Goal: Task Accomplishment & Management: Manage account settings

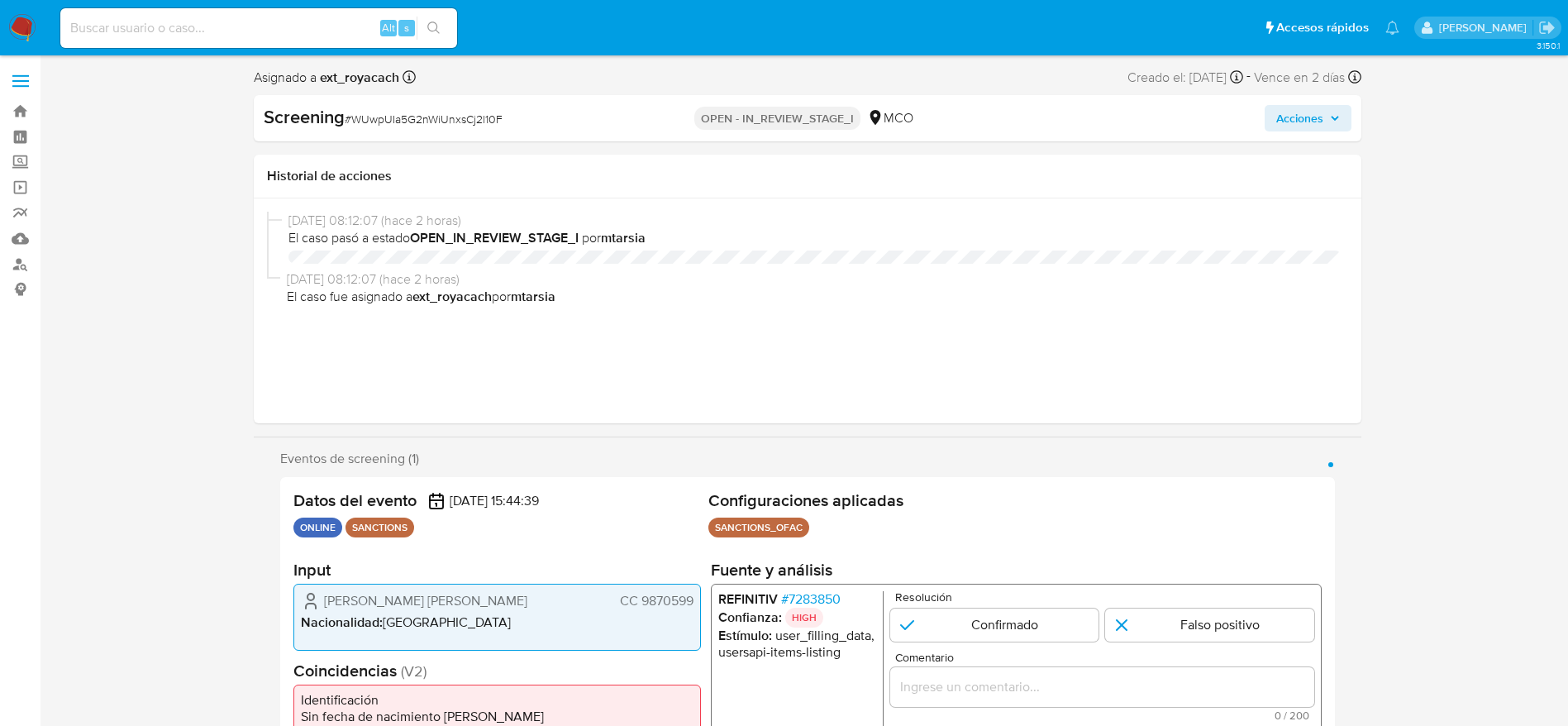
select select "10"
drag, startPoint x: 314, startPoint y: 610, endPoint x: 702, endPoint y: 609, distance: 388.0
click at [702, 609] on div "Datos del evento 10/08/2025 15:44:39 ONLINE SANCTIONS Configuraciones aplicadas…" at bounding box center [807, 642] width 1054 height 331
click at [829, 593] on span "# 7283850" at bounding box center [810, 599] width 59 height 17
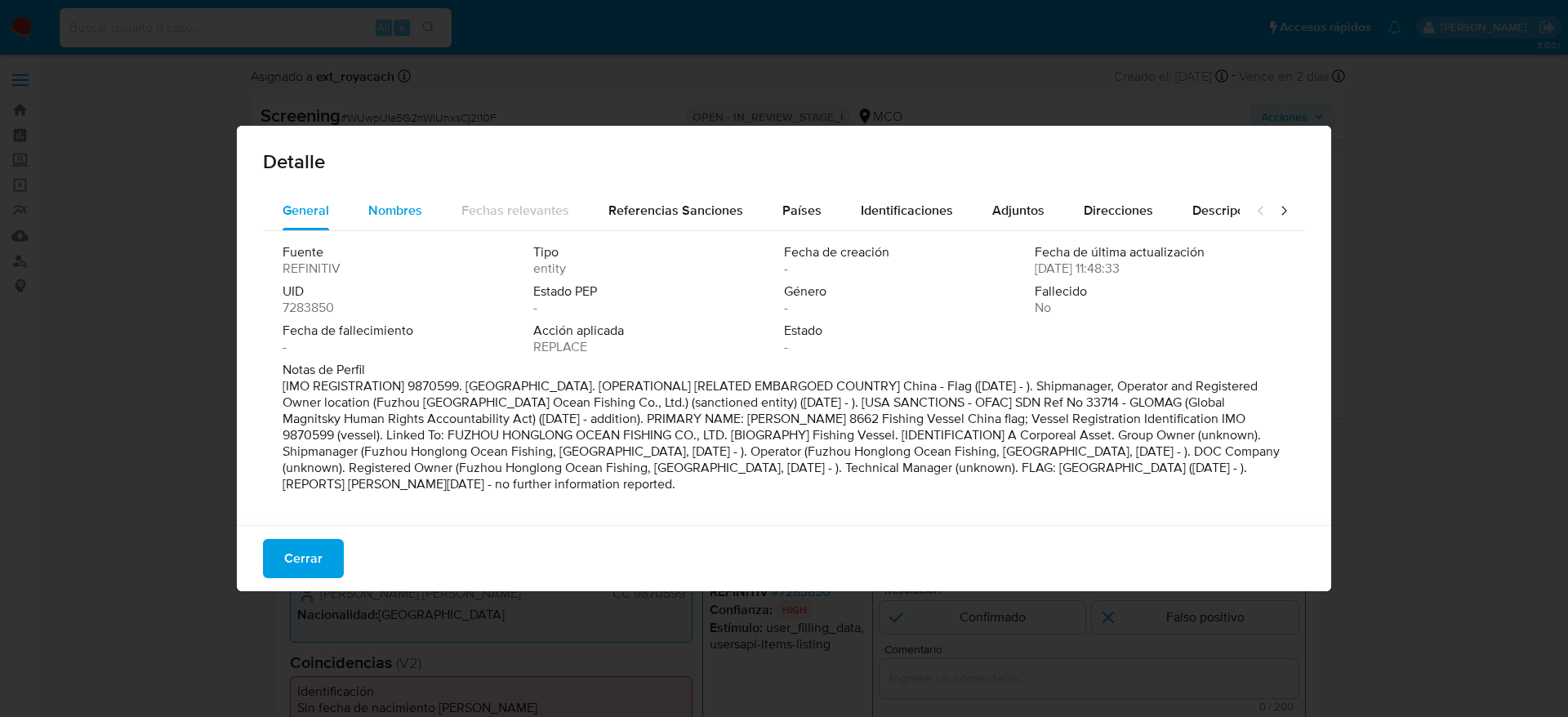
click at [404, 223] on div "Nombres" at bounding box center [395, 210] width 54 height 39
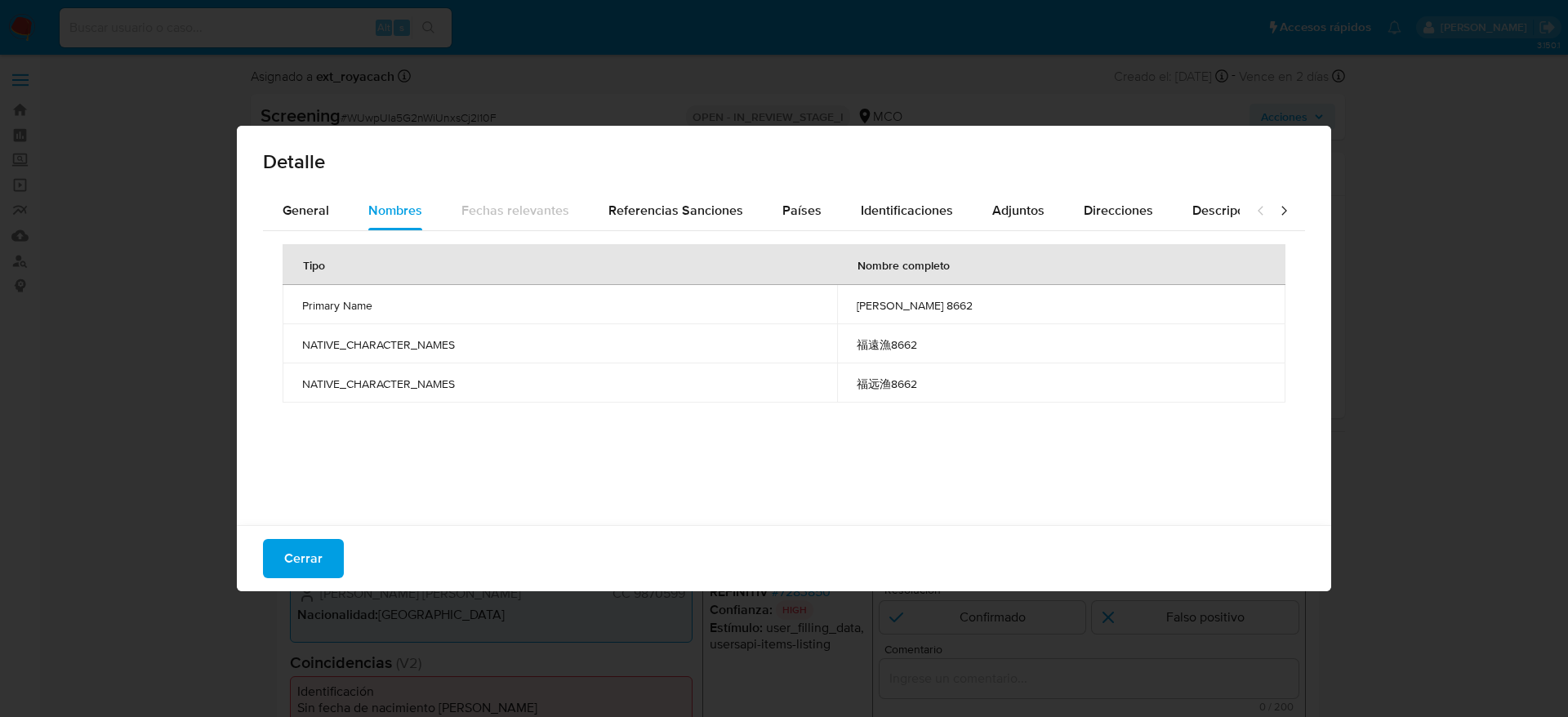
click at [932, 302] on span "fu yuan yu 8662" at bounding box center [1061, 305] width 409 height 15
click at [769, 196] on button "Países" at bounding box center [801, 210] width 78 height 39
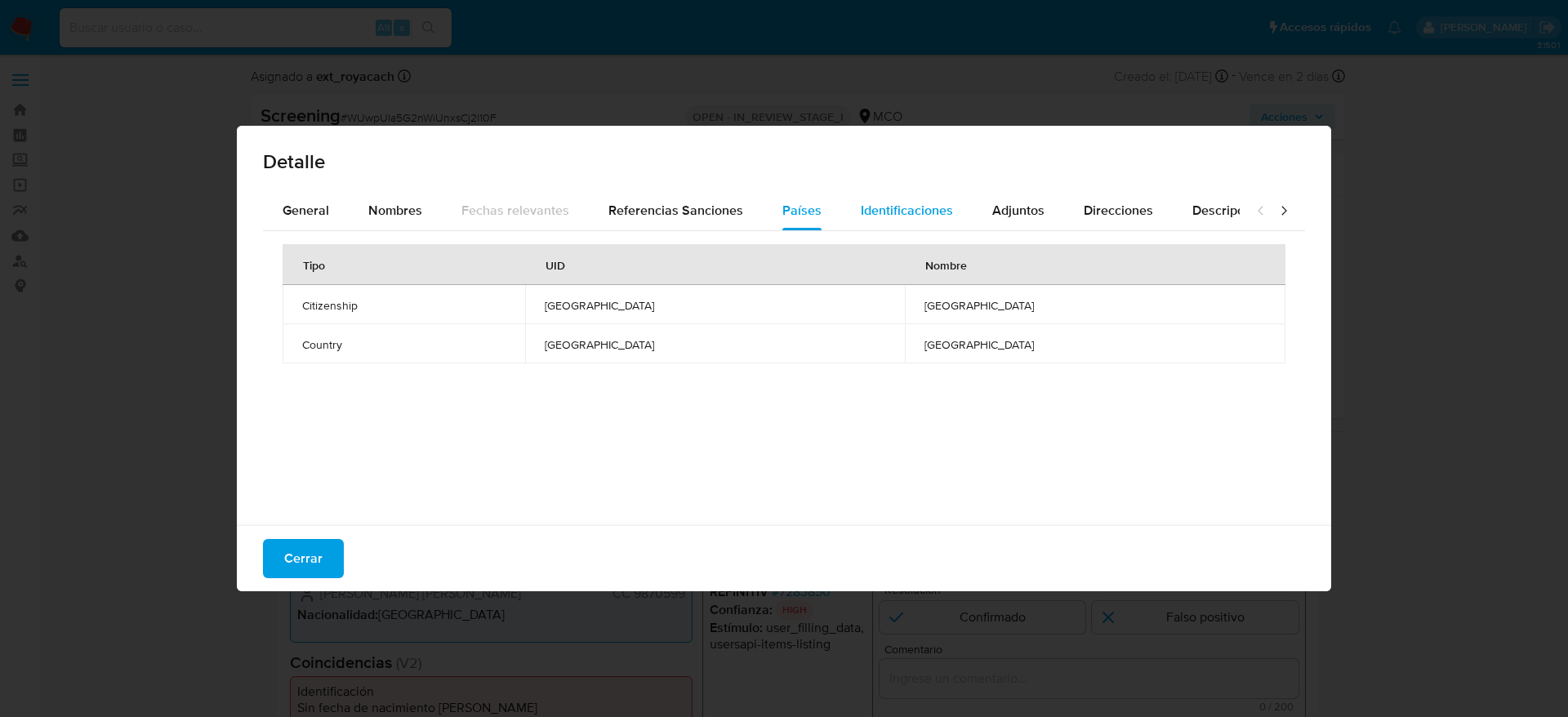
click at [841, 203] on button "Identificaciones" at bounding box center [906, 210] width 132 height 39
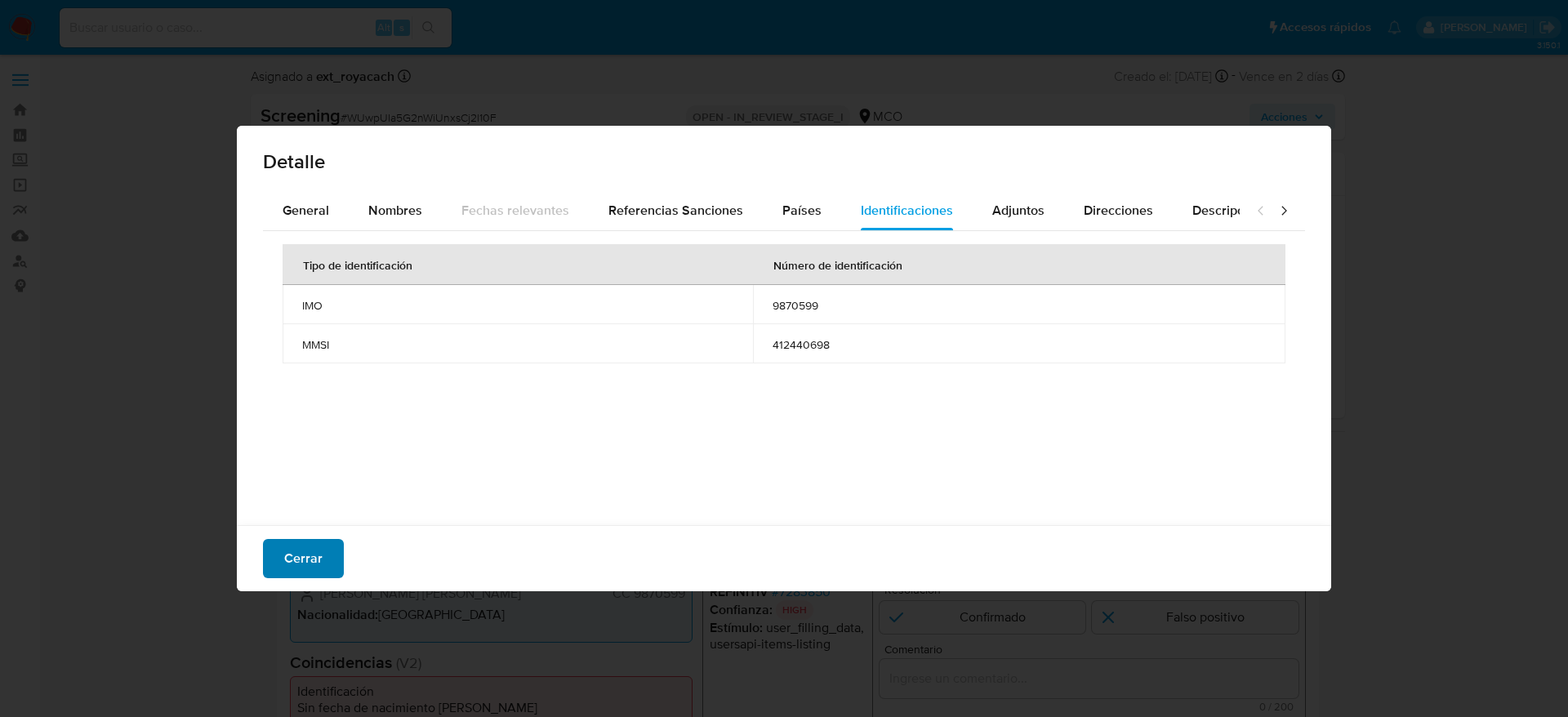
click at [327, 544] on button "Cerrar" at bounding box center [303, 558] width 81 height 39
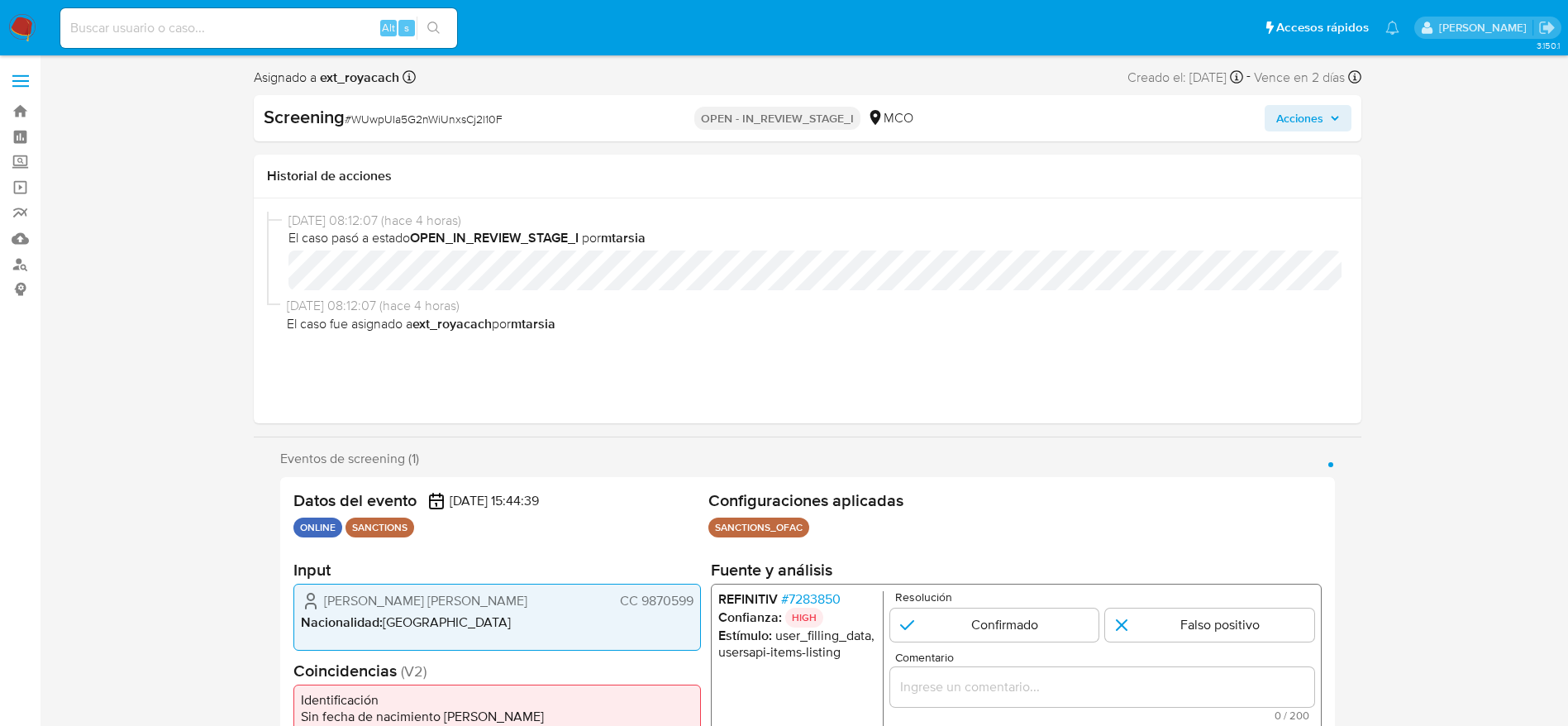
click at [1026, 675] on div "1 de 1" at bounding box center [1101, 687] width 424 height 39
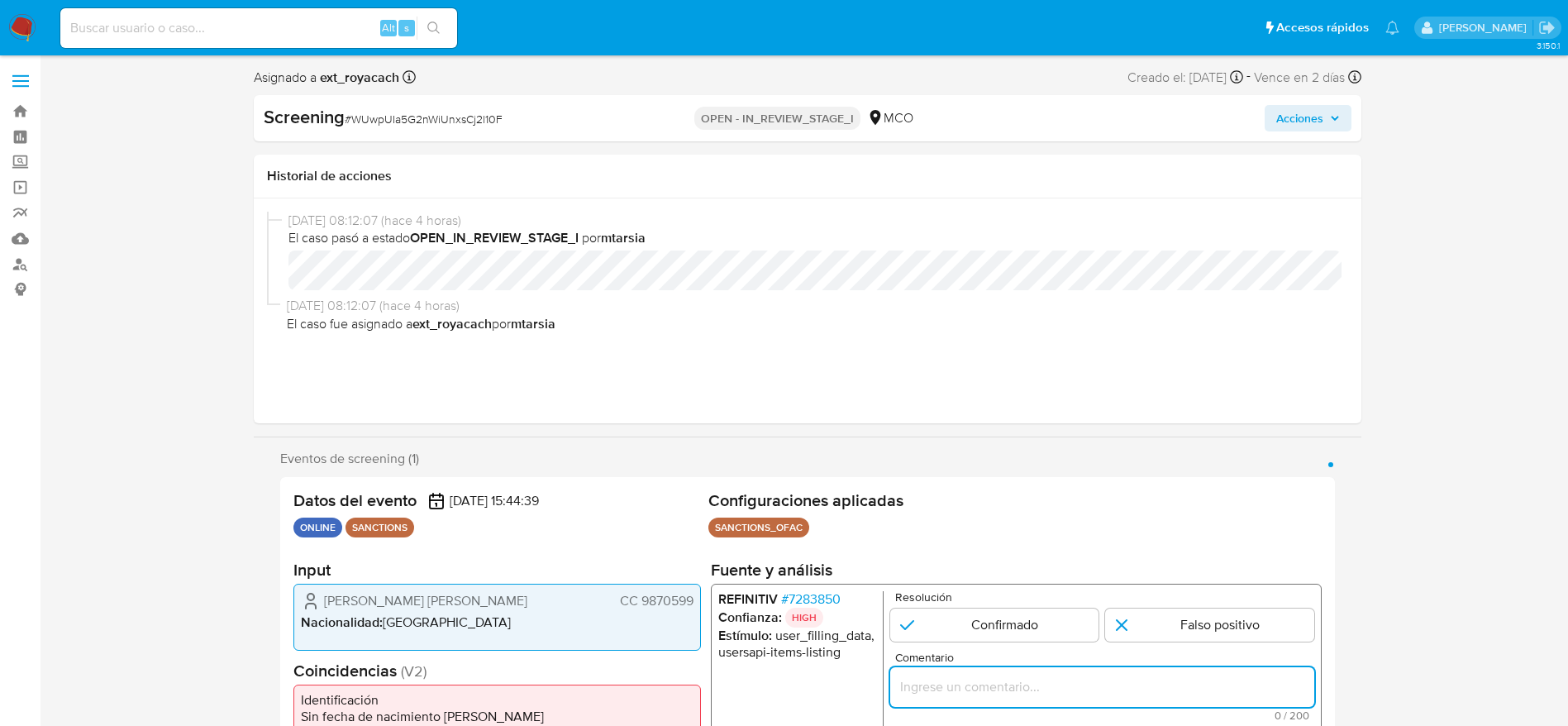
click at [1026, 688] on input "Comentario" at bounding box center [1101, 687] width 424 height 22
paste input "Compara al usuario Diaz Lopez Julian Felipe CC 9870599 con el sancionado "fu yu…"
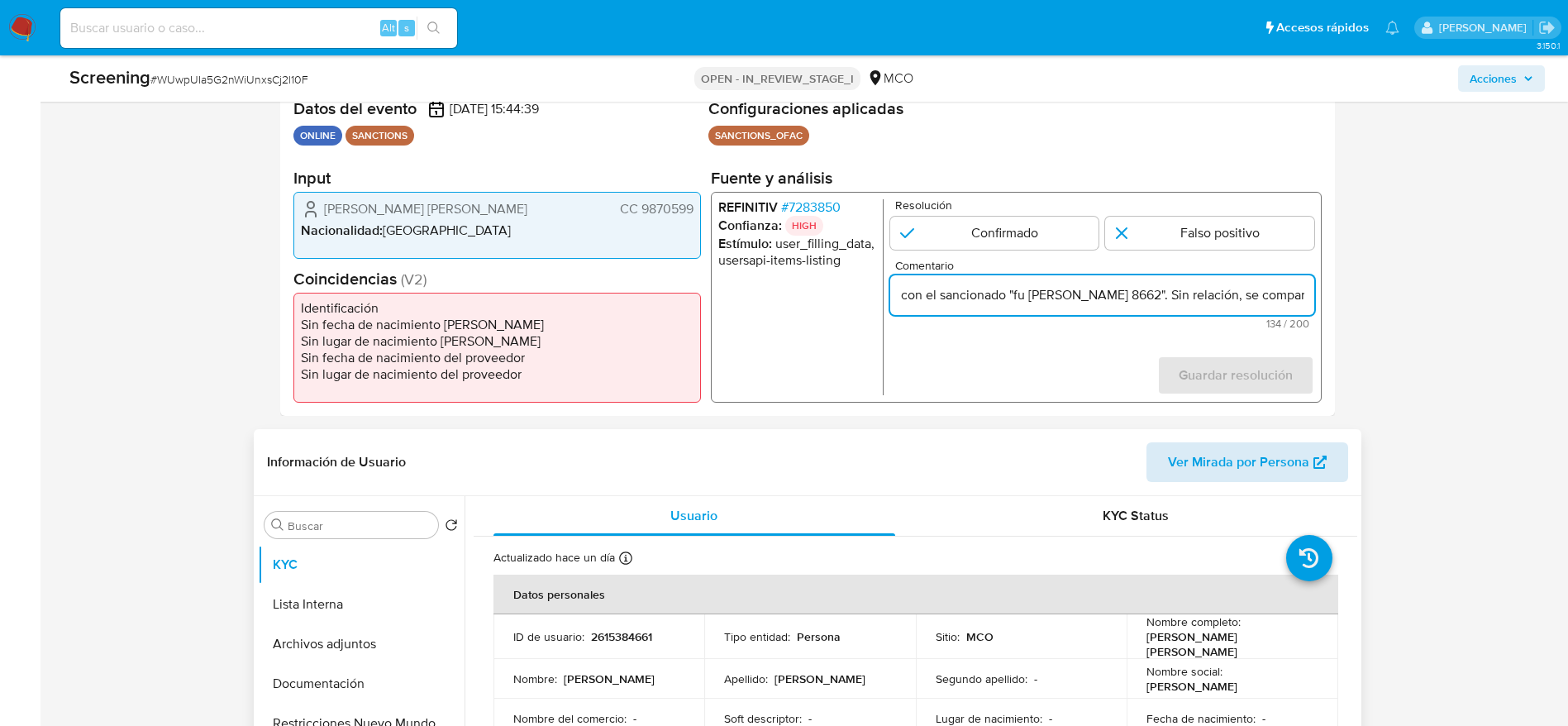
scroll to position [373, 0]
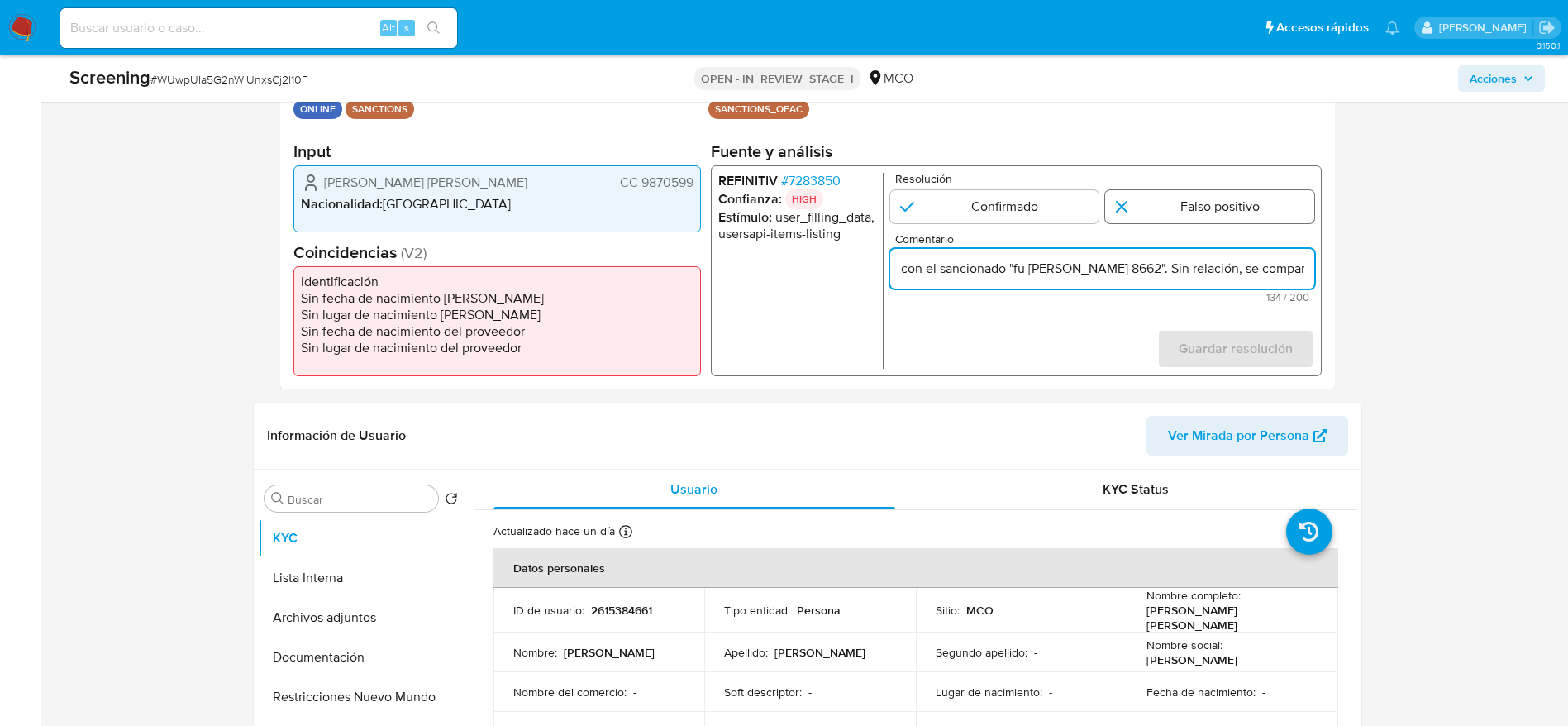
type input "Compara al usuario Diaz Lopez Julian Felipe CC 9870599 con el sancionado "fu yu…"
click at [1169, 200] on input "1 de 1" at bounding box center [1210, 207] width 209 height 33
radio input "true"
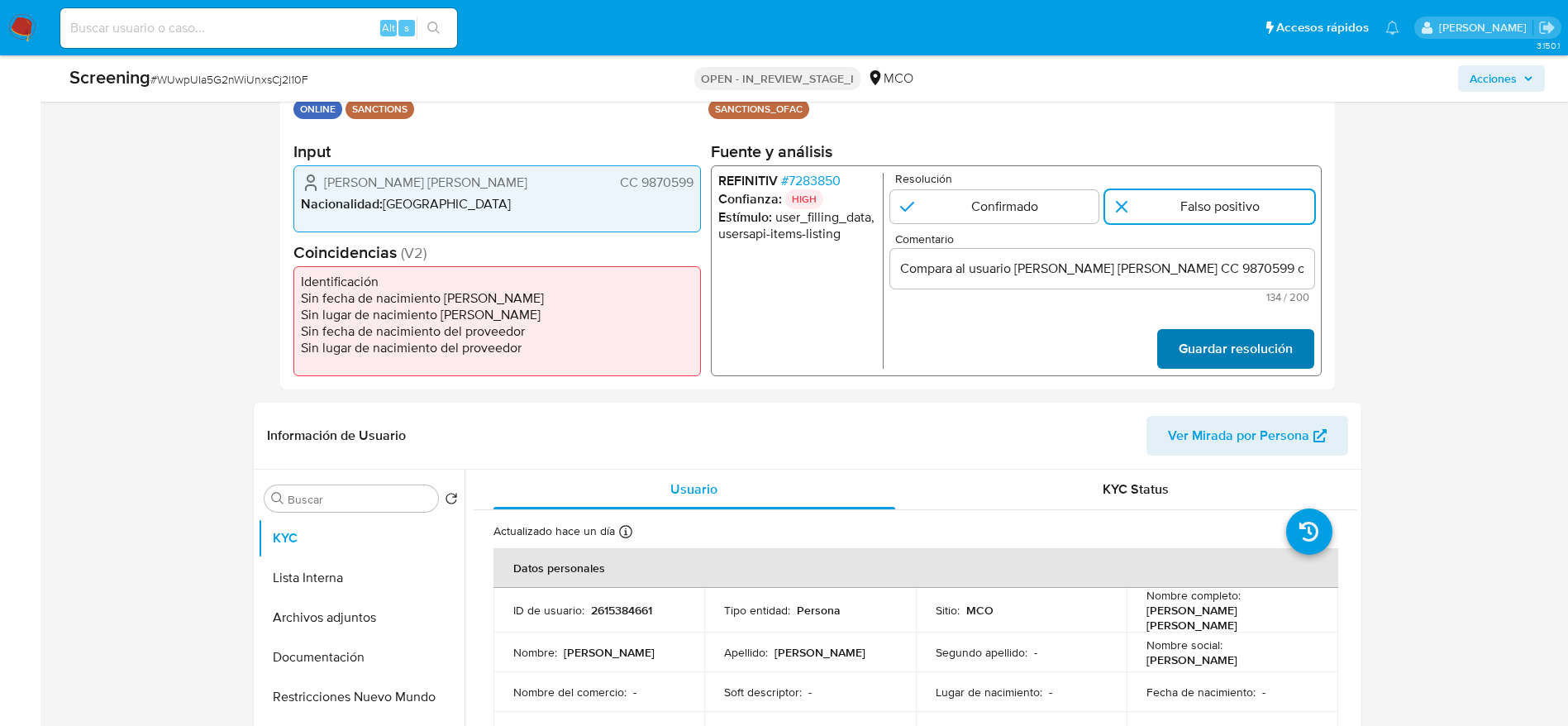
click at [1200, 352] on span "Guardar resolución" at bounding box center [1235, 349] width 114 height 37
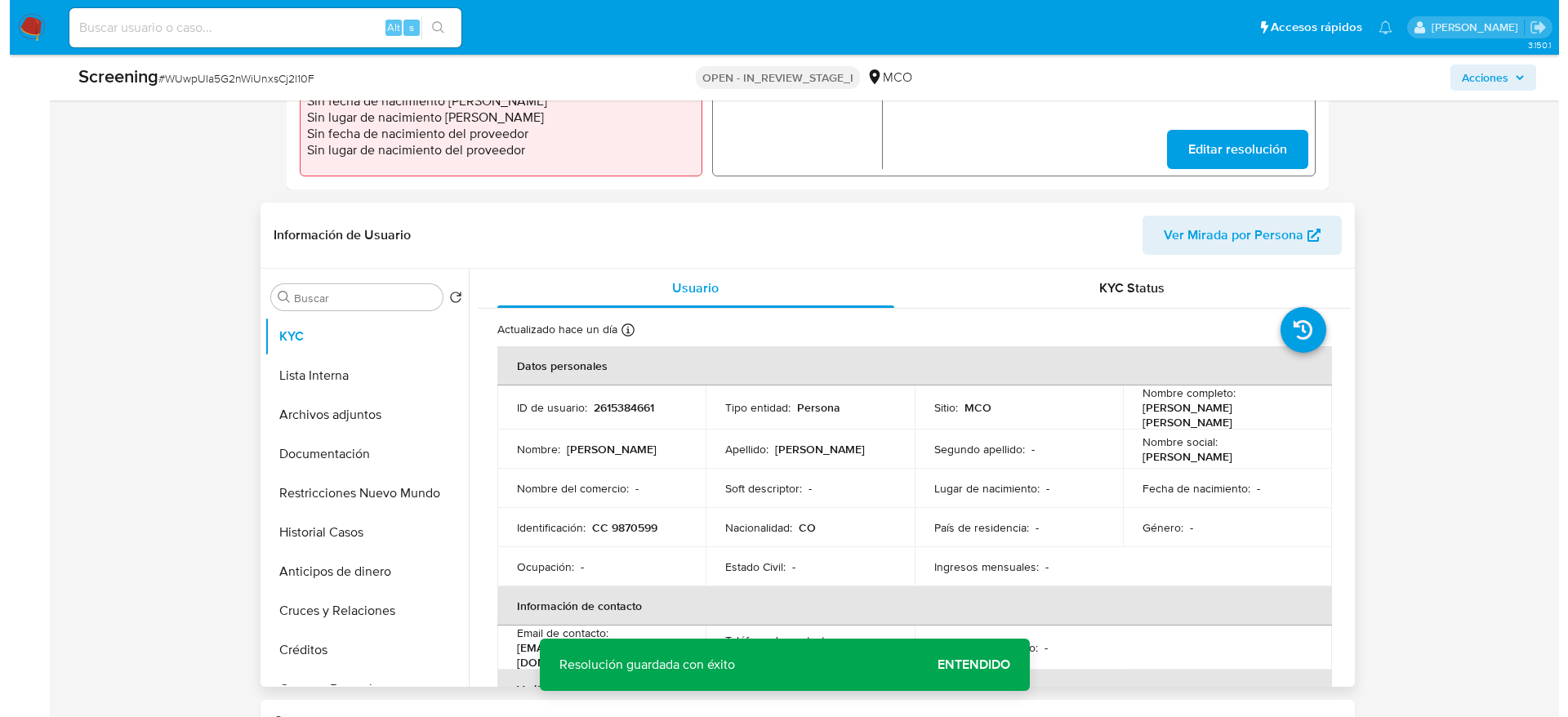
scroll to position [613, 0]
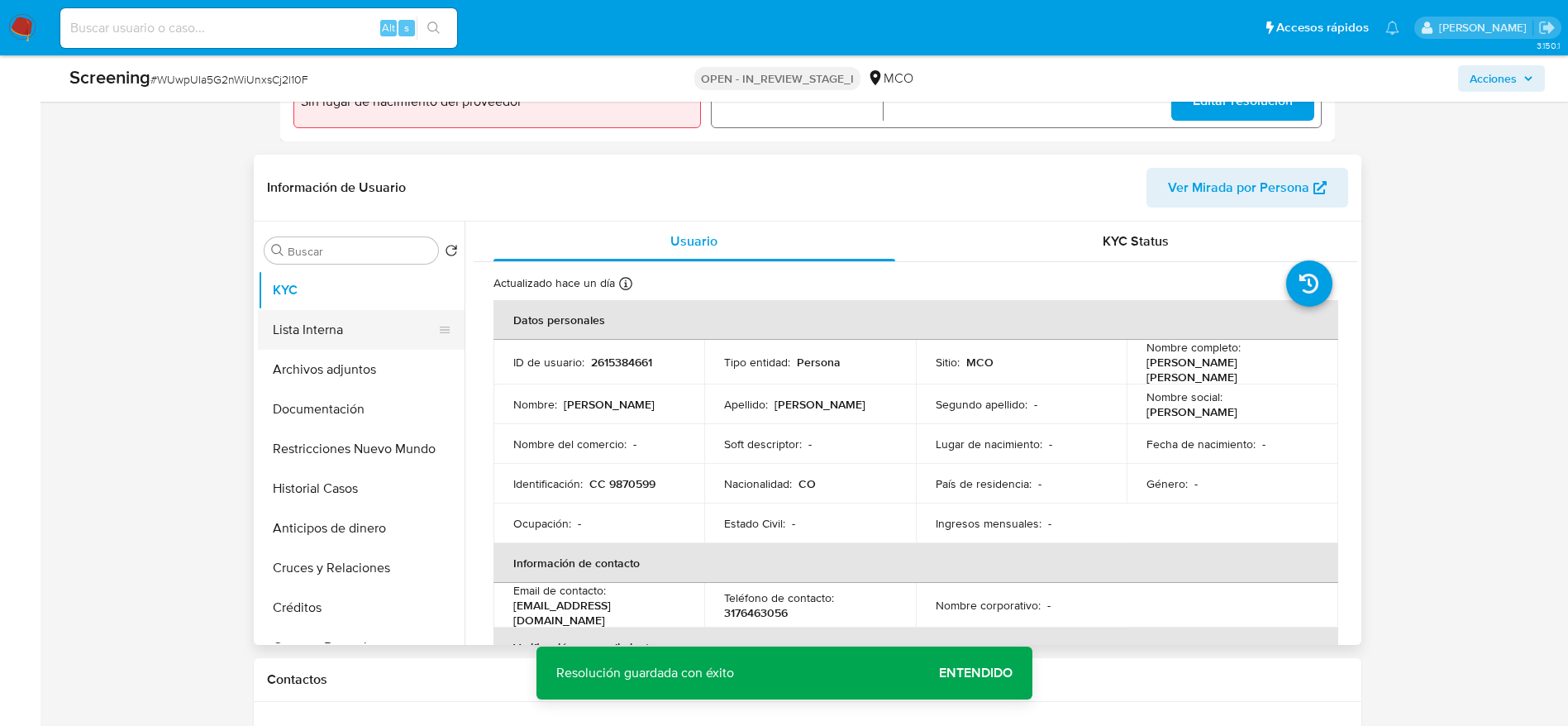
click at [412, 333] on button "Lista Interna" at bounding box center [355, 329] width 194 height 39
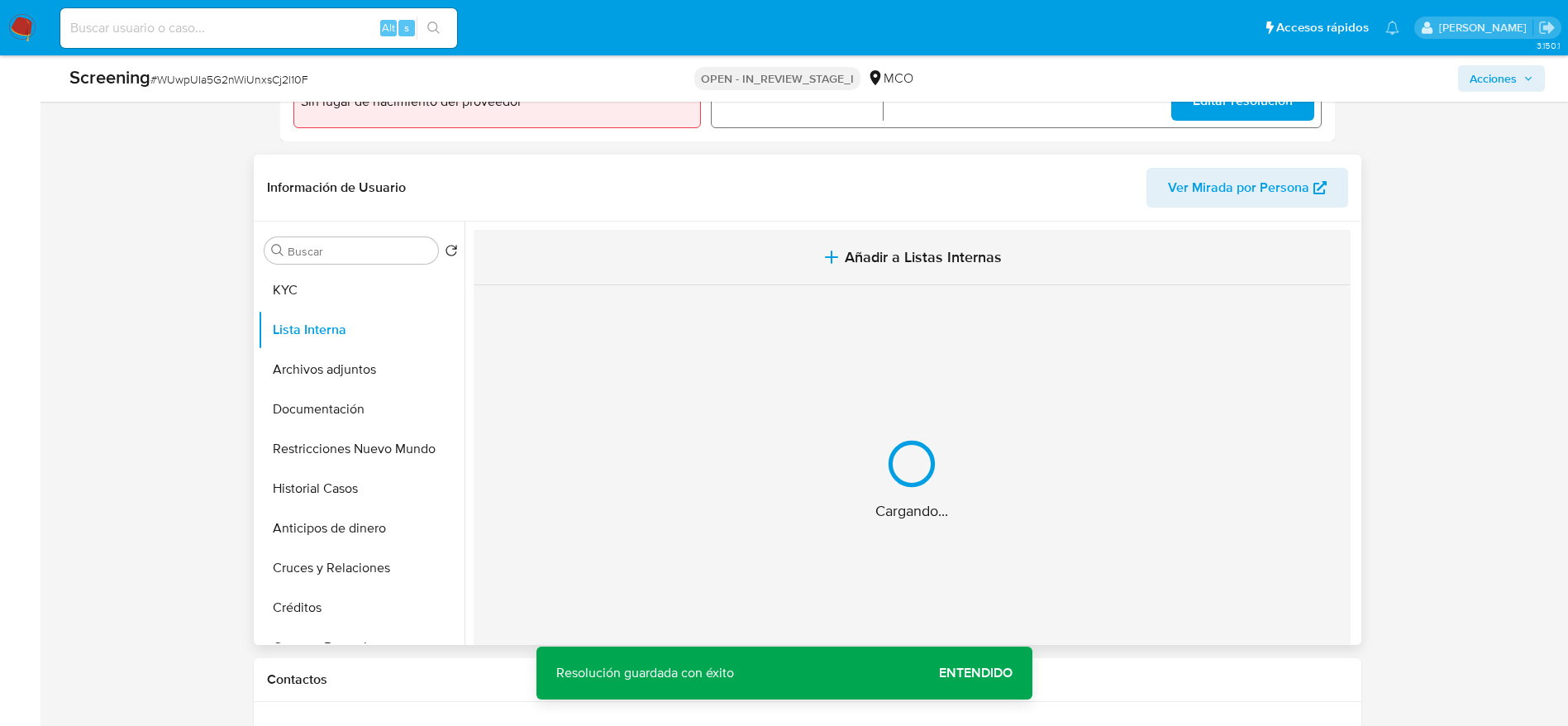
click at [819, 262] on button "Añadir a Listas Internas" at bounding box center [912, 257] width 877 height 56
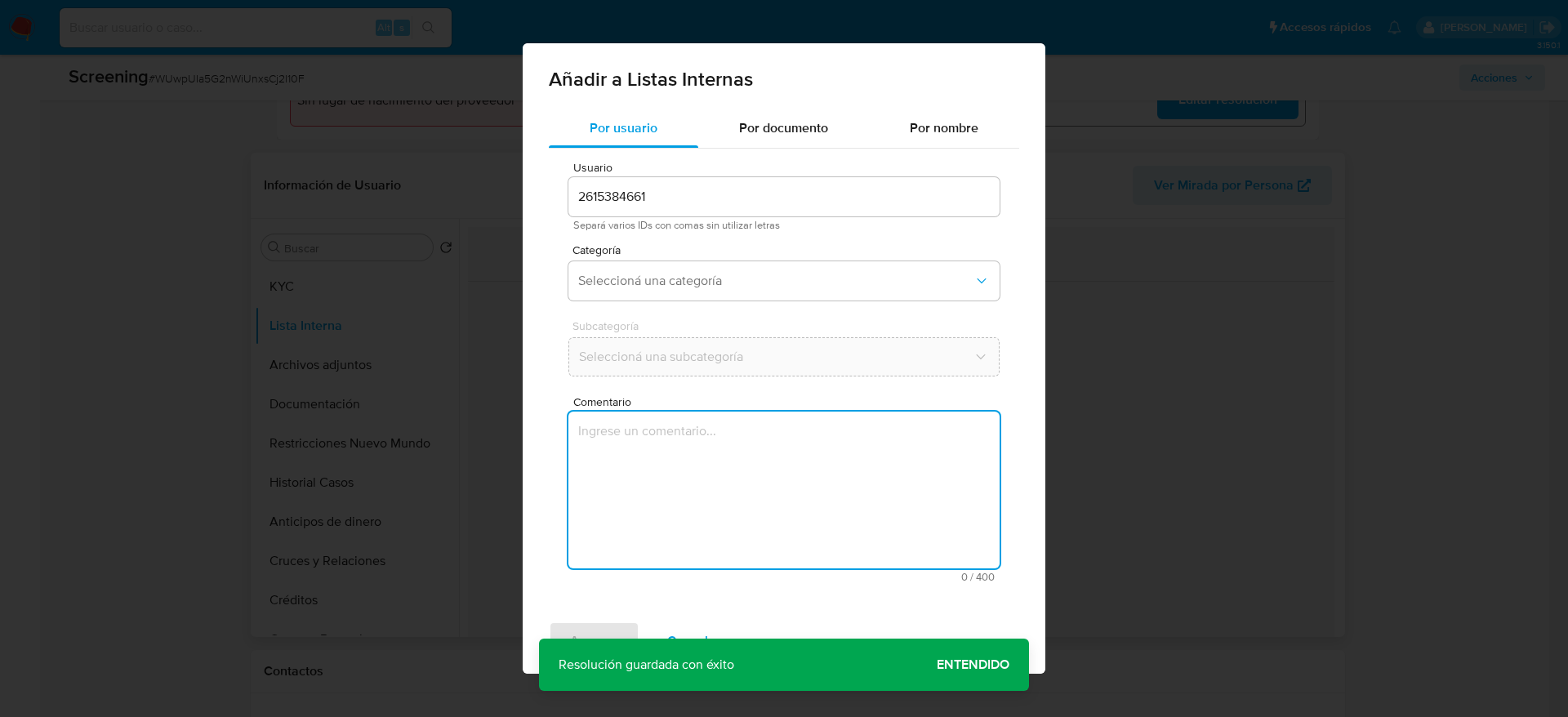
click at [779, 443] on textarea "Comentario" at bounding box center [784, 490] width 431 height 157
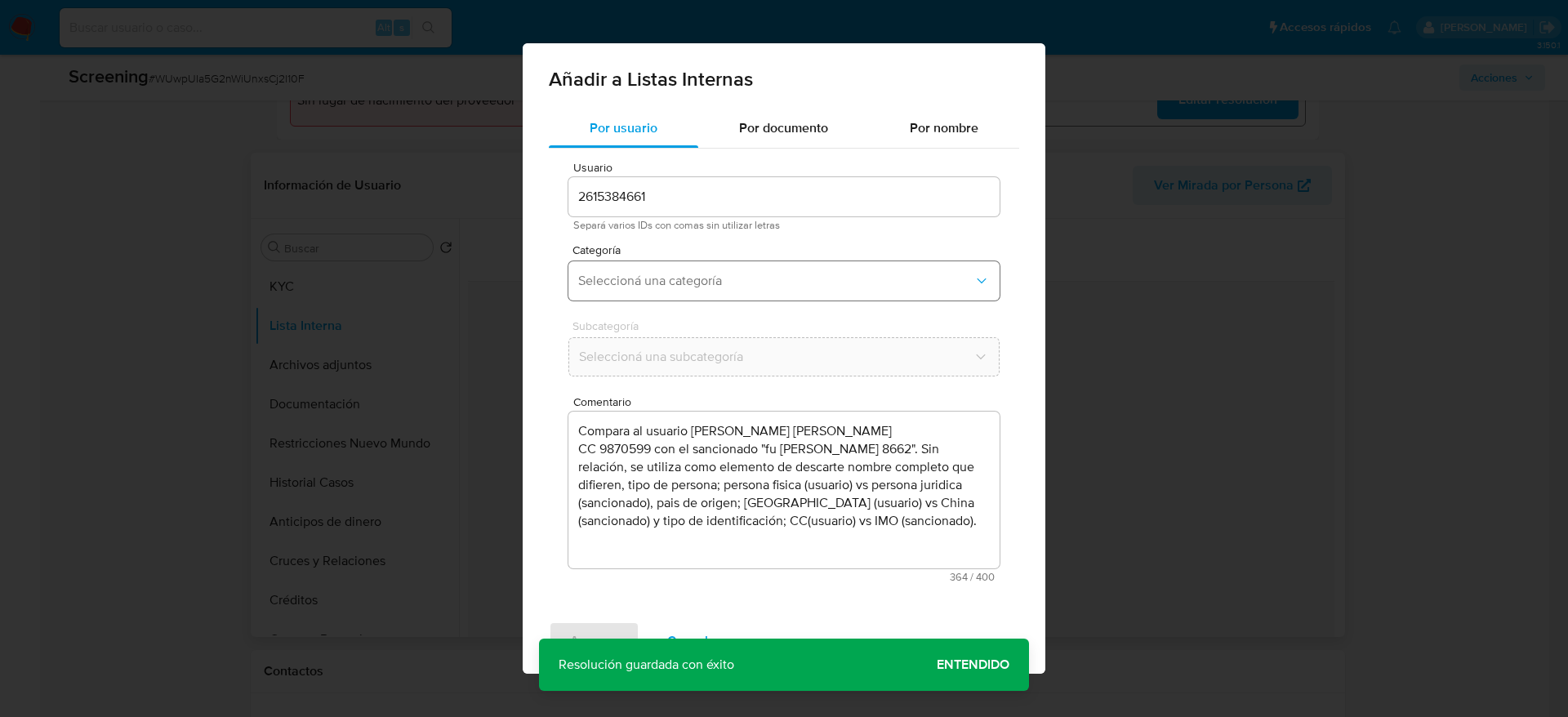
drag, startPoint x: 764, startPoint y: 273, endPoint x: 764, endPoint y: 298, distance: 25.0
click at [764, 275] on span "Seleccioná una categoría" at bounding box center [775, 281] width 395 height 16
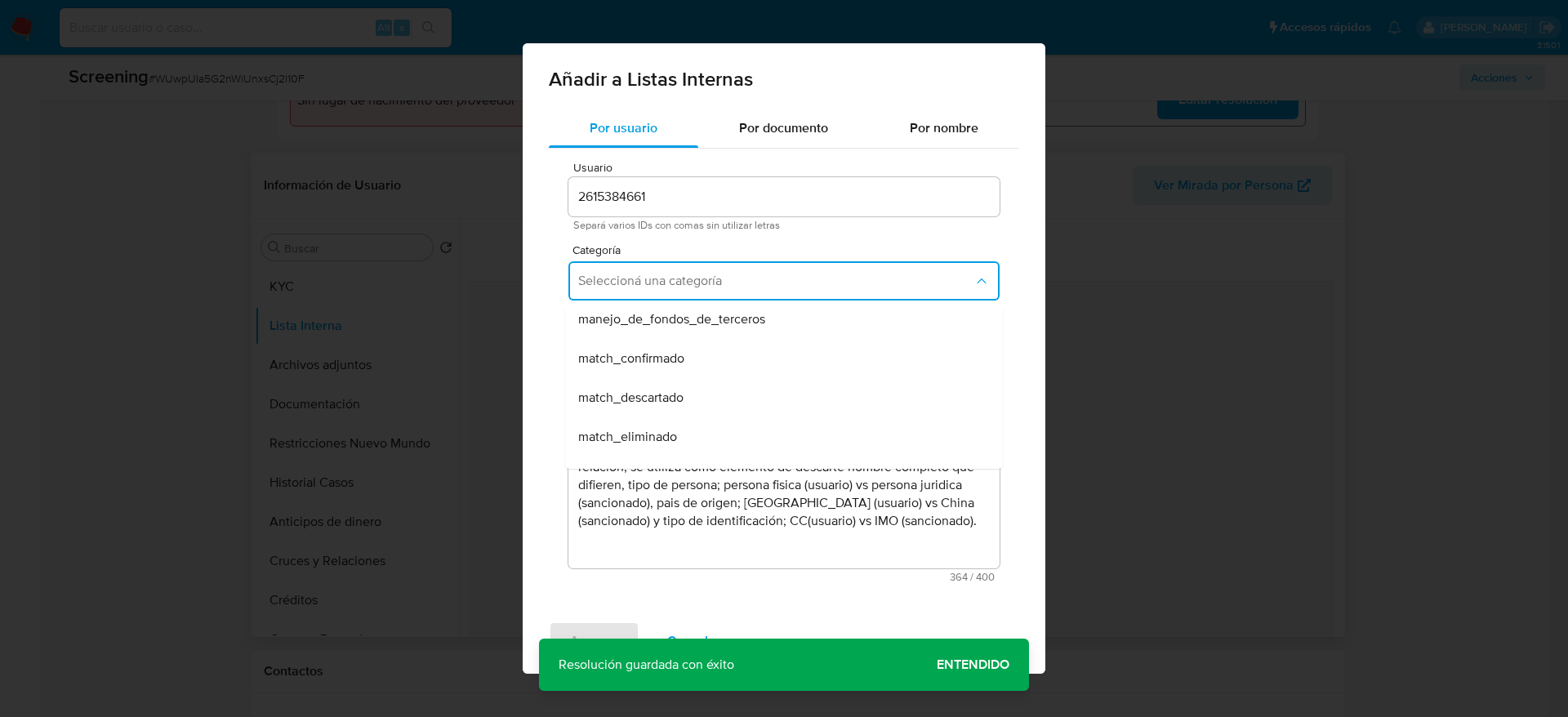
scroll to position [122, 0]
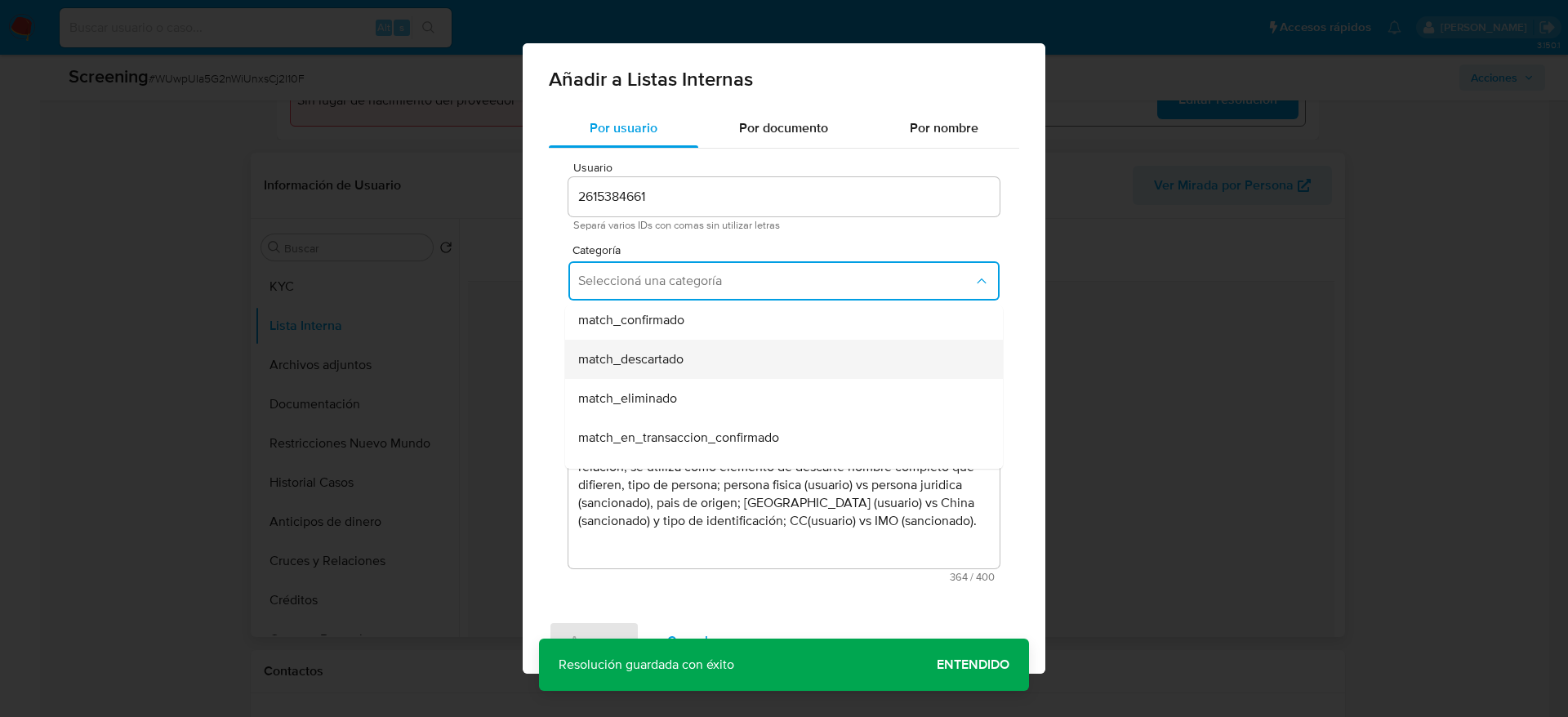
click at [615, 355] on span "match_descartado" at bounding box center [631, 359] width 105 height 16
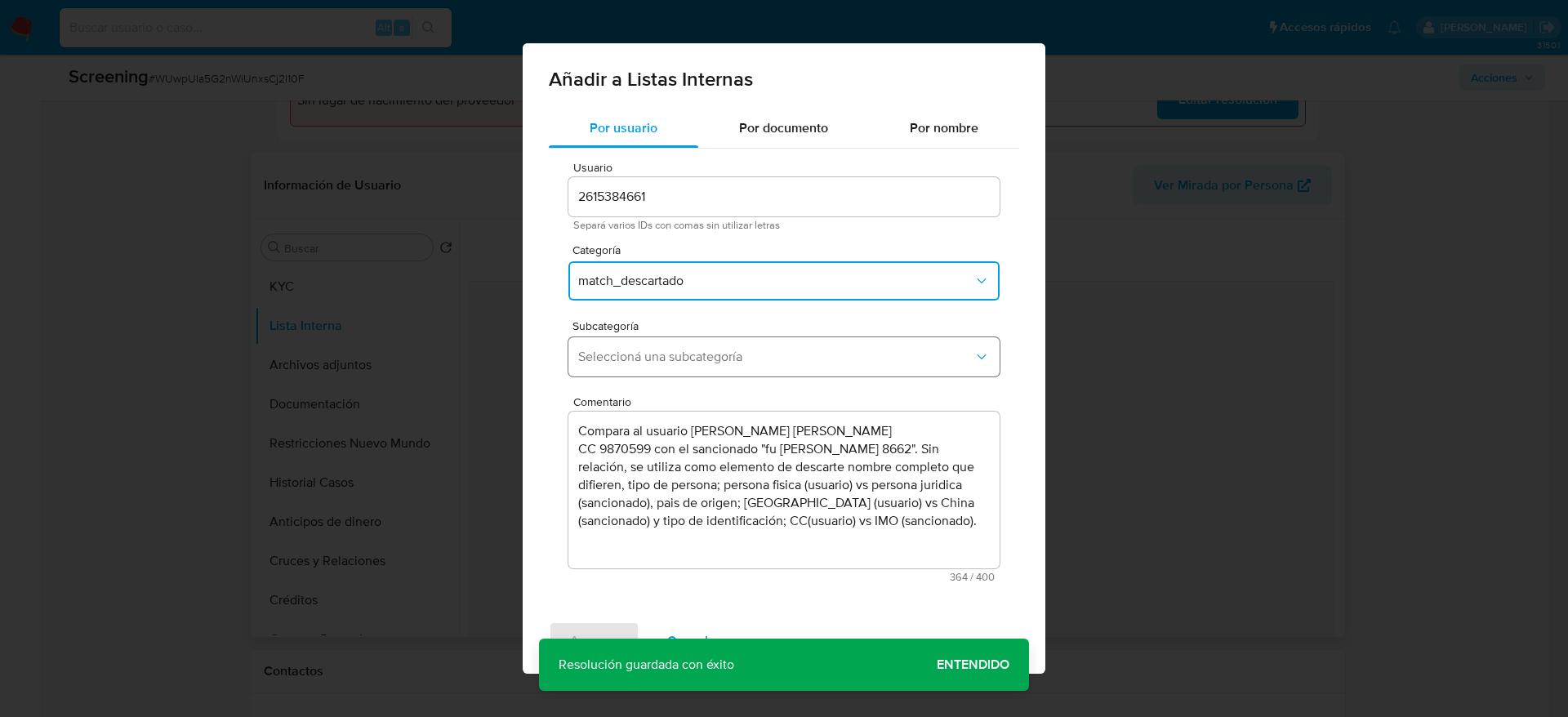
click at [612, 353] on span "Seleccioná una subcategoría" at bounding box center [775, 357] width 395 height 16
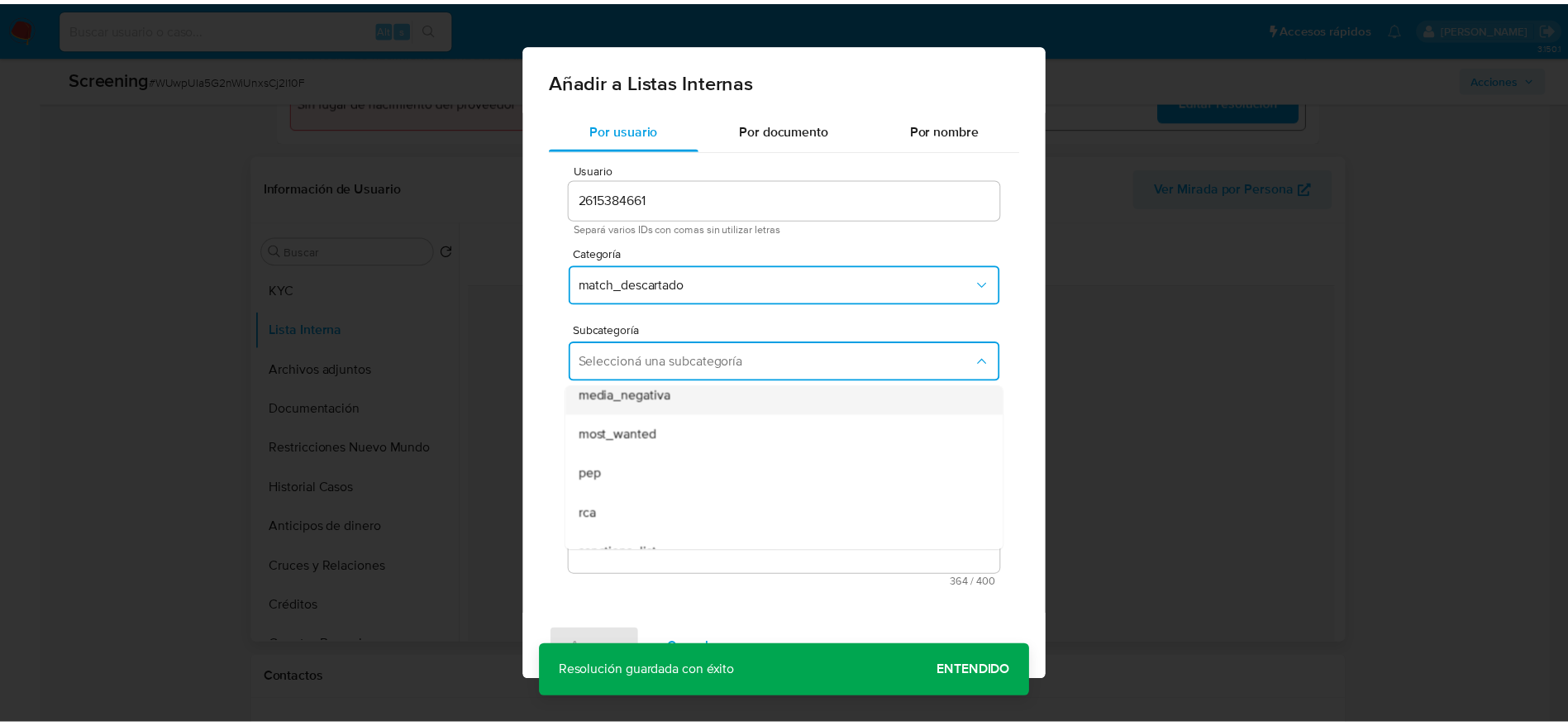
scroll to position [113, 0]
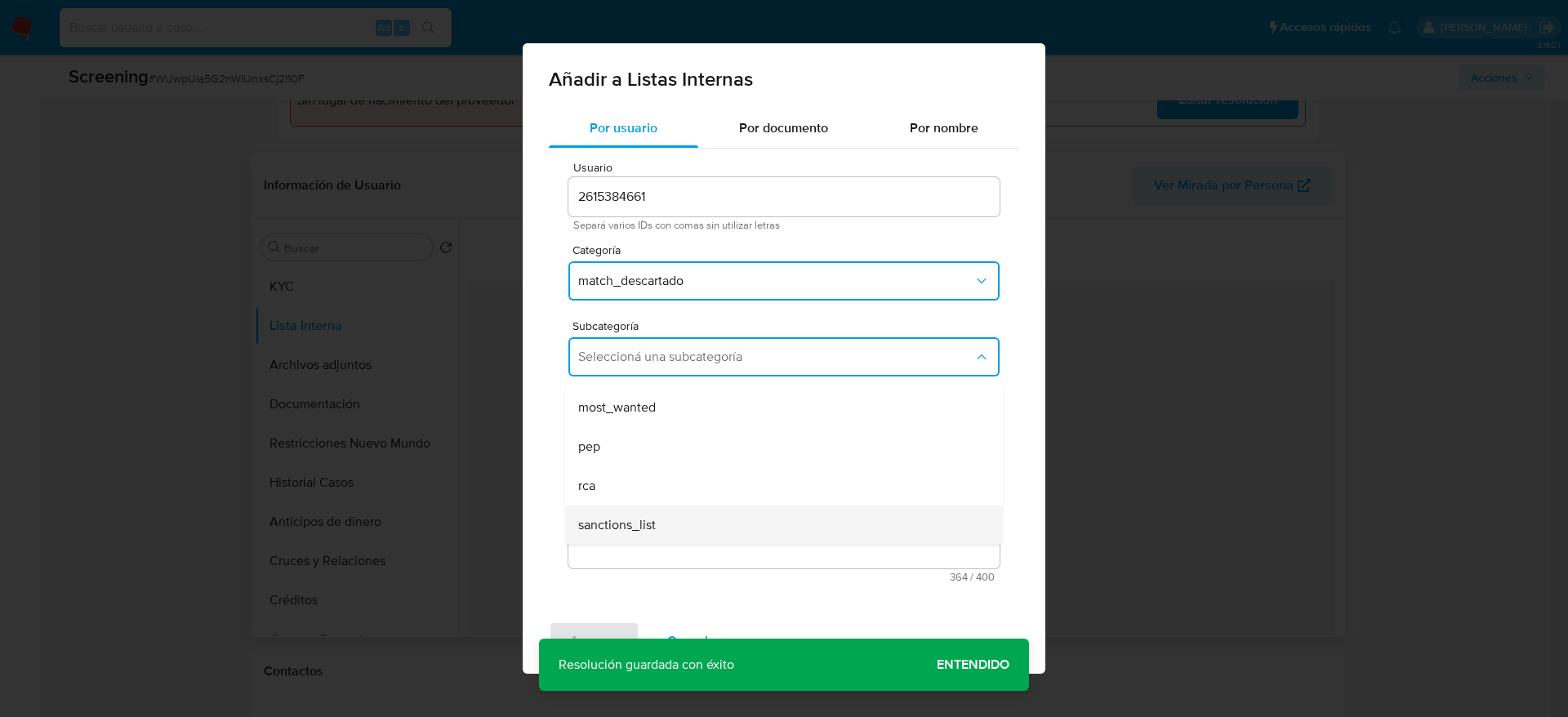
click at [623, 520] on span "sanctions_list" at bounding box center [617, 525] width 78 height 16
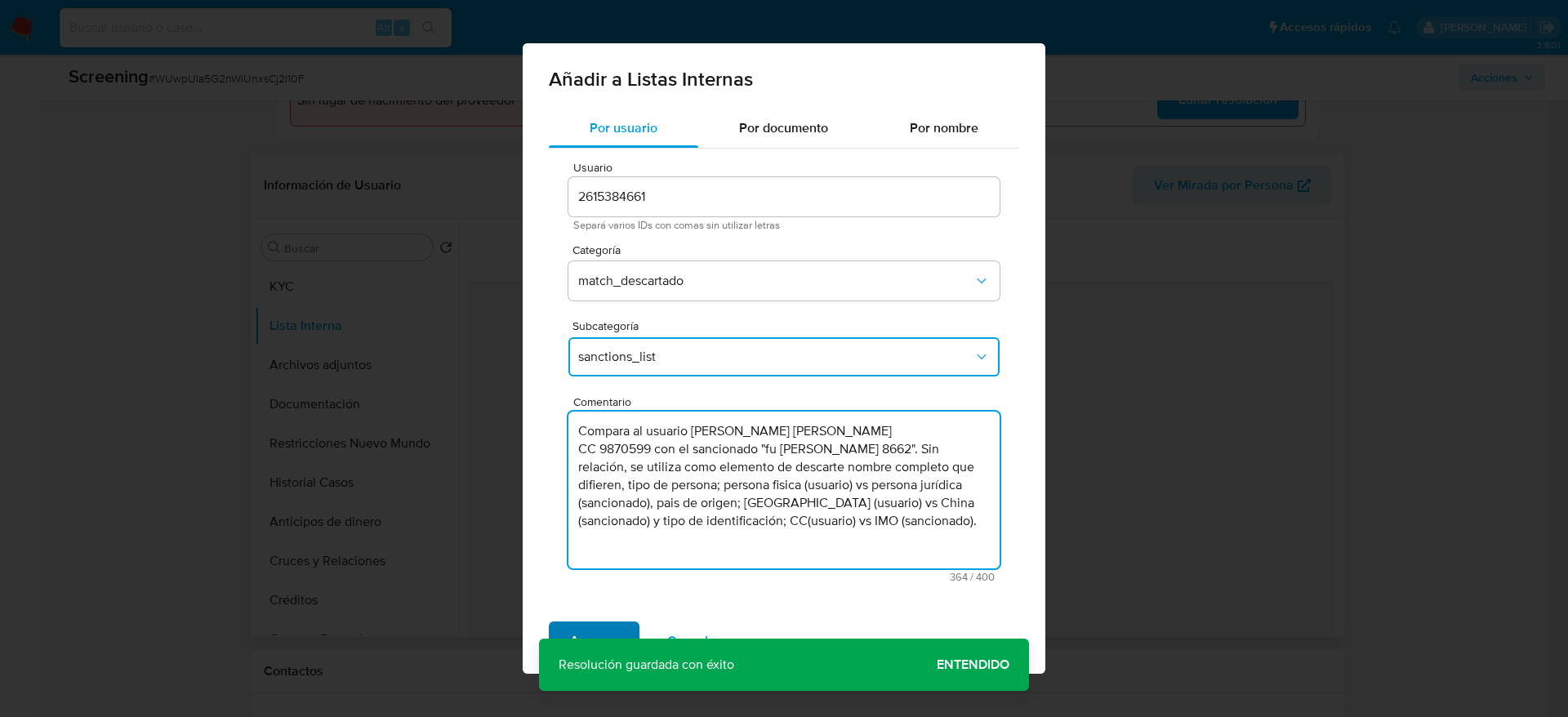
type textarea "Compara al usuario Diaz Lopez Julian Felipe CC 9870599 con el sancionado "fu yu…"
click at [587, 627] on span "Agregar" at bounding box center [594, 641] width 48 height 36
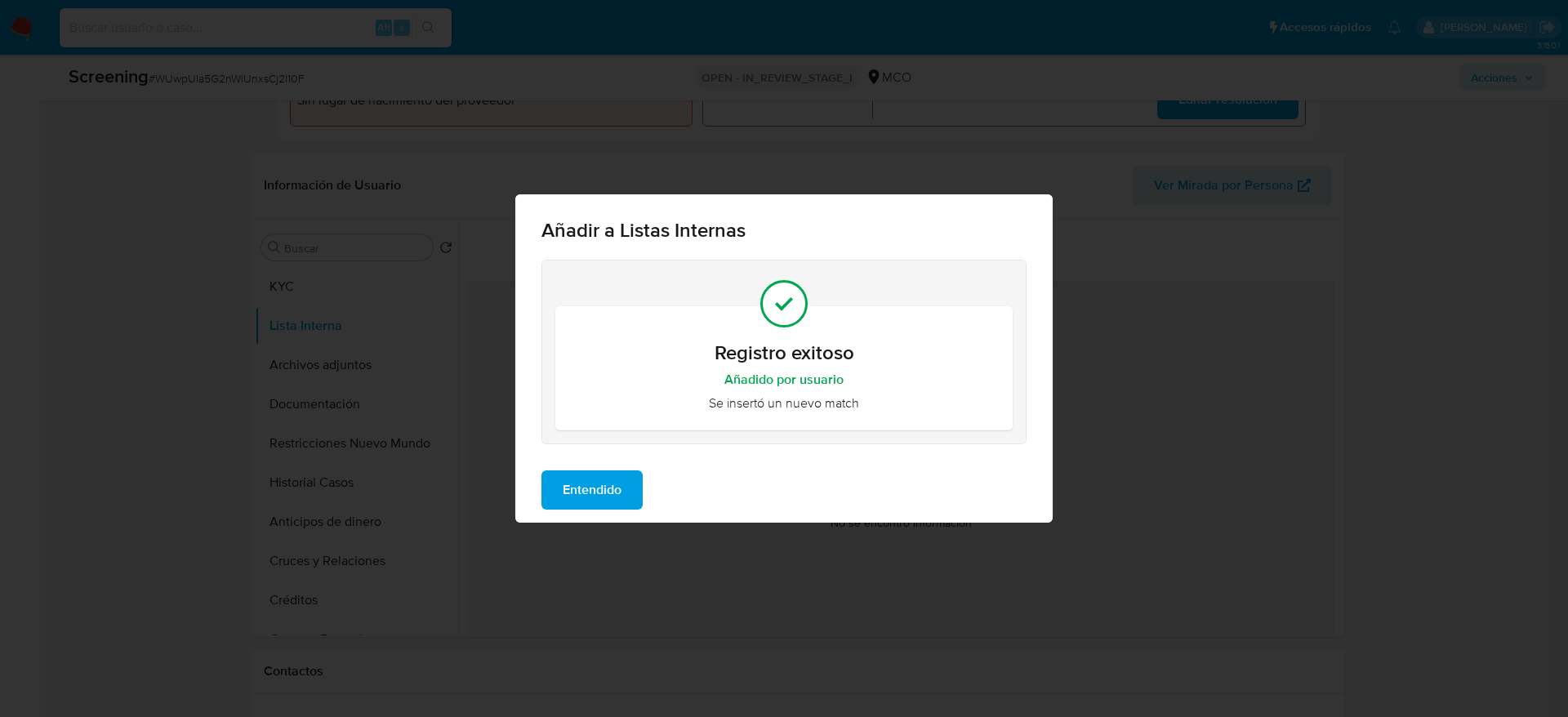
drag, startPoint x: 601, startPoint y: 471, endPoint x: 601, endPoint y: 489, distance: 18.0
click at [601, 477] on span "Entendido" at bounding box center [592, 490] width 59 height 36
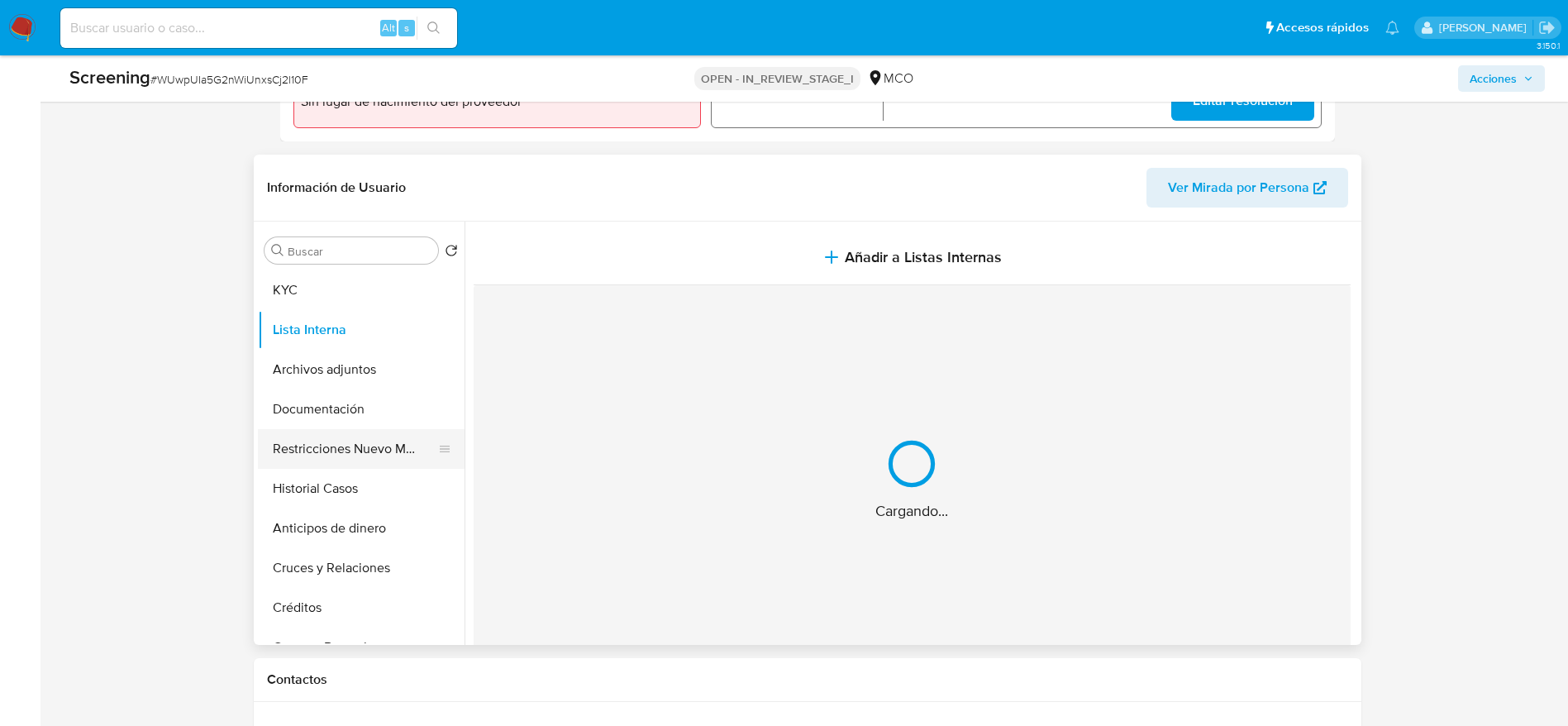
click at [320, 437] on button "Restricciones Nuevo Mundo" at bounding box center [355, 449] width 194 height 39
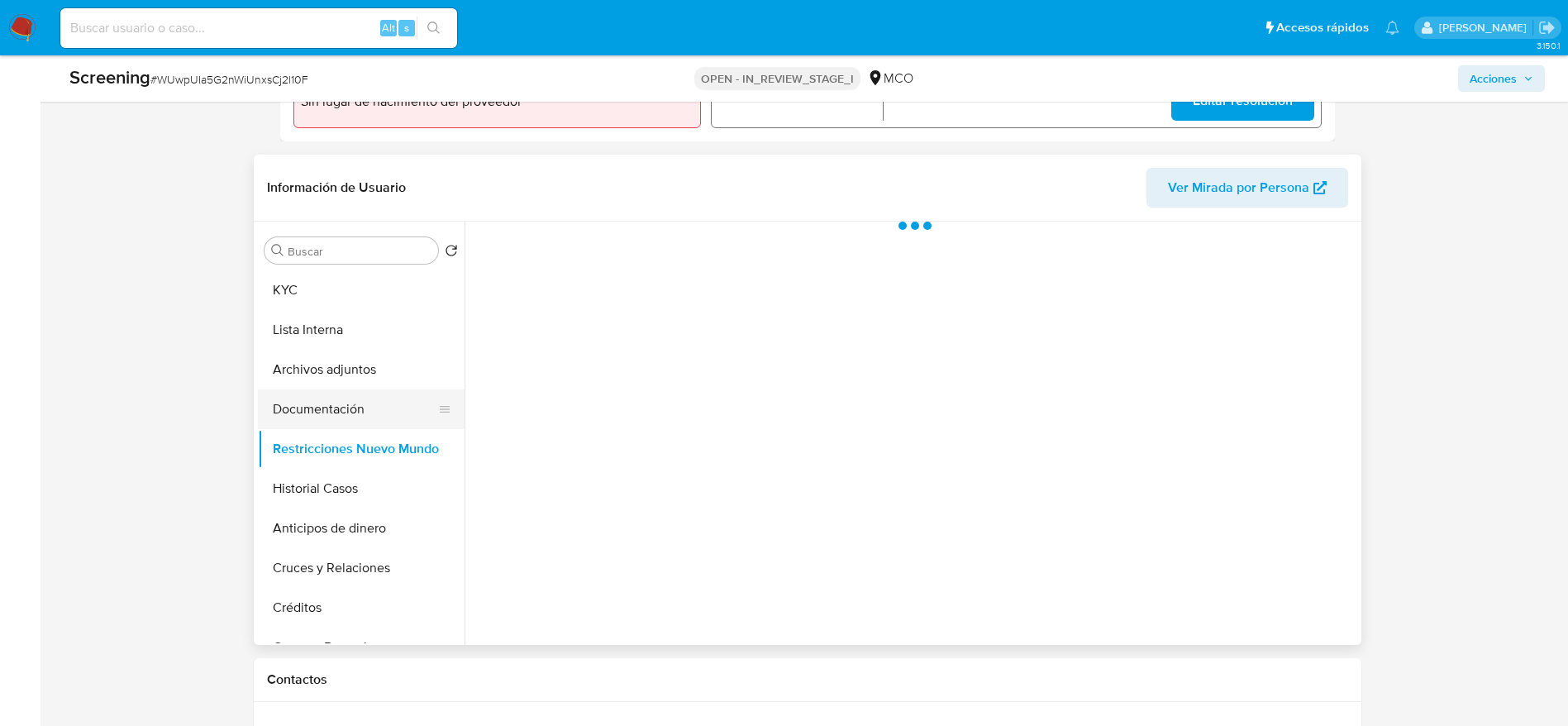
click at [324, 400] on button "Documentación" at bounding box center [355, 408] width 194 height 39
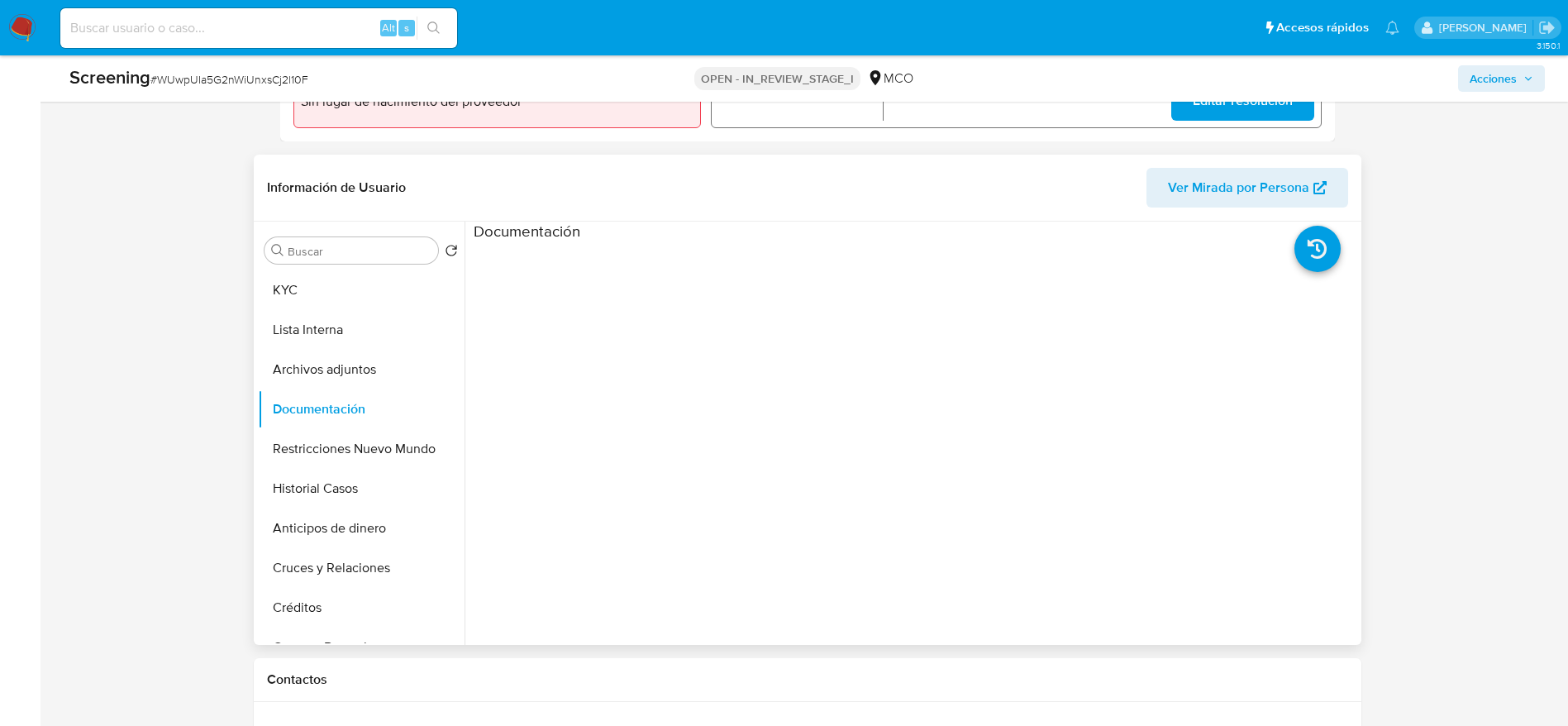
click at [631, 300] on ul at bounding box center [583, 481] width 221 height 476
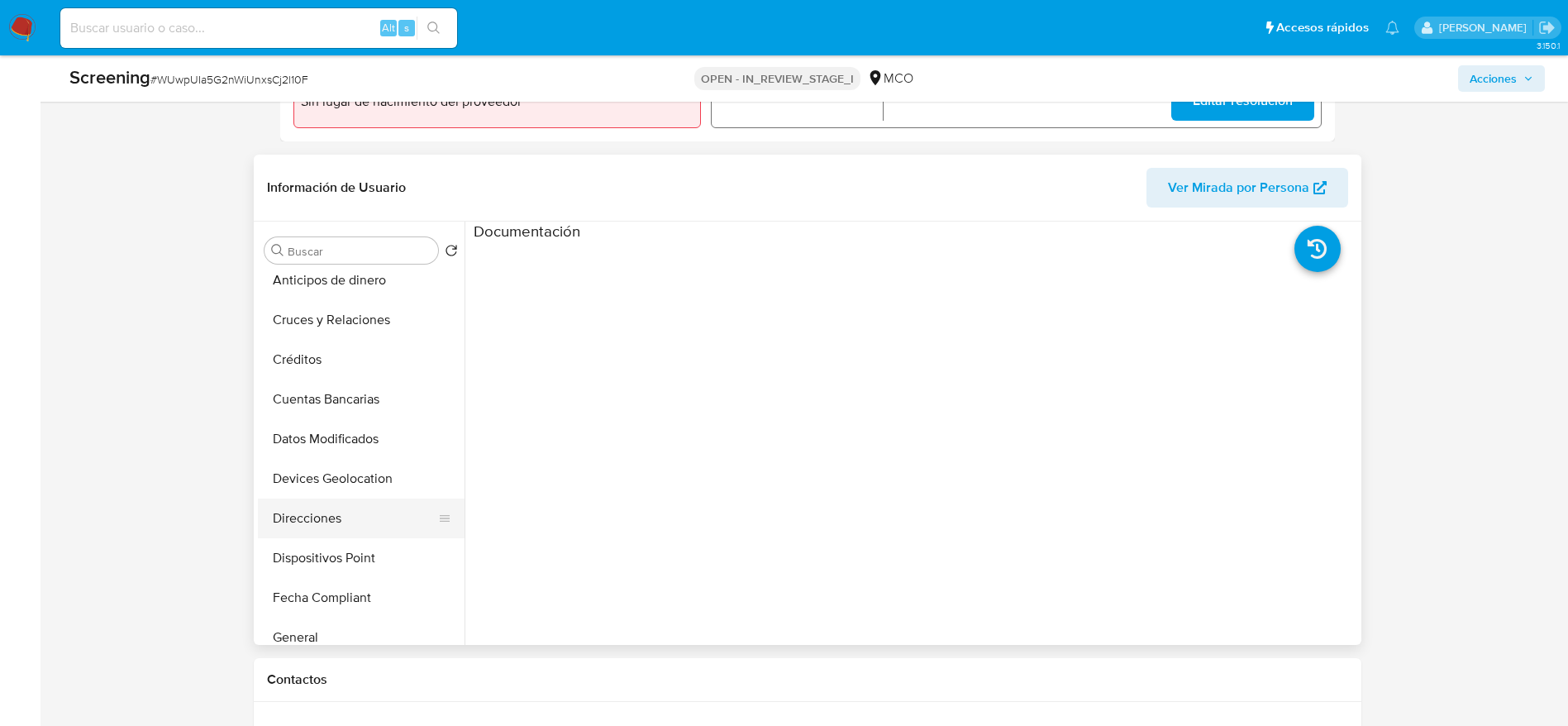
scroll to position [373, 0]
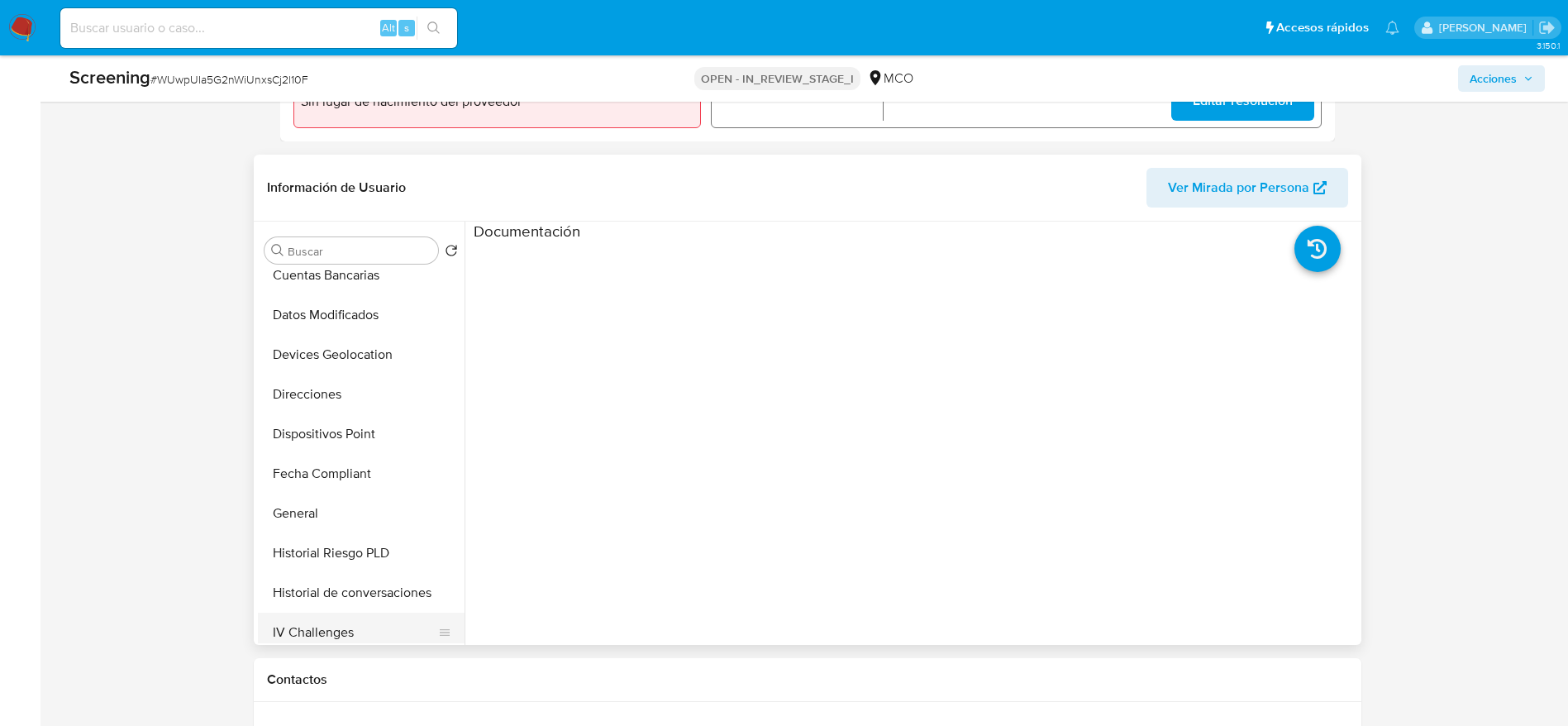
click at [351, 629] on button "IV Challenges" at bounding box center [355, 632] width 194 height 39
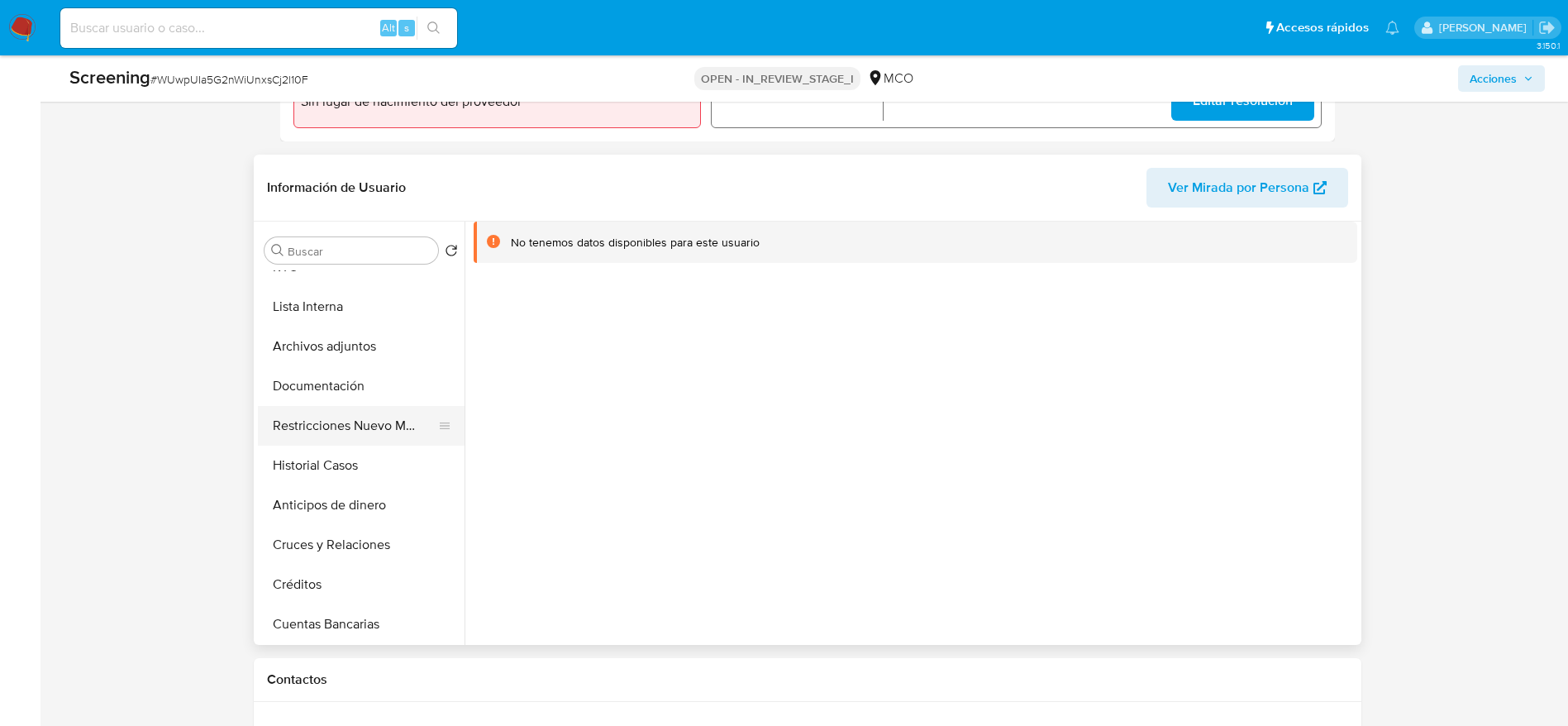
scroll to position [0, 0]
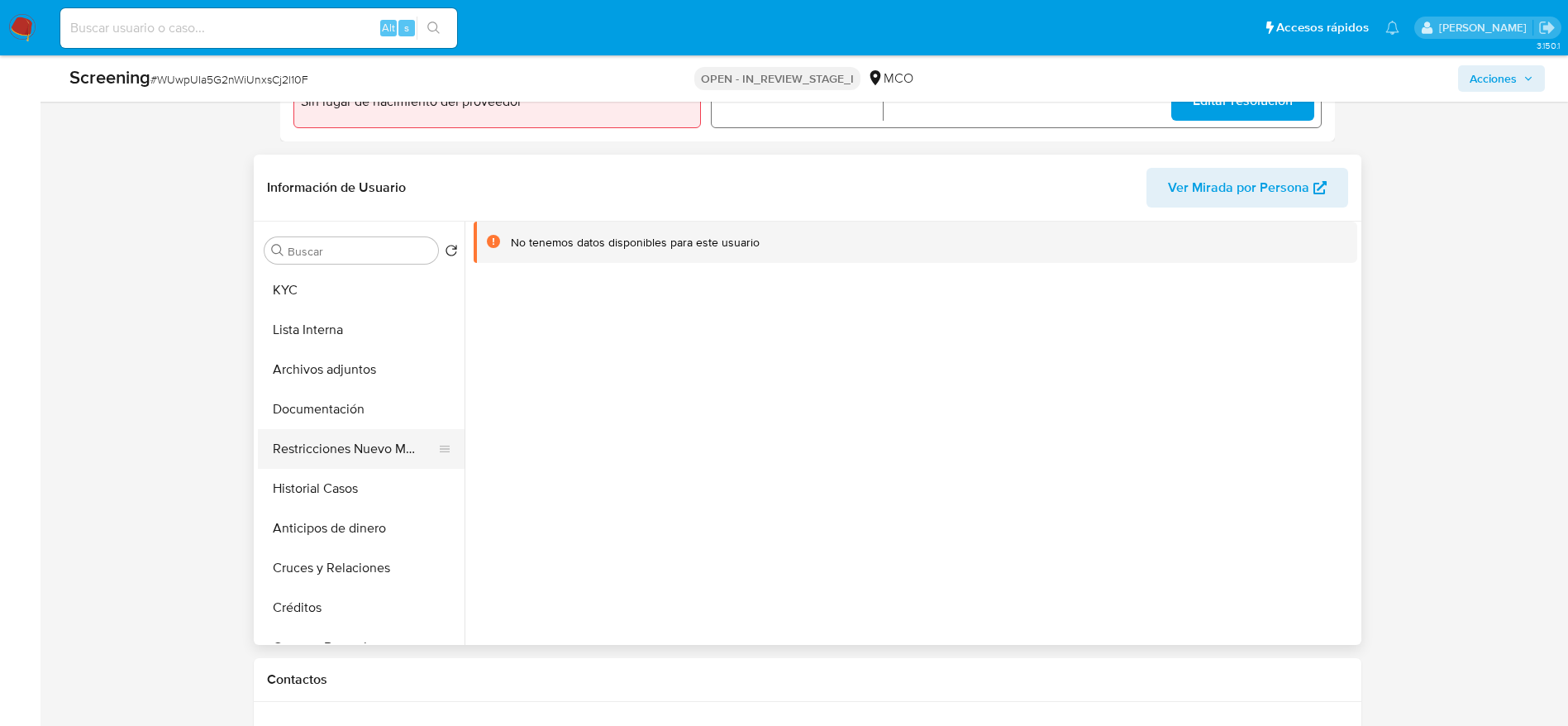
click at [349, 435] on button "Restricciones Nuevo Mundo" at bounding box center [355, 449] width 194 height 39
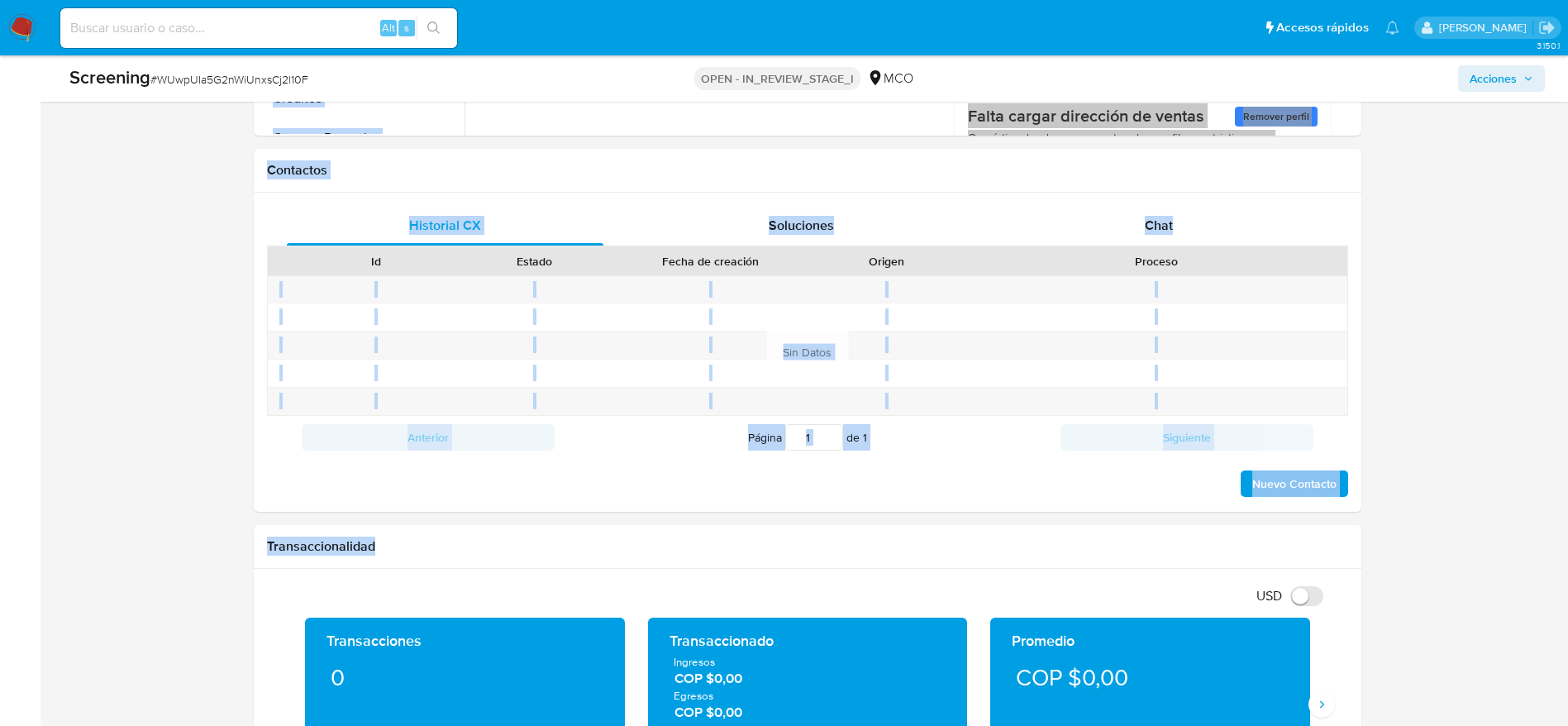
drag, startPoint x: 1565, startPoint y: 209, endPoint x: 1560, endPoint y: 757, distance: 548.0
click at [1560, 725] on html "Pausado Ver notificaciones Alt s Accesos rápidos Presiona las siguientes teclas…" at bounding box center [784, 460] width 1568 height 3180
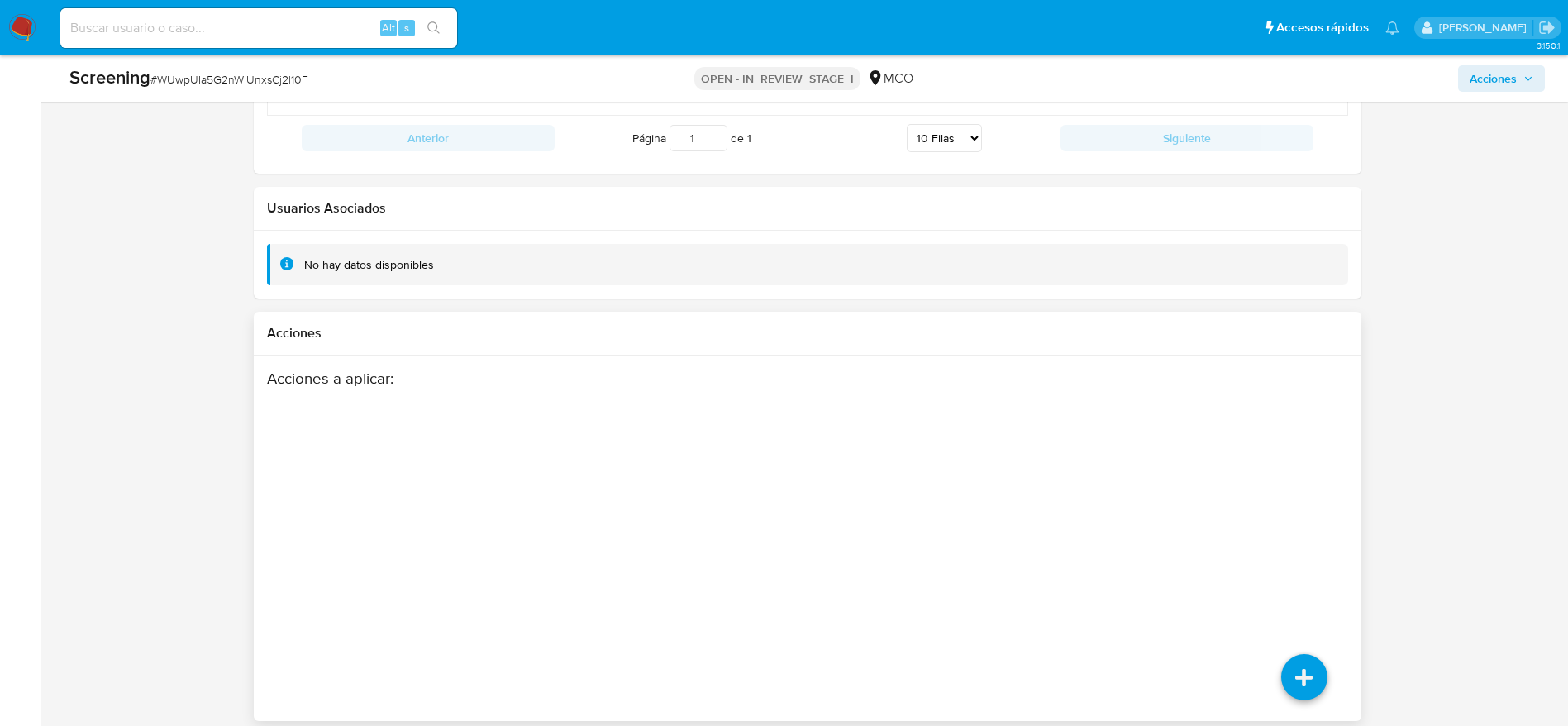
scroll to position [2454, 0]
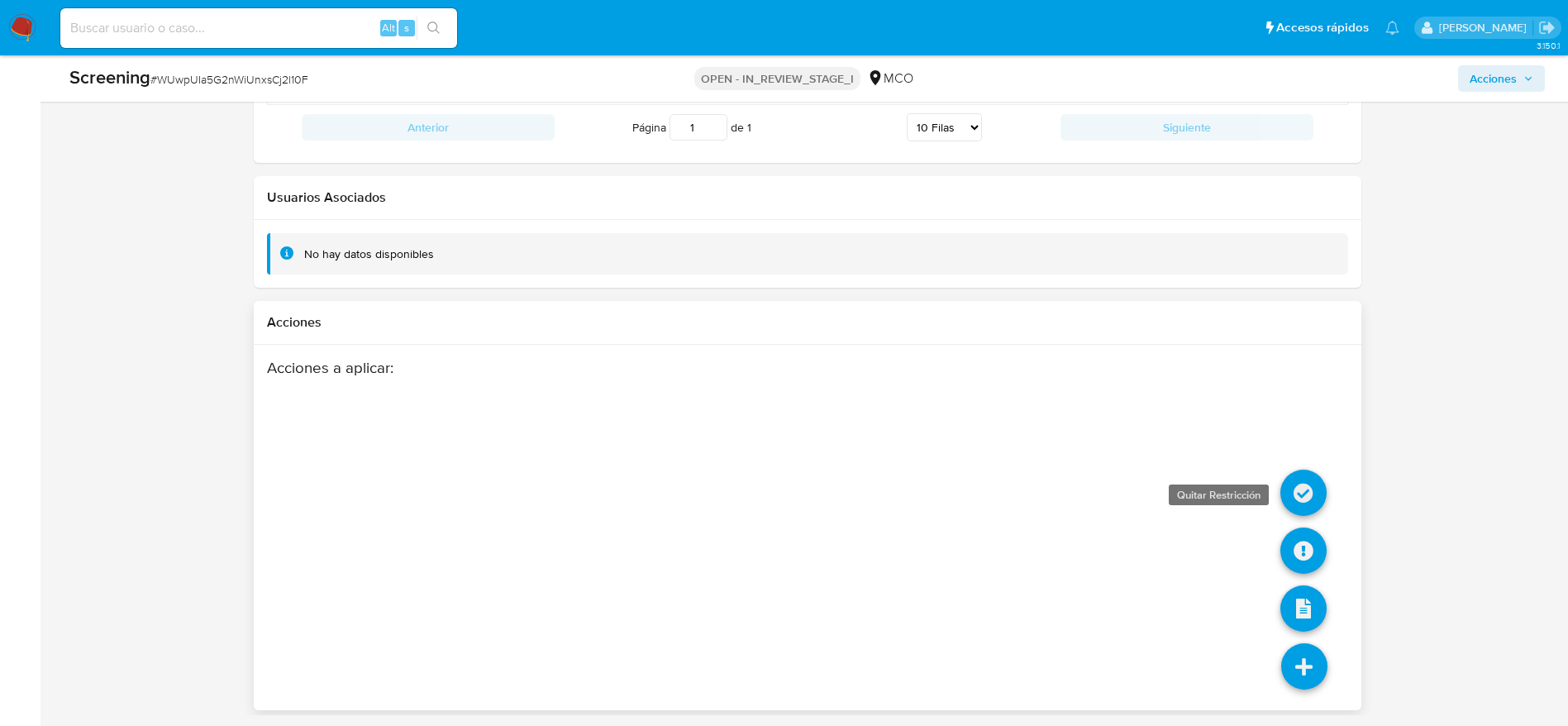
click at [1297, 499] on icon at bounding box center [1303, 492] width 46 height 46
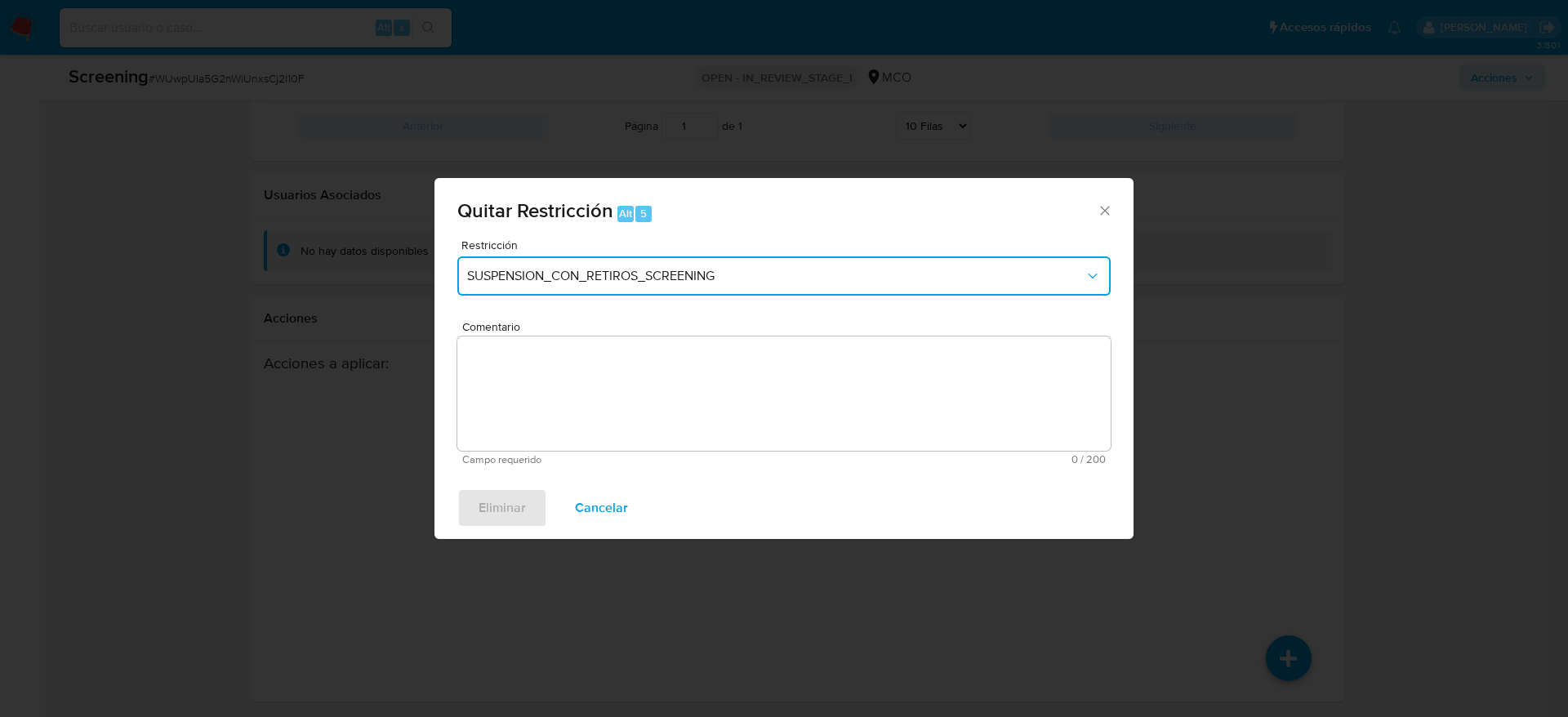
click at [826, 273] on span "SUSPENSION_CON_RETIROS_SCREENING" at bounding box center [775, 276] width 618 height 16
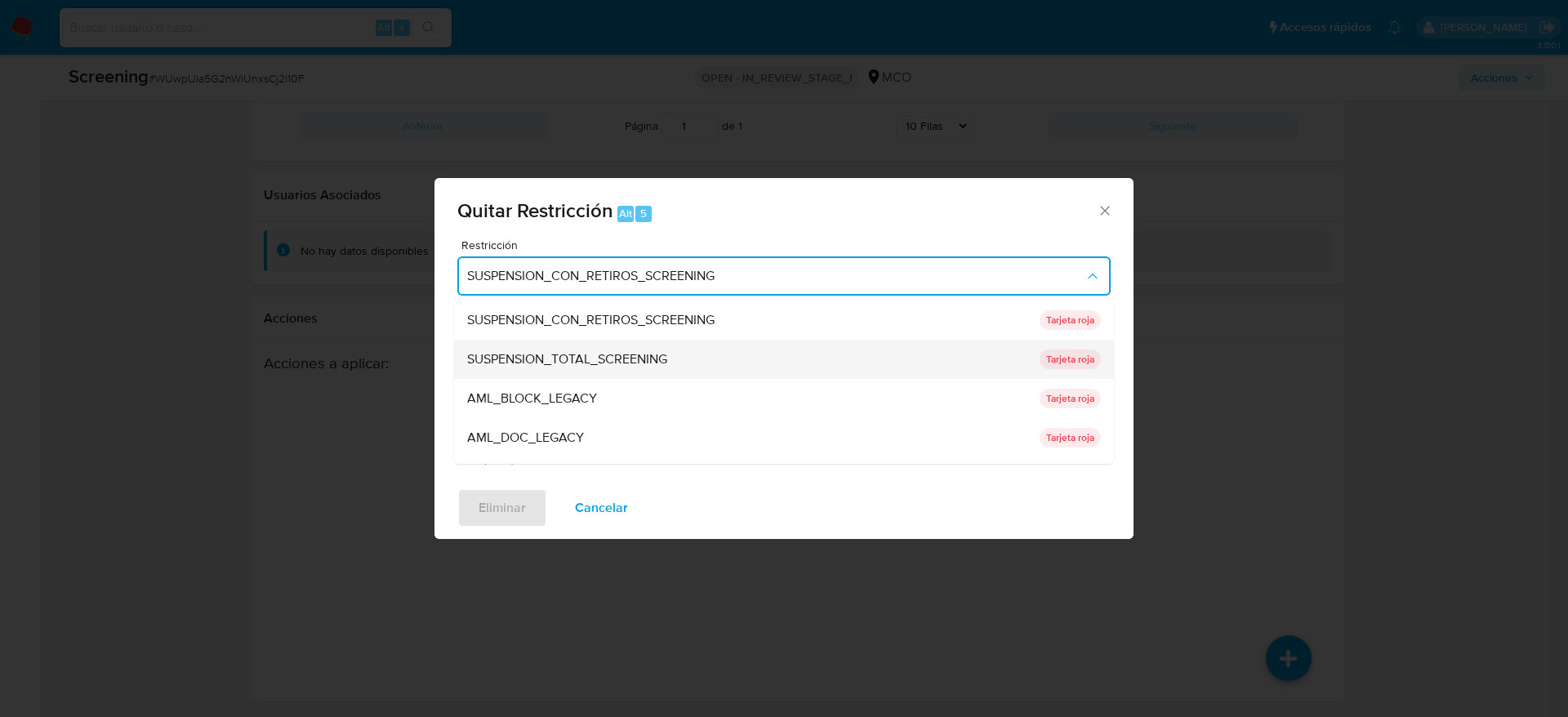
click at [684, 368] on div "SUSPENSION_TOTAL_SCREENING" at bounding box center [748, 358] width 563 height 39
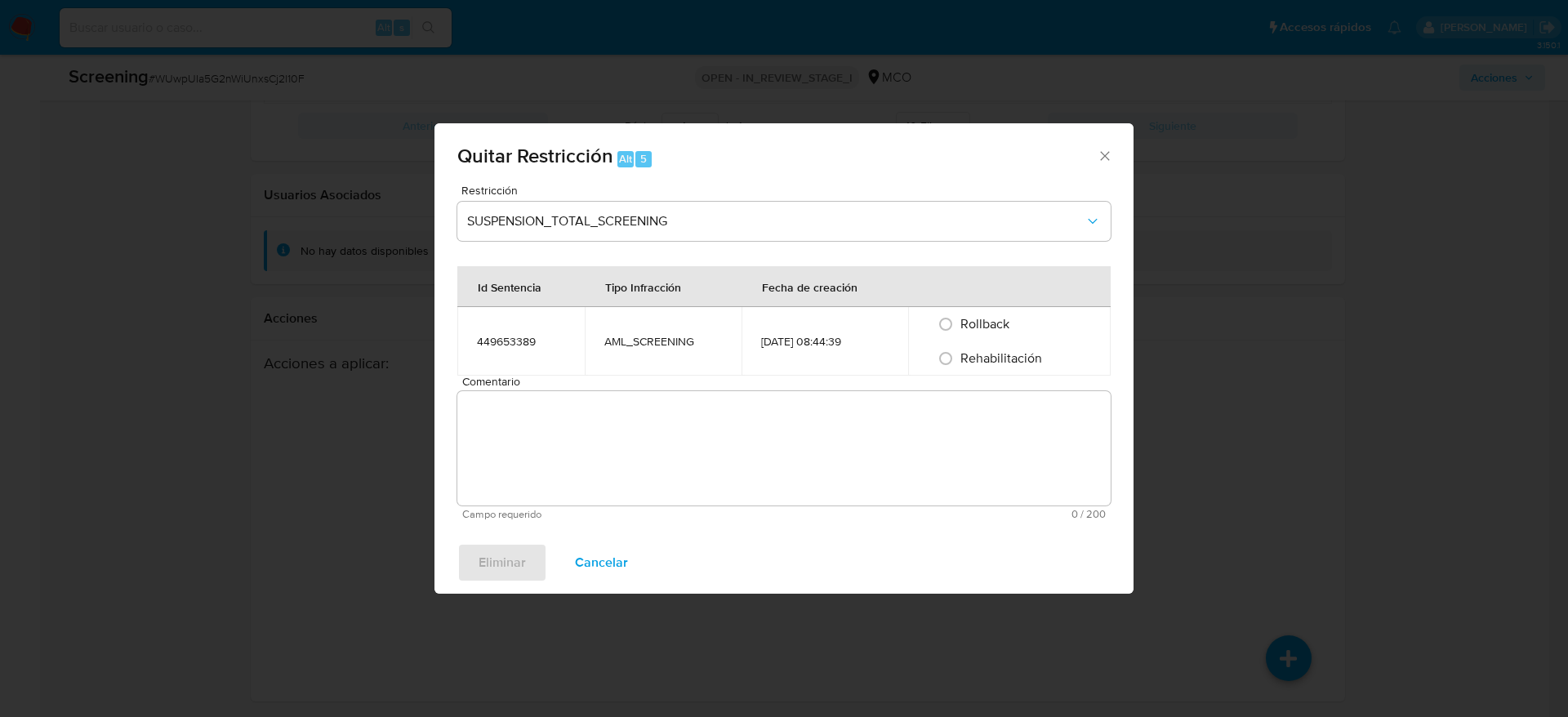
click at [978, 361] on span "Rehabilitación" at bounding box center [1001, 358] width 82 height 19
click at [959, 361] on input "Rehabilitación" at bounding box center [945, 358] width 26 height 26
radio input "true"
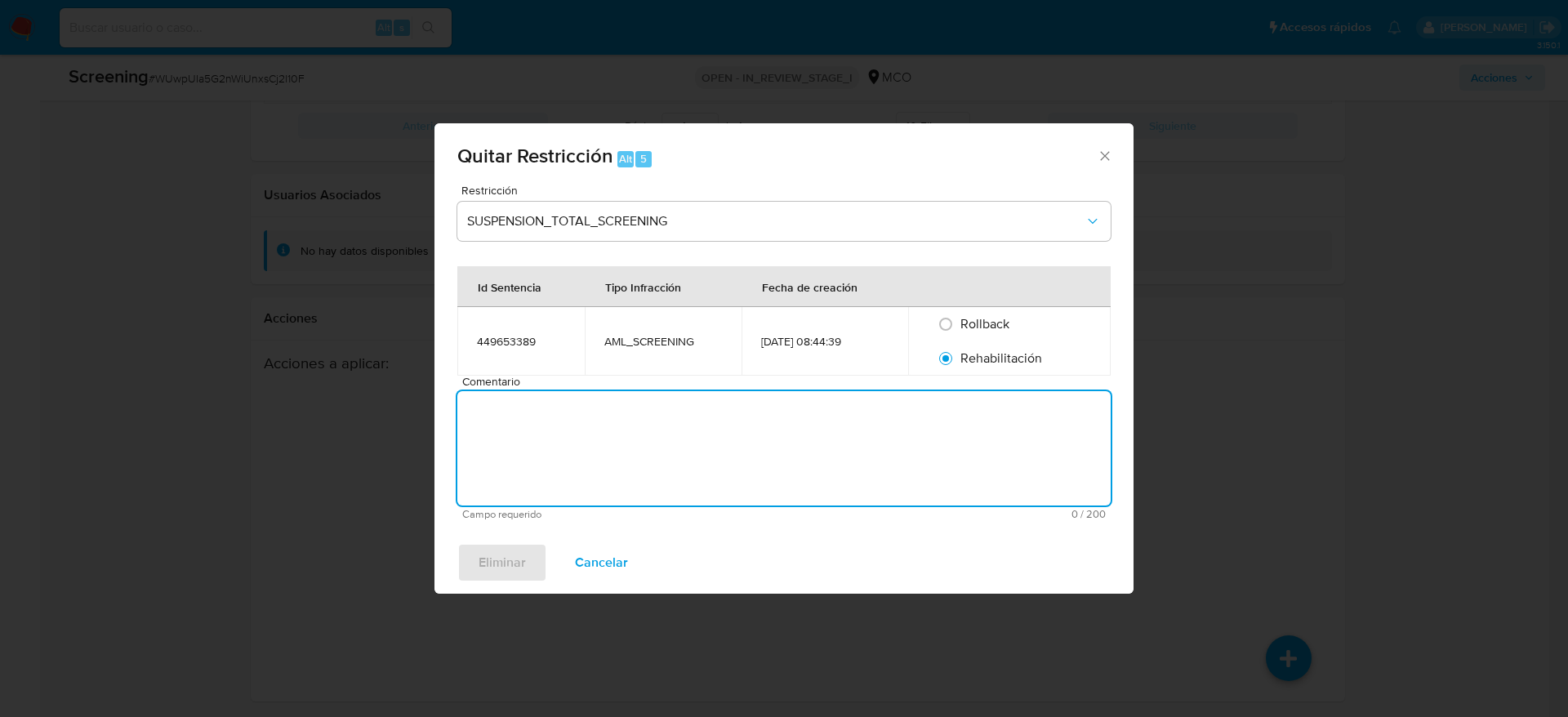
click at [941, 447] on textarea "Comentario" at bounding box center [784, 448] width 653 height 115
type textarea "SE DESESTIMA MATCH CON LISTAS DE SANCIONES"
click at [540, 548] on button "Eliminar" at bounding box center [502, 562] width 90 height 39
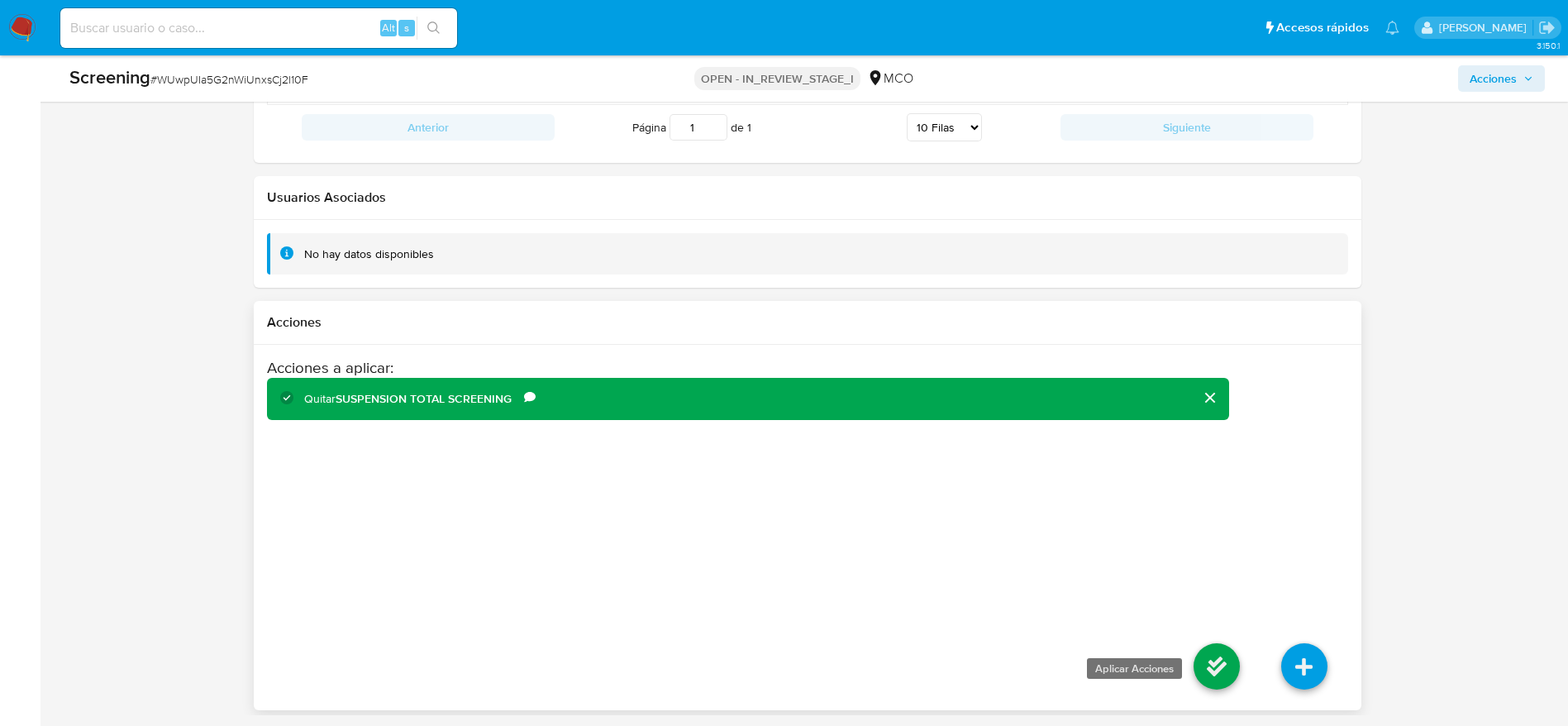
click at [1222, 683] on icon at bounding box center [1217, 666] width 46 height 46
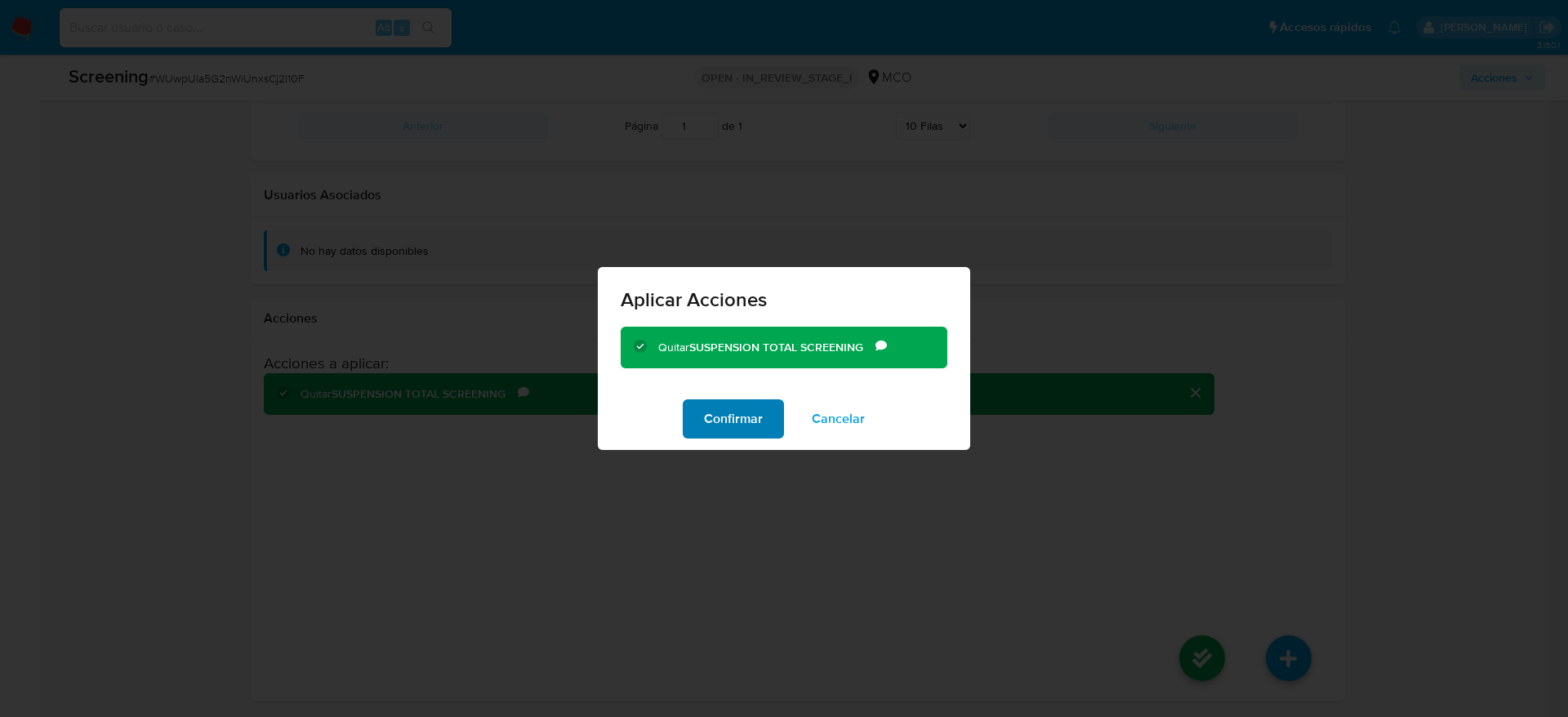
click at [778, 427] on button "Confirmar" at bounding box center [733, 418] width 102 height 39
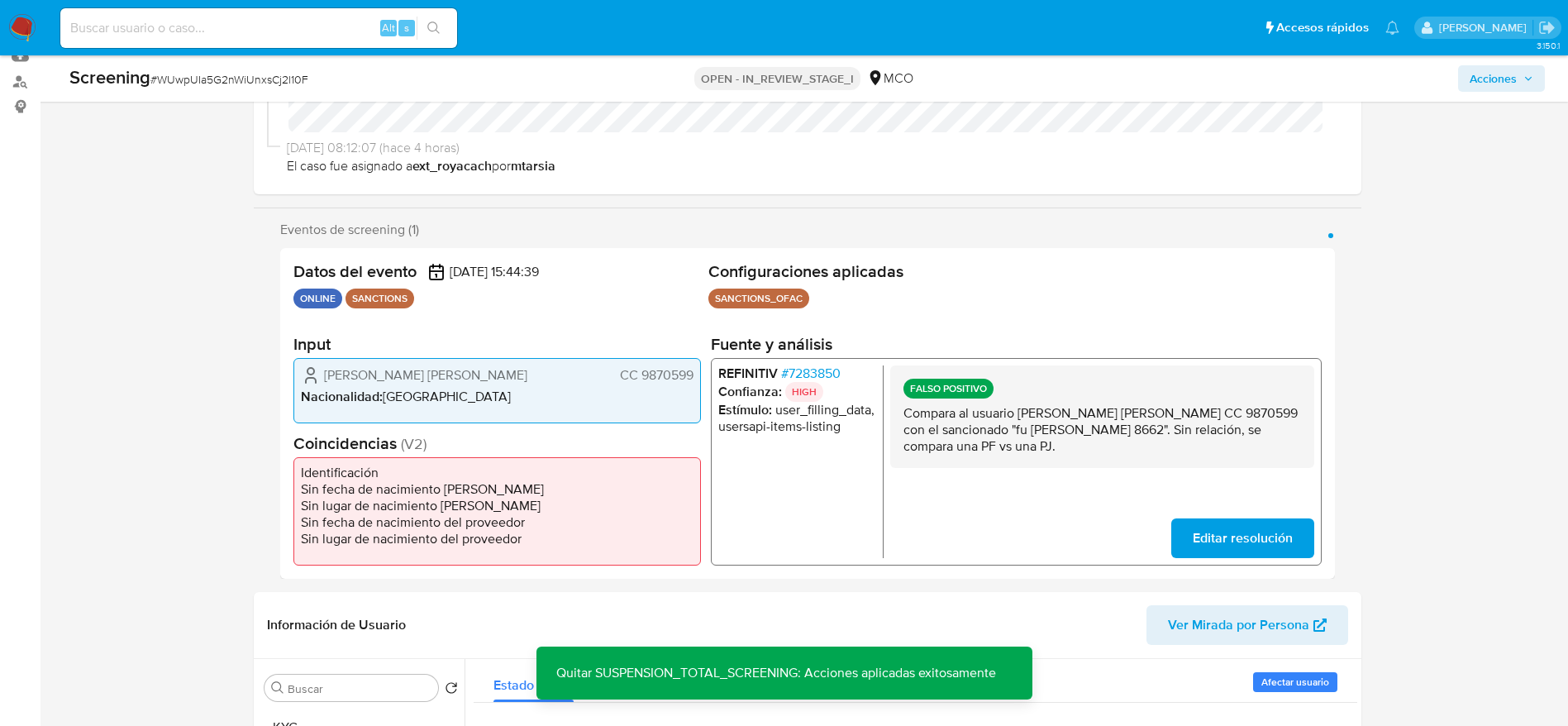
scroll to position [248, 0]
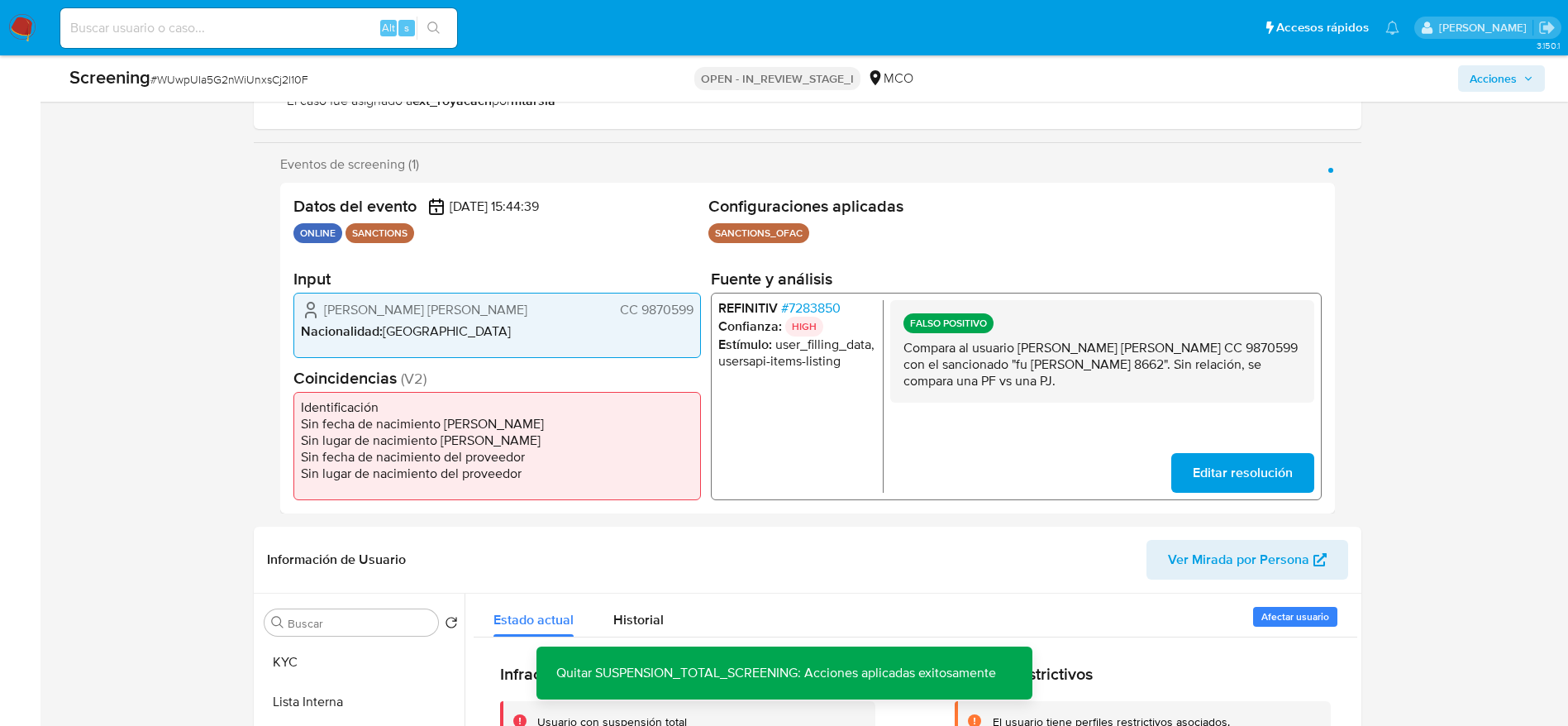
click at [684, 312] on span "CC 9870599" at bounding box center [656, 309] width 73 height 17
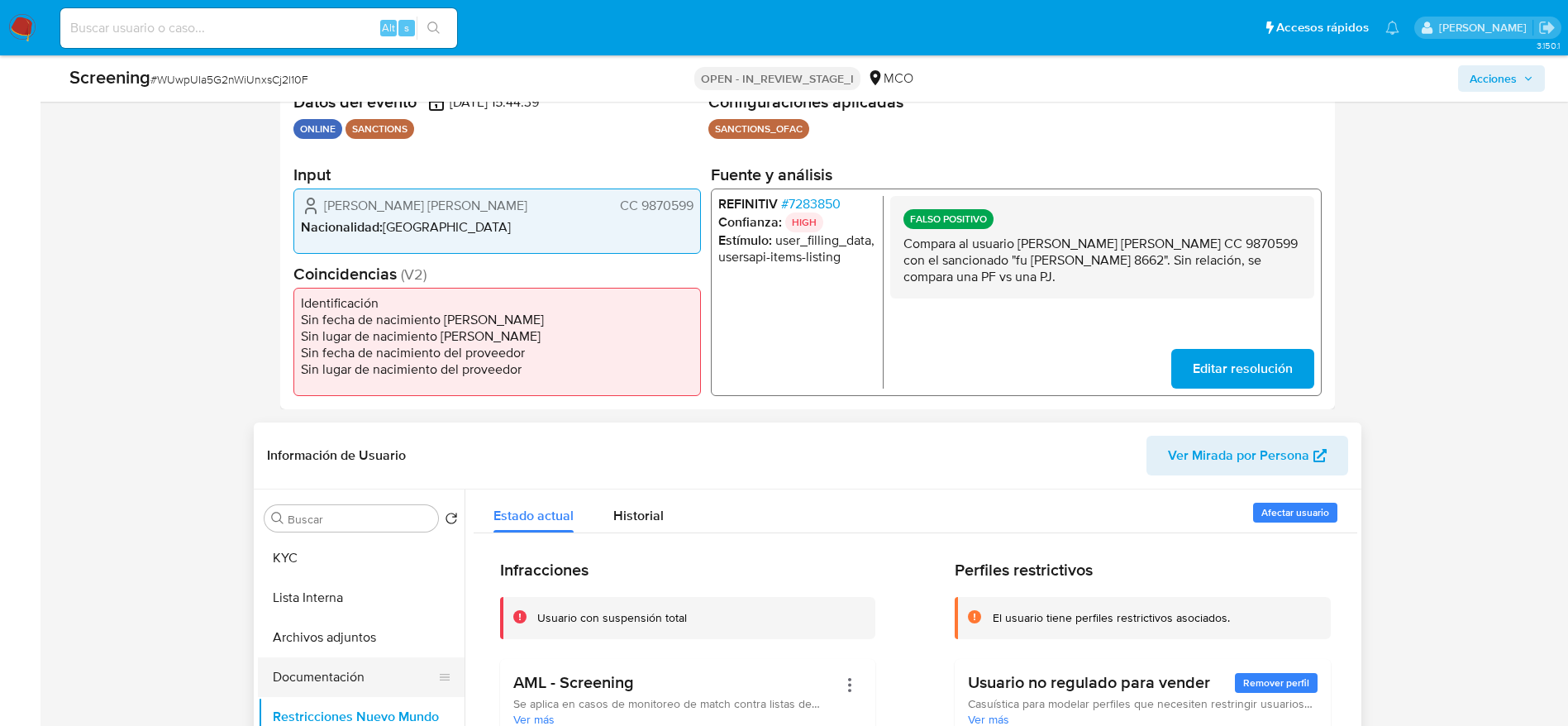
scroll to position [620, 0]
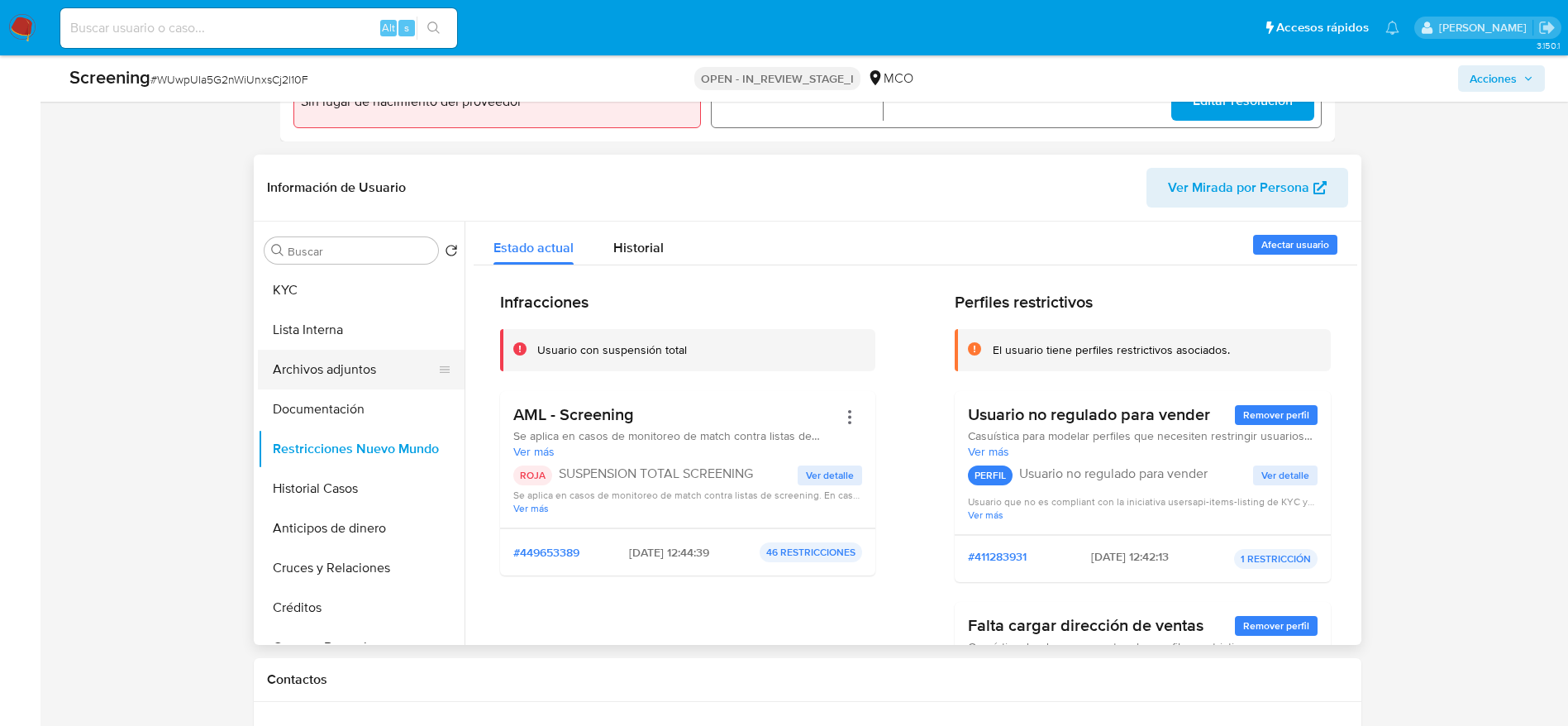
click at [341, 387] on button "Archivos adjuntos" at bounding box center [355, 369] width 194 height 39
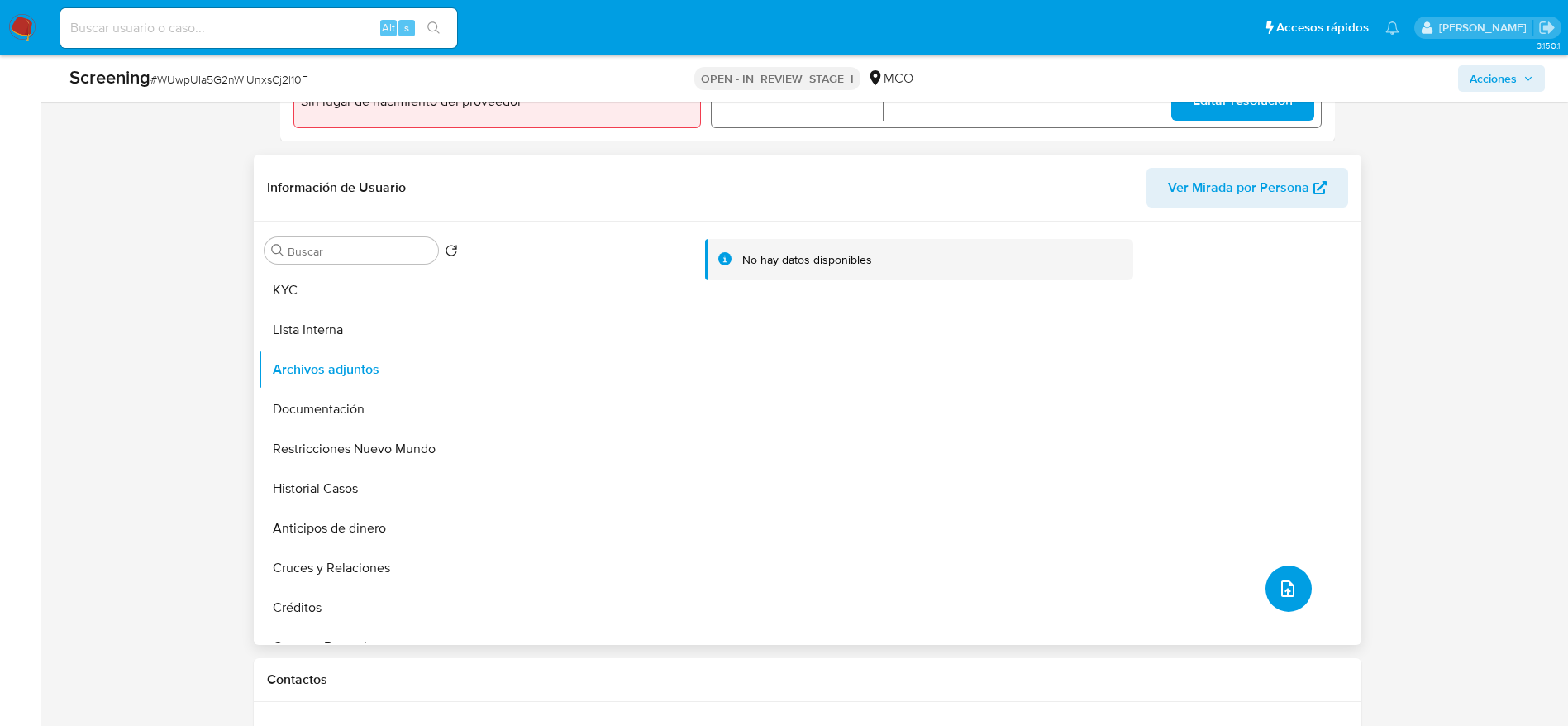
click at [1304, 591] on button "upload-file" at bounding box center [1288, 588] width 46 height 46
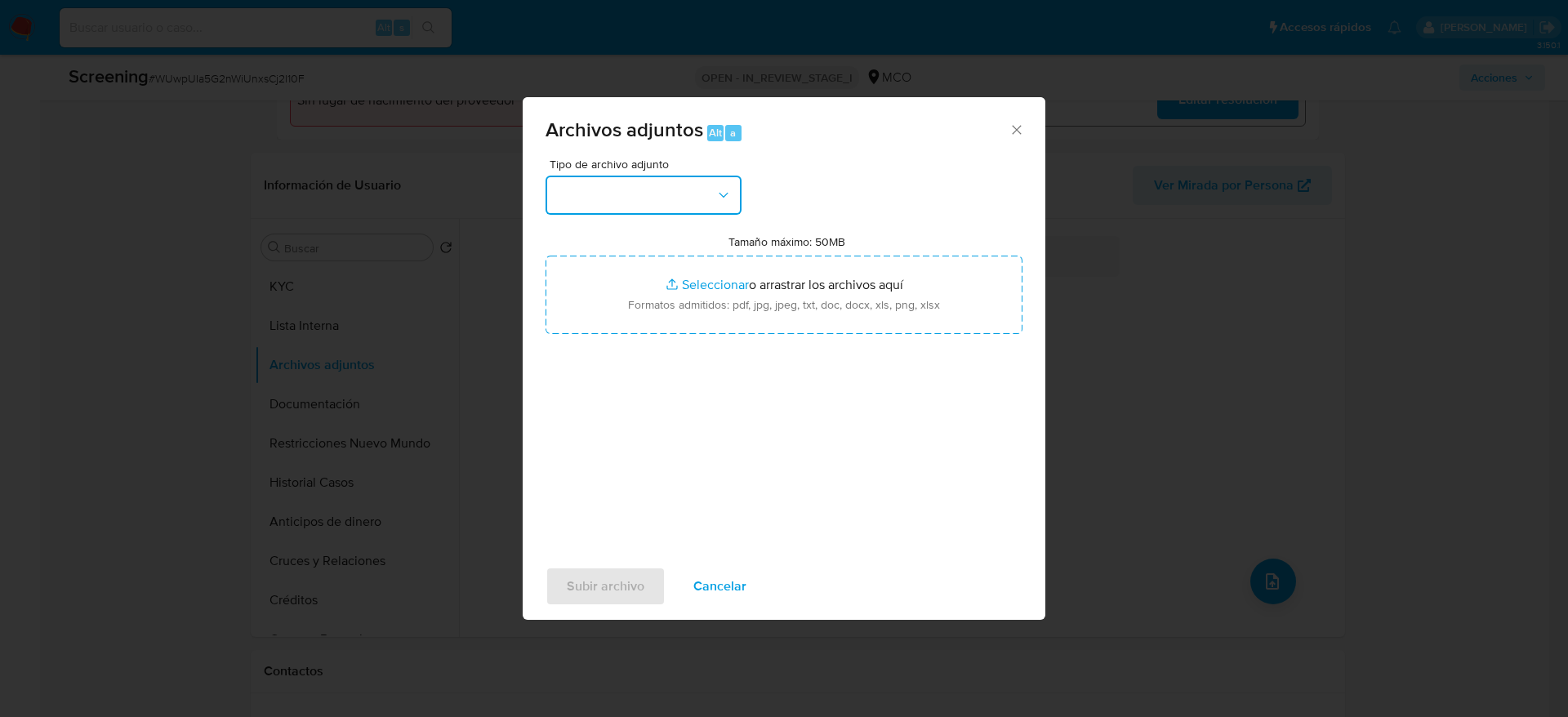
click at [683, 182] on button "button" at bounding box center [643, 195] width 196 height 39
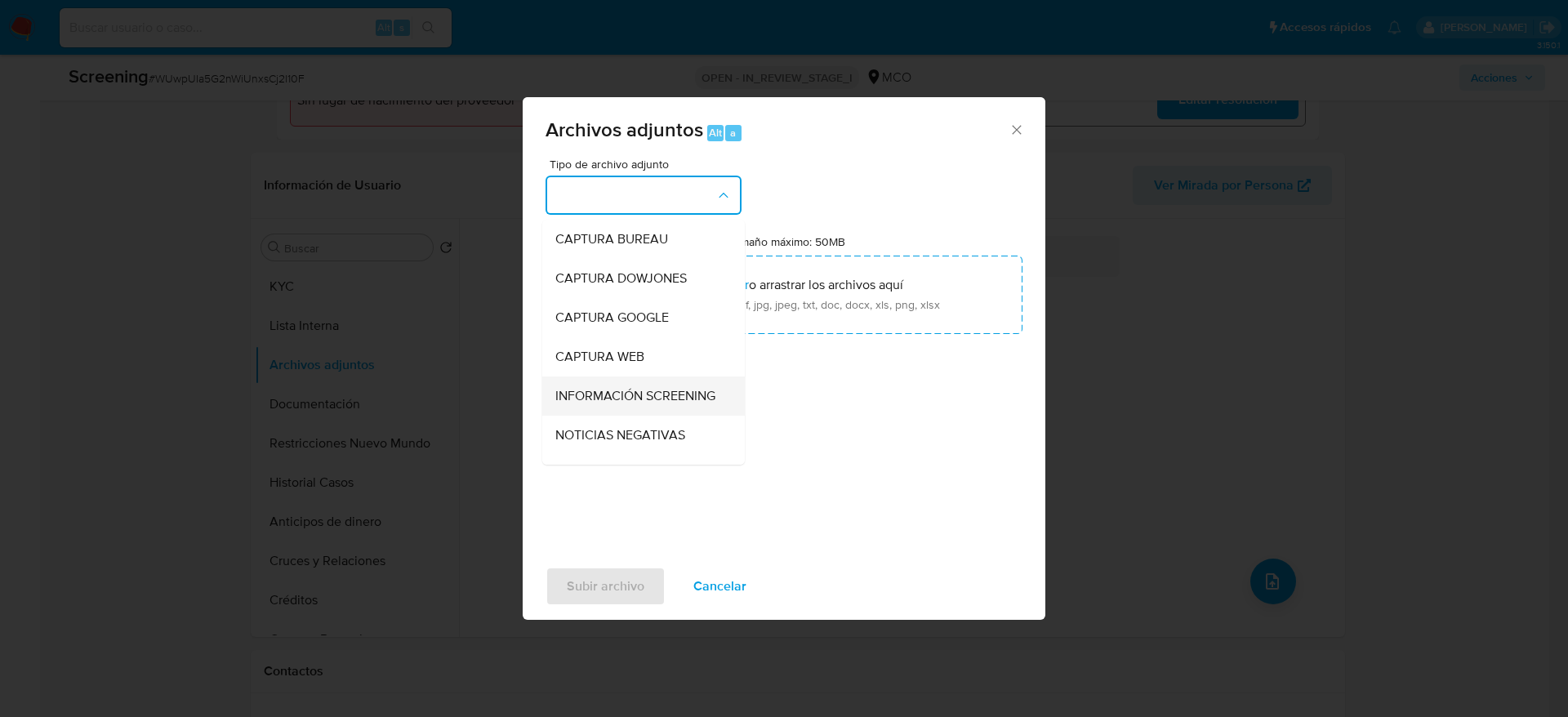
drag, startPoint x: 653, startPoint y: 408, endPoint x: 659, endPoint y: 390, distance: 19.0
click at [653, 404] on span "INFORMACIÓN SCREENING" at bounding box center [636, 396] width 160 height 16
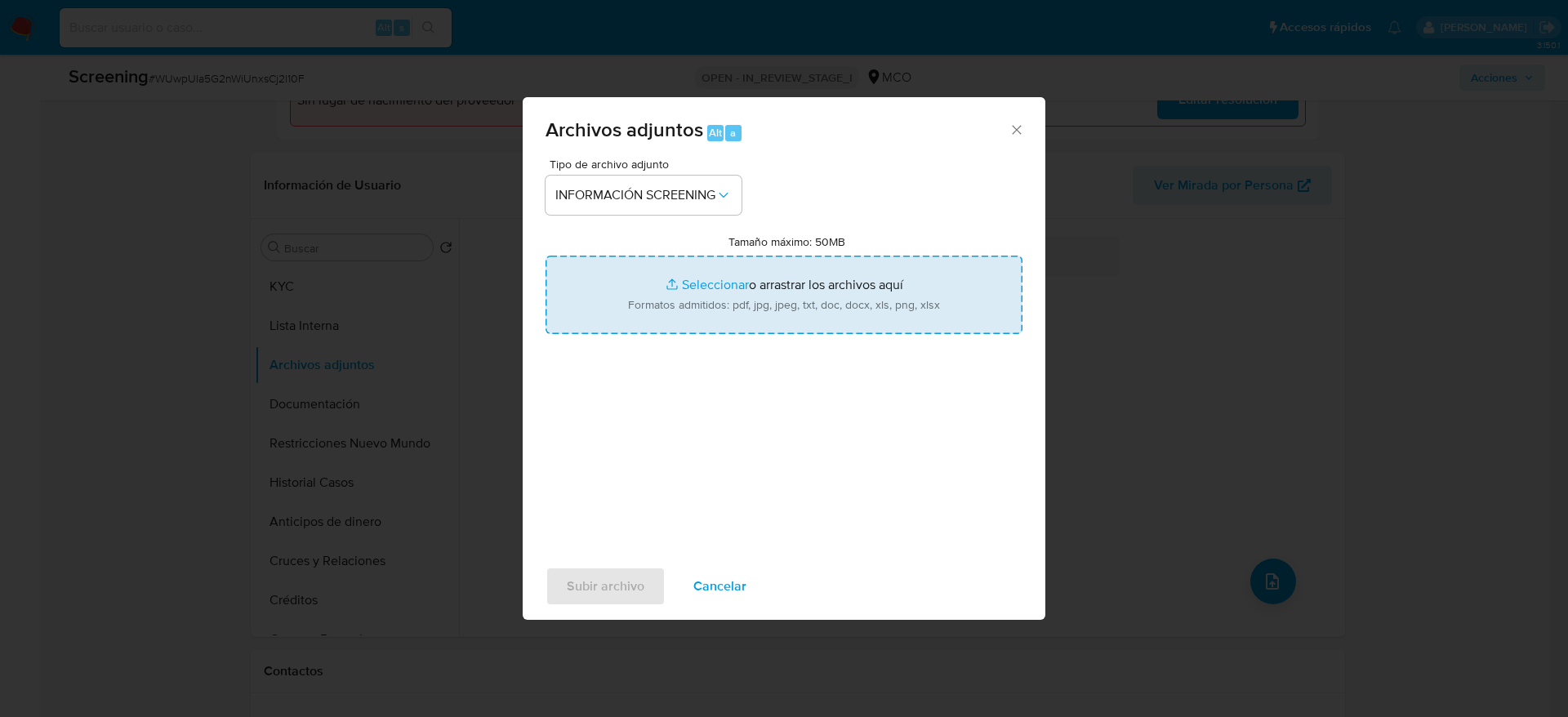
click at [696, 285] on input "Tamaño máximo: 50MB Seleccionar archivos" at bounding box center [784, 295] width 477 height 78
type input "C:\fakepath\Policía Nacional de Colombia.pdf"
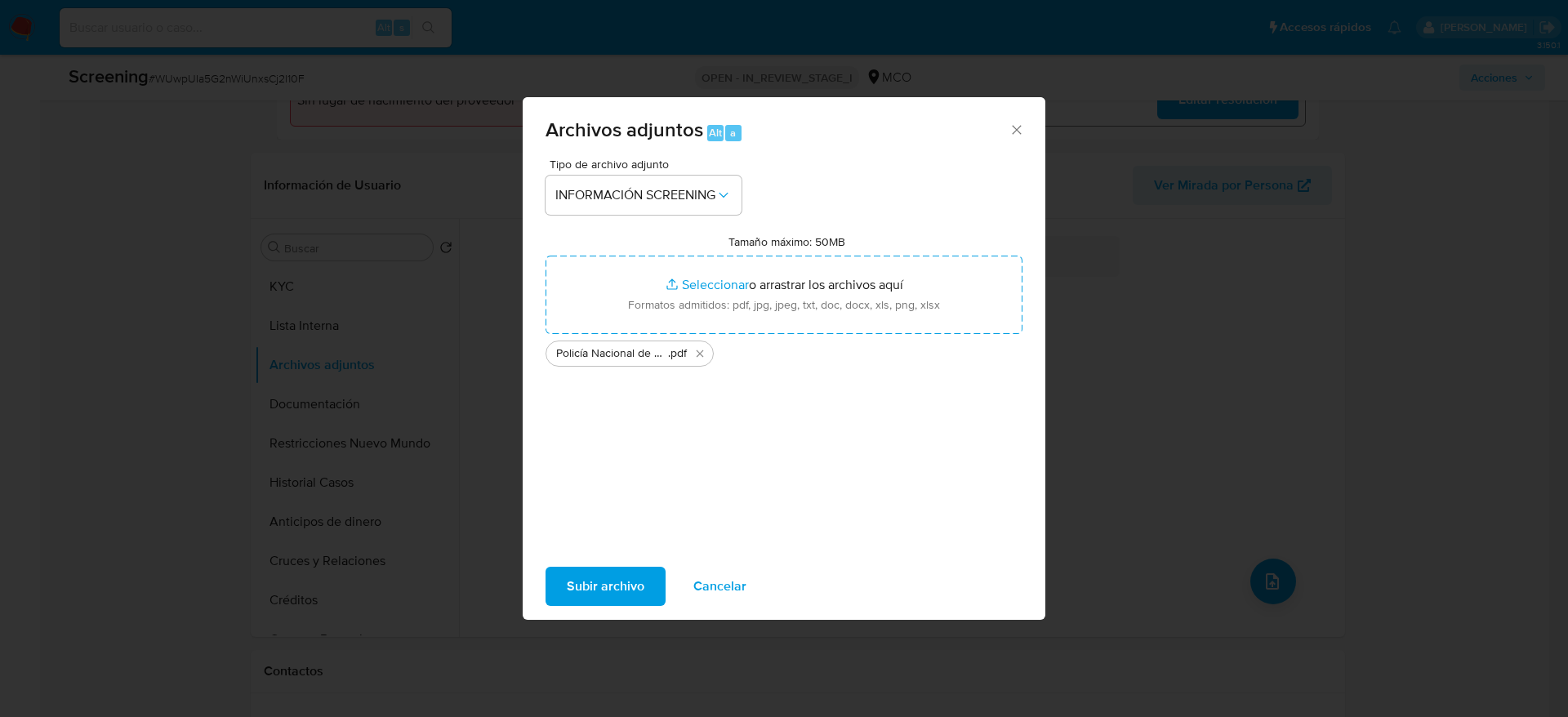
click at [589, 581] on span "Subir archivo" at bounding box center [606, 587] width 78 height 36
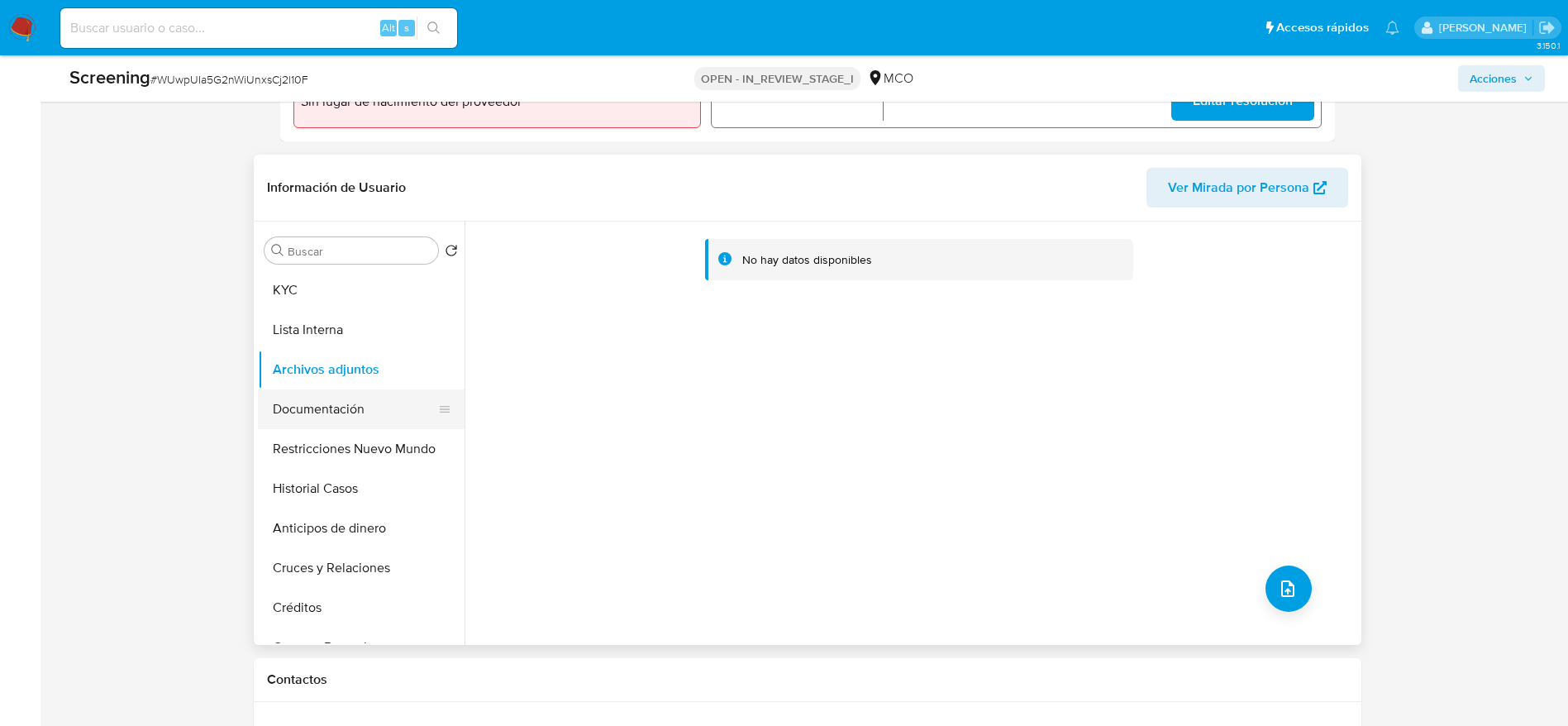
click at [384, 402] on button "Documentación" at bounding box center [355, 408] width 194 height 39
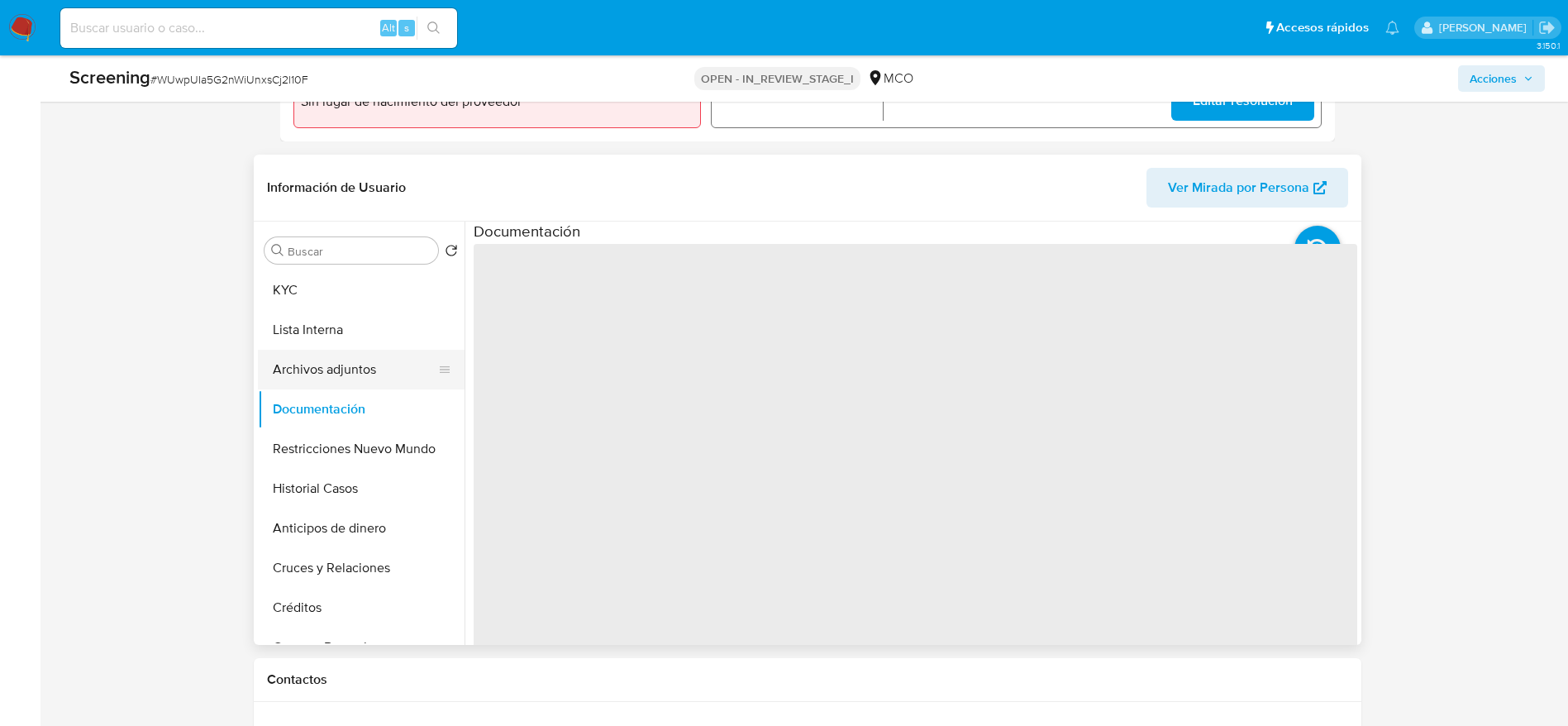
click at [388, 366] on button "Archivos adjuntos" at bounding box center [355, 369] width 194 height 39
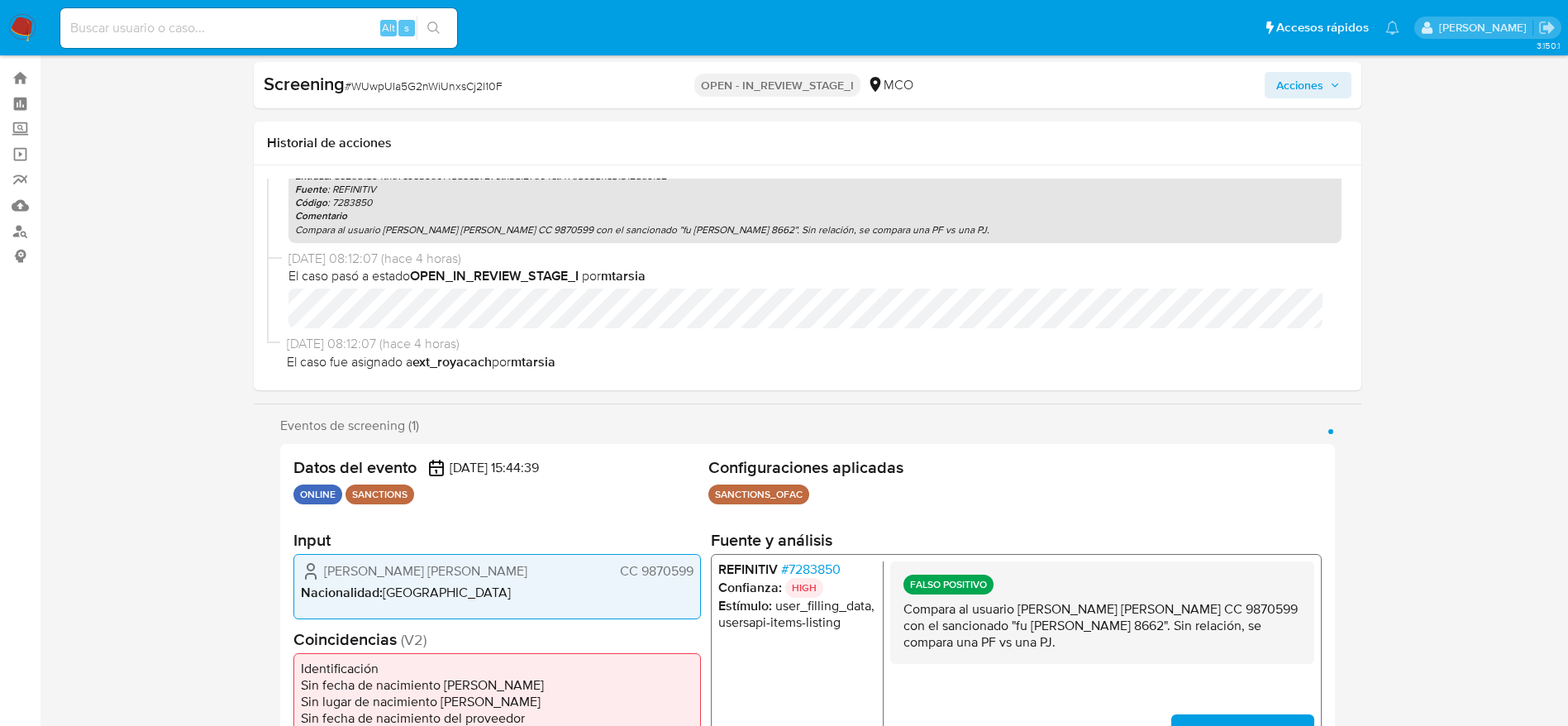
scroll to position [0, 0]
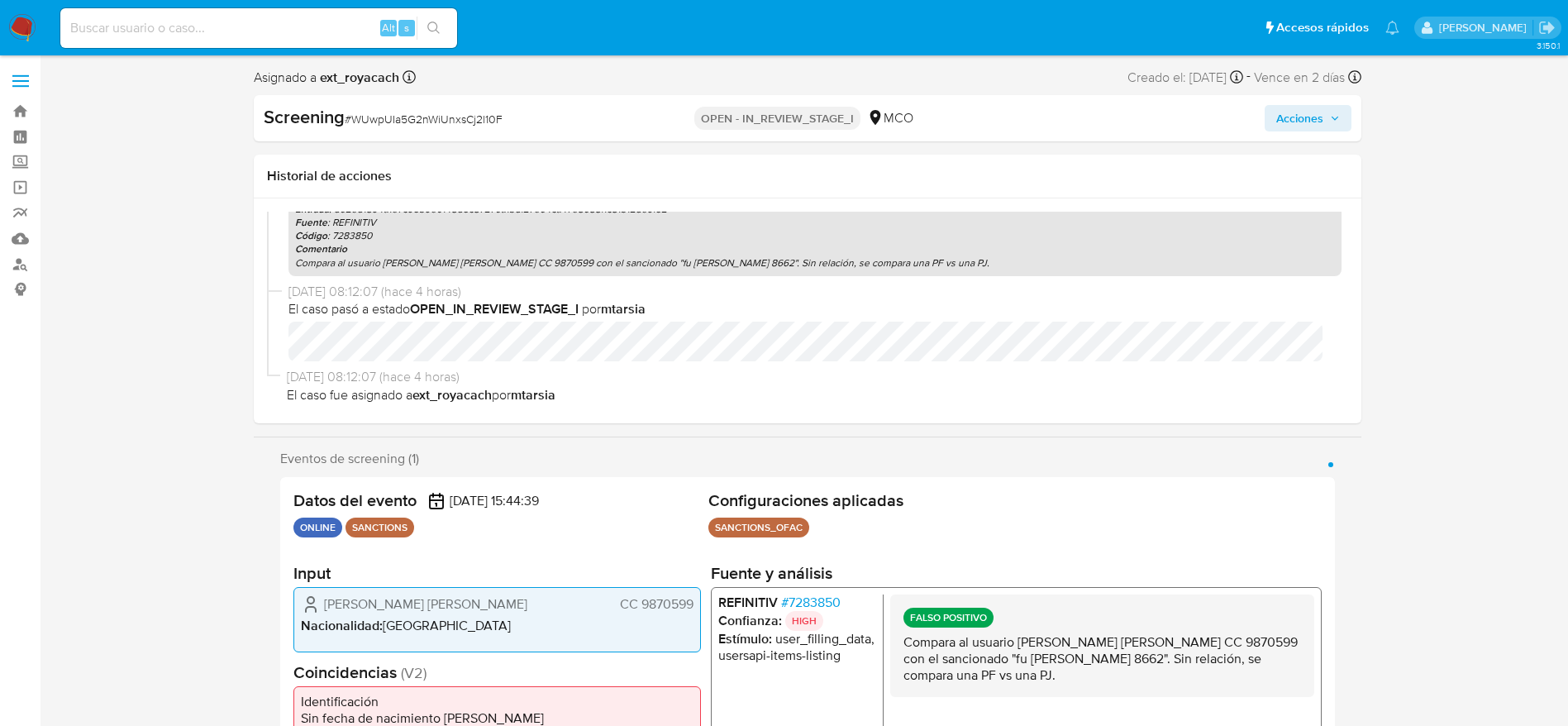
click at [1344, 119] on button "Acciones" at bounding box center [1308, 118] width 87 height 26
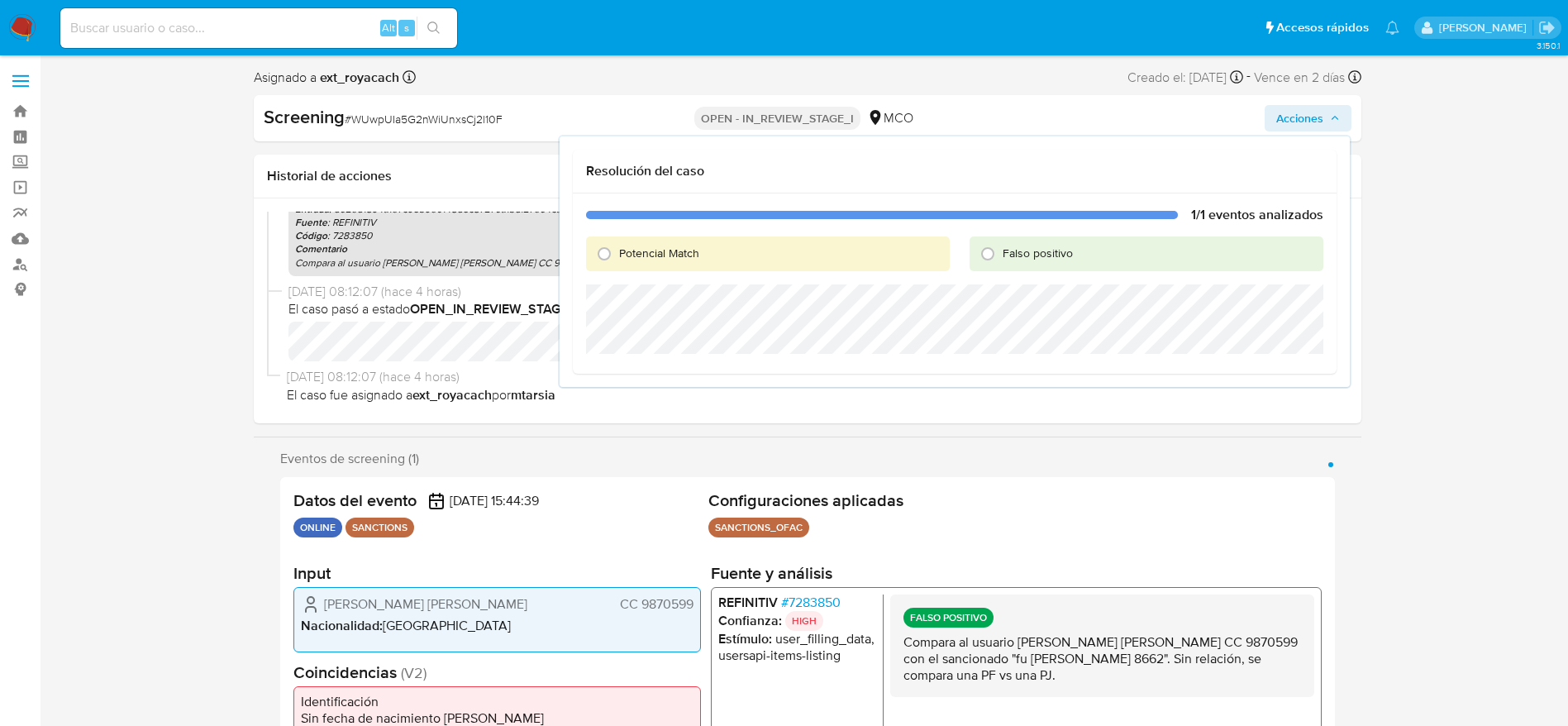
click at [1038, 263] on div "Falso positivo" at bounding box center [1147, 254] width 354 height 35
click at [1037, 254] on span "Falso positivo" at bounding box center [1038, 253] width 71 height 17
click at [1001, 254] on input "Falso positivo" at bounding box center [987, 254] width 26 height 26
radio input "true"
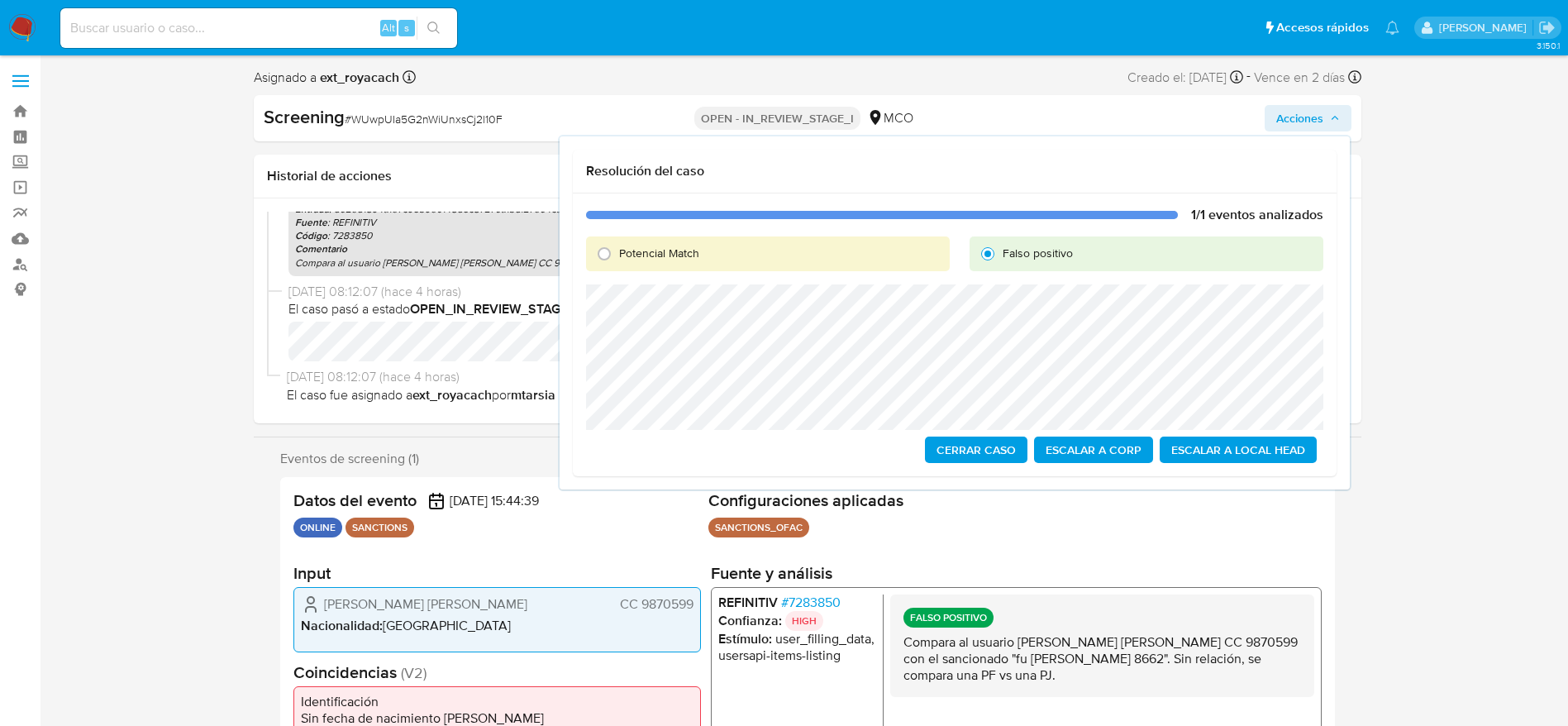
click at [965, 455] on span "Cerrar Caso" at bounding box center [976, 449] width 79 height 24
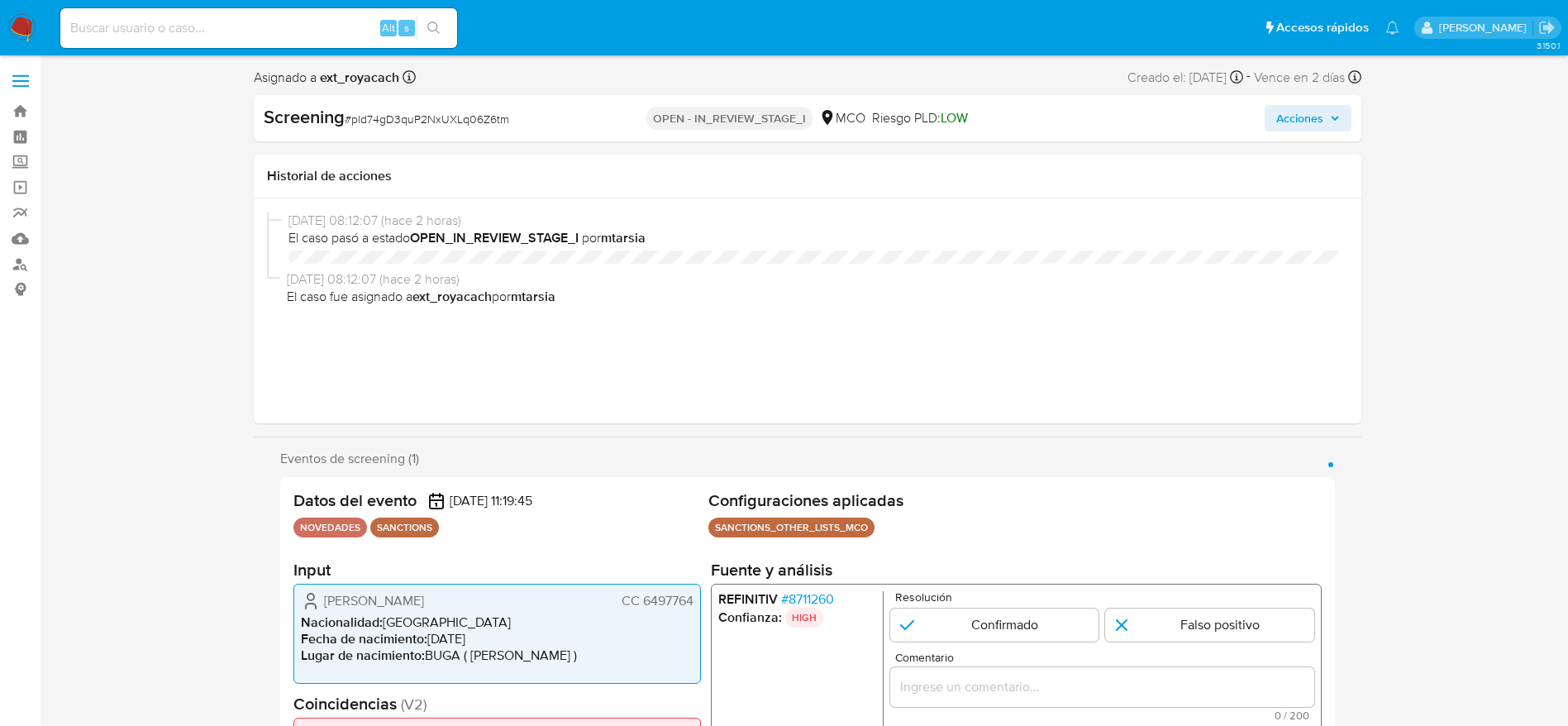
select select "10"
click at [461, 131] on div "Screening # pld74gD3quP2NxUXLq06Z6tm" at bounding box center [442, 118] width 358 height 26
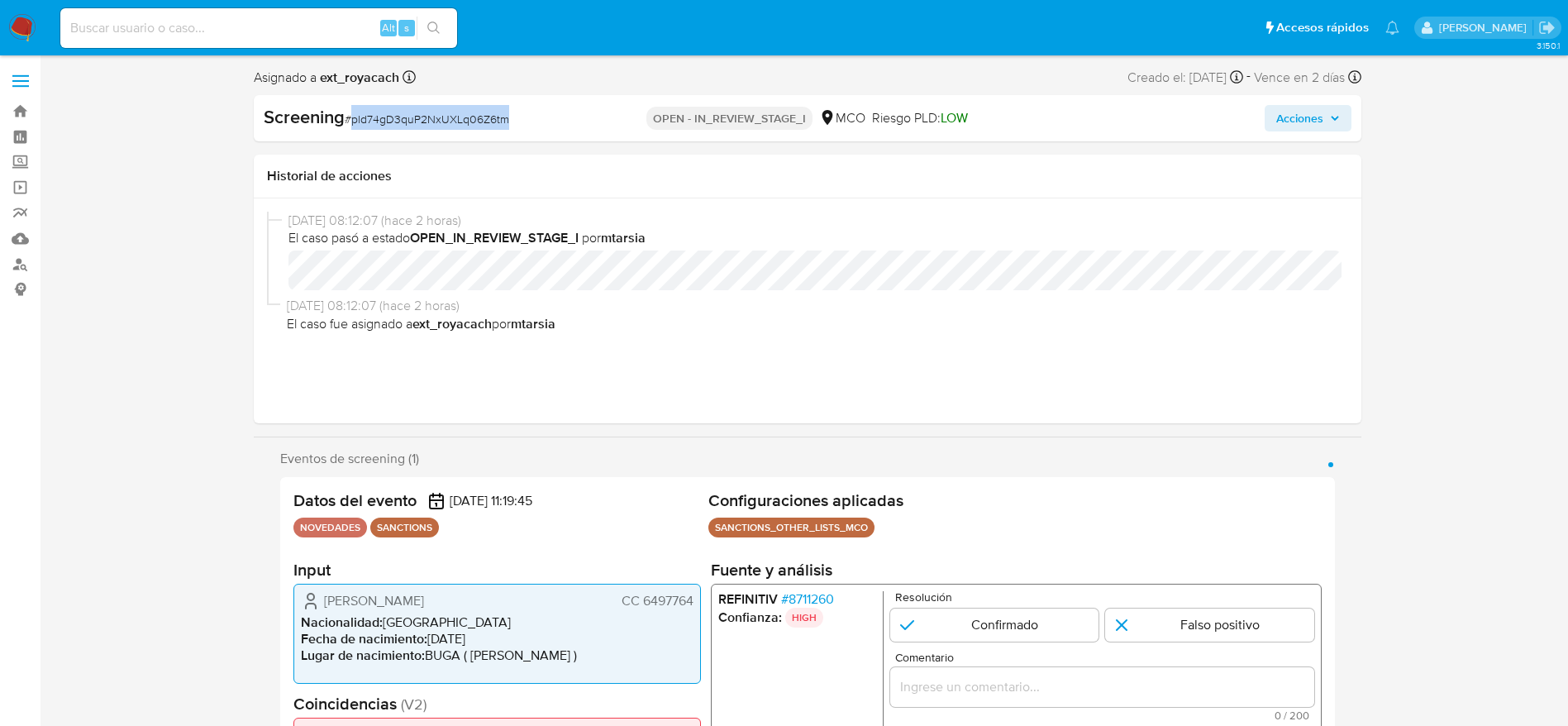
click at [461, 131] on div "Screening # pld74gD3quP2NxUXLq06Z6tm" at bounding box center [442, 118] width 358 height 26
copy span "pld74gD3quP2NxUXLq06Z6tm"
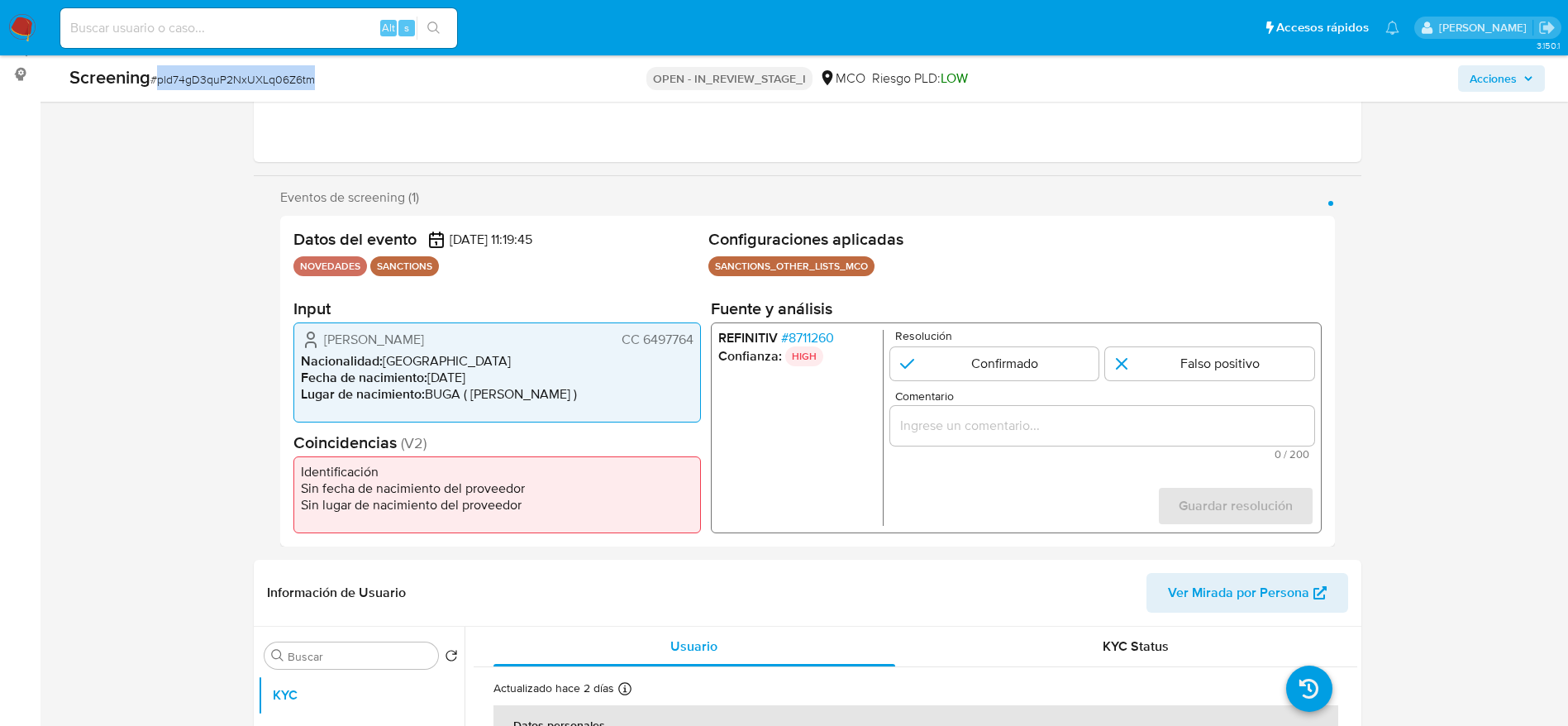
scroll to position [248, 0]
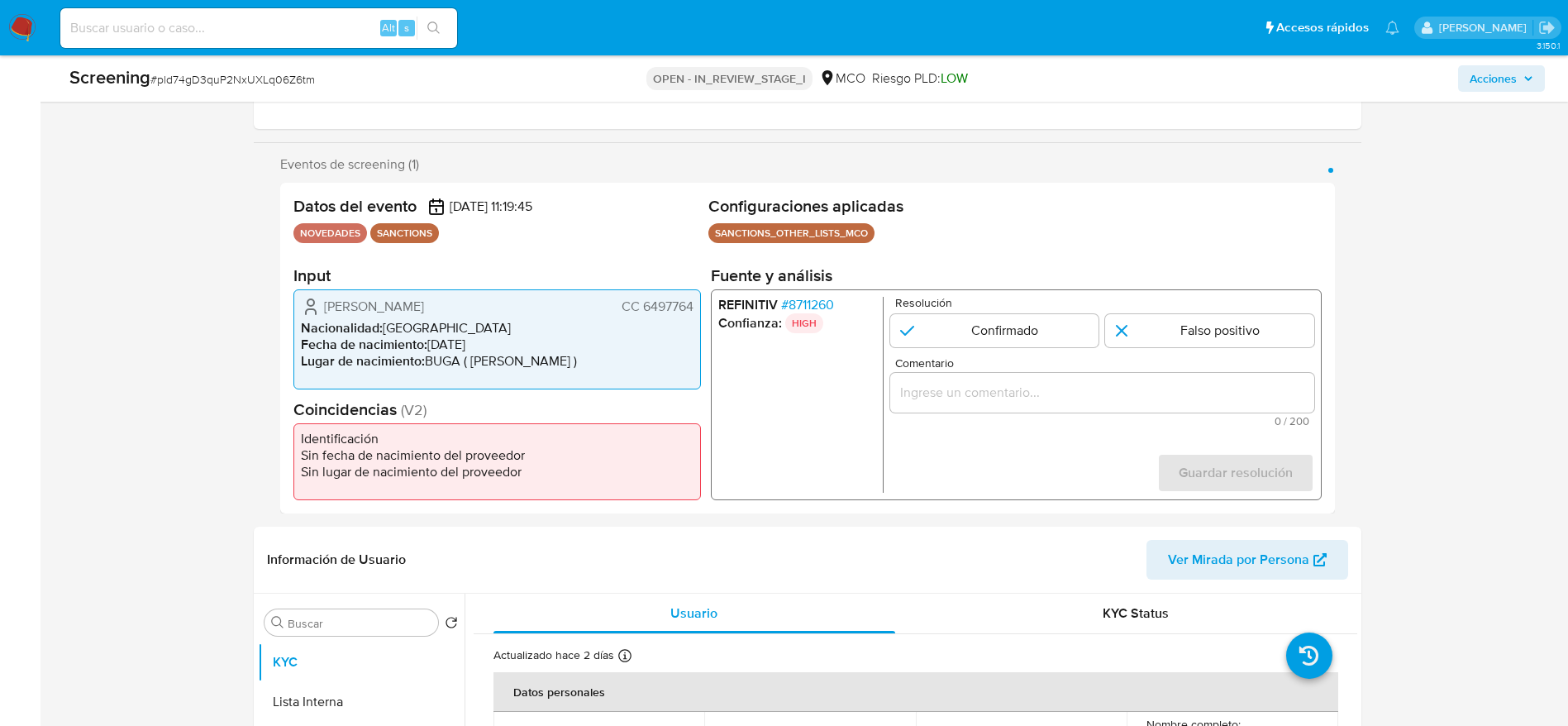
drag, startPoint x: 309, startPoint y: 321, endPoint x: 603, endPoint y: 319, distance: 294.0
click at [648, 320] on li "Nacionalidad : Colombia" at bounding box center [497, 328] width 392 height 17
drag, startPoint x: 323, startPoint y: 293, endPoint x: 698, endPoint y: 297, distance: 375.0
click at [698, 297] on div "Alexander Beron Noreña CC 6497764 Nacionalidad : Colombia Fecha de nacimiento :…" at bounding box center [496, 339] width 407 height 100
click at [804, 309] on span "# 8711260" at bounding box center [807, 305] width 53 height 17
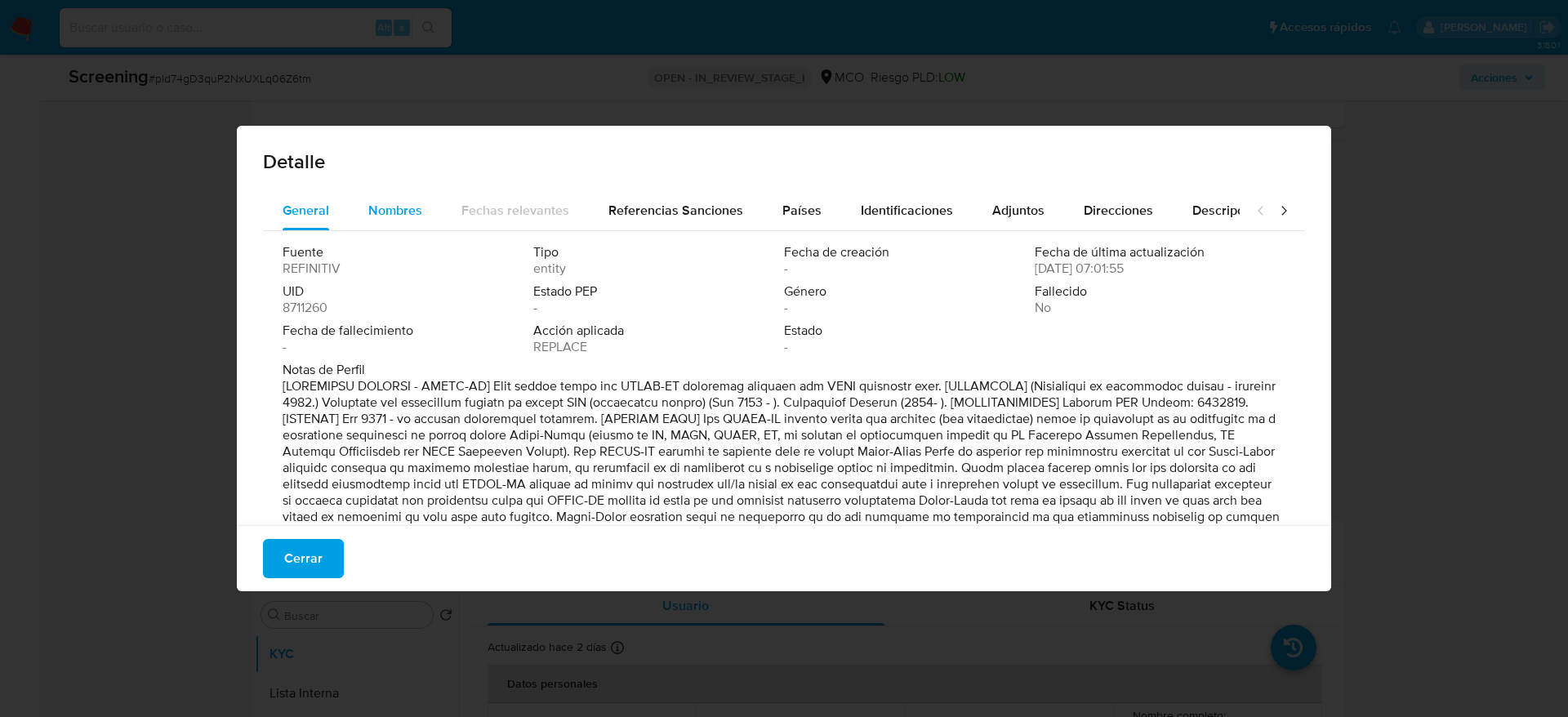
click at [390, 207] on span "Nombres" at bounding box center [395, 210] width 54 height 19
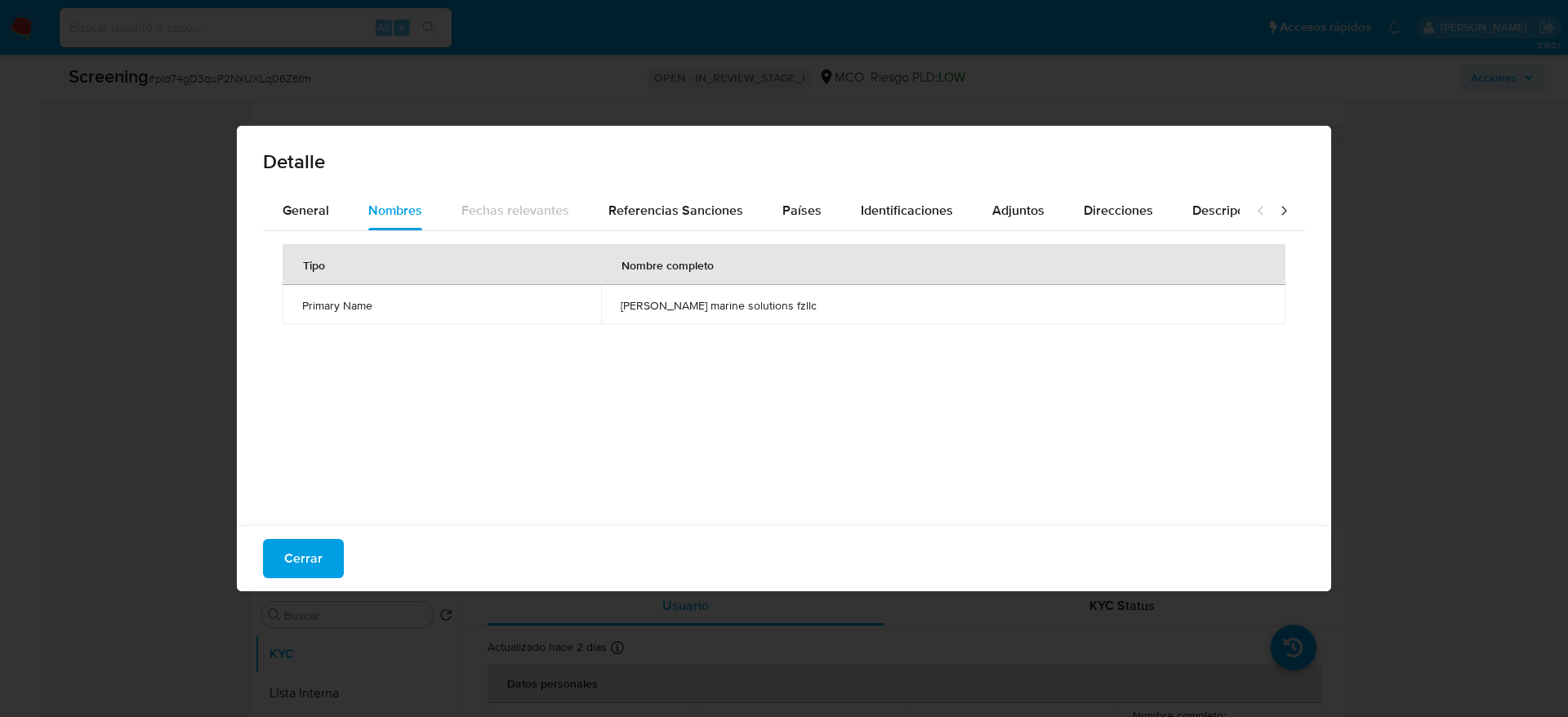
click at [798, 307] on span "kipper marine solutions fzllc" at bounding box center [943, 305] width 645 height 15
click at [829, 213] on button "Países" at bounding box center [801, 210] width 78 height 39
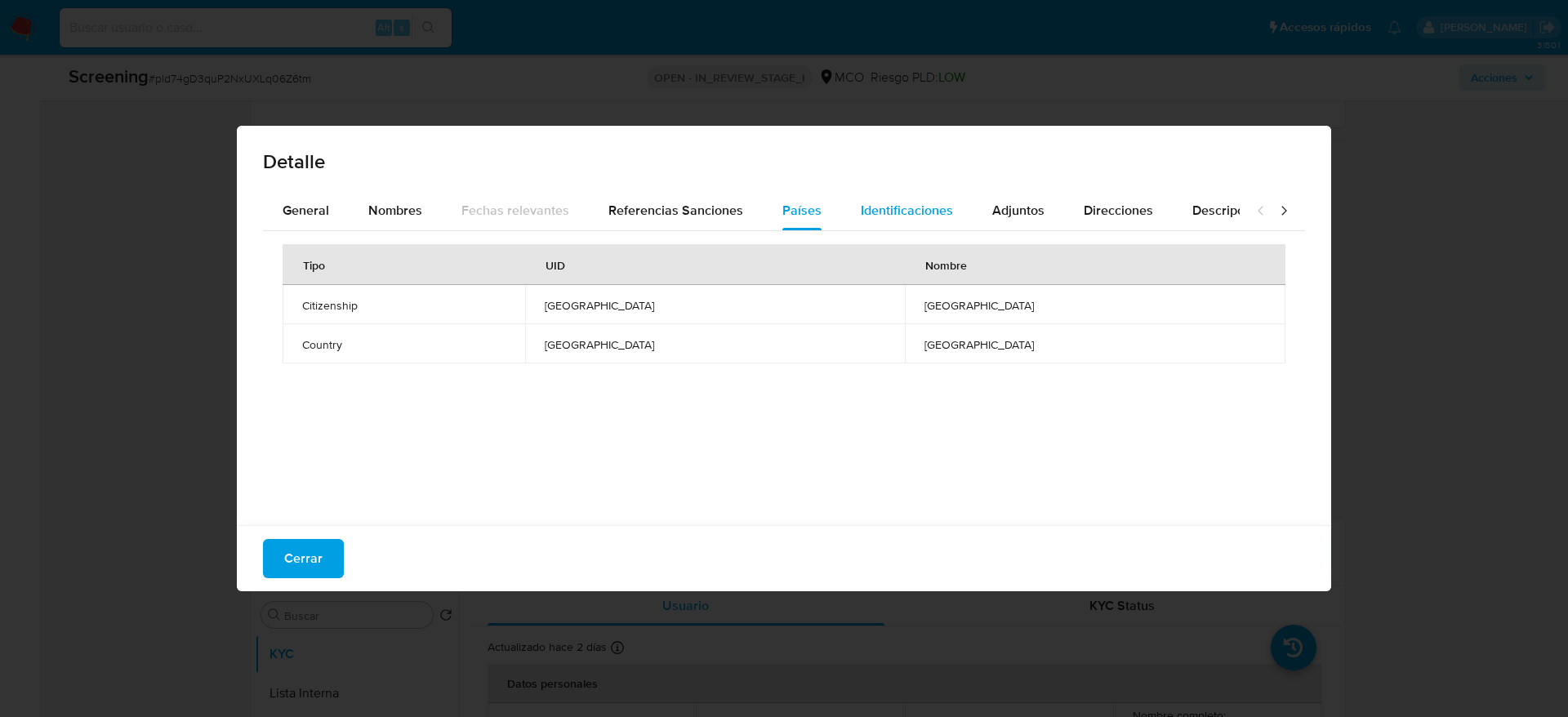
click at [861, 212] on span "Identificaciones" at bounding box center [906, 210] width 92 height 19
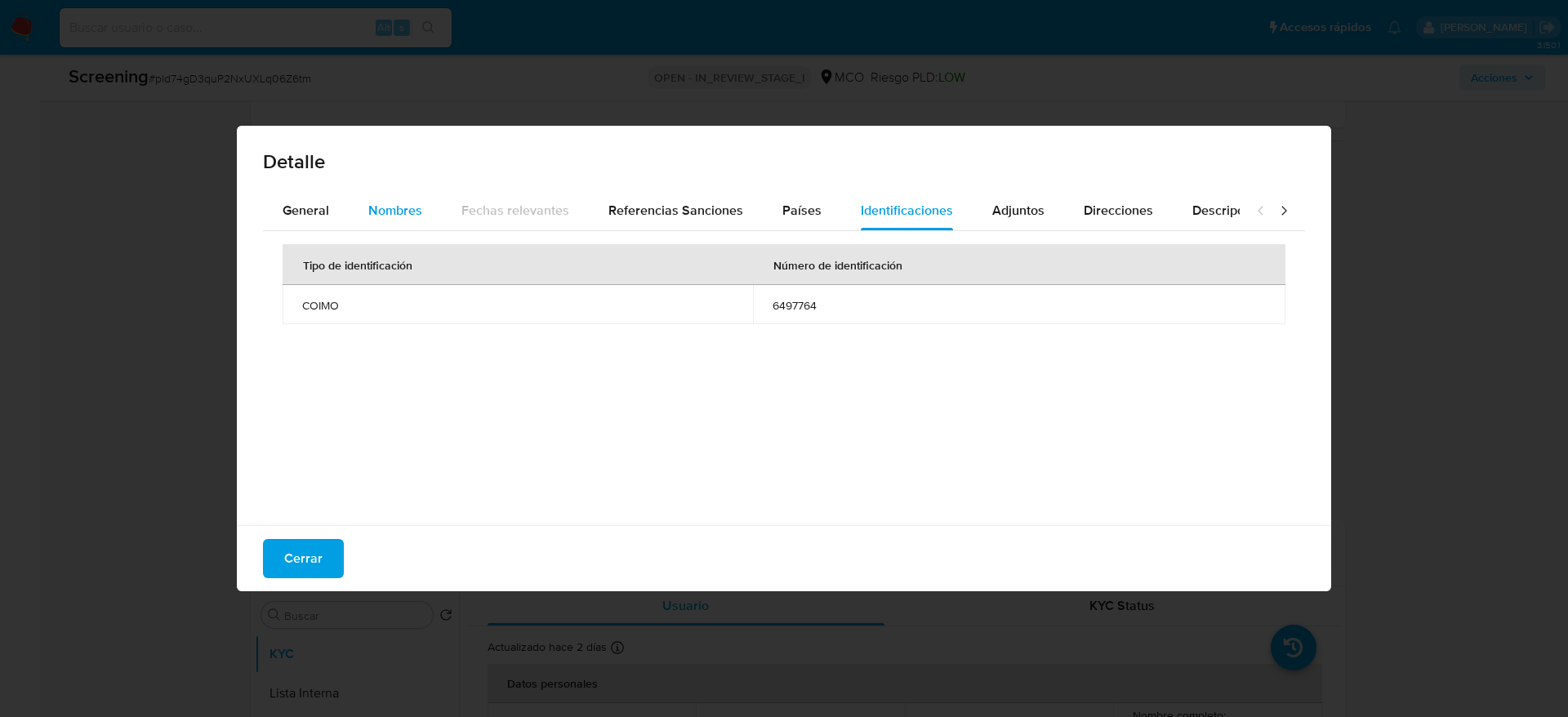
click at [421, 201] on button "Nombres" at bounding box center [395, 210] width 93 height 39
click at [778, 295] on td "kipper marine solutions fzllc" at bounding box center [943, 304] width 684 height 39
click at [774, 308] on span "kipper marine solutions fzllc" at bounding box center [943, 305] width 645 height 15
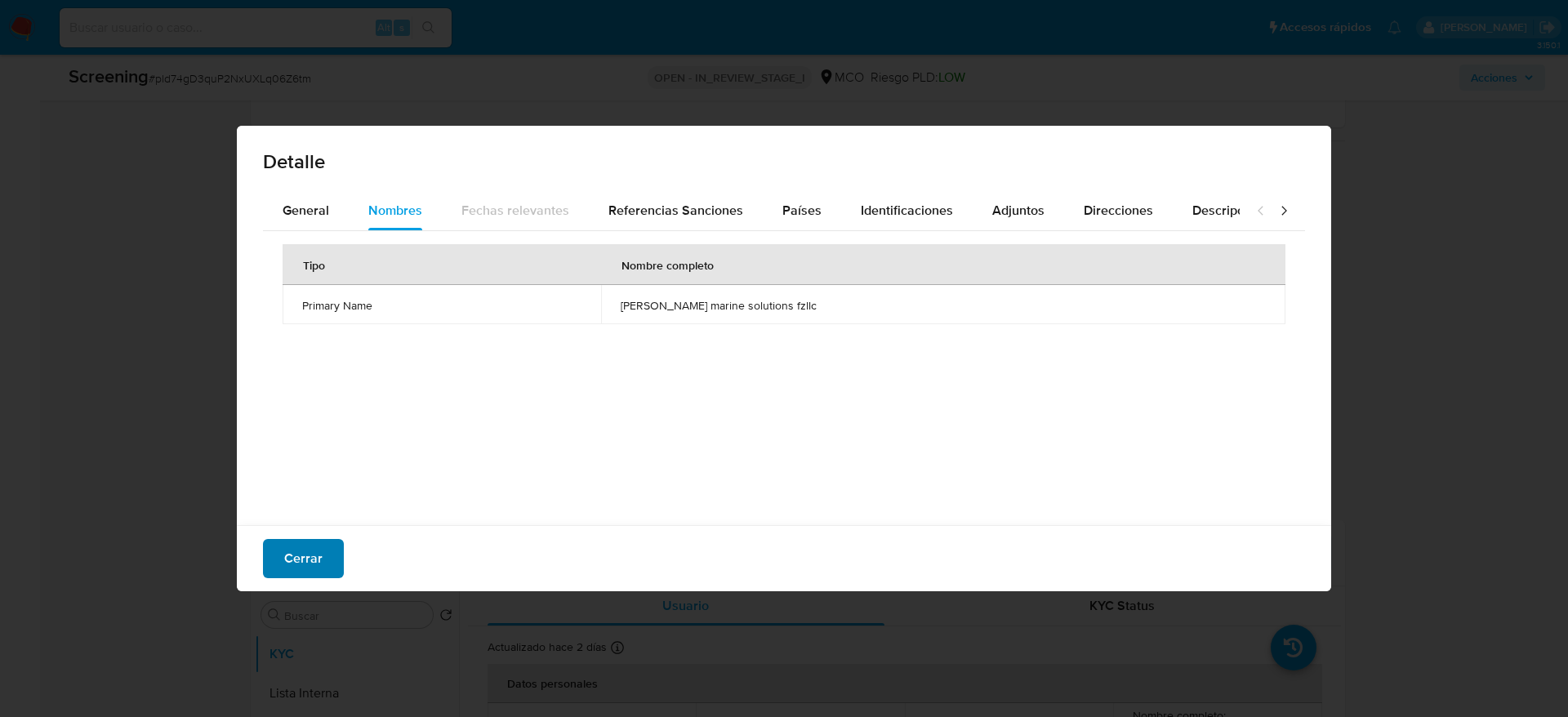
click at [322, 549] on button "Cerrar" at bounding box center [303, 558] width 81 height 39
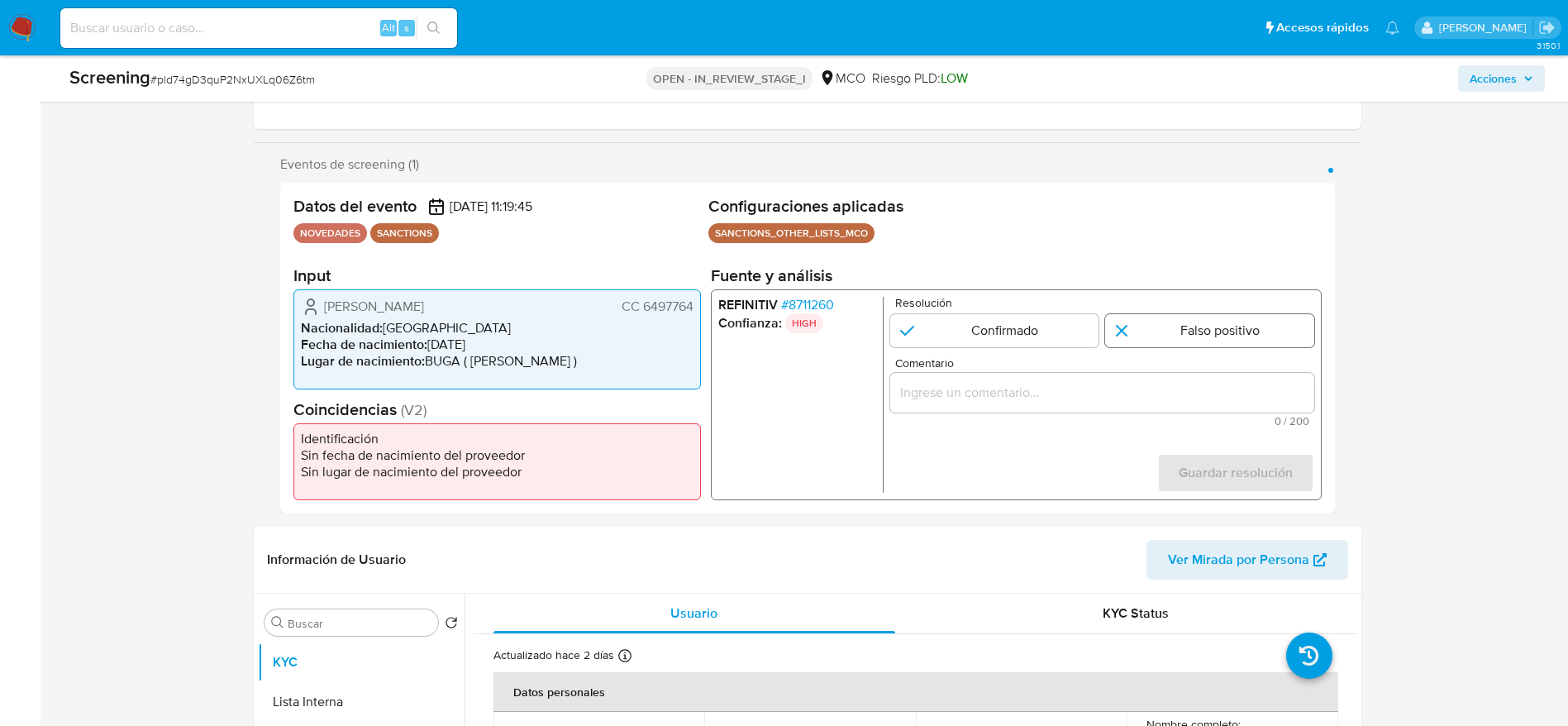
click at [1149, 341] on input "1 de 1" at bounding box center [1210, 331] width 209 height 33
radio input "true"
click at [1148, 392] on input "Comentario" at bounding box center [1101, 393] width 424 height 22
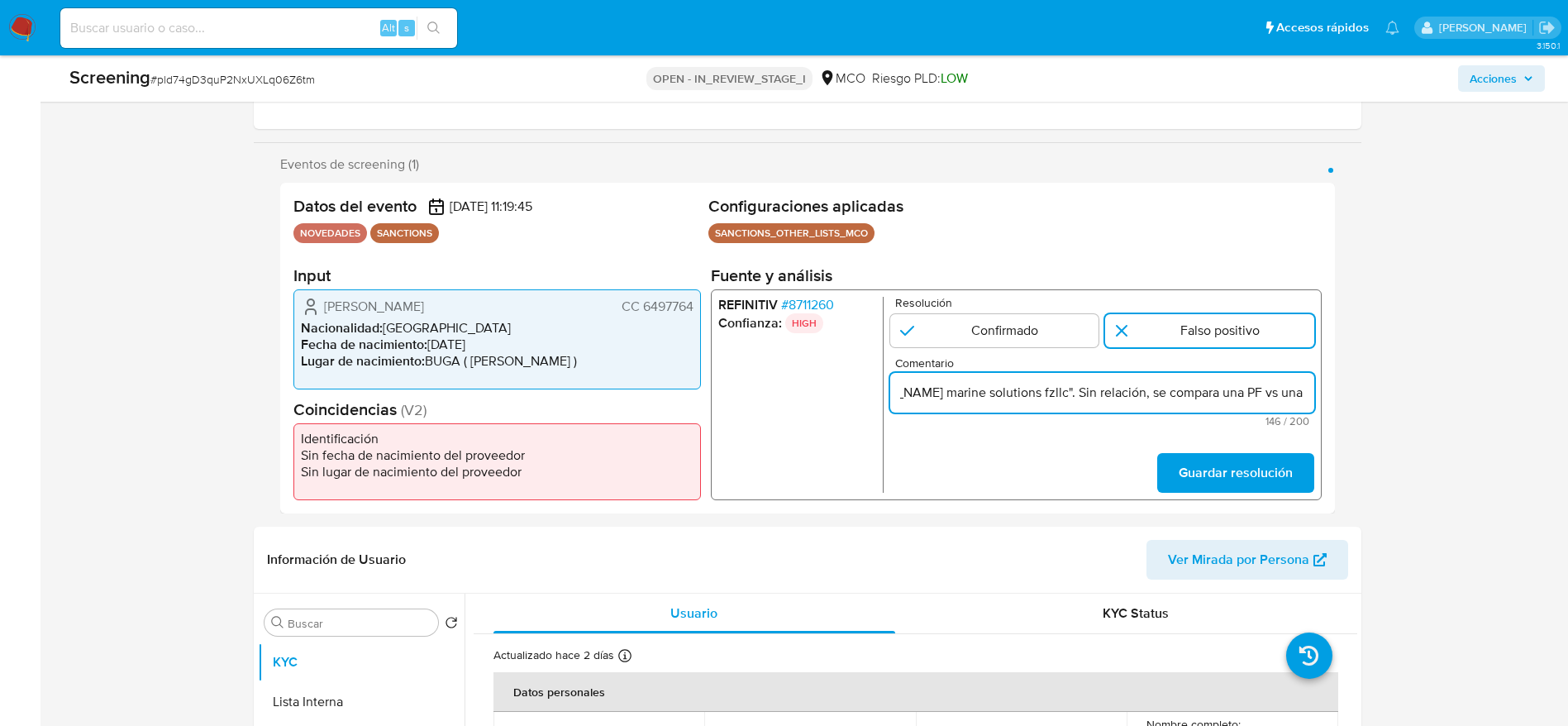
scroll to position [0, 465]
type input "Compara al usuario Alexander Beron Noreña CC 6497764 con el sancionado "kipper …"
click at [1245, 465] on span "Guardar resolución" at bounding box center [1235, 473] width 114 height 37
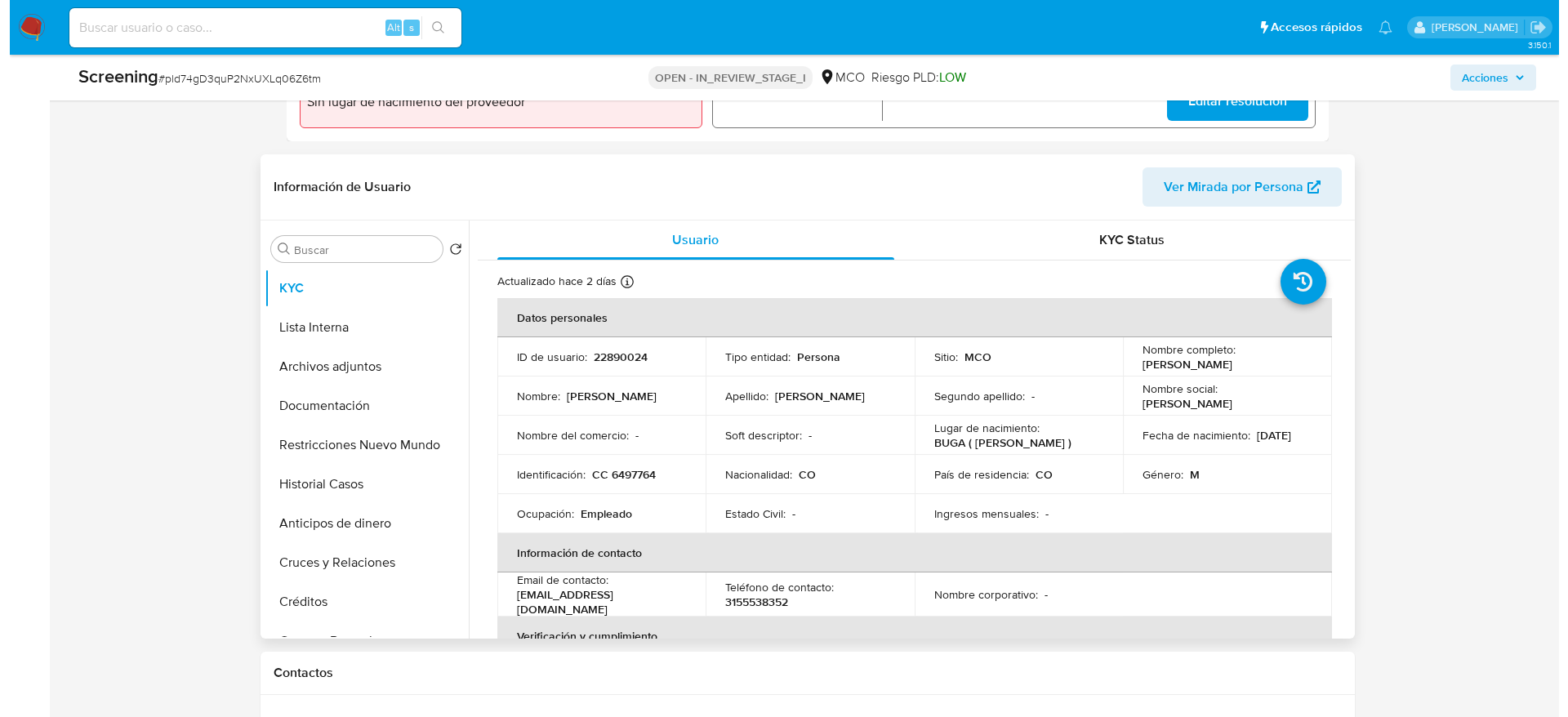
scroll to position [613, 0]
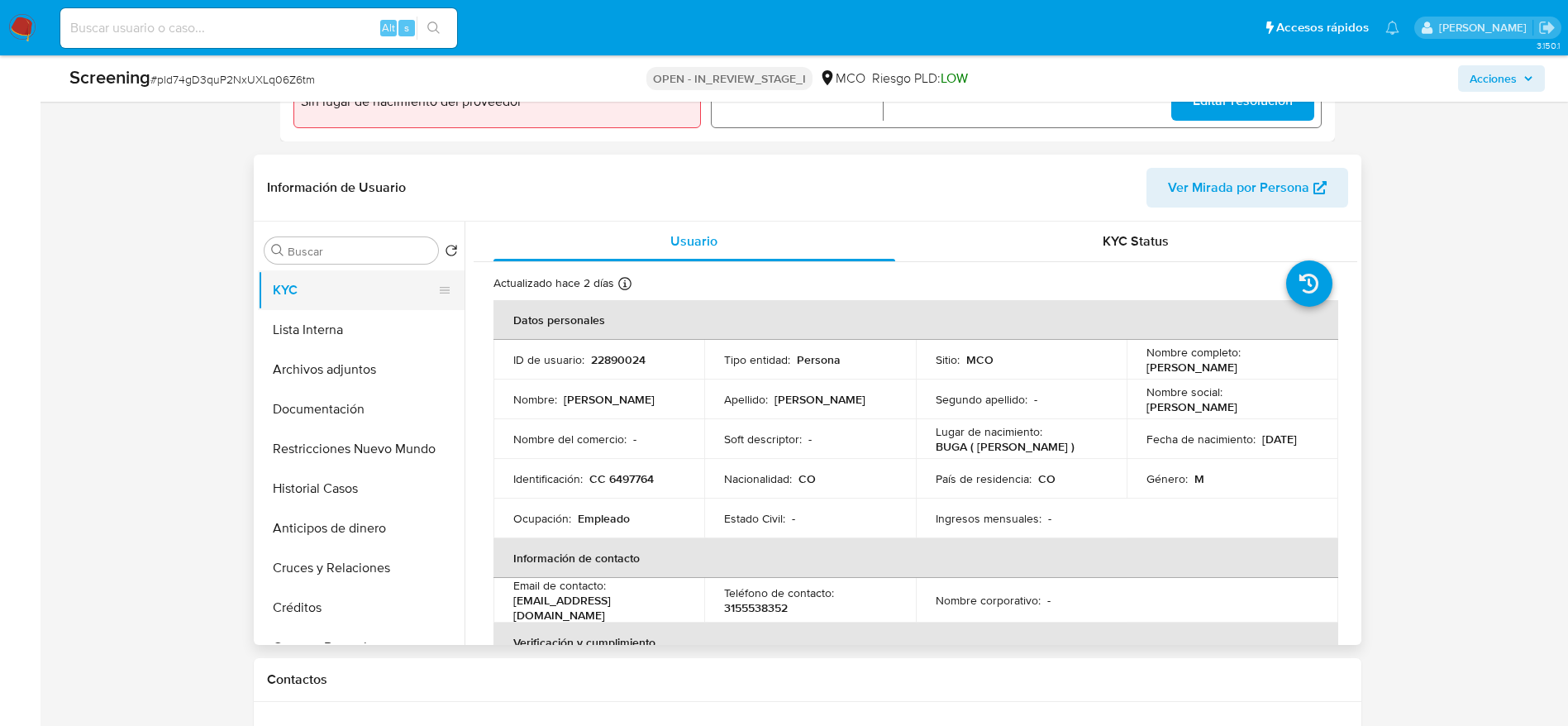
click at [320, 305] on button "KYC" at bounding box center [355, 290] width 194 height 39
click at [315, 373] on button "Archivos adjuntos" at bounding box center [355, 369] width 194 height 39
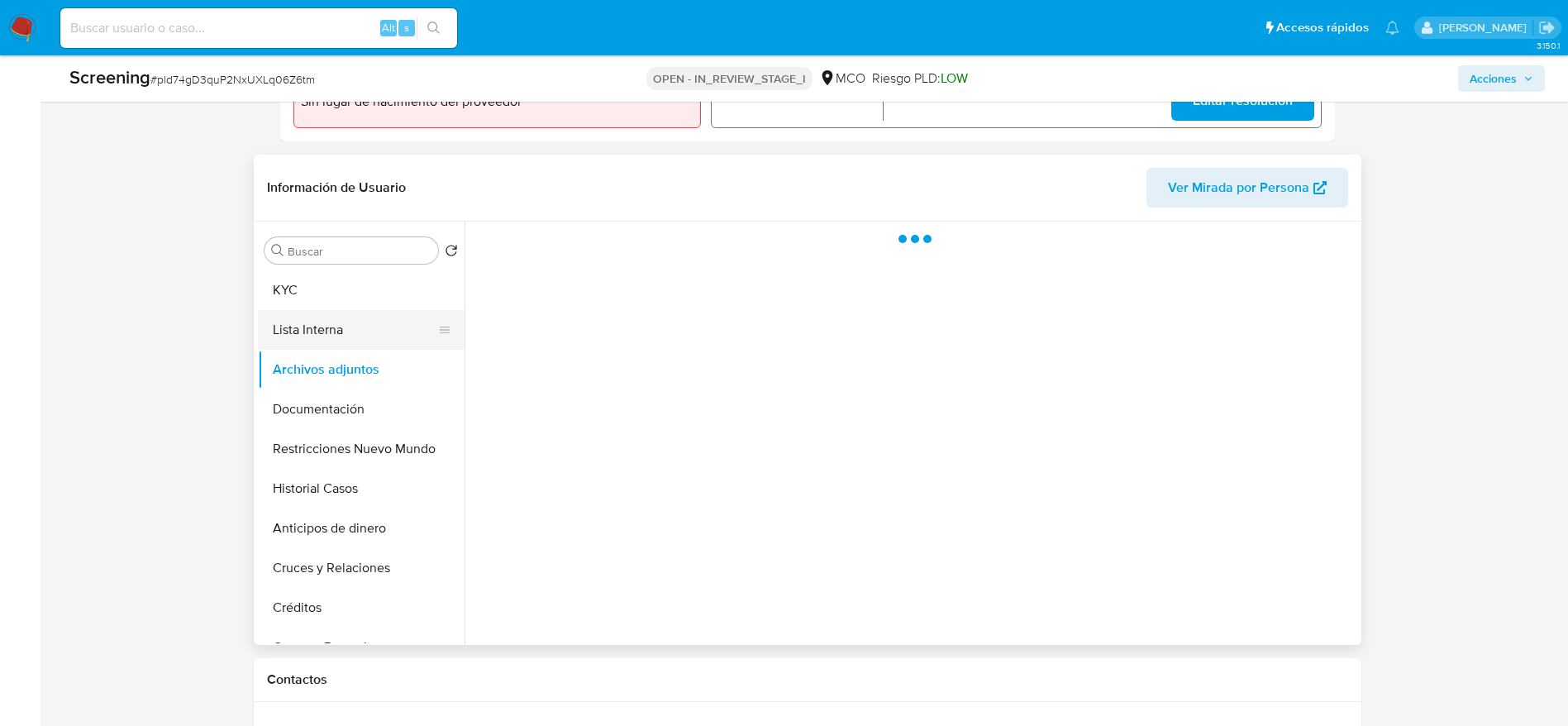
click at [337, 318] on button "Lista Interna" at bounding box center [355, 329] width 194 height 39
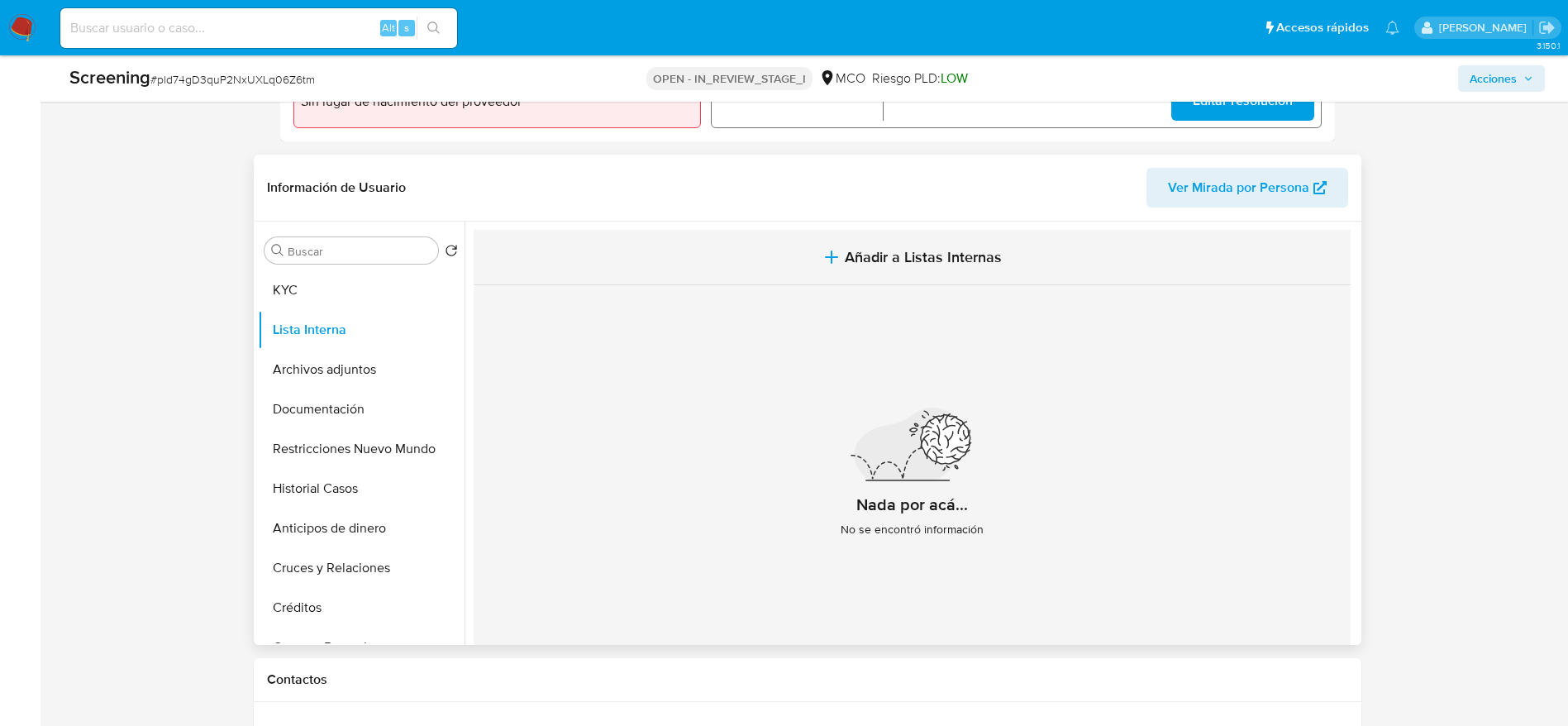
click at [724, 231] on button "Añadir a Listas Internas" at bounding box center [912, 257] width 877 height 56
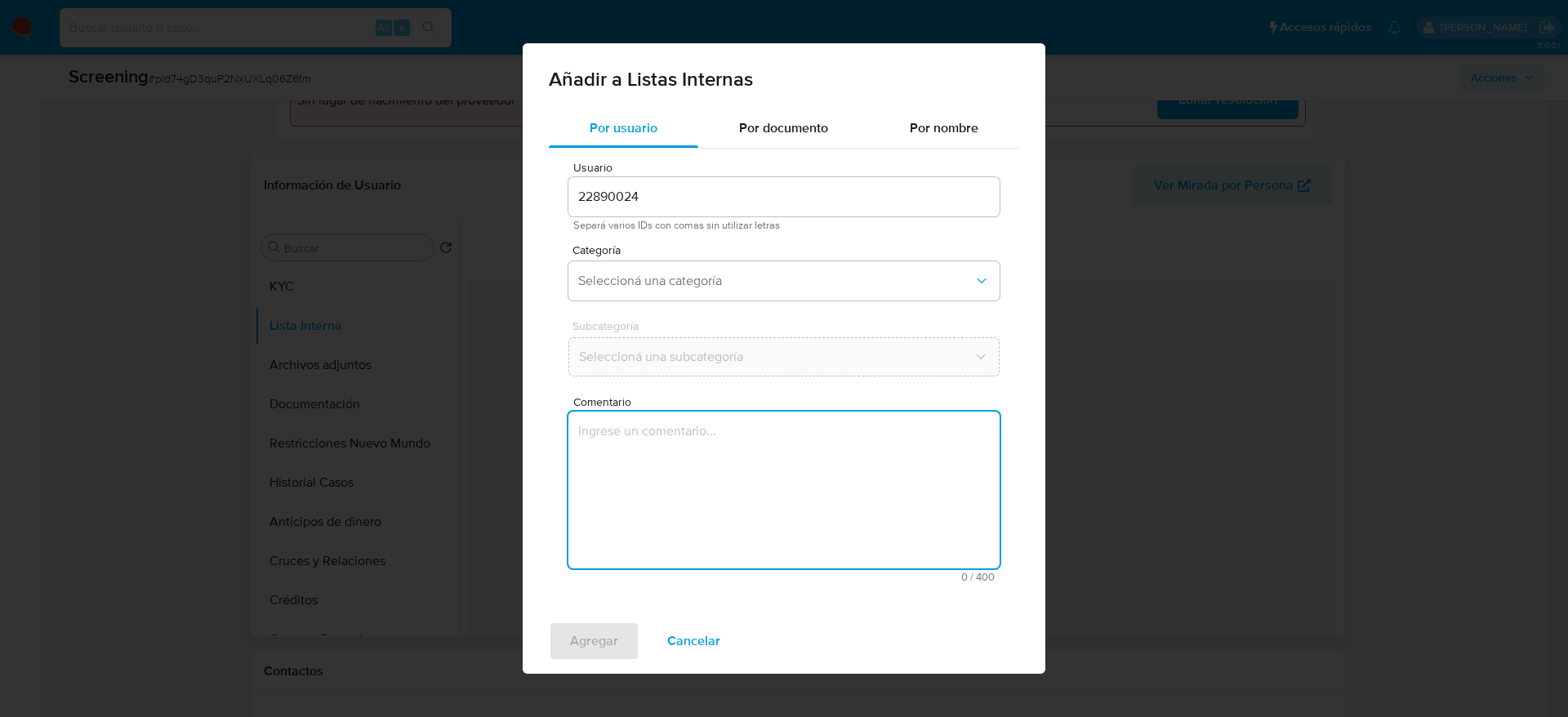
click at [725, 437] on textarea "Comentario" at bounding box center [784, 490] width 431 height 157
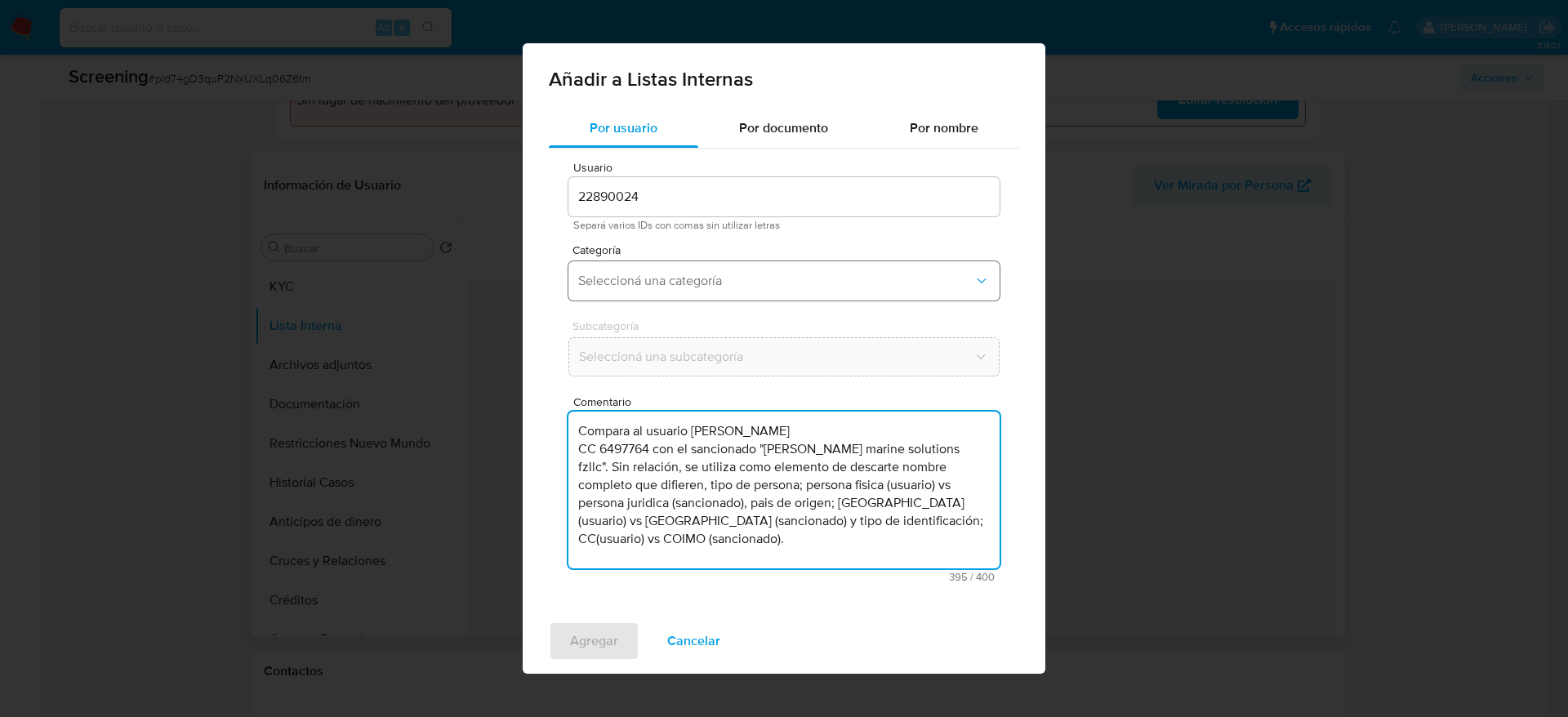
type textarea "Compara al usuario Alexander Beron Noreña CC 6497764 con el sancionado "kipper …"
click at [729, 297] on button "Seleccioná una categoría" at bounding box center [784, 280] width 431 height 39
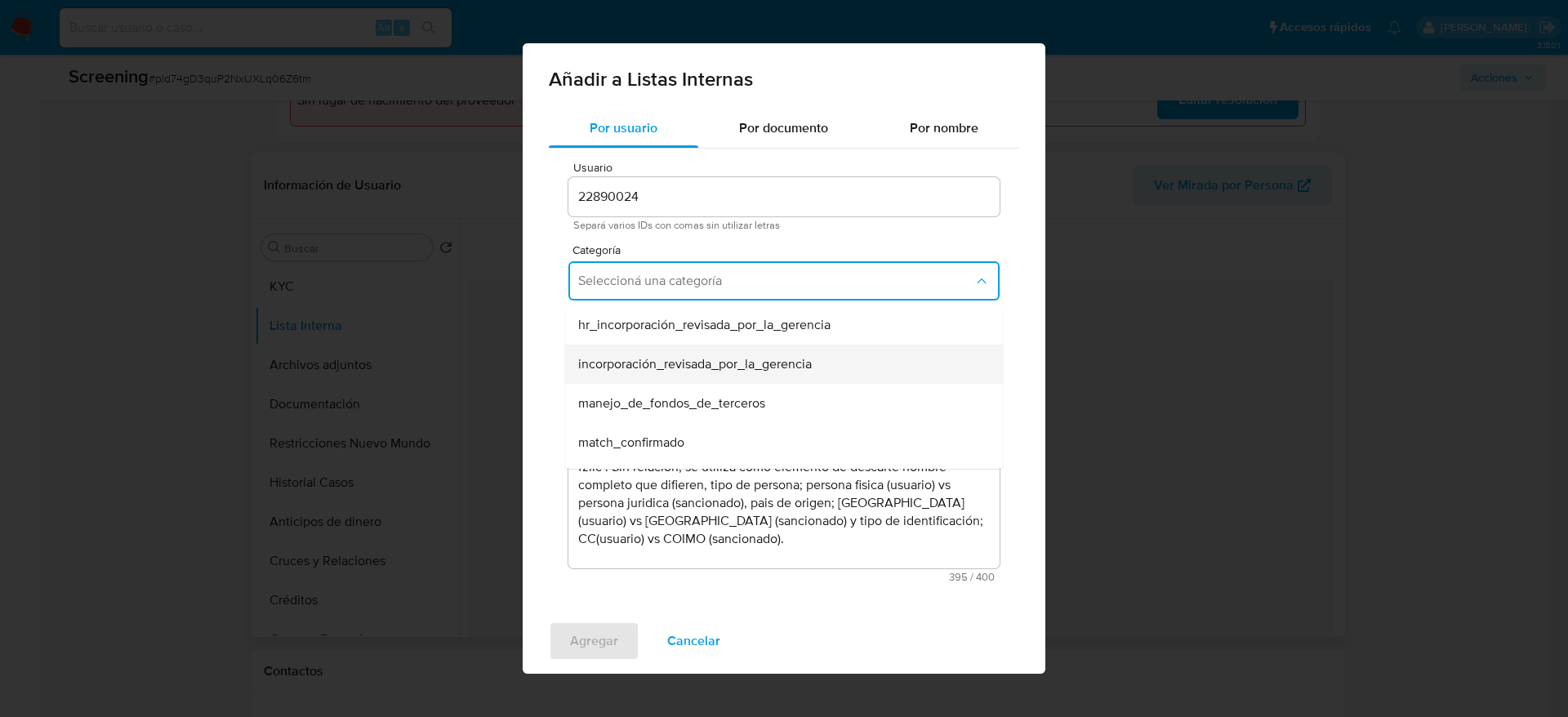
scroll to position [122, 0]
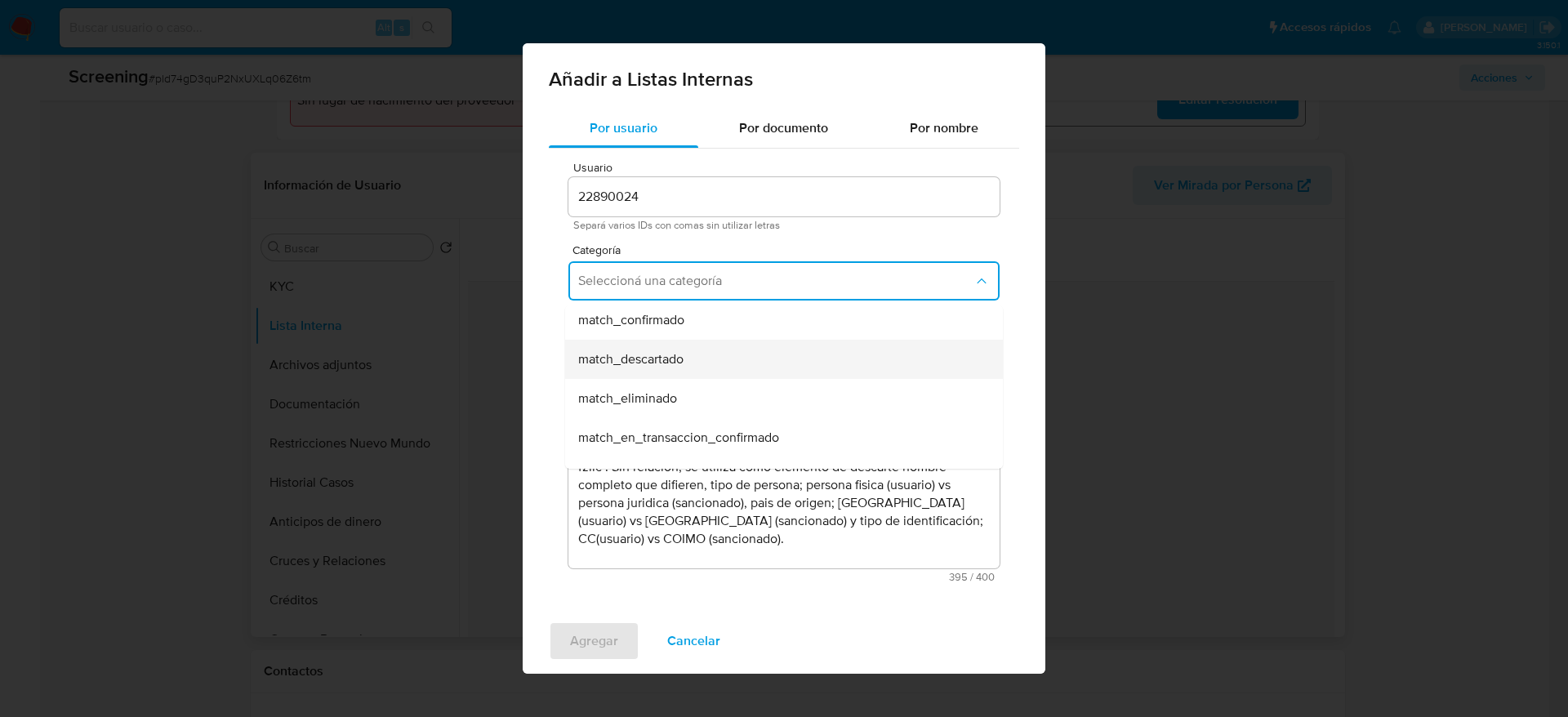
click at [732, 369] on div "match_descartado" at bounding box center [779, 358] width 401 height 39
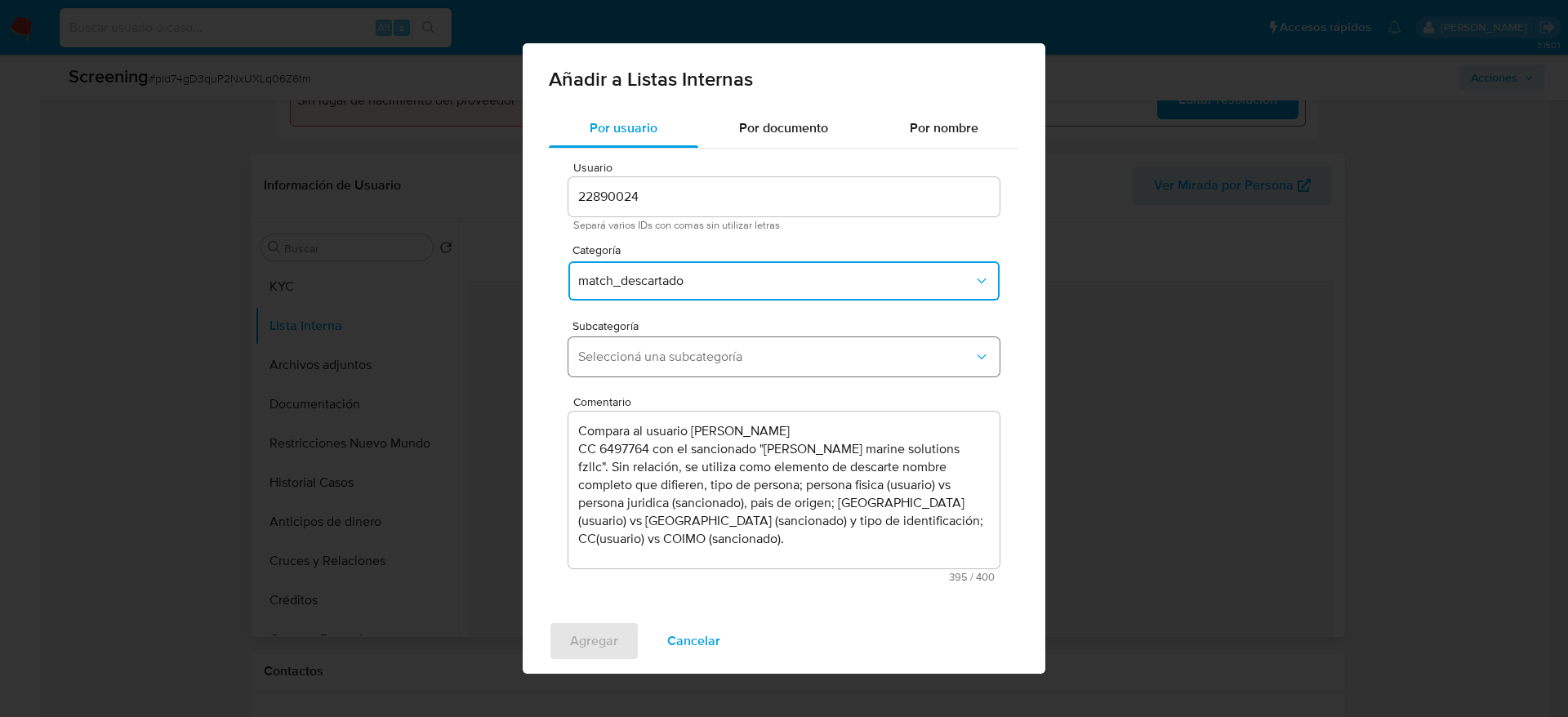
click at [732, 368] on button "Seleccioná una subcategoría" at bounding box center [784, 356] width 431 height 39
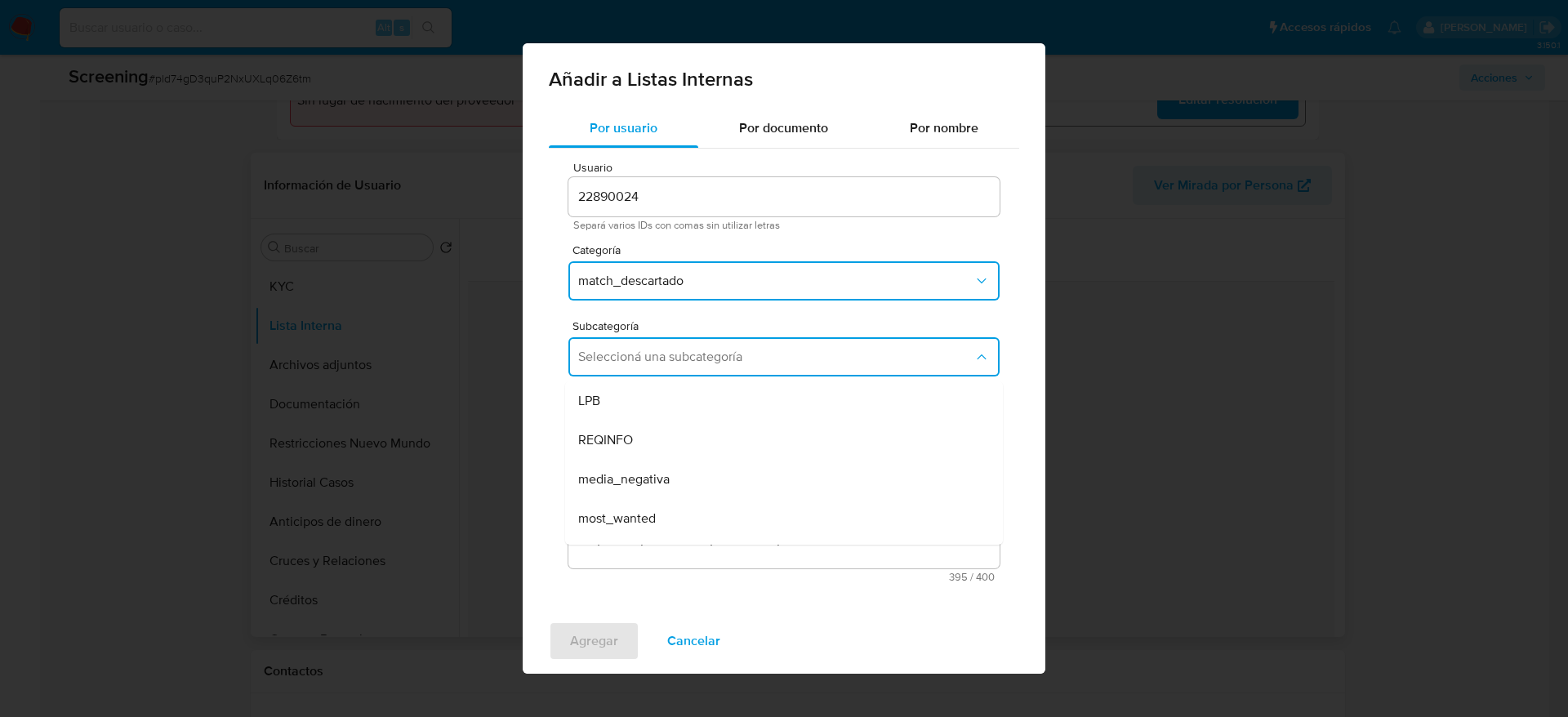
scroll to position [111, 0]
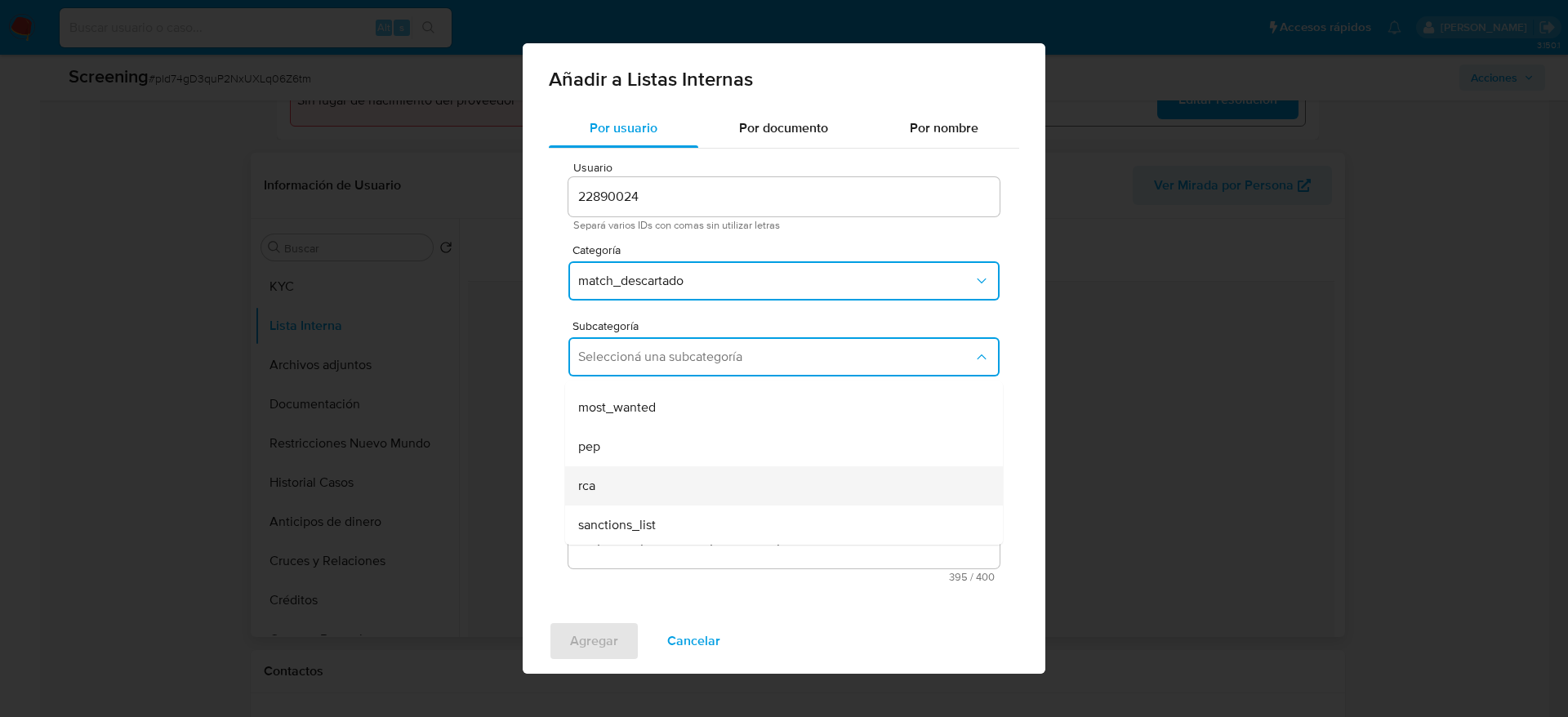
click at [668, 501] on div "rca" at bounding box center [779, 485] width 401 height 39
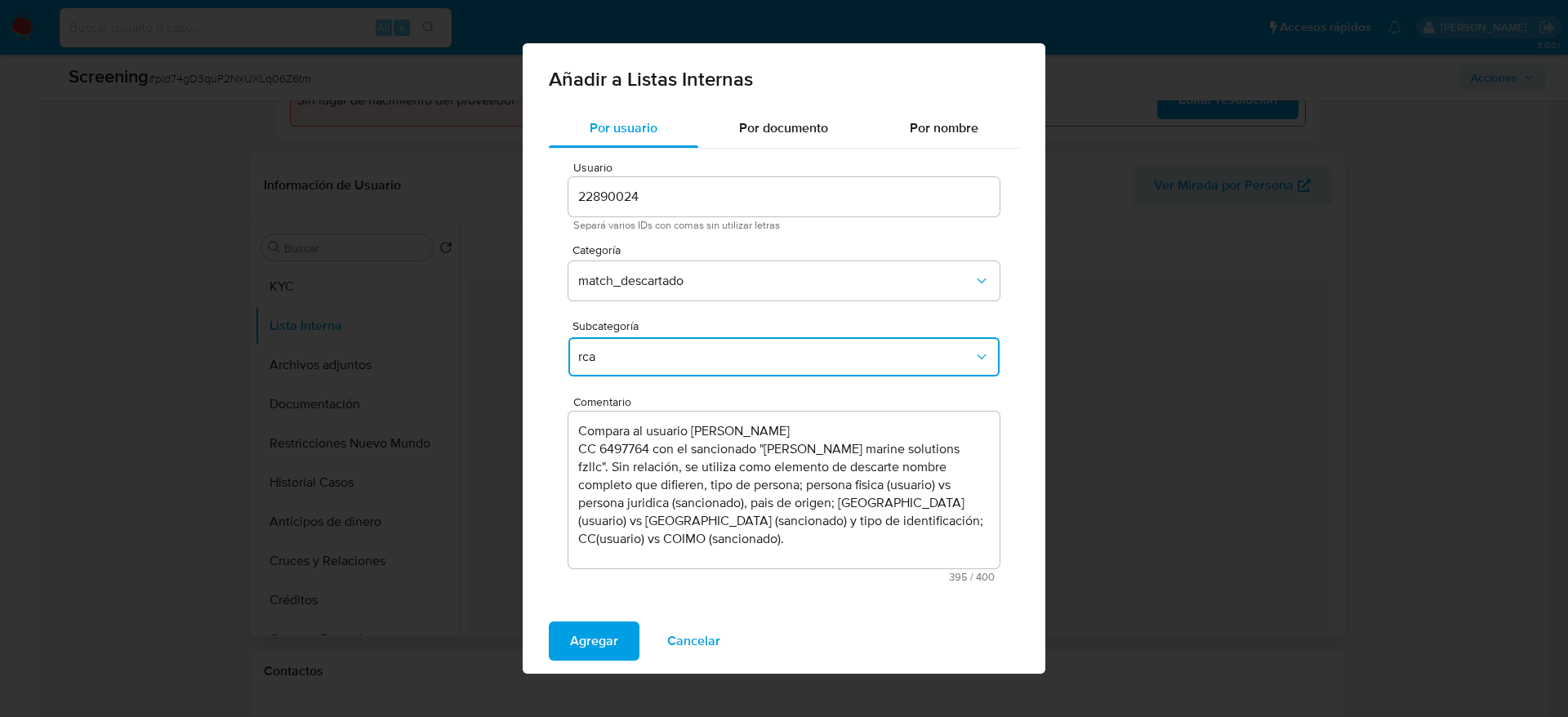
click at [668, 501] on textarea "Compara al usuario Alexander Beron Noreña CC 6497764 con el sancionado "kipper …" at bounding box center [784, 490] width 431 height 157
click at [676, 358] on span "rca" at bounding box center [775, 357] width 395 height 16
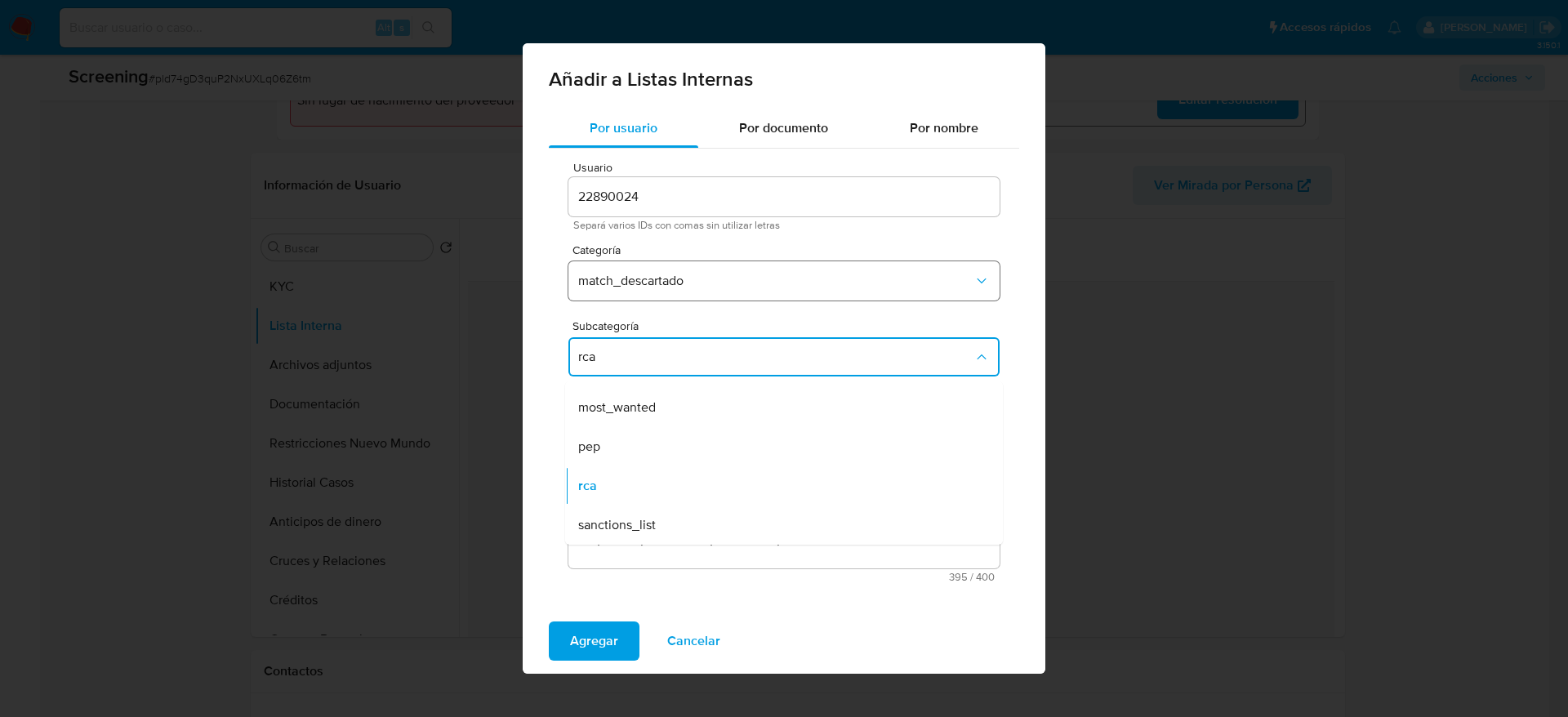
click at [712, 266] on button "match_descartado" at bounding box center [784, 280] width 431 height 39
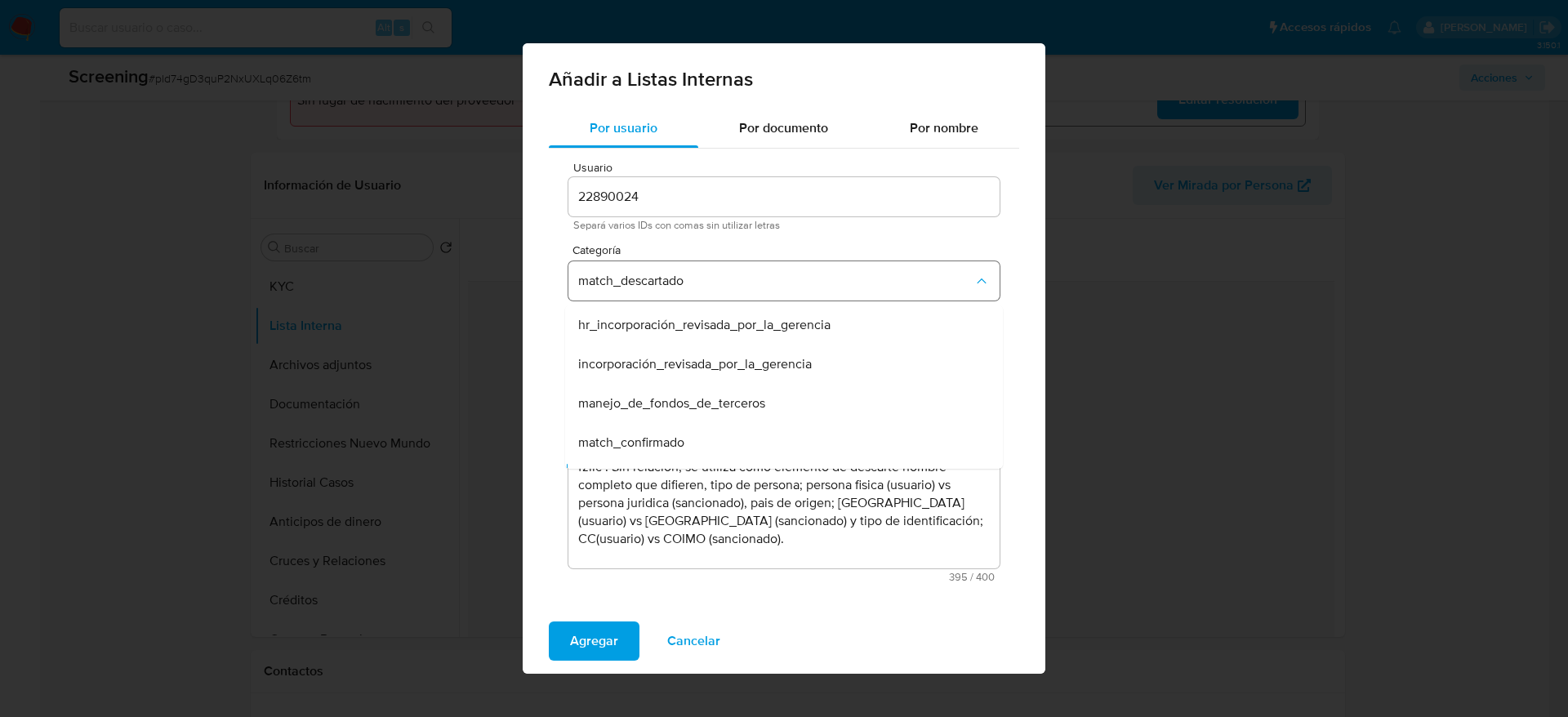
scroll to position [33, 0]
click at [710, 274] on span "match_descartado" at bounding box center [775, 281] width 395 height 16
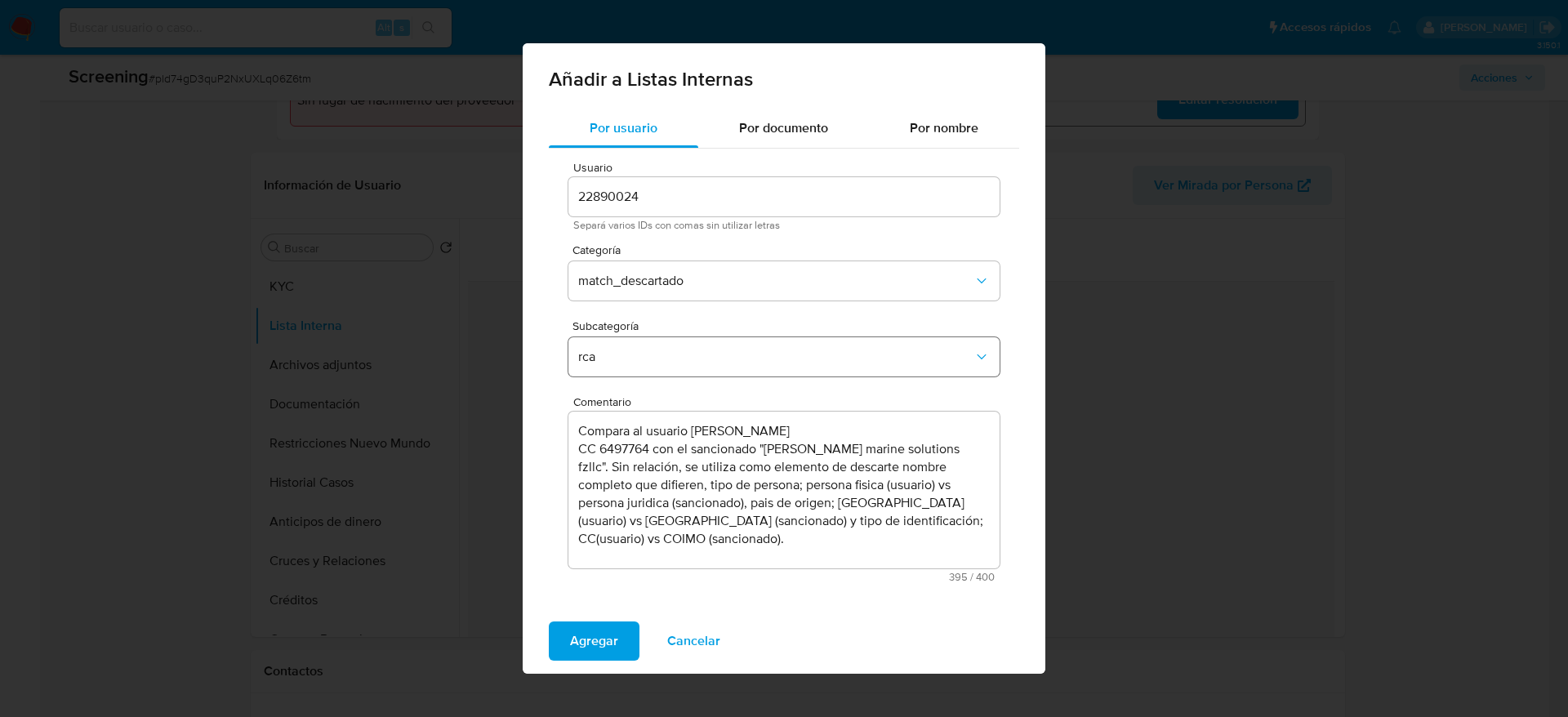
click at [689, 352] on span "rca" at bounding box center [775, 357] width 395 height 16
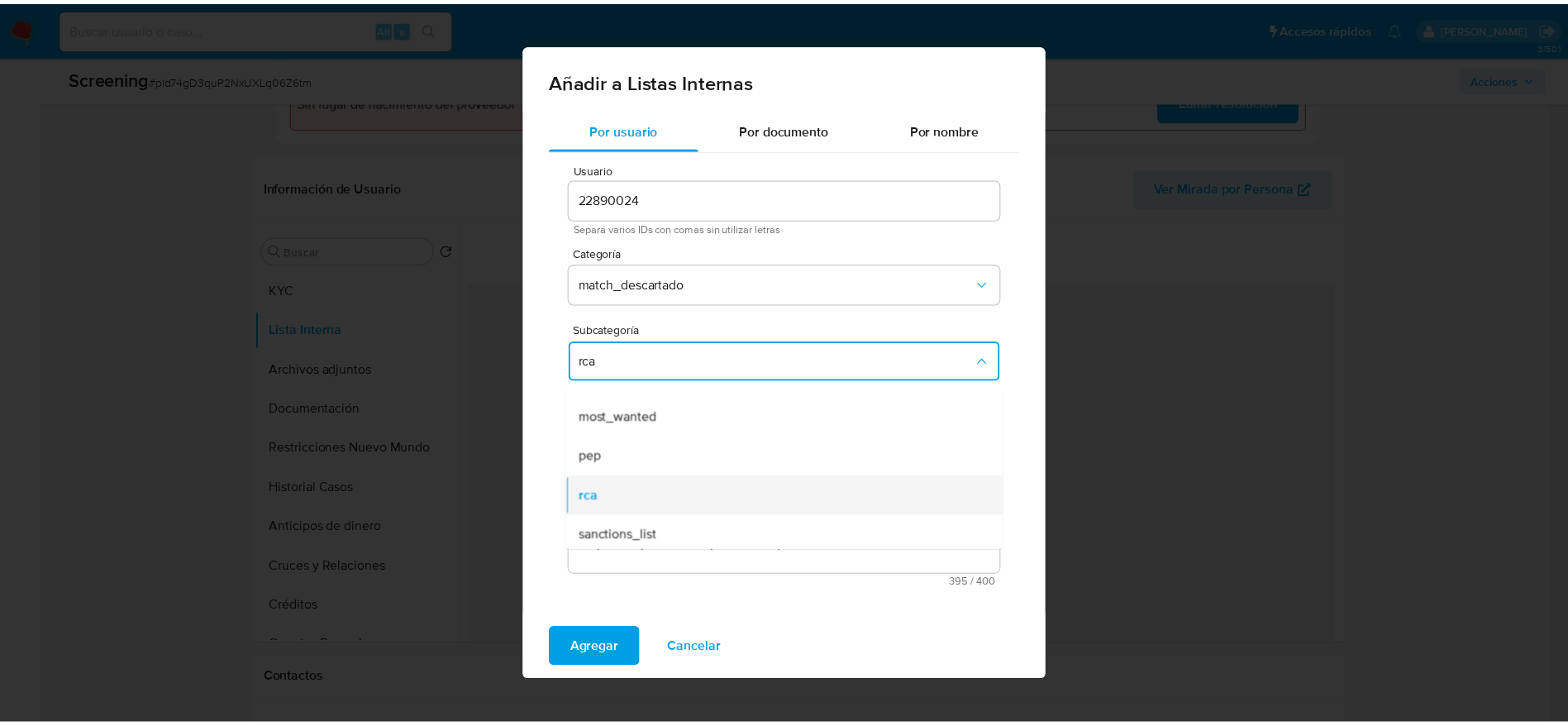
scroll to position [113, 0]
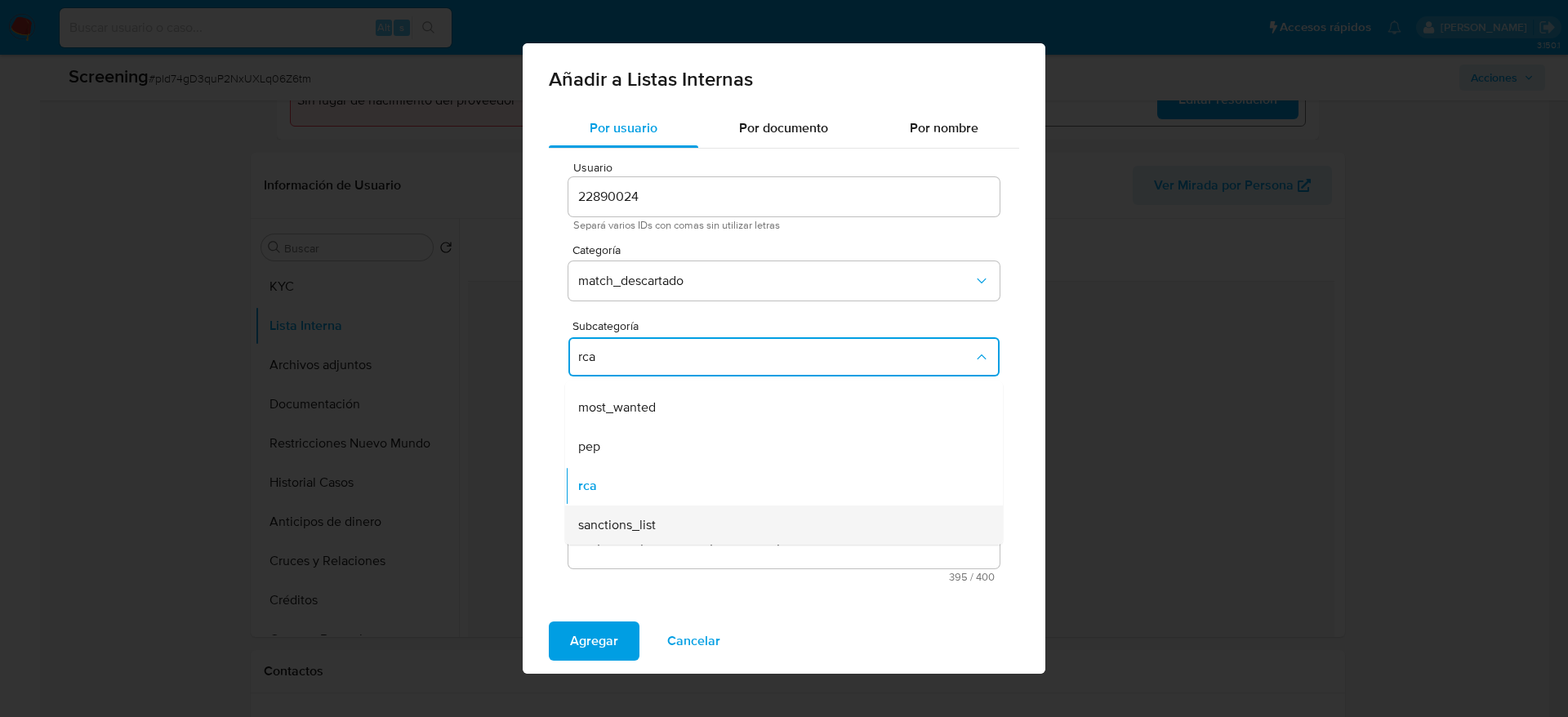
click at [653, 534] on div "sanctions_list" at bounding box center [779, 525] width 401 height 39
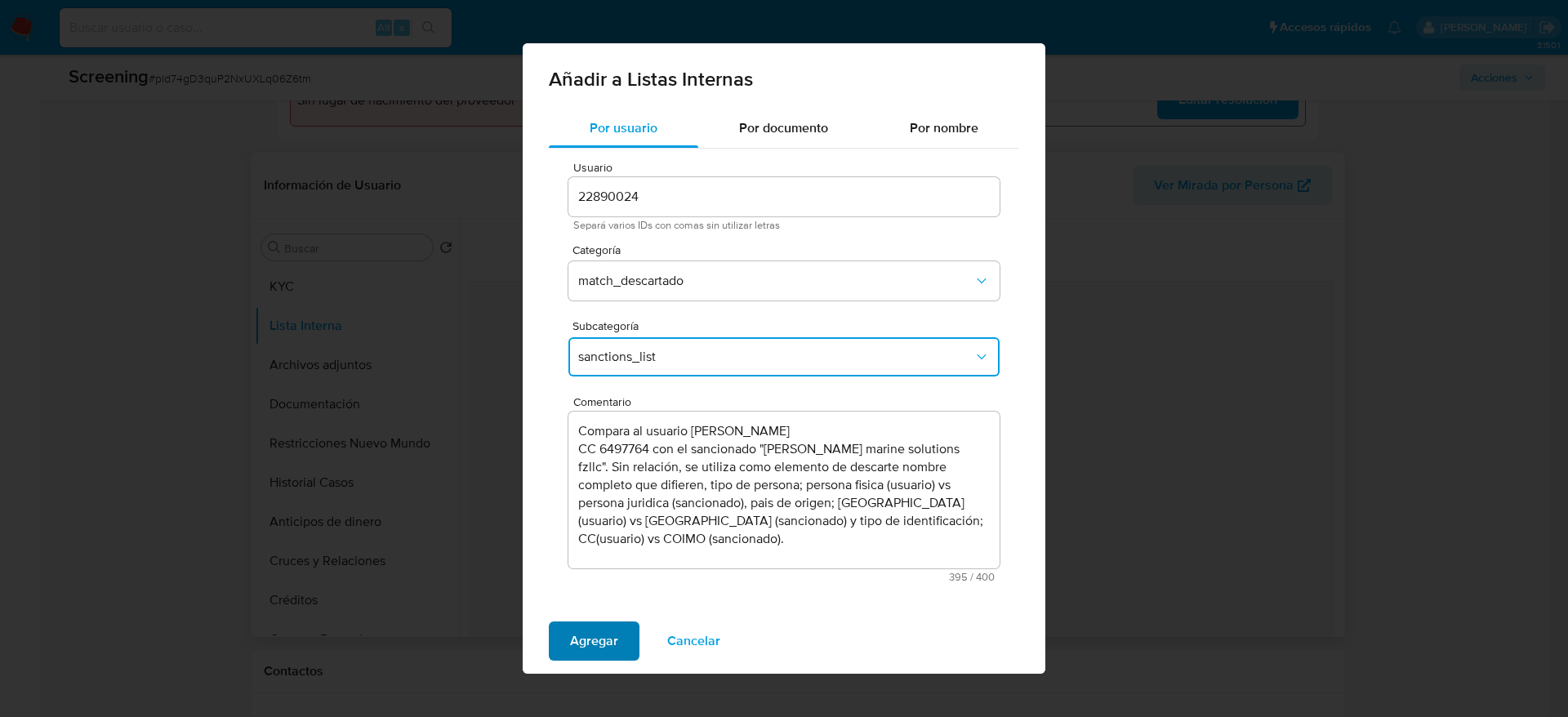
click at [576, 632] on span "Agregar" at bounding box center [594, 641] width 48 height 36
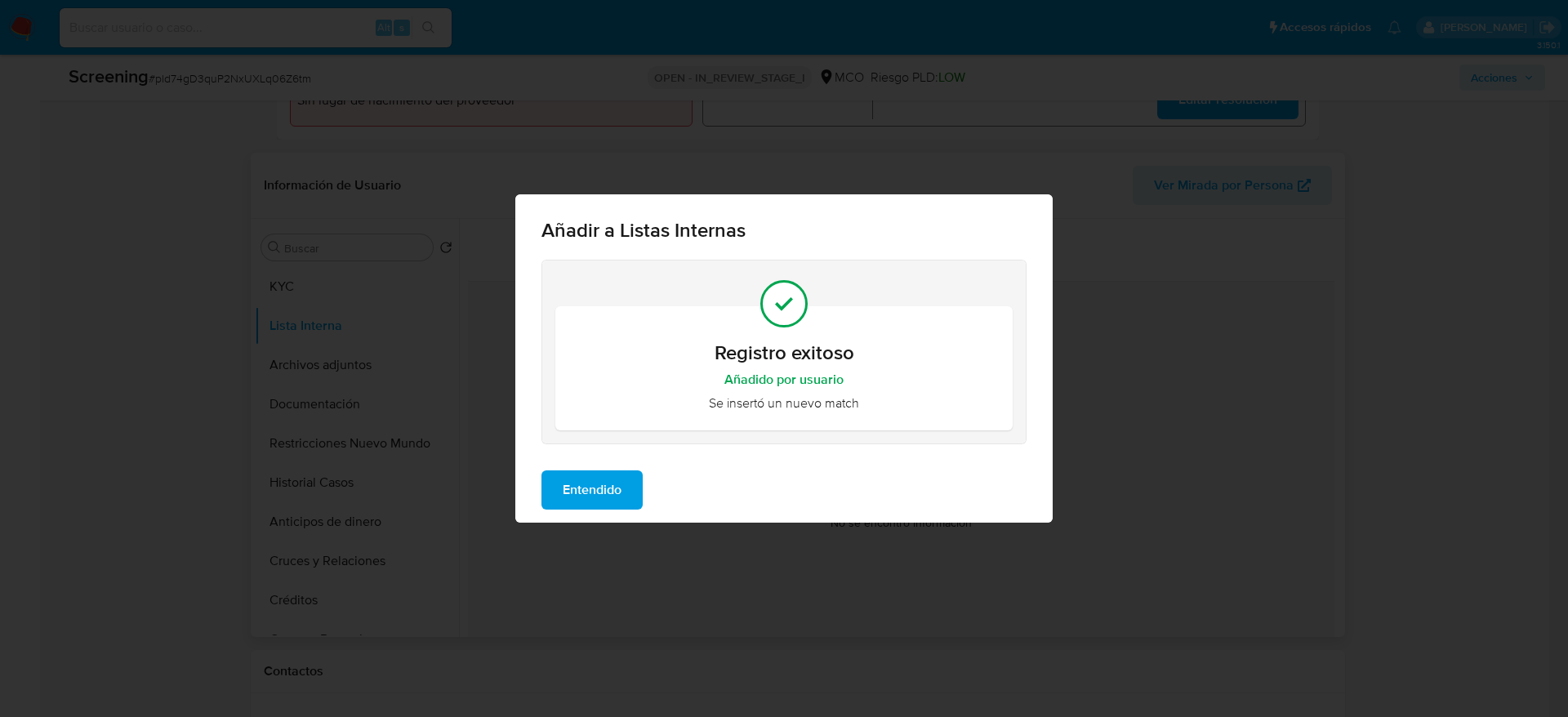
click at [615, 464] on div "Entendido" at bounding box center [784, 490] width 538 height 65
drag, startPoint x: 598, startPoint y: 475, endPoint x: 556, endPoint y: 490, distance: 44.6
click at [598, 476] on span "Entendido" at bounding box center [592, 490] width 59 height 36
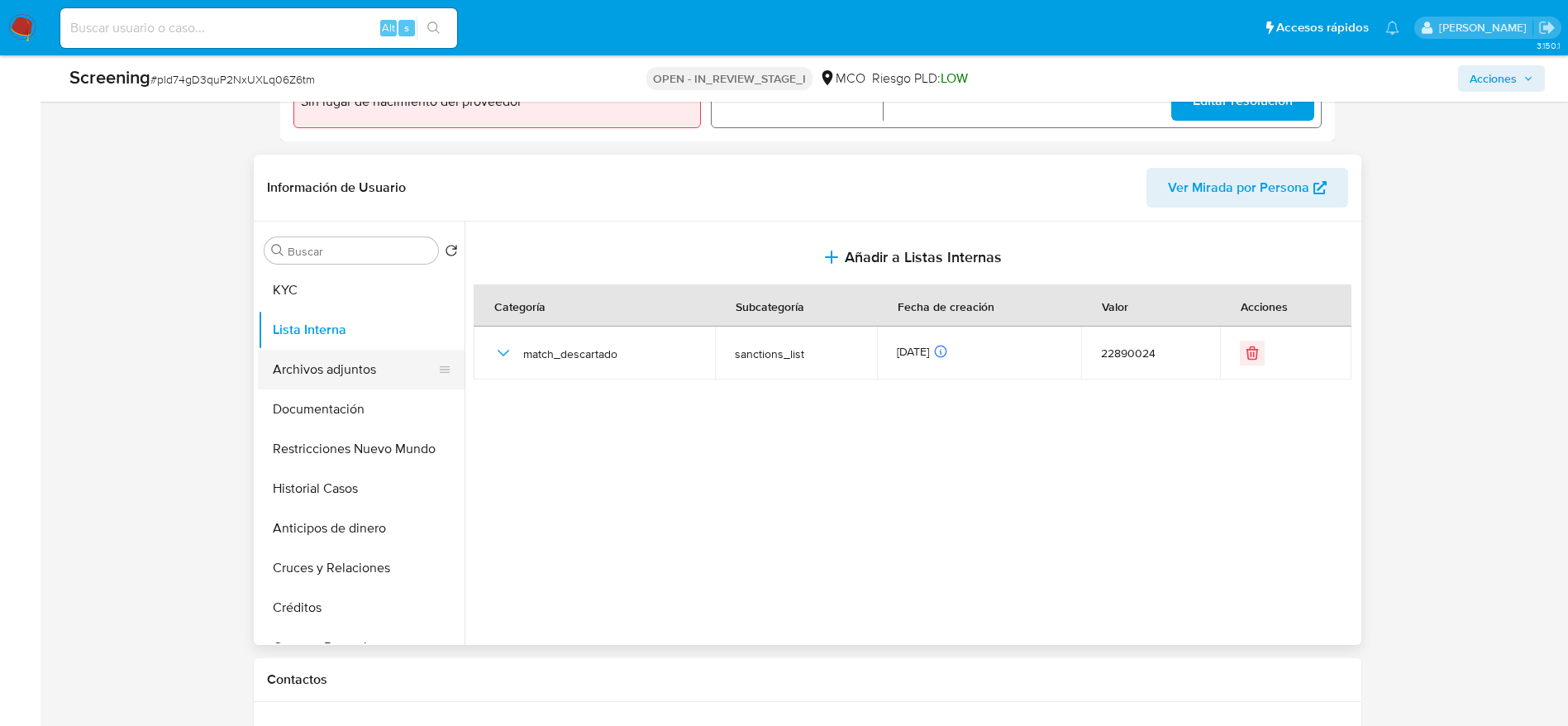
click at [324, 387] on button "Archivos adjuntos" at bounding box center [355, 369] width 194 height 39
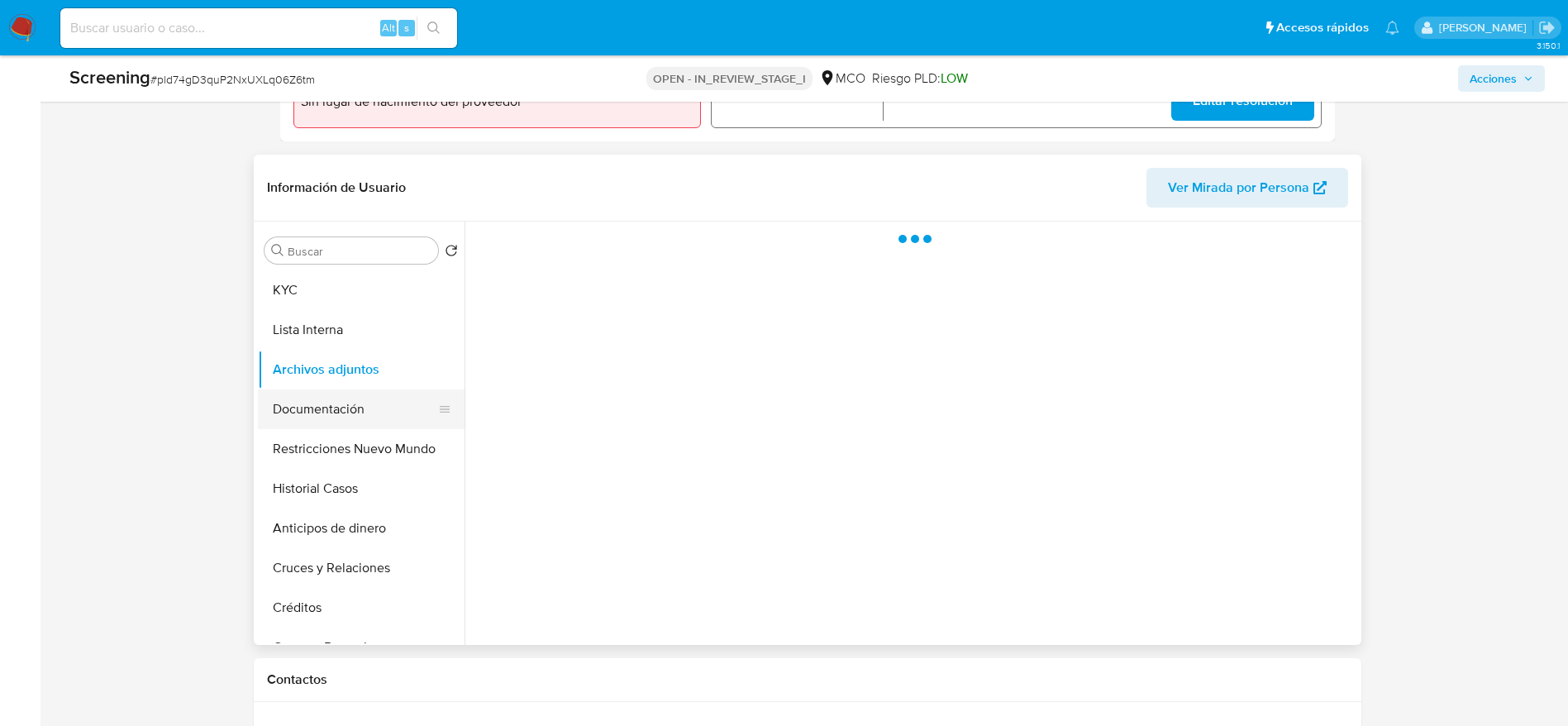
click at [326, 409] on button "Documentación" at bounding box center [355, 408] width 194 height 39
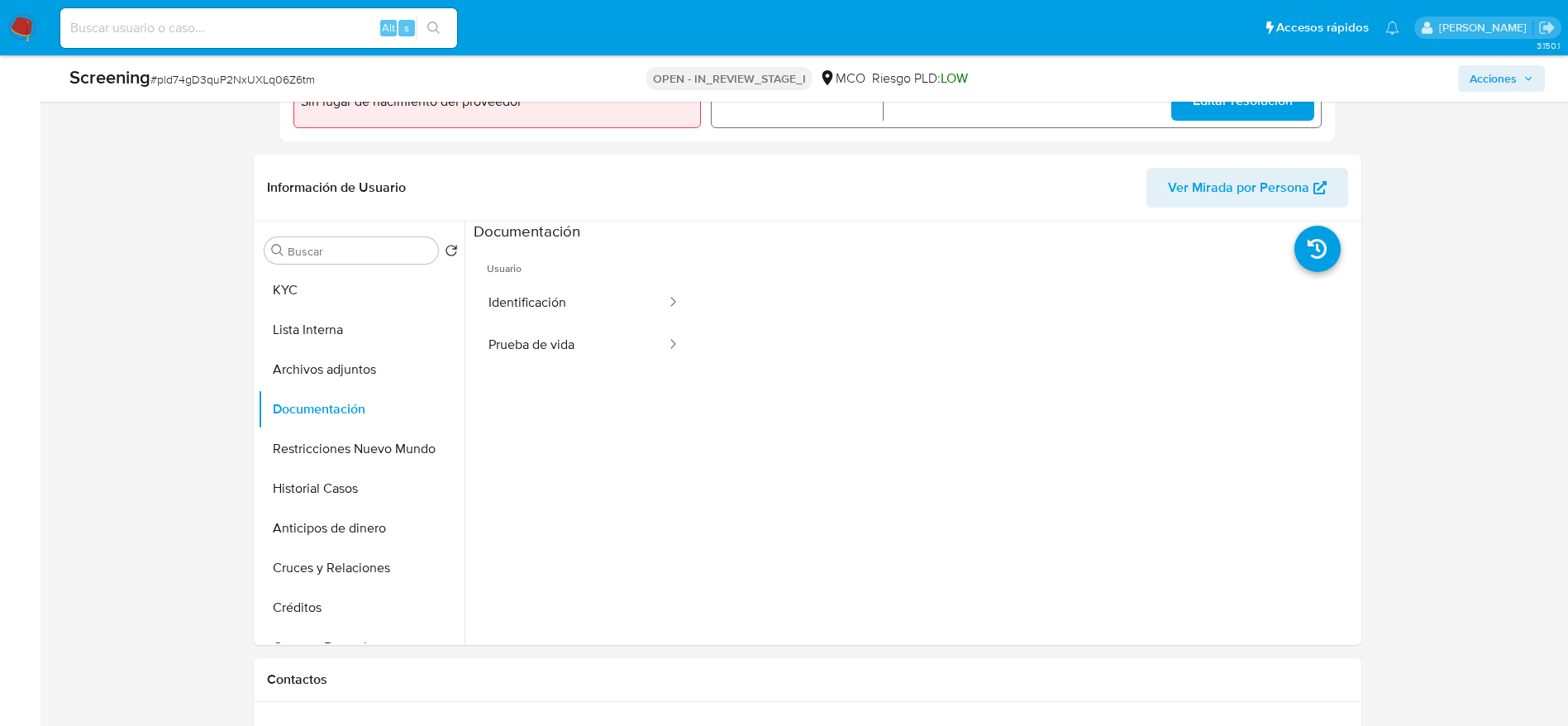
click at [655, 311] on div at bounding box center [668, 303] width 26 height 19
click at [591, 310] on button "Identificación" at bounding box center [570, 303] width 194 height 42
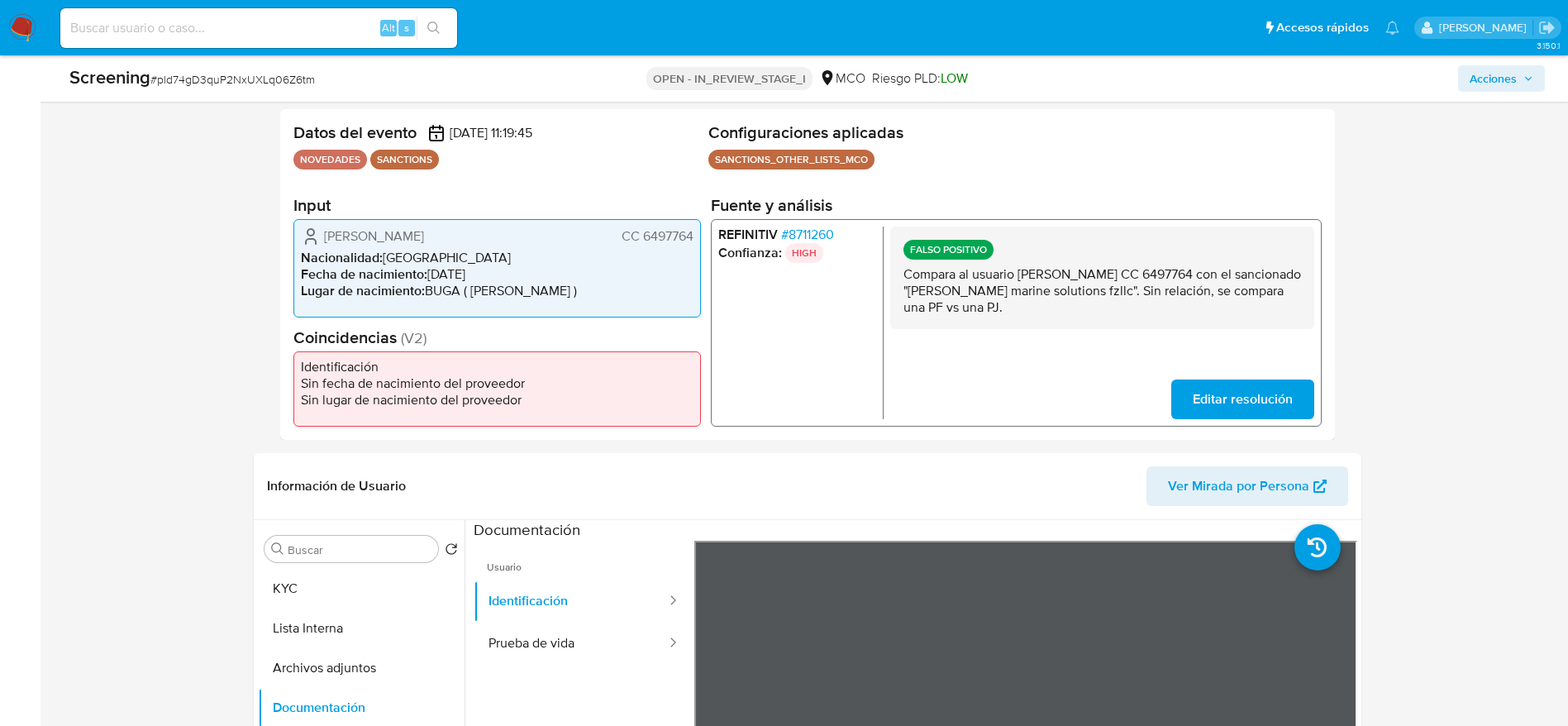
scroll to position [497, 0]
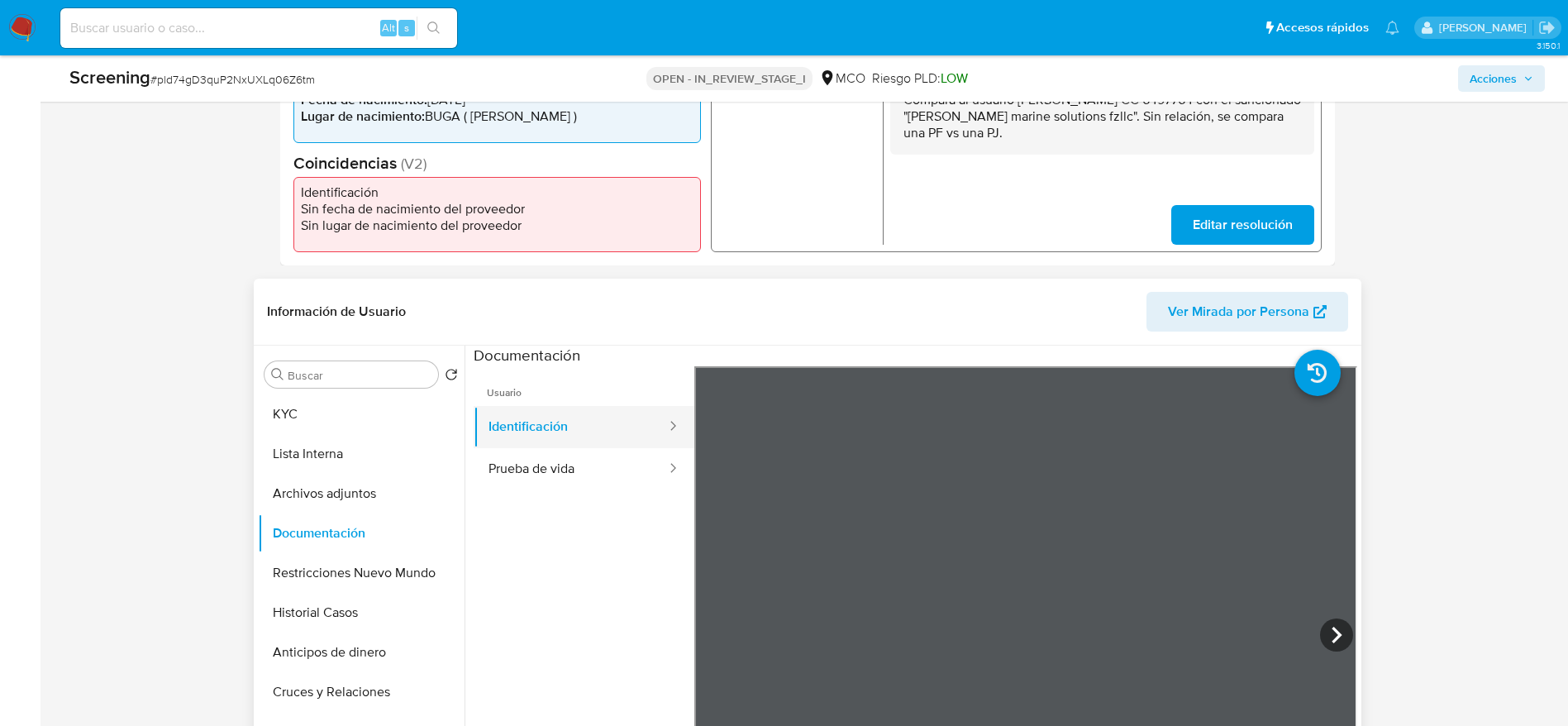
click at [569, 410] on button "Identificación" at bounding box center [570, 427] width 194 height 42
click at [571, 458] on button "Prueba de vida" at bounding box center [570, 469] width 194 height 42
click at [365, 565] on button "Restricciones Nuevo Mundo" at bounding box center [355, 572] width 194 height 39
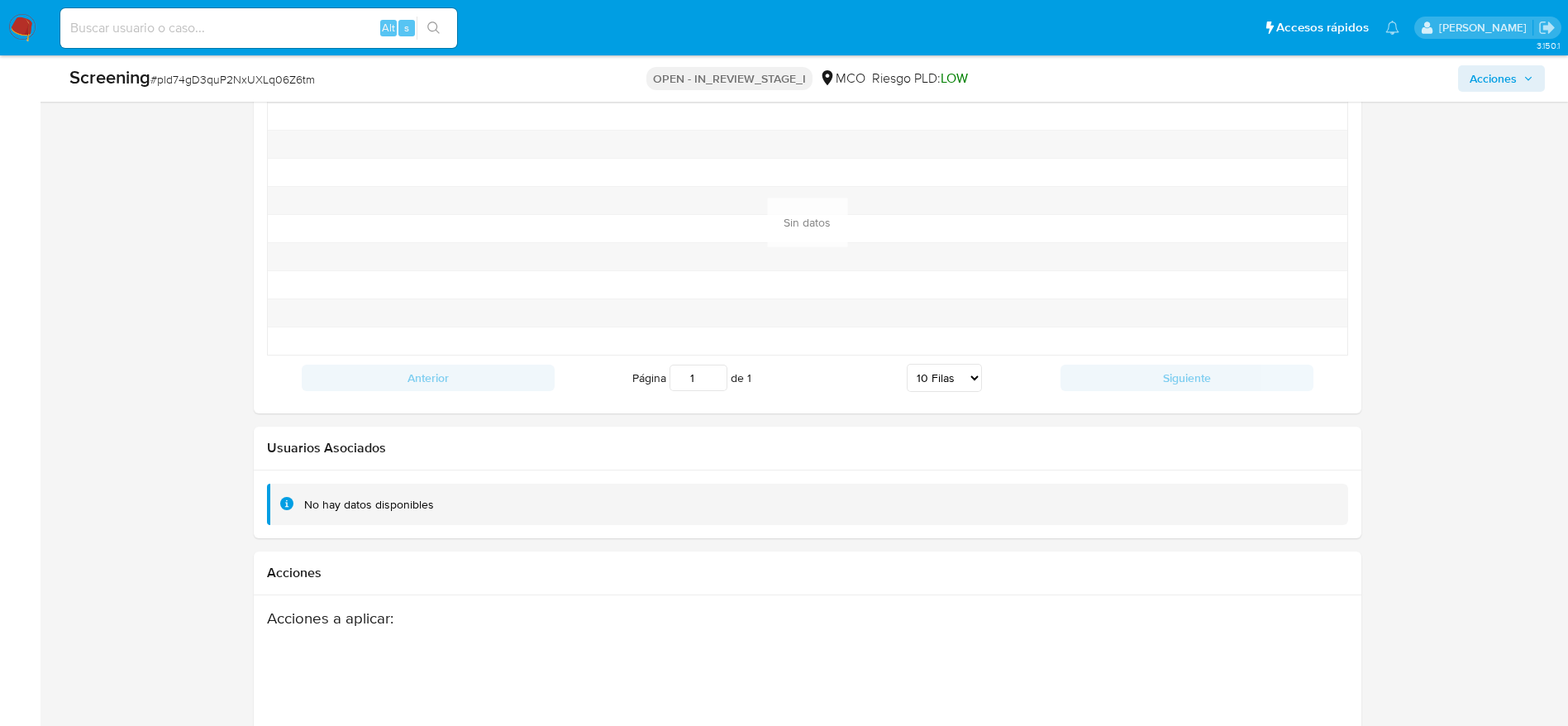
scroll to position [2454, 0]
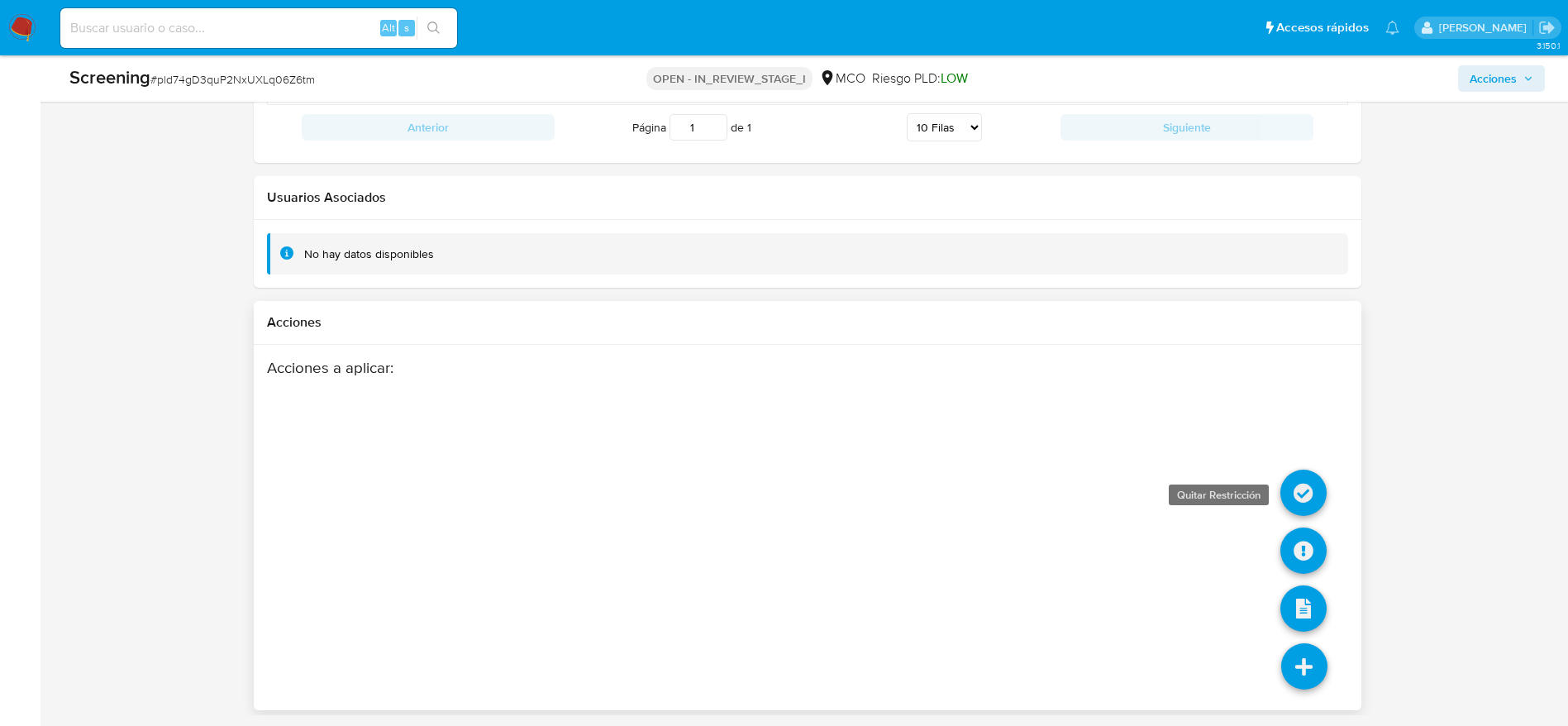
click at [1309, 469] on icon at bounding box center [1303, 492] width 46 height 46
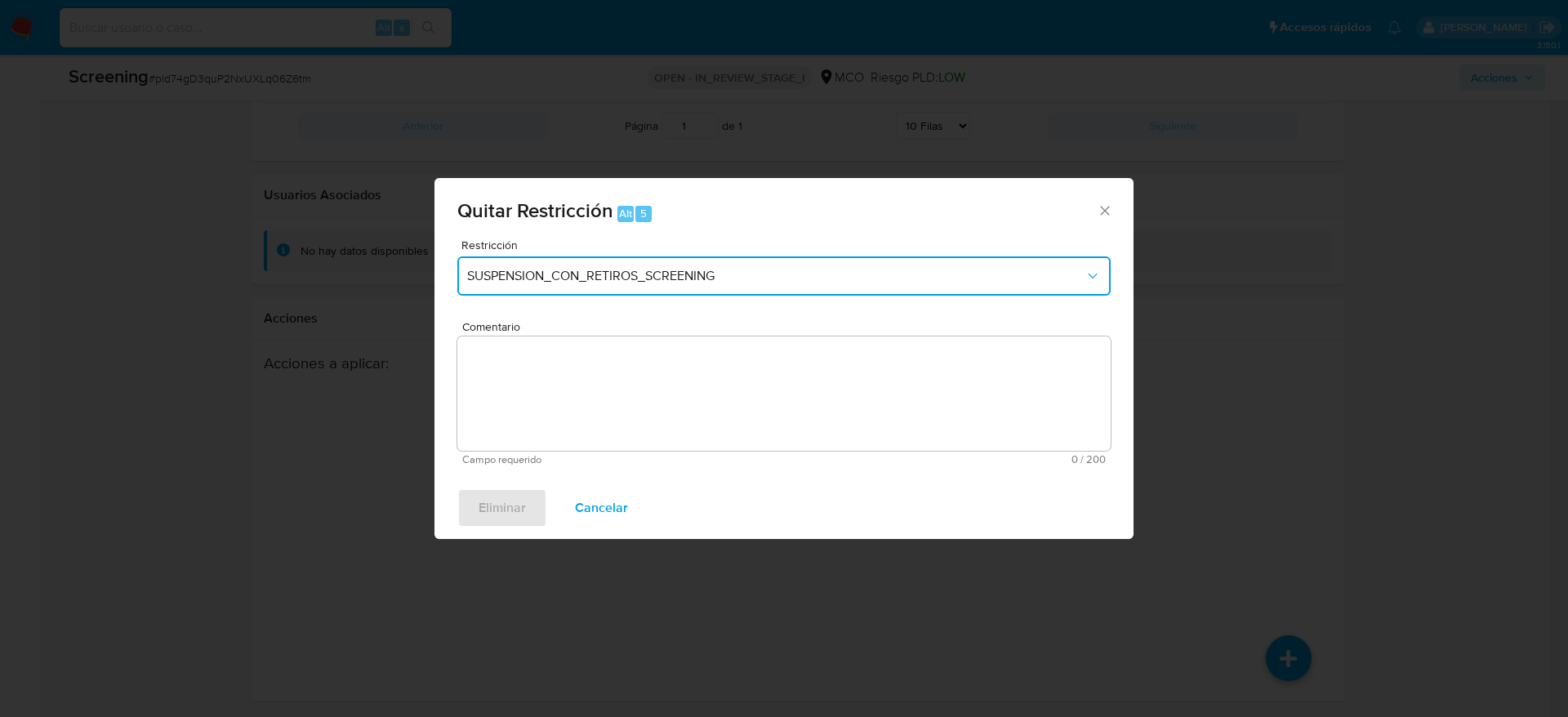
click at [683, 278] on span "SUSPENSION_CON_RETIROS_SCREENING" at bounding box center [775, 276] width 618 height 16
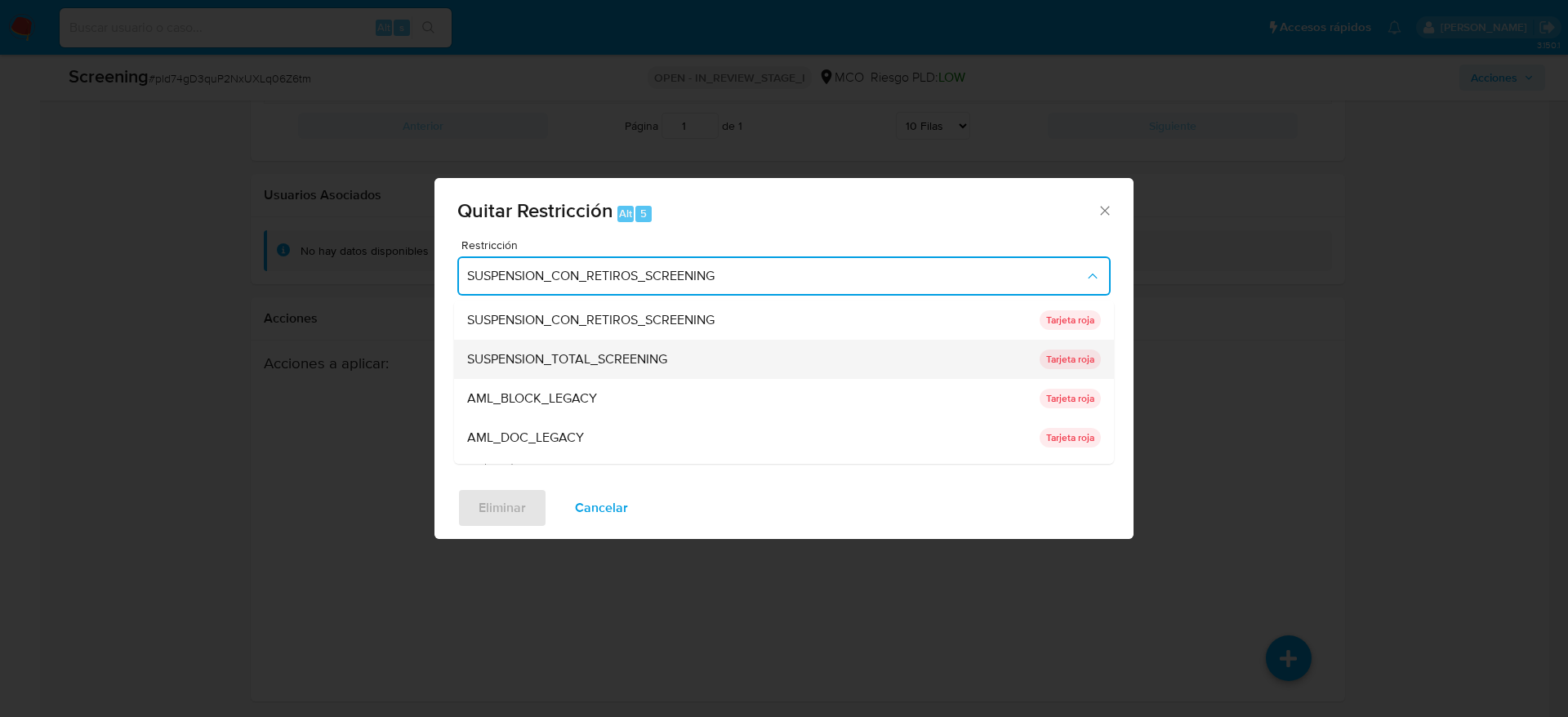
click at [642, 355] on span "SUSPENSION_TOTAL_SCREENING" at bounding box center [567, 359] width 200 height 16
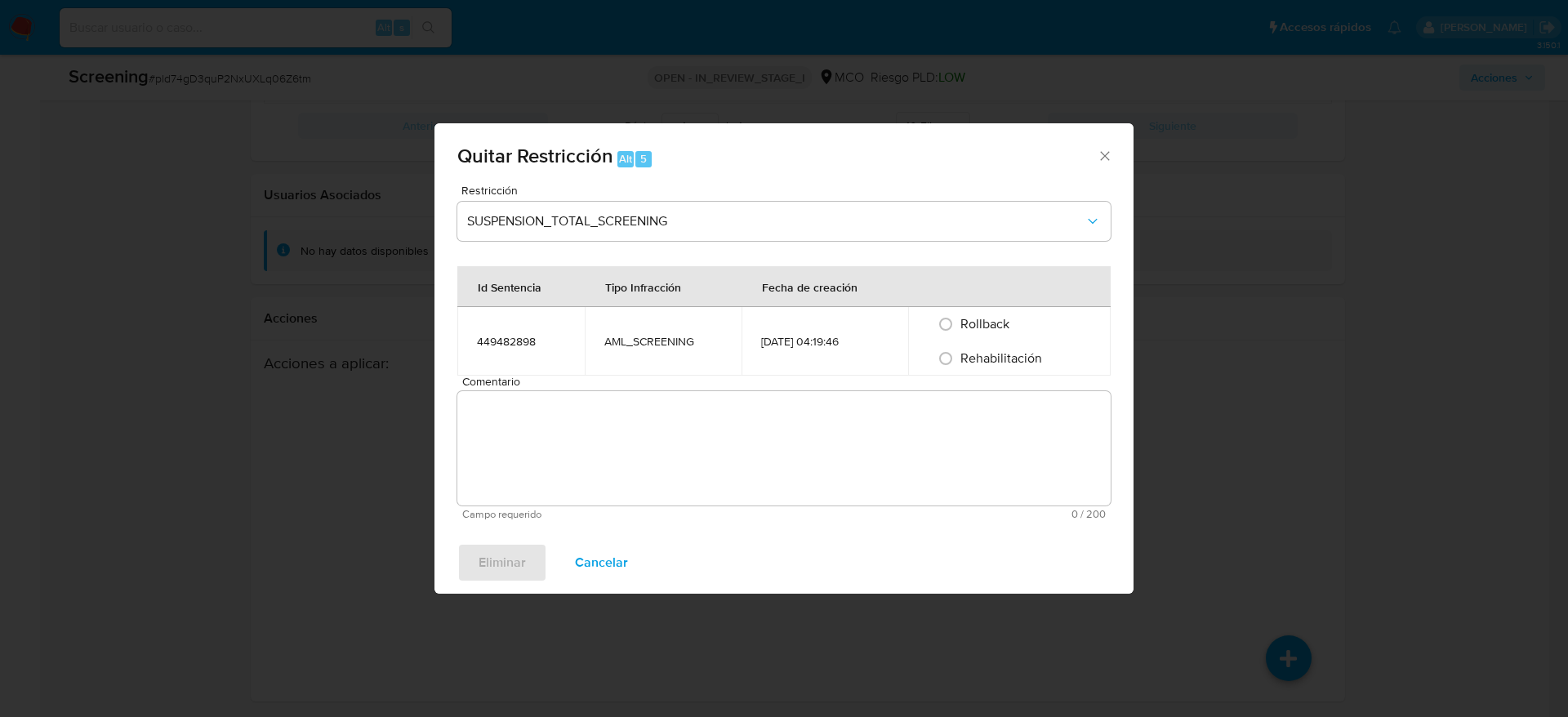
click at [971, 339] on div "Rollback" at bounding box center [1010, 324] width 164 height 34
click at [972, 349] on span "Rehabilitación" at bounding box center [1001, 358] width 82 height 19
click at [959, 349] on input "Rehabilitación" at bounding box center [945, 358] width 26 height 26
radio input "true"
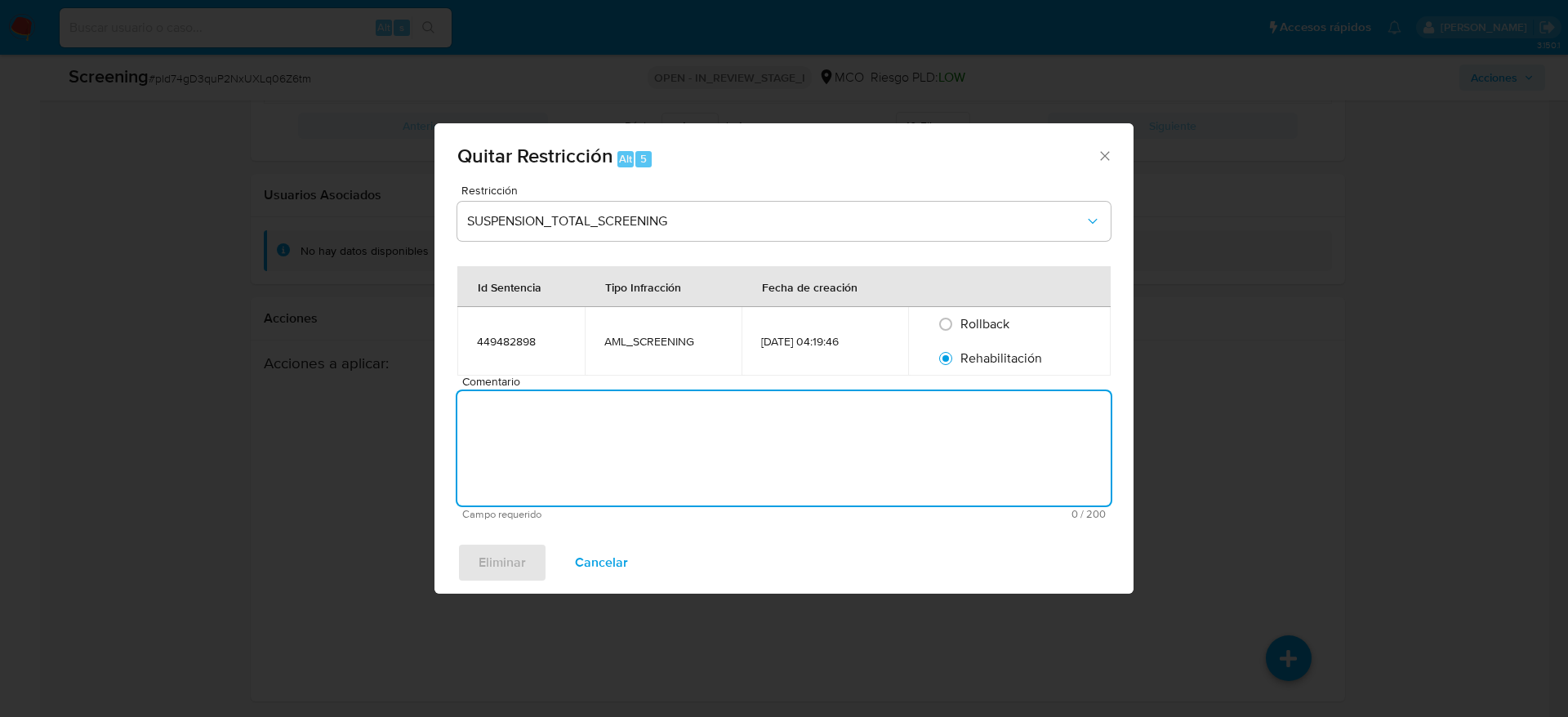
click at [962, 422] on textarea "Comentario" at bounding box center [784, 448] width 653 height 115
type textarea "SE DESESTIMA MATCH CON LISTAS DE SANCIONES"
click at [509, 548] on span "Eliminar" at bounding box center [501, 563] width 47 height 36
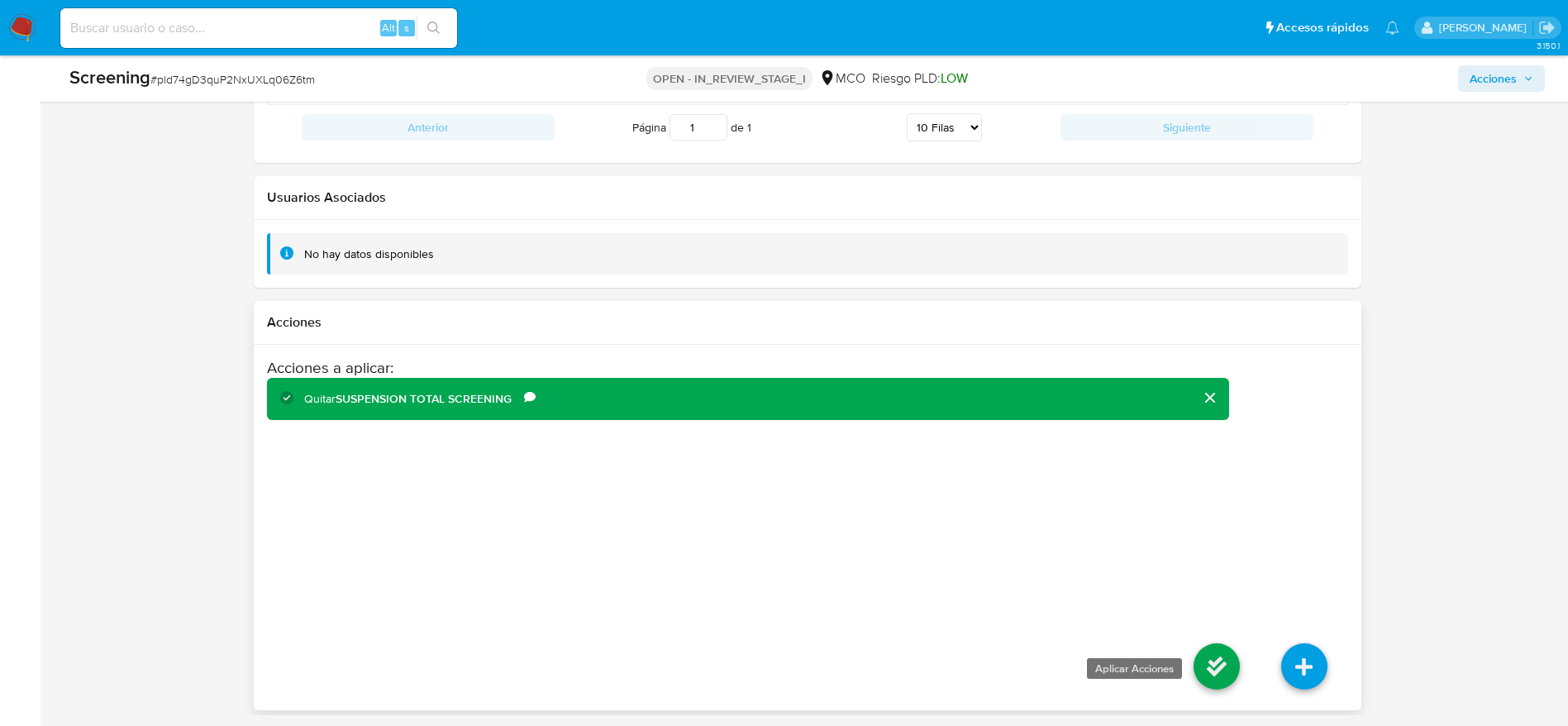
click at [1214, 669] on icon at bounding box center [1217, 666] width 46 height 46
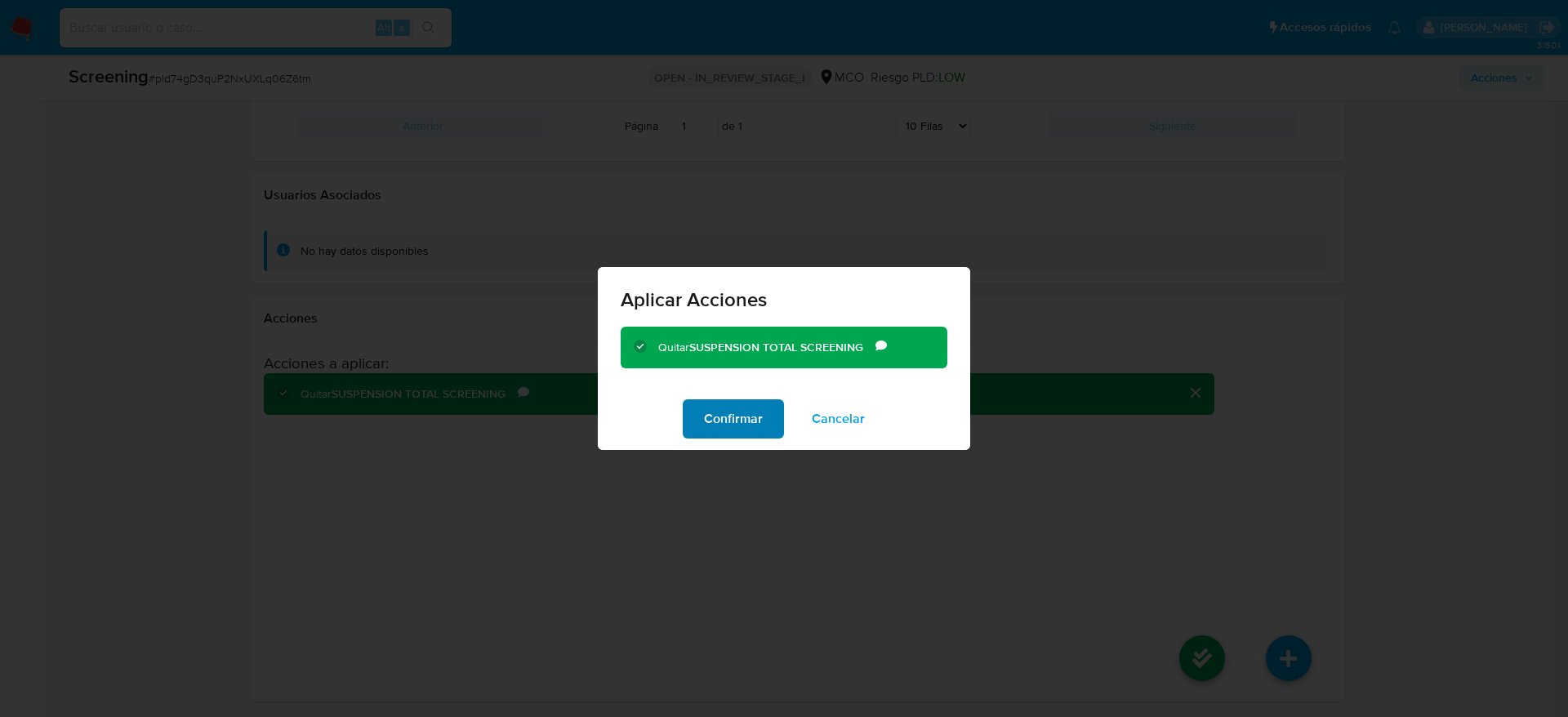
click at [762, 414] on button "Confirmar" at bounding box center [733, 418] width 102 height 39
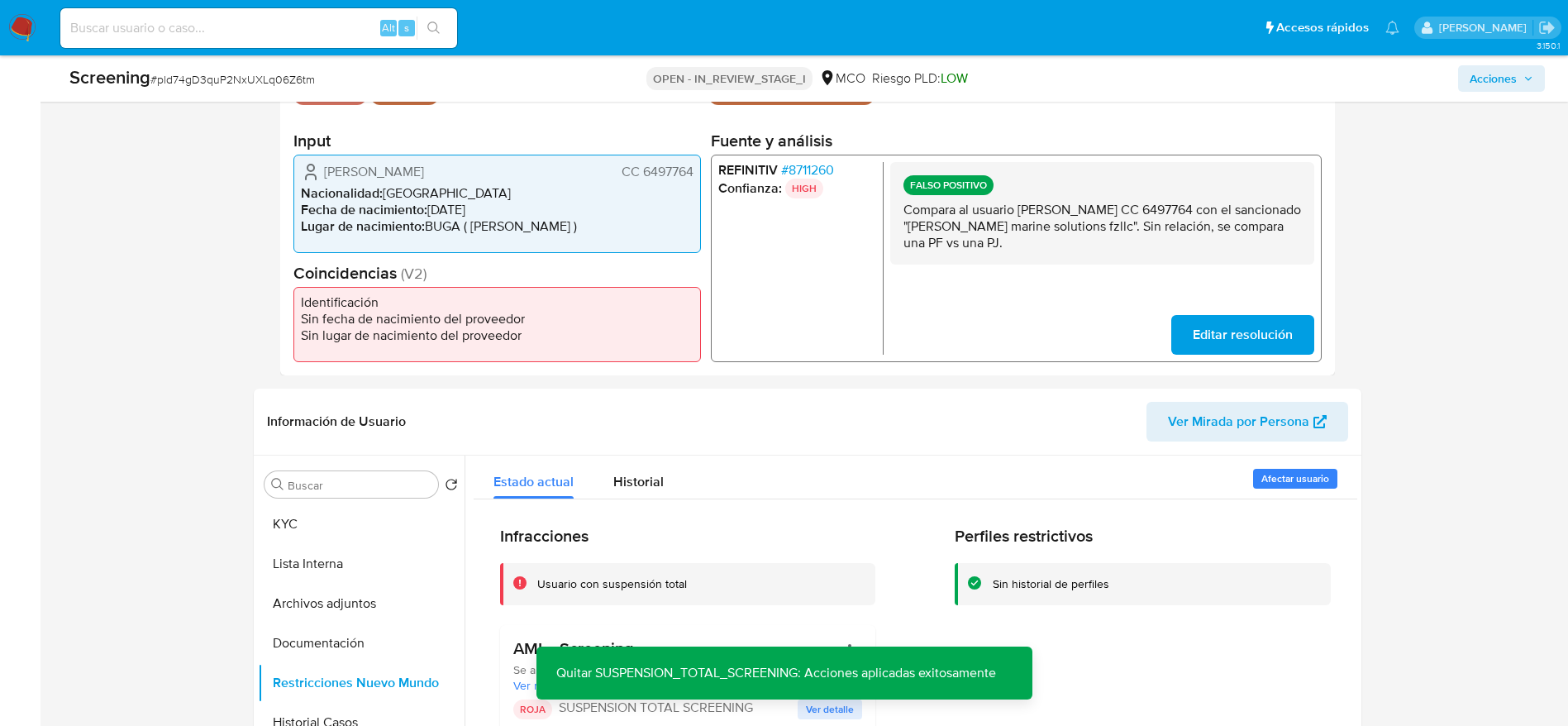
scroll to position [620, 0]
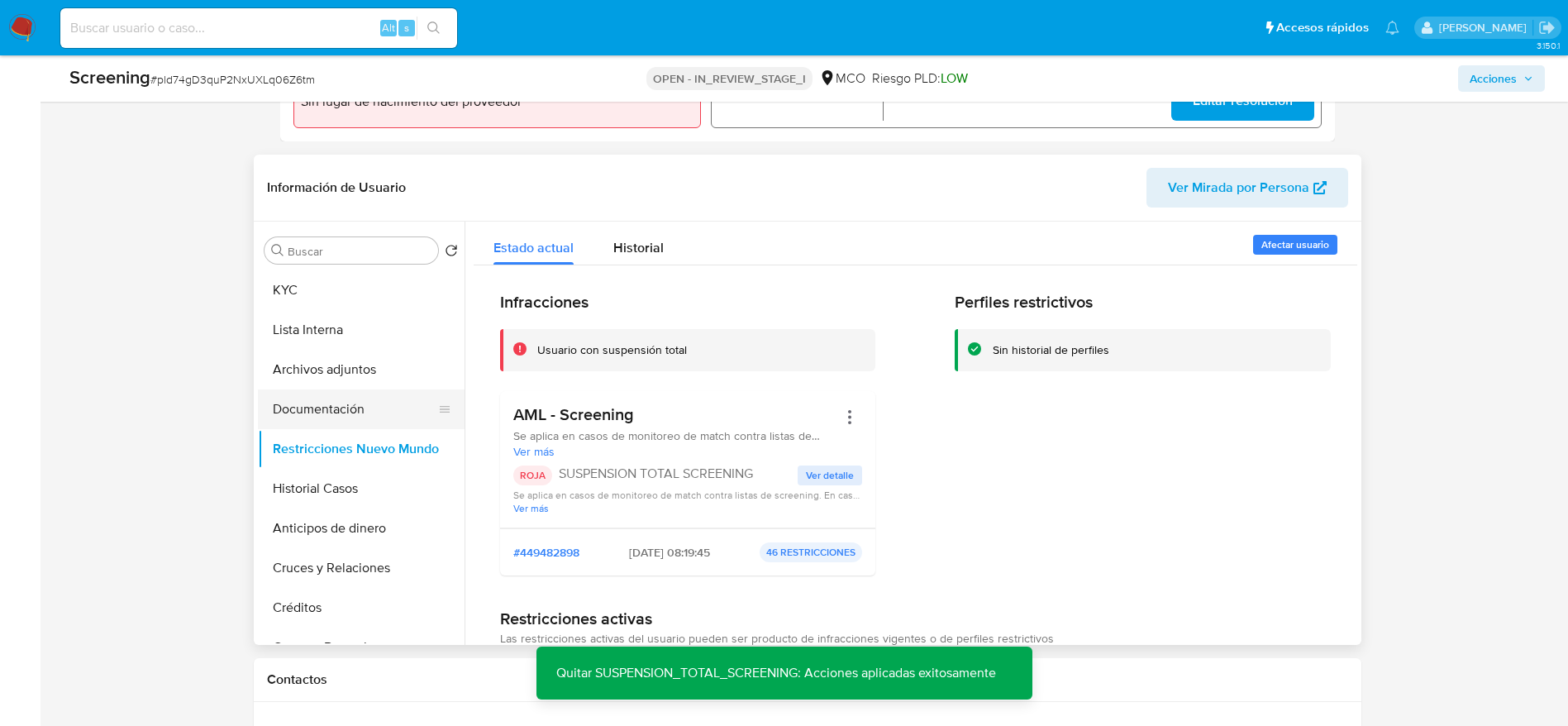
click at [373, 414] on button "Documentación" at bounding box center [355, 408] width 194 height 39
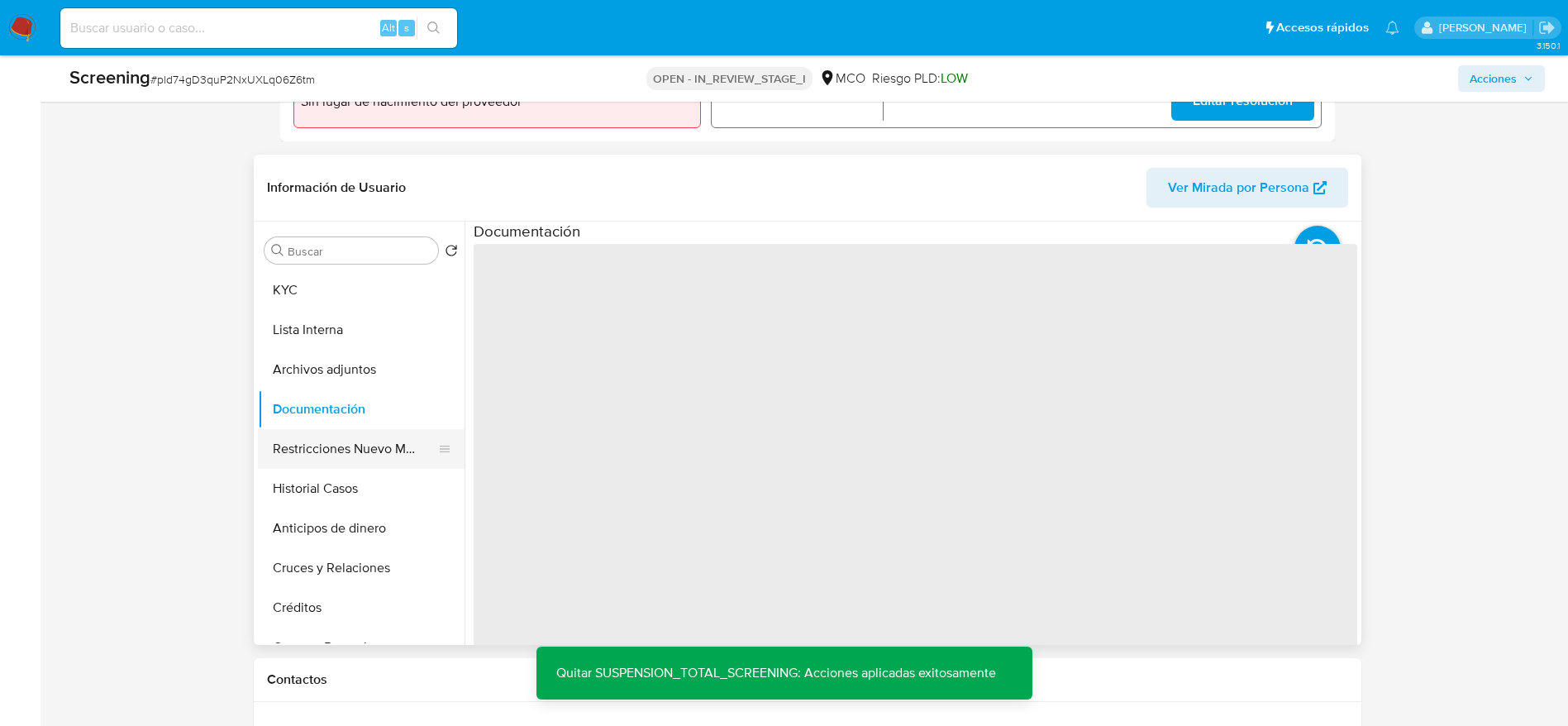
click at [366, 439] on button "Restricciones Nuevo Mundo" at bounding box center [355, 449] width 194 height 39
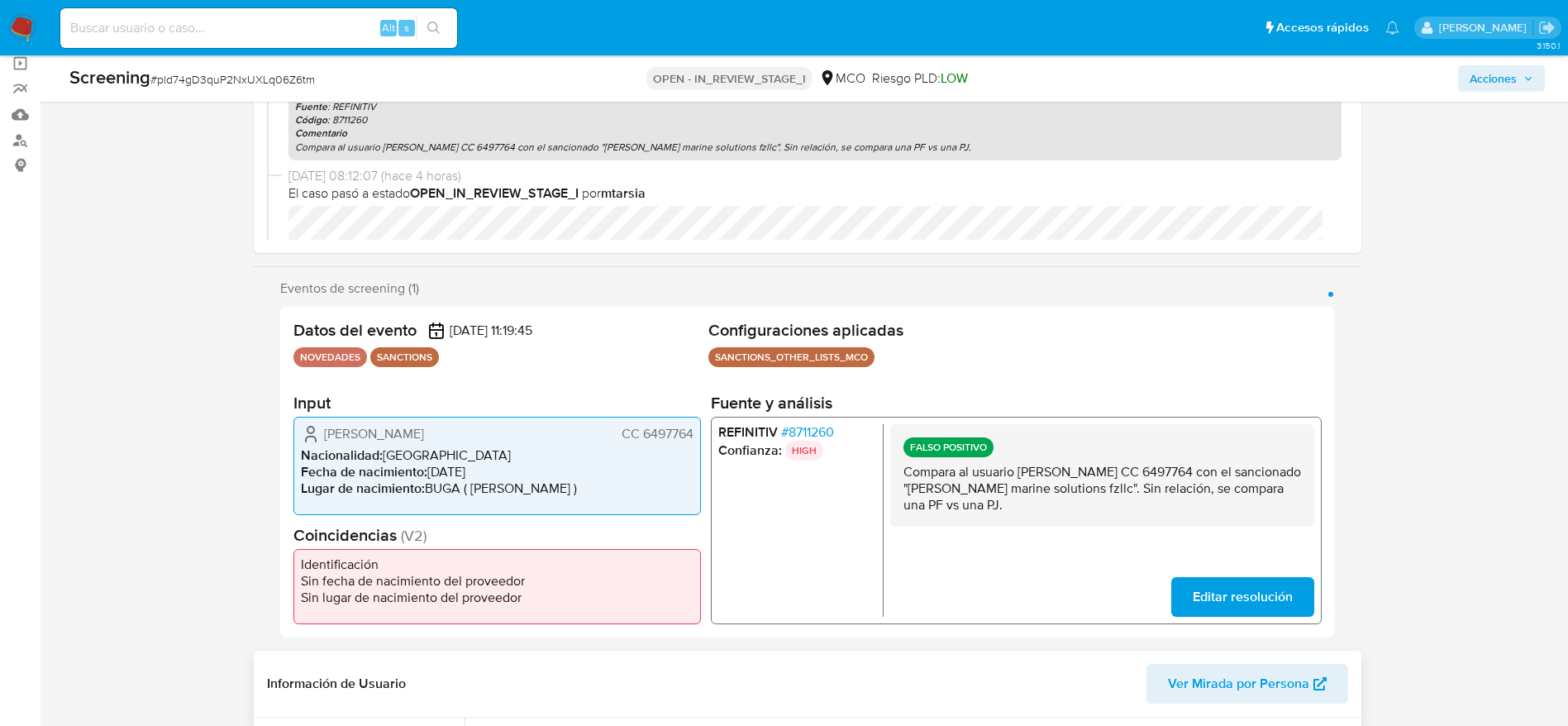
scroll to position [373, 0]
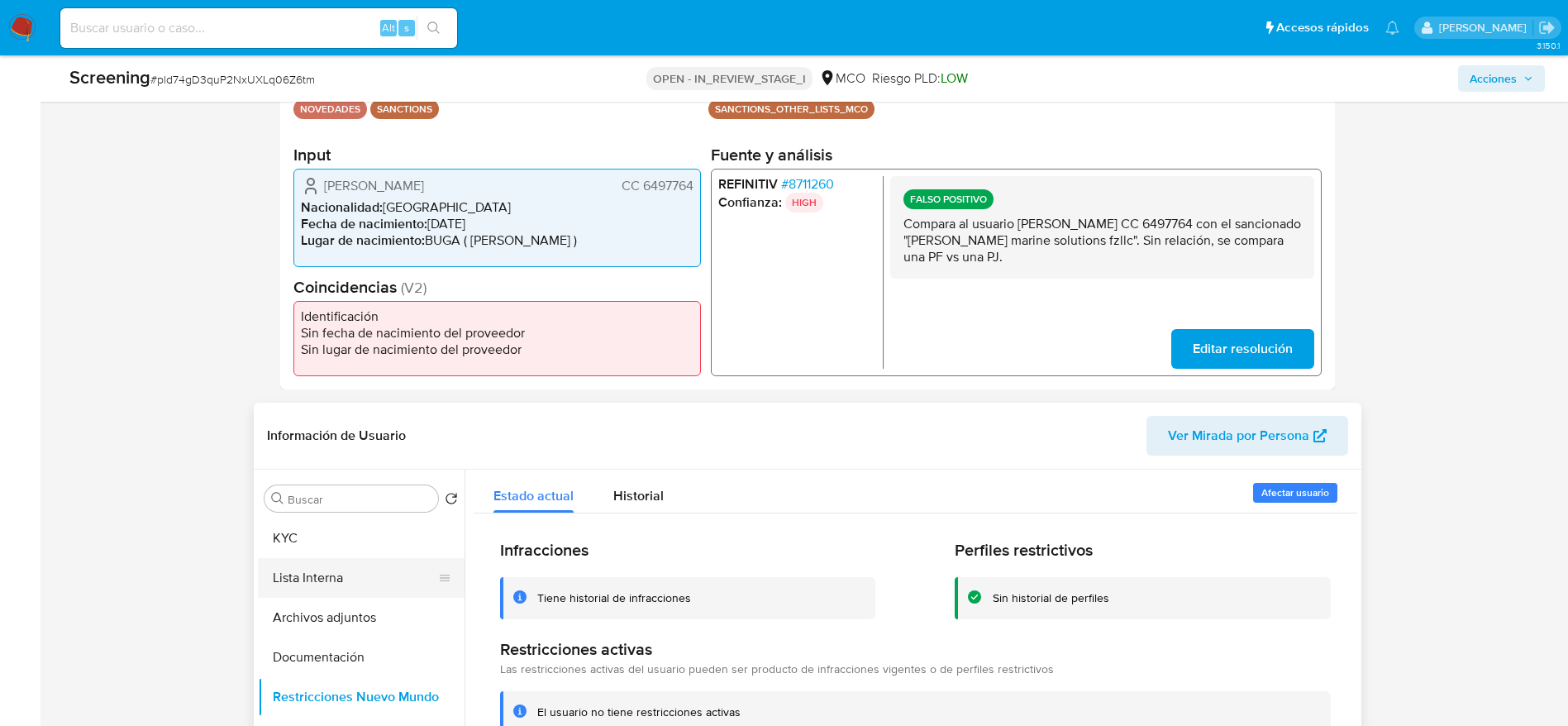
click at [358, 571] on button "Lista Interna" at bounding box center [355, 578] width 194 height 39
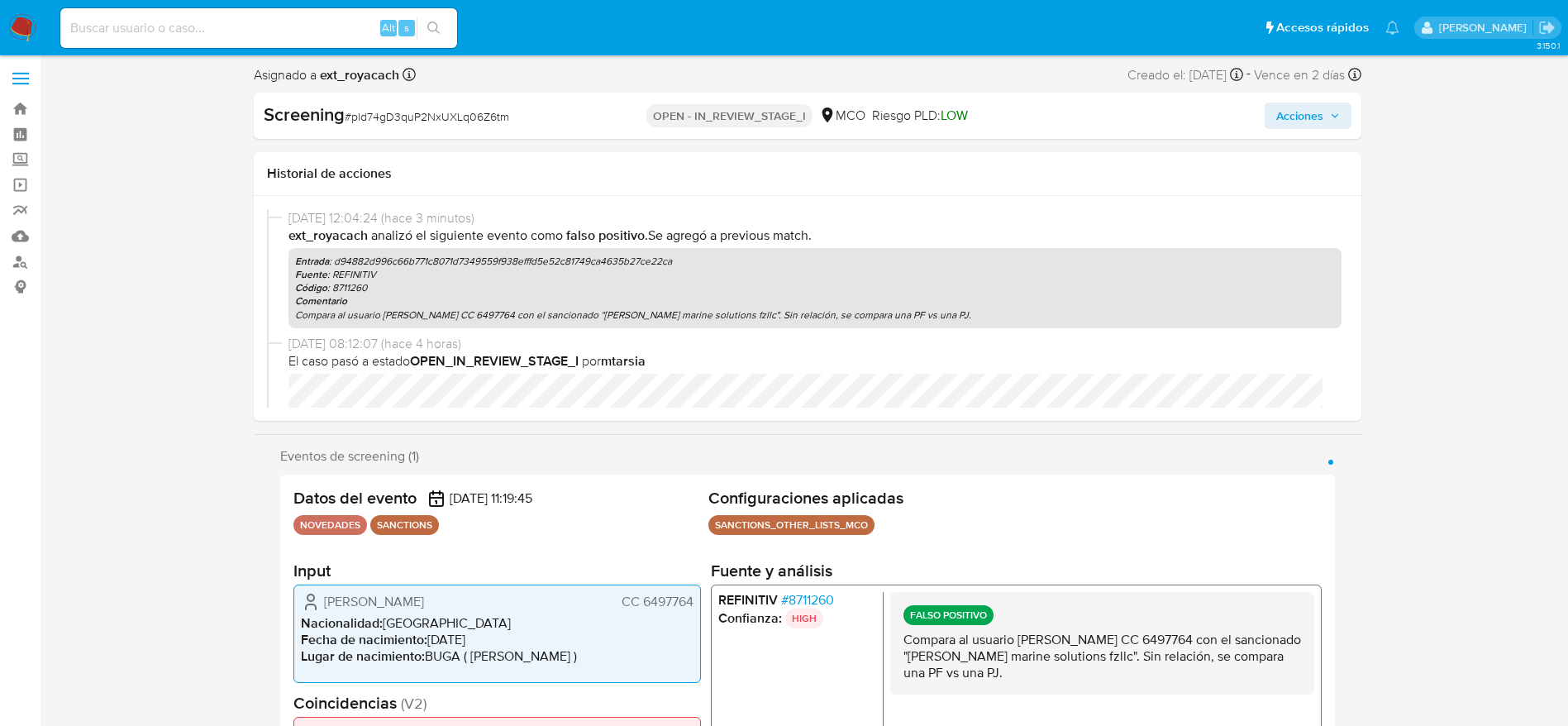
scroll to position [0, 0]
click at [1336, 105] on button "Acciones" at bounding box center [1308, 118] width 87 height 26
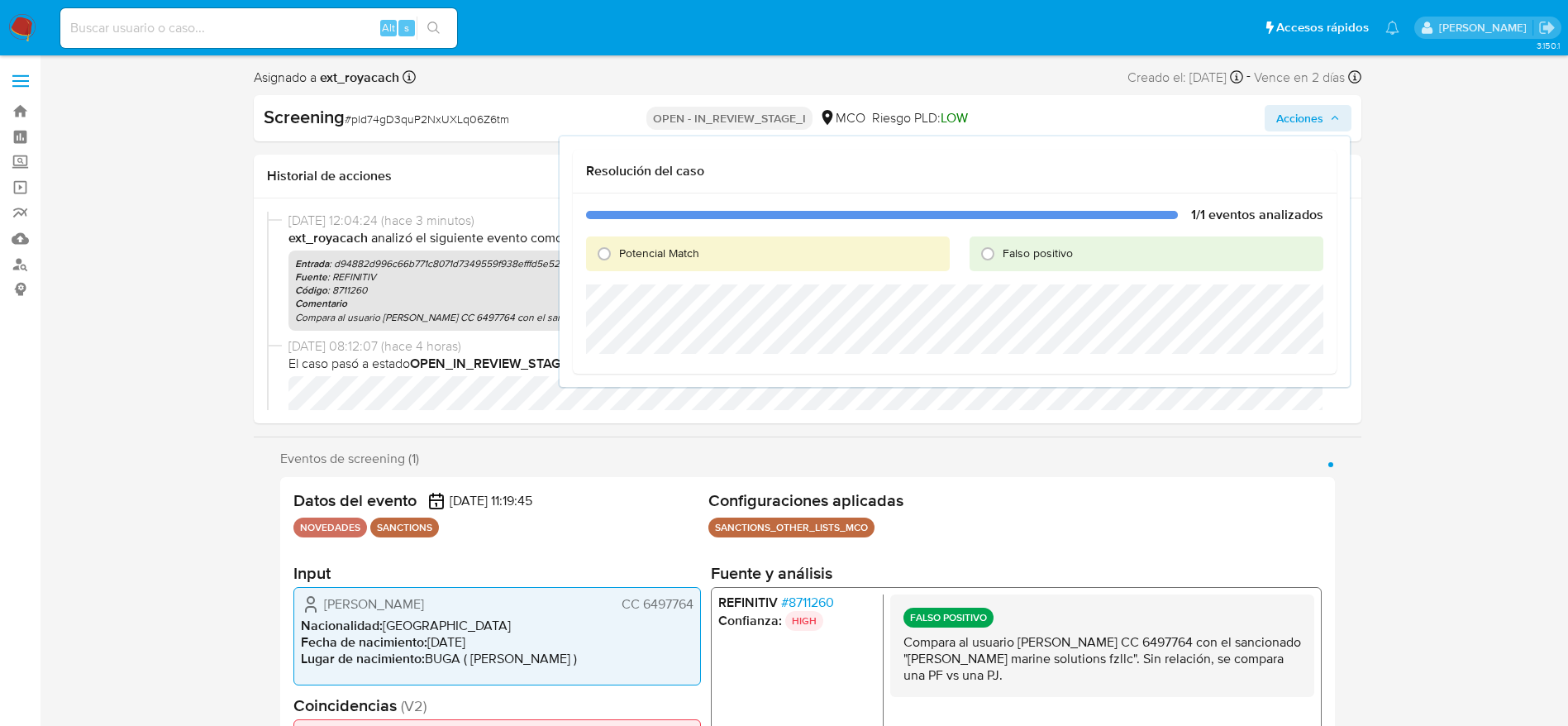
click at [1012, 256] on span "Falso positivo" at bounding box center [1038, 253] width 71 height 17
click at [1001, 256] on input "Falso positivo" at bounding box center [987, 254] width 26 height 26
radio input "true"
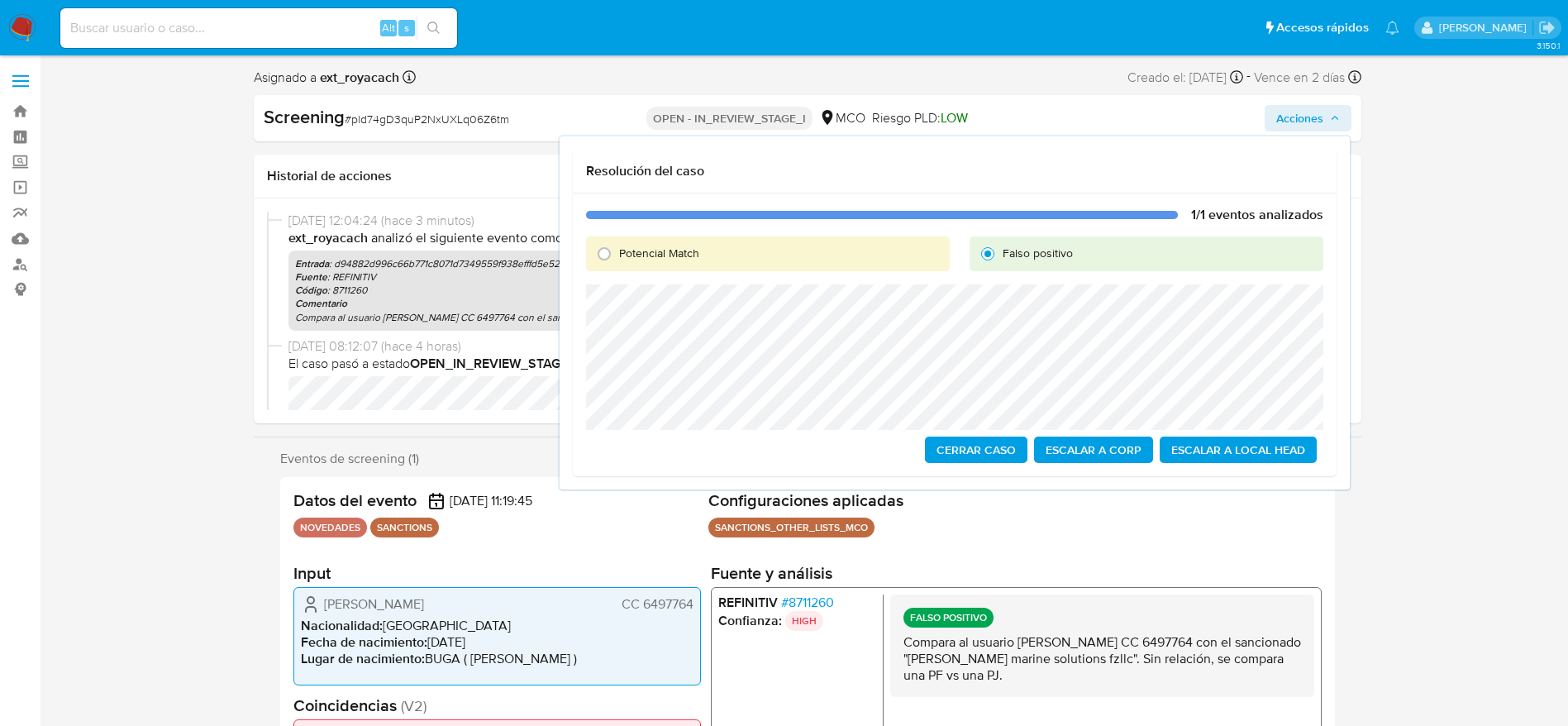
click at [975, 446] on span "Cerrar Caso" at bounding box center [976, 449] width 79 height 24
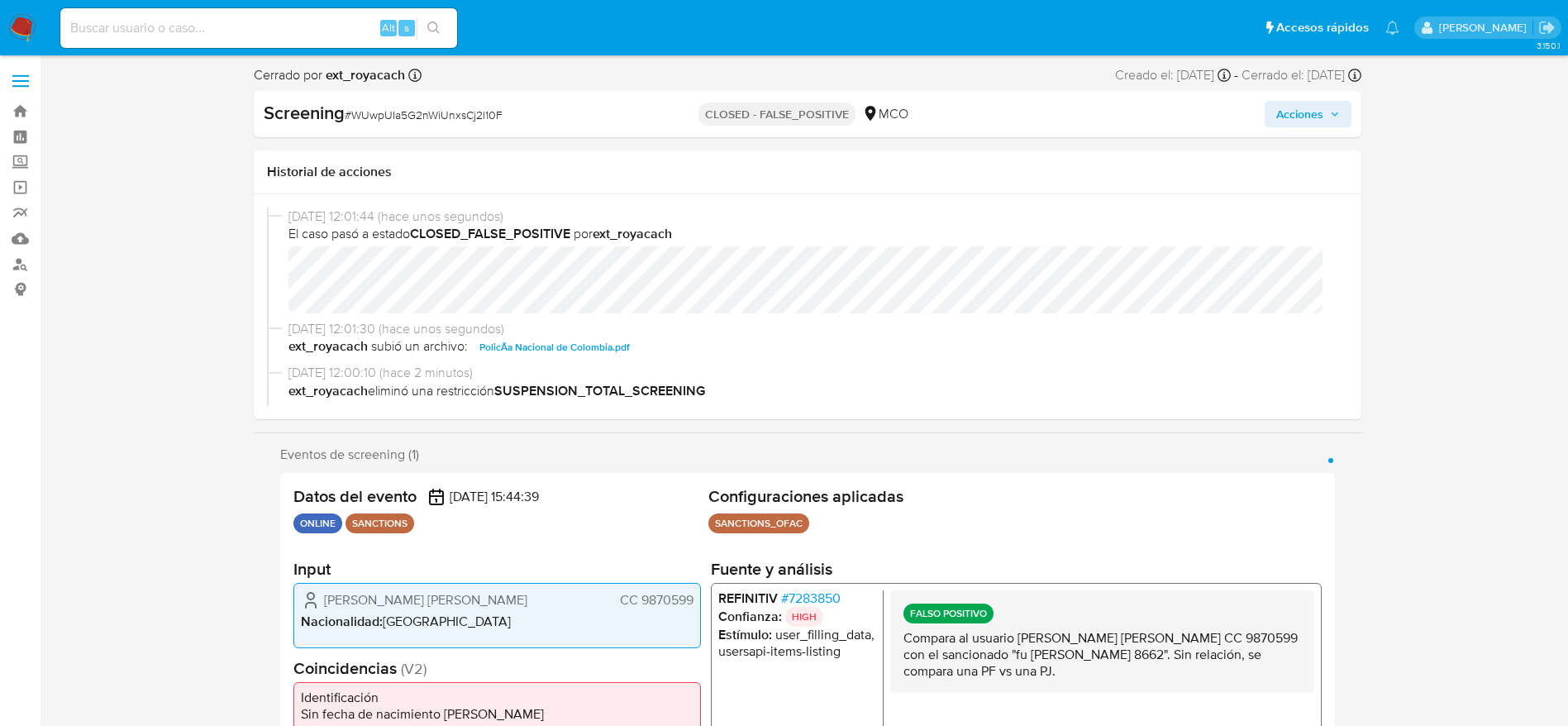
select select "10"
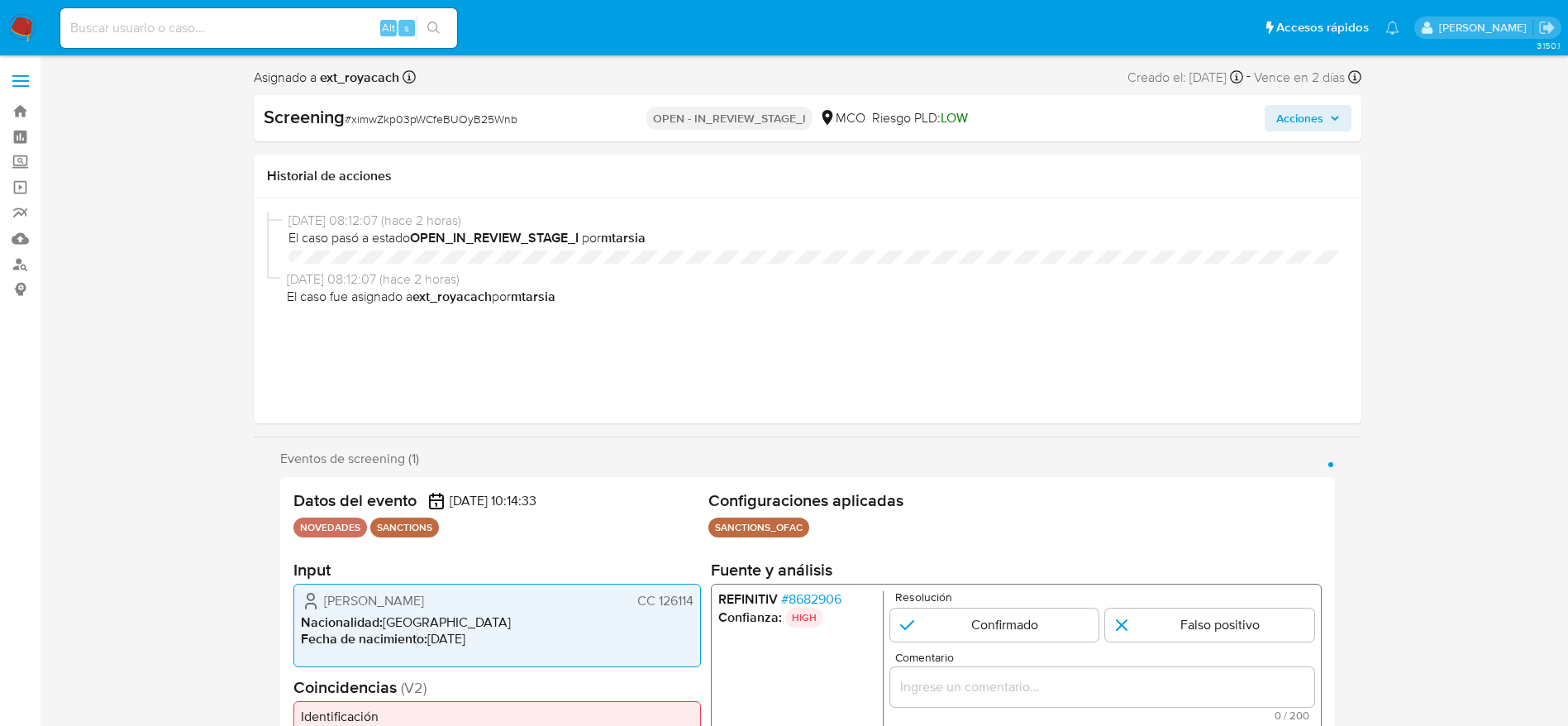
select select "10"
click at [402, 115] on span "# ximwZkp03pWCfeBUOyB25Wnb" at bounding box center [431, 119] width 173 height 17
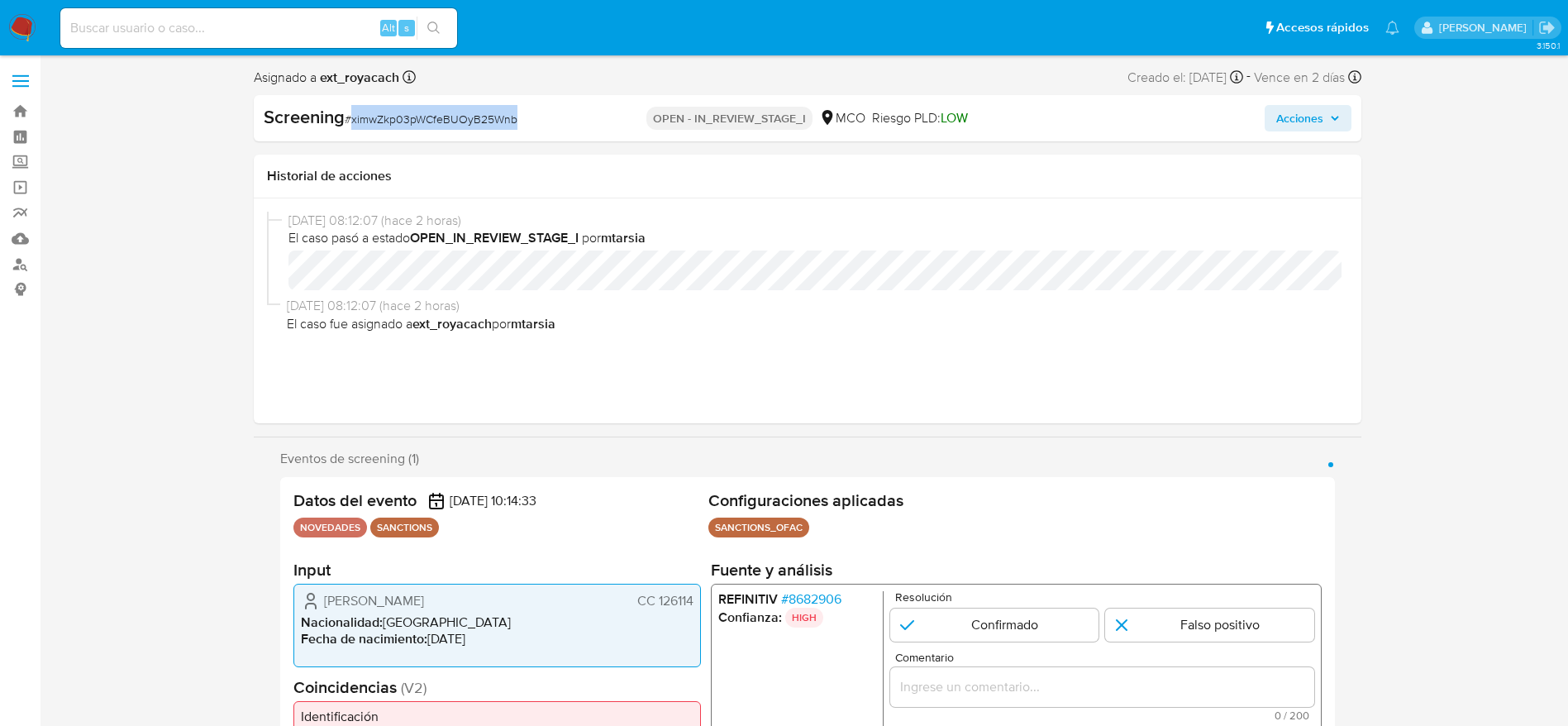
click at [402, 115] on span "# ximwZkp03pWCfeBUOyB25Wnb" at bounding box center [431, 119] width 173 height 17
copy span "ximwZkp03pWCfeBUOyB25Wnb"
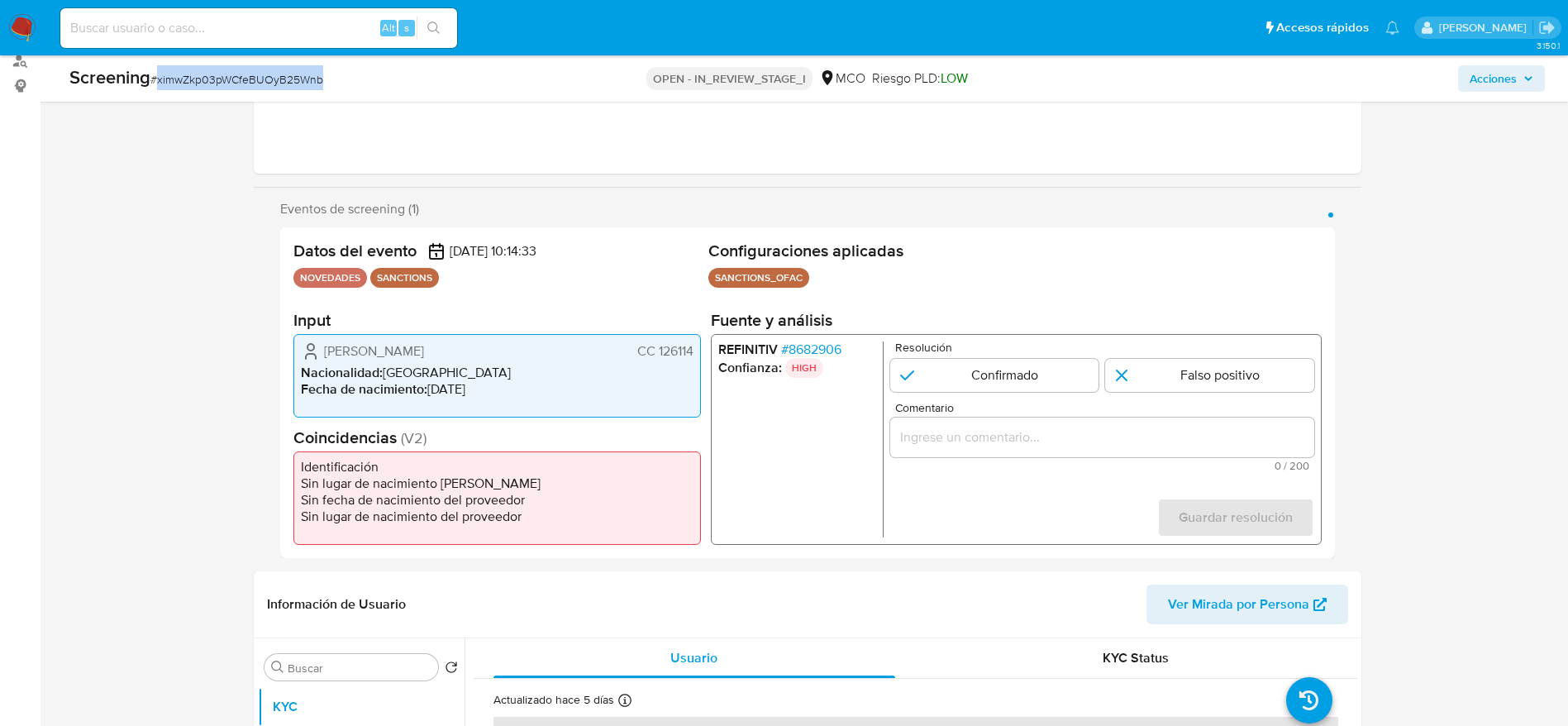
scroll to position [248, 0]
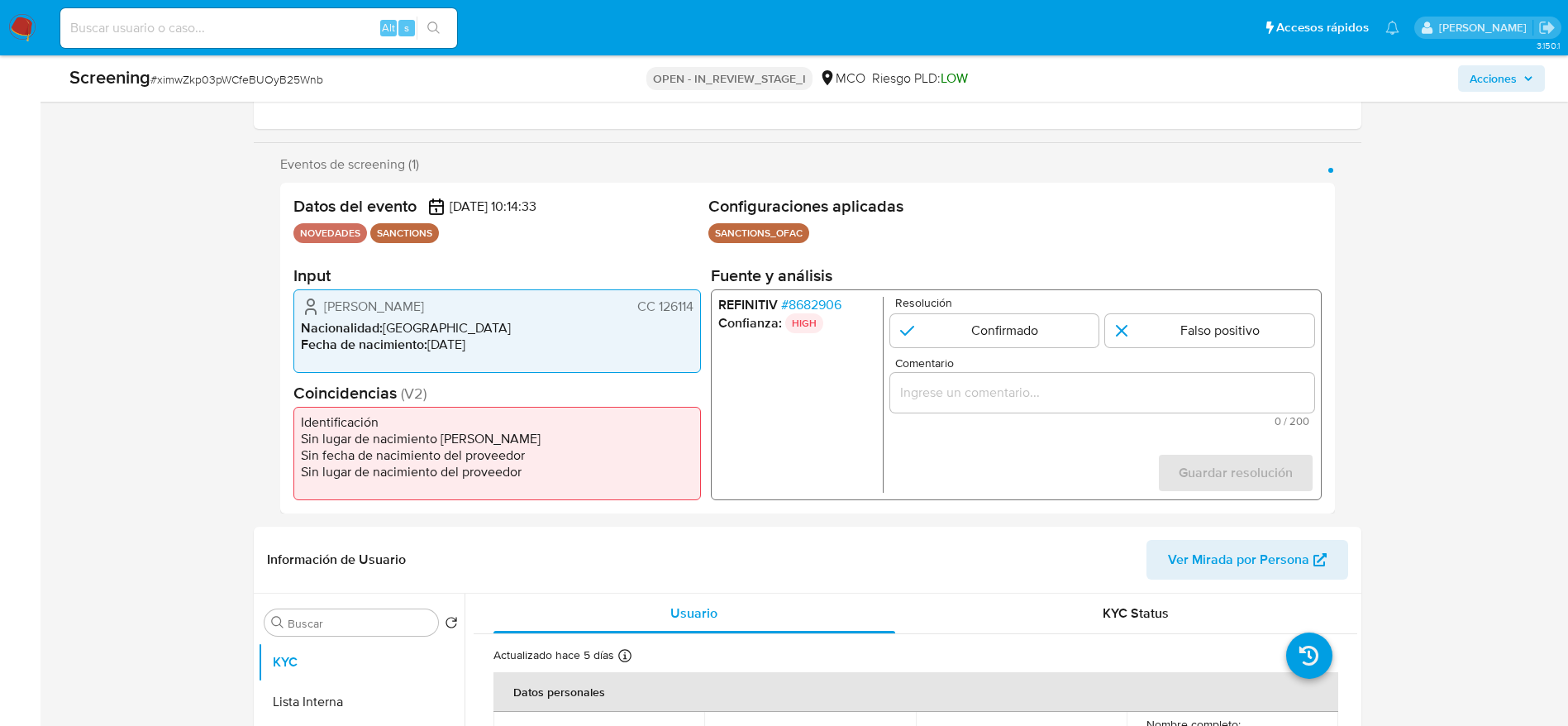
drag, startPoint x: 314, startPoint y: 301, endPoint x: 705, endPoint y: 325, distance: 391.7
click at [705, 325] on div "Datos del evento 09/08/2025 10:14:33 NOVEDADES SANCTIONS Configuraciones aplica…" at bounding box center [807, 347] width 1054 height 331
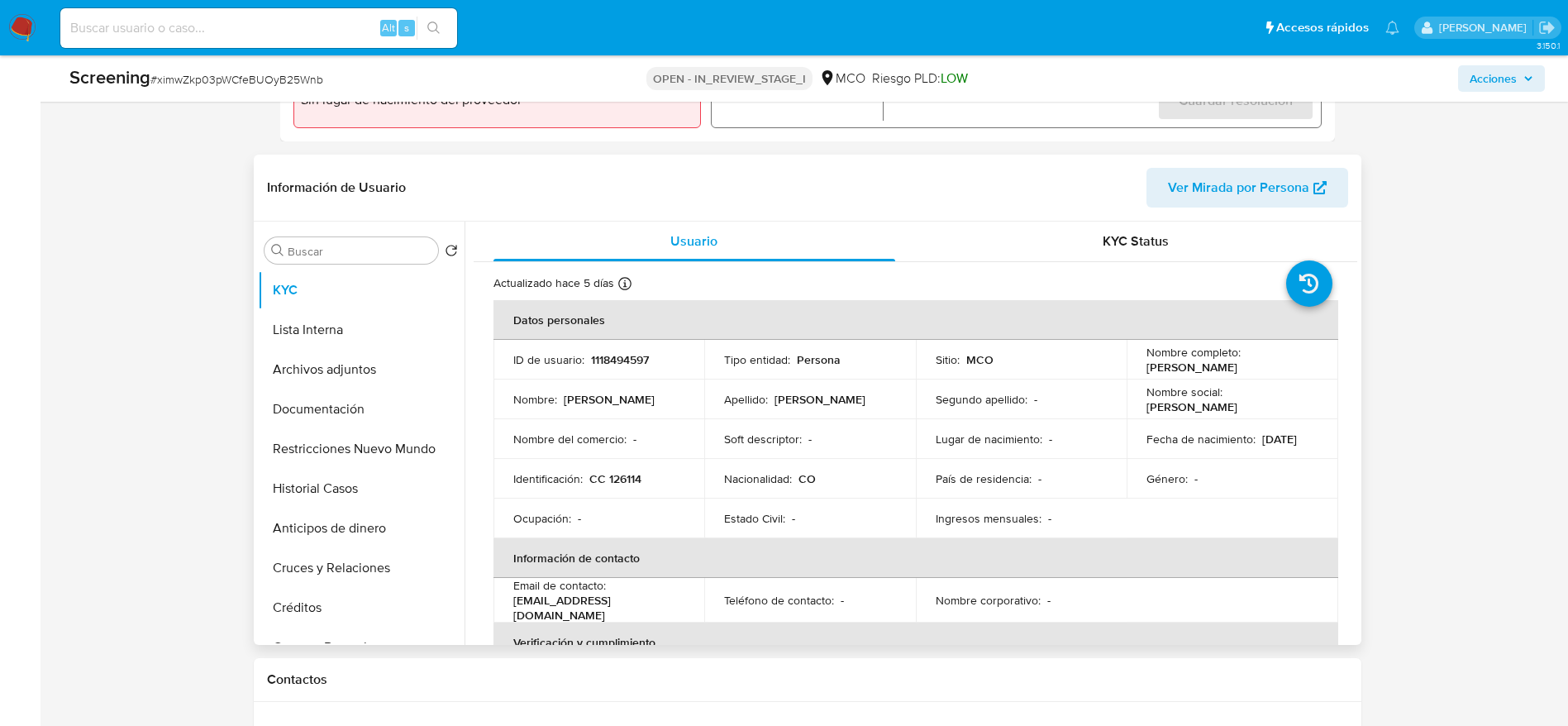
drag, startPoint x: 377, startPoint y: 393, endPoint x: 604, endPoint y: 328, distance: 236.1
click at [377, 394] on button "Documentación" at bounding box center [361, 408] width 207 height 39
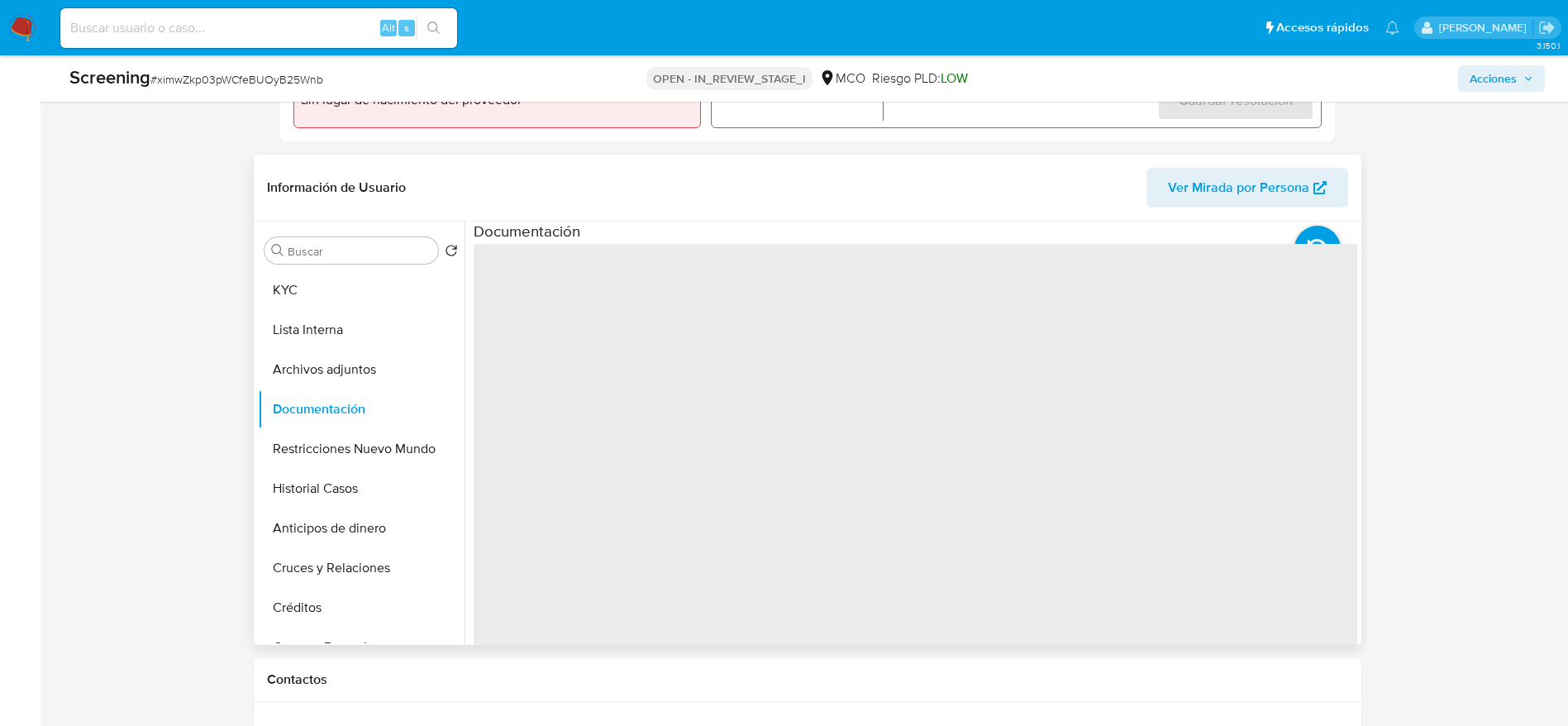
click at [600, 315] on span "‌" at bounding box center [915, 509] width 883 height 530
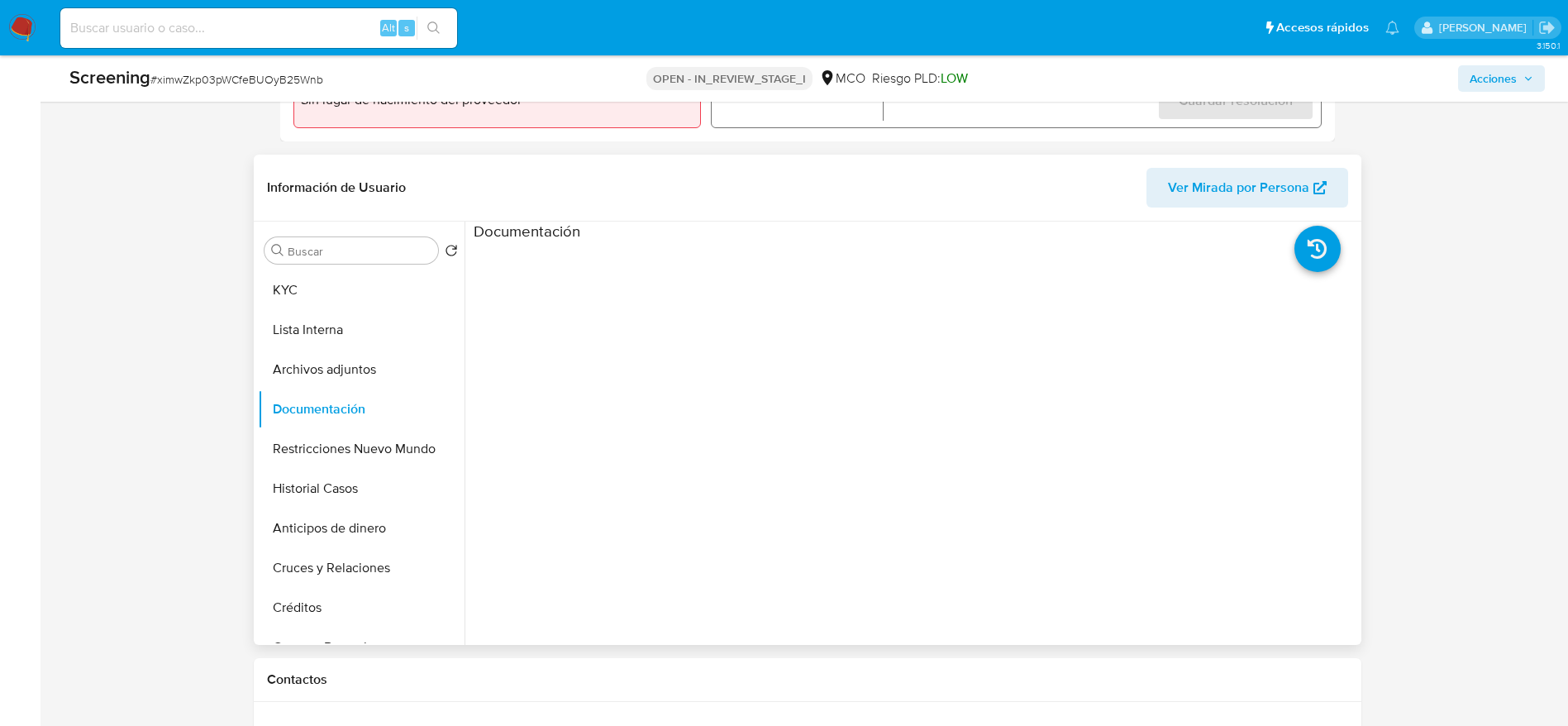
click at [600, 308] on ul at bounding box center [583, 481] width 221 height 476
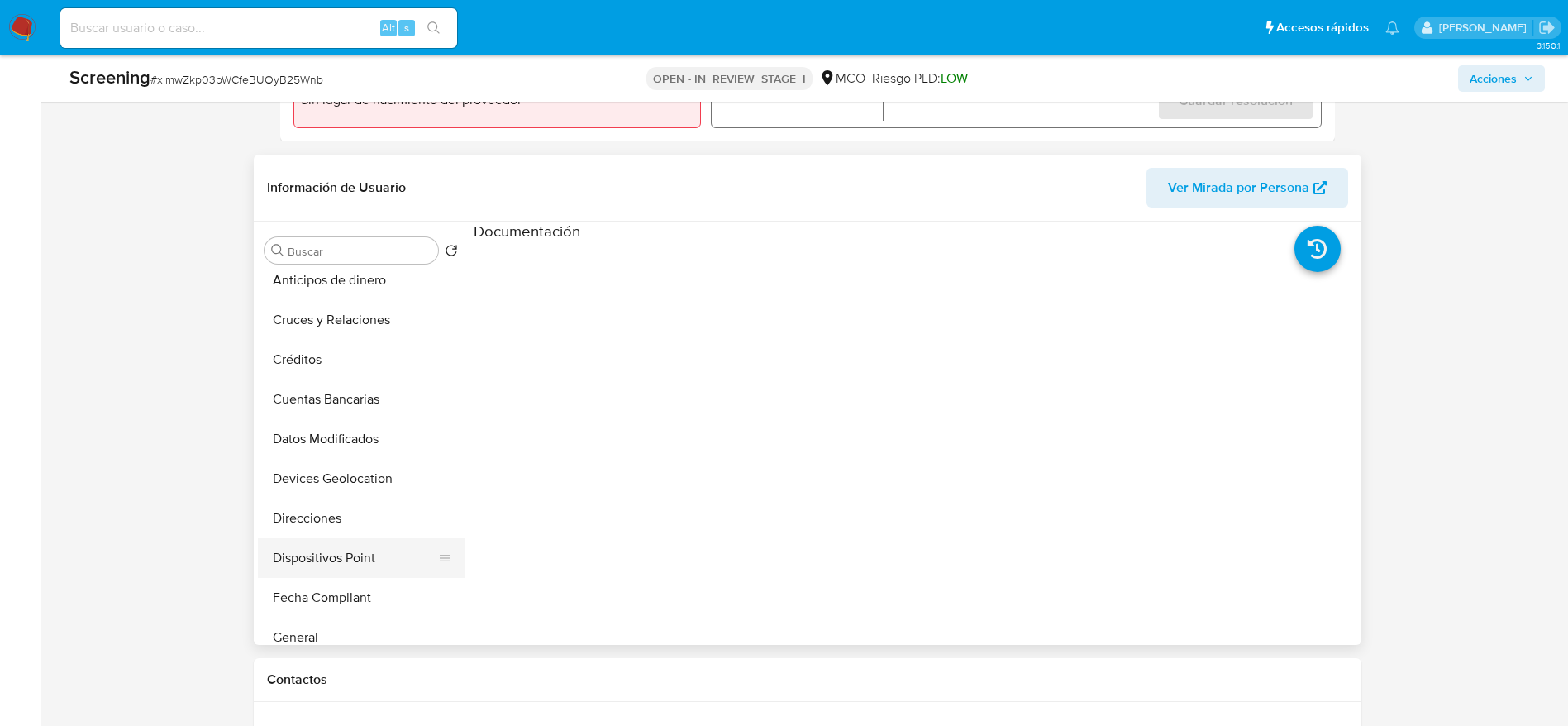
scroll to position [373, 0]
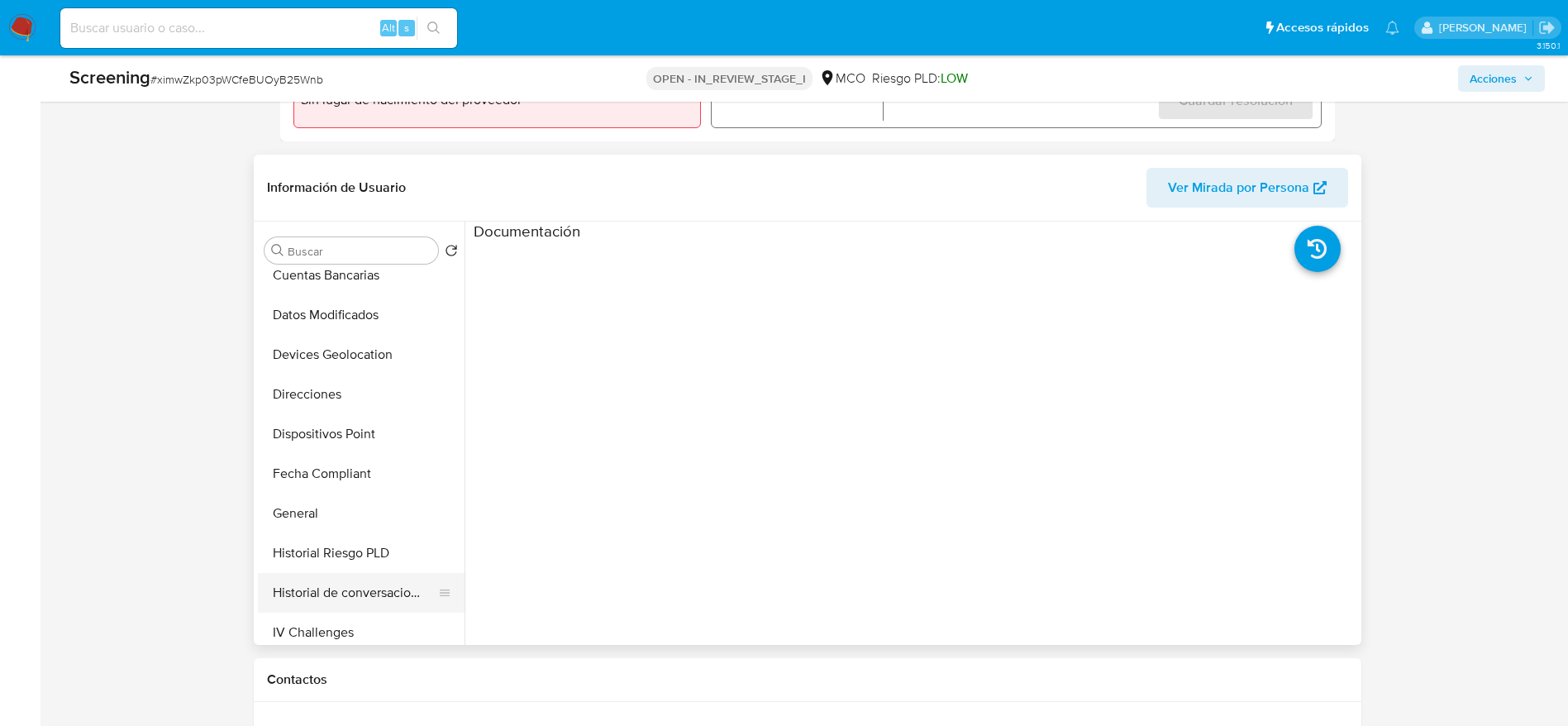
click at [323, 611] on button "Historial de conversaciones" at bounding box center [355, 592] width 194 height 39
click at [323, 617] on button "IV Challenges" at bounding box center [355, 632] width 194 height 39
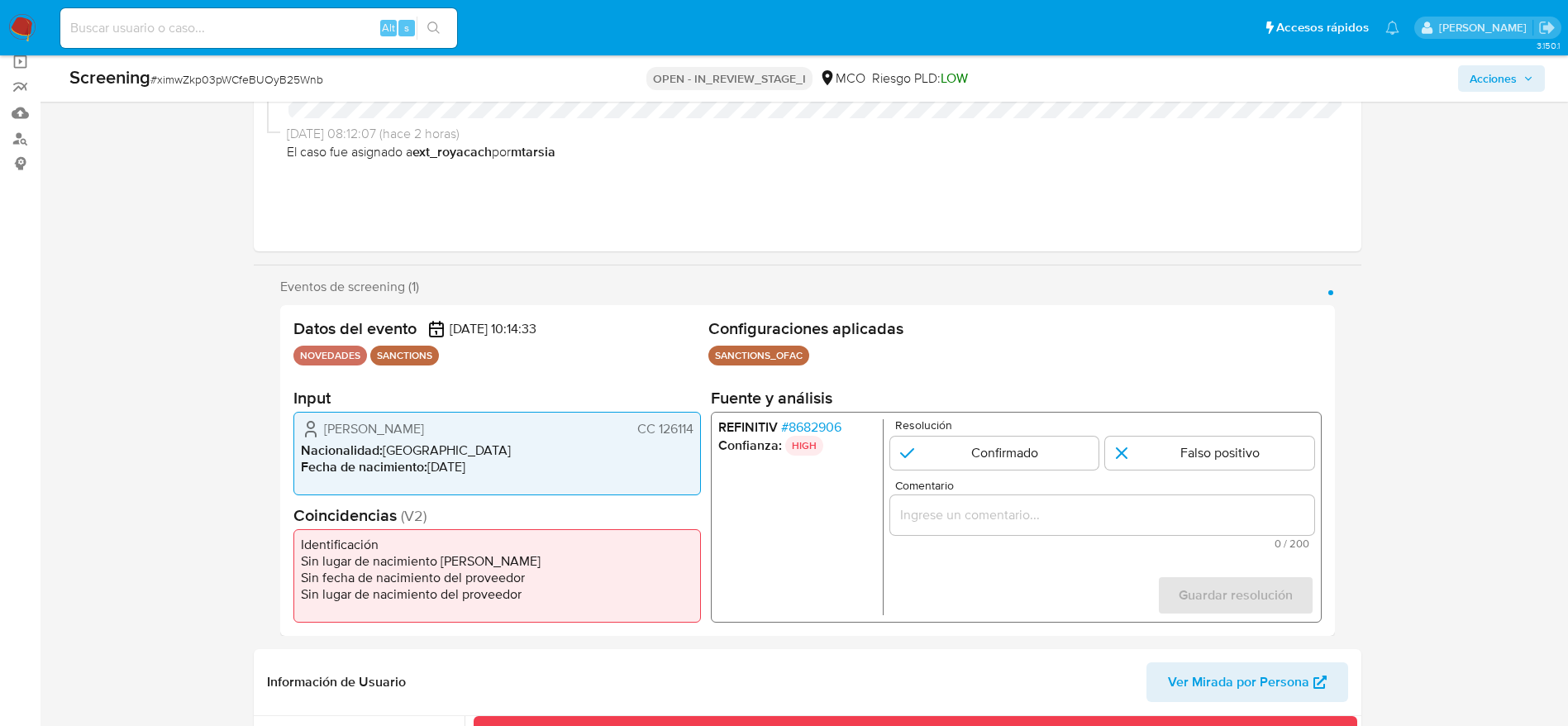
scroll to position [124, 0]
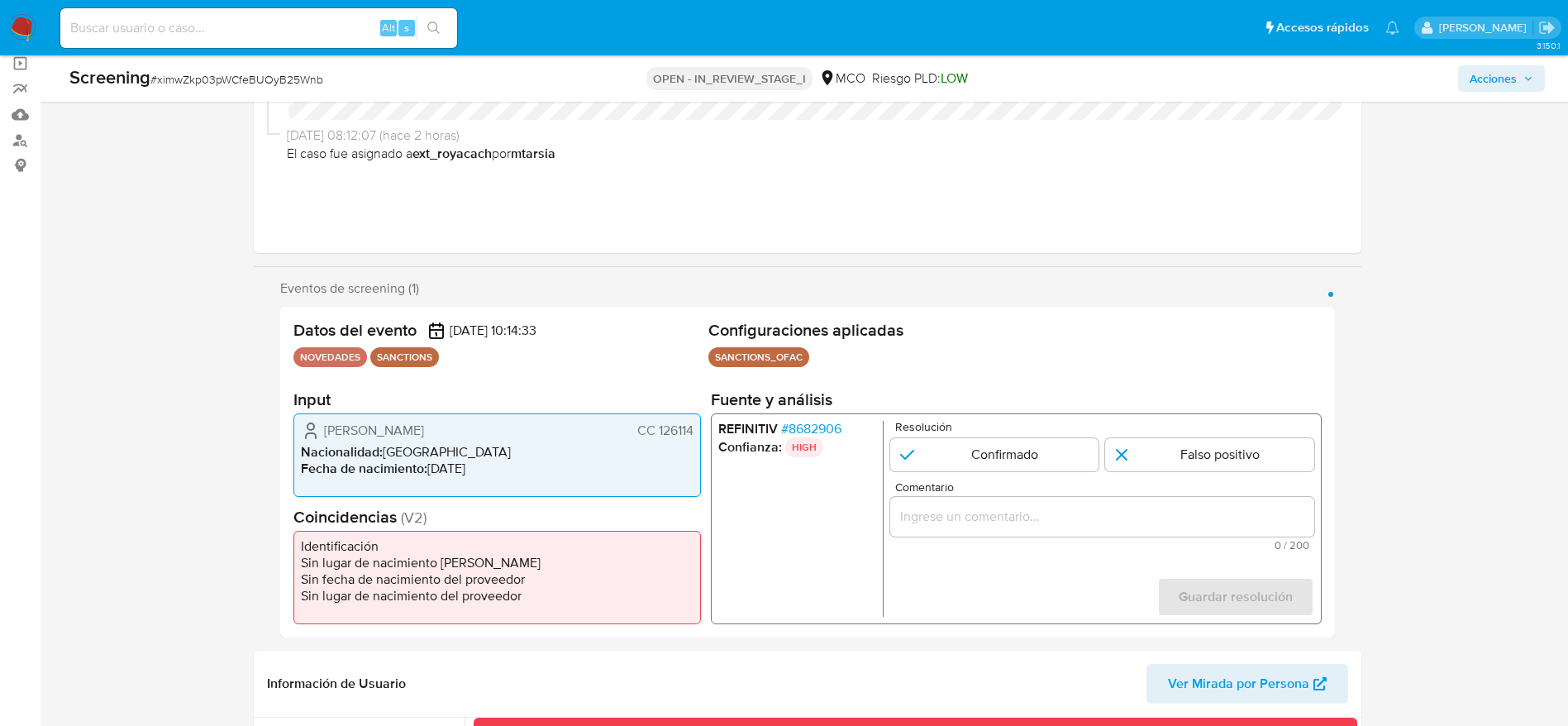
drag, startPoint x: 322, startPoint y: 434, endPoint x: 692, endPoint y: 428, distance: 370.0
click at [692, 428] on div "Fernando Luis Hernandez Sarmiento CC 126114" at bounding box center [497, 430] width 392 height 20
click at [664, 429] on span "CC 126114" at bounding box center [665, 430] width 56 height 17
click at [800, 421] on span "# 8682906" at bounding box center [810, 428] width 60 height 17
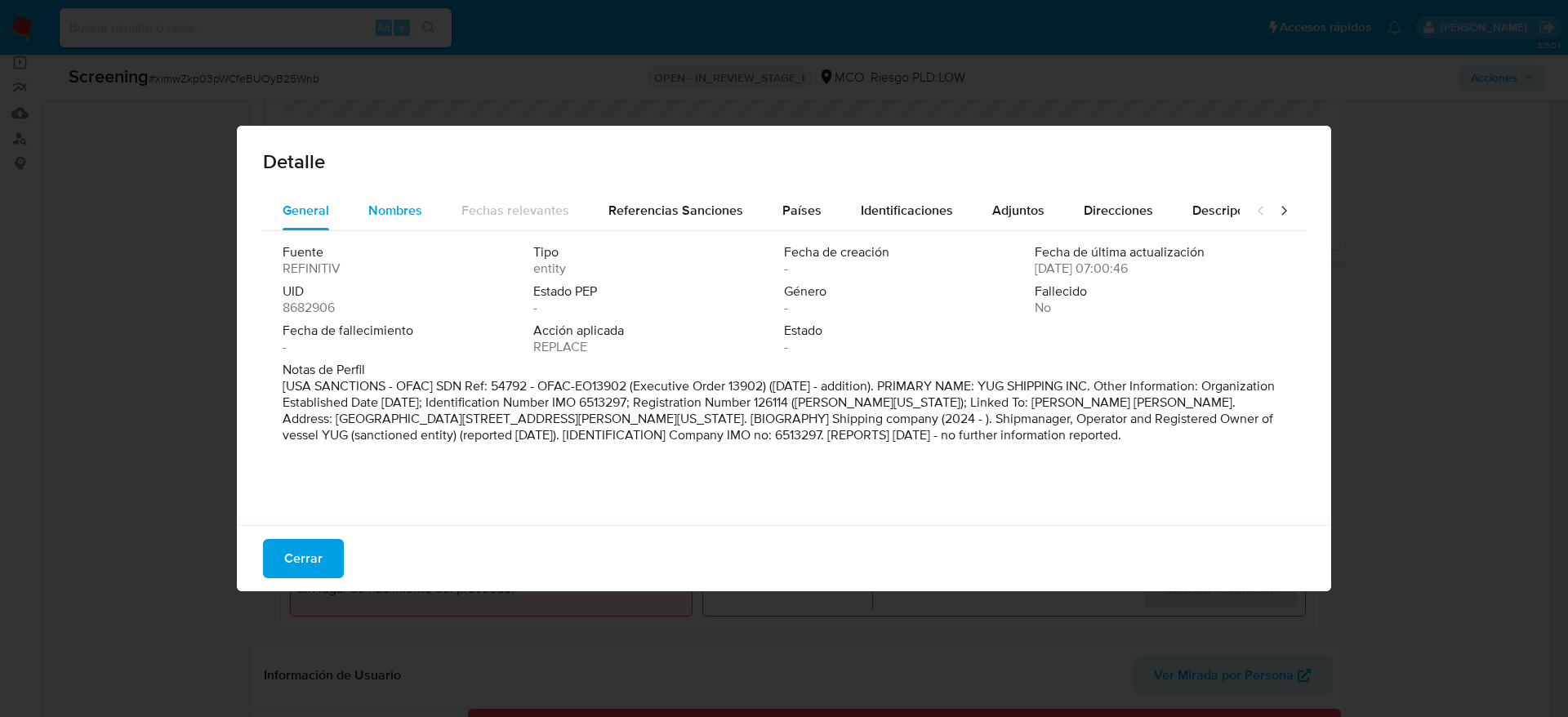
click at [418, 208] on span "Nombres" at bounding box center [395, 210] width 54 height 19
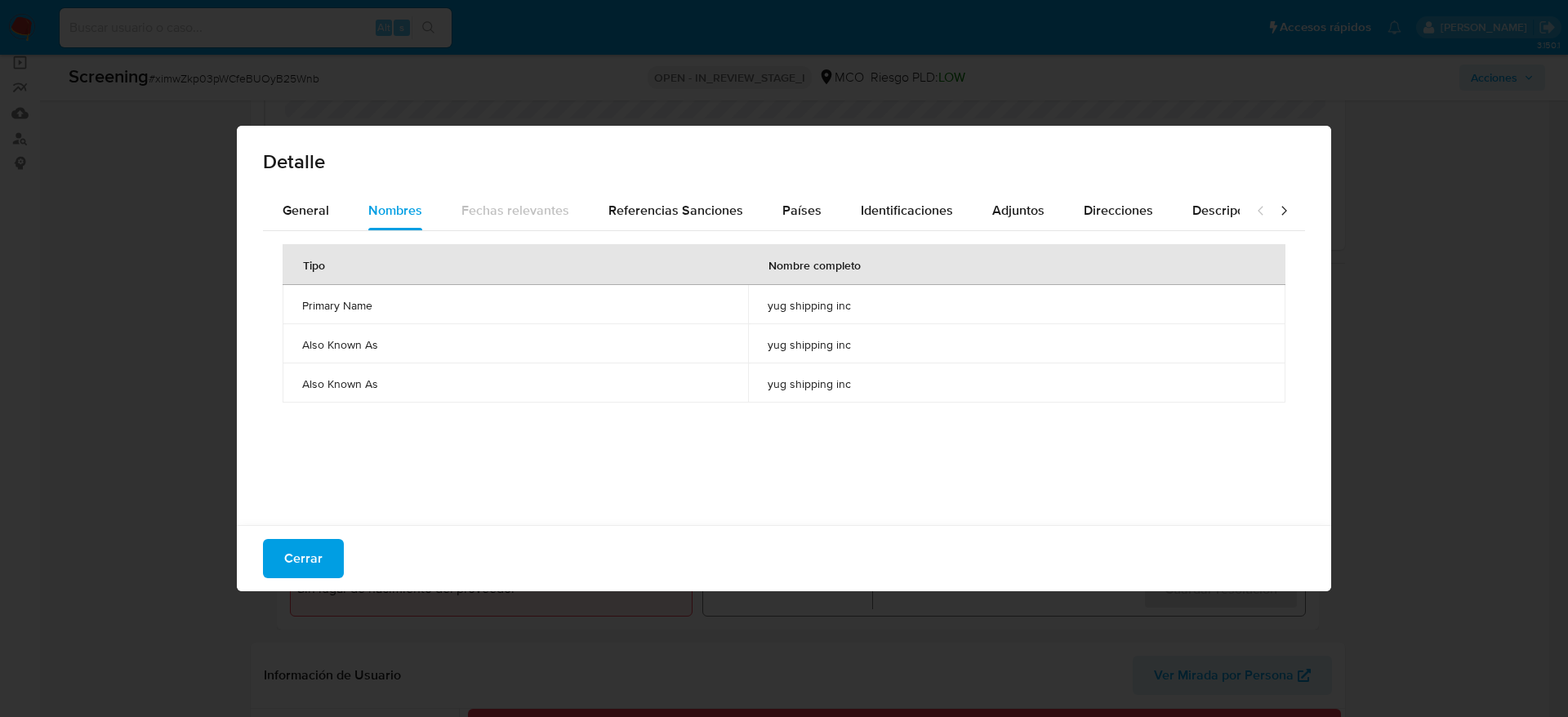
click at [820, 307] on span "yug shipping inc" at bounding box center [1017, 305] width 498 height 15
click at [806, 209] on span "Países" at bounding box center [801, 210] width 39 height 19
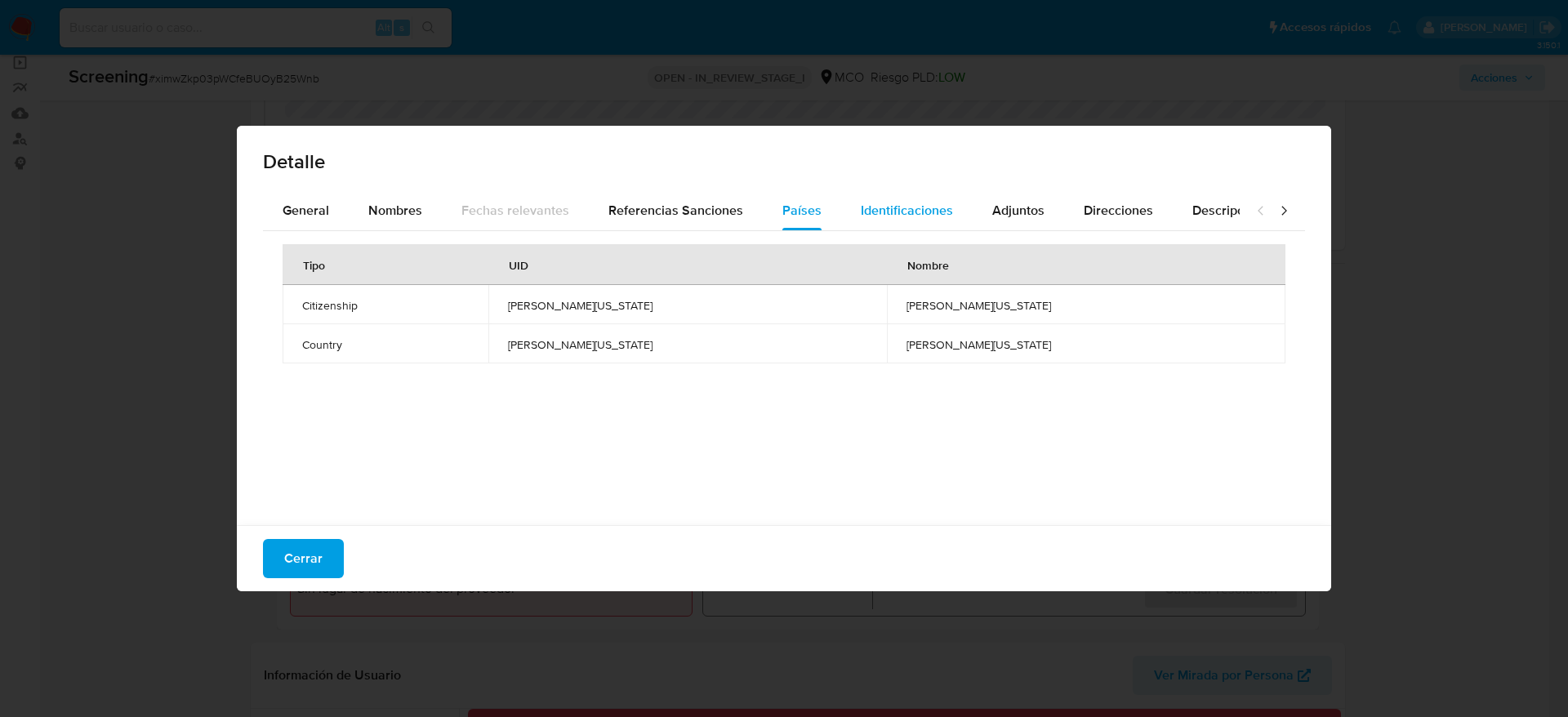
click at [865, 203] on span "Identificaciones" at bounding box center [906, 210] width 92 height 19
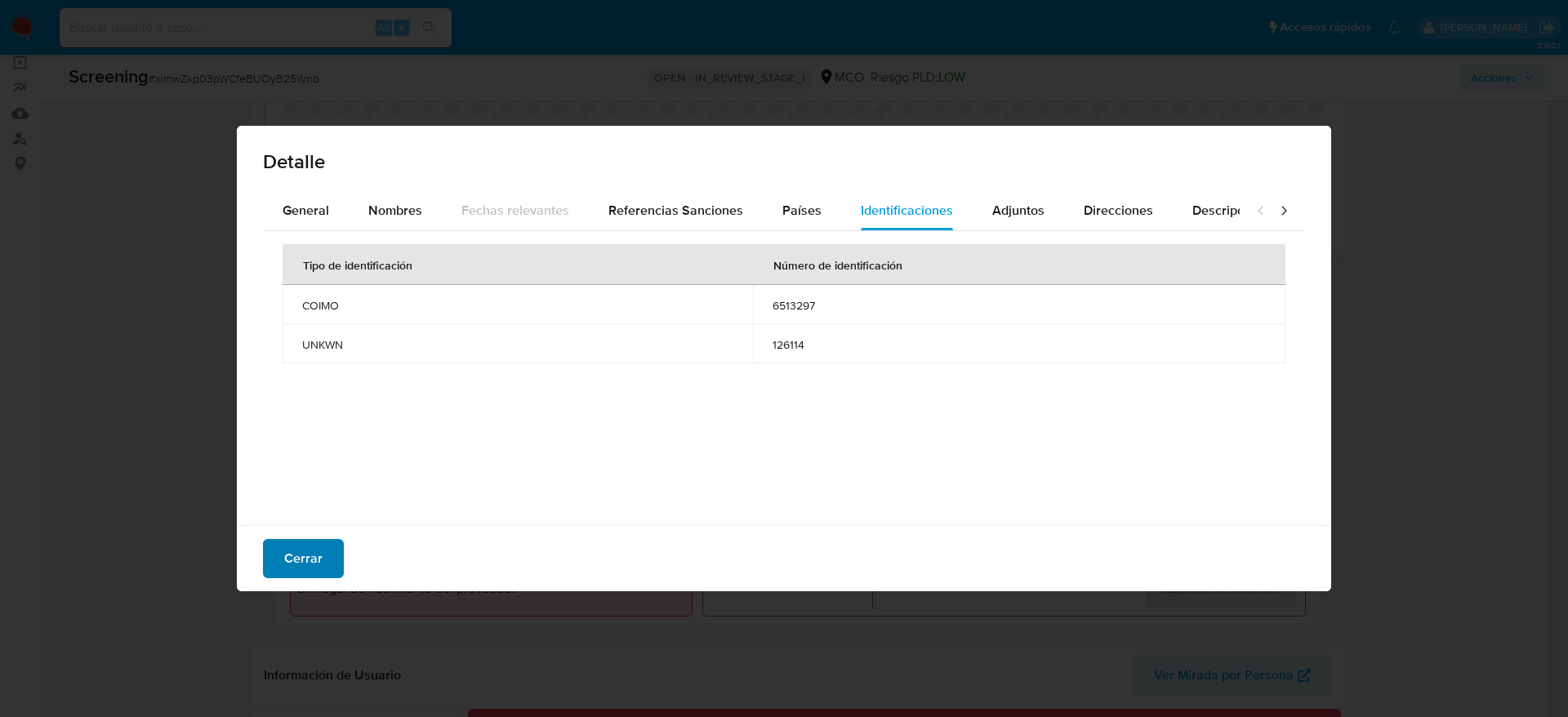
click at [308, 559] on span "Cerrar" at bounding box center [303, 558] width 39 height 36
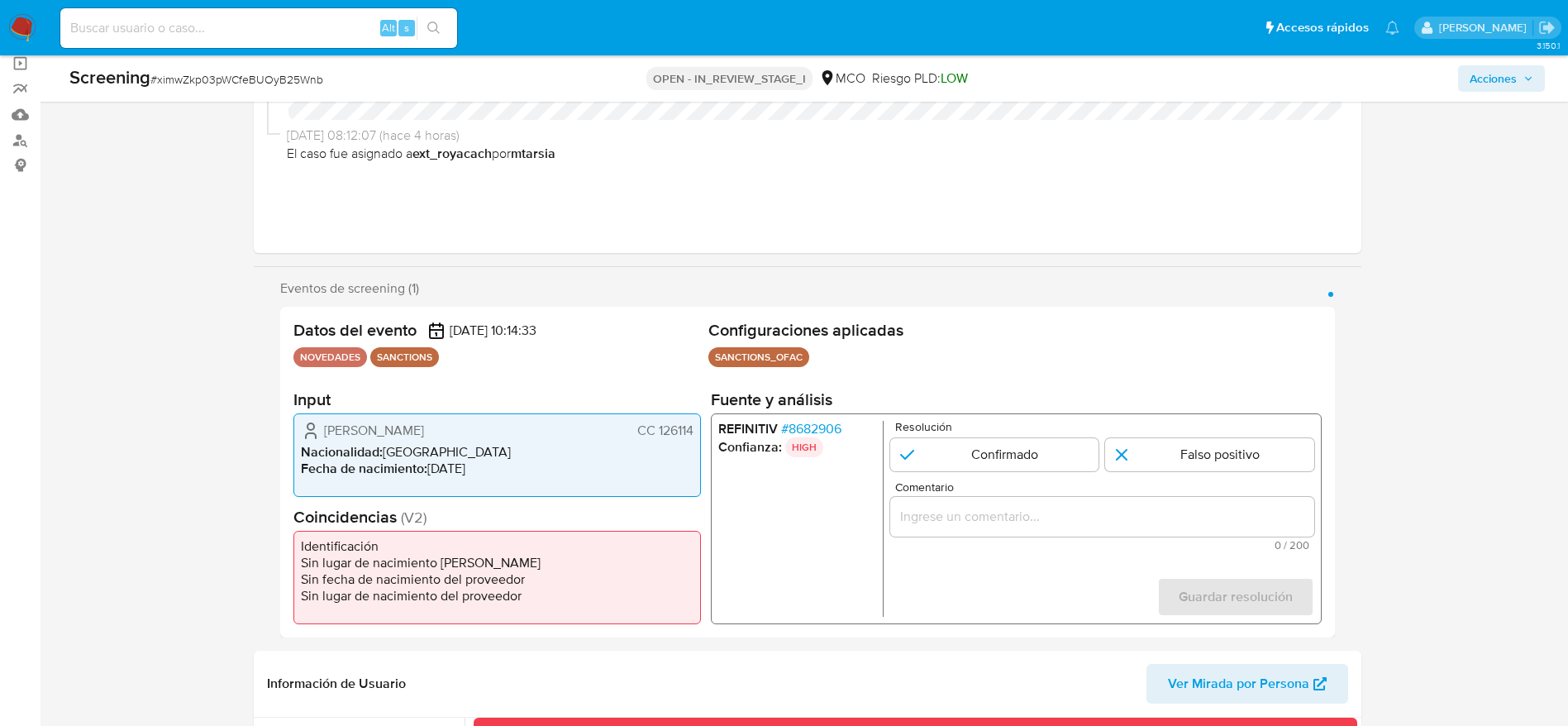
click at [933, 499] on div "1 de 1" at bounding box center [1101, 517] width 424 height 39
click at [935, 515] on input "Comentario" at bounding box center [1101, 517] width 424 height 22
paste input "Compara al usuario Fernando Luis Hernandez Sarmiento CC 126114 con el sancionad…"
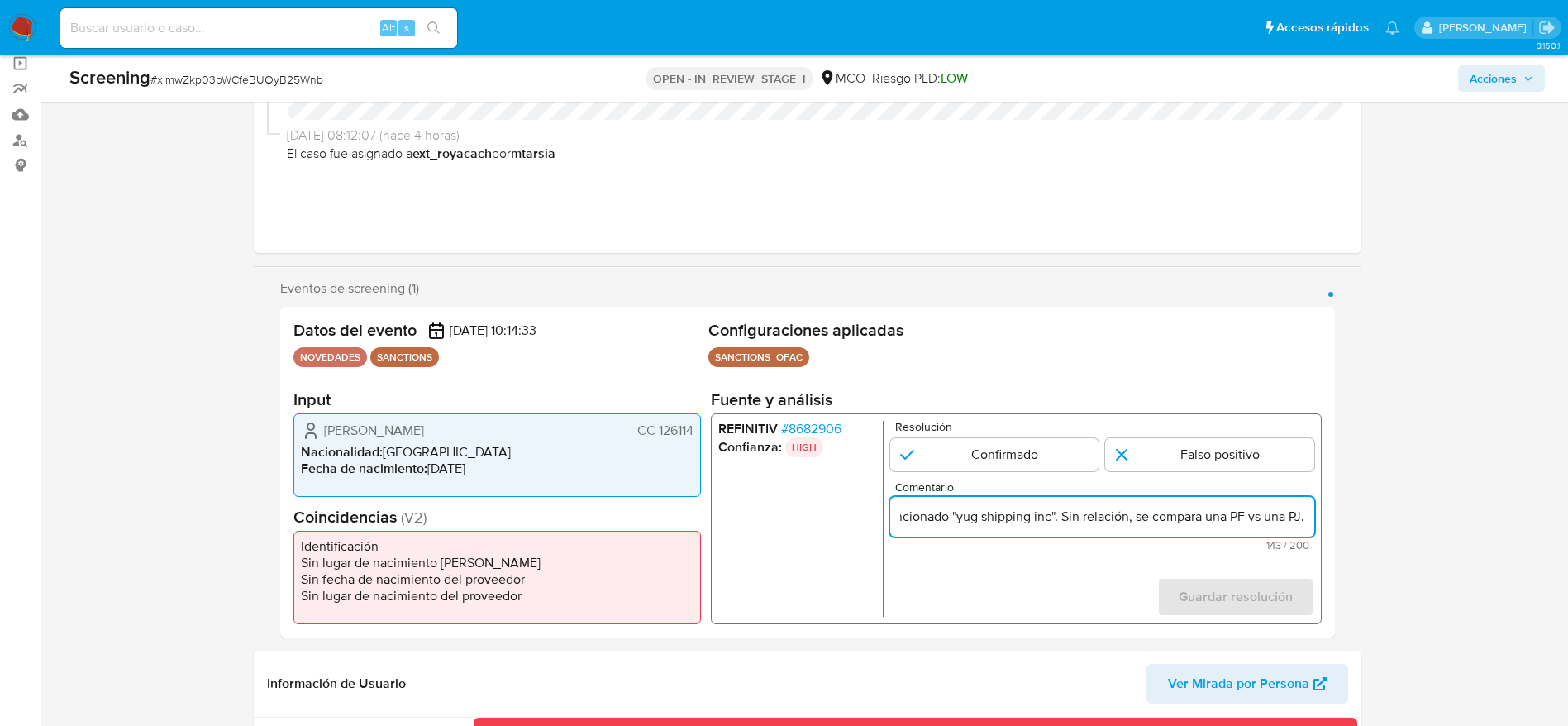
scroll to position [0, 452]
type input "Compara al usuario Fernando Luis Hernandez Sarmiento CC 126114 con el sancionad…"
click at [1204, 463] on input "1 de 1" at bounding box center [1210, 455] width 209 height 33
radio input "true"
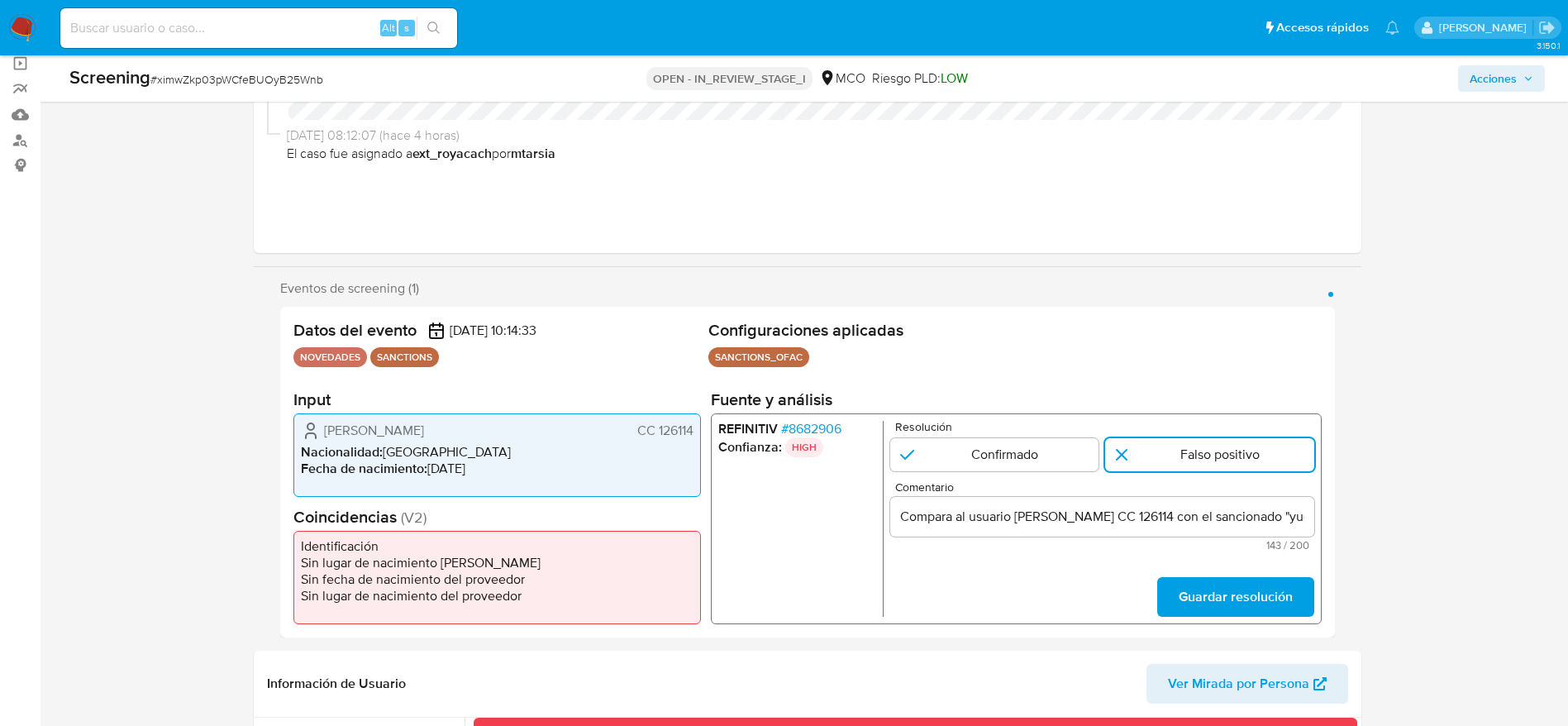
click at [1191, 570] on form "Resolución Confirmado Falso positivo Comentario Compara al usuario Fernando Lui…" at bounding box center [1101, 518] width 424 height 196
click at [1191, 592] on span "Guardar resolución" at bounding box center [1235, 597] width 114 height 37
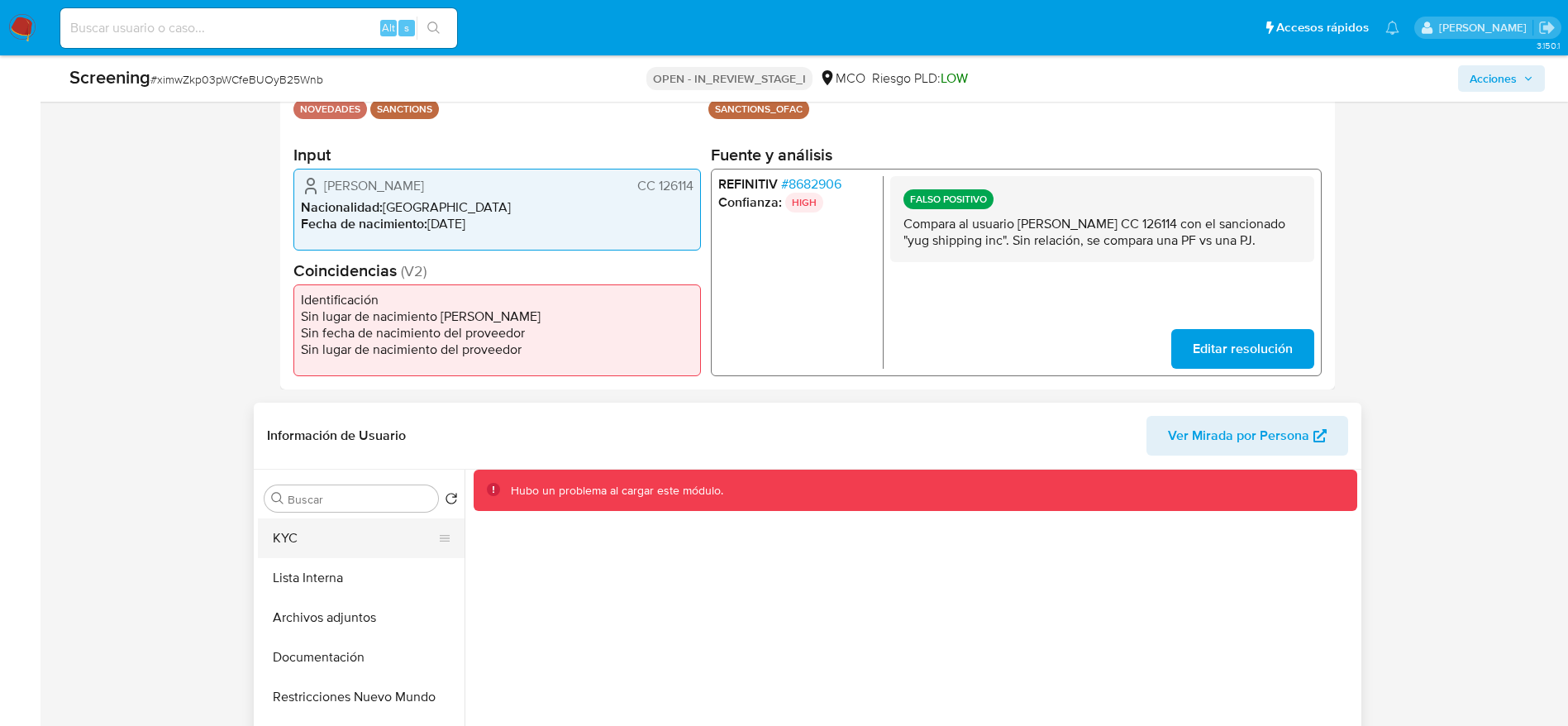
click at [364, 555] on button "KYC" at bounding box center [355, 538] width 194 height 39
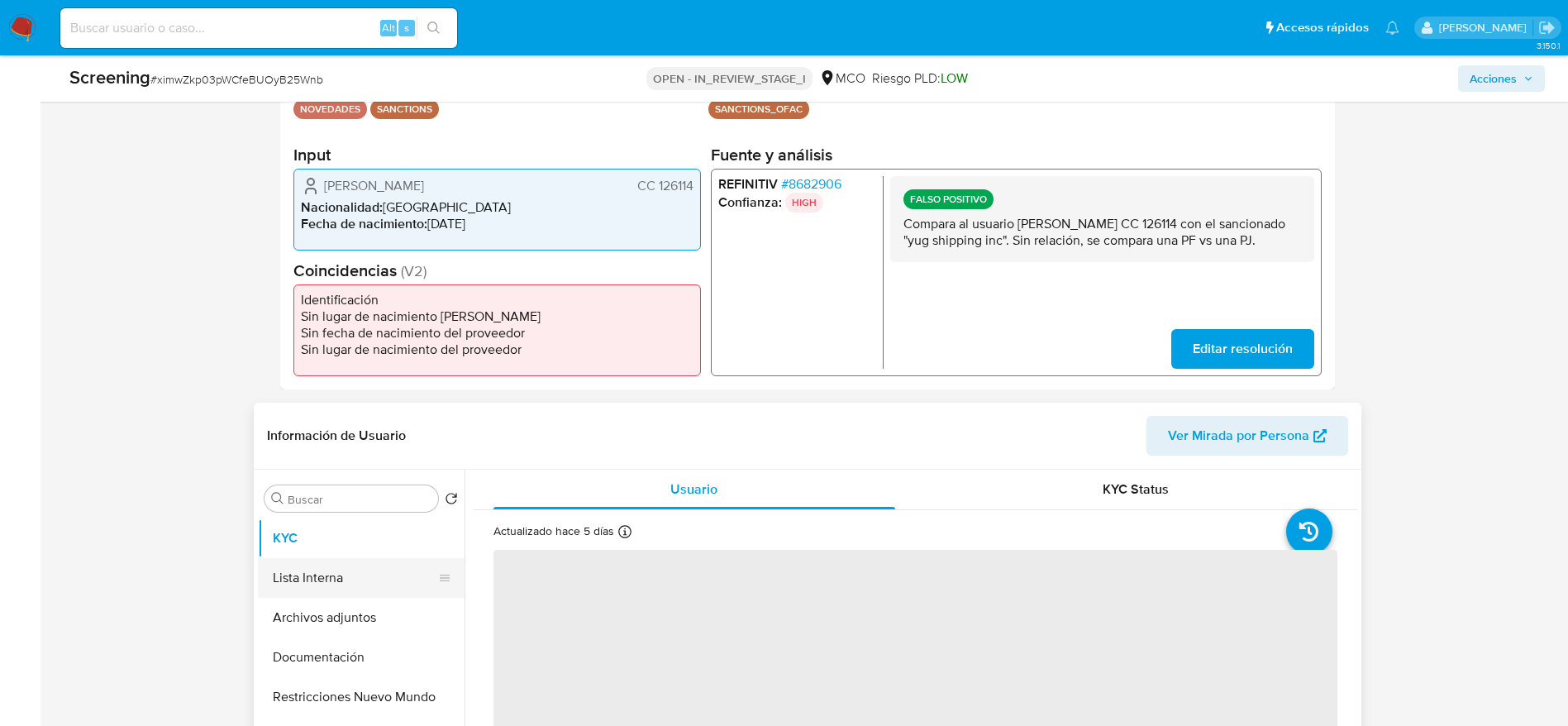
click at [375, 568] on button "Lista Interna" at bounding box center [355, 578] width 194 height 39
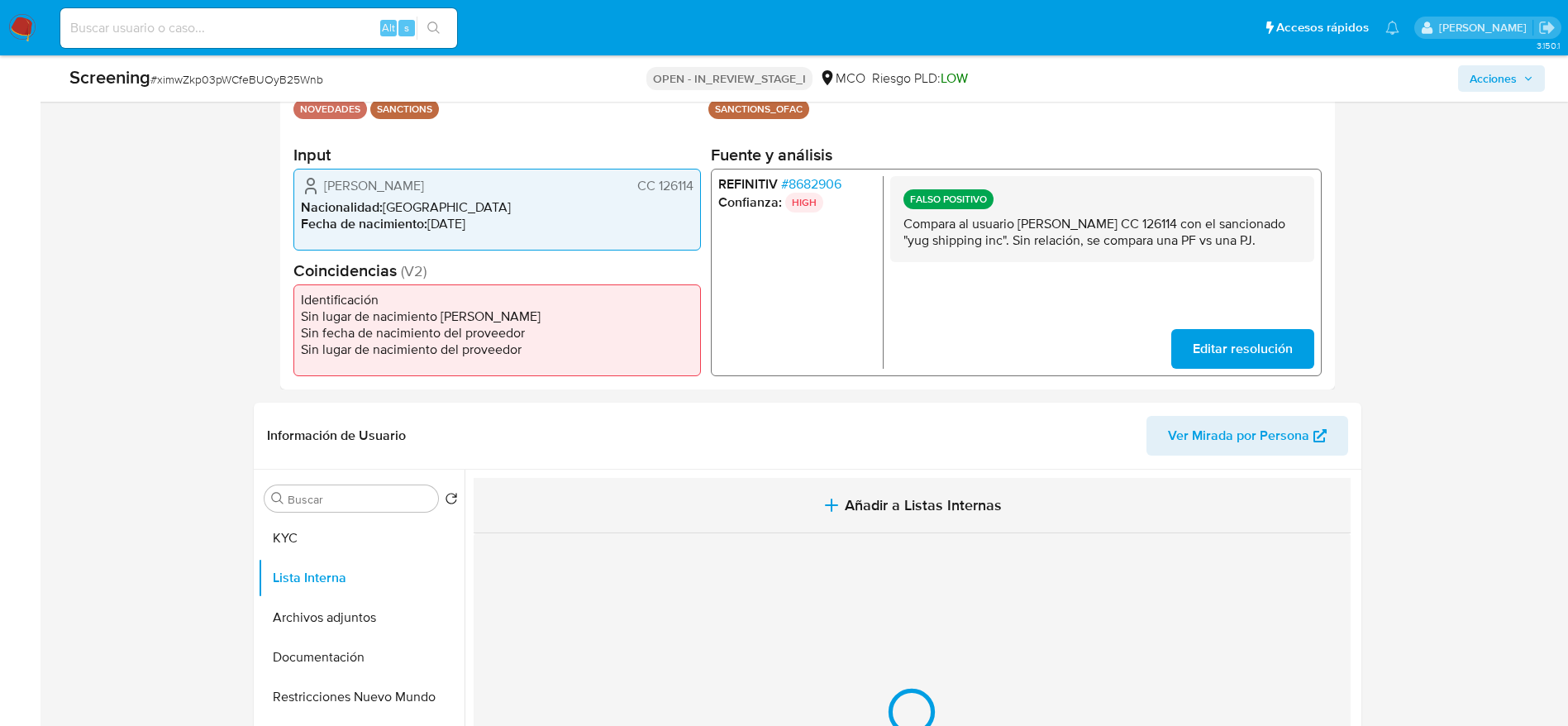
click at [601, 516] on button "Añadir a Listas Internas" at bounding box center [912, 506] width 877 height 56
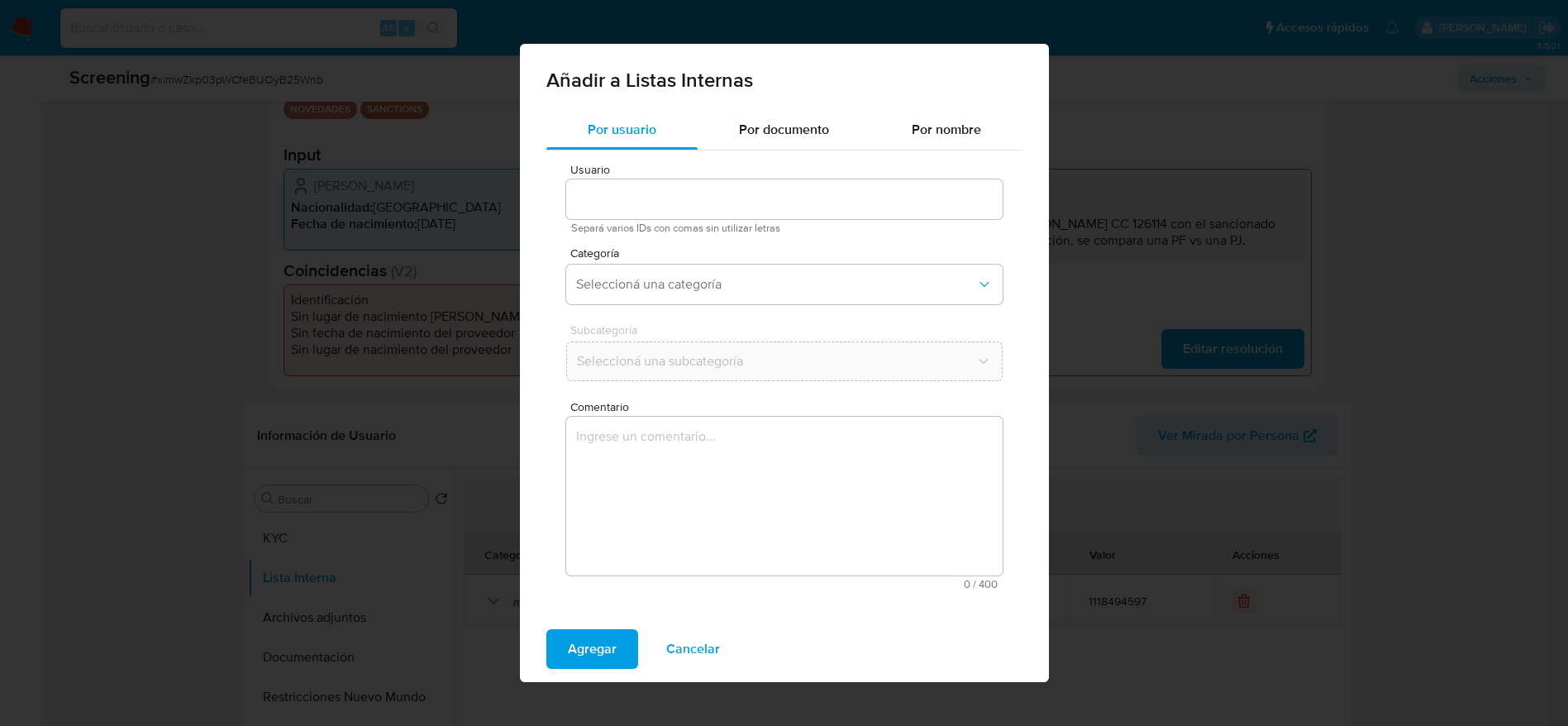
type input "1118494597"
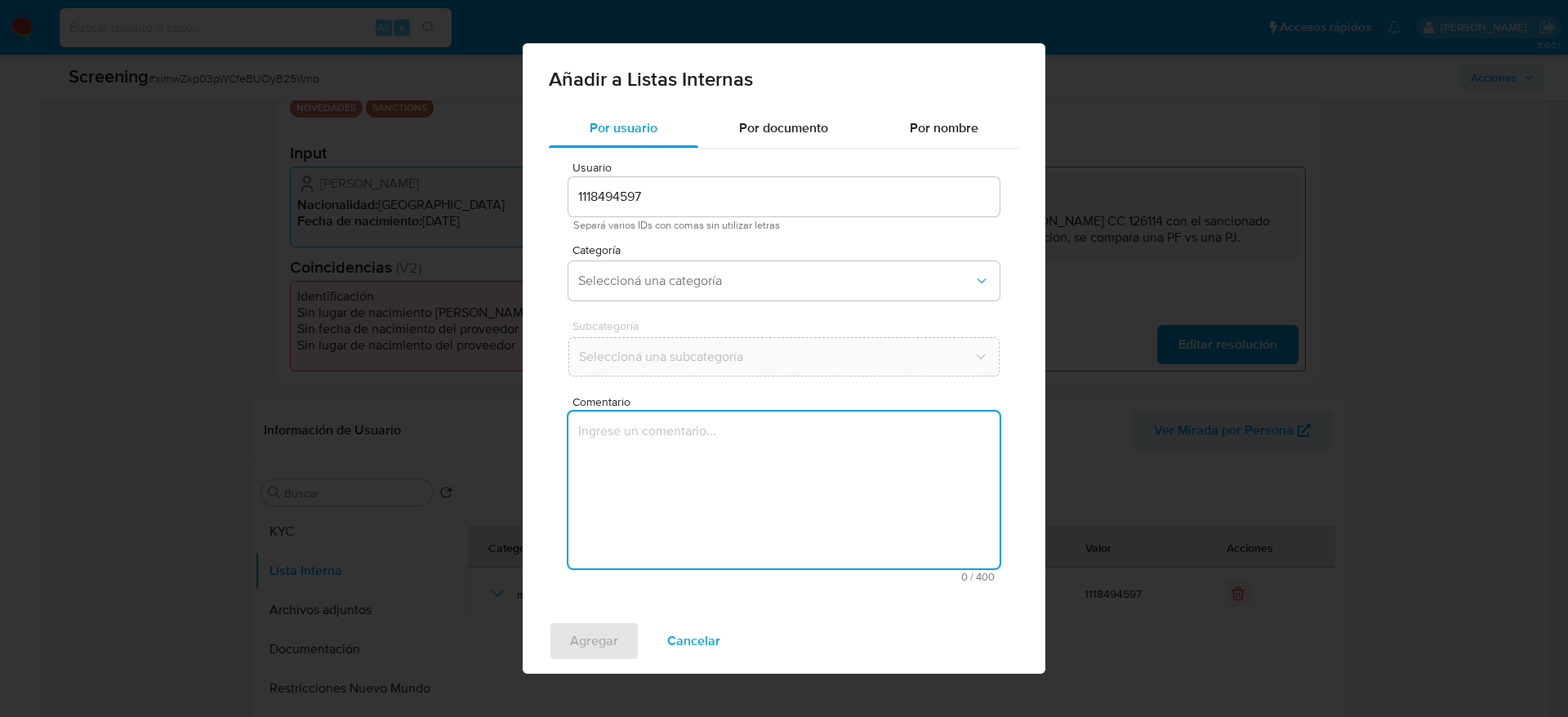
click at [653, 568] on textarea "Comentario" at bounding box center [784, 490] width 431 height 157
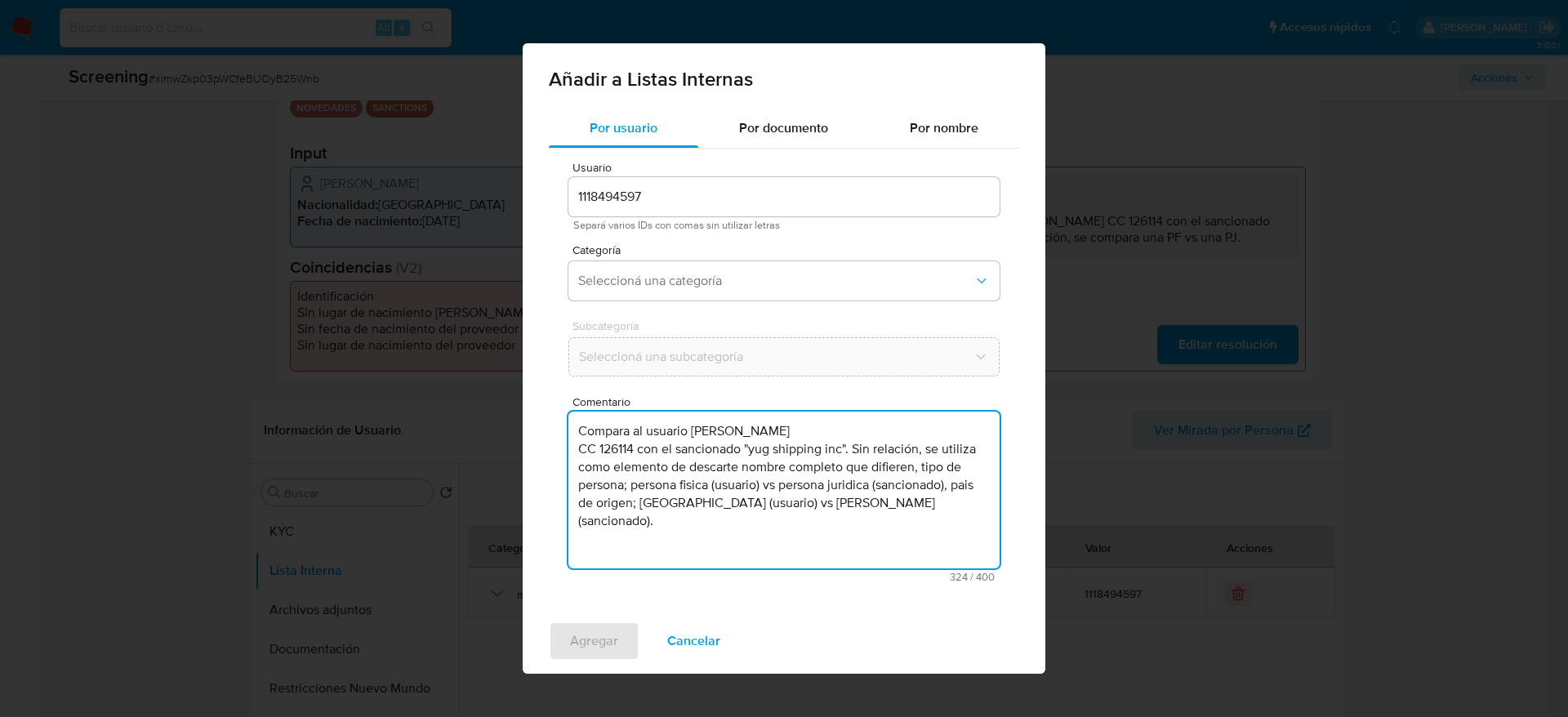
type textarea "Compara al usuario Fernando Luis Hernandez Sarmiento CC 126114 con el sancionad…"
click at [727, 309] on div "Usuario 1118494597 Separá varios IDs con comas sin utilizar letras Categoría Se…" at bounding box center [784, 372] width 470 height 446
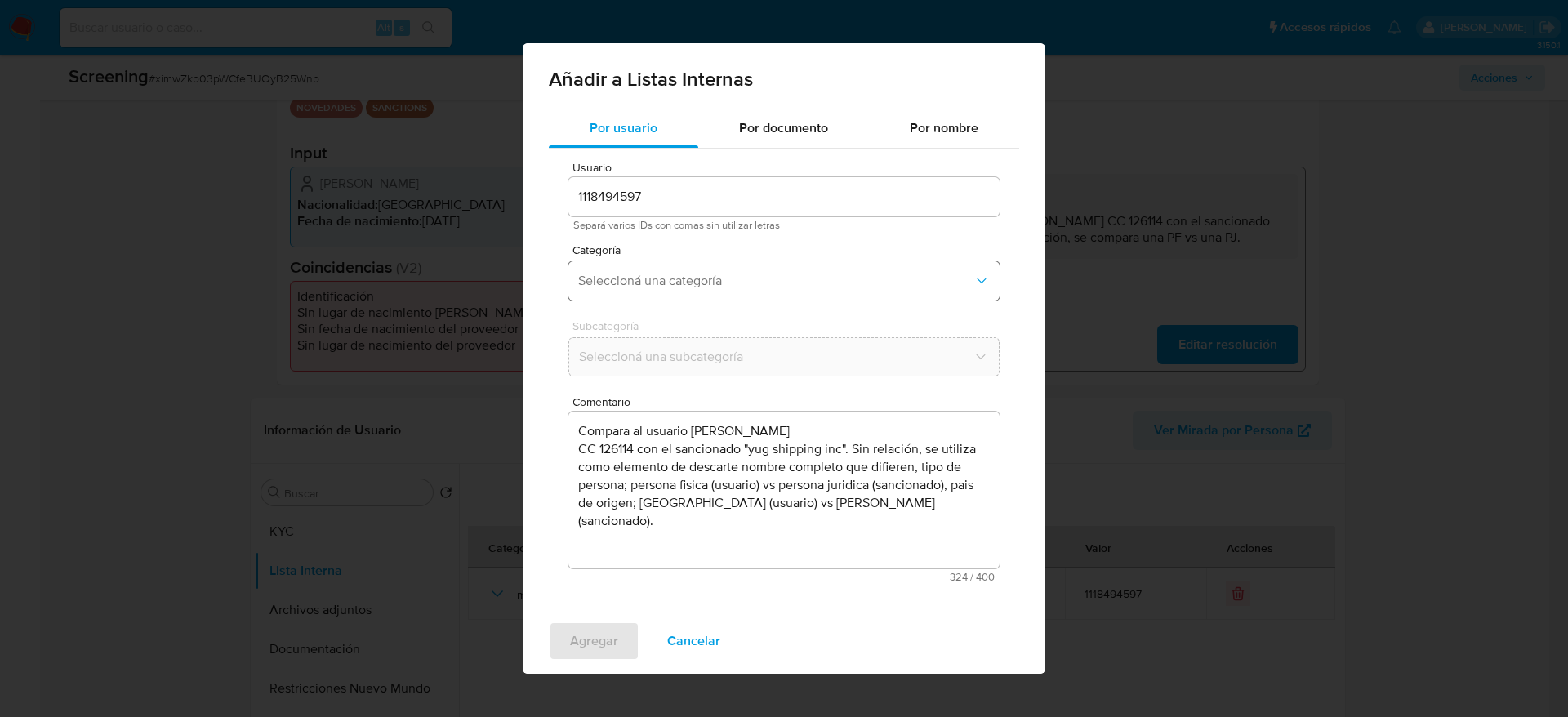
click at [715, 284] on span "Seleccioná una categoría" at bounding box center [775, 281] width 395 height 16
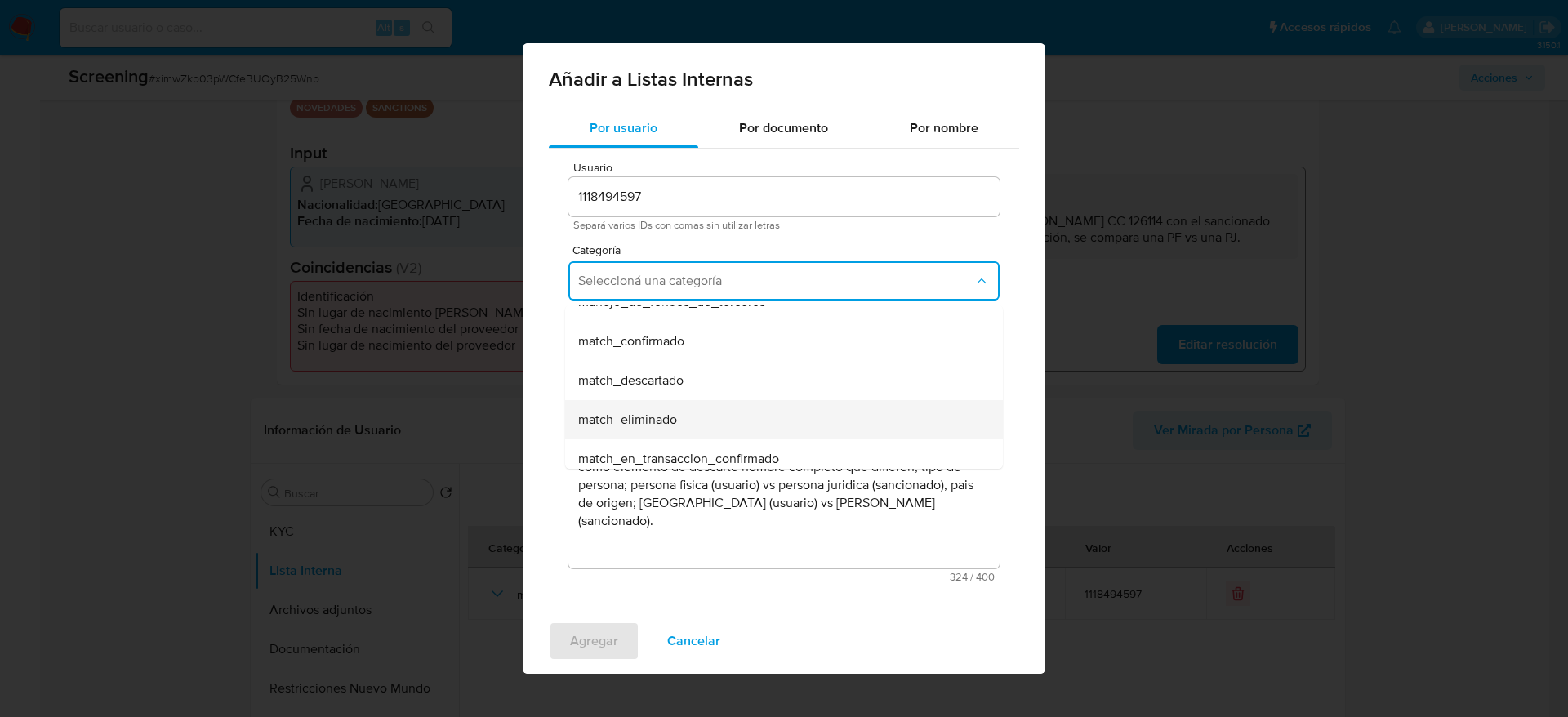
scroll to position [122, 0]
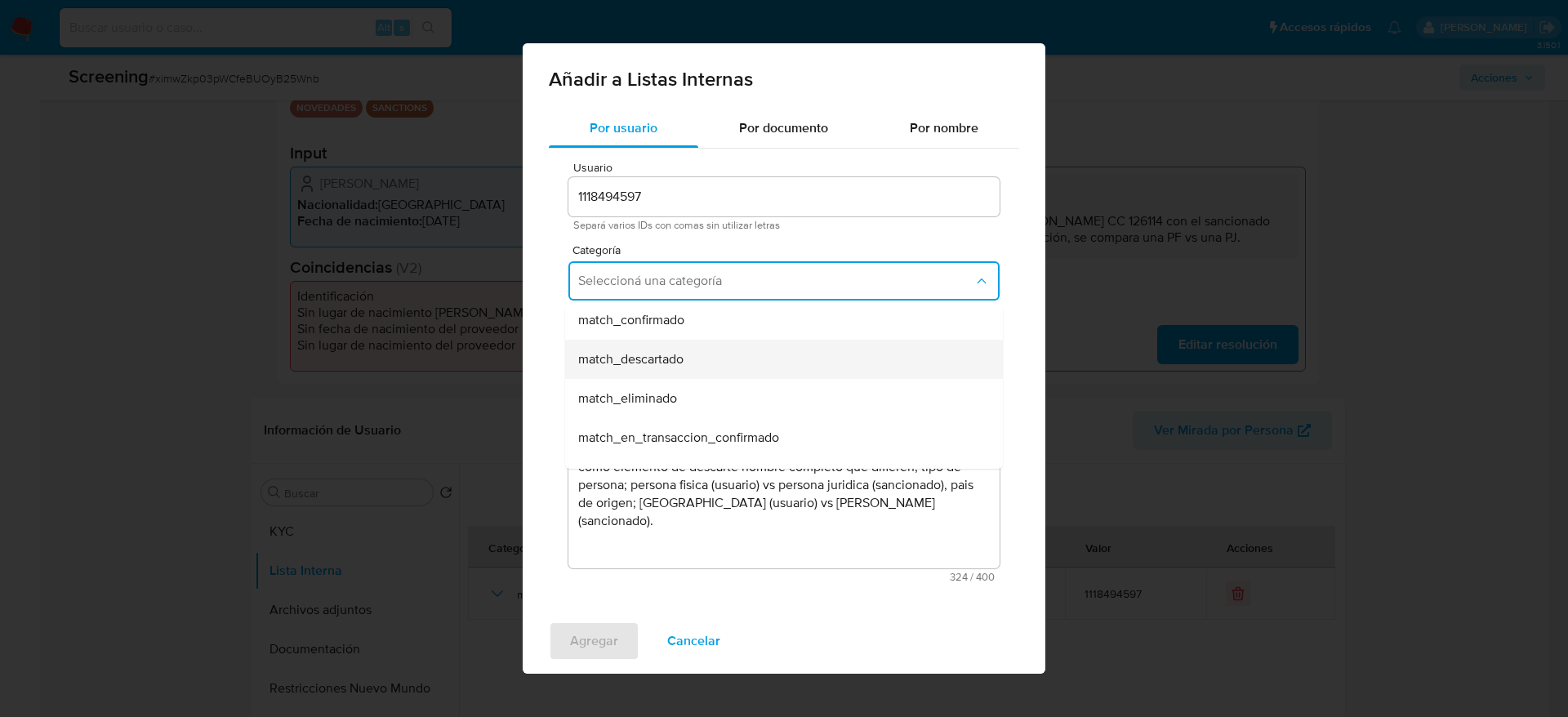
click at [655, 353] on span "match_descartado" at bounding box center [631, 359] width 105 height 16
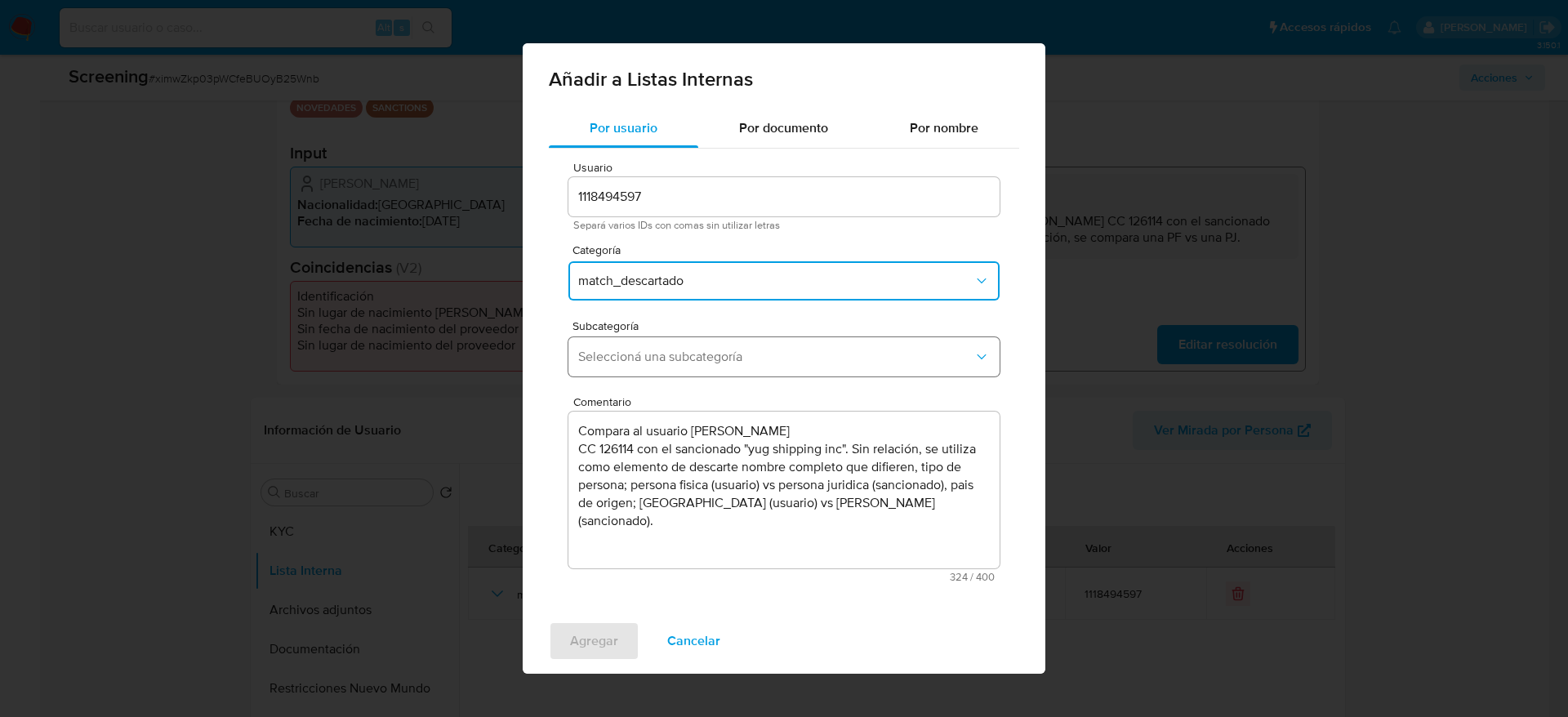
drag, startPoint x: 655, startPoint y: 353, endPoint x: 656, endPoint y: 364, distance: 11.0
click at [656, 353] on span "Seleccioná una subcategoría" at bounding box center [775, 357] width 395 height 16
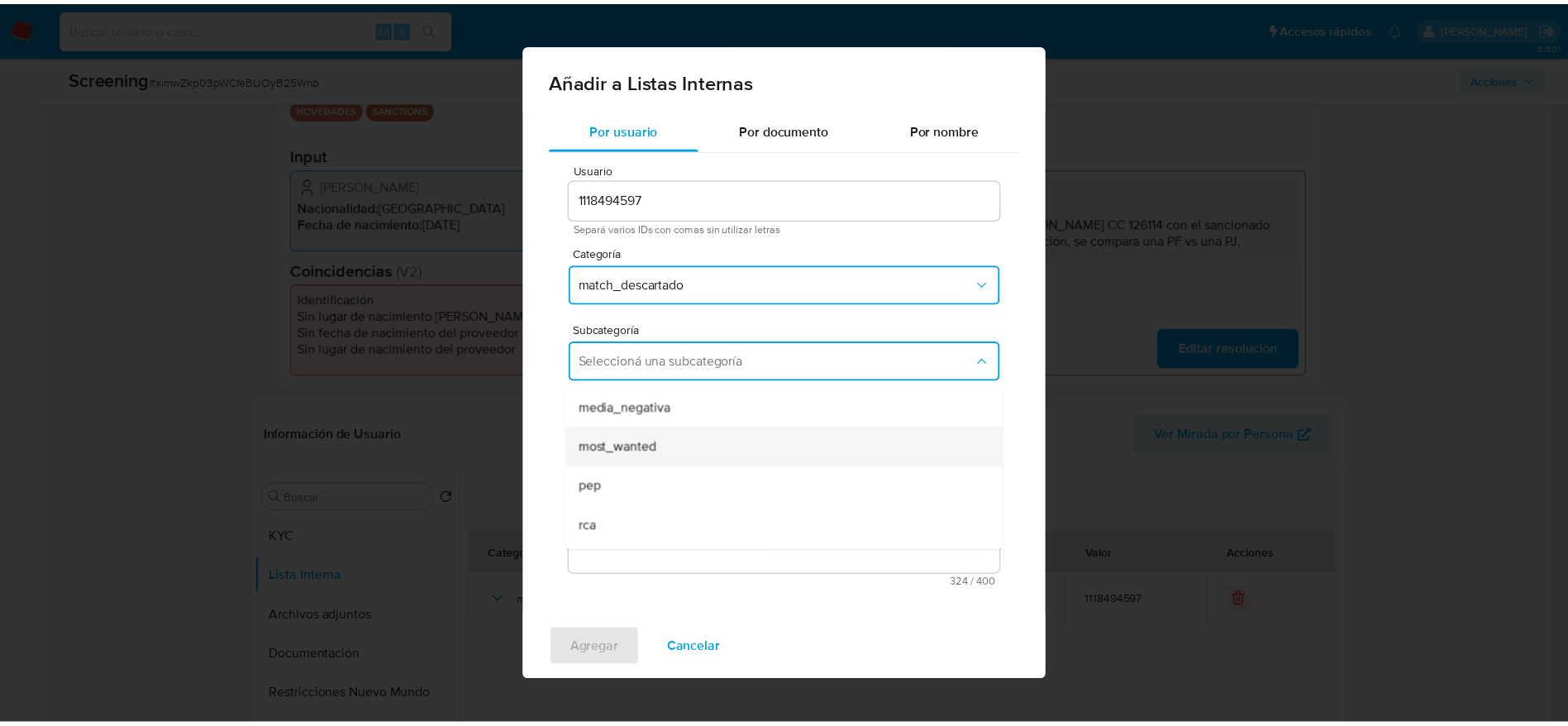
scroll to position [113, 0]
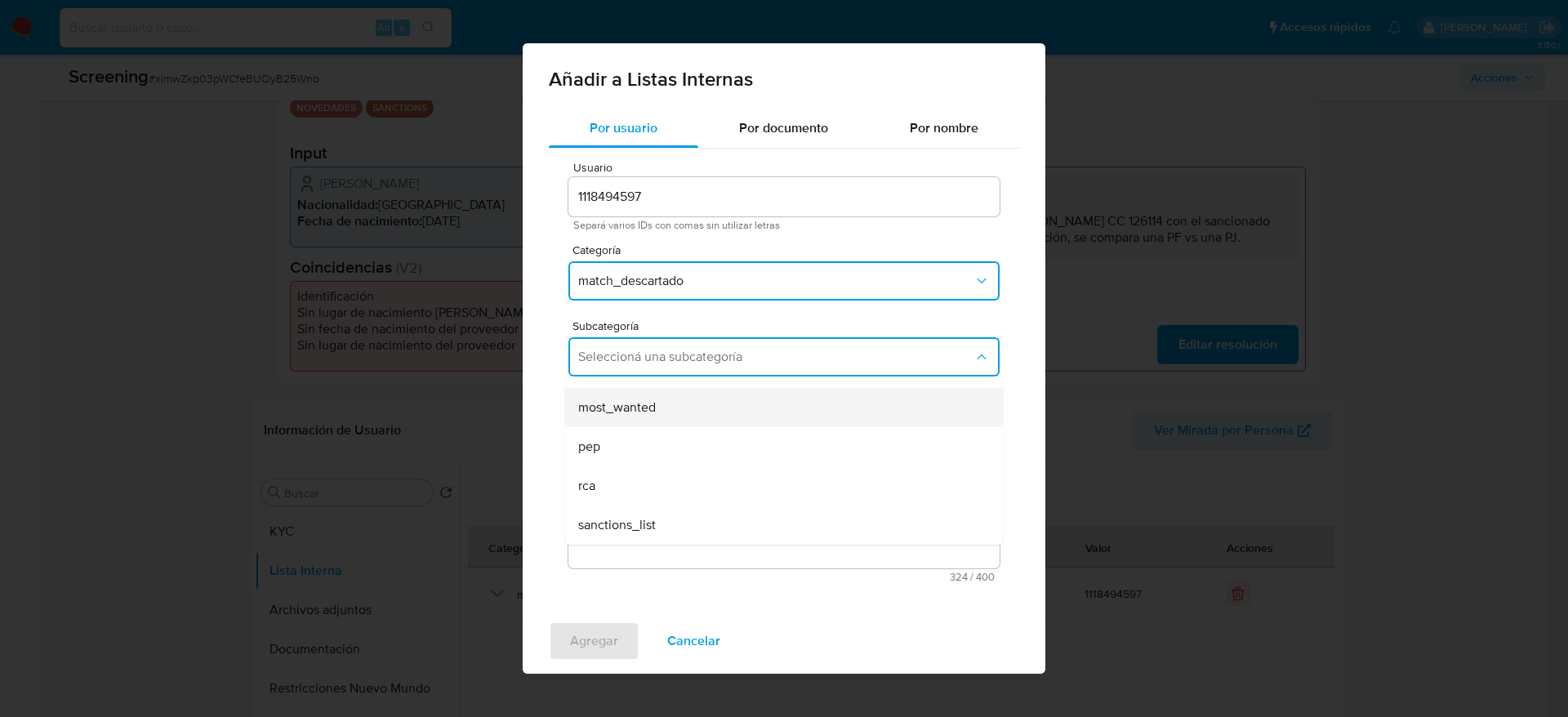
click at [589, 518] on span "sanctions_list" at bounding box center [617, 525] width 78 height 16
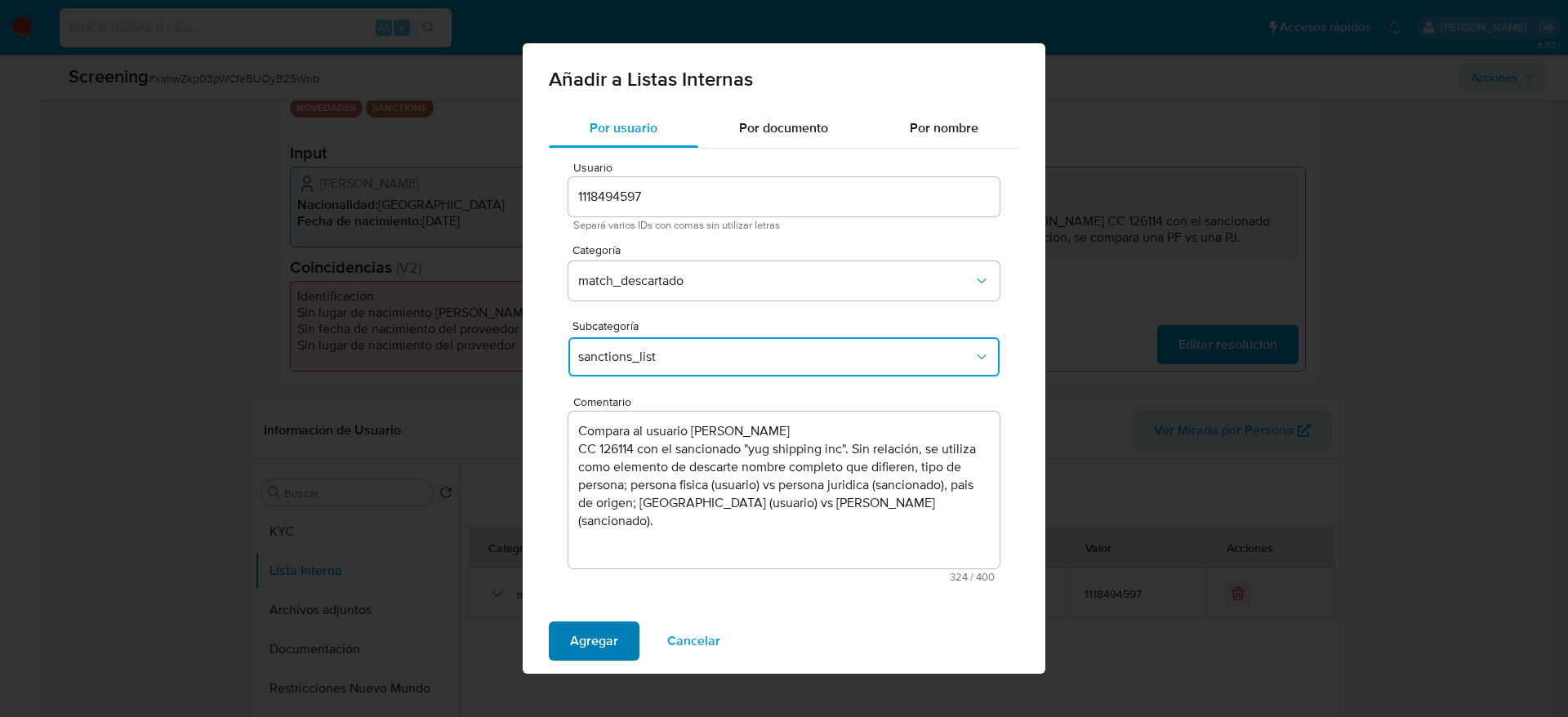
click at [609, 658] on span "Agregar" at bounding box center [594, 641] width 48 height 36
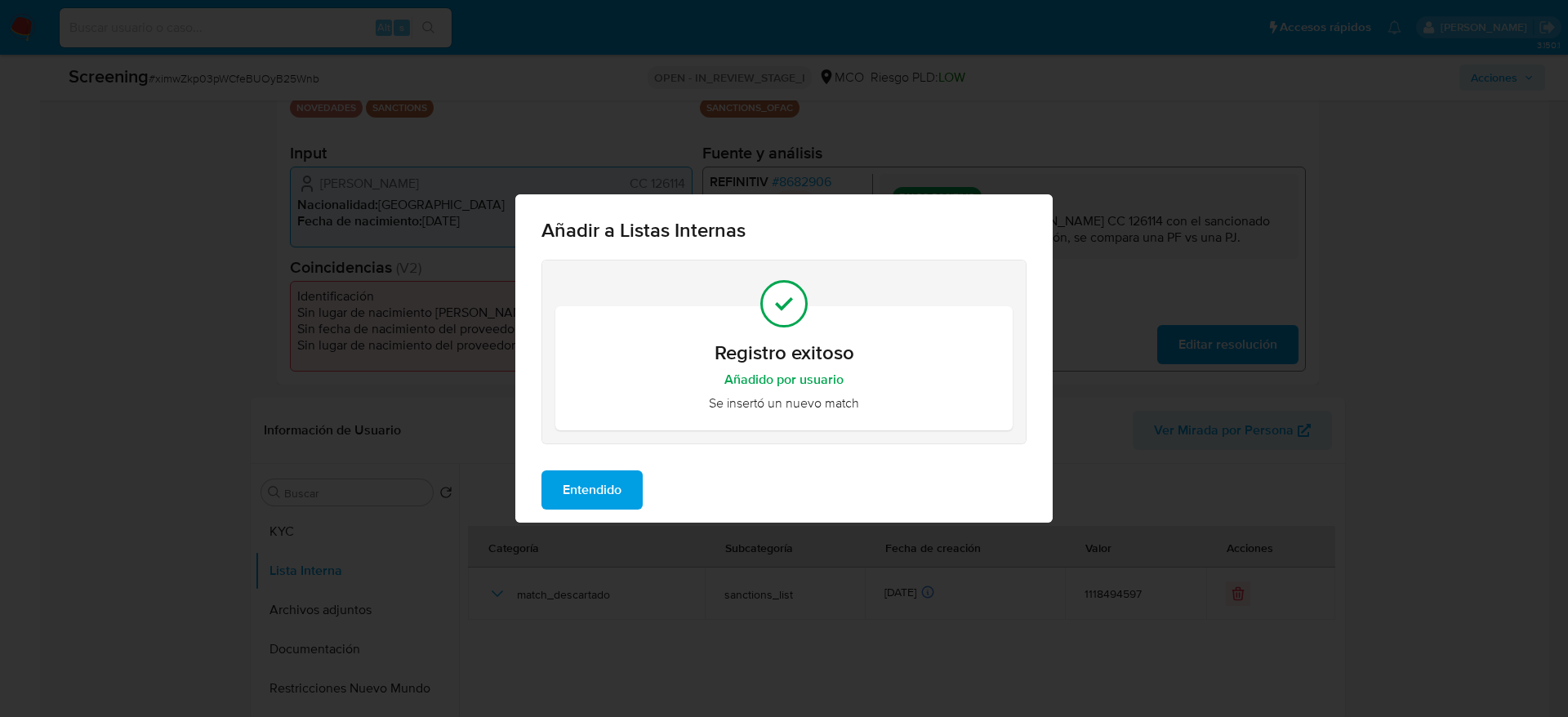
click at [601, 490] on span "Entendido" at bounding box center [592, 490] width 59 height 36
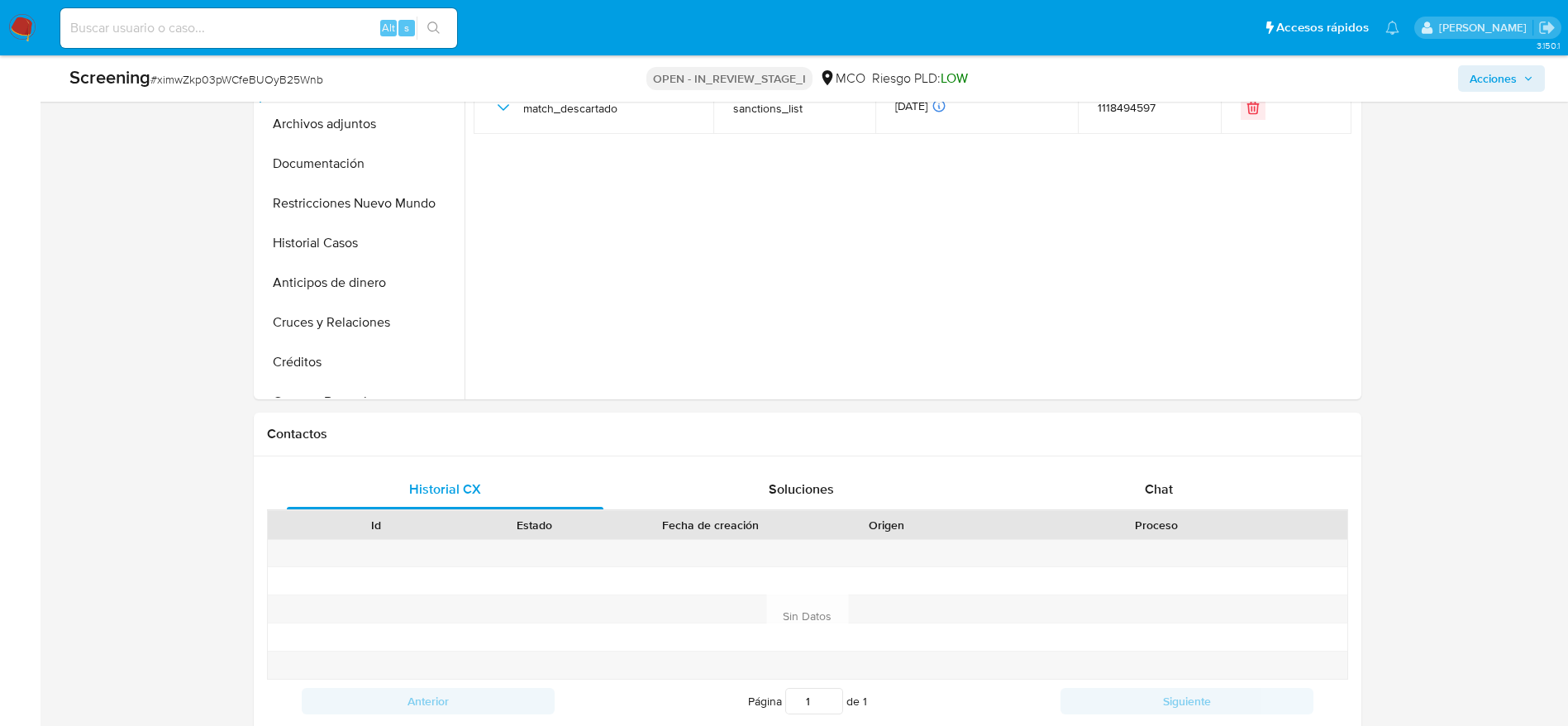
scroll to position [868, 0]
click at [358, 203] on button "Restricciones Nuevo Mundo" at bounding box center [355, 201] width 194 height 39
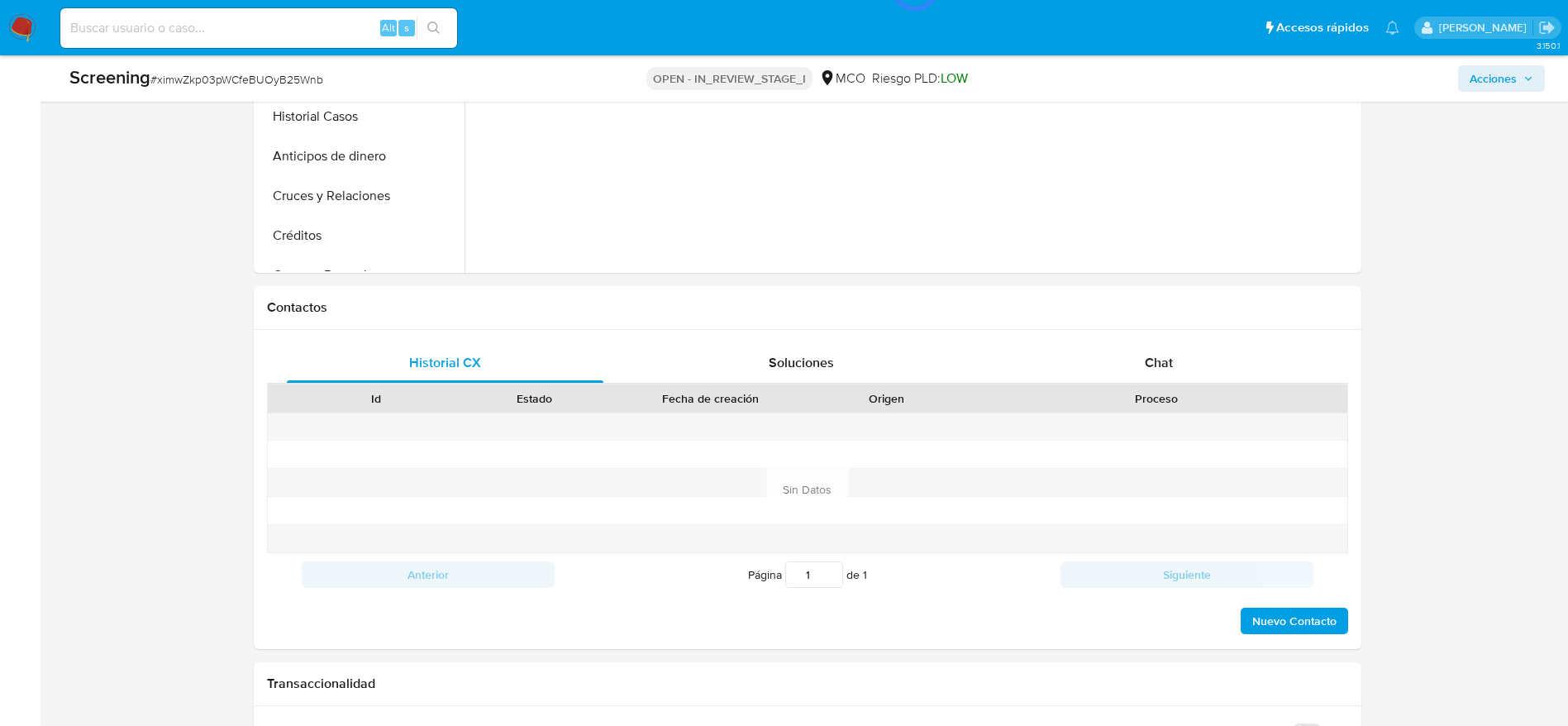
scroll to position [620, 0]
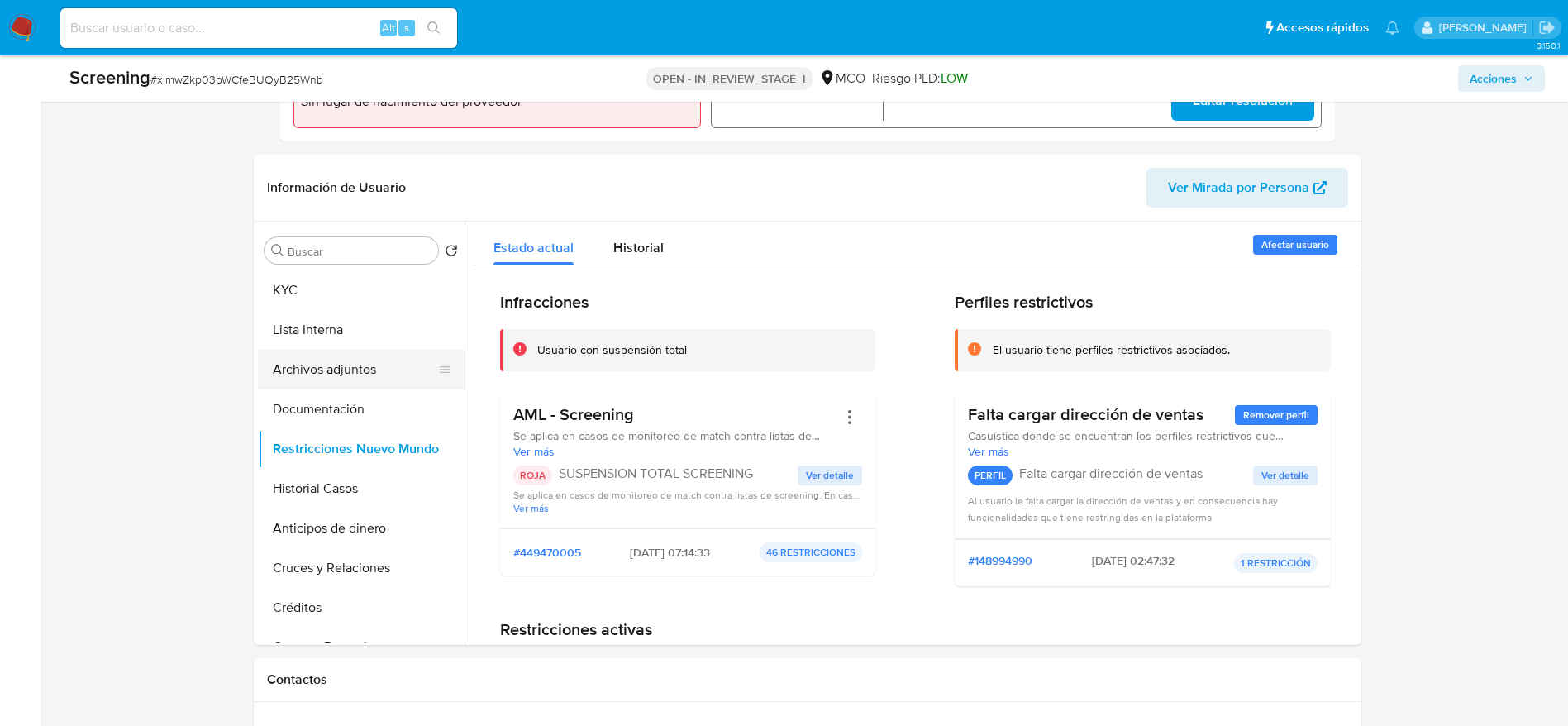
click at [344, 385] on button "Archivos adjuntos" at bounding box center [355, 369] width 194 height 39
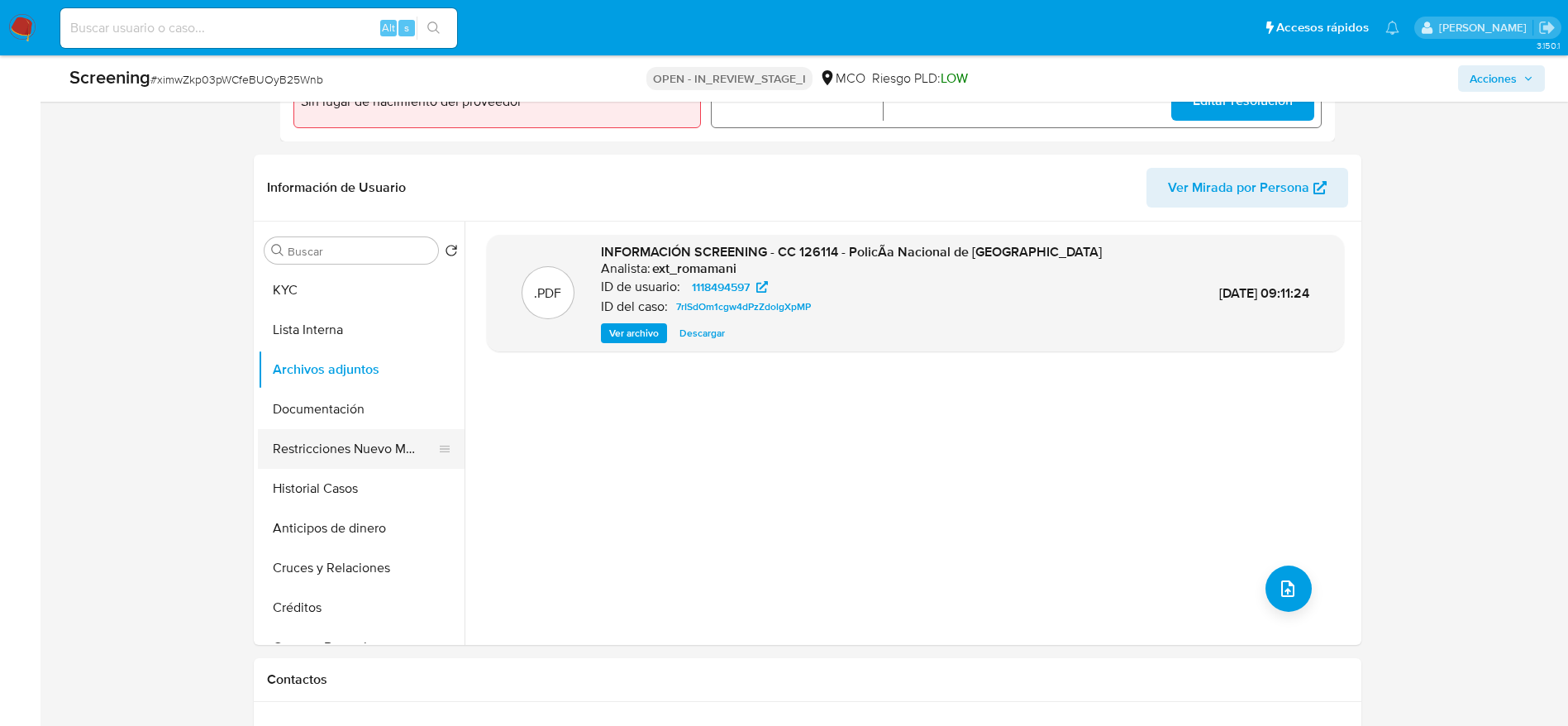
click at [324, 449] on button "Restricciones Nuevo Mundo" at bounding box center [355, 449] width 194 height 39
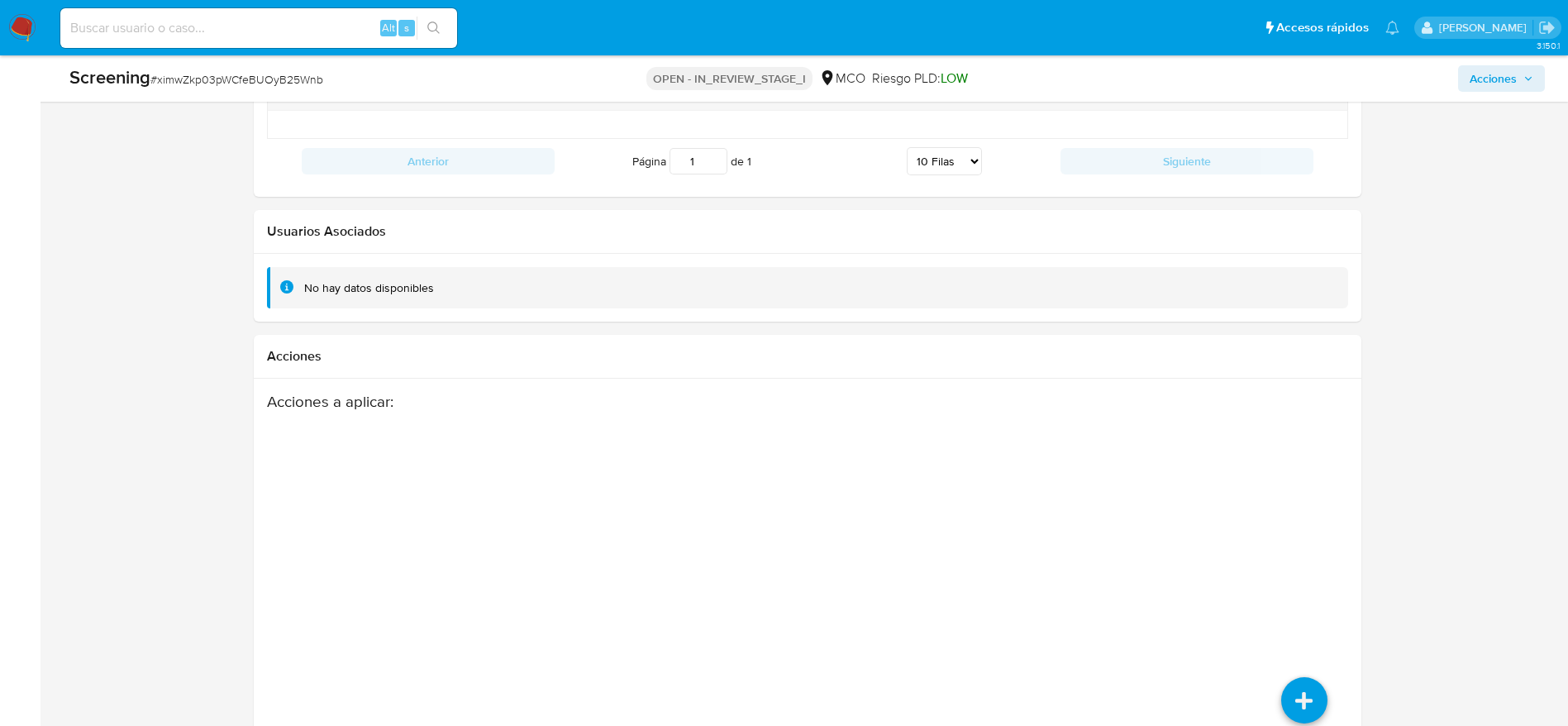
scroll to position [2448, 0]
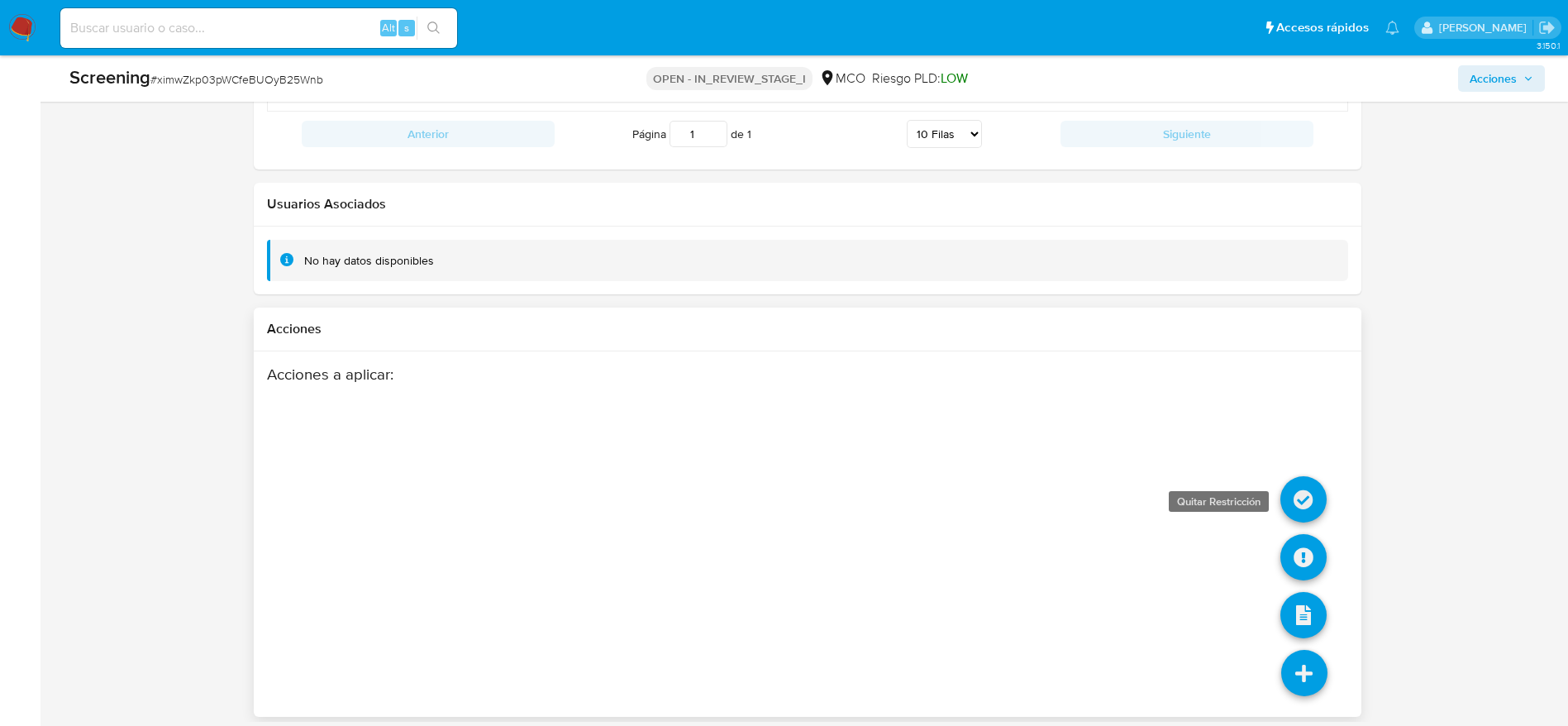
click at [1318, 479] on icon at bounding box center [1303, 499] width 46 height 46
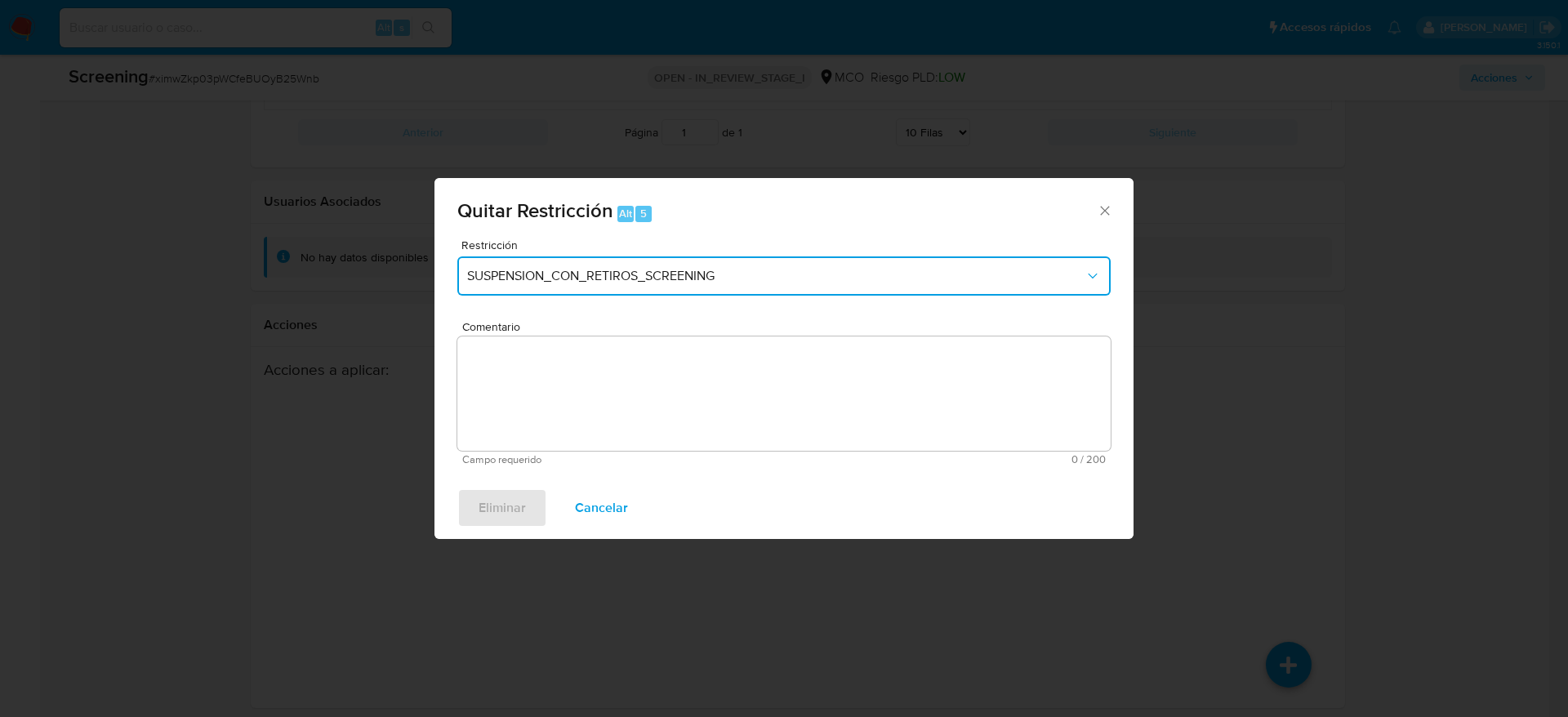
click at [712, 269] on span "SUSPENSION_CON_RETIROS_SCREENING" at bounding box center [775, 276] width 618 height 16
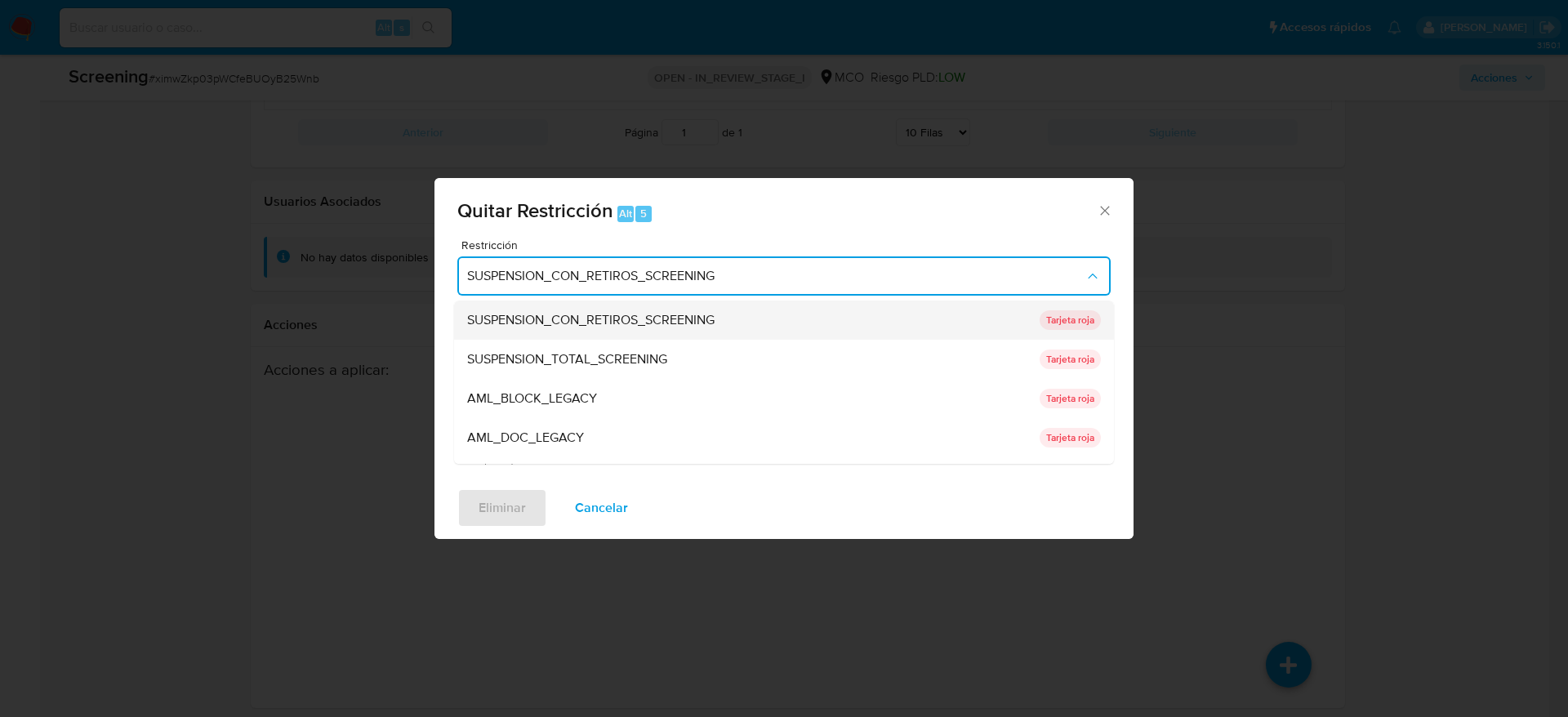
click at [708, 332] on div "SUSPENSION_CON_RETIROS_SCREENING" at bounding box center [748, 320] width 563 height 39
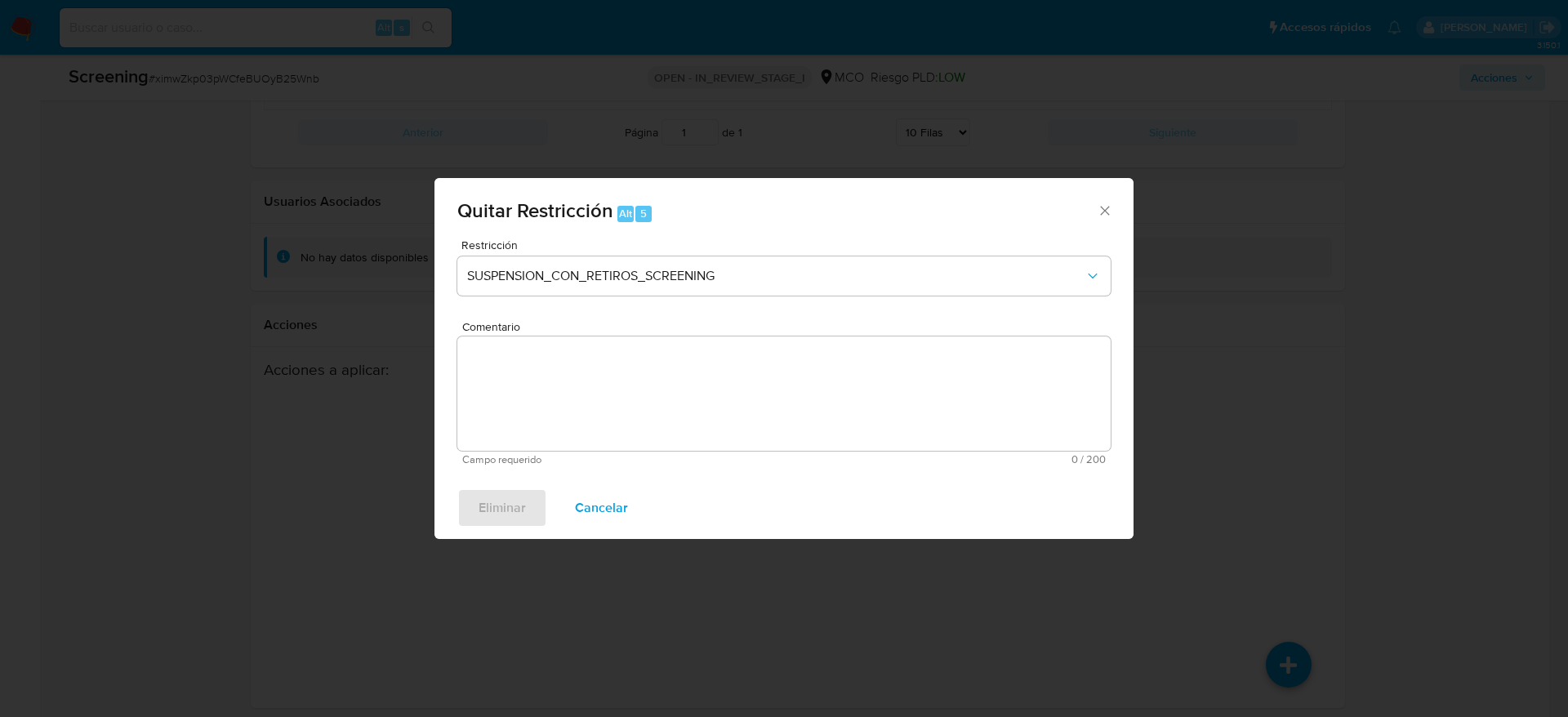
click at [752, 253] on div "Restricción SUSPENSION_CON_RETIROS_SCREENING" at bounding box center [784, 278] width 653 height 78
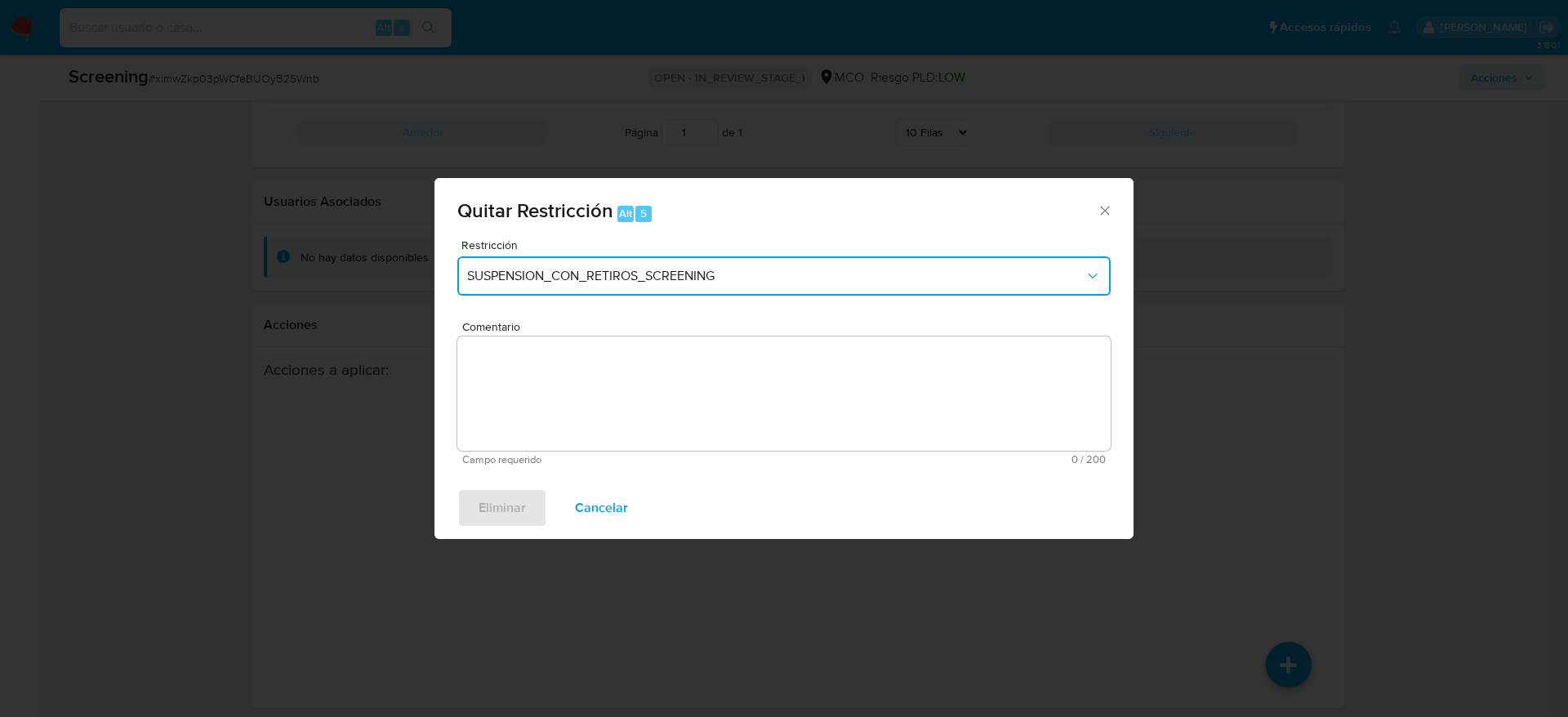
drag, startPoint x: 756, startPoint y: 271, endPoint x: 756, endPoint y: 287, distance: 16.0
click at [756, 272] on span "SUSPENSION_CON_RETIROS_SCREENING" at bounding box center [775, 276] width 618 height 16
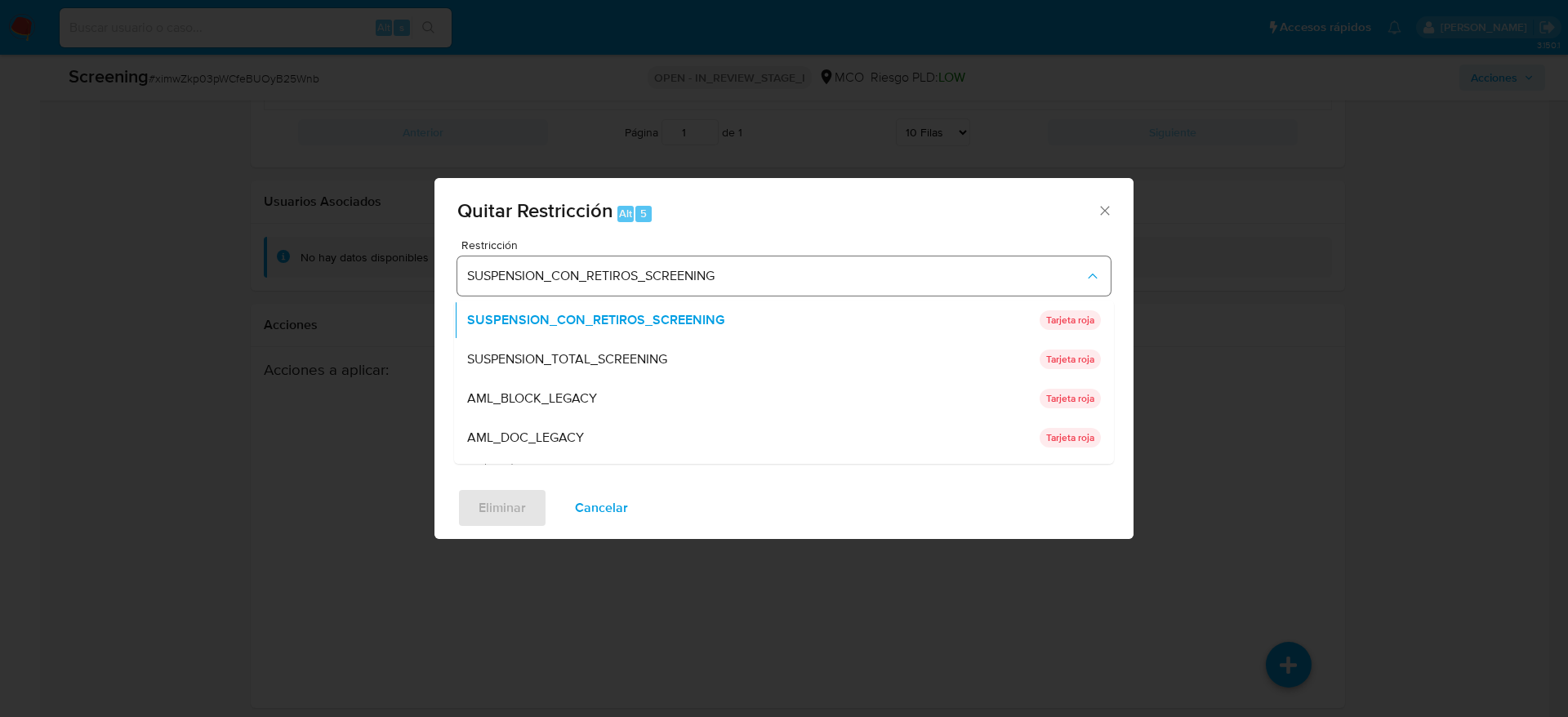
click at [741, 345] on div "SUSPENSION_TOTAL_SCREENING" at bounding box center [748, 358] width 563 height 39
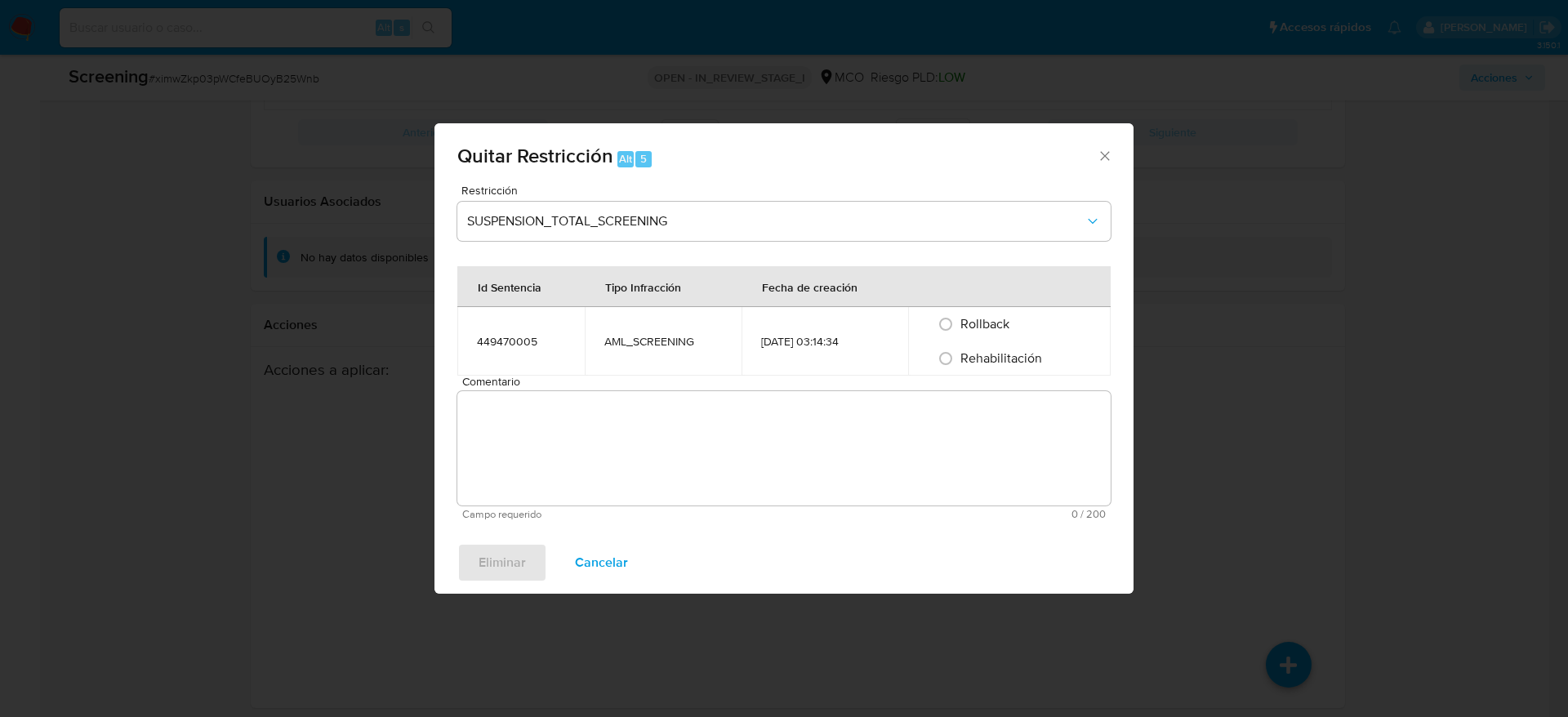
click at [973, 364] on span "Rehabilitación" at bounding box center [1001, 358] width 82 height 19
click at [959, 364] on input "Rehabilitación" at bounding box center [945, 358] width 26 height 26
radio input "true"
click at [964, 434] on textarea "Comentario" at bounding box center [784, 448] width 653 height 115
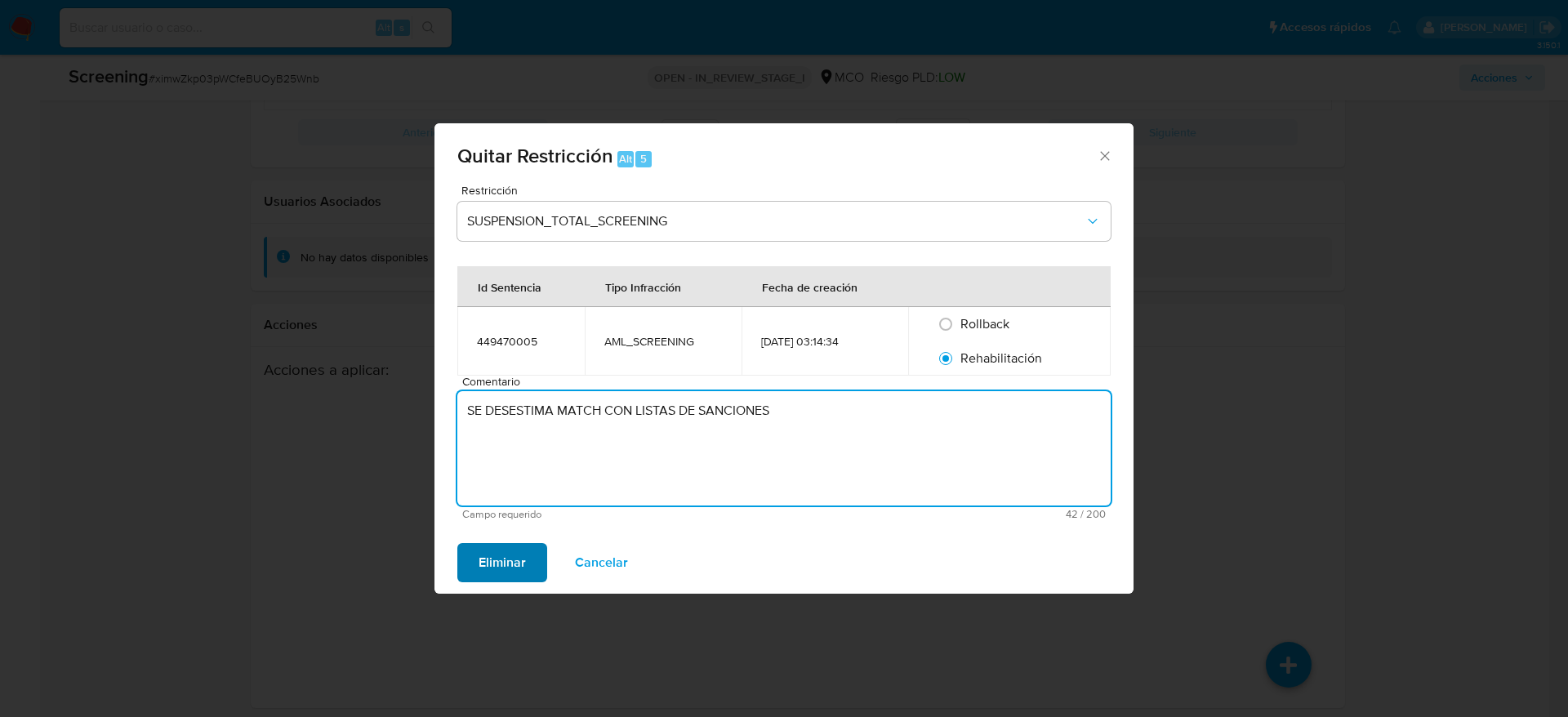
type textarea "SE DESESTIMA MATCH CON LISTAS DE SANCIONES"
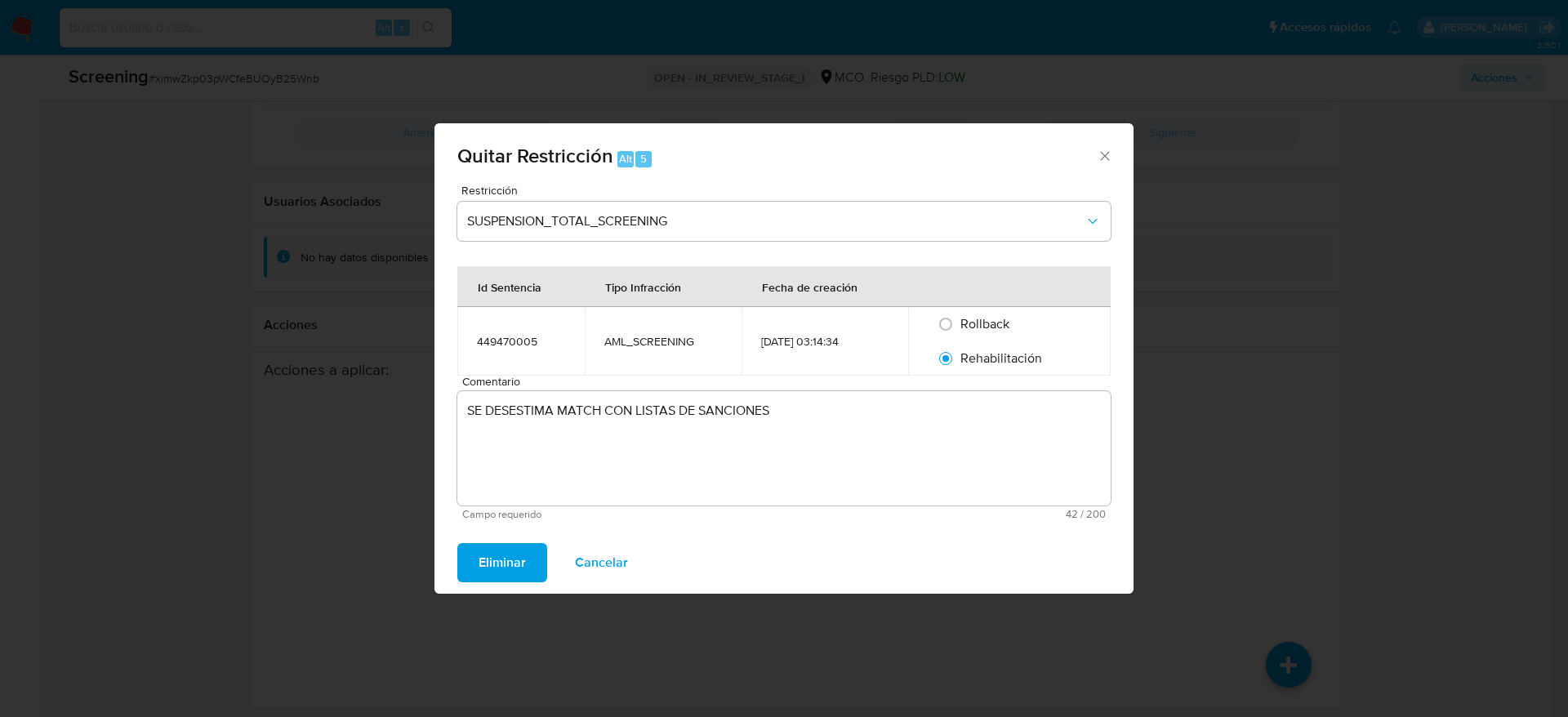
click at [516, 572] on span "Eliminar" at bounding box center [501, 563] width 47 height 36
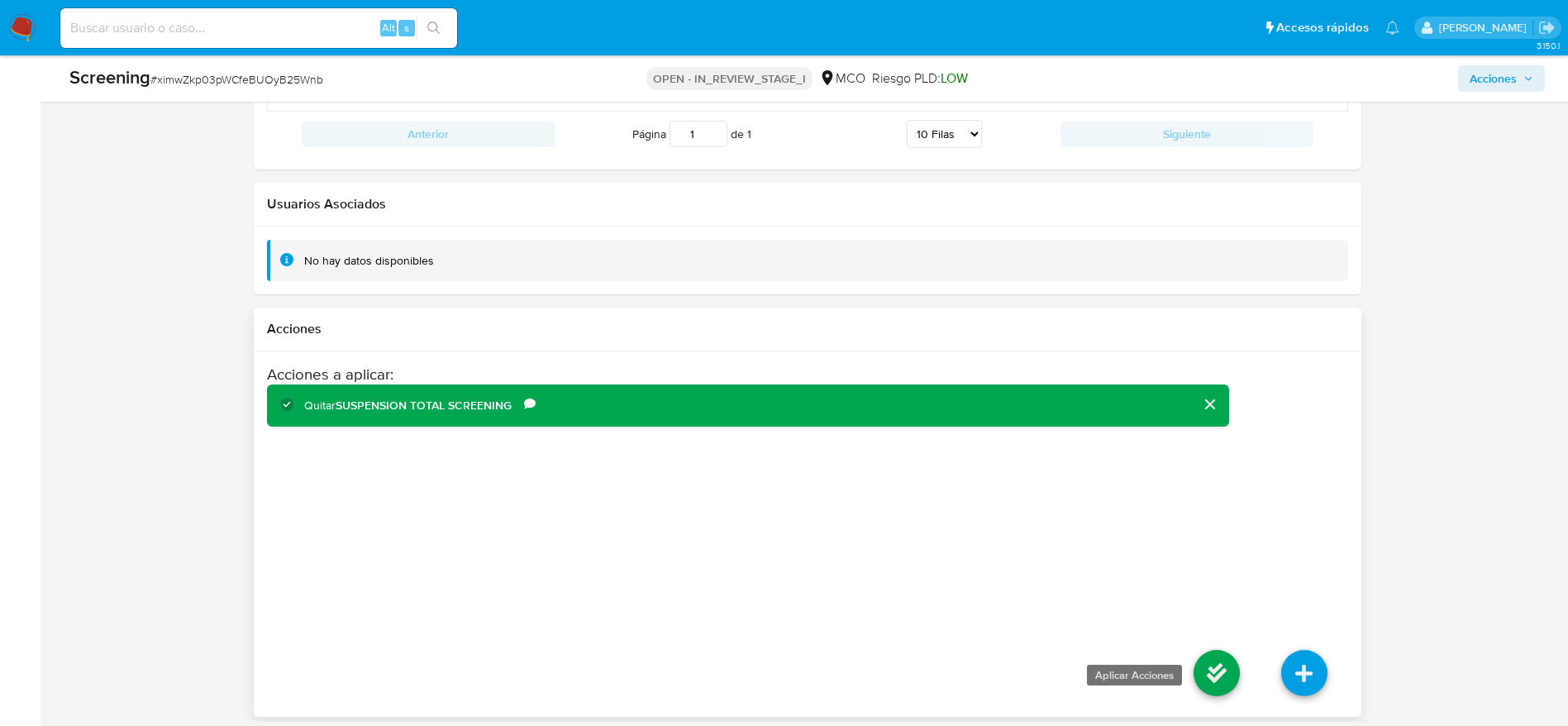
click at [1232, 672] on icon at bounding box center [1217, 673] width 46 height 46
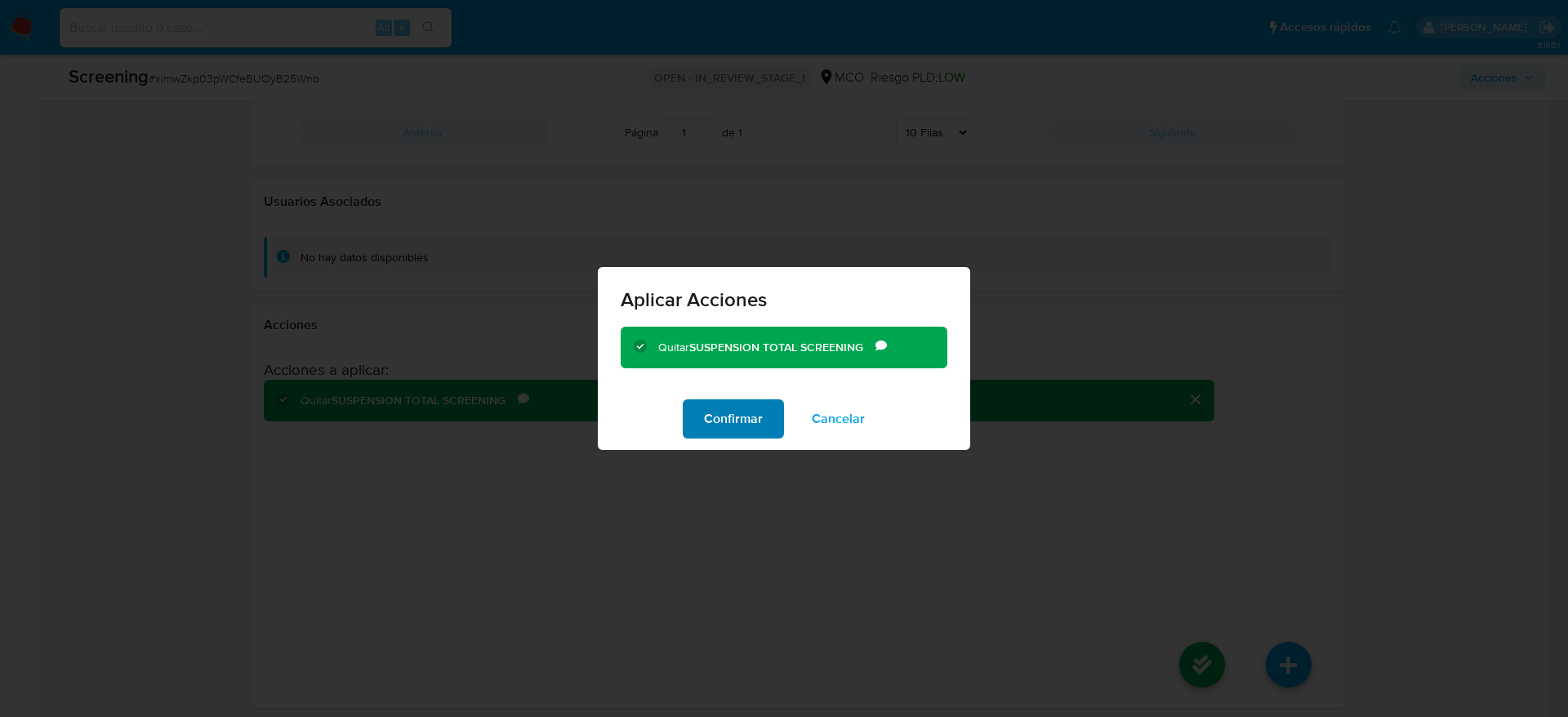
click at [719, 418] on span "Confirmar" at bounding box center [733, 419] width 59 height 36
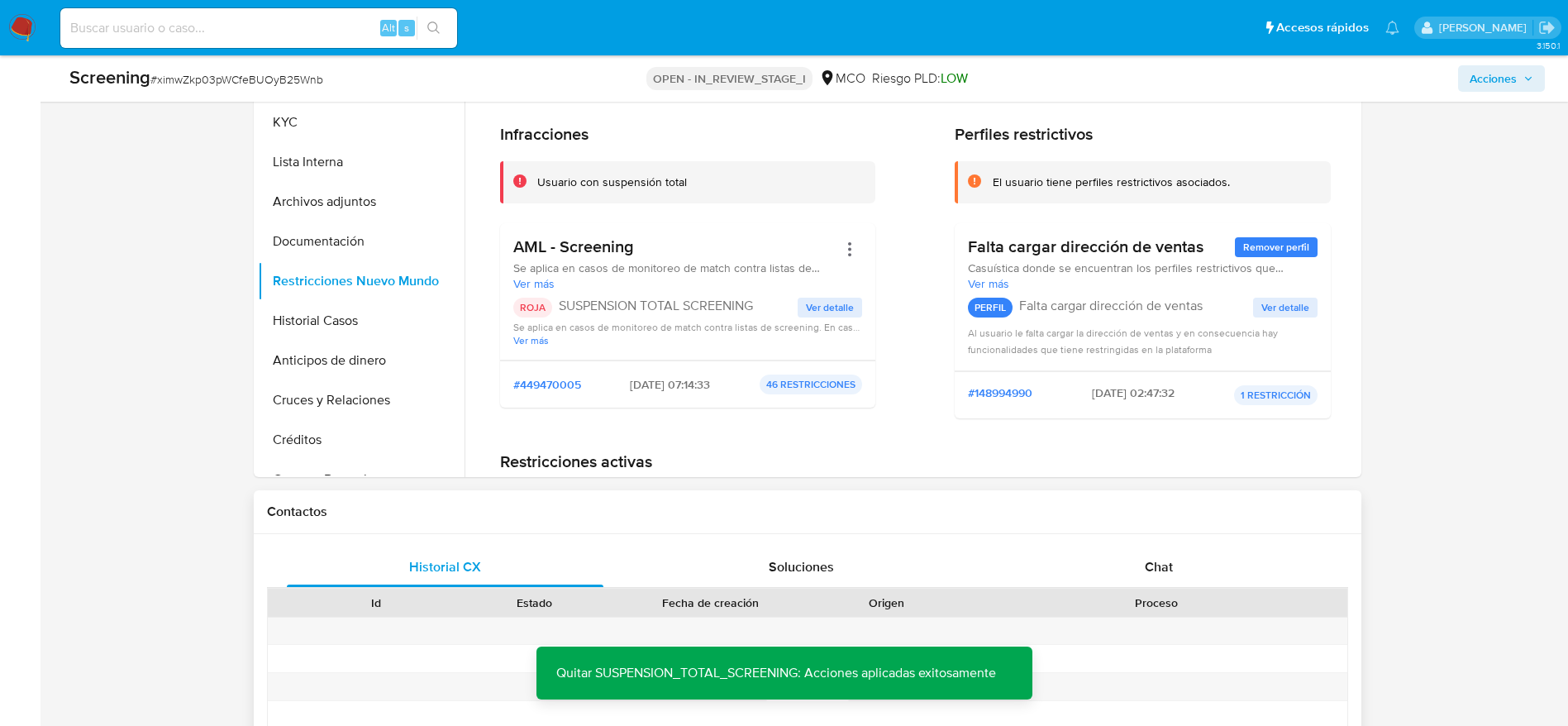
scroll to position [710, 0]
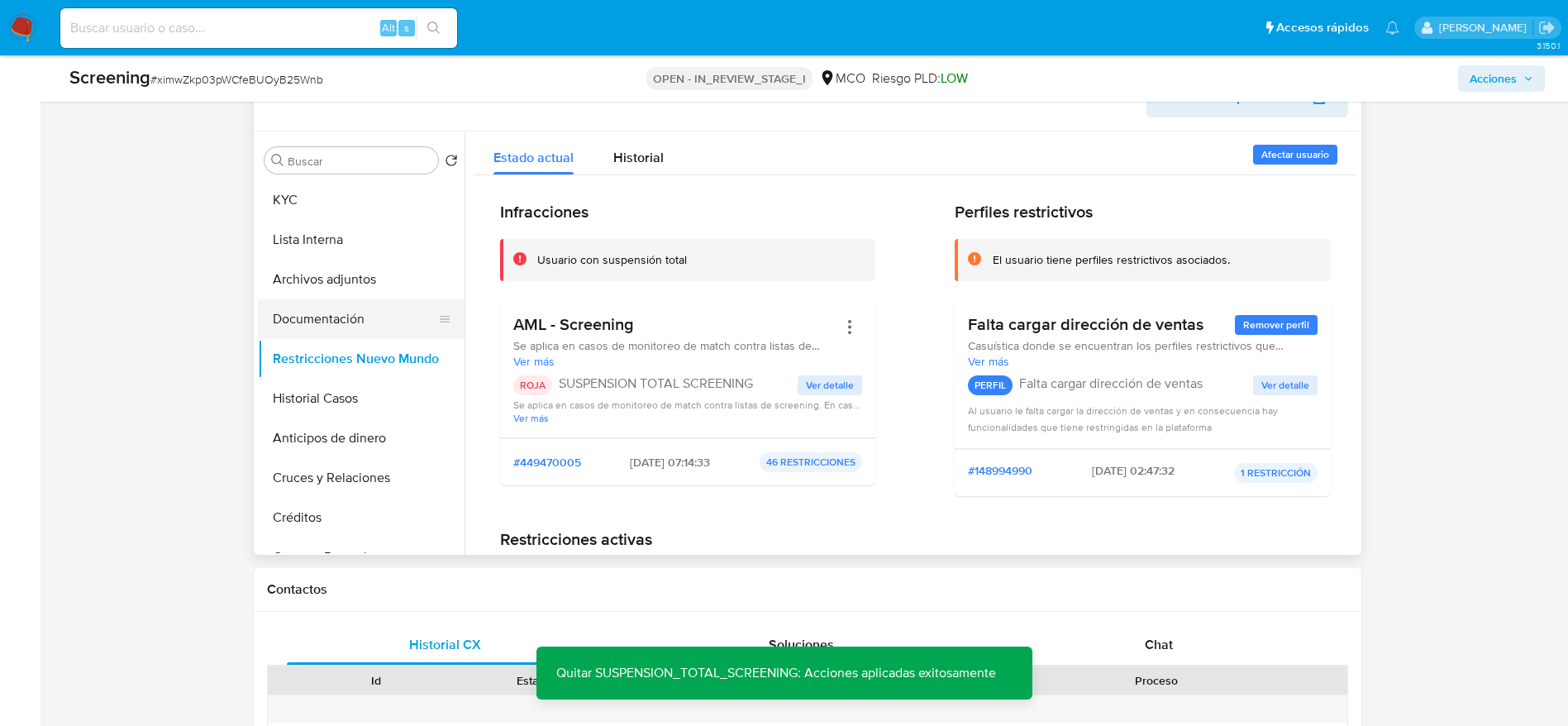
click at [358, 321] on button "Documentación" at bounding box center [355, 318] width 194 height 39
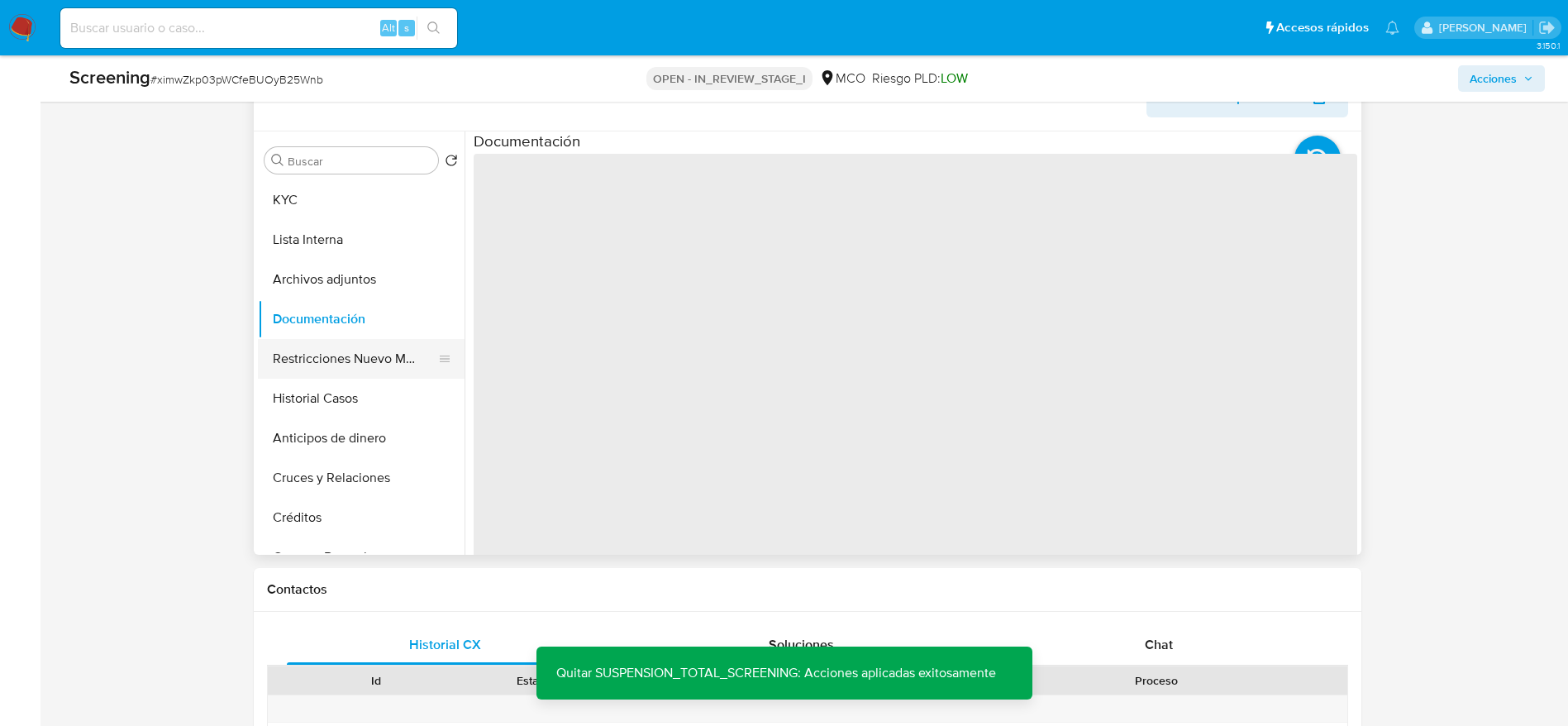
click at [361, 355] on button "Restricciones Nuevo Mundo" at bounding box center [355, 359] width 194 height 39
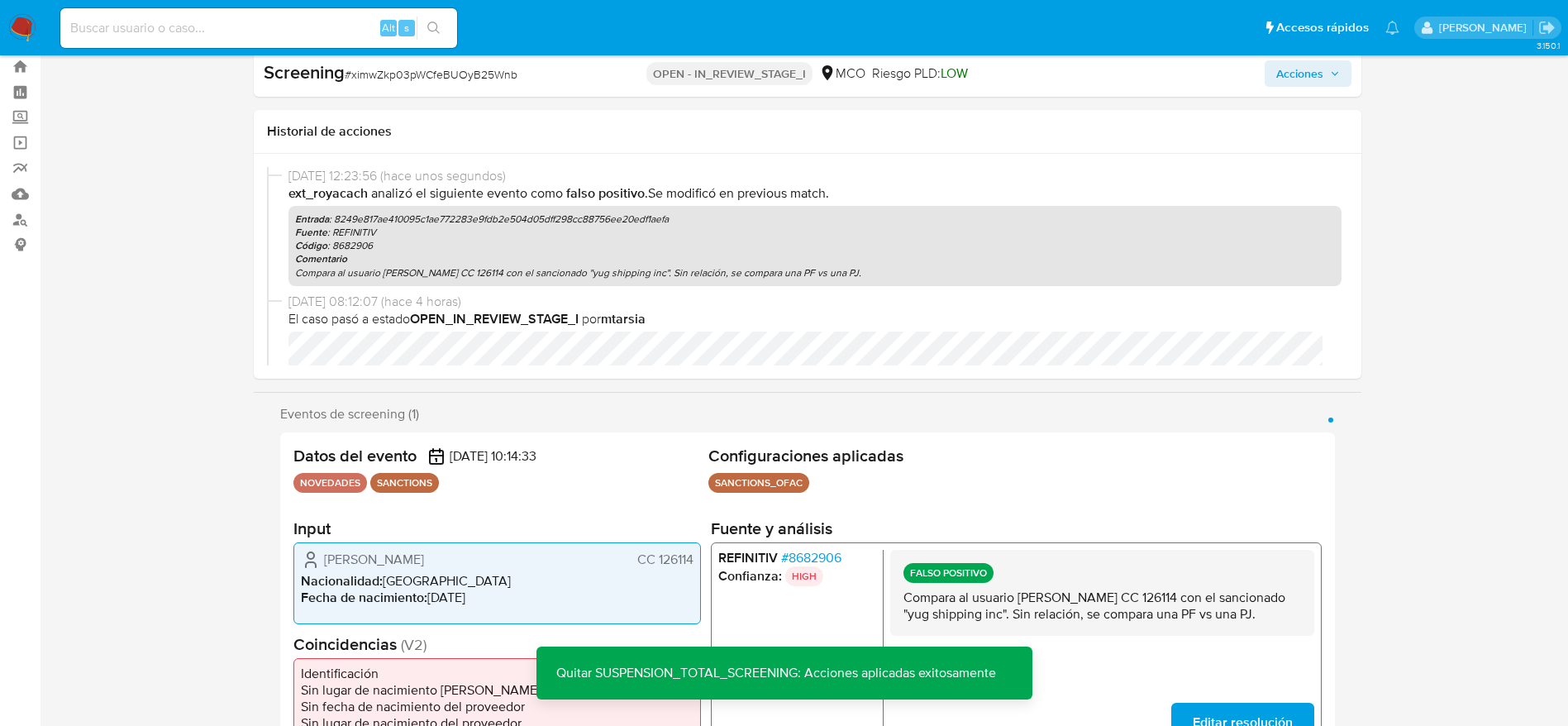
scroll to position [0, 0]
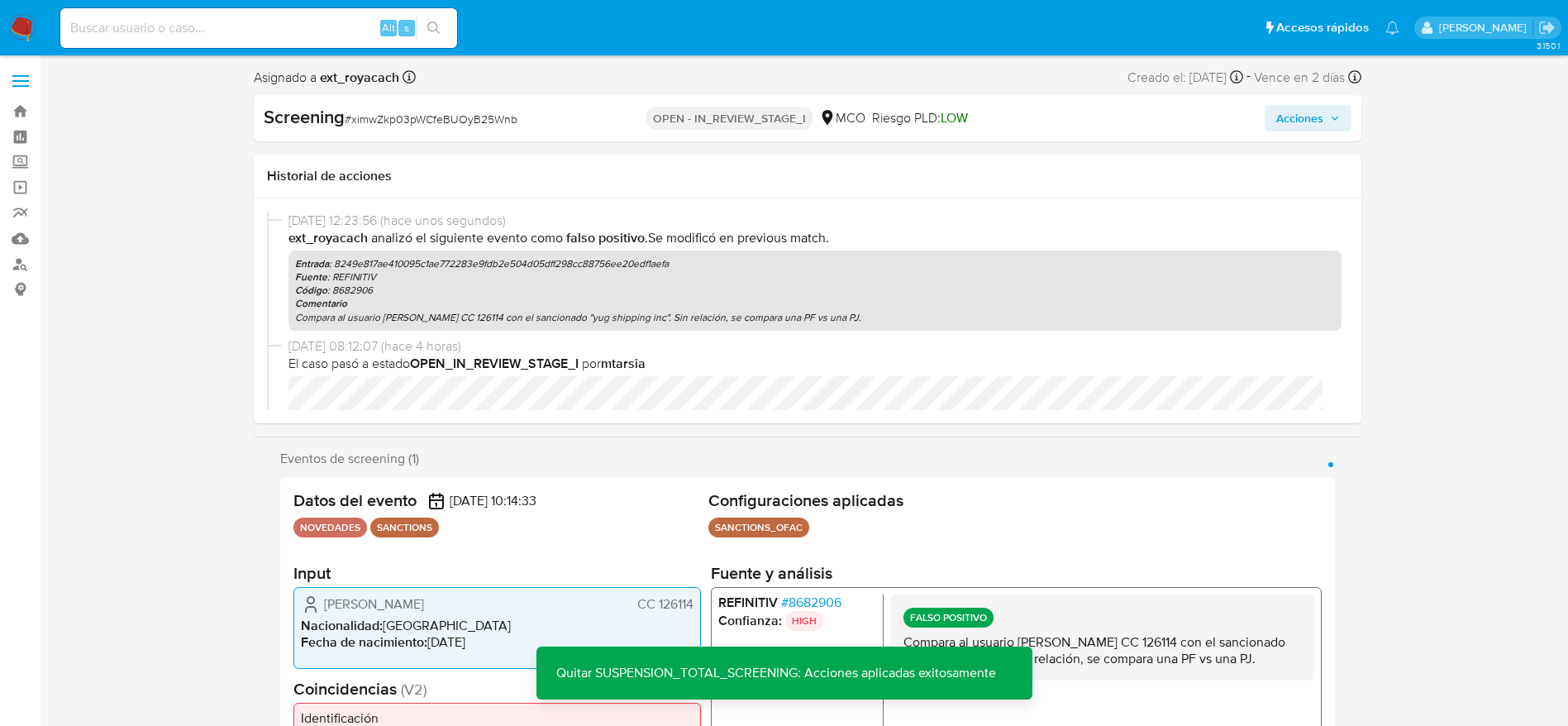
click at [1306, 117] on span "Acciones" at bounding box center [1299, 118] width 47 height 26
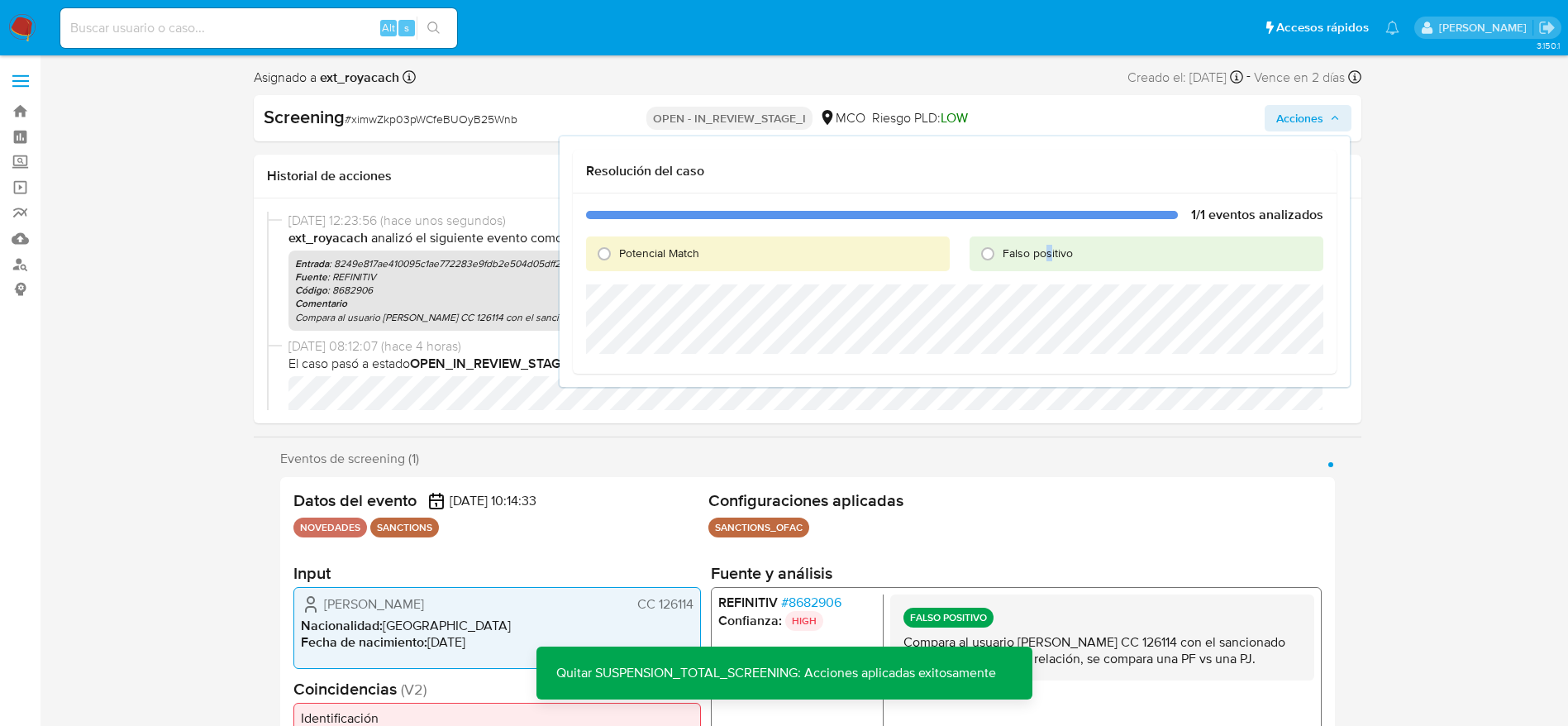
click at [1047, 253] on span "Falso positivo" at bounding box center [1038, 253] width 71 height 17
click at [973, 261] on div "Falso positivo" at bounding box center [1147, 254] width 354 height 35
click at [1009, 257] on span "Falso positivo" at bounding box center [1038, 253] width 71 height 17
click at [1001, 257] on input "Falso positivo" at bounding box center [987, 254] width 26 height 26
radio input "true"
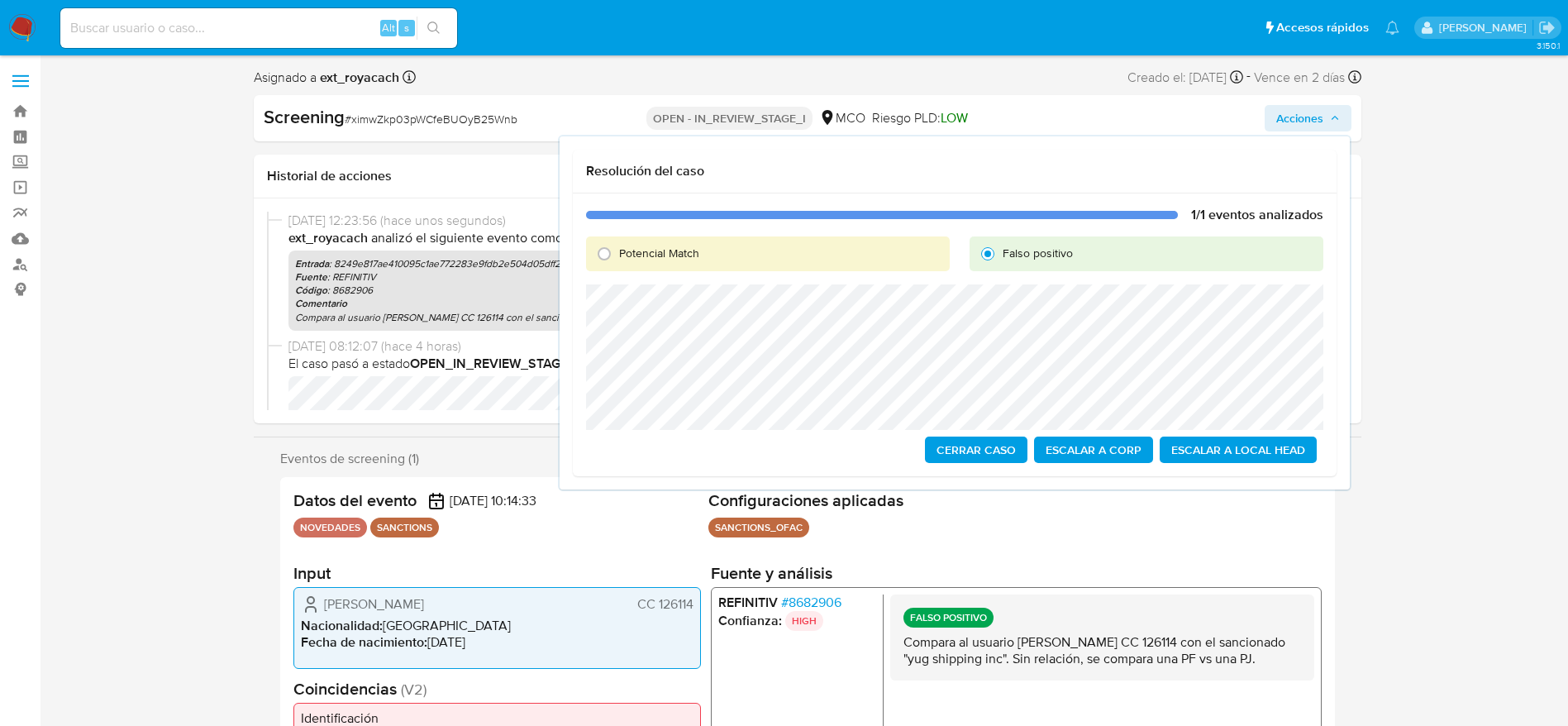
click at [965, 443] on span "Cerrar Caso" at bounding box center [976, 449] width 79 height 24
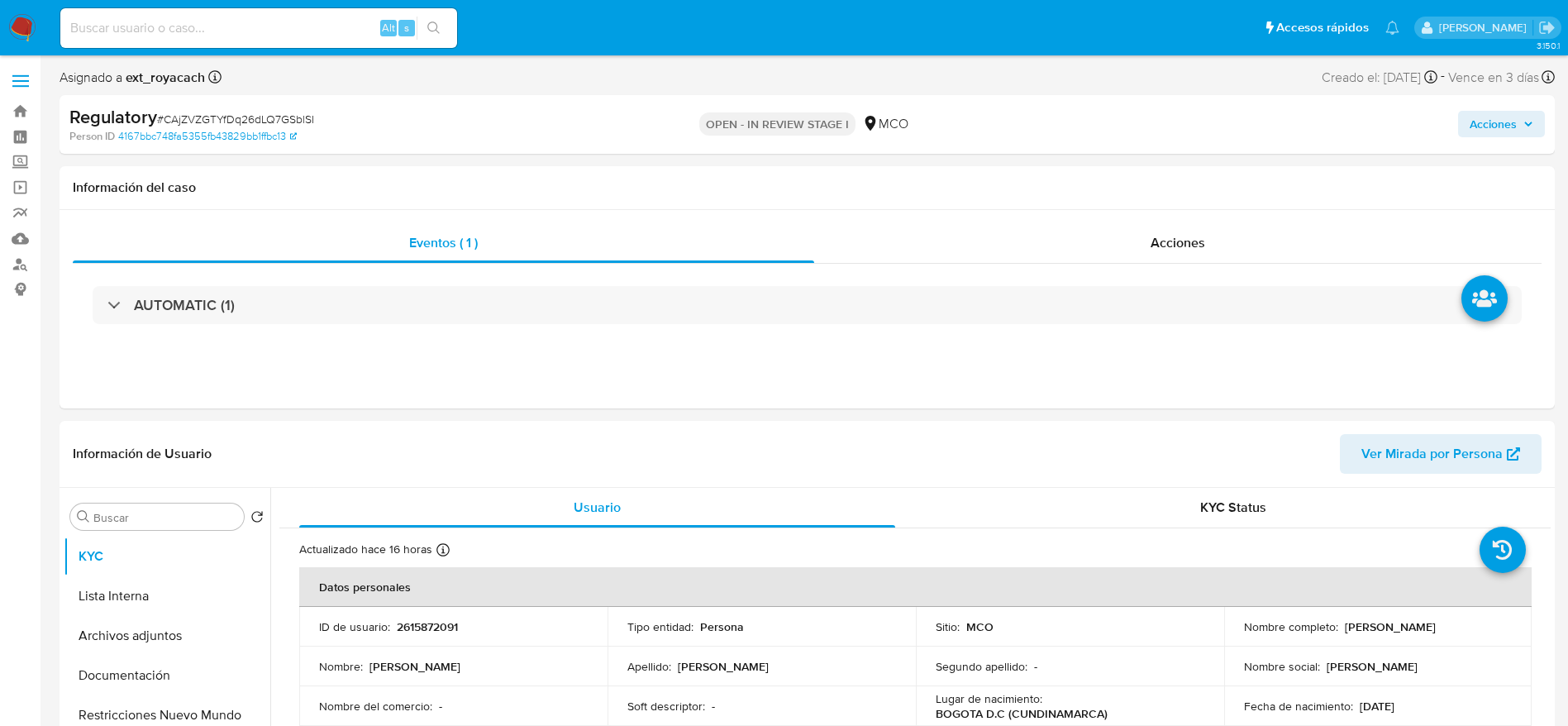
select select "10"
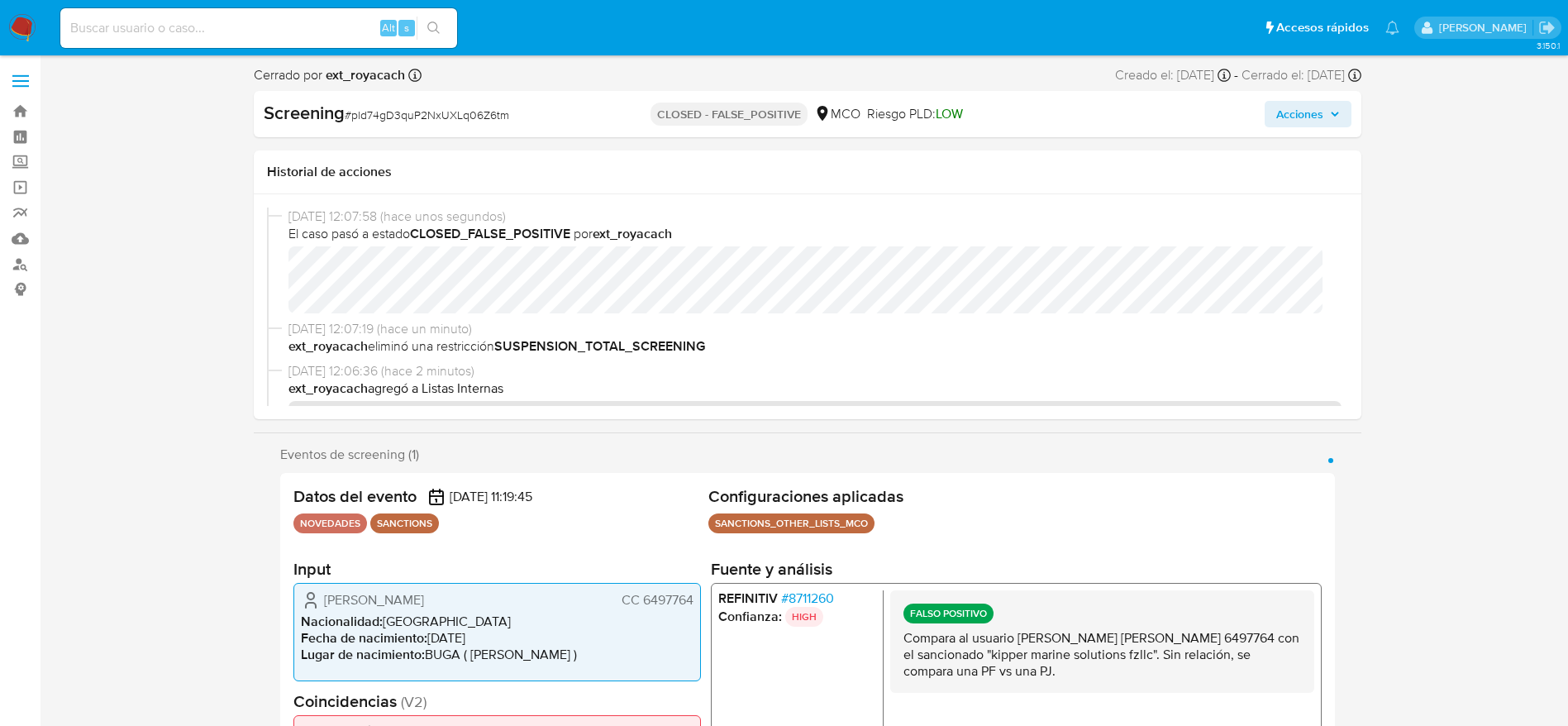
select select "10"
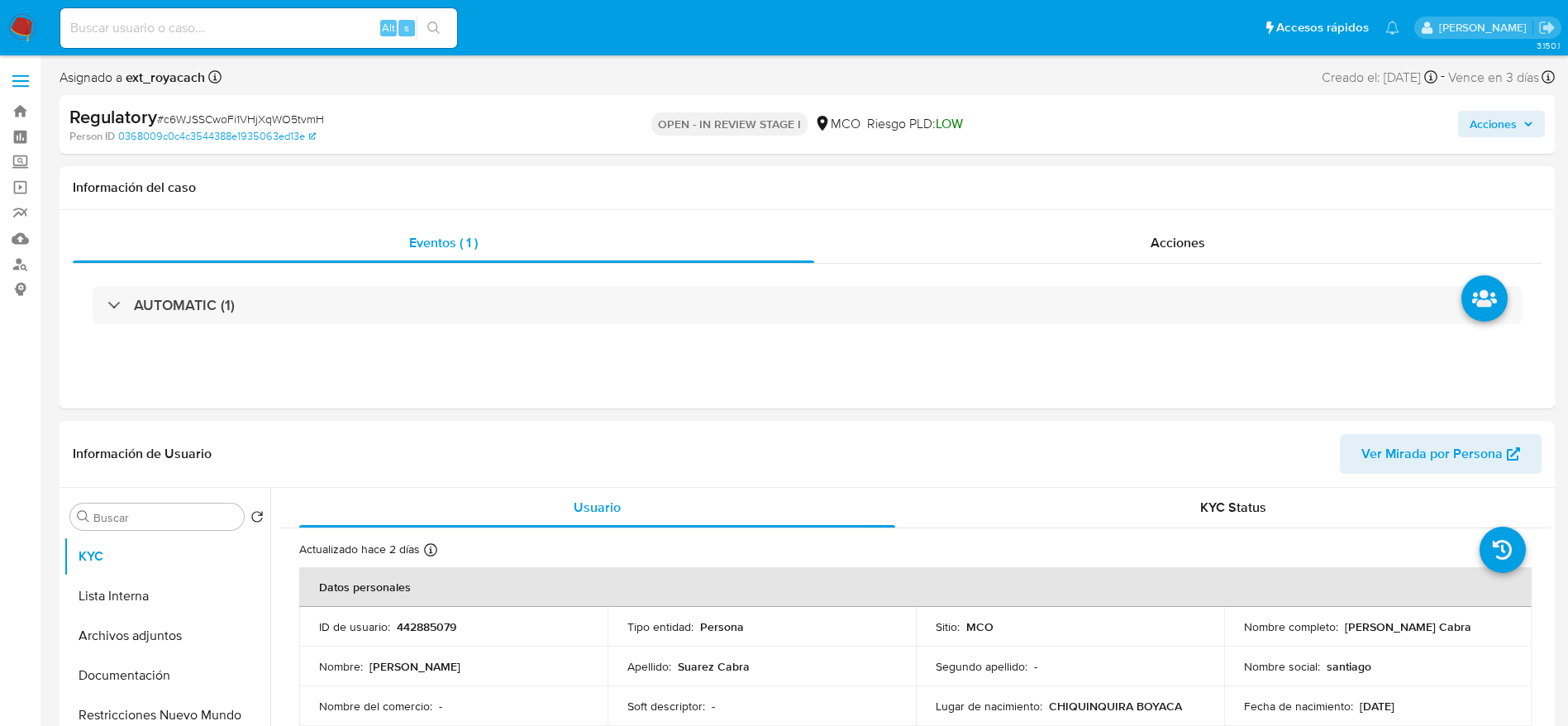
select select "10"
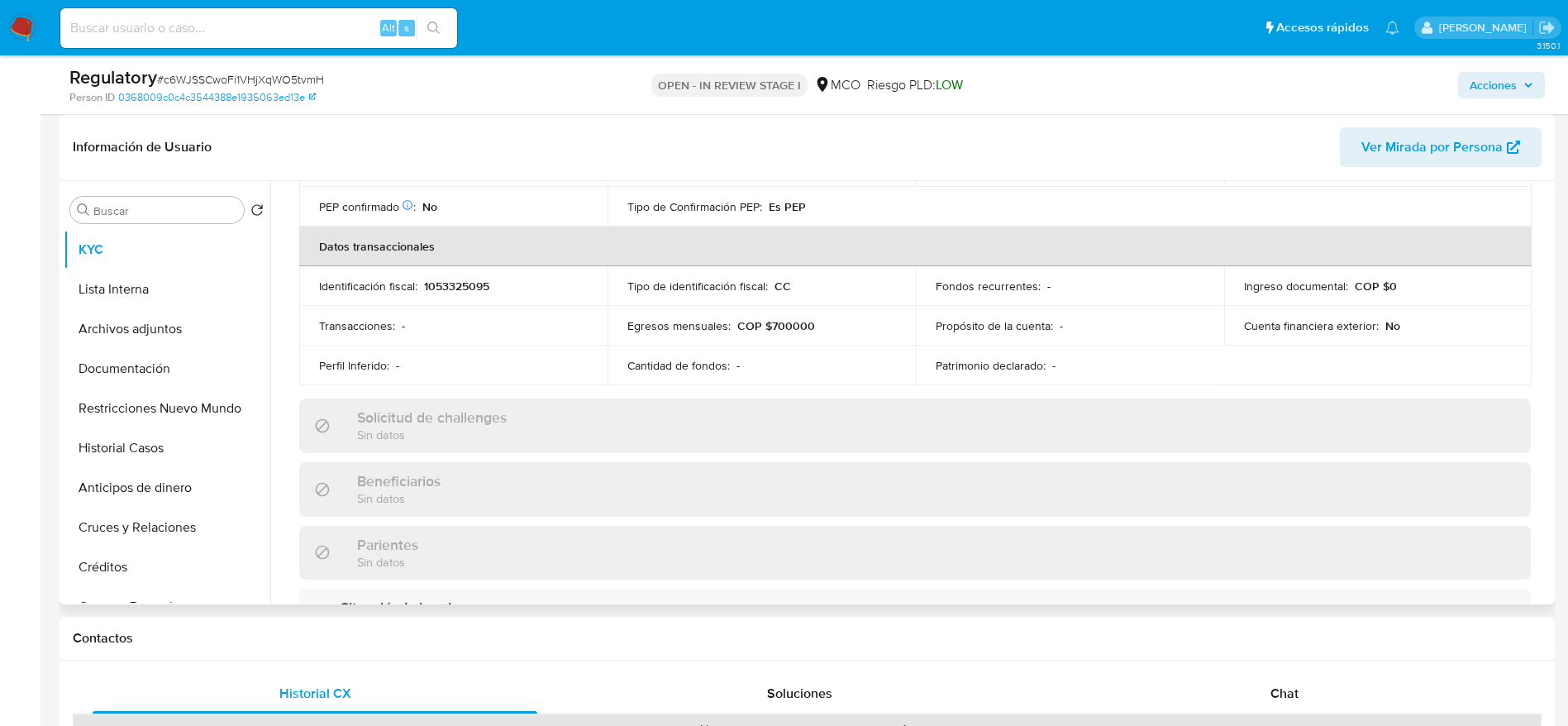
scroll to position [620, 0]
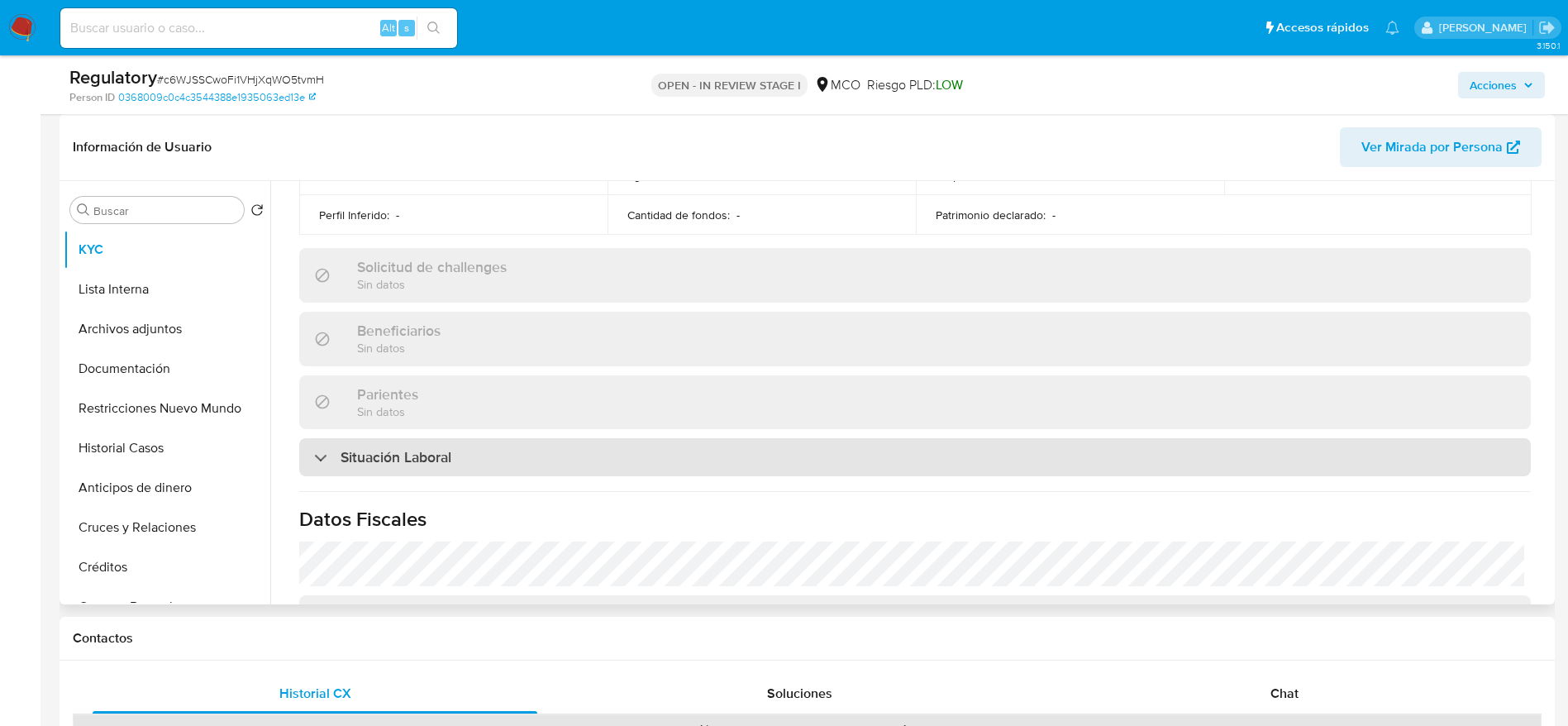
click at [479, 452] on div "Situación Laboral" at bounding box center [915, 457] width 1231 height 38
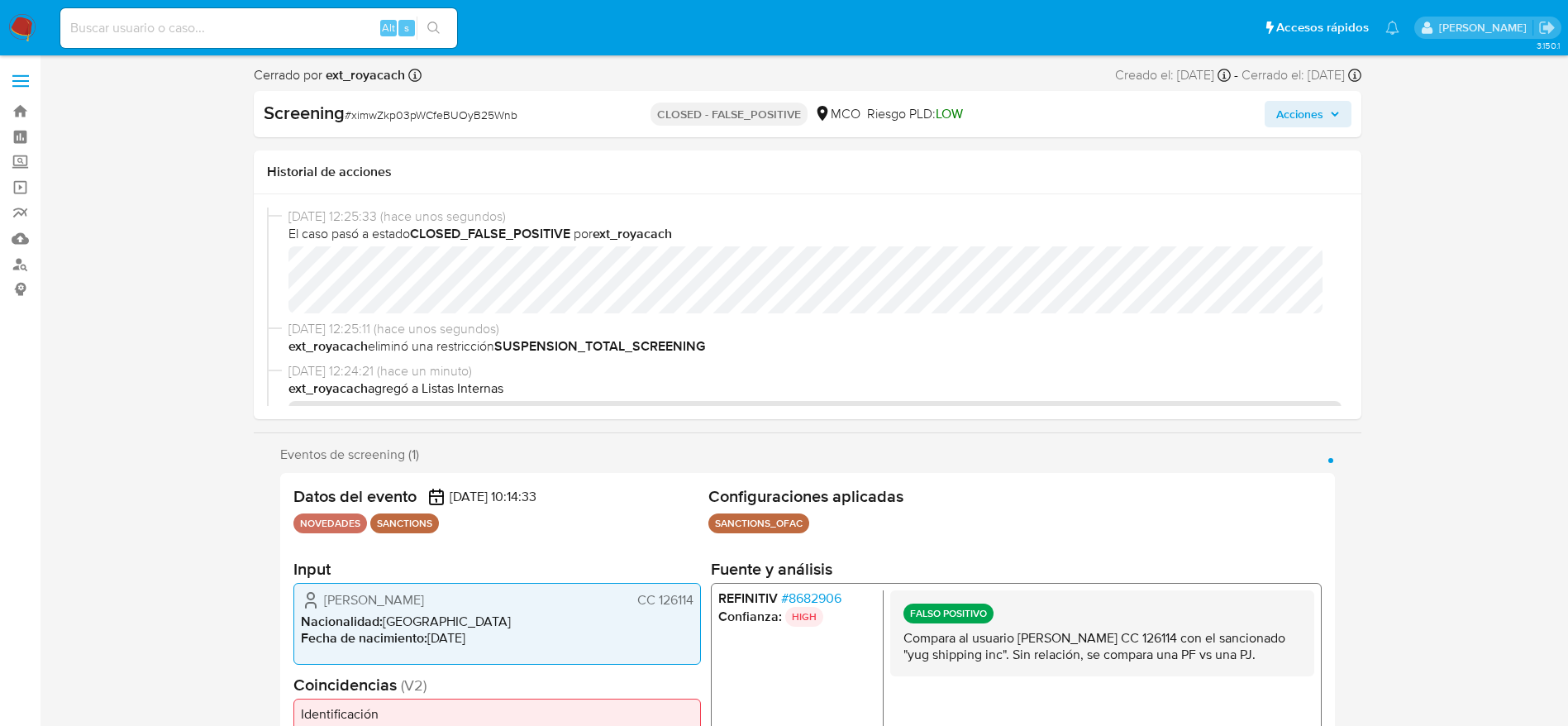
select select "10"
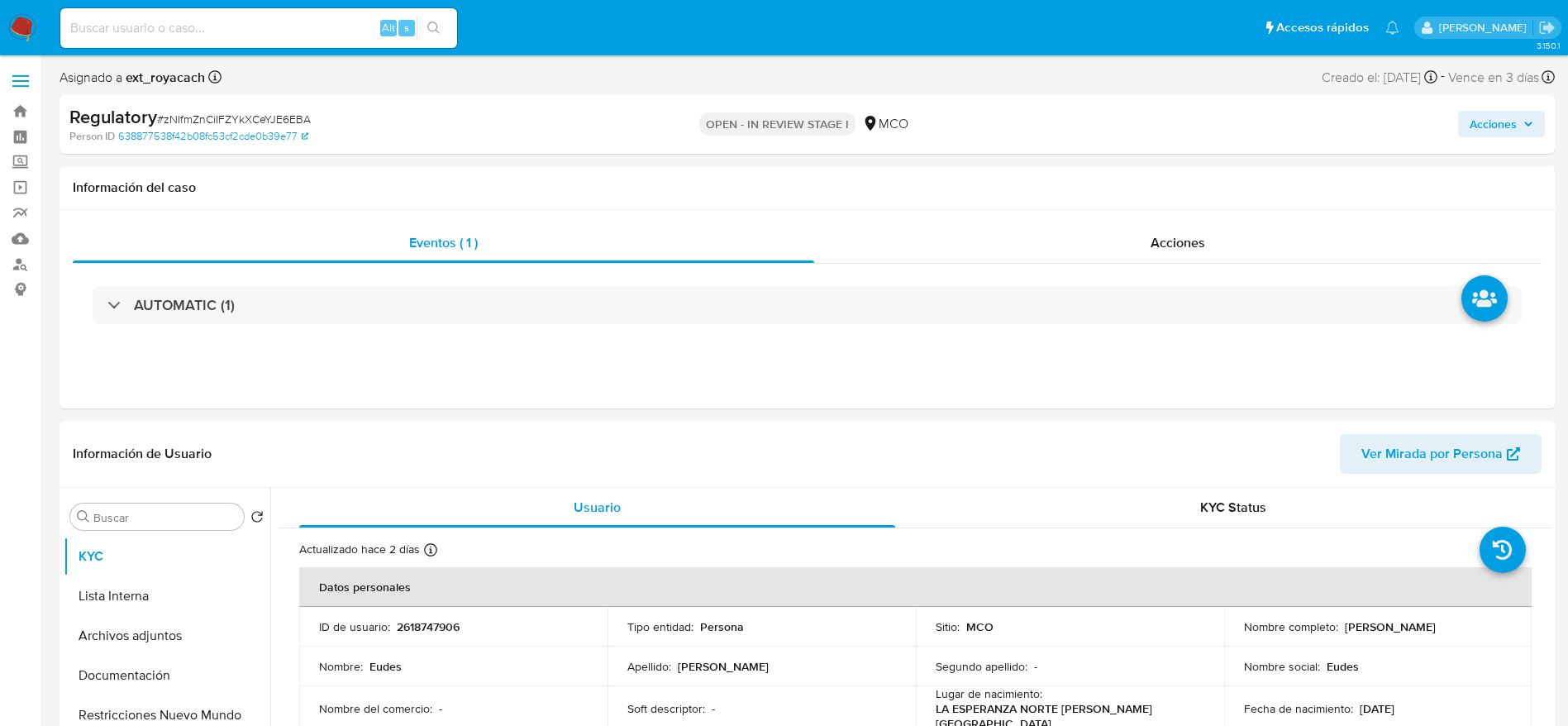
select select "10"
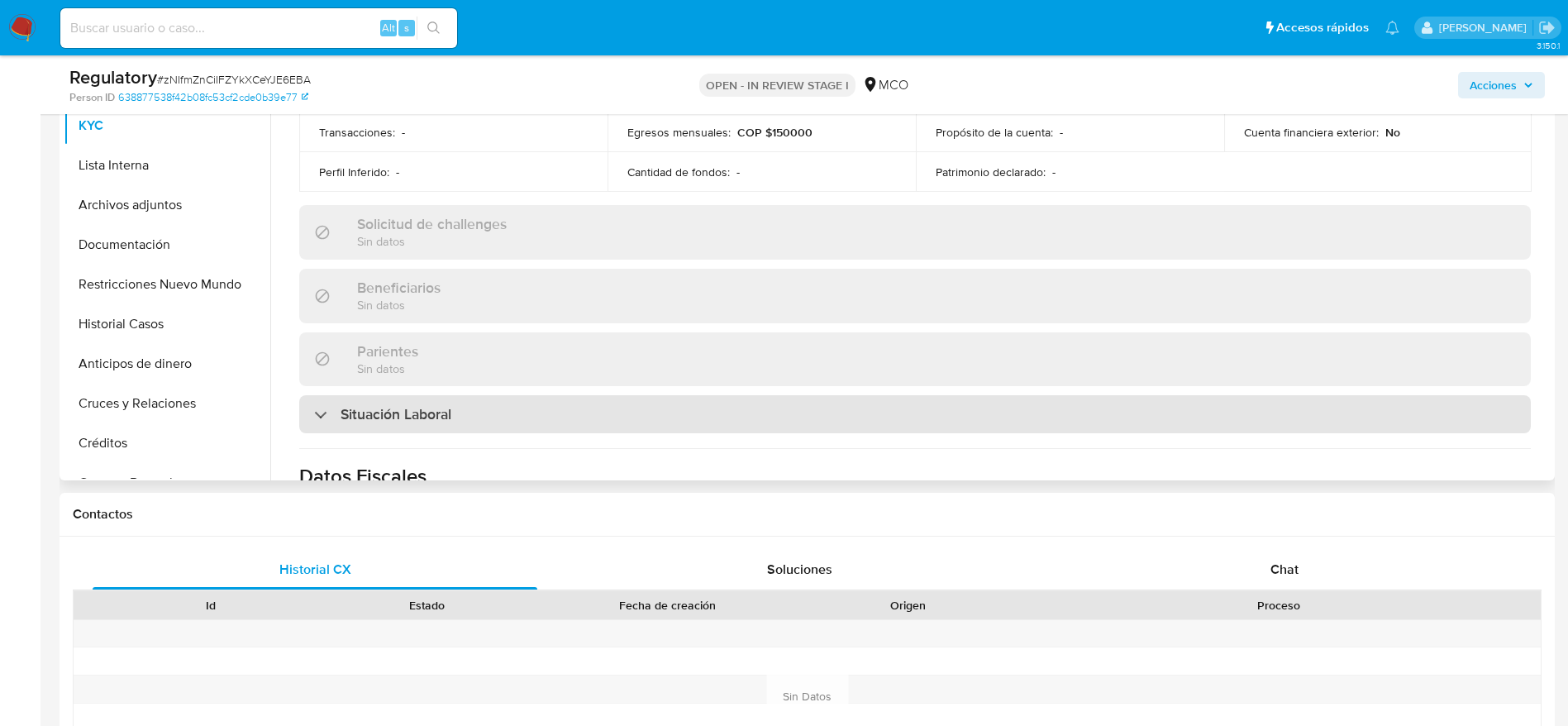
scroll to position [620, 0]
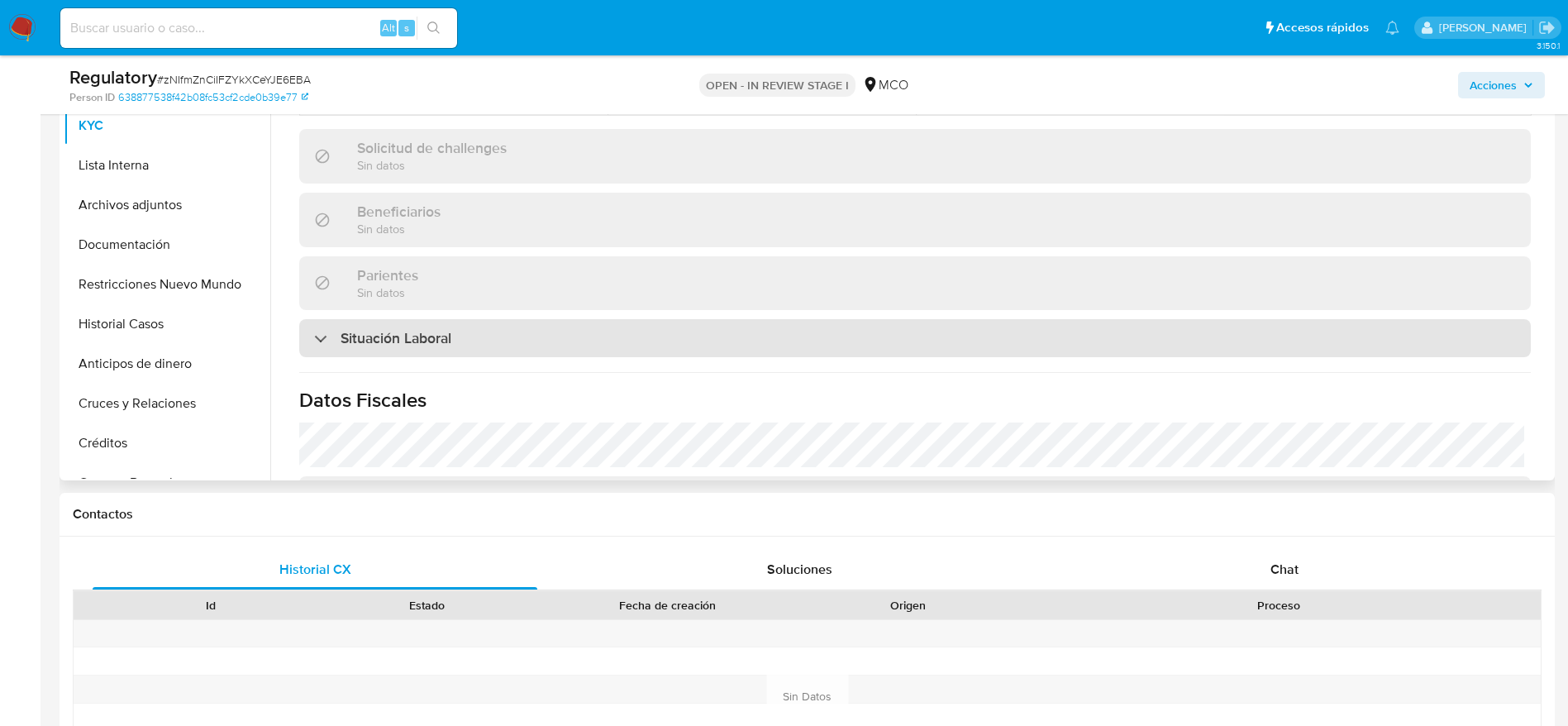
click at [459, 333] on div "Situación Laboral" at bounding box center [915, 339] width 1231 height 38
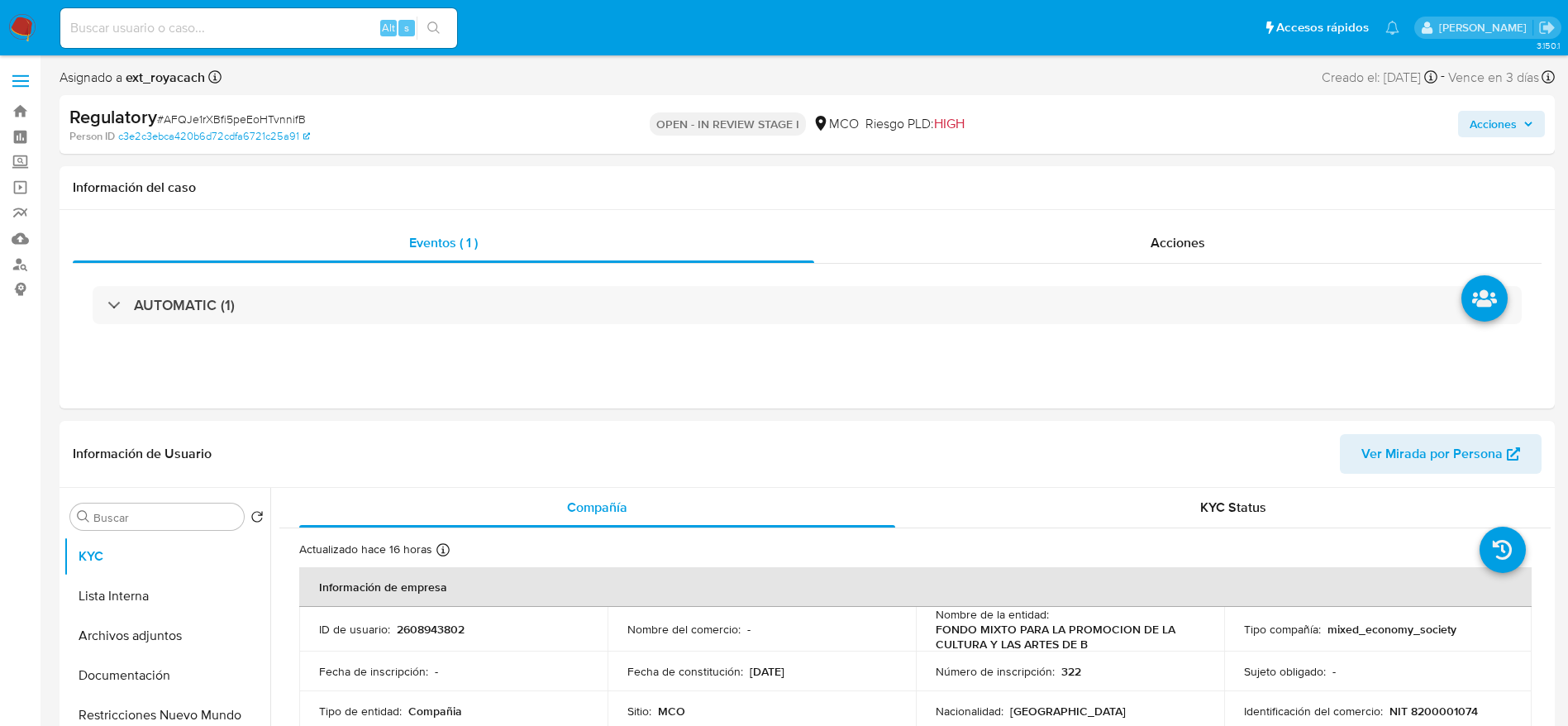
select select "10"
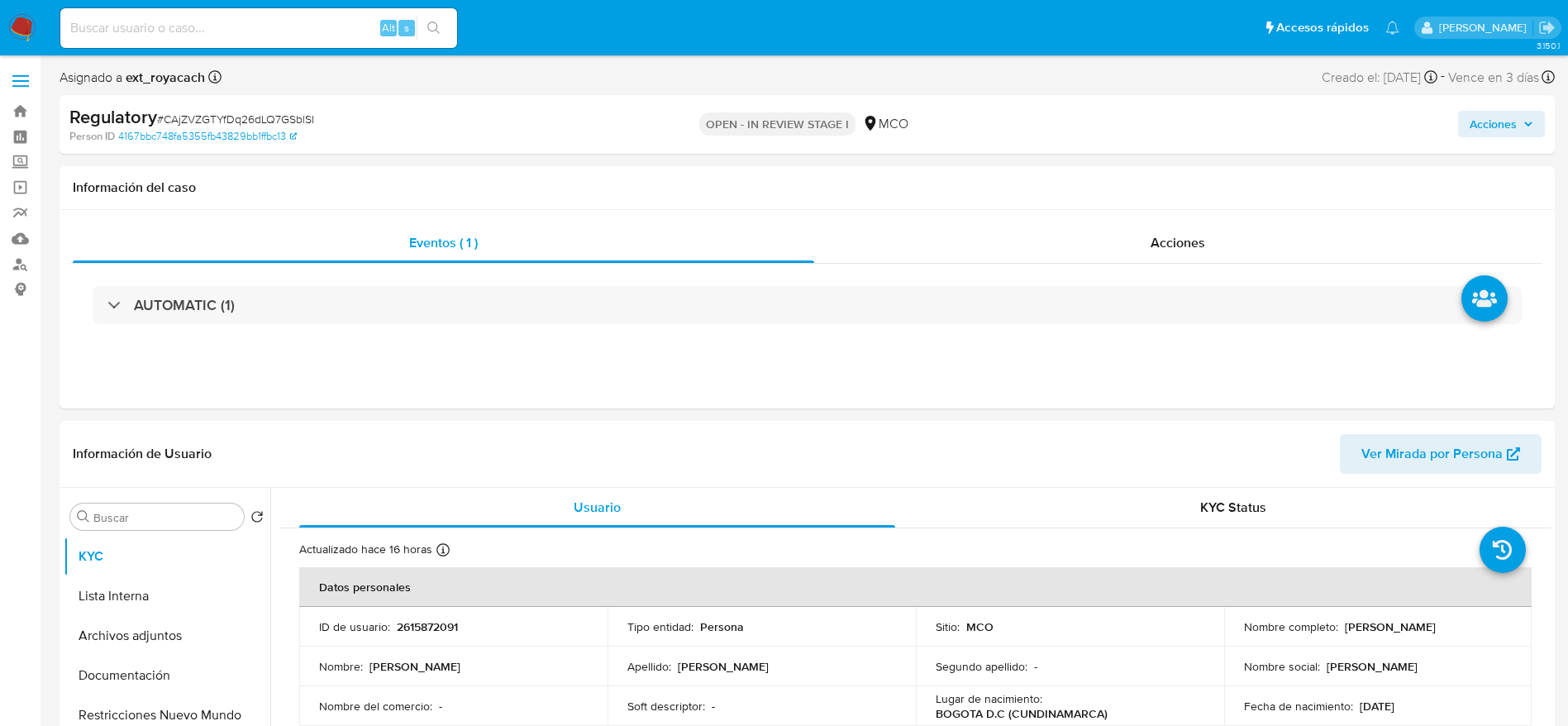
select select "10"
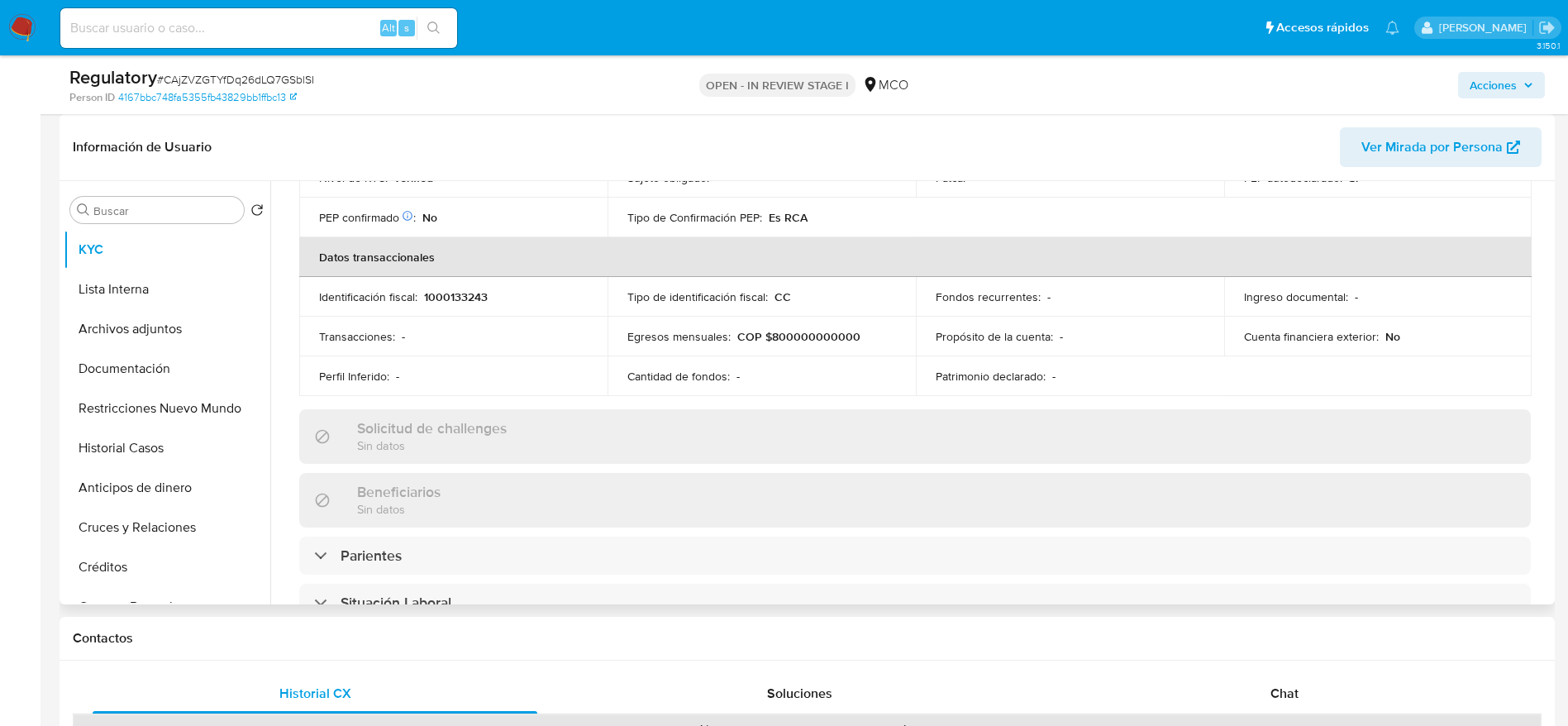
scroll to position [497, 0]
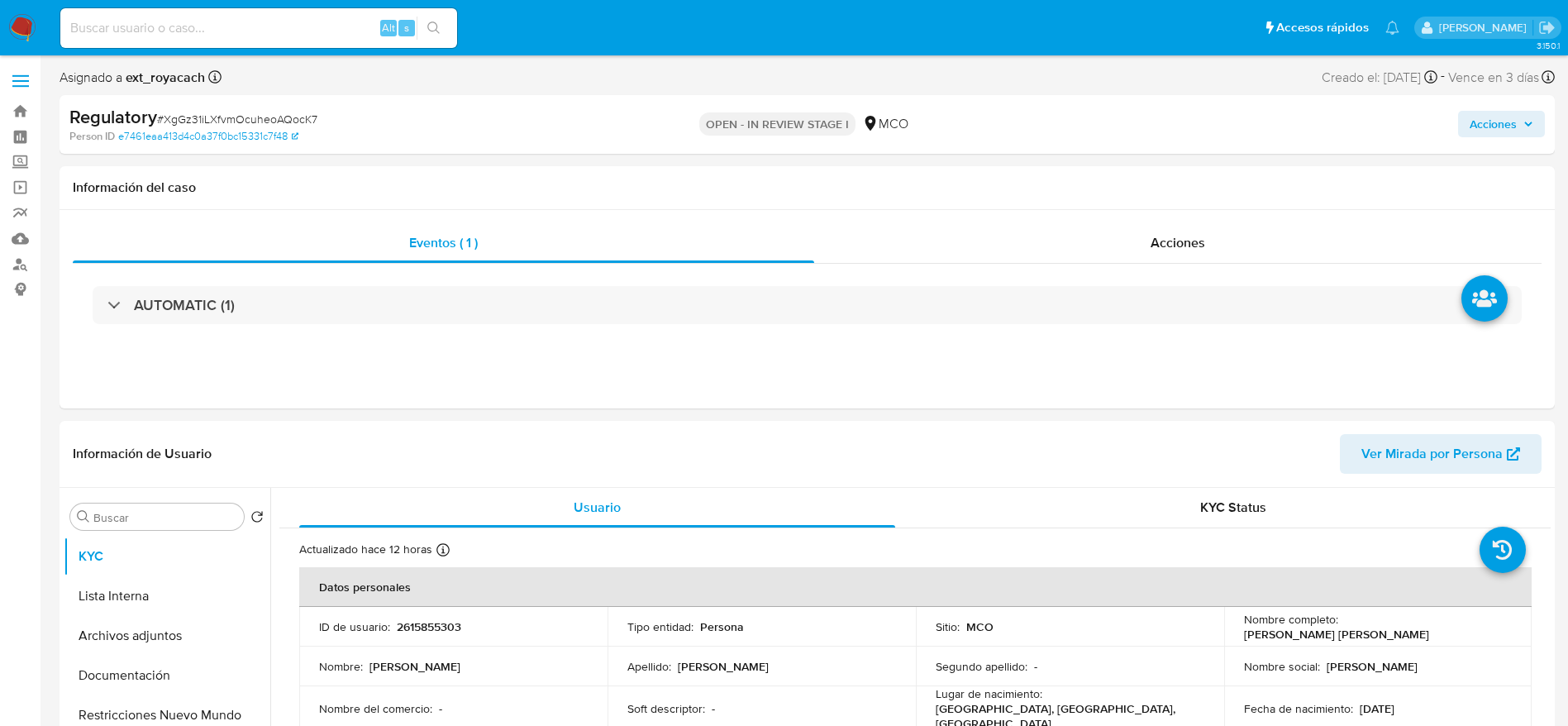
select select "10"
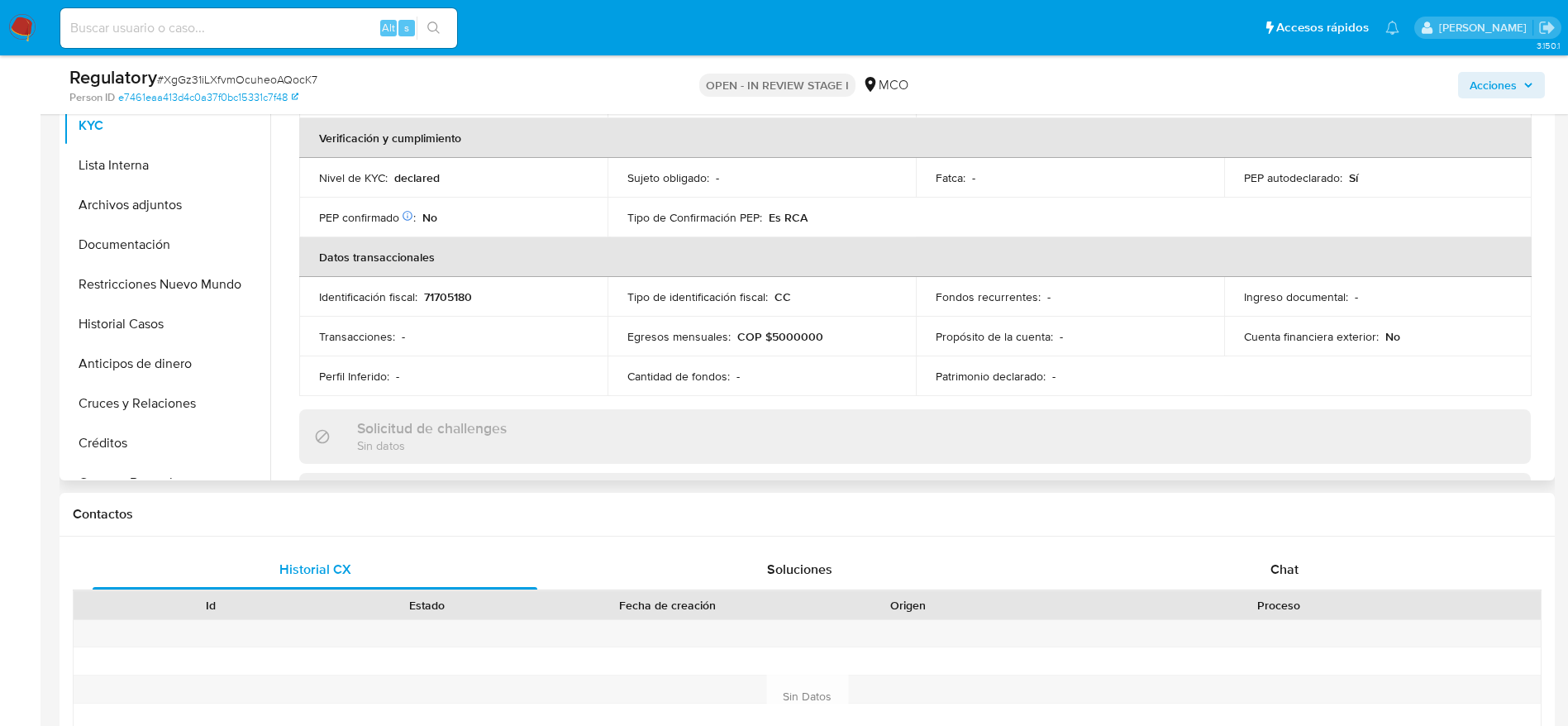
scroll to position [497, 0]
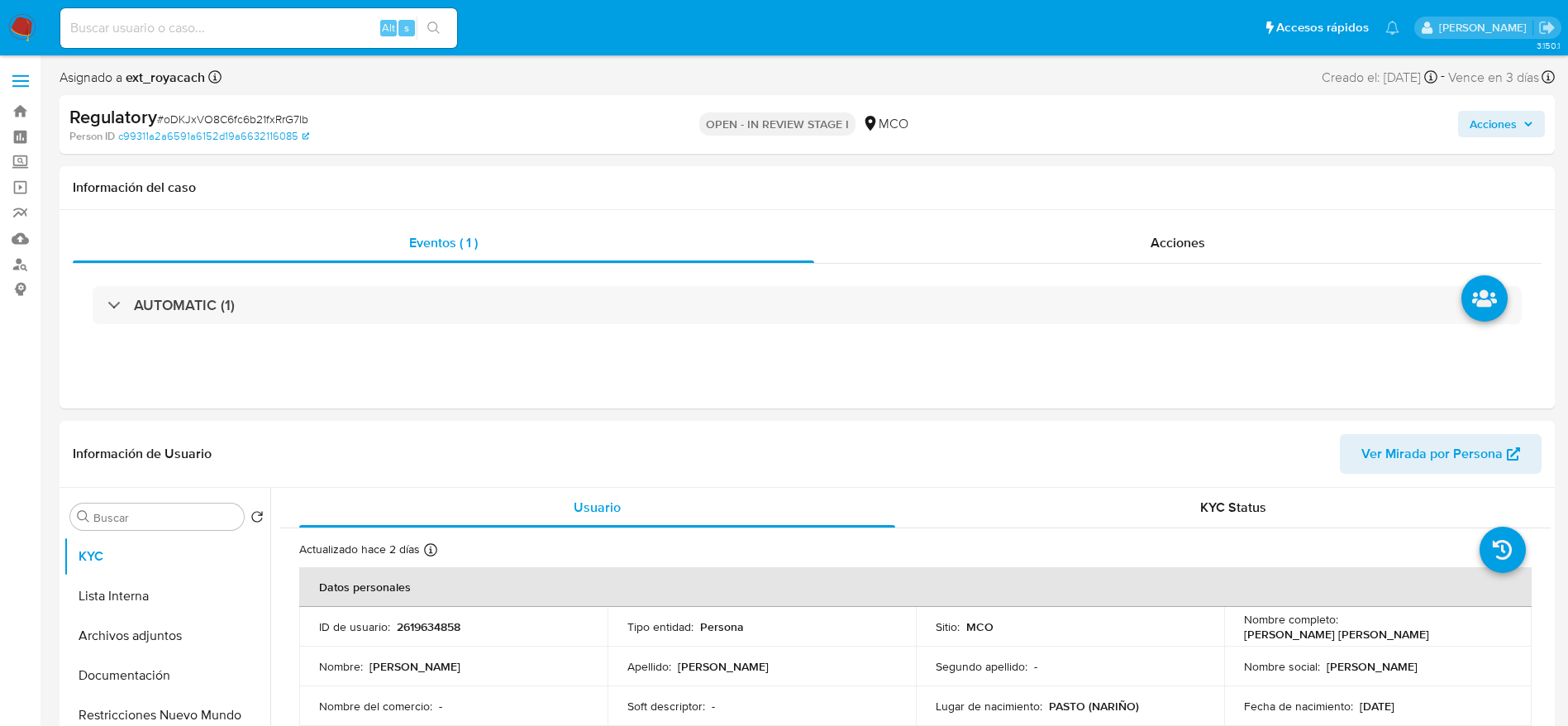
select select "10"
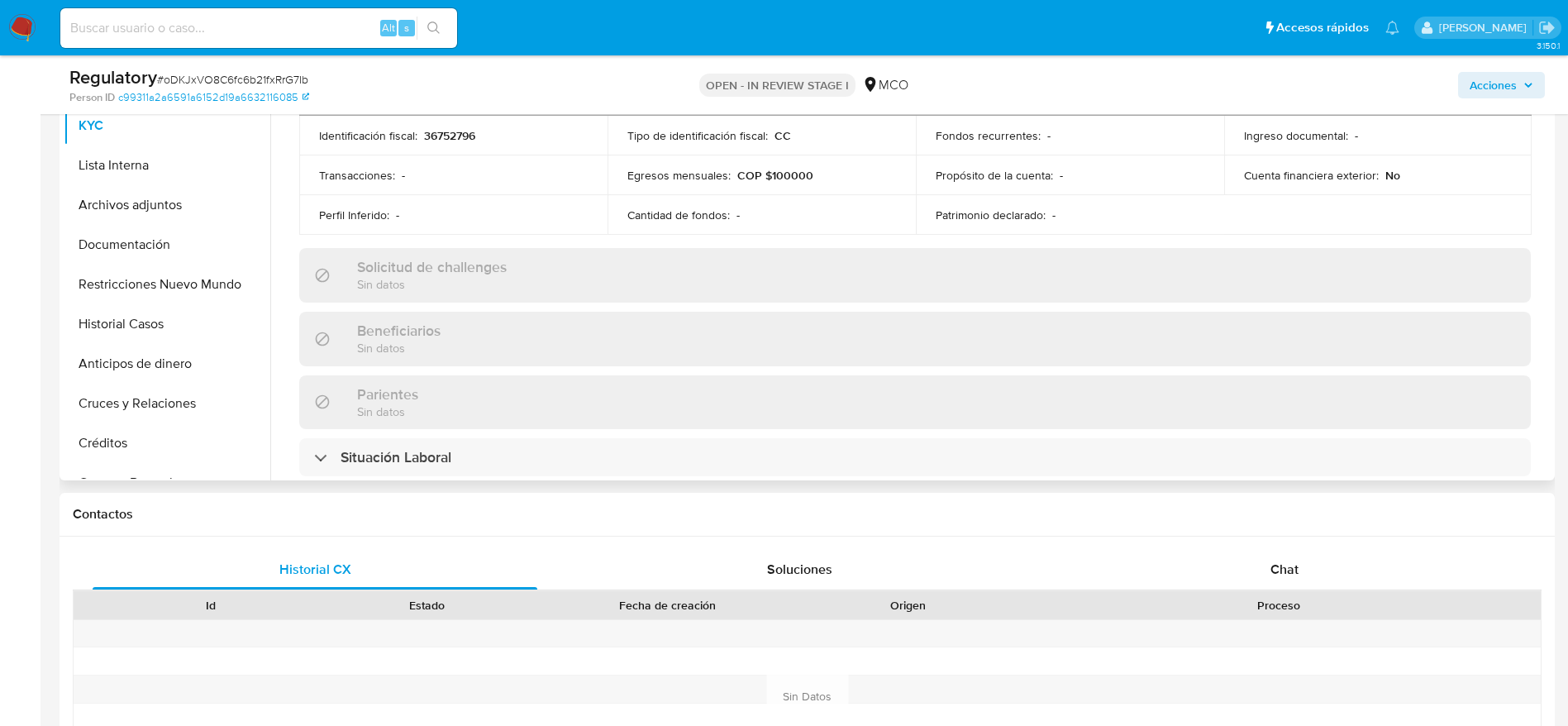
scroll to position [620, 0]
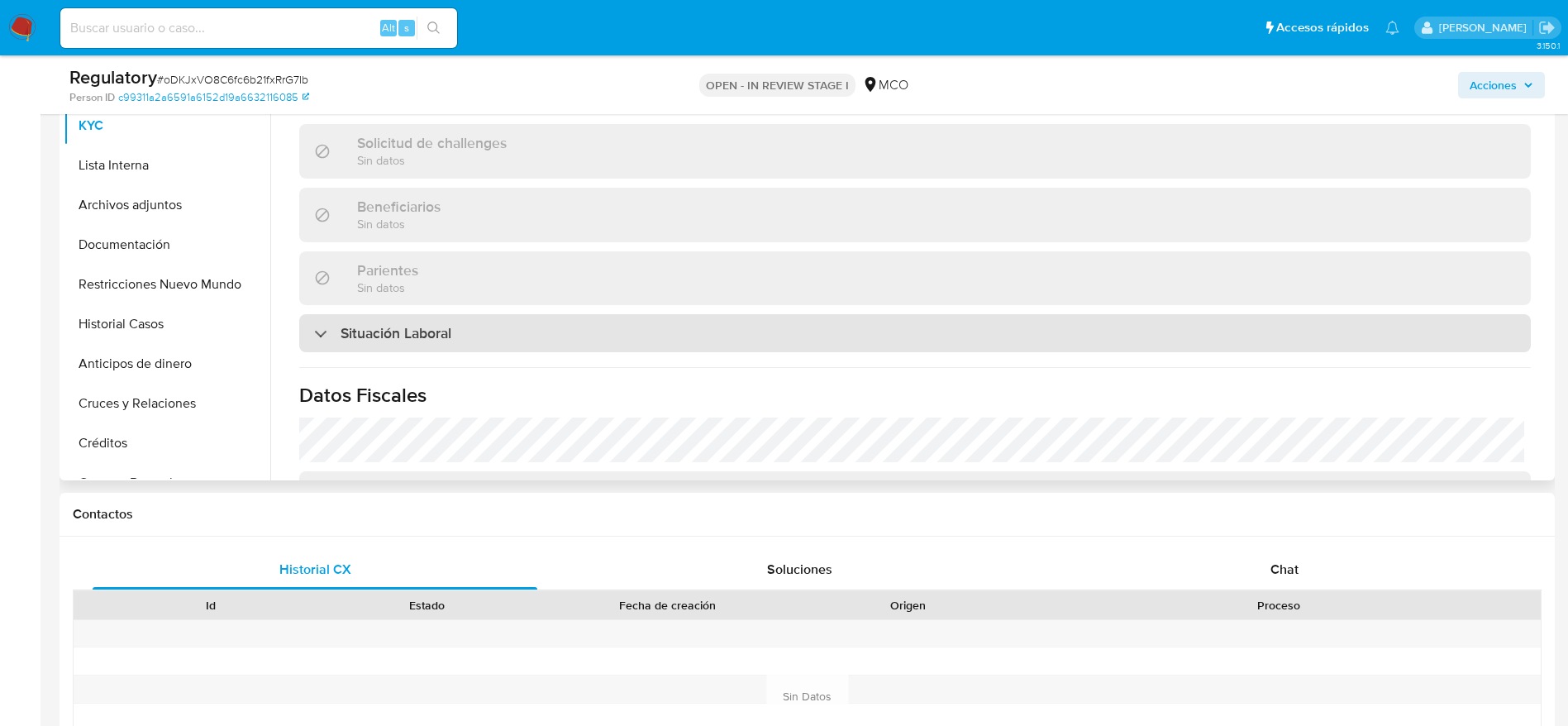
click at [485, 339] on div "Situación Laboral" at bounding box center [915, 333] width 1231 height 38
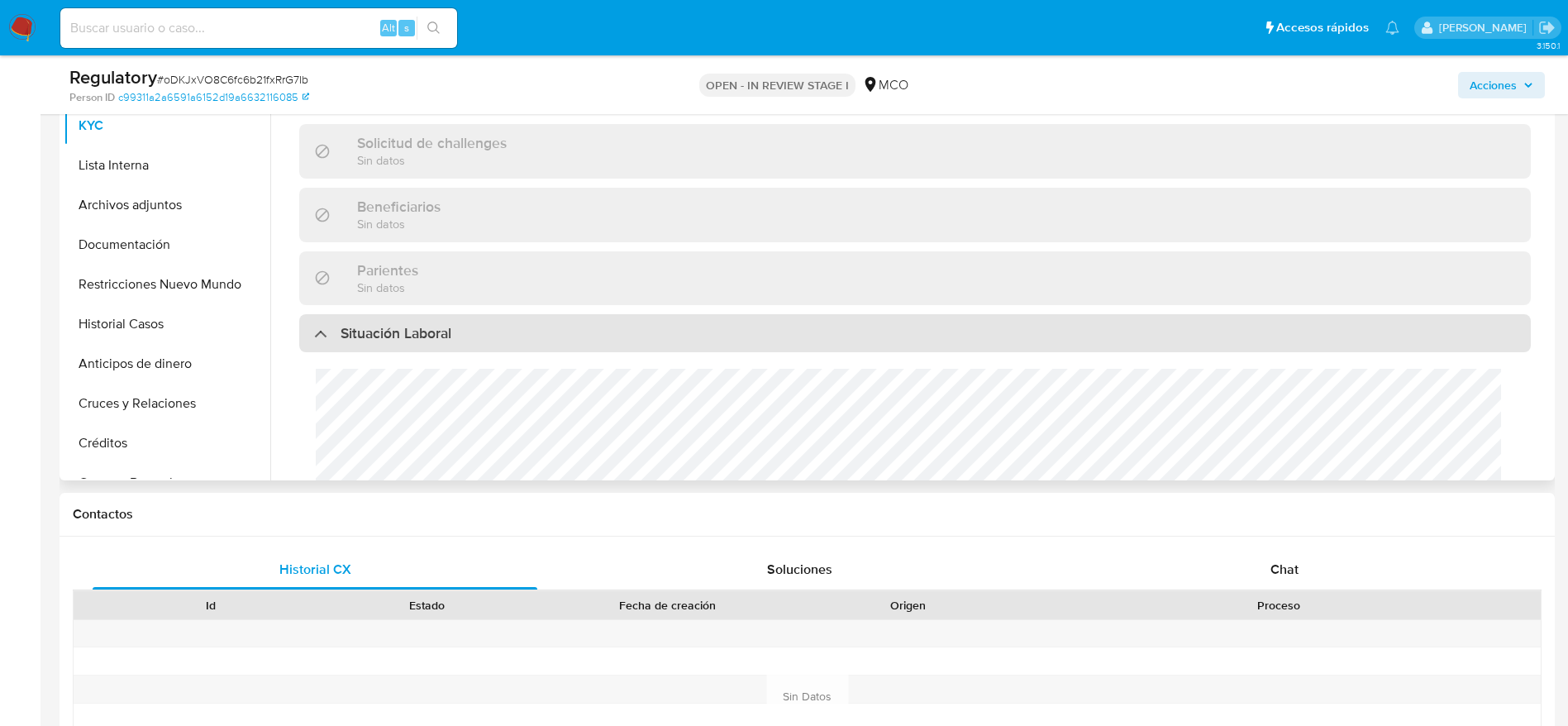
click at [485, 339] on div "Situación Laboral" at bounding box center [915, 333] width 1231 height 38
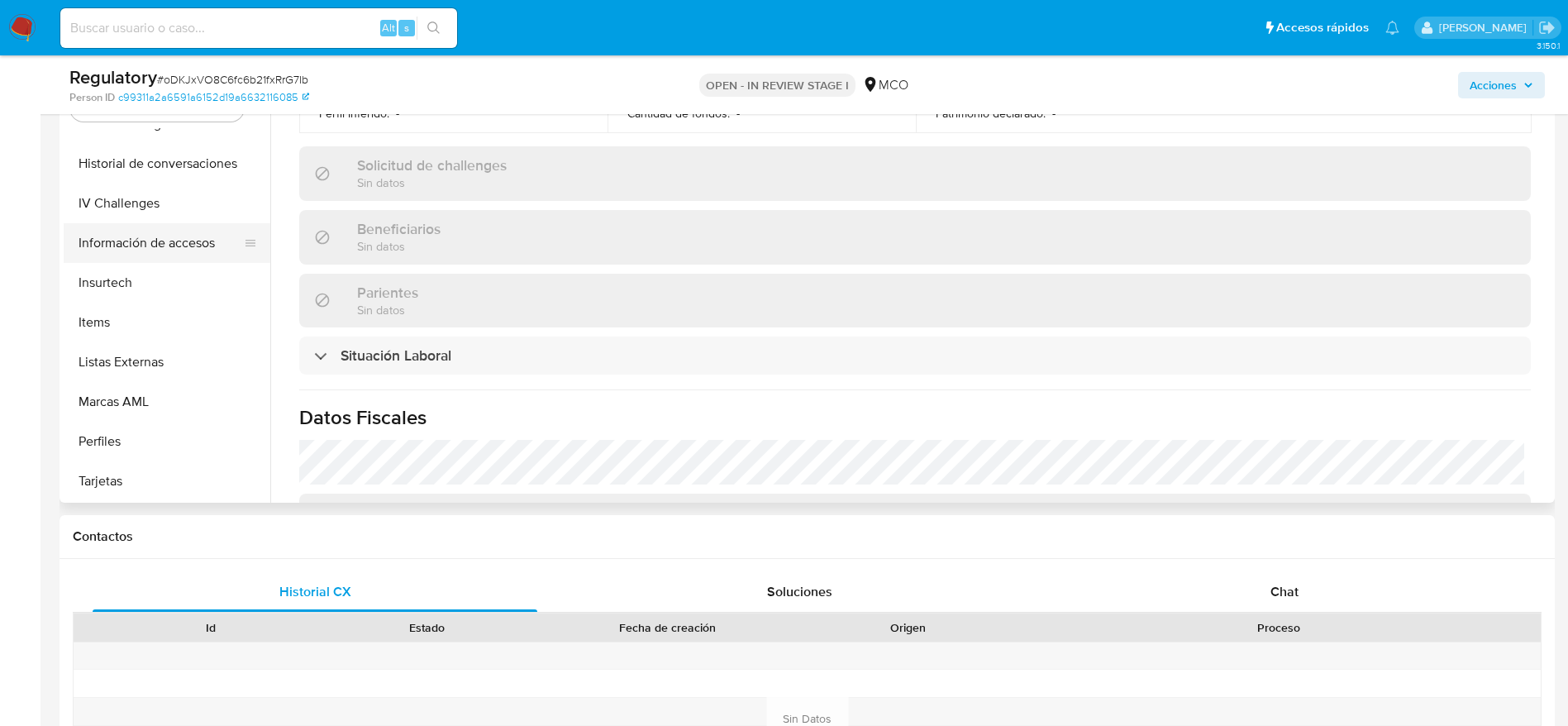
scroll to position [248, 0]
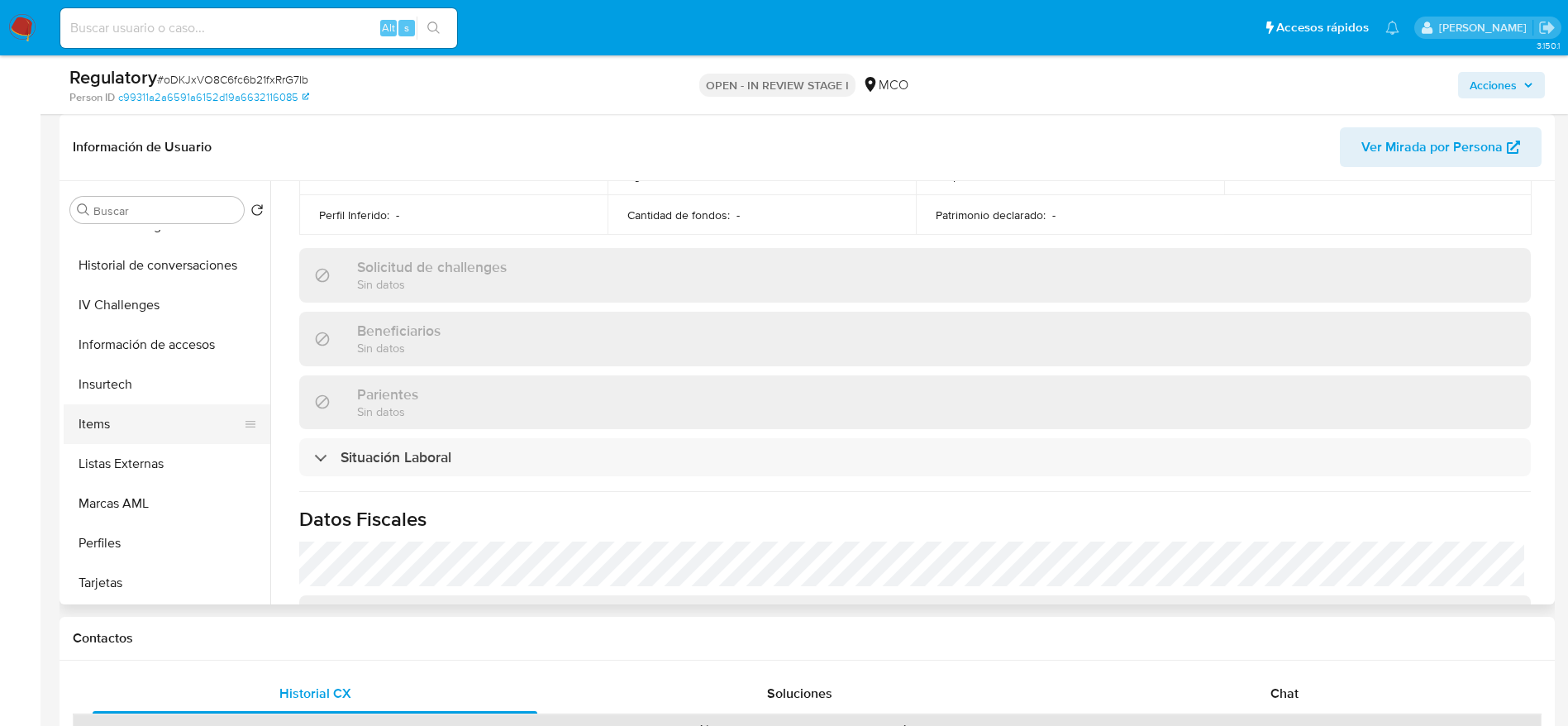
click at [154, 442] on button "Items" at bounding box center [160, 423] width 194 height 39
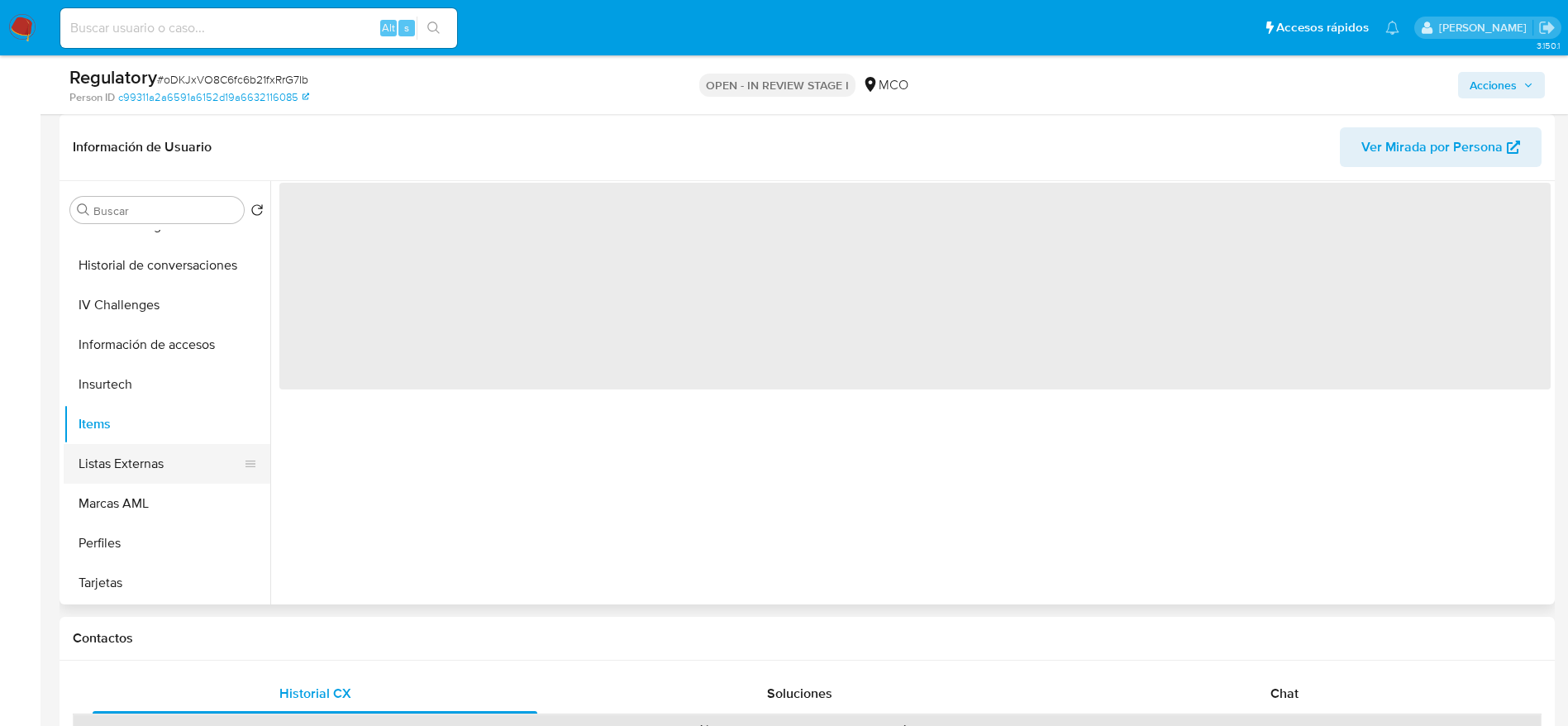
scroll to position [0, 0]
click at [153, 455] on button "Listas Externas" at bounding box center [160, 463] width 194 height 39
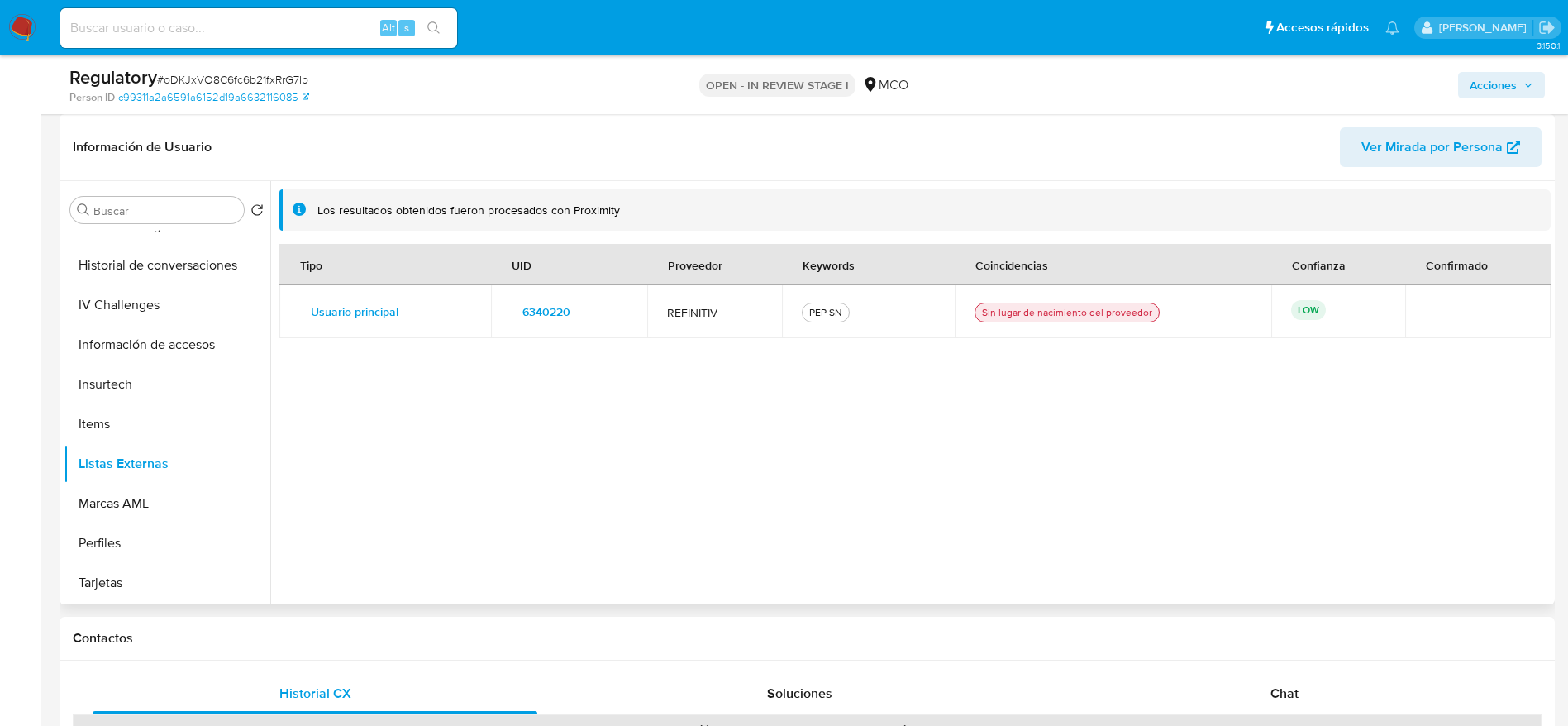
click at [564, 320] on span "6340220" at bounding box center [546, 312] width 48 height 24
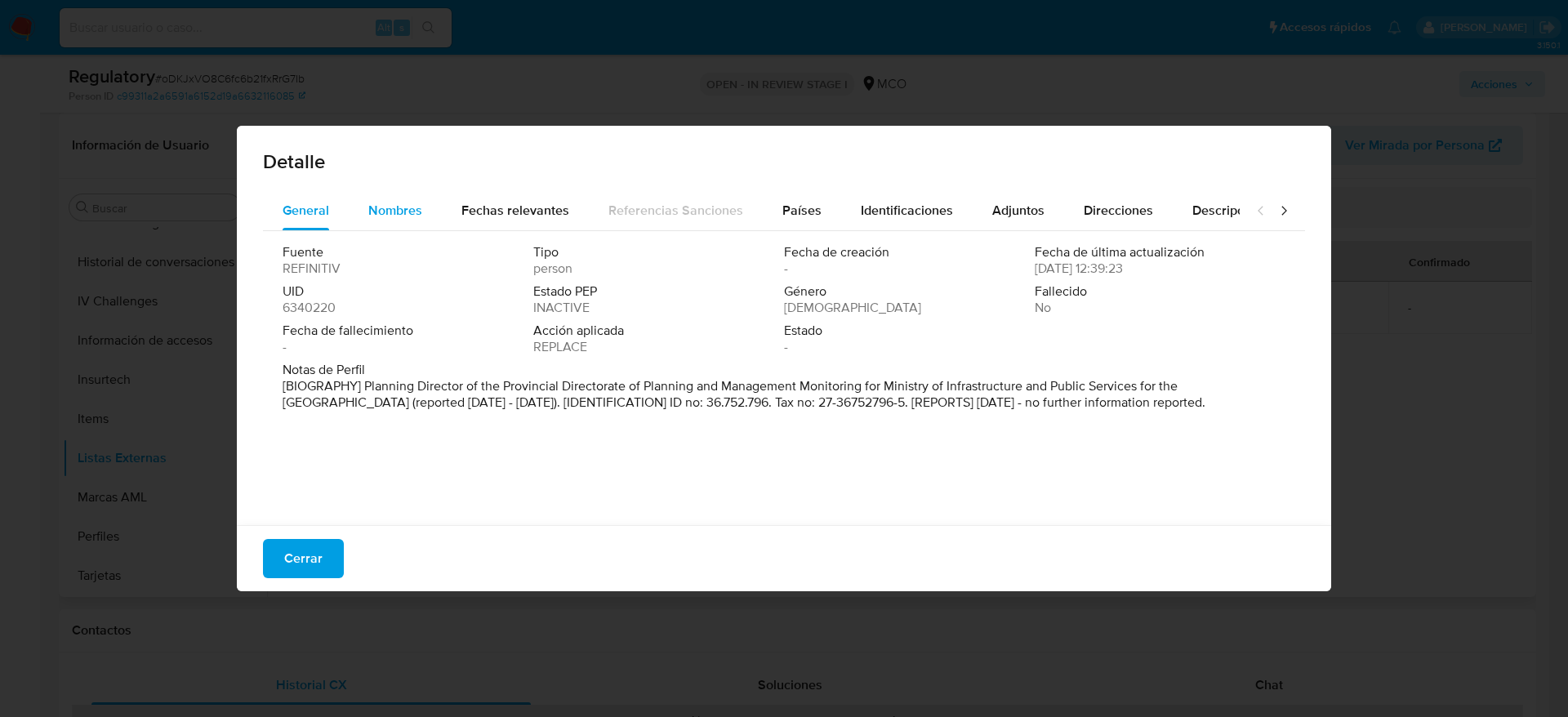
click at [427, 209] on button "Nombres" at bounding box center [395, 210] width 93 height 39
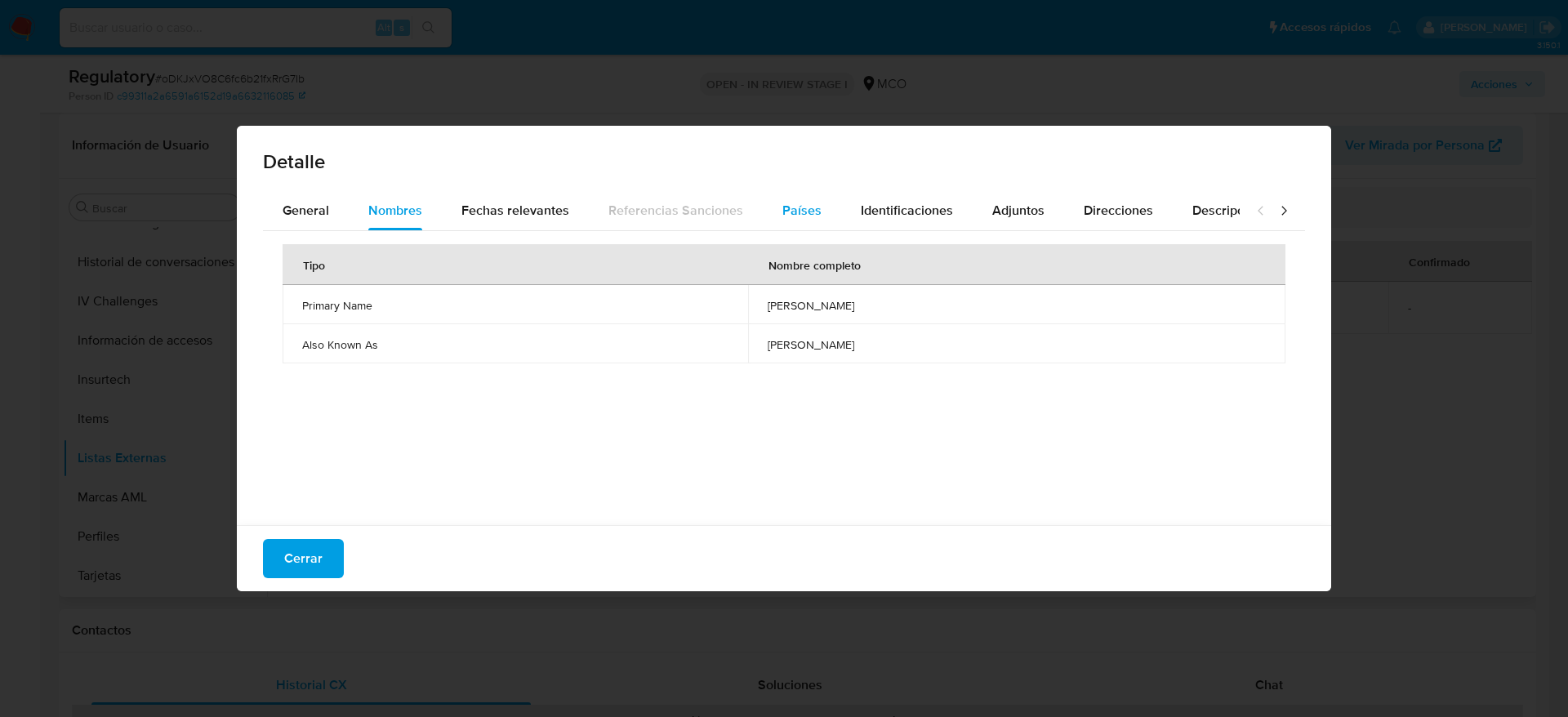
click at [792, 228] on div "Países" at bounding box center [801, 210] width 39 height 39
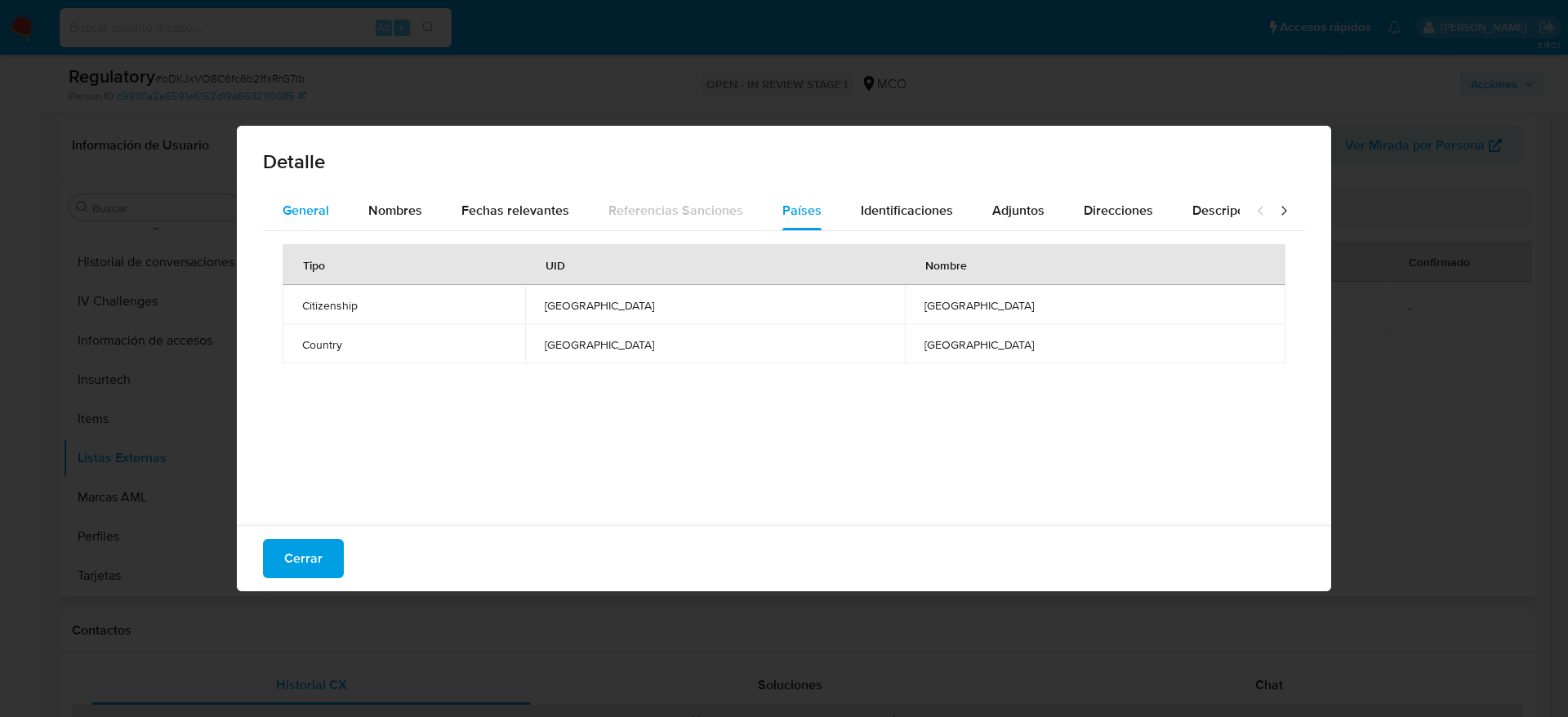
click at [310, 214] on span "General" at bounding box center [306, 210] width 47 height 19
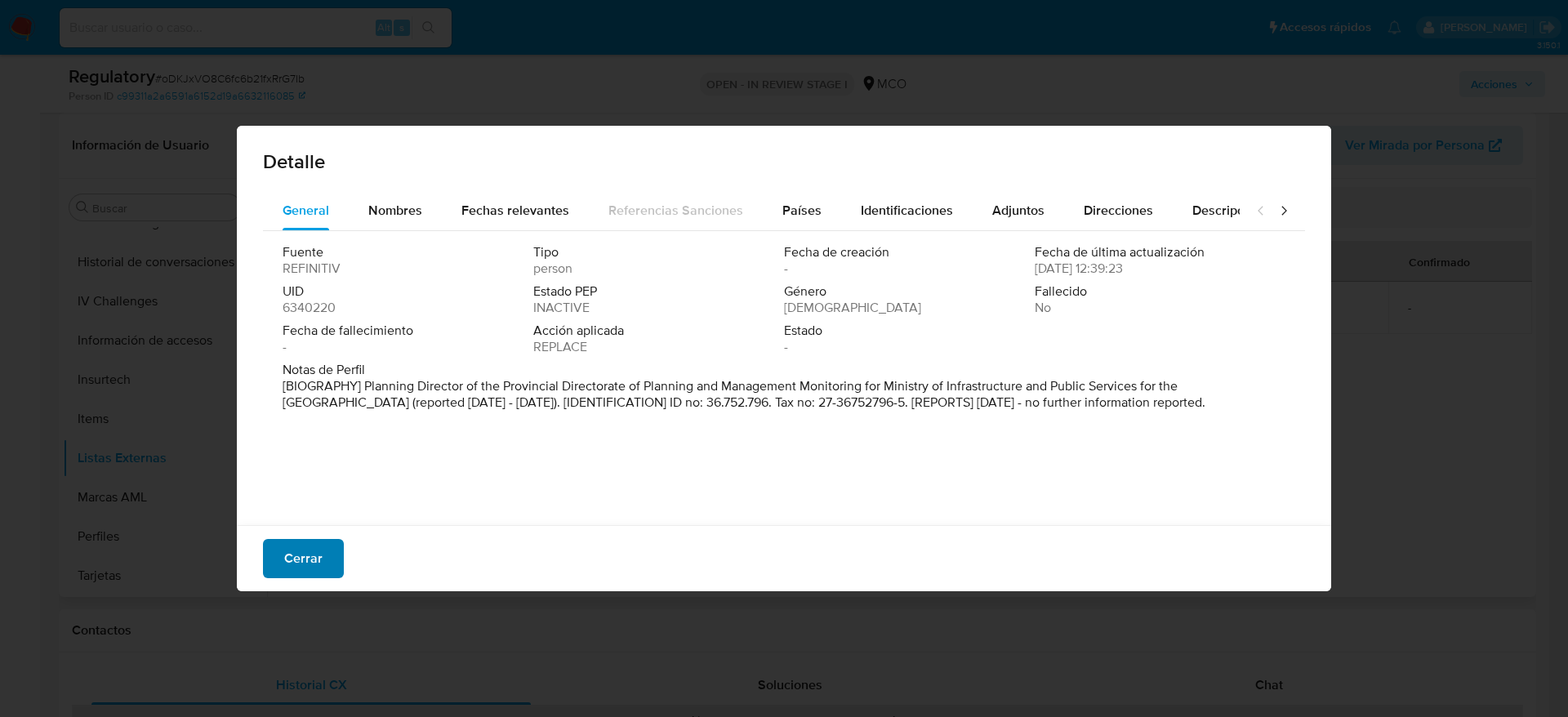
click at [297, 541] on span "Cerrar" at bounding box center [303, 558] width 39 height 36
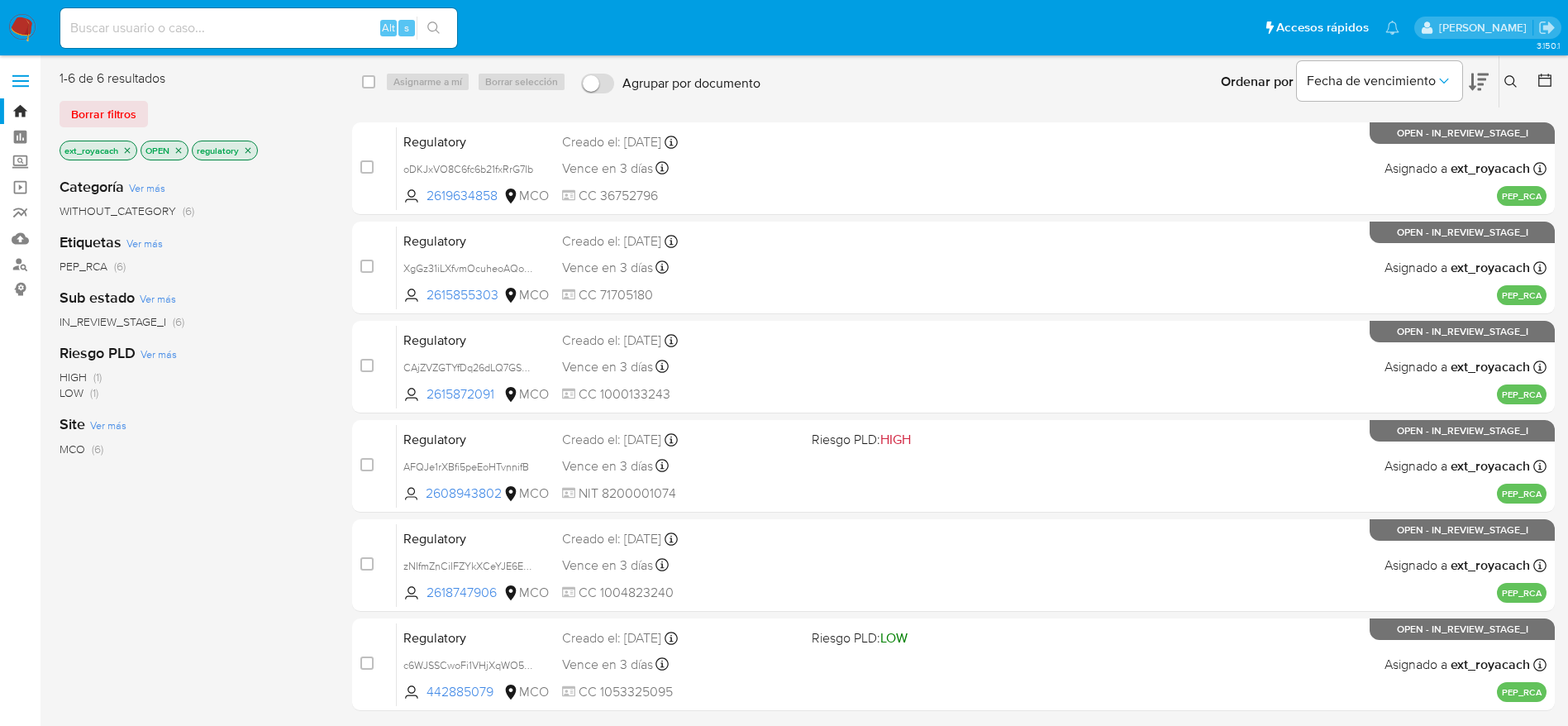
click at [247, 146] on icon "close-filter" at bounding box center [248, 150] width 10 height 10
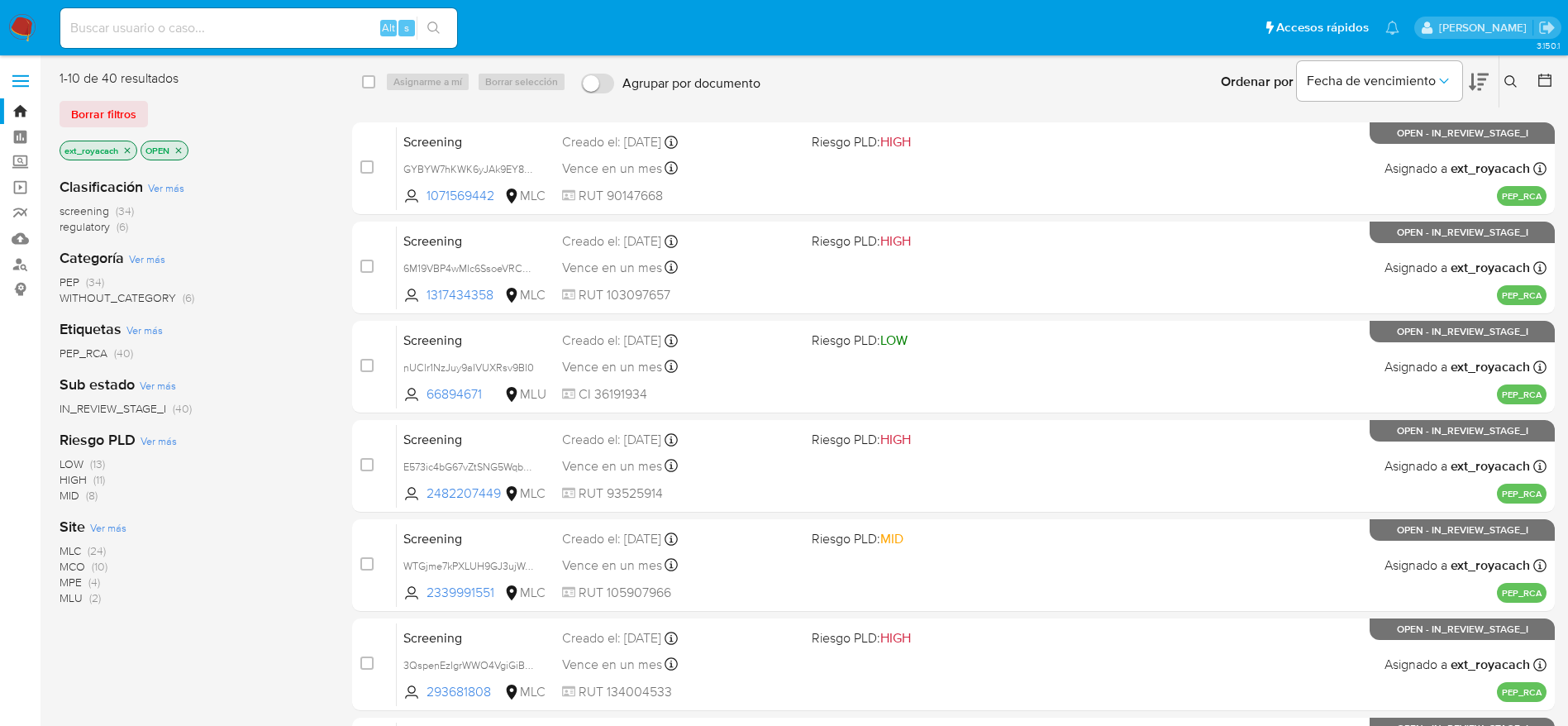
click at [101, 214] on span "screening" at bounding box center [84, 210] width 50 height 17
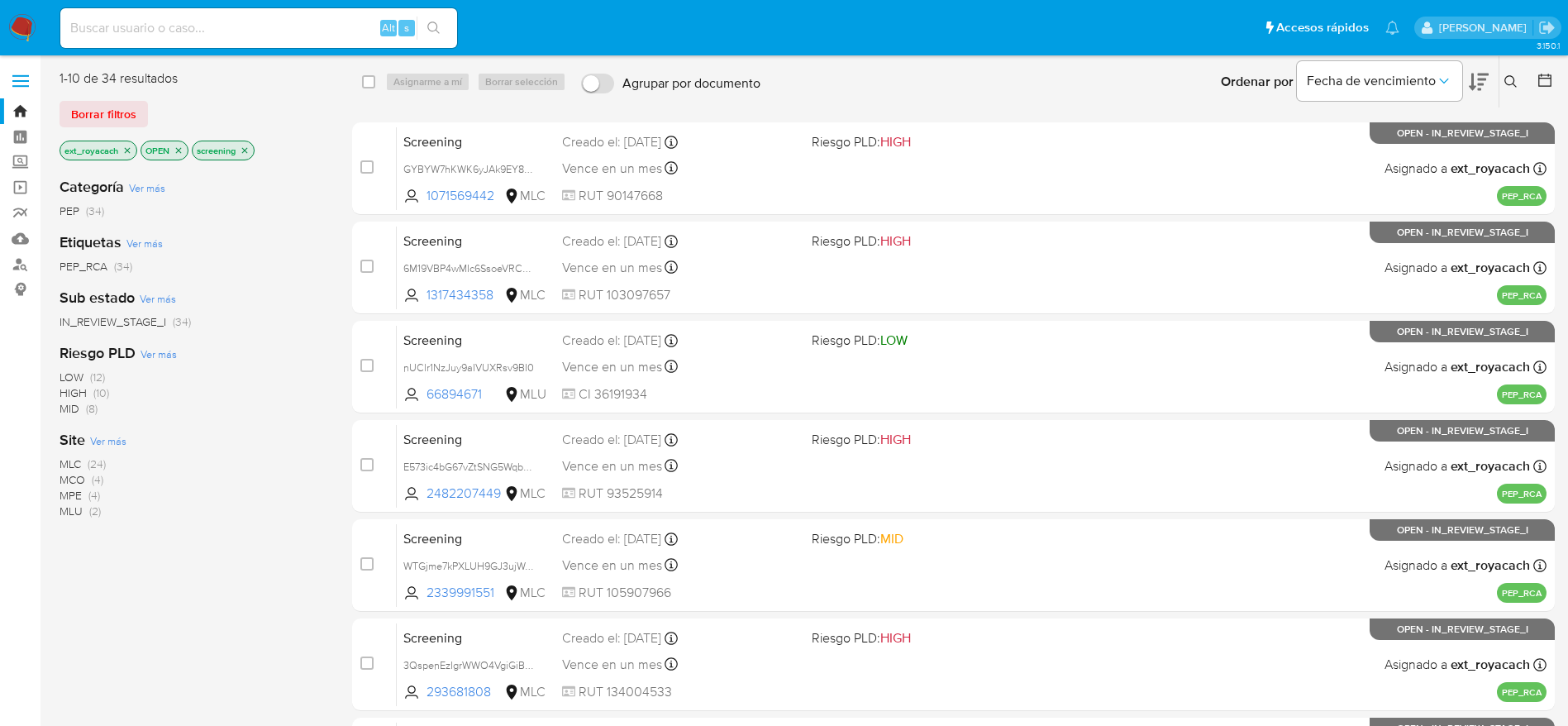
click at [71, 459] on span "MLC" at bounding box center [70, 463] width 22 height 17
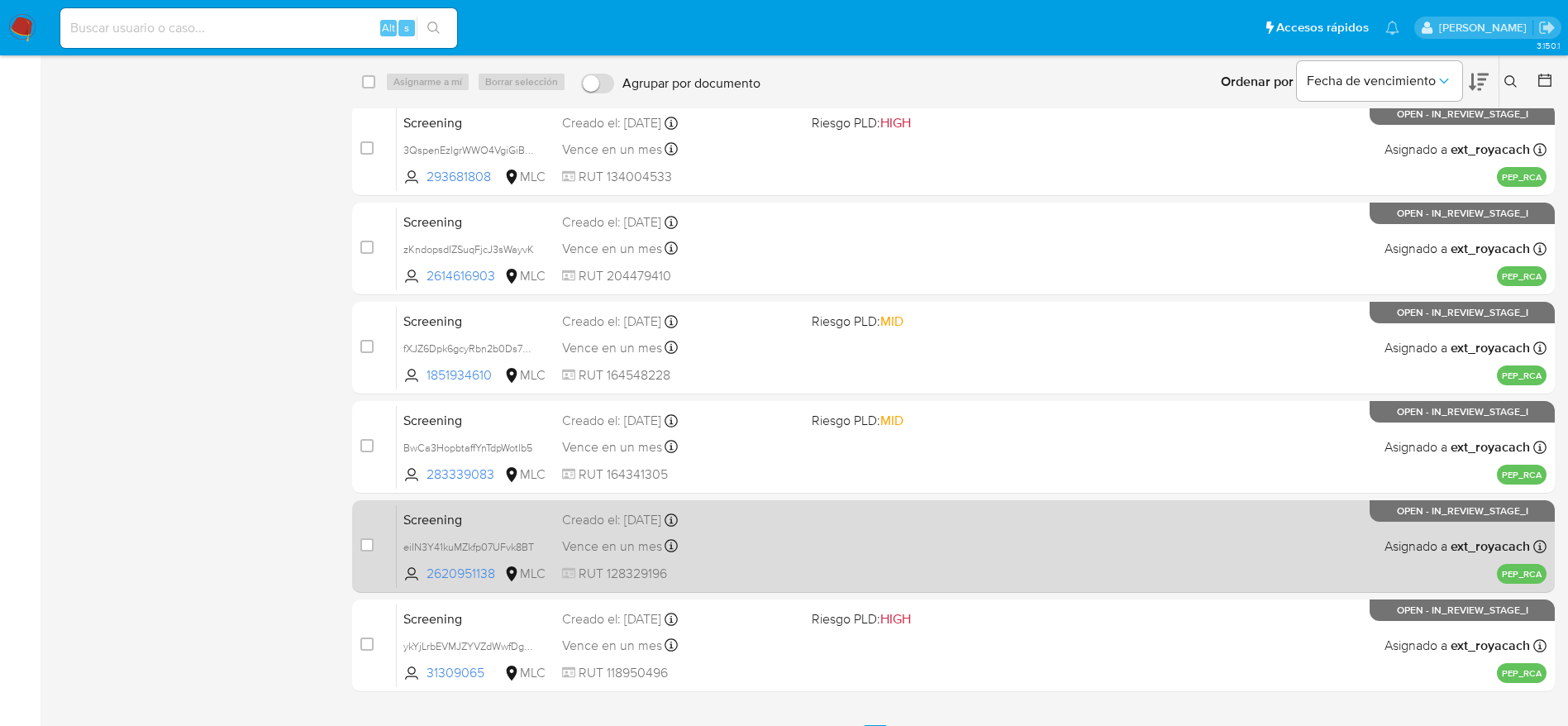
scroll to position [452, 0]
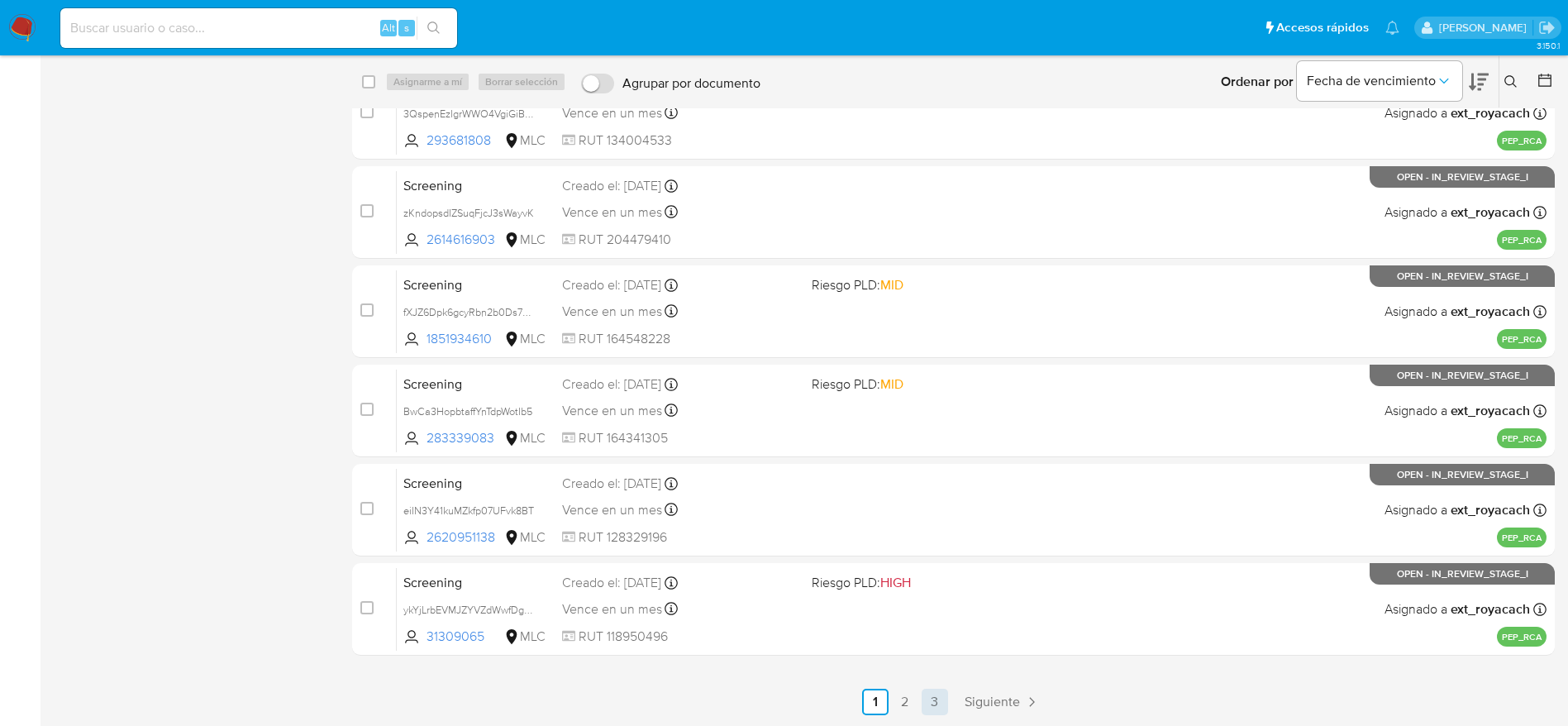
click at [933, 709] on link "3" at bounding box center [935, 702] width 26 height 26
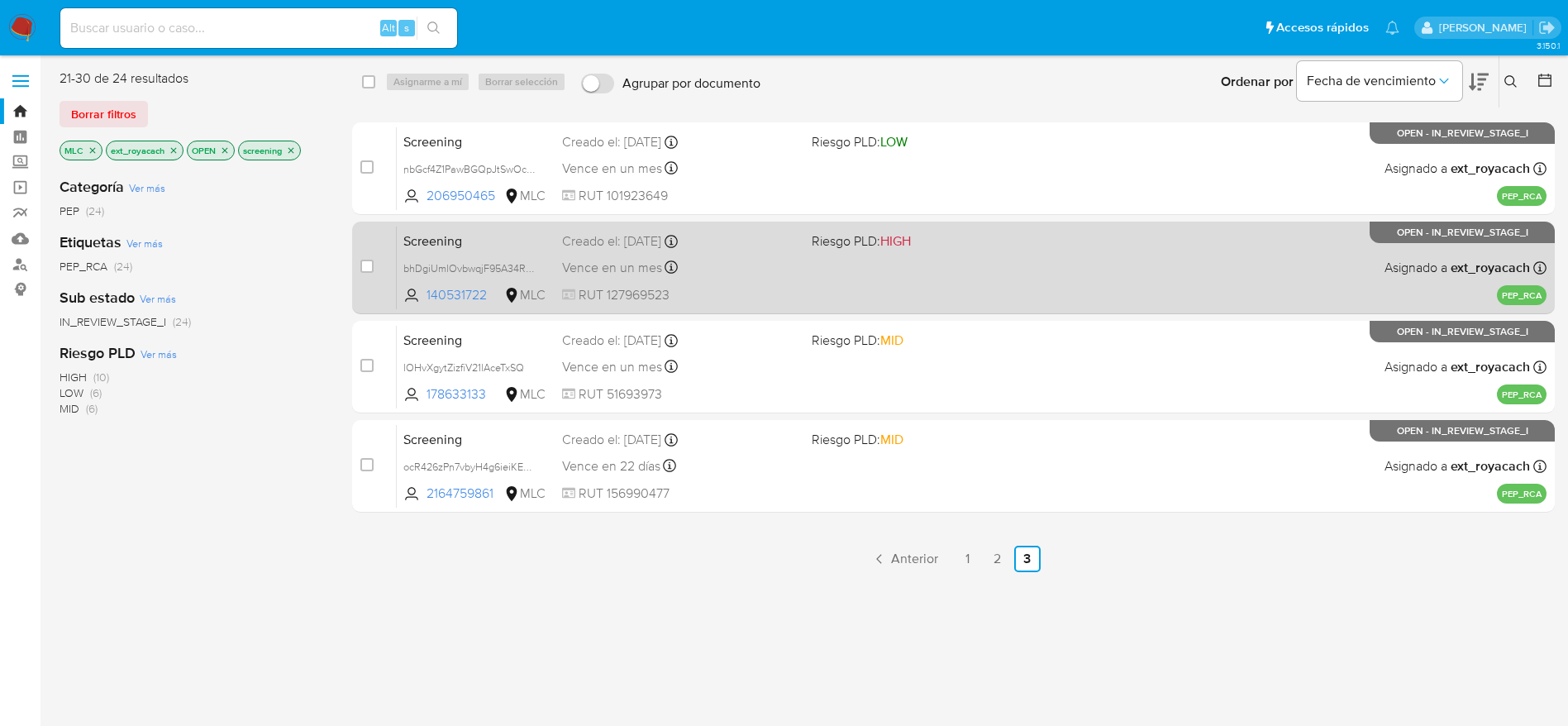
click at [721, 246] on div "Creado el: [DATE] Creado el: [DATE] 07:05:41" at bounding box center [680, 241] width 236 height 18
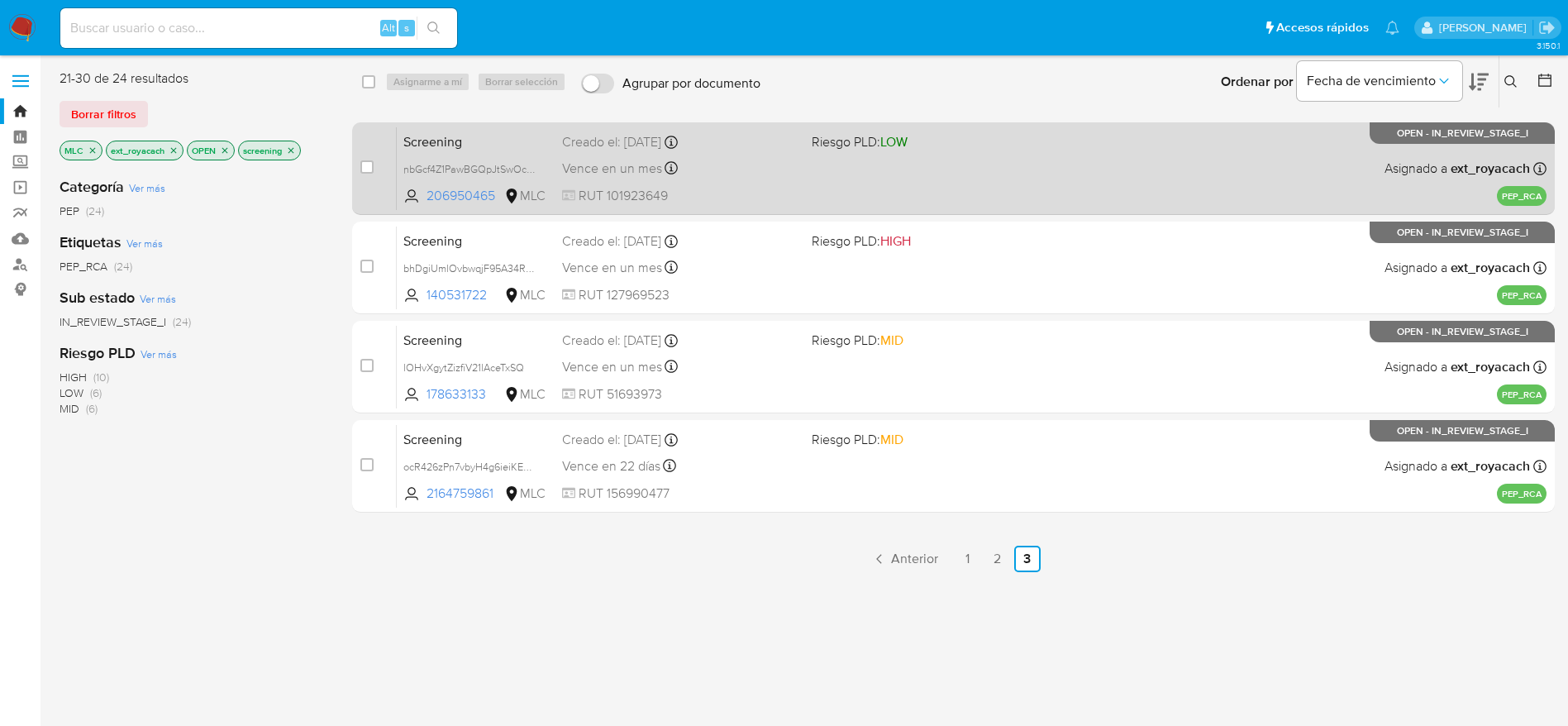
click at [749, 141] on div "Creado el: [DATE] Creado el: [DATE] 07:05:43" at bounding box center [680, 142] width 236 height 18
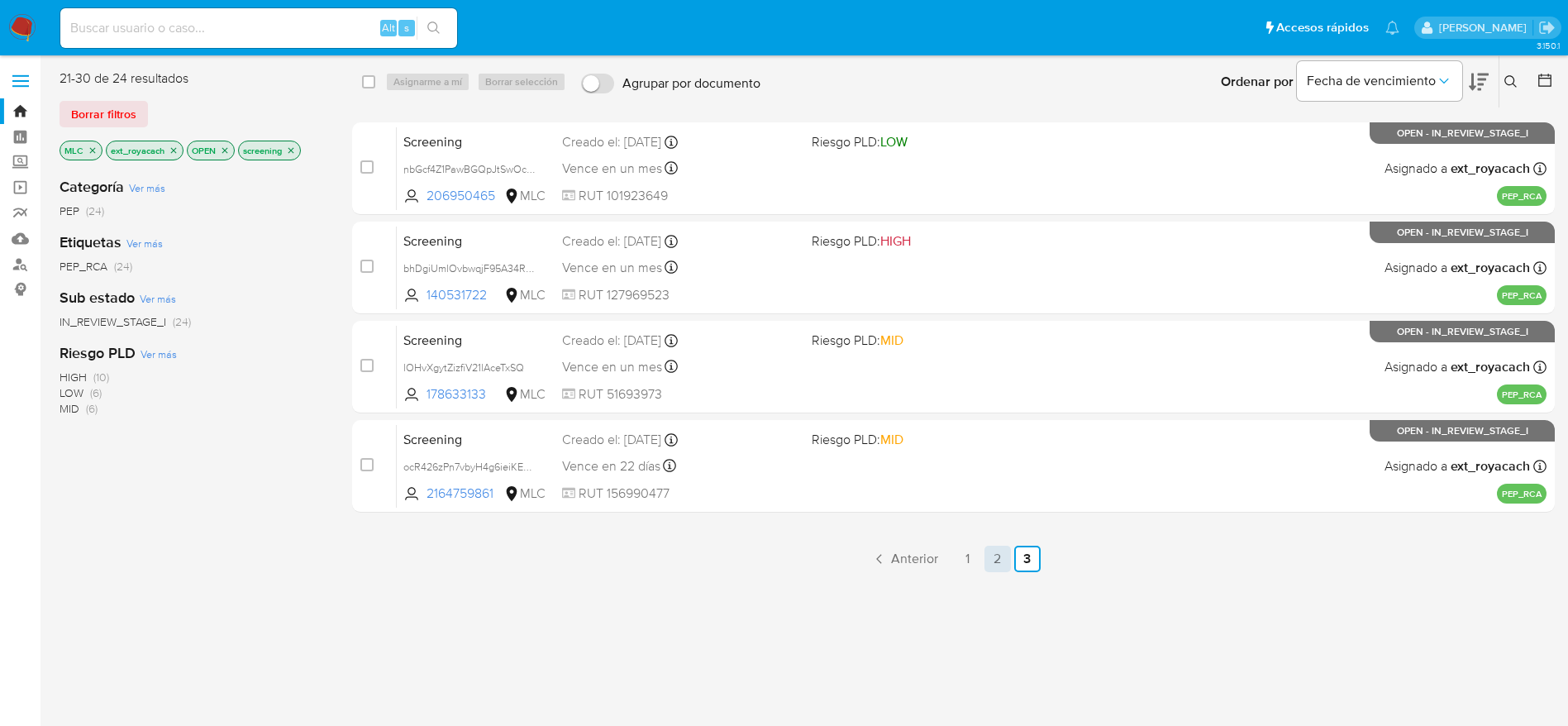
click at [997, 546] on link "2" at bounding box center [998, 559] width 26 height 26
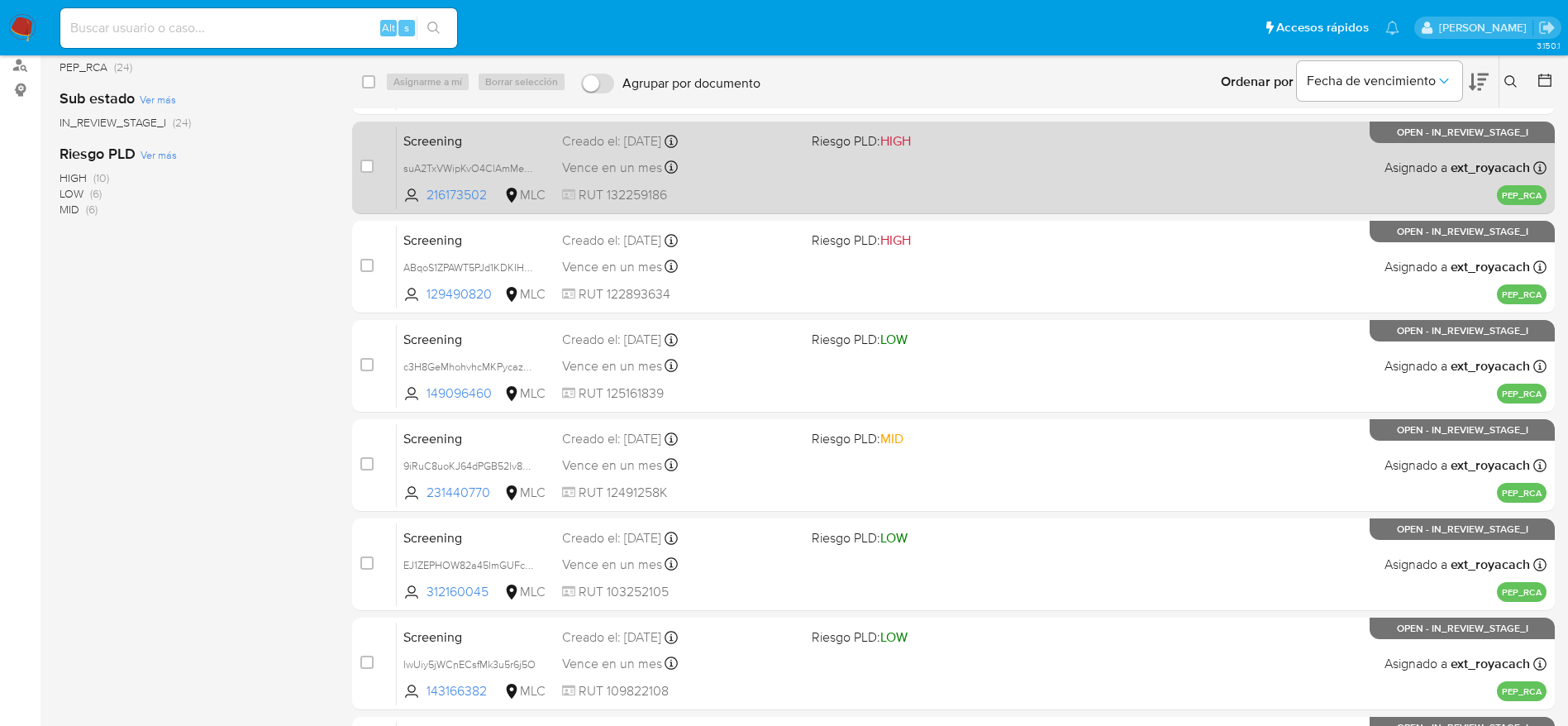
scroll to position [452, 0]
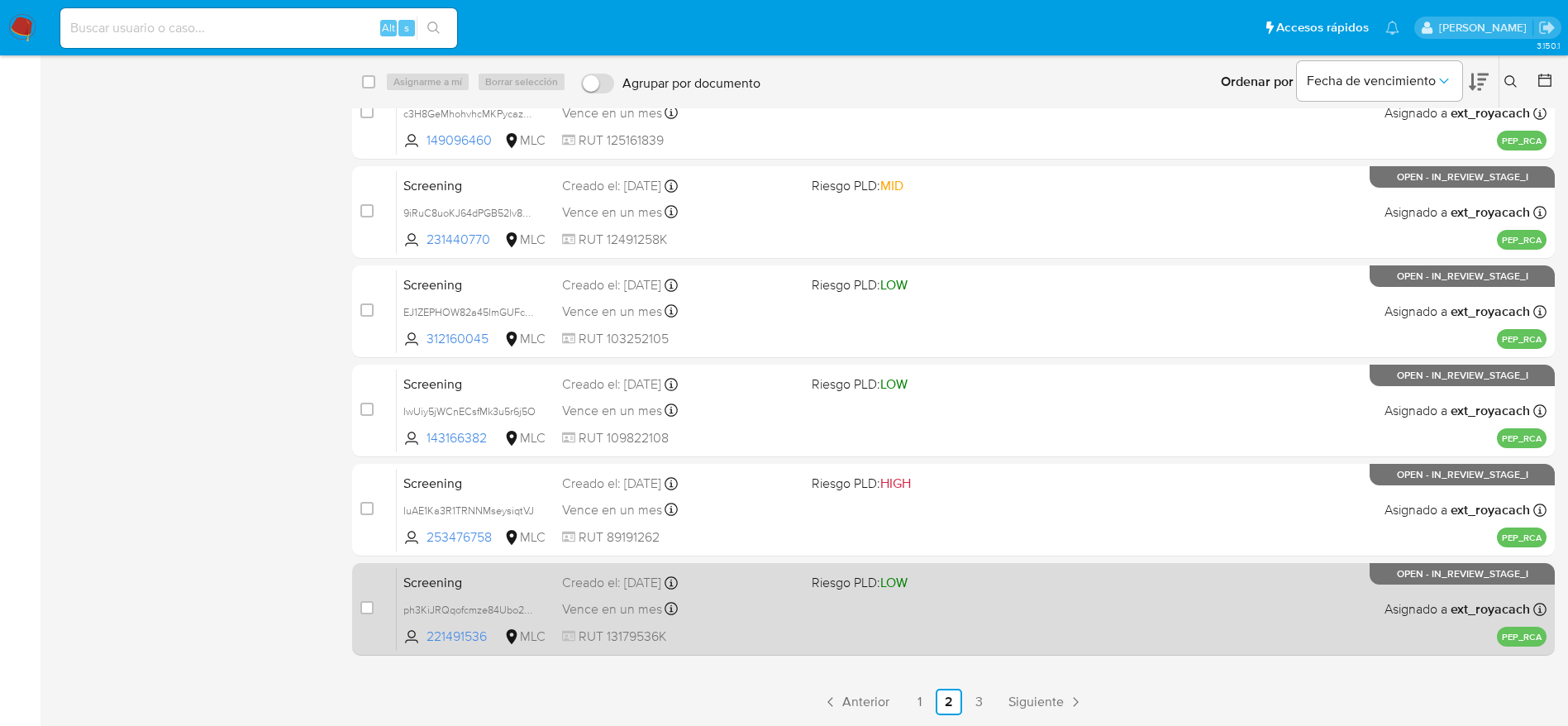
click at [768, 598] on div "Vence en un mes Vence el [DATE] 07:05:47" at bounding box center [680, 609] width 236 height 23
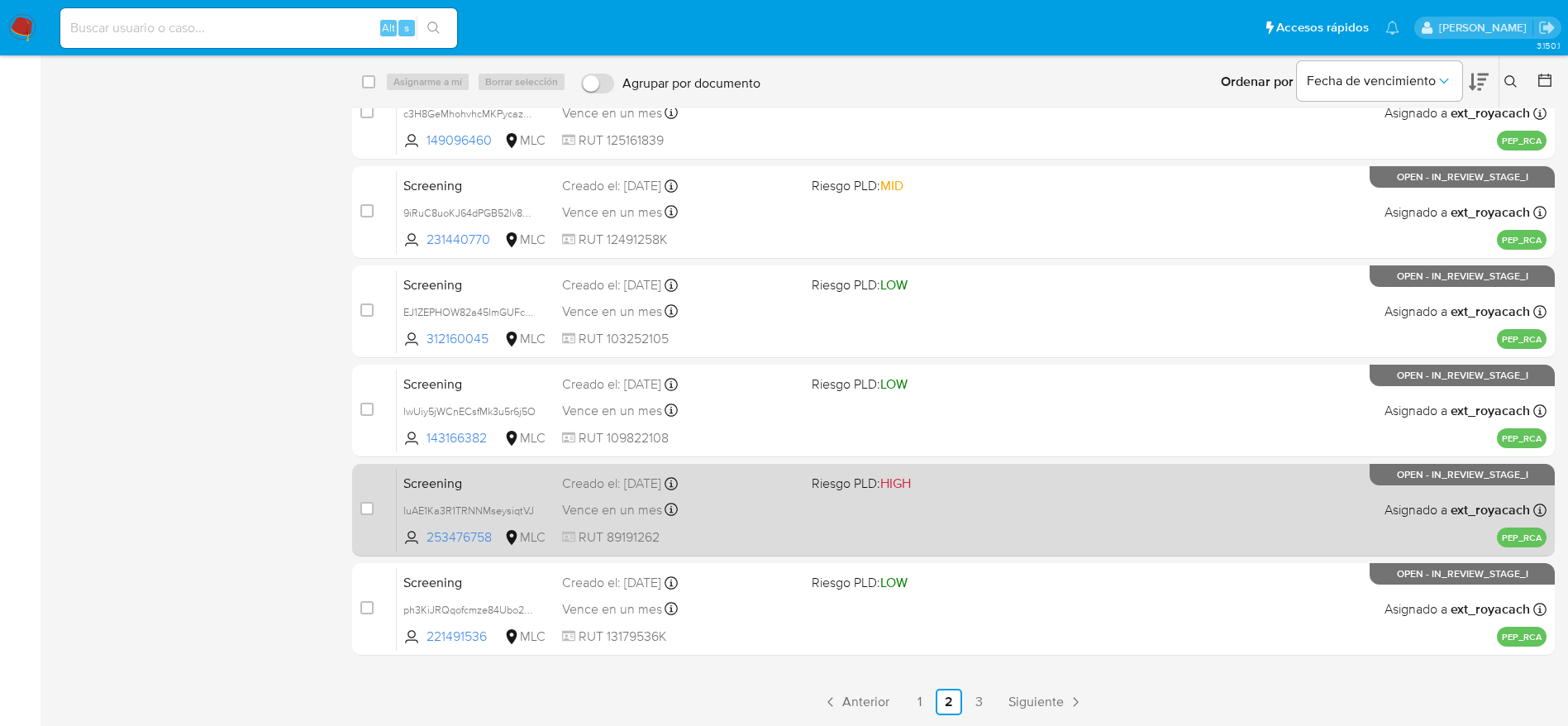
click at [678, 490] on icon at bounding box center [671, 483] width 13 height 13
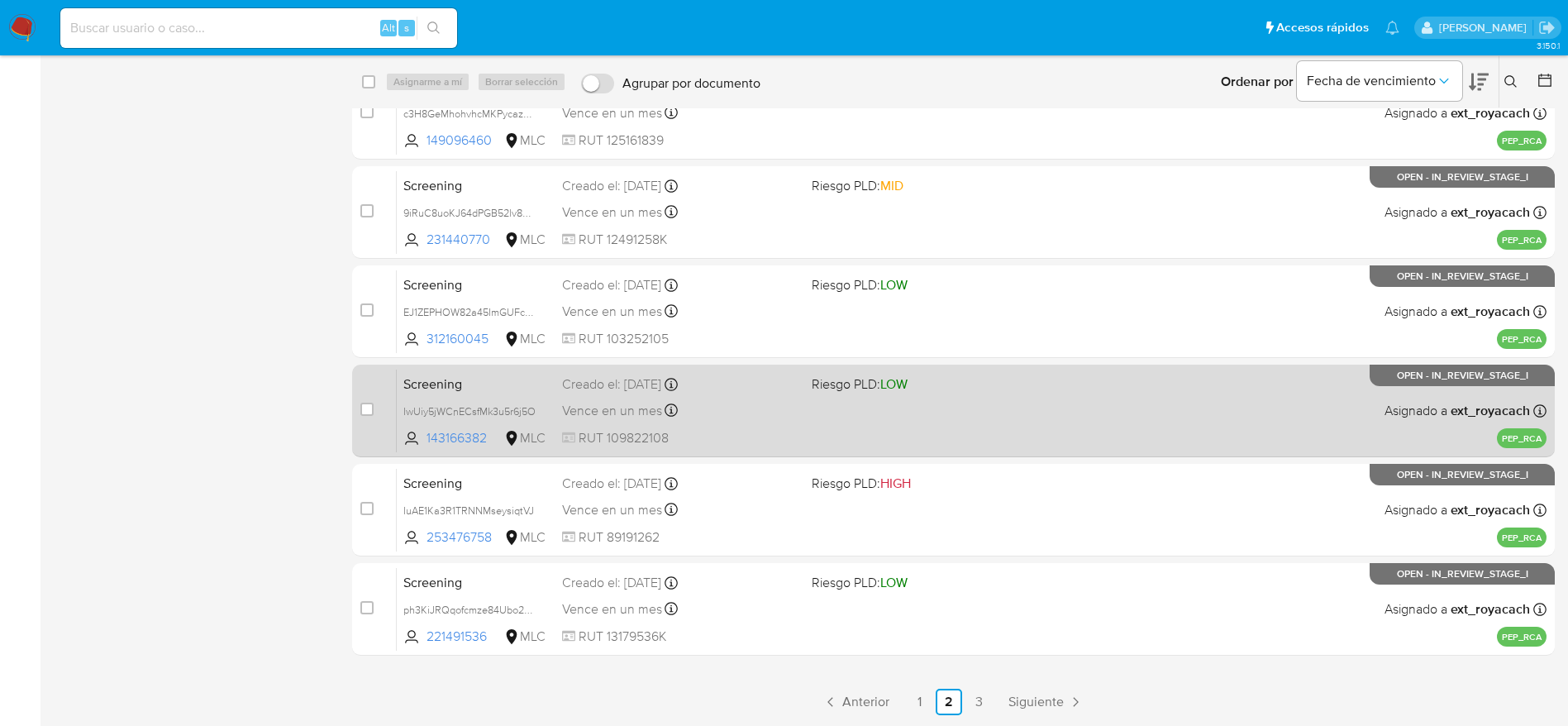
click at [834, 381] on span "Riesgo PLD: LOW" at bounding box center [860, 383] width 96 height 18
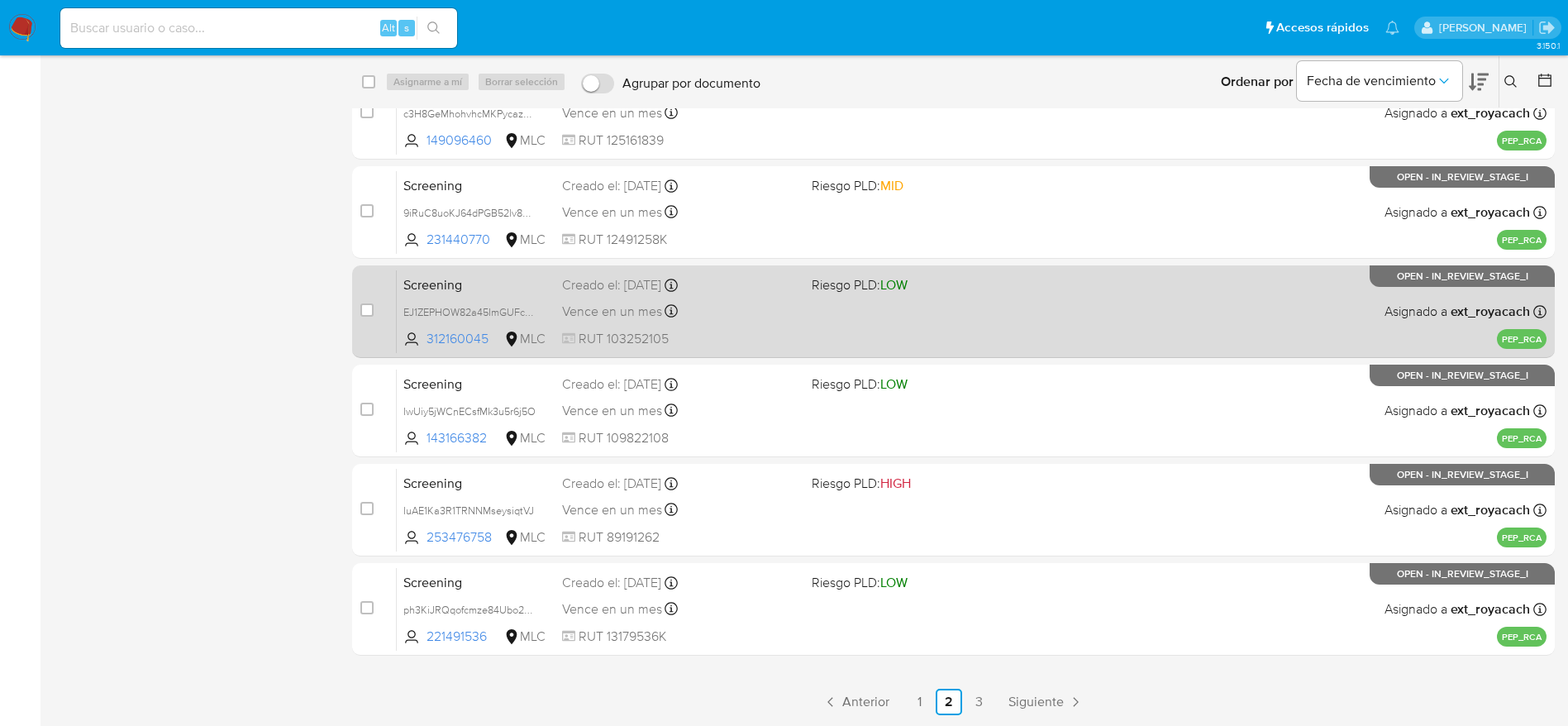
click at [723, 298] on div "Screening EJ1ZEPHOW82a45ImGUFcIwxE 312160045 MLC Riesgo PLD: LOW Creado el: 10/…" at bounding box center [971, 312] width 1149 height 84
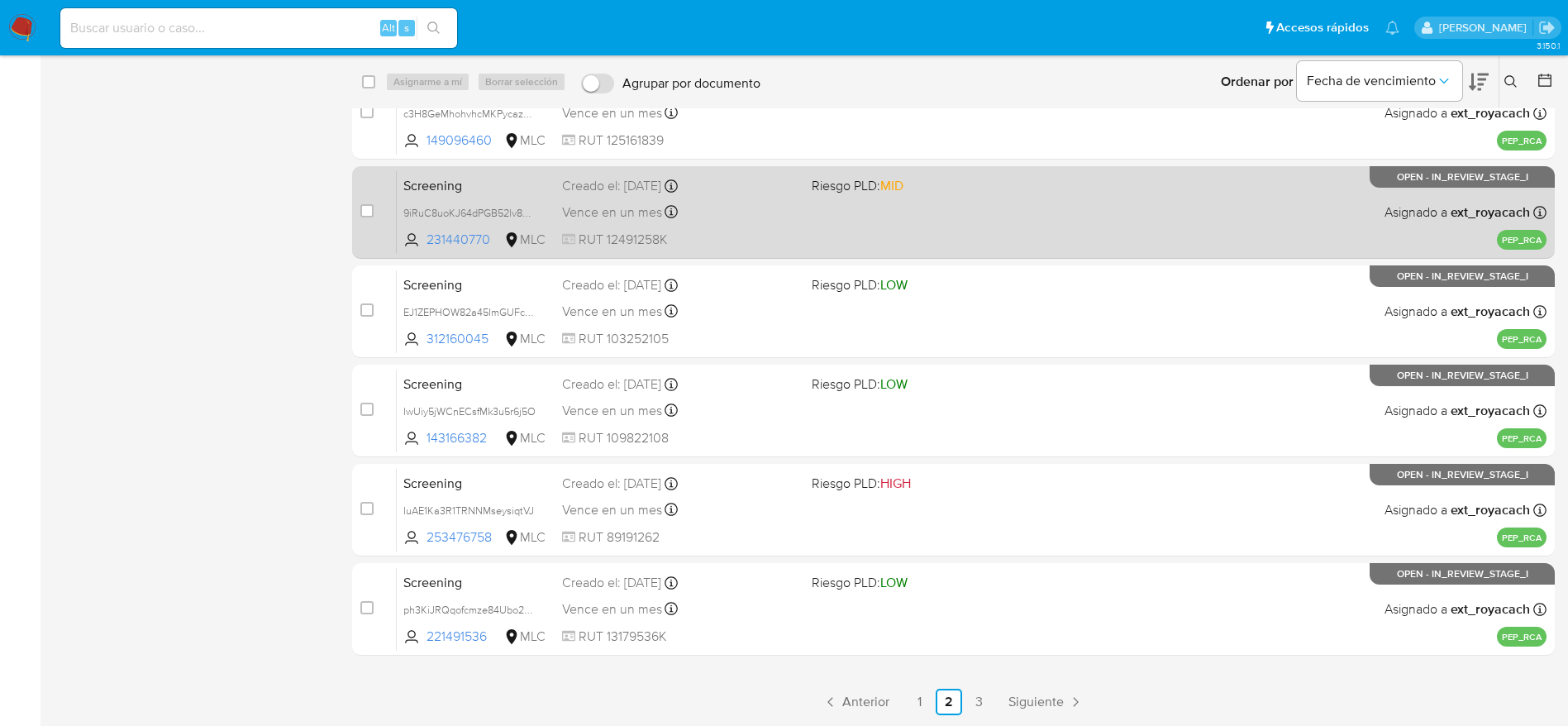
click at [832, 209] on div "Screening 9iRuC8uoKJ64dPGB52lv88TF 231440770 MLC Riesgo PLD: MID Creado el: 10/…" at bounding box center [971, 212] width 1149 height 84
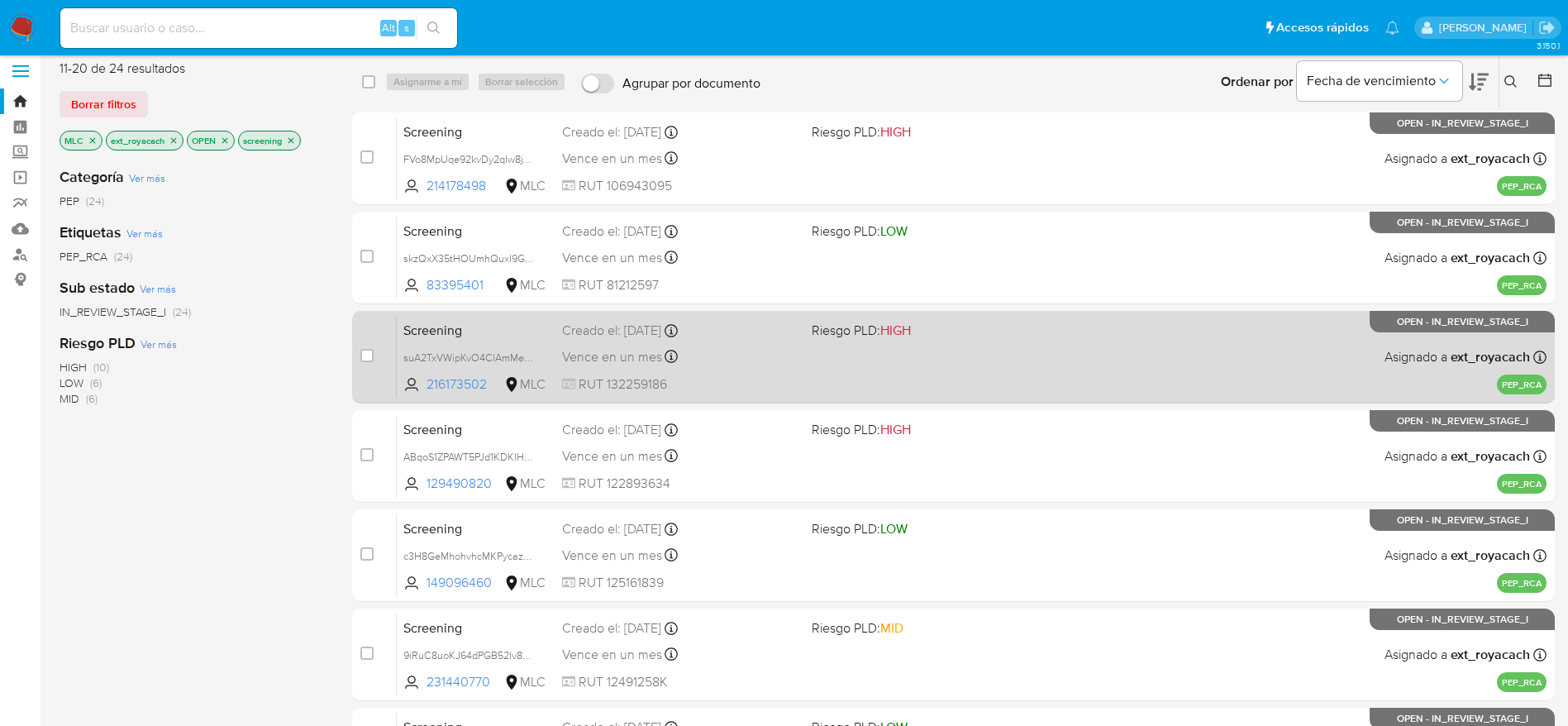
scroll to position [0, 0]
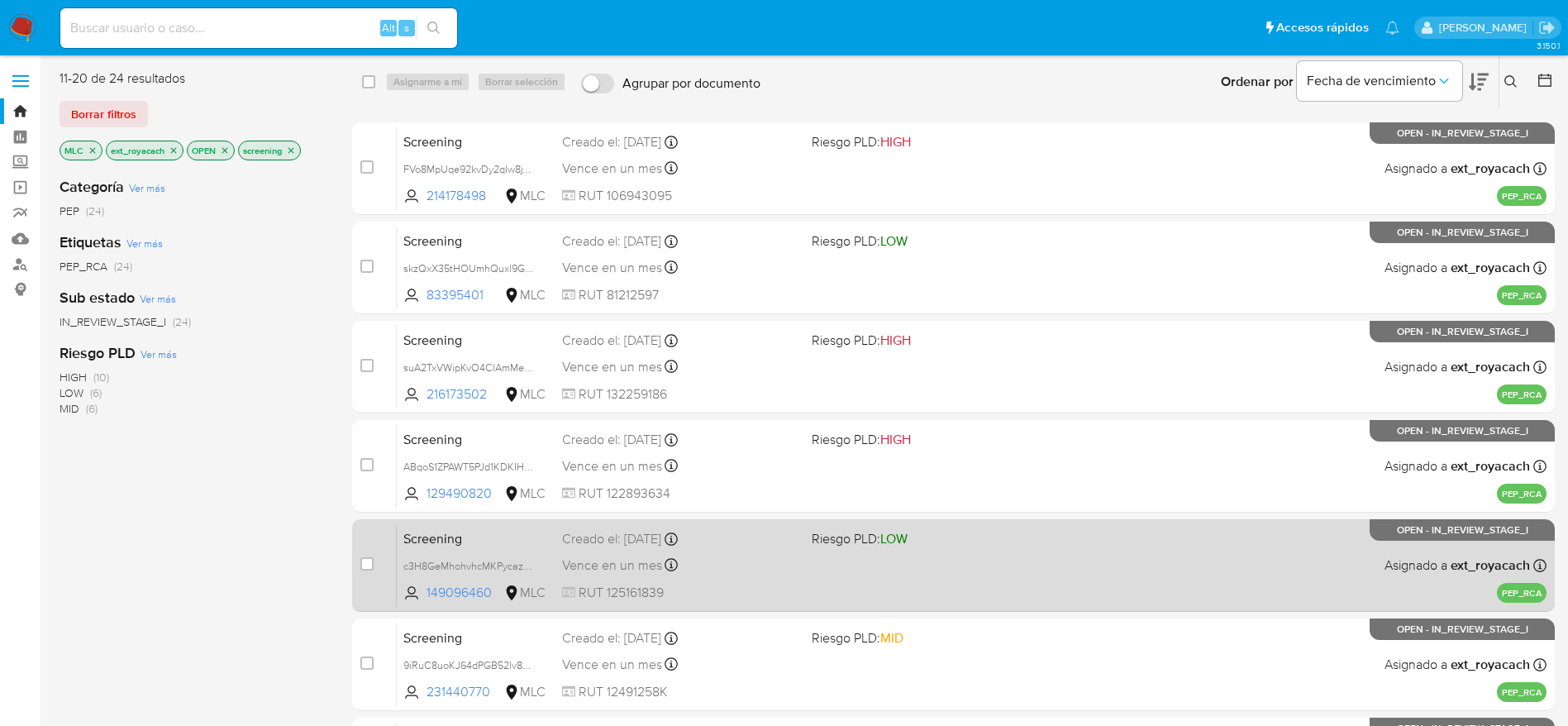
click at [735, 551] on div "Screening c3H8GeMhohvhcMKPycazD6jo 149096460 MLC Riesgo PLD: LOW Creado el: 10/…" at bounding box center [971, 565] width 1149 height 84
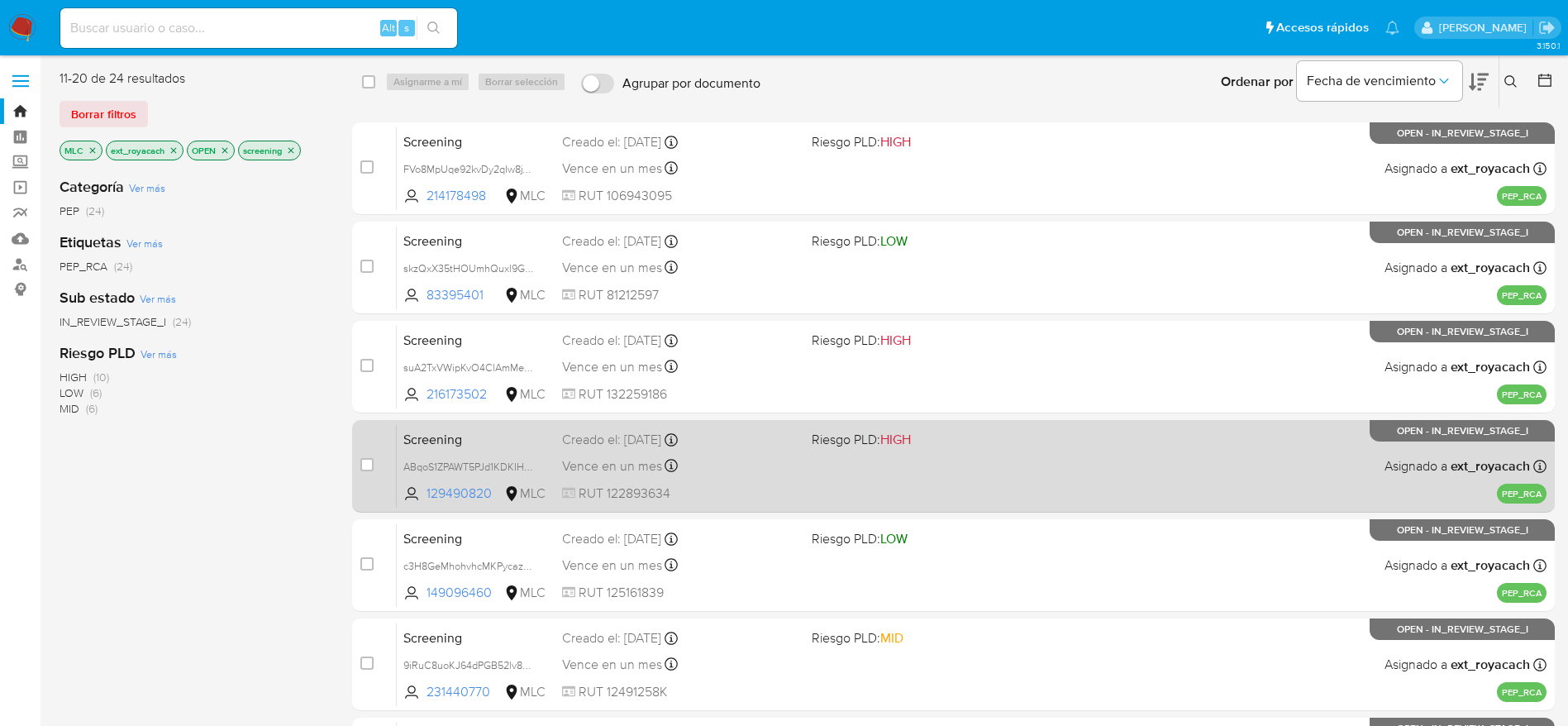
click at [888, 445] on span "HIGH" at bounding box center [895, 440] width 31 height 19
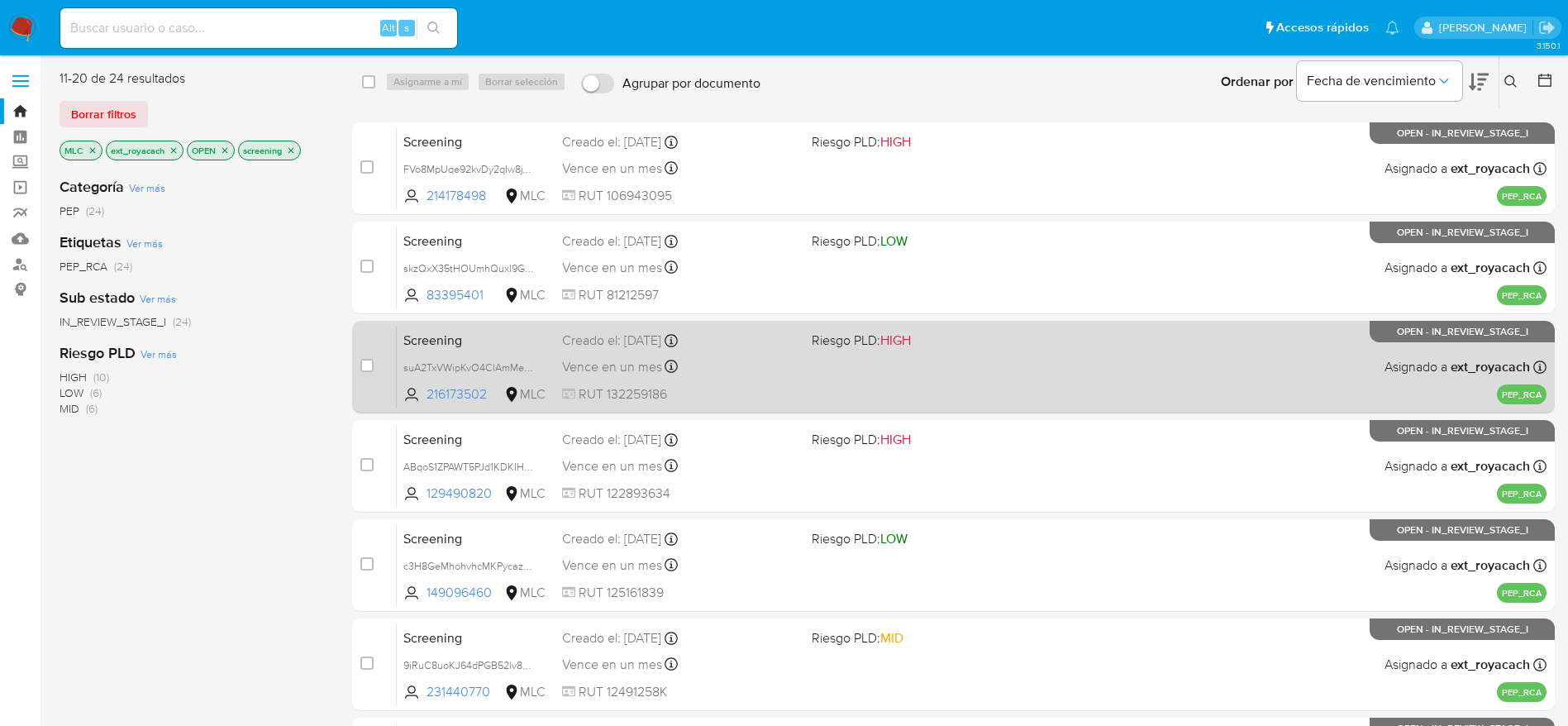
click at [724, 359] on div "Vence en un mes Vence el 09/09/2025 07:07:11" at bounding box center [680, 367] width 236 height 23
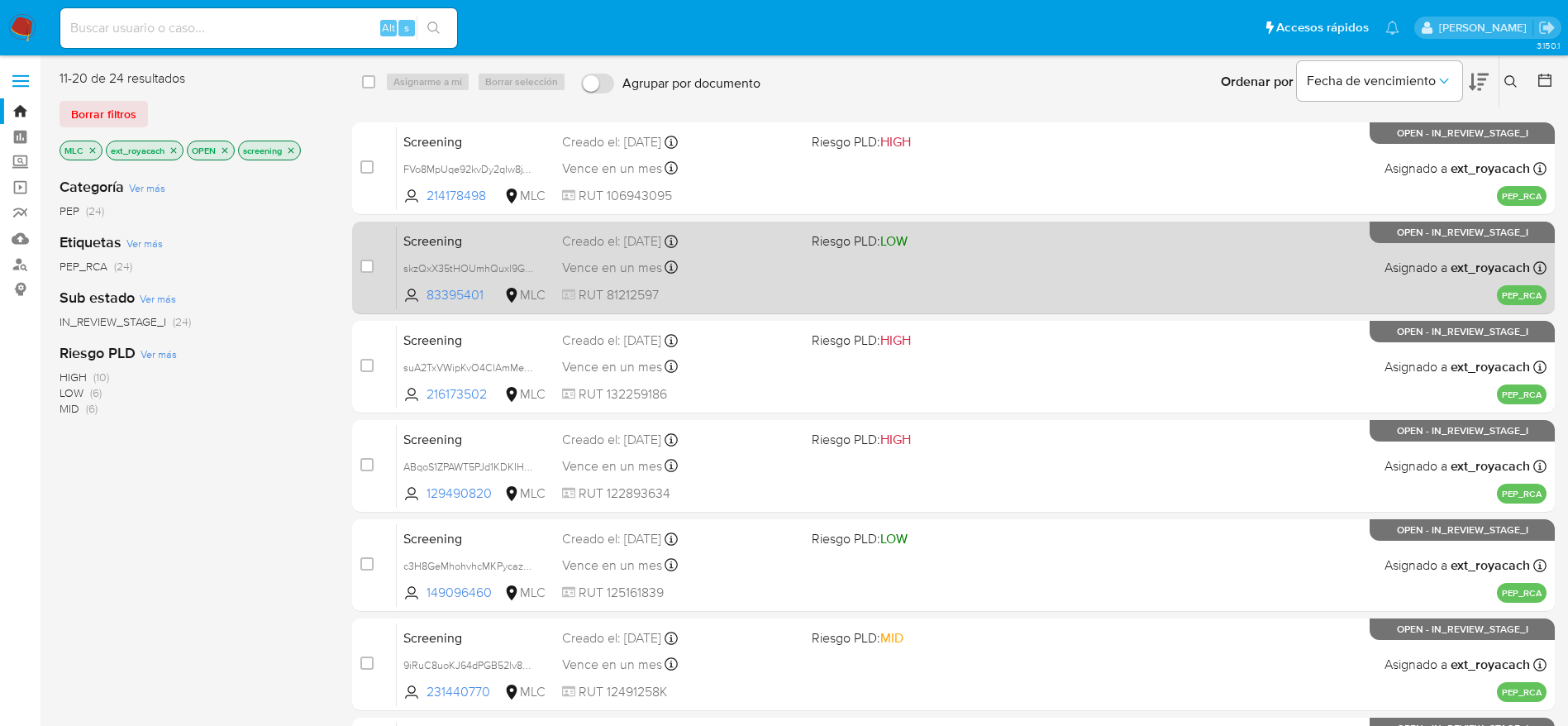
click at [780, 262] on div "Vence en un mes Vence el 09/09/2025 07:07:15" at bounding box center [680, 268] width 236 height 23
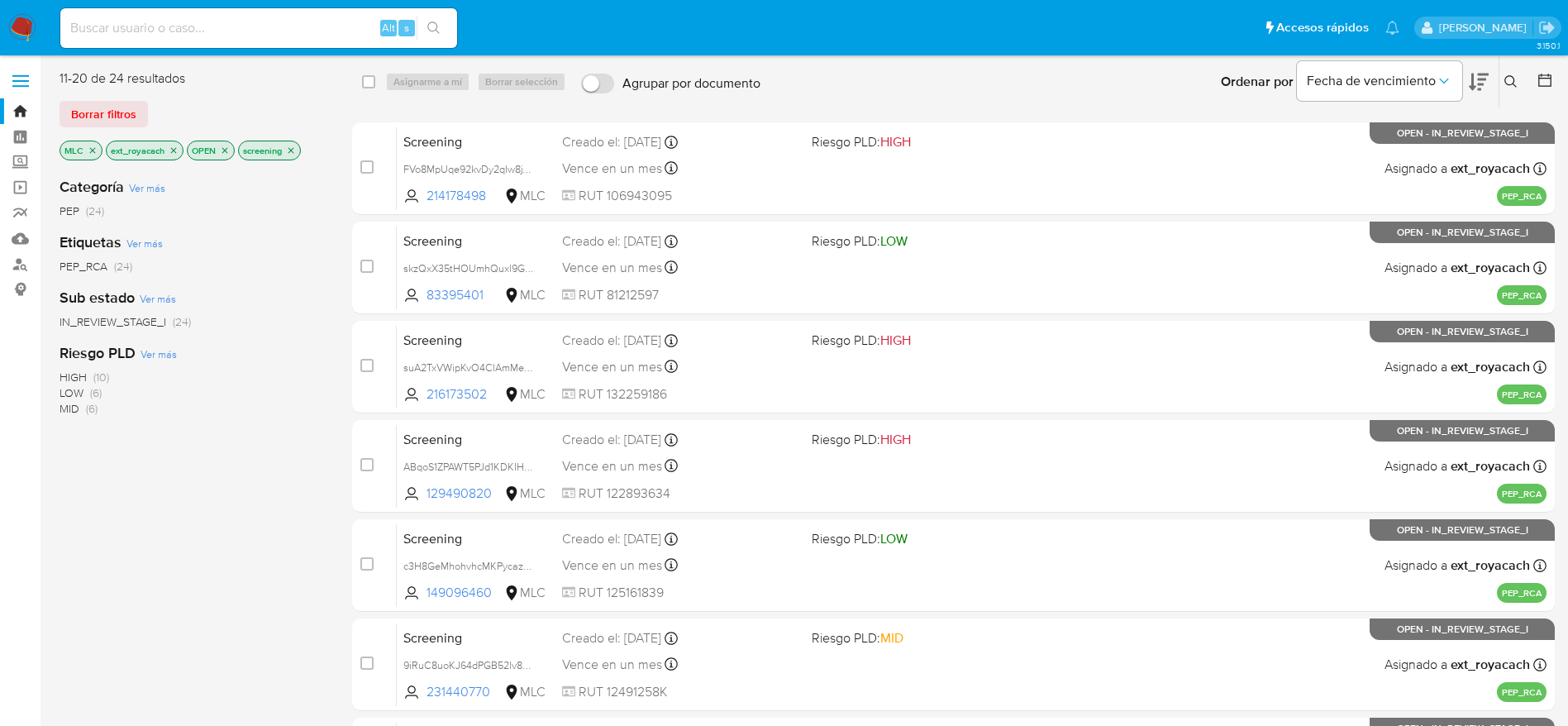
click at [756, 215] on div "case-item-checkbox No es posible asignar el caso Screening FVo8MpUqe92kvDy2qIw8…" at bounding box center [953, 615] width 1203 height 986
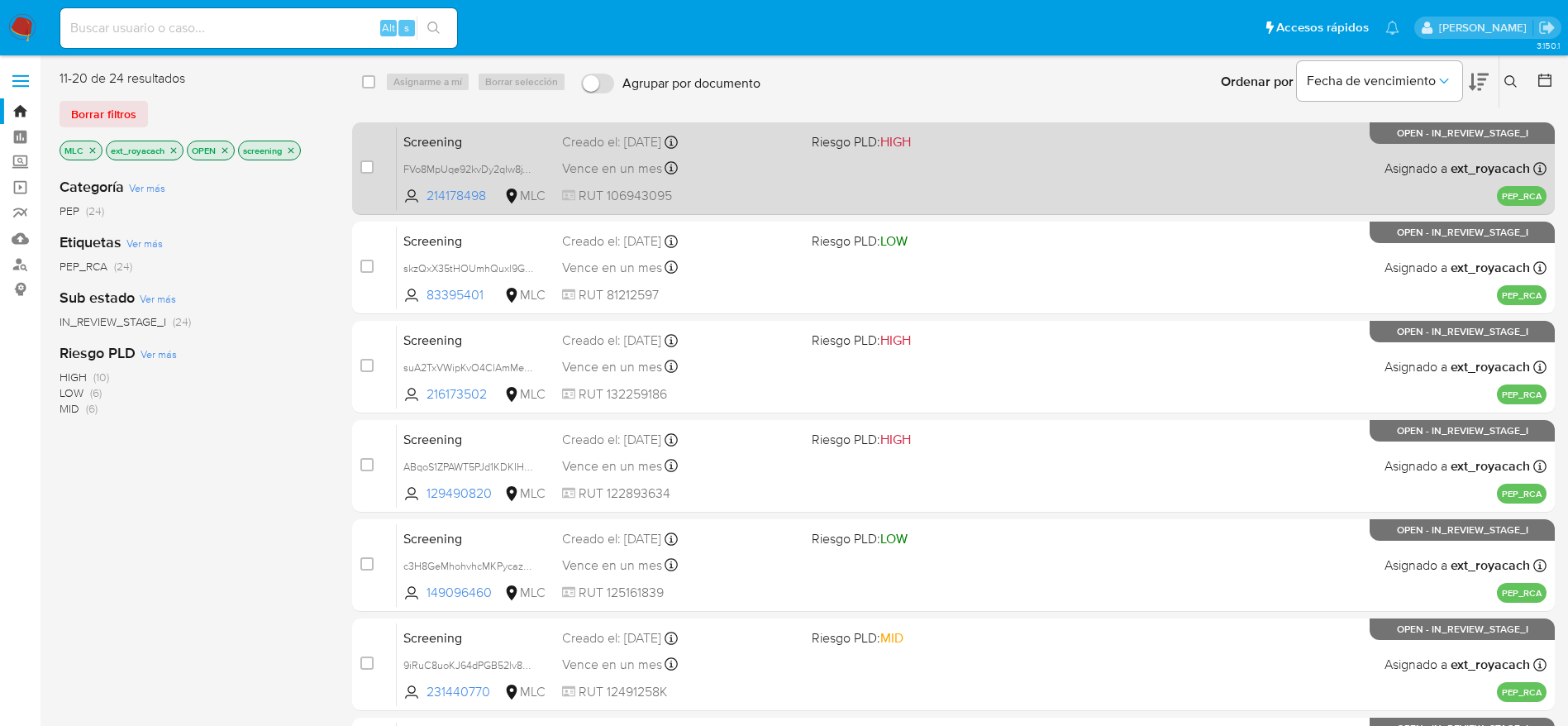
click at [764, 196] on span "RUT 106943095" at bounding box center [680, 195] width 236 height 18
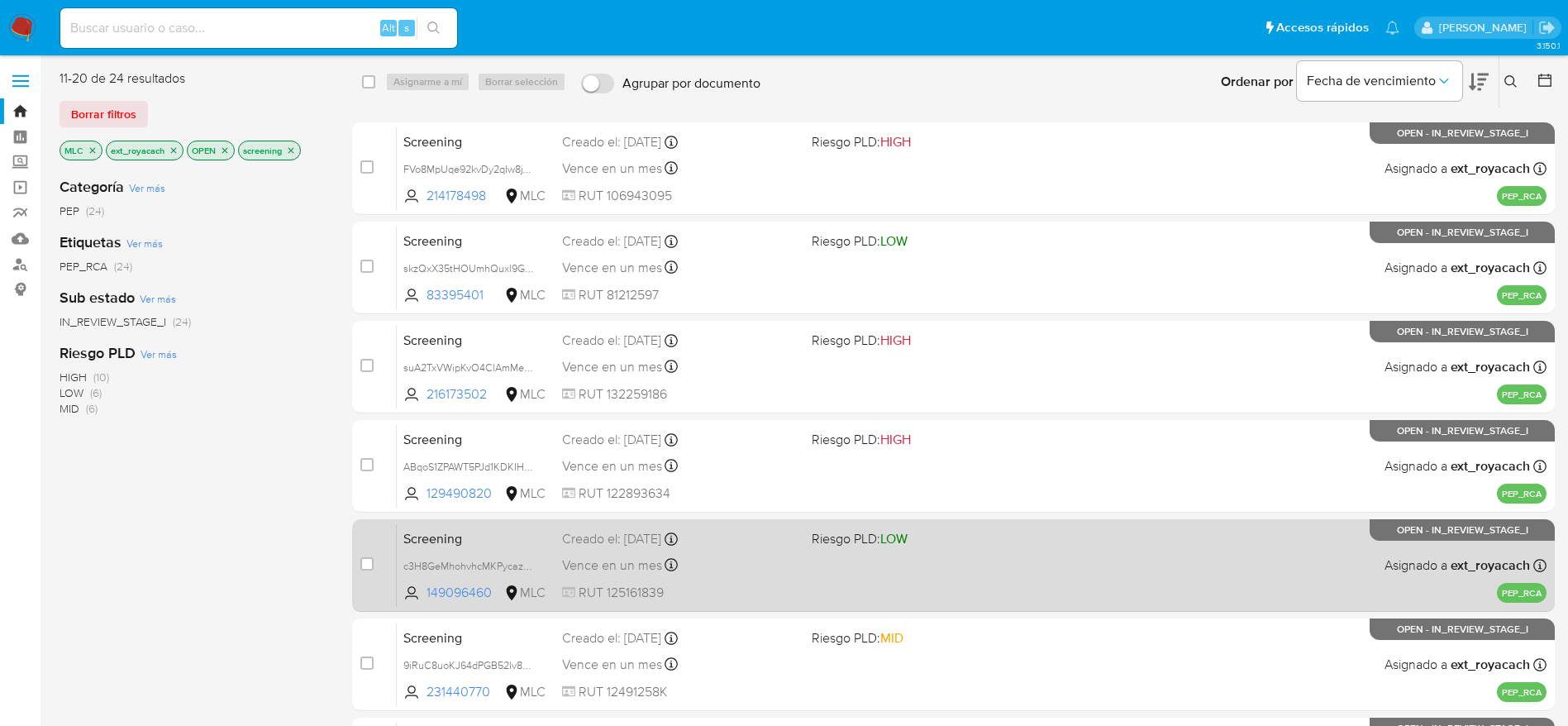
scroll to position [452, 0]
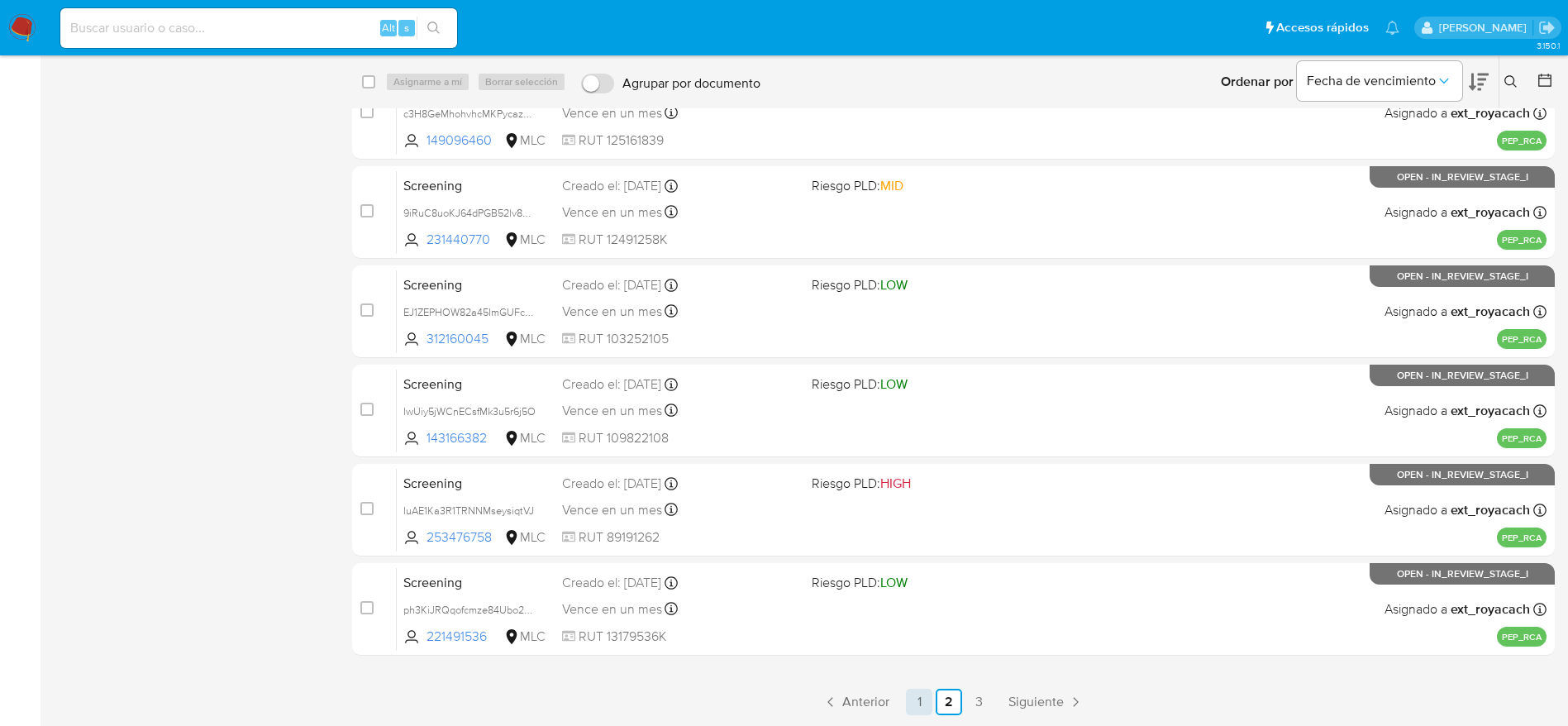
click at [912, 689] on link "1" at bounding box center [919, 702] width 26 height 26
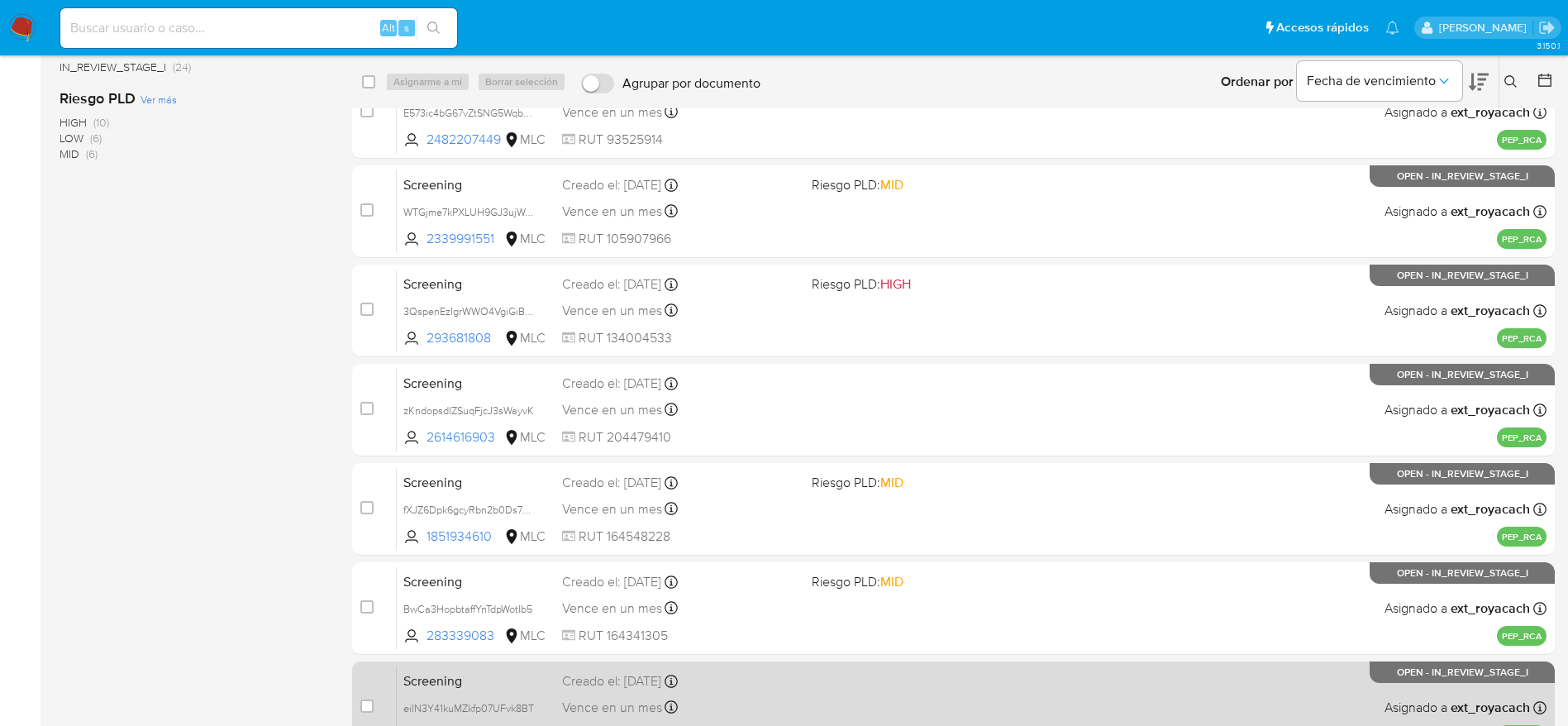
scroll to position [452, 0]
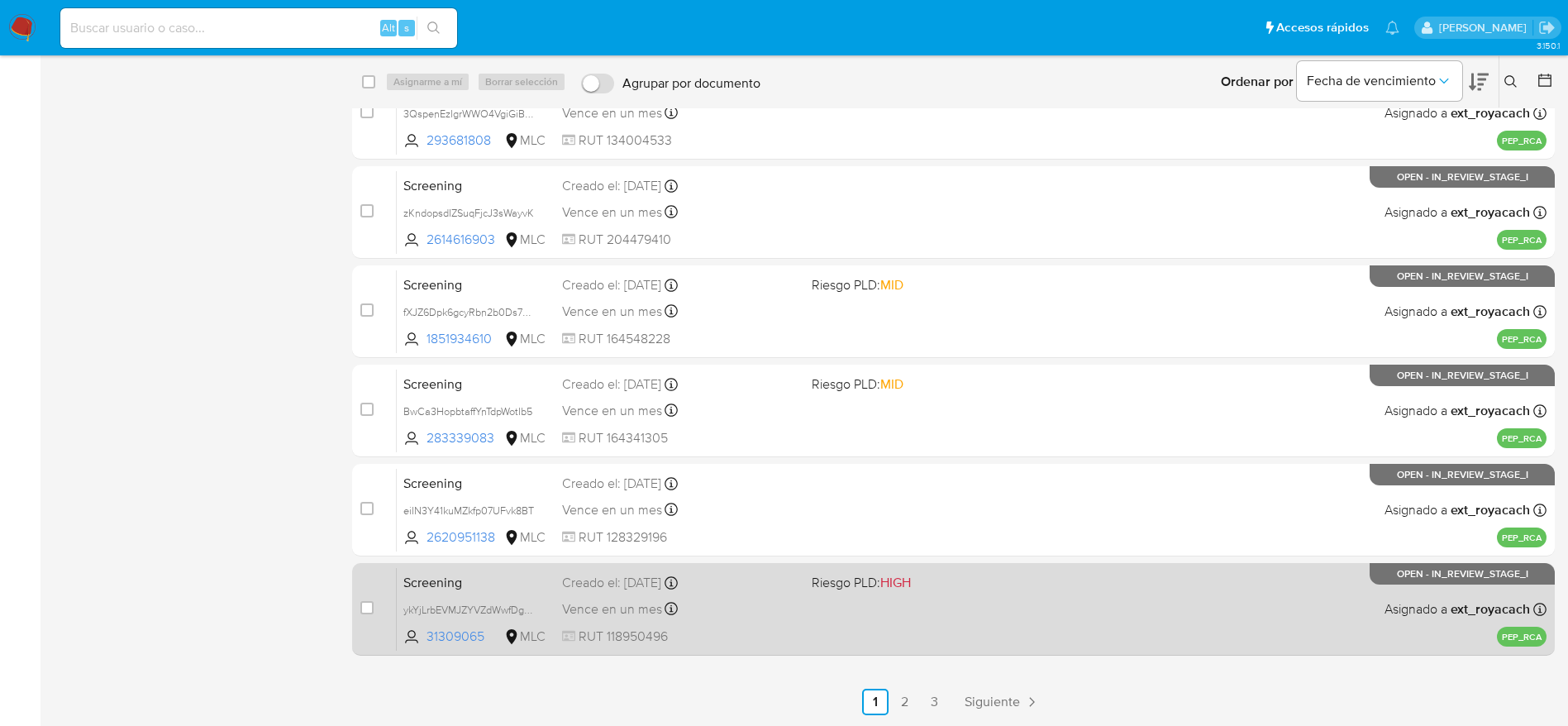
drag, startPoint x: 754, startPoint y: 629, endPoint x: 747, endPoint y: 619, distance: 12.2
click at [756, 627] on span "RUT 118950496" at bounding box center [680, 636] width 236 height 18
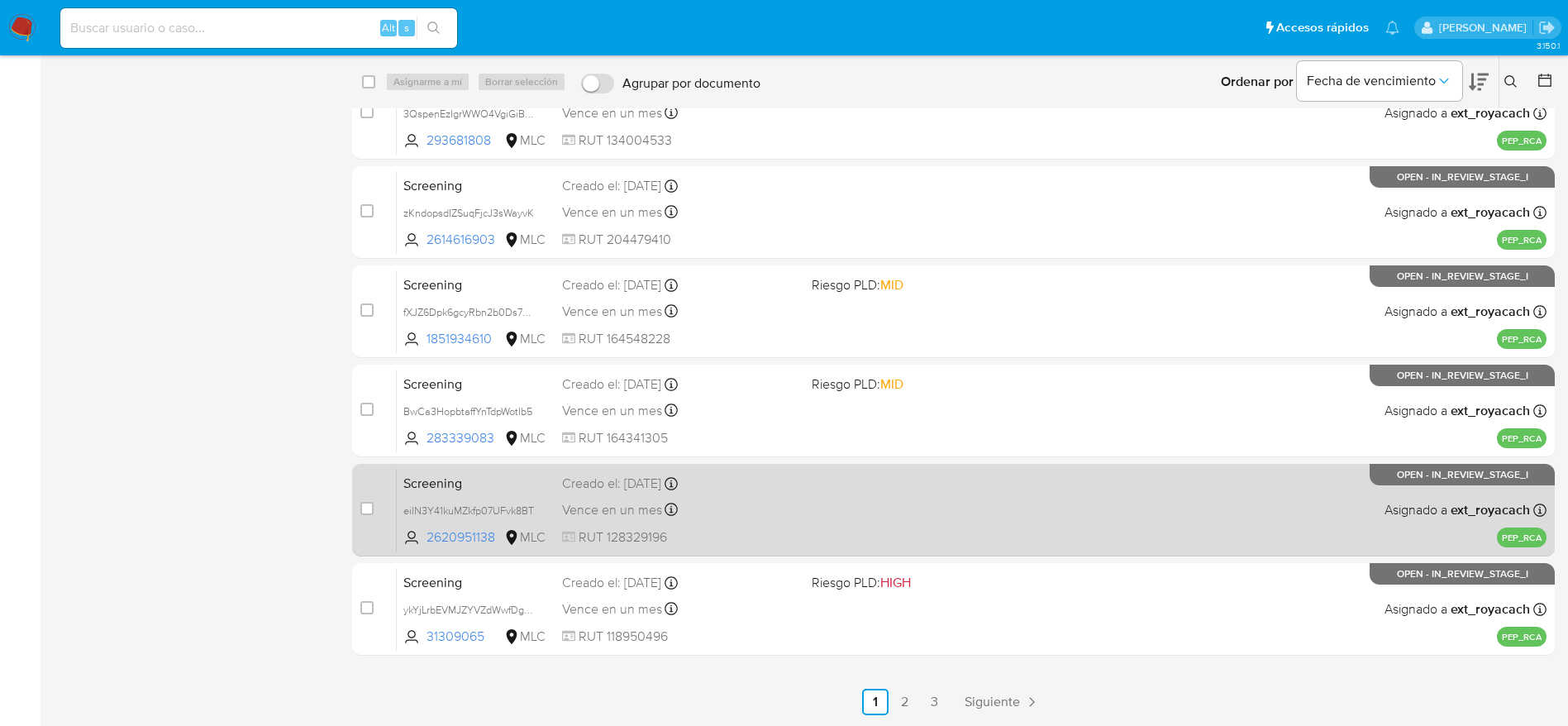
click at [769, 511] on div "Vence en un mes Vence el 09/09/2025 15:36:05" at bounding box center [680, 510] width 236 height 23
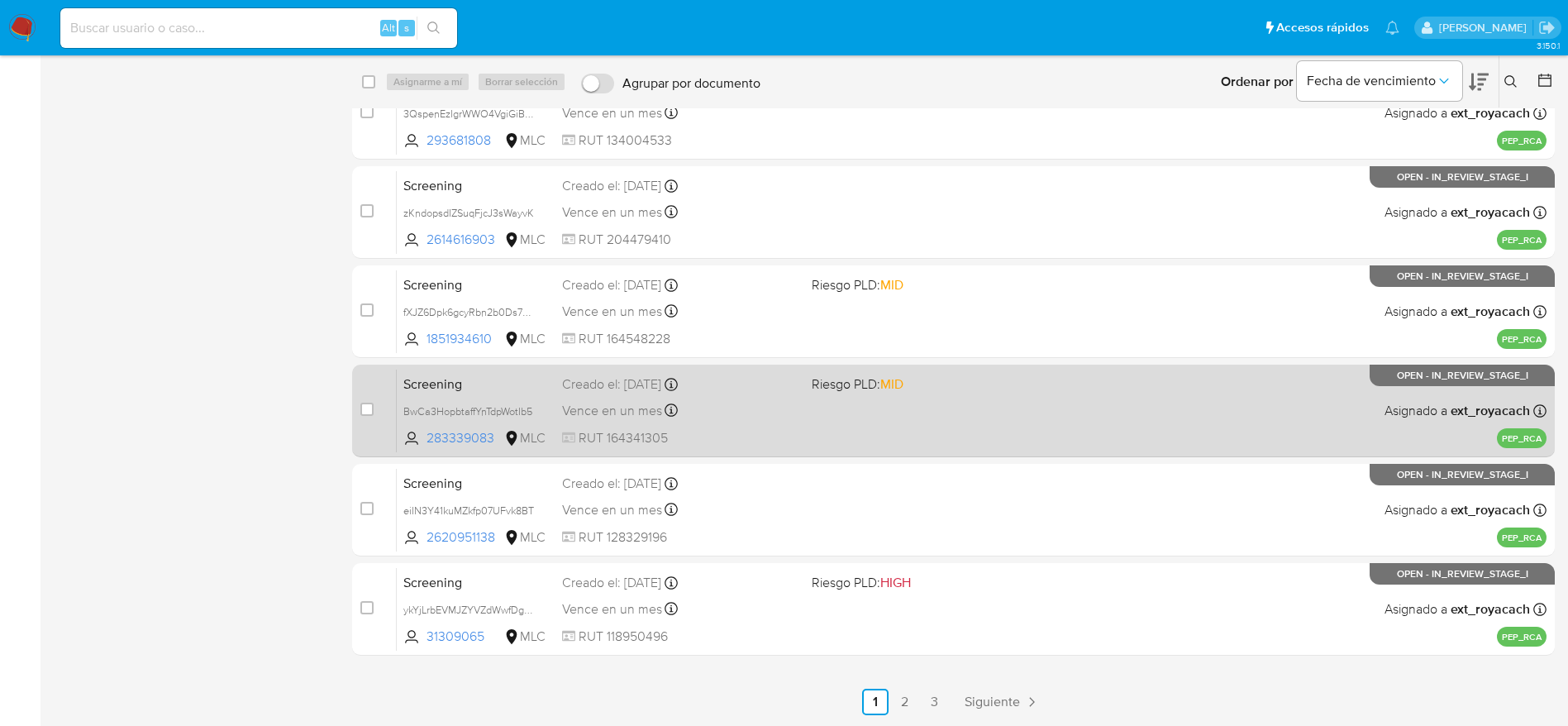
click at [801, 388] on div "Screening BwCa3HopbtaffYnTdpWotIb5 283339083 MLC Riesgo PLD: MID Creado el: 10/…" at bounding box center [971, 411] width 1149 height 84
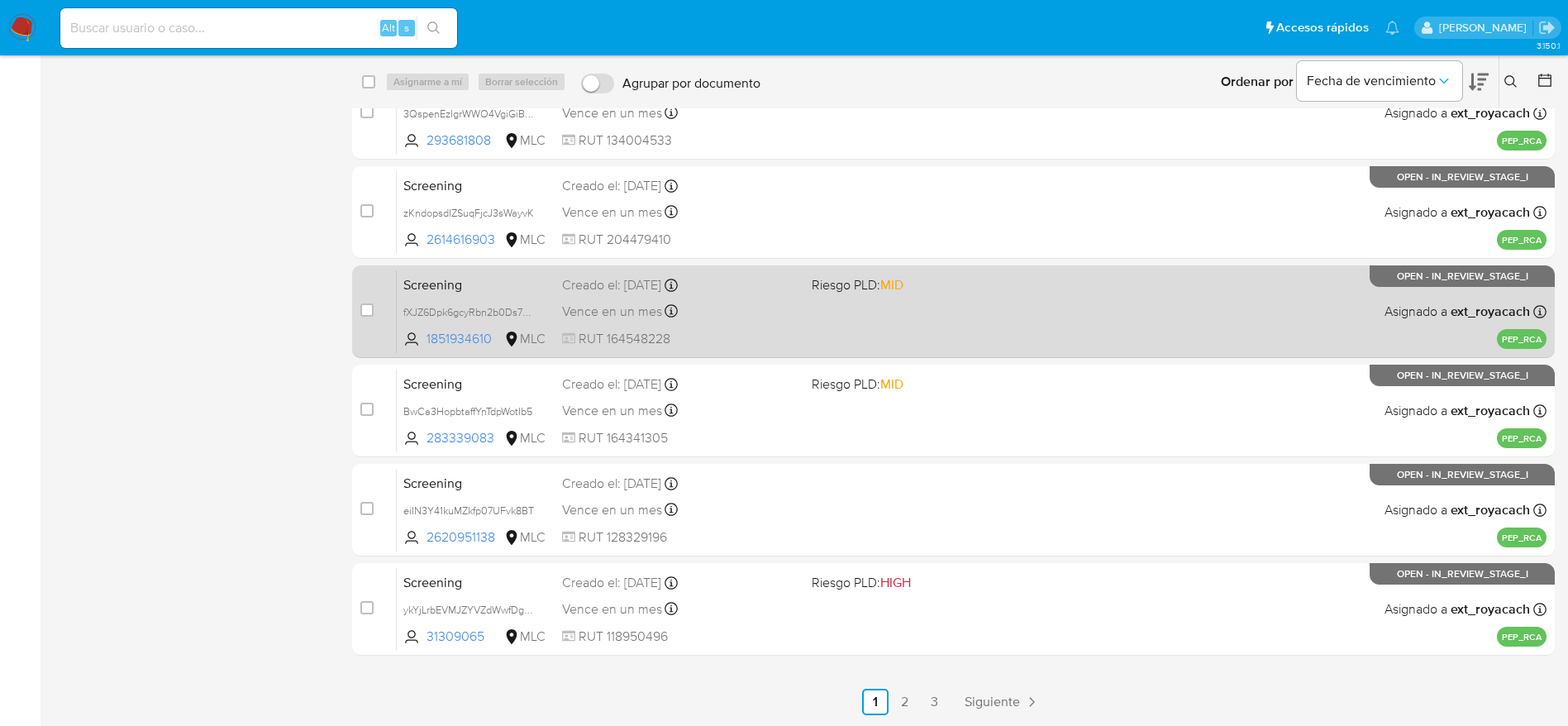
click at [776, 304] on div "Vence en un mes Vence el 09/09/2025 18:03:48" at bounding box center [680, 312] width 236 height 23
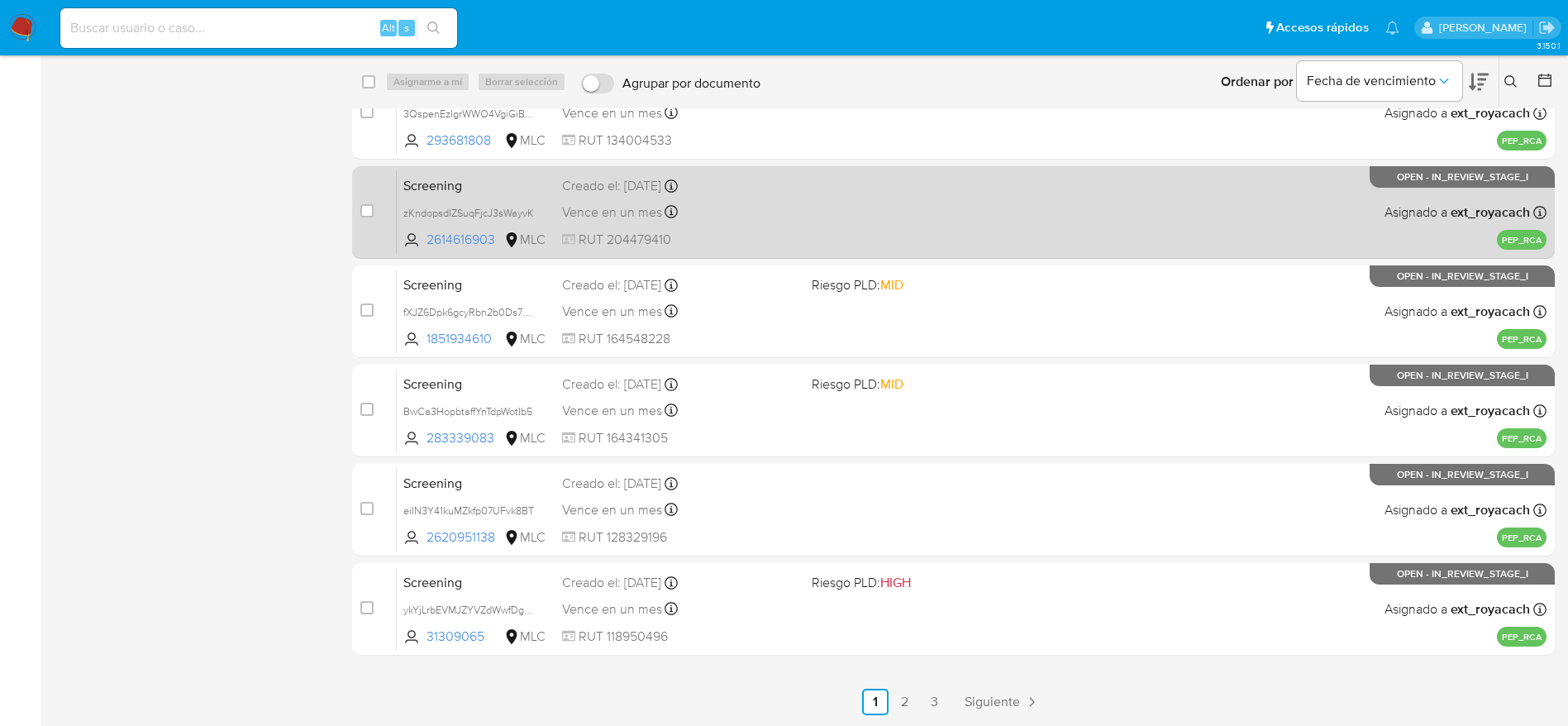
click at [790, 213] on div "Vence en un mes Vence el 10/09/2025 00:48:32" at bounding box center [680, 212] width 236 height 23
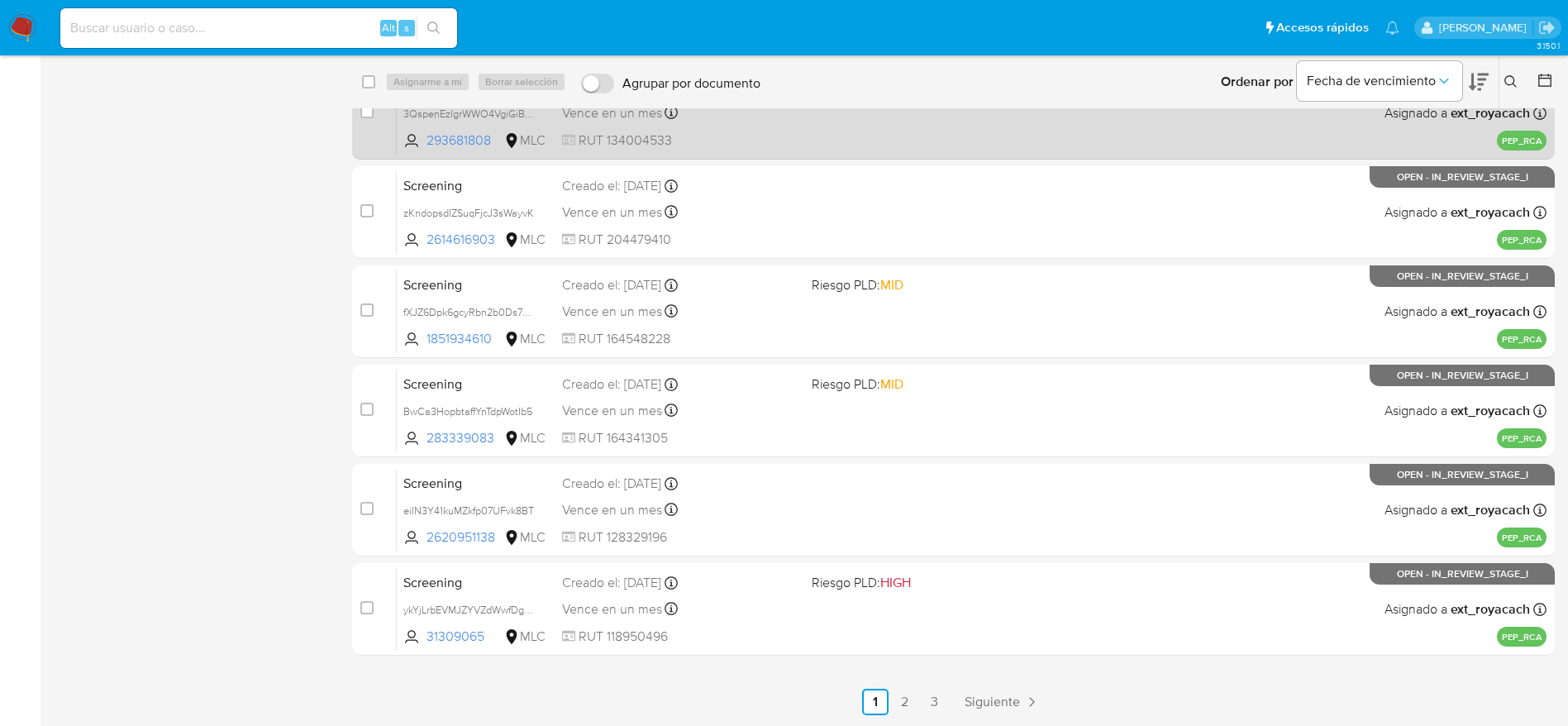
click at [800, 122] on div "Screening 3QspenEzIgrWWO4VgiGiBnOo 293681808 MLC Riesgo PLD: HIGH Creado el: 11…" at bounding box center [971, 113] width 1149 height 84
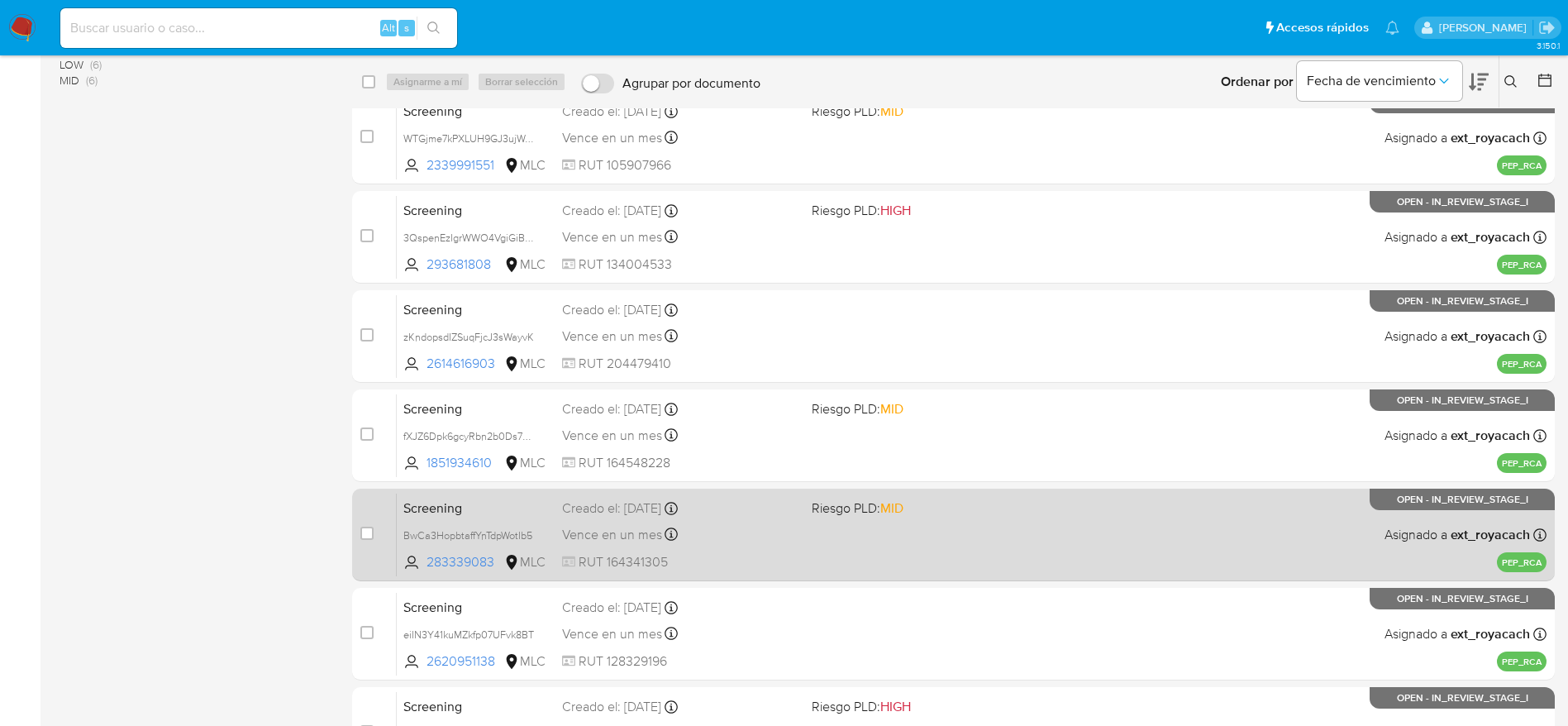
scroll to position [75, 0]
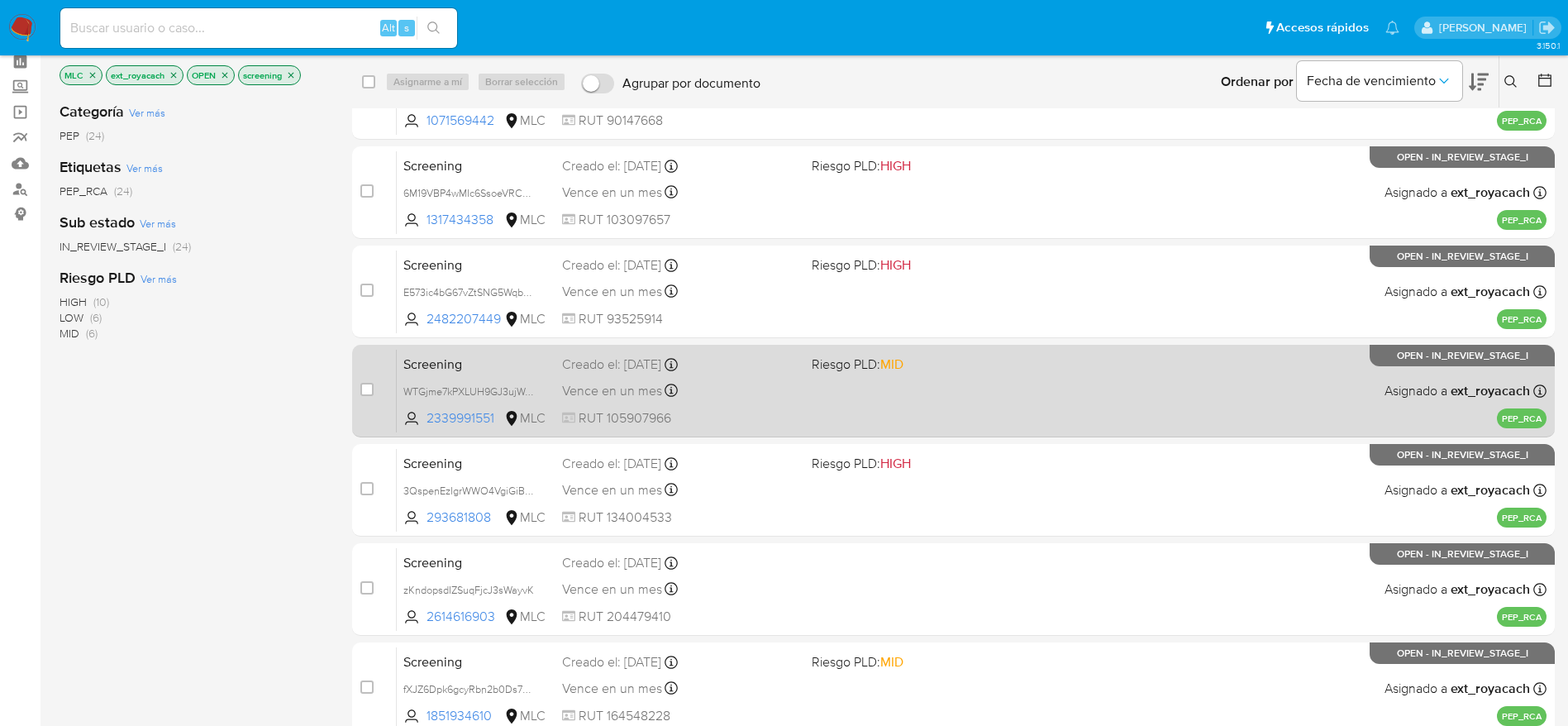
click at [741, 402] on div "Vence en un mes Vence el 10/09/2025 07:06:16" at bounding box center [680, 391] width 236 height 23
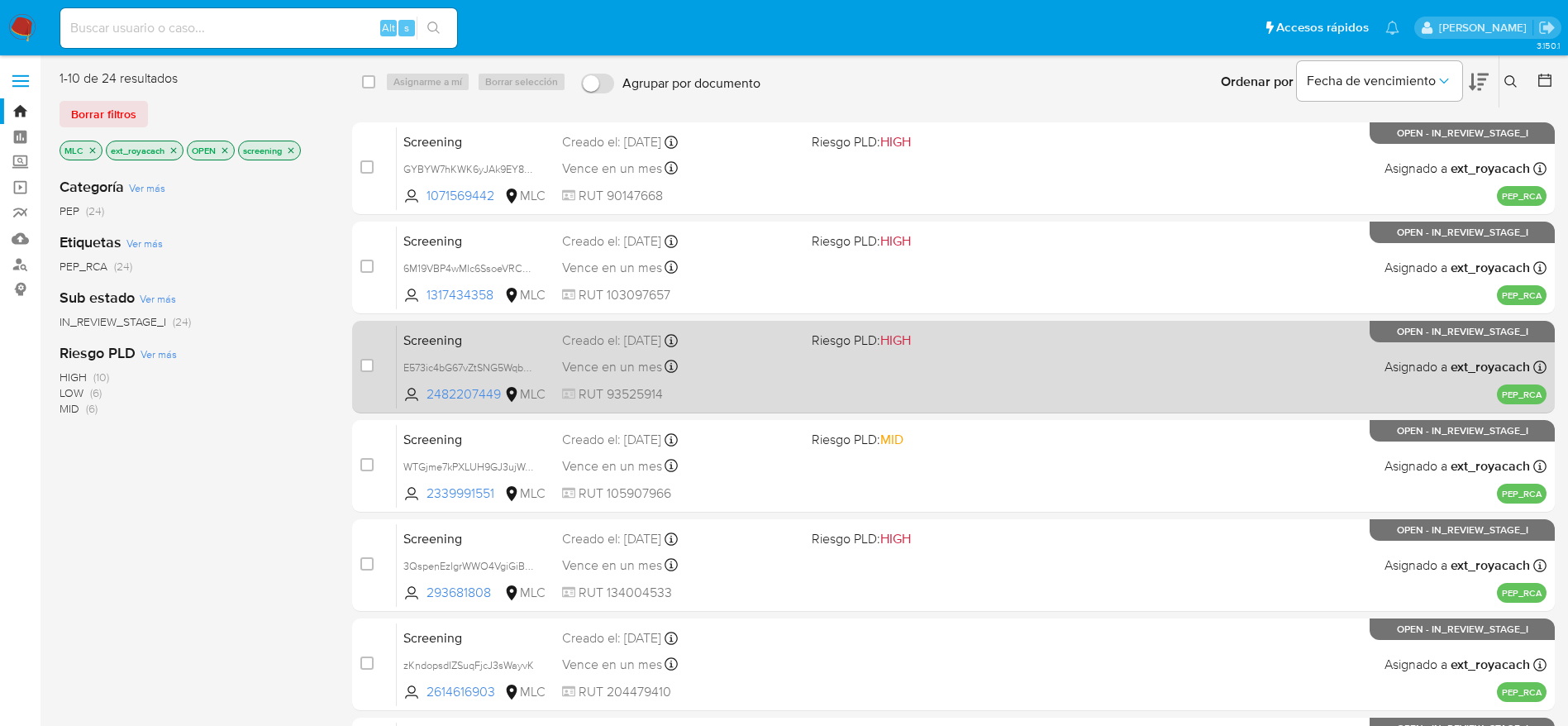
click at [777, 373] on div "Vence en un mes Vence el 10/09/2025 07:06:29" at bounding box center [680, 367] width 236 height 23
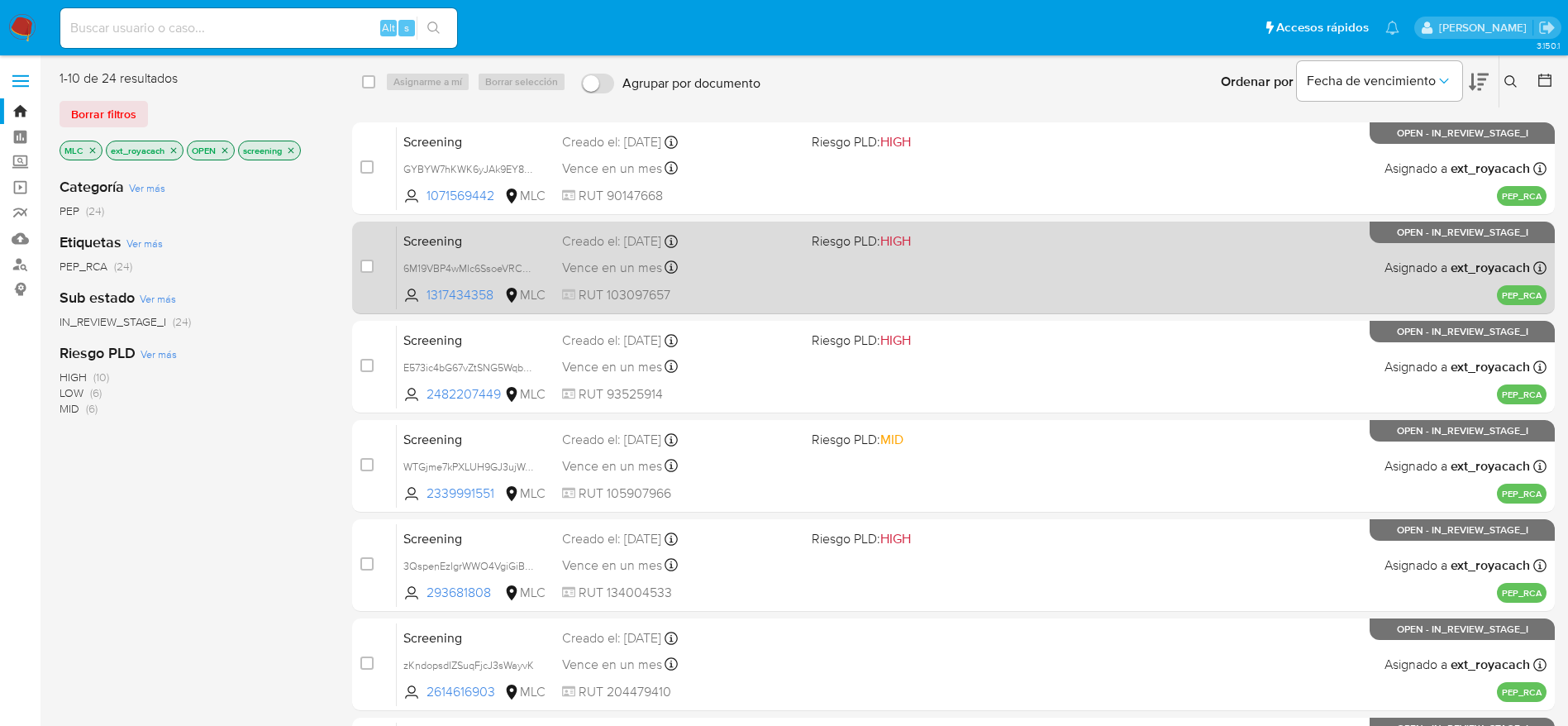
click at [759, 288] on span "RUT 103097657" at bounding box center [680, 295] width 236 height 18
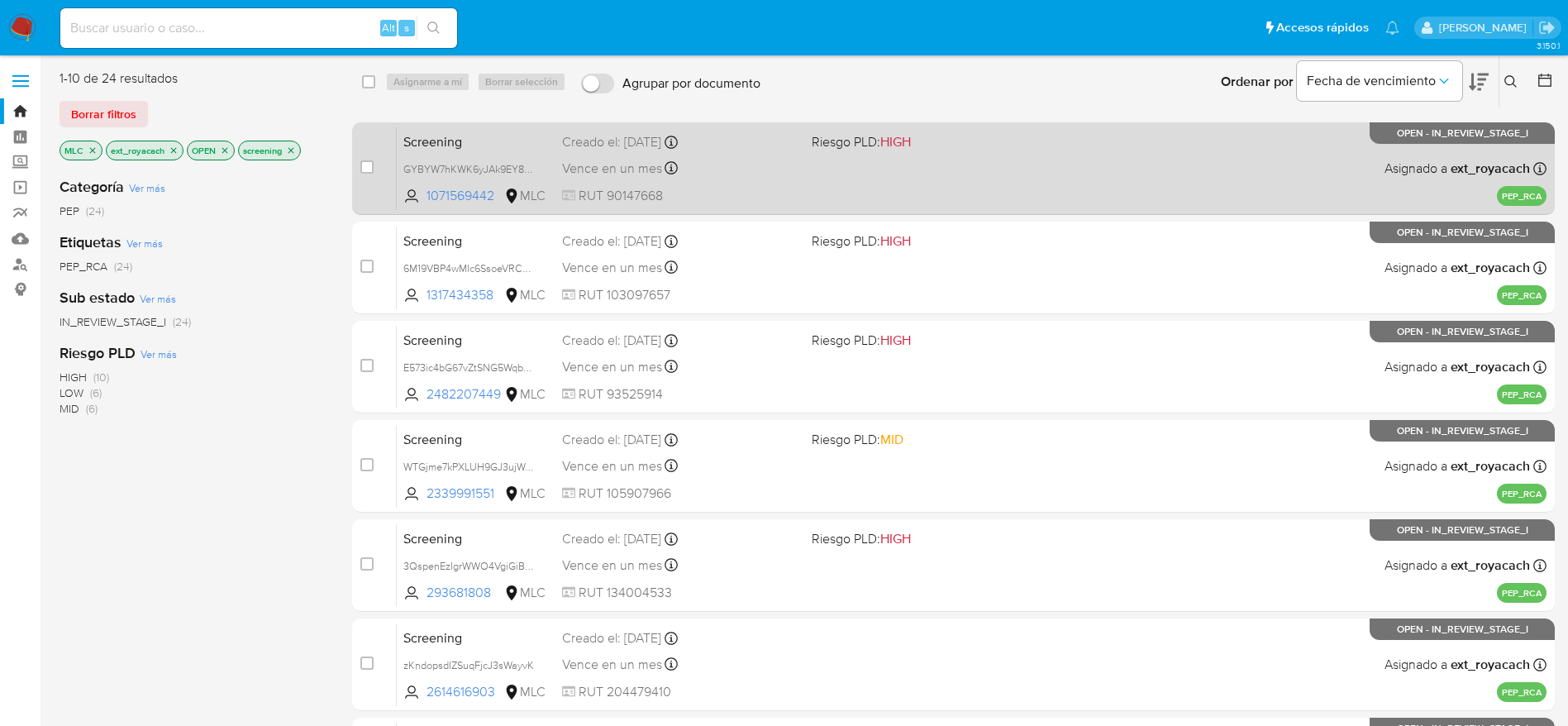
click at [737, 140] on div "Creado el: 11/08/2025 Creado el: 11/08/2025 07:06:46" at bounding box center [680, 142] width 236 height 18
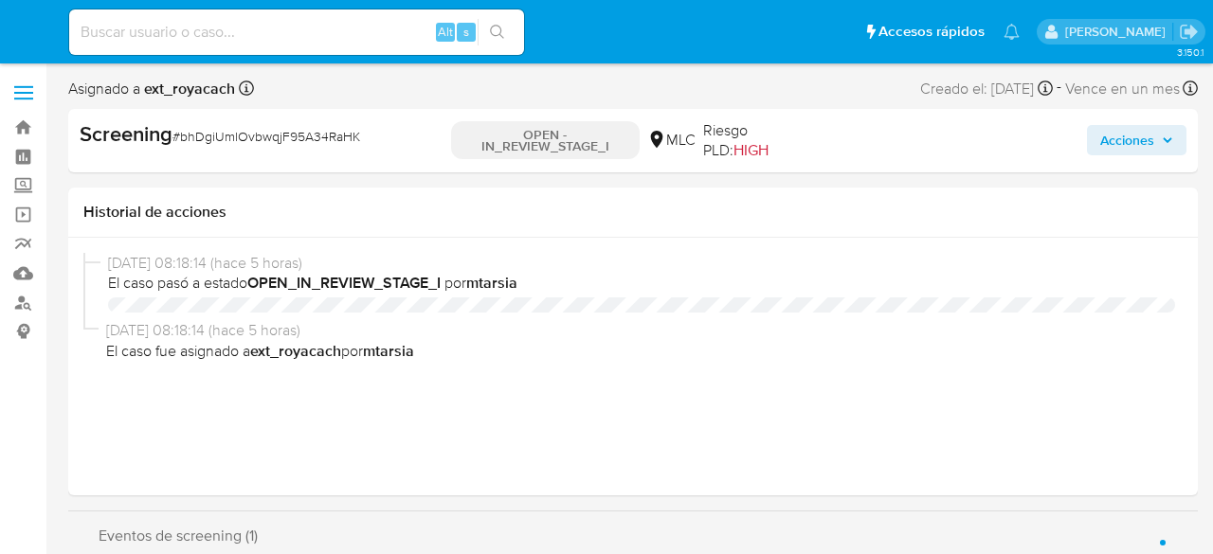
select select "10"
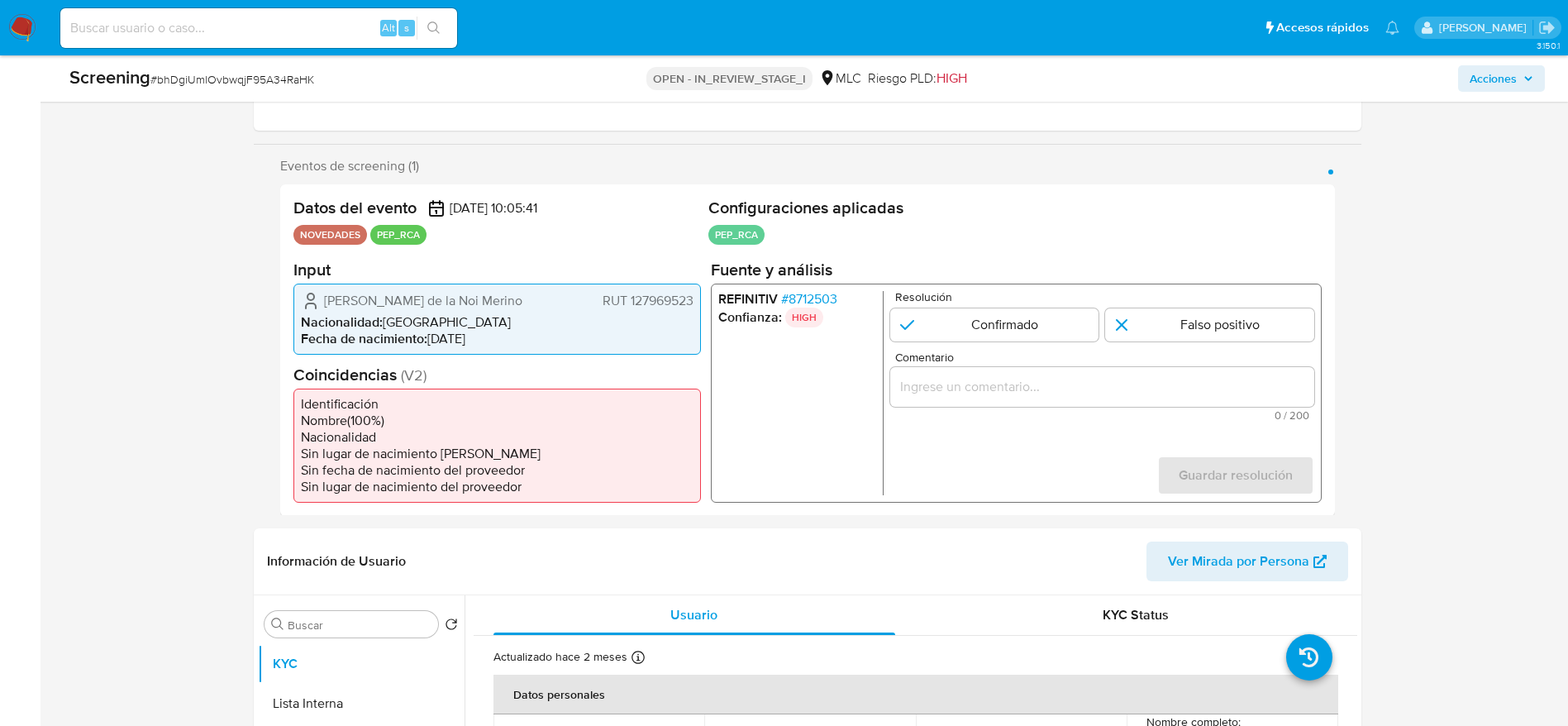
scroll to position [248, 0]
click at [800, 298] on span "# 8712503" at bounding box center [808, 297] width 56 height 17
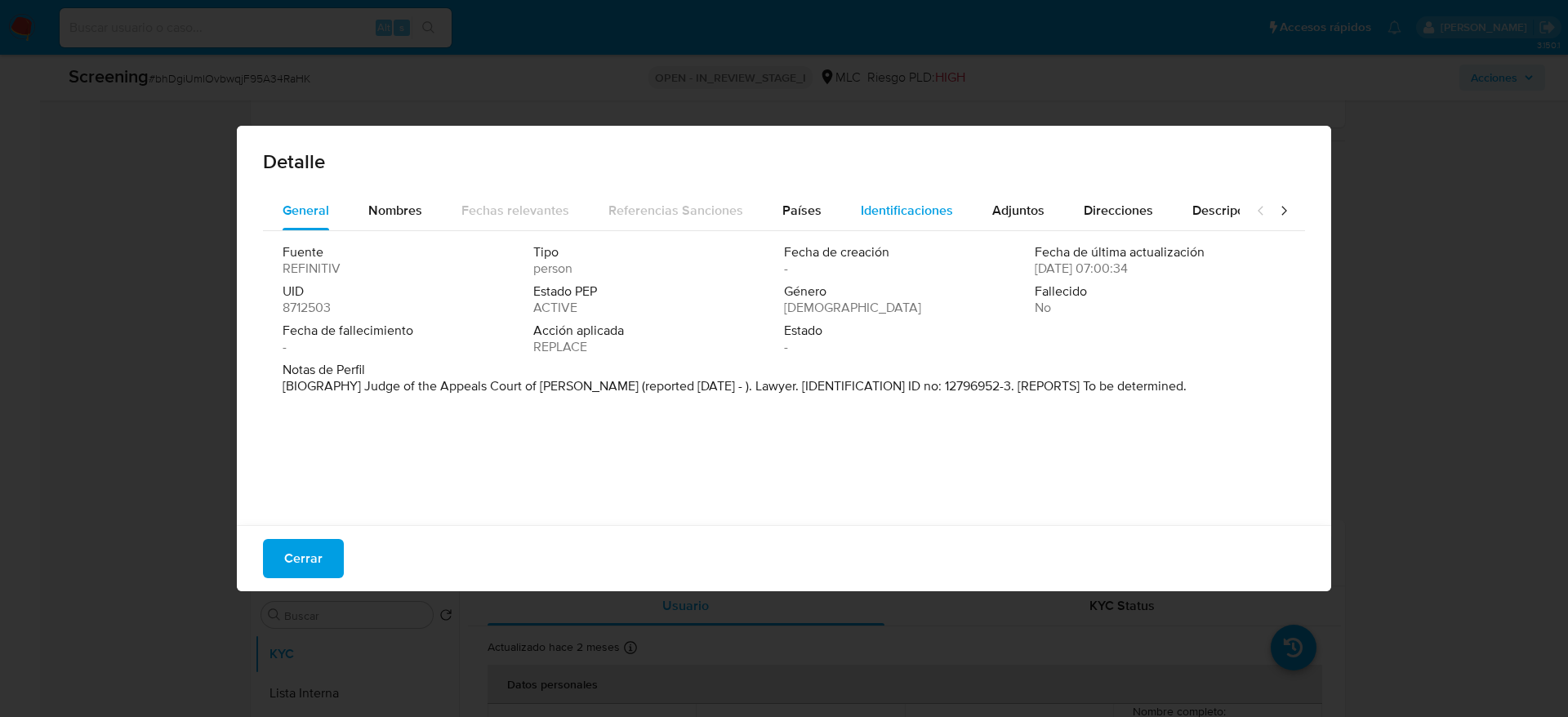
click at [843, 217] on button "Identificaciones" at bounding box center [906, 210] width 132 height 39
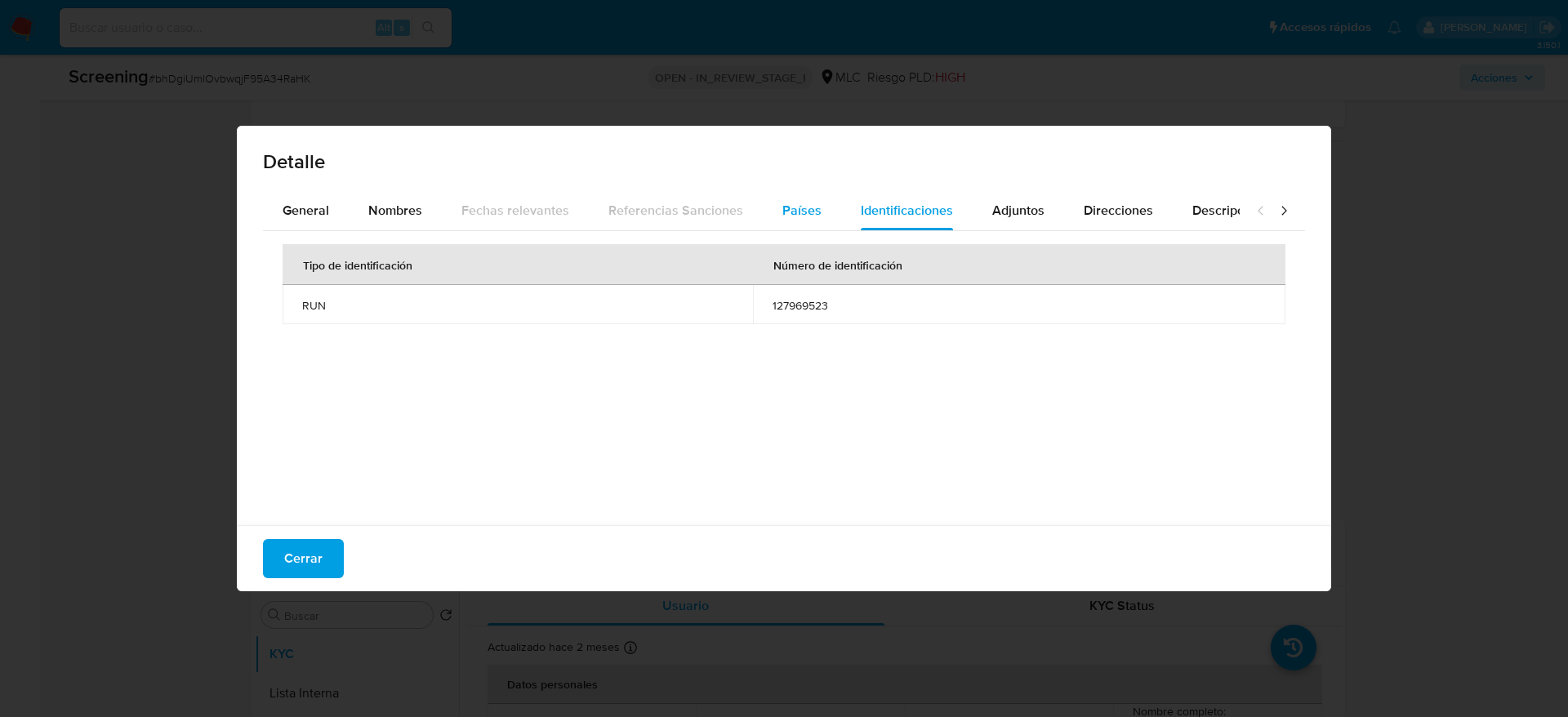
click at [782, 199] on div "Países" at bounding box center [801, 210] width 39 height 39
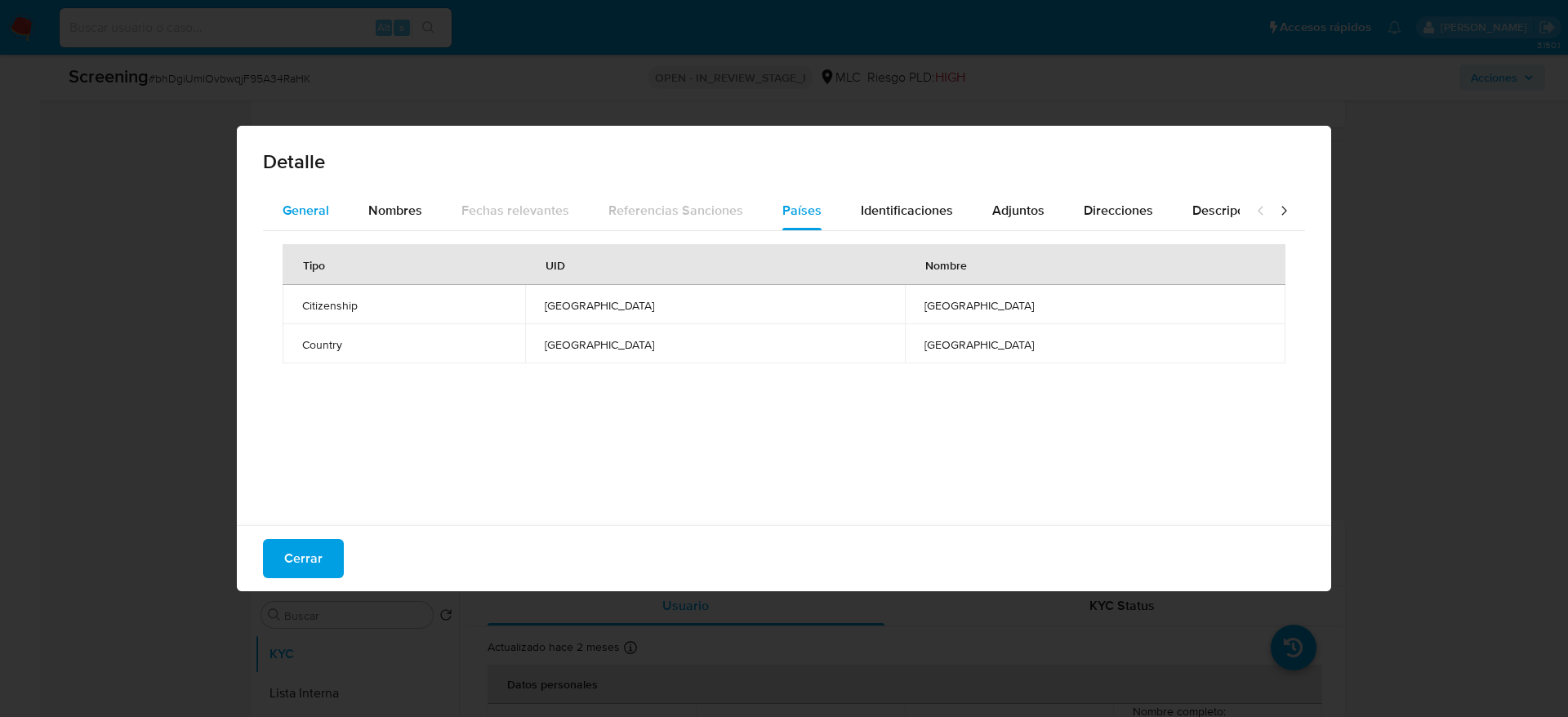
click at [294, 203] on span "General" at bounding box center [306, 210] width 47 height 19
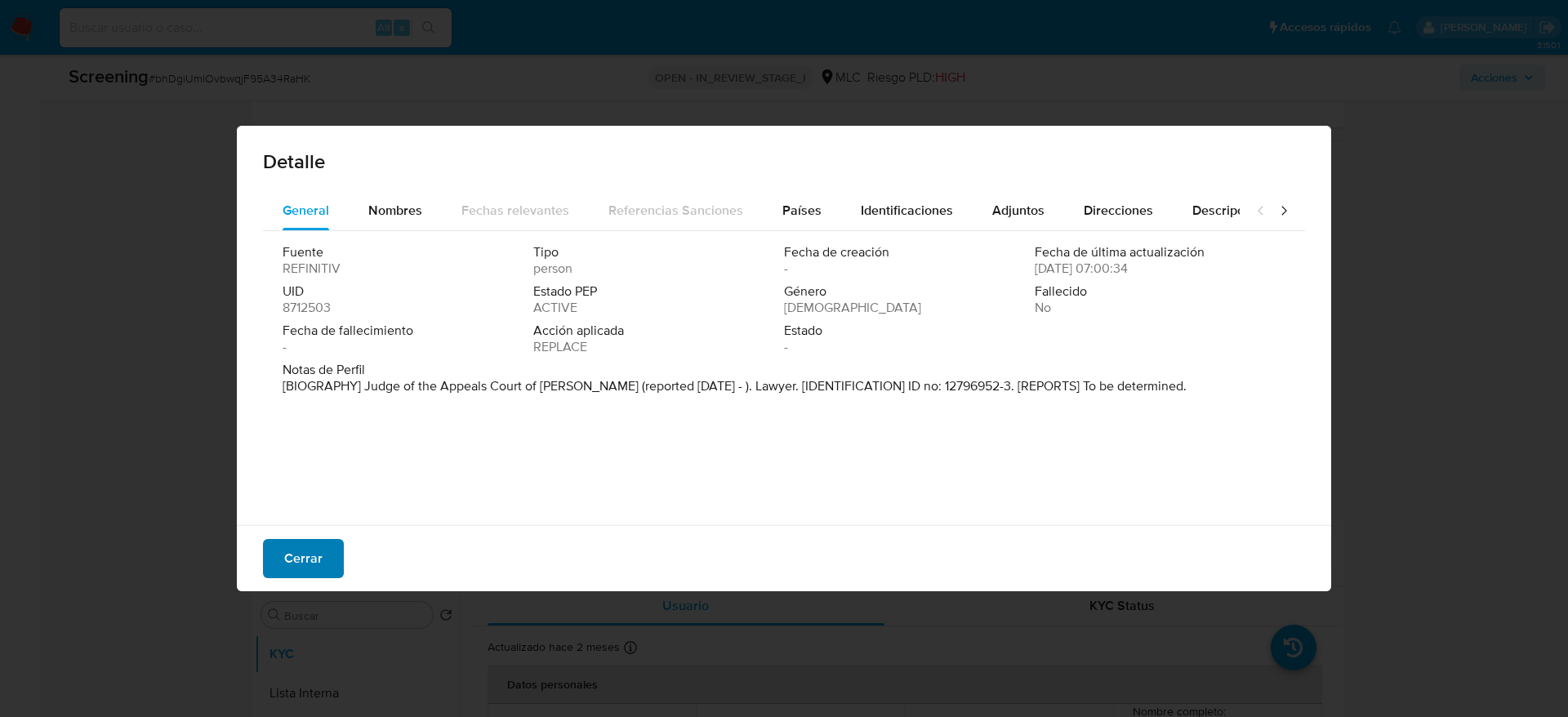
click at [296, 477] on span "Cerrar" at bounding box center [303, 558] width 39 height 36
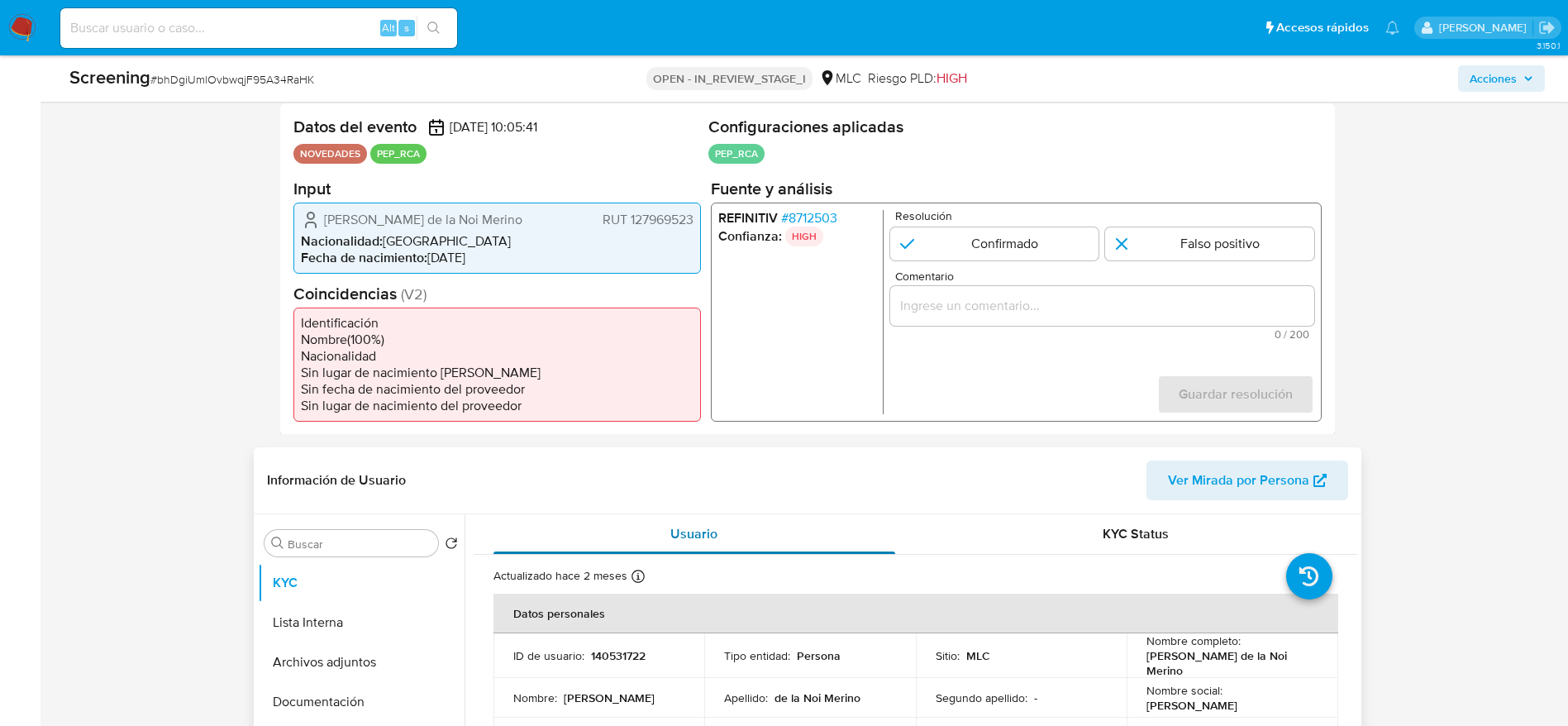
scroll to position [497, 0]
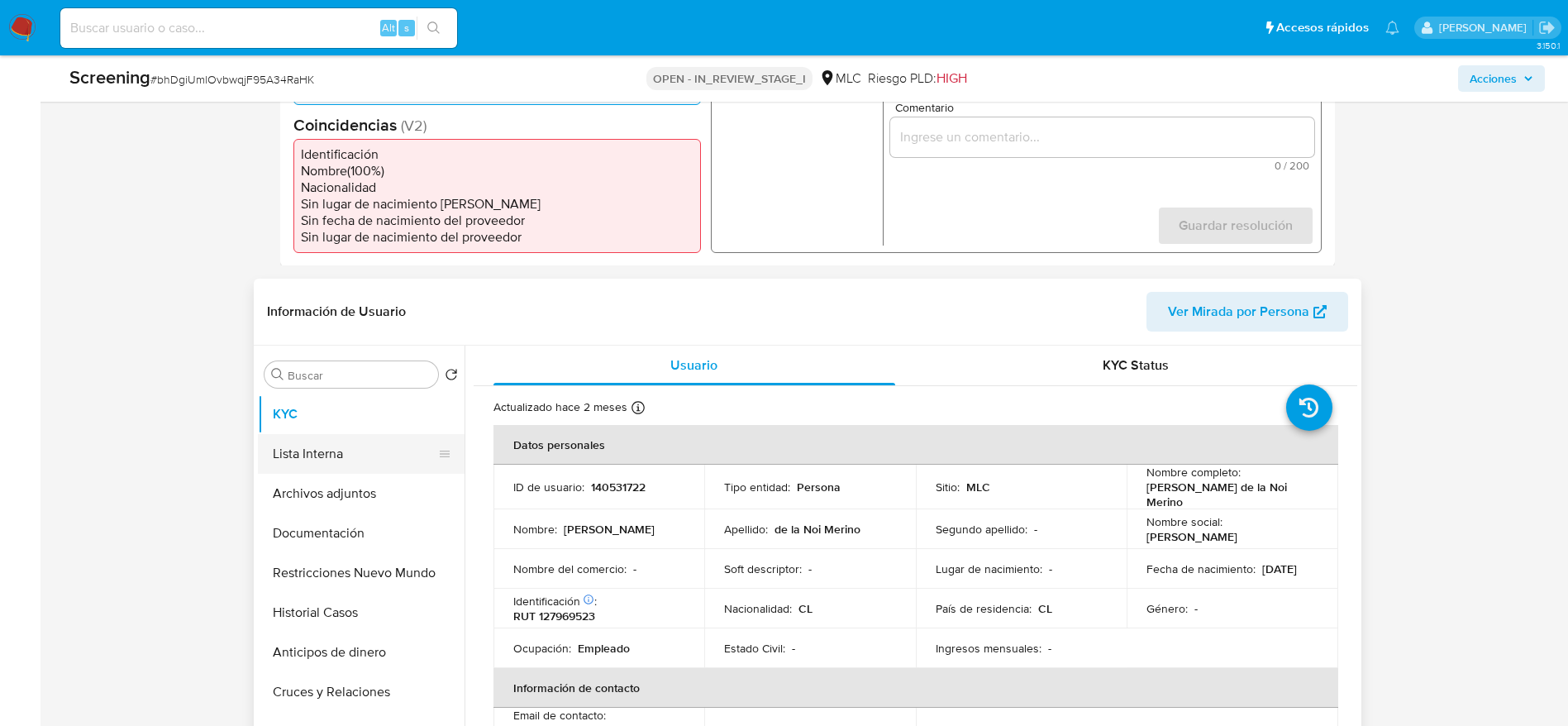
click at [365, 435] on button "Lista Interna" at bounding box center [355, 454] width 194 height 39
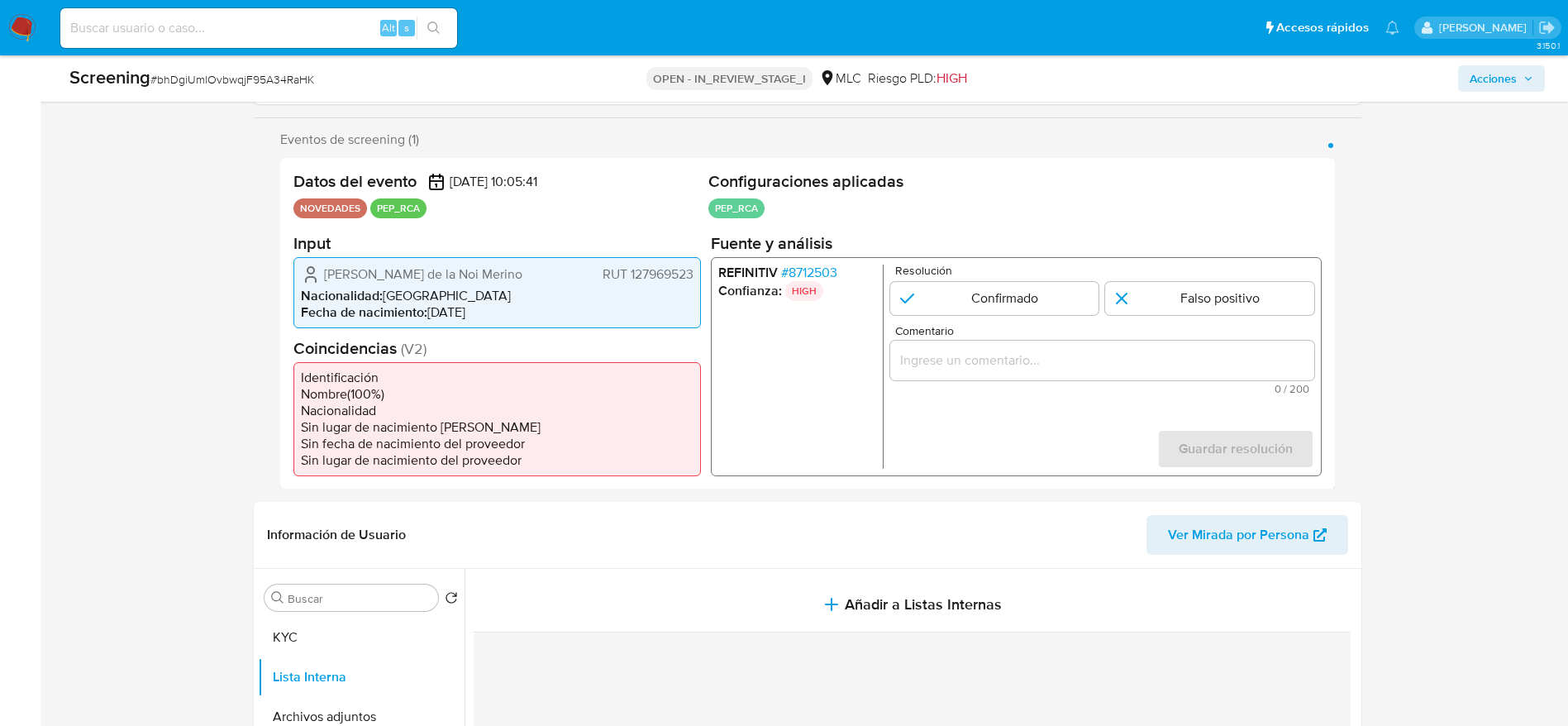
scroll to position [124, 0]
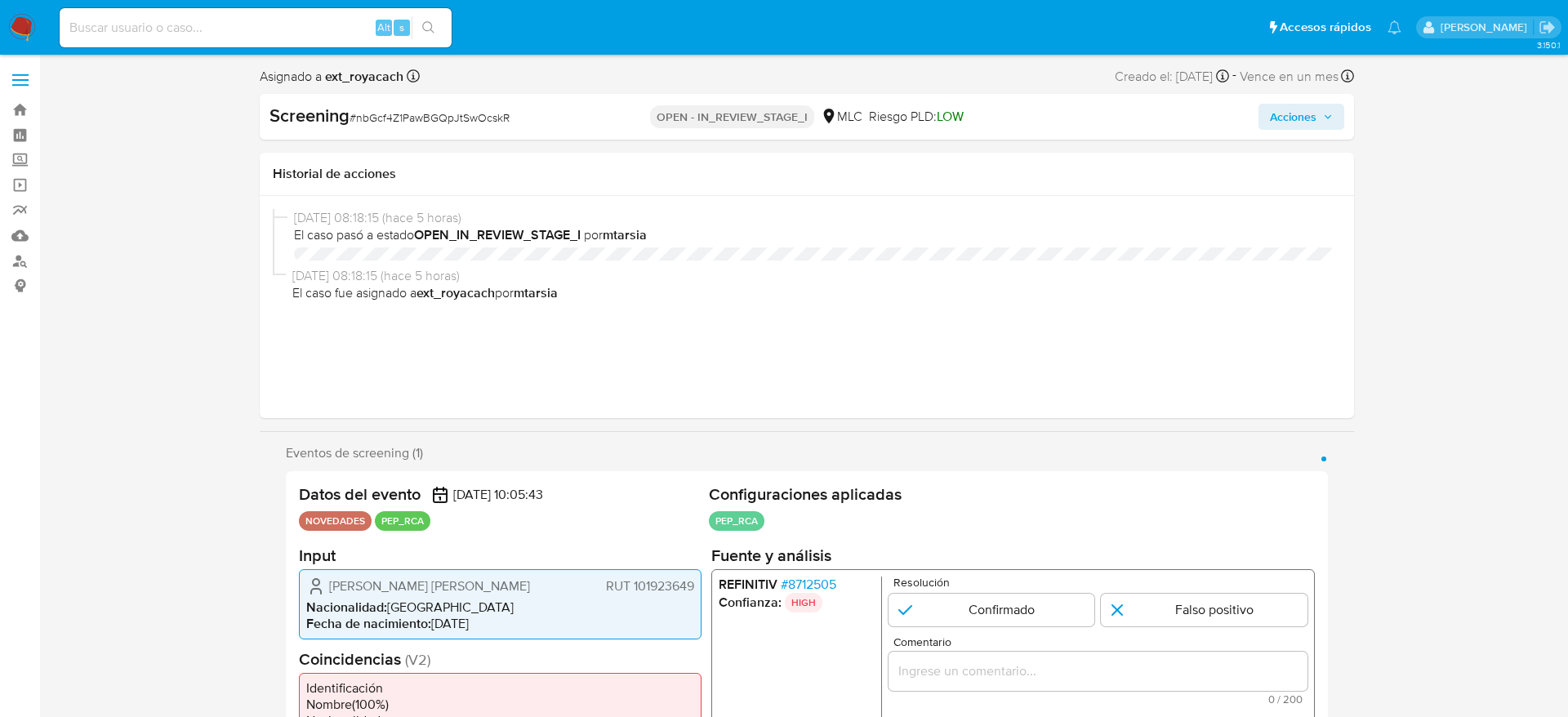
select select "10"
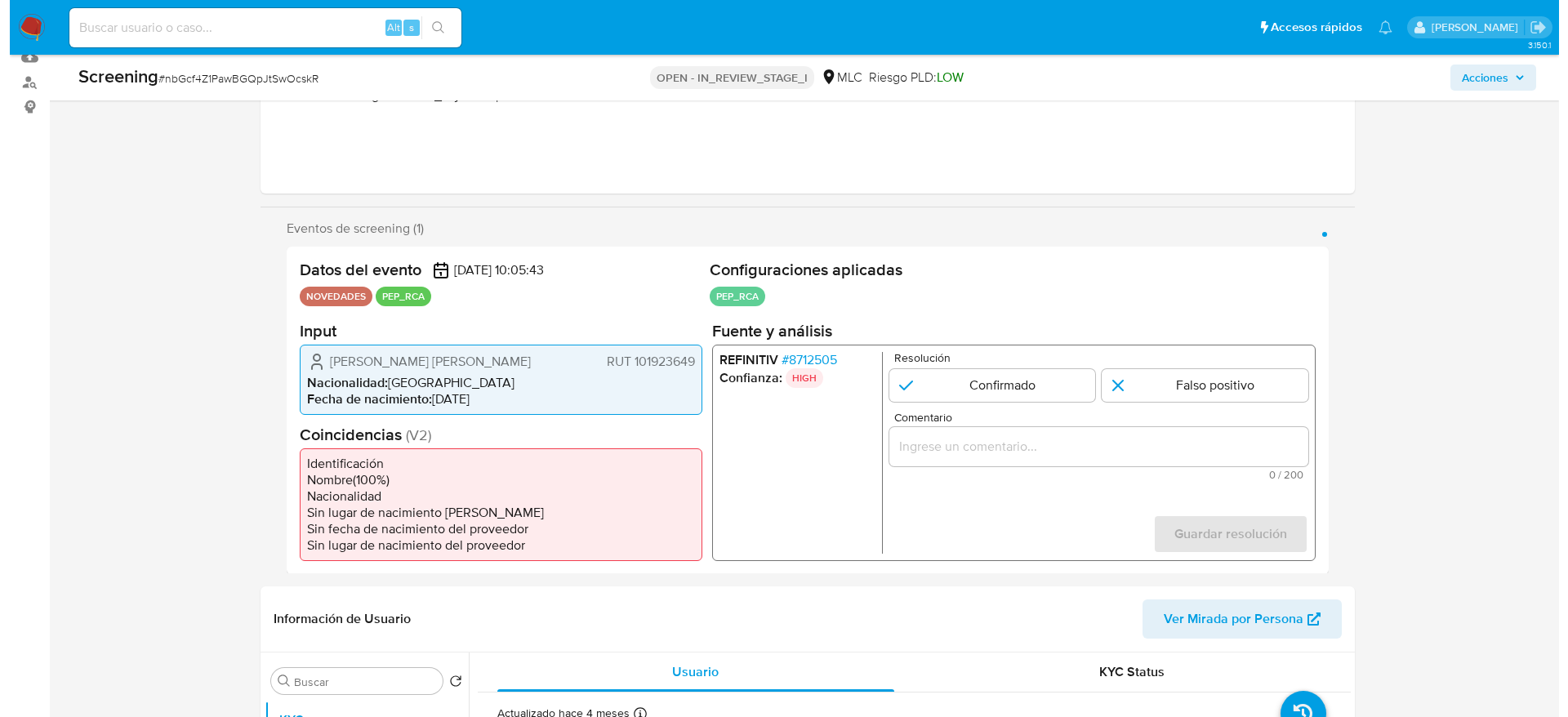
scroll to position [245, 0]
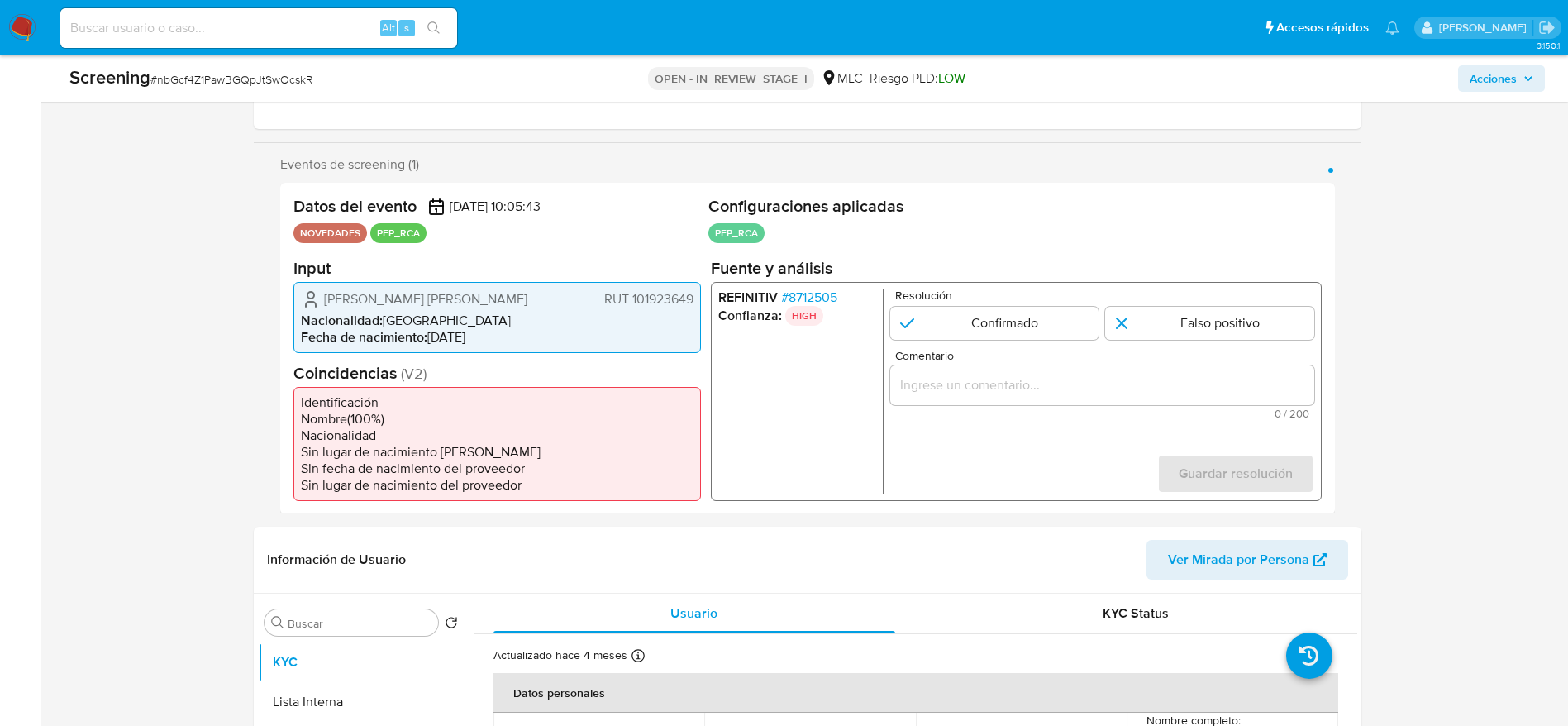
click at [799, 297] on span "# 8712505" at bounding box center [808, 297] width 56 height 17
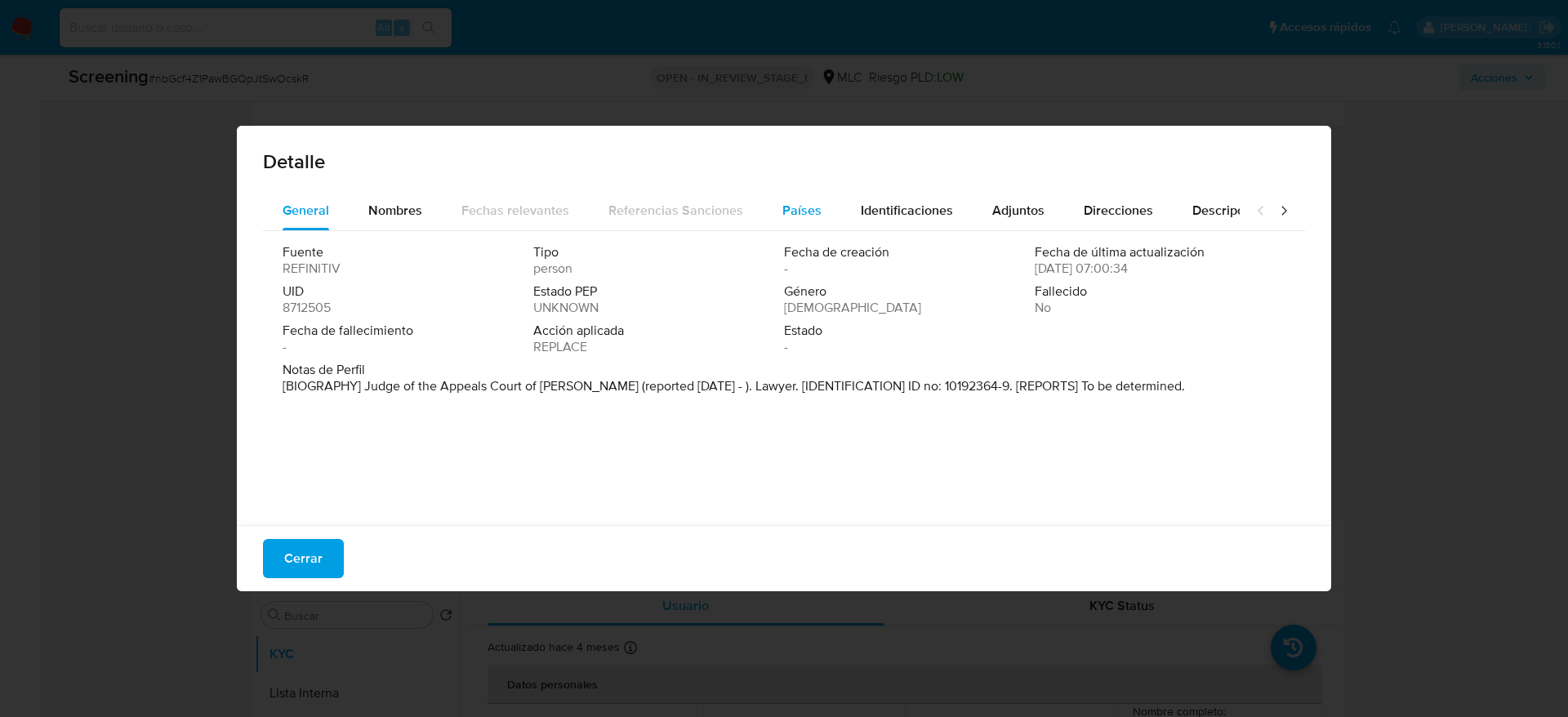
click at [816, 199] on button "Países" at bounding box center [801, 210] width 78 height 39
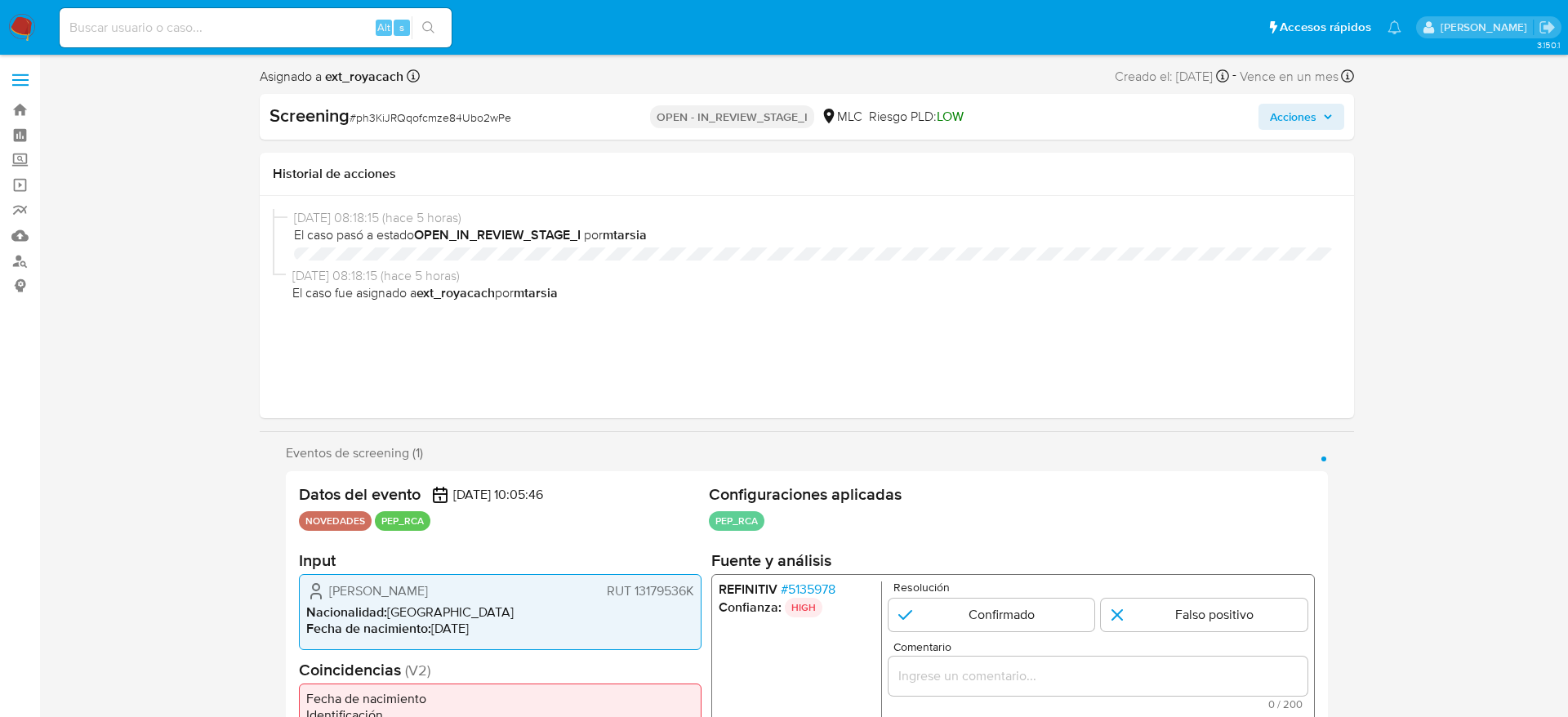
select select "10"
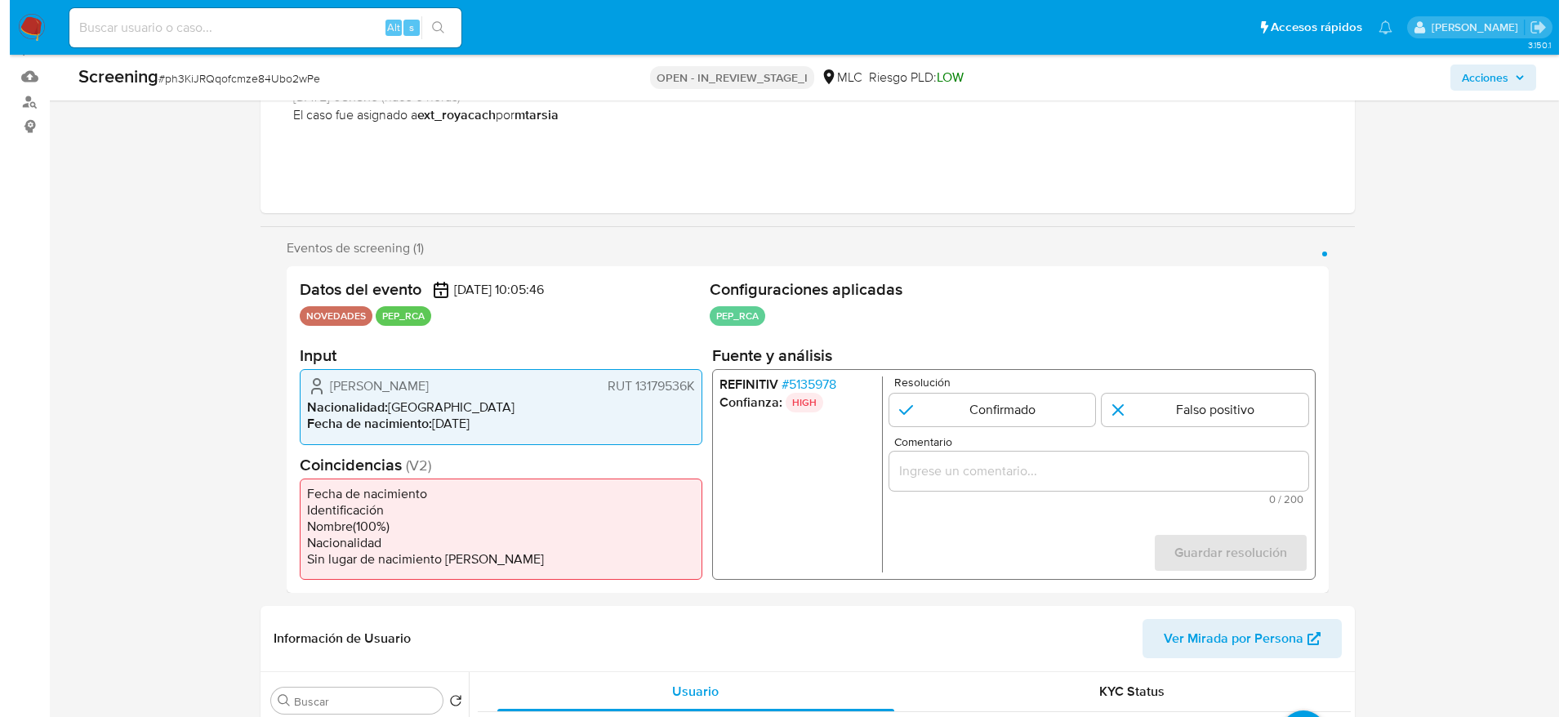
scroll to position [245, 0]
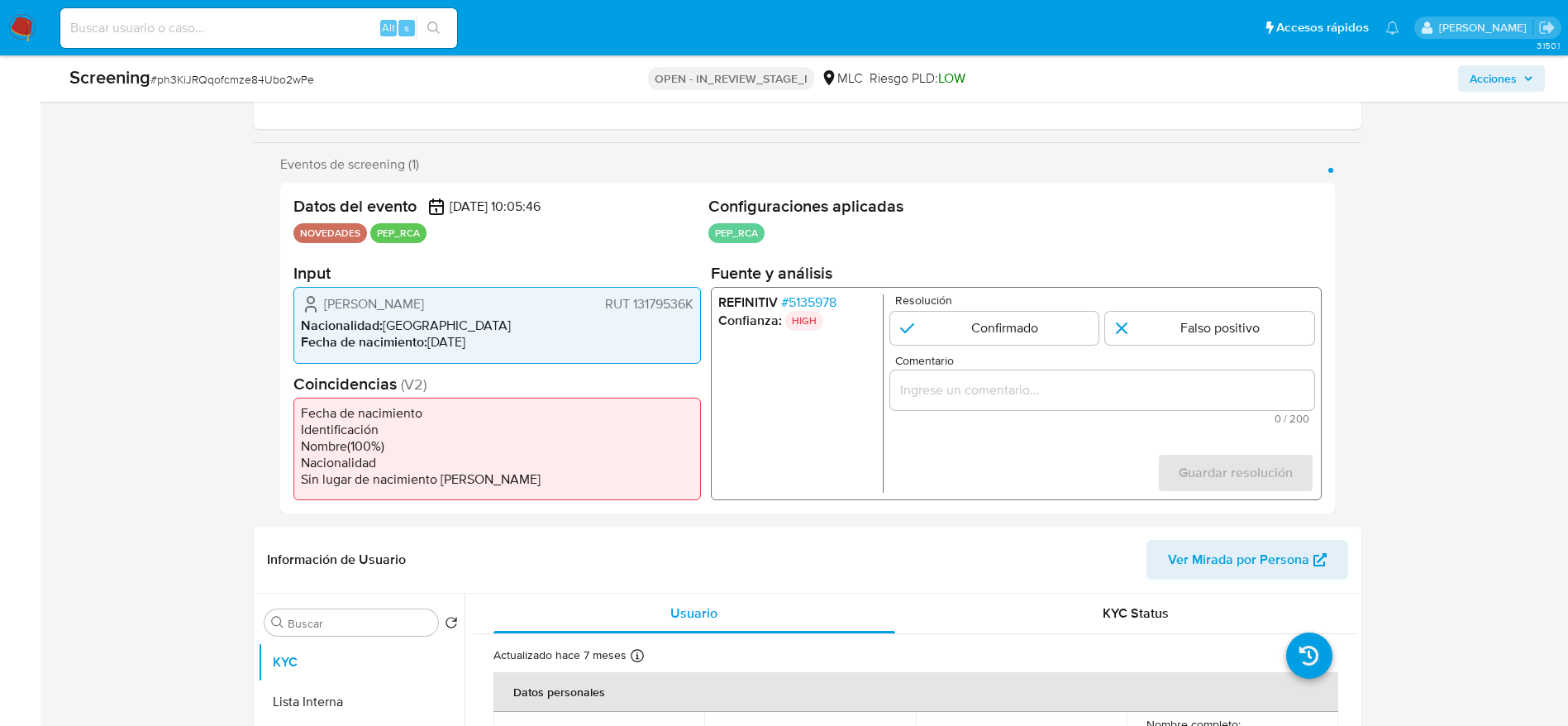
click at [799, 305] on span "# 5135978" at bounding box center [808, 302] width 56 height 17
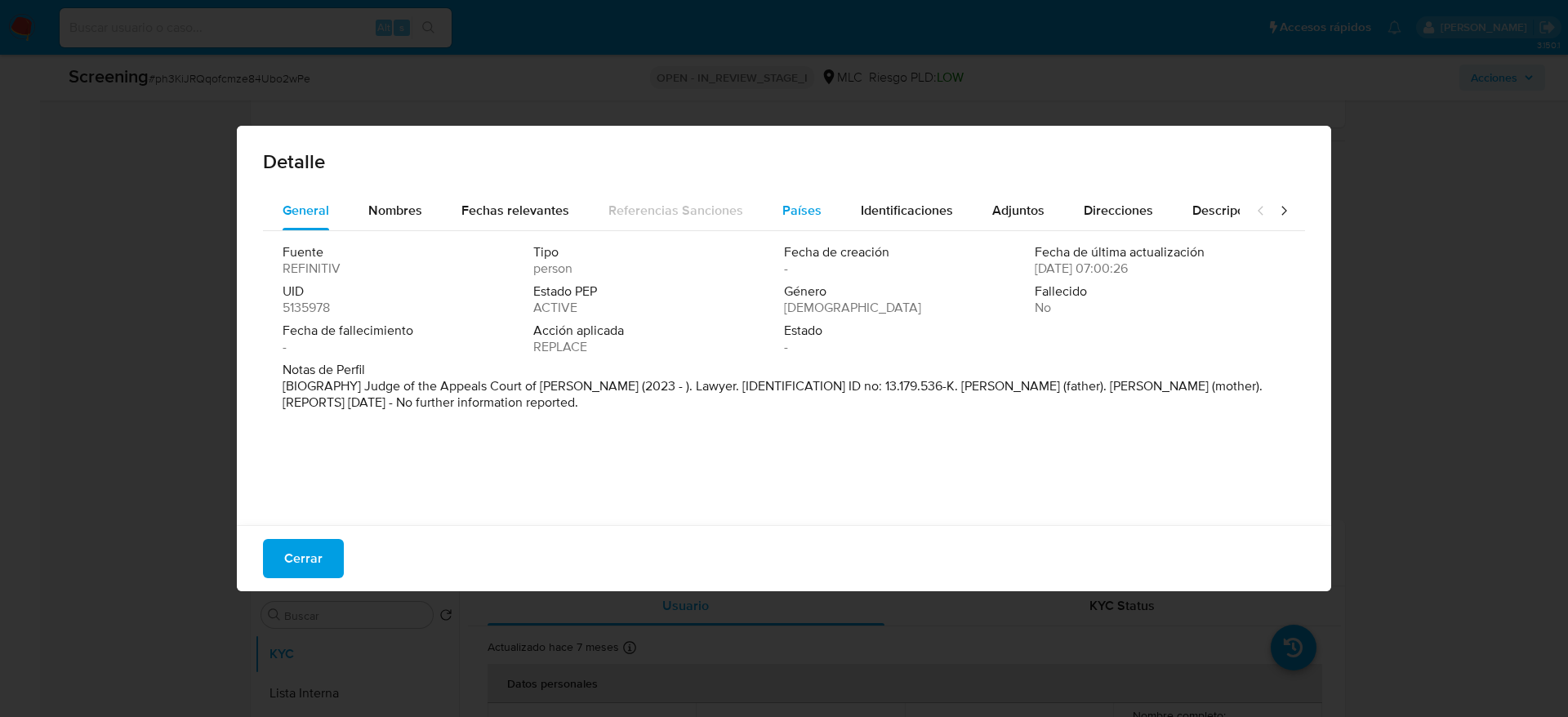
click at [806, 199] on div "Países" at bounding box center [801, 210] width 39 height 39
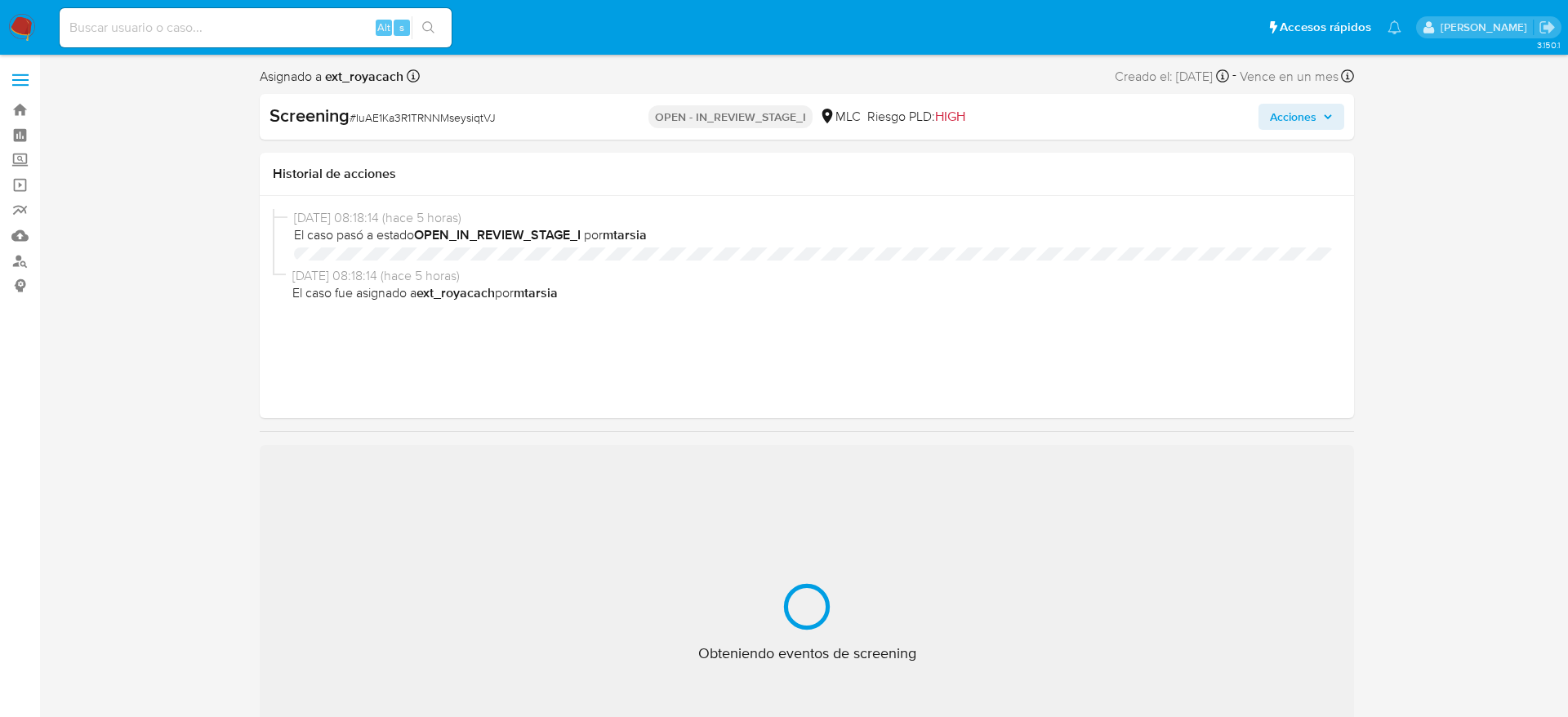
select select "10"
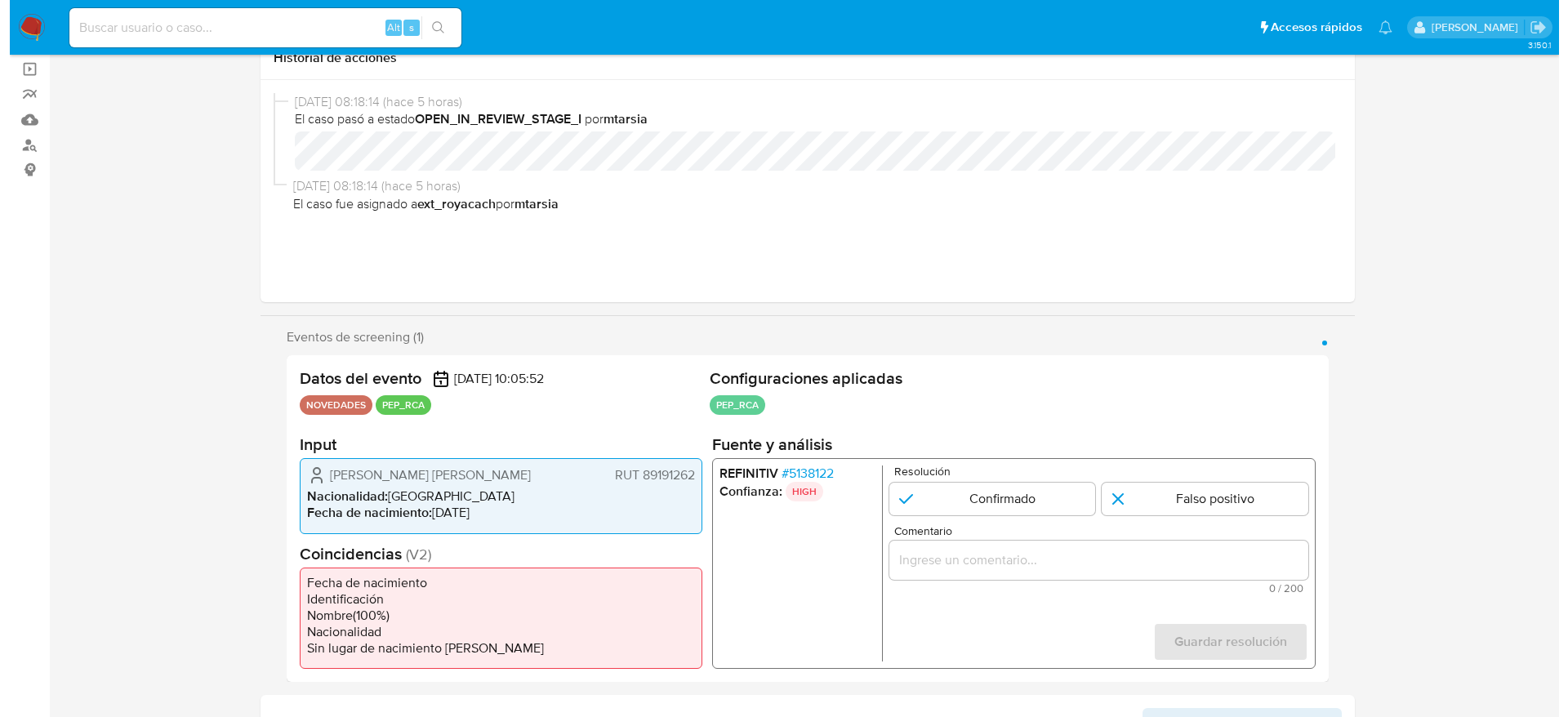
scroll to position [245, 0]
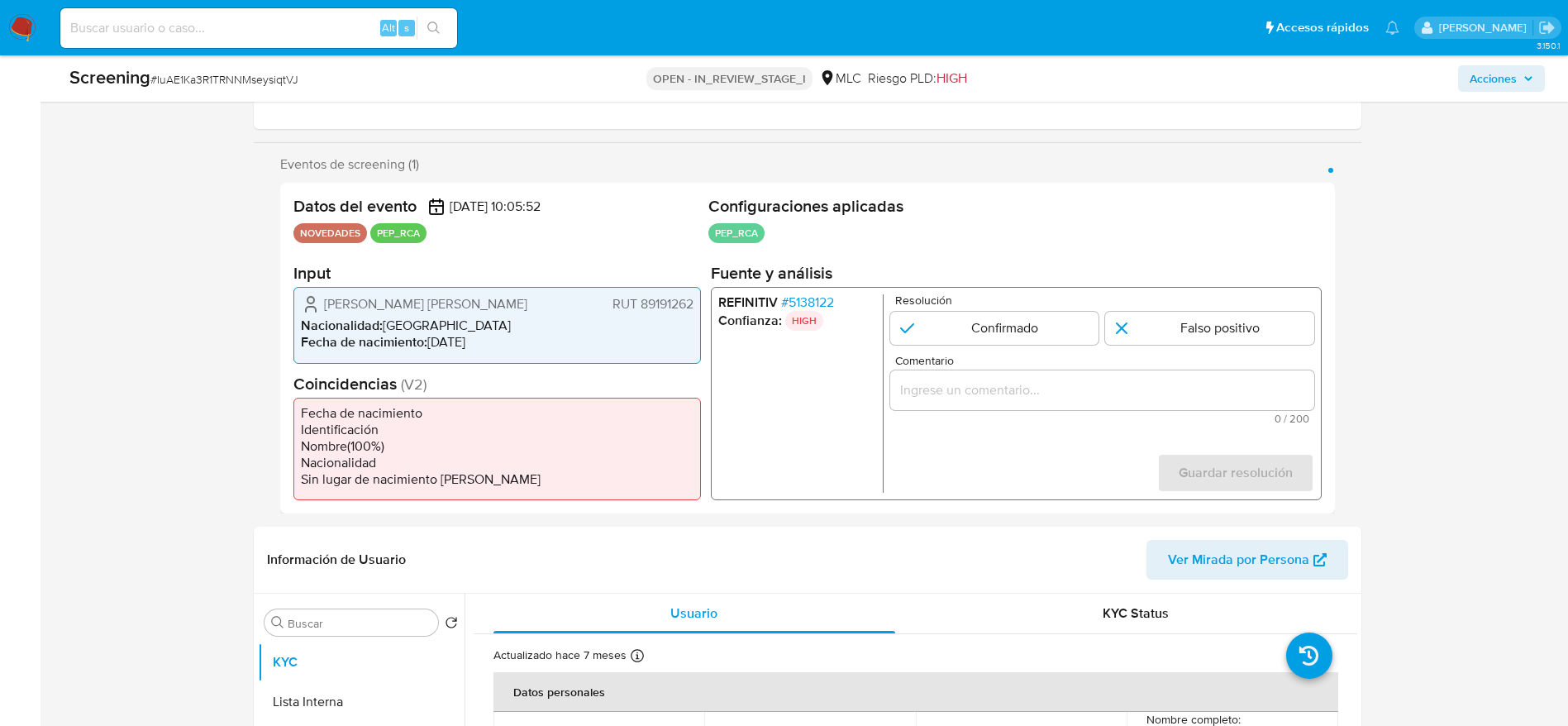
click at [814, 290] on div "REFINITIV # 5138122 Confianza: HIGH Resolución Confirmado Falso positivo Coment…" at bounding box center [1015, 394] width 610 height 214
click at [813, 285] on section "Fuente y análisis REFINITIV # 5138122 Confianza: HIGH Resolución Confirmado Fal…" at bounding box center [1015, 381] width 610 height 237
click at [808, 300] on span "# 5138122" at bounding box center [807, 302] width 53 height 17
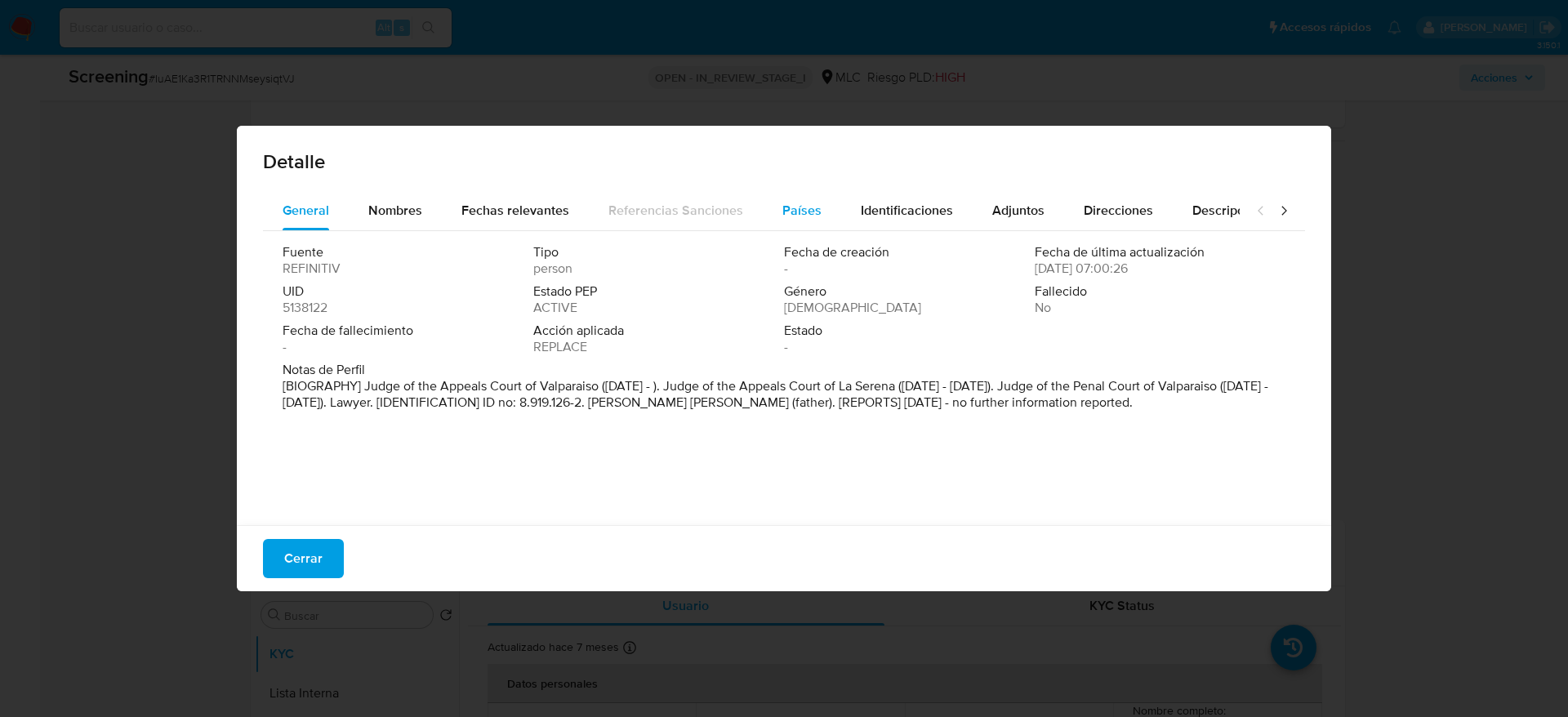
click at [813, 216] on span "Países" at bounding box center [801, 210] width 39 height 19
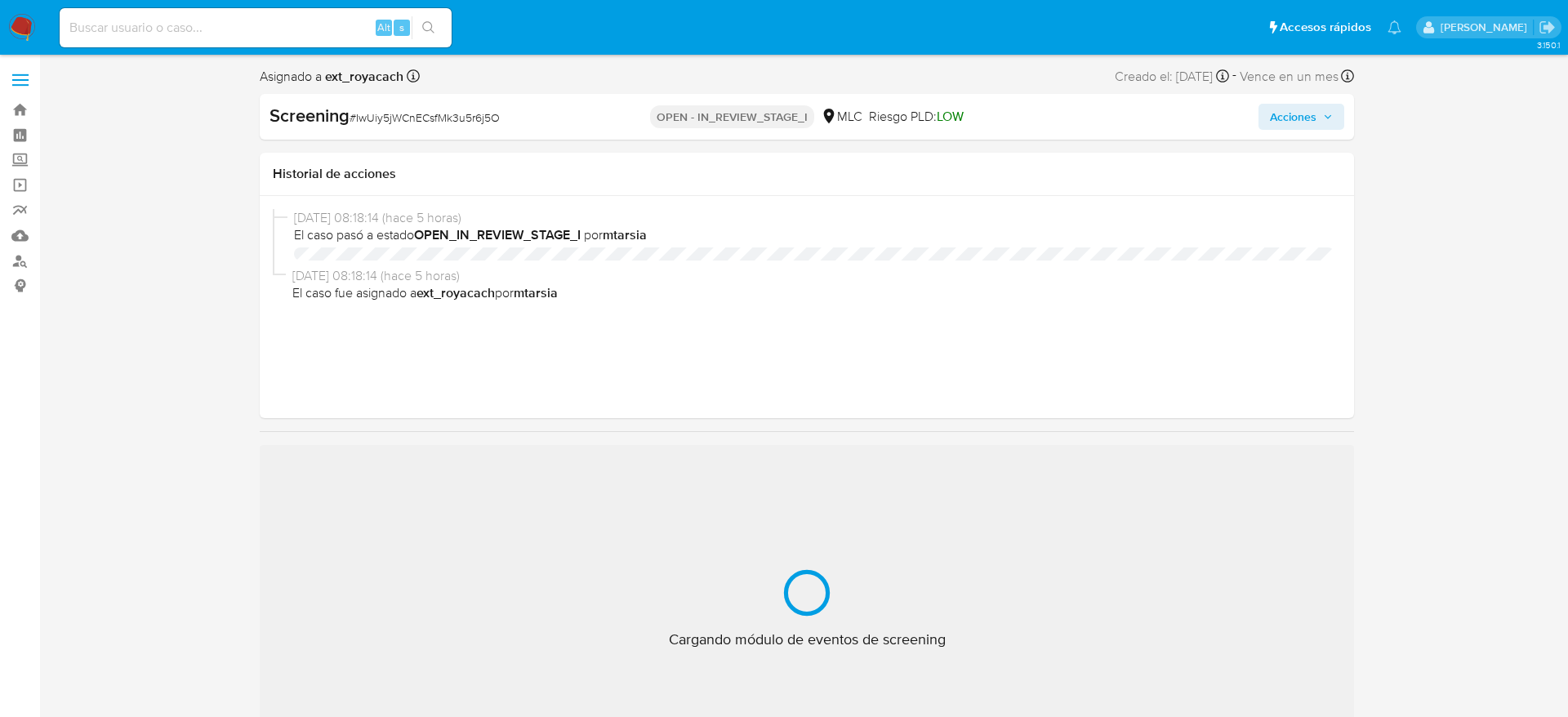
select select "10"
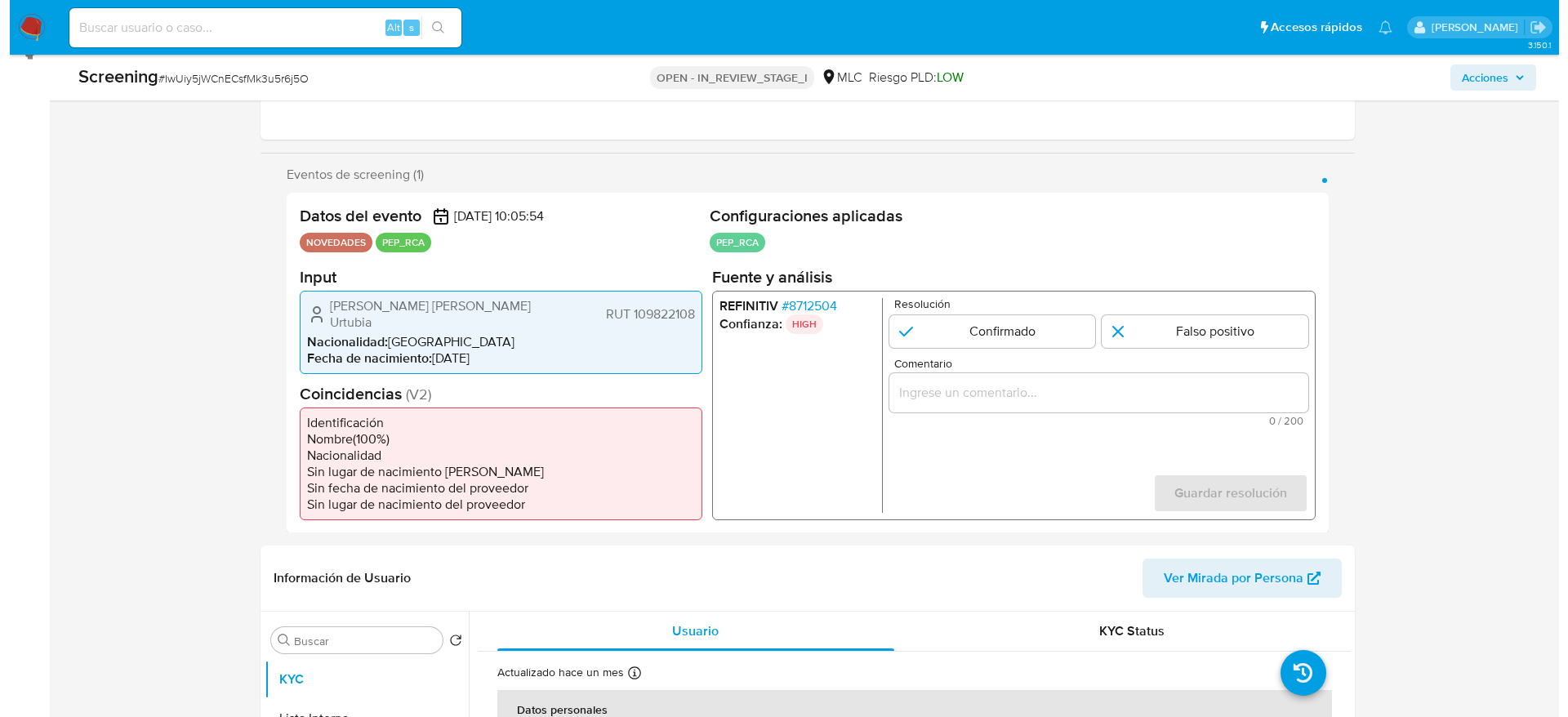
scroll to position [245, 0]
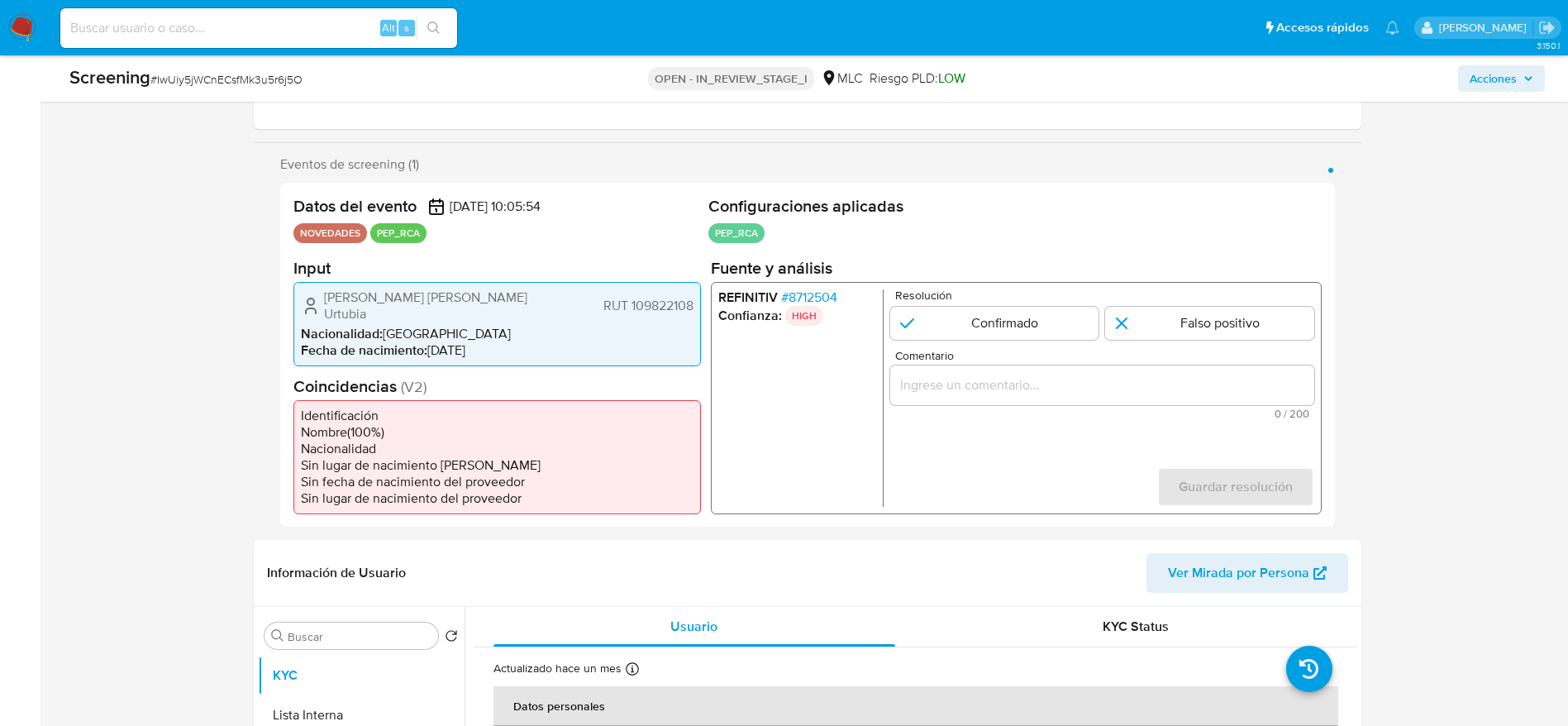
click at [820, 289] on span "# 8712504" at bounding box center [808, 297] width 56 height 17
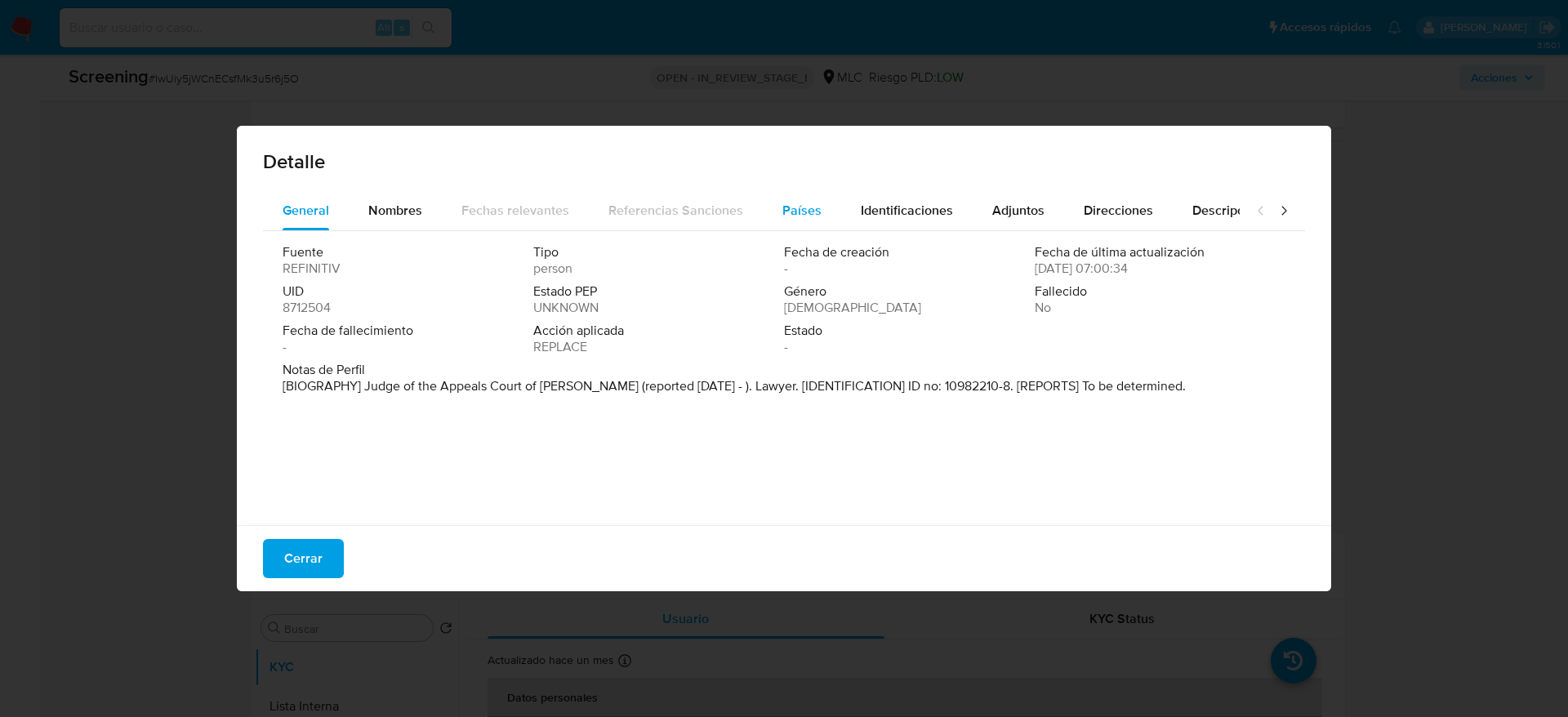
click at [818, 215] on button "Países" at bounding box center [801, 210] width 78 height 39
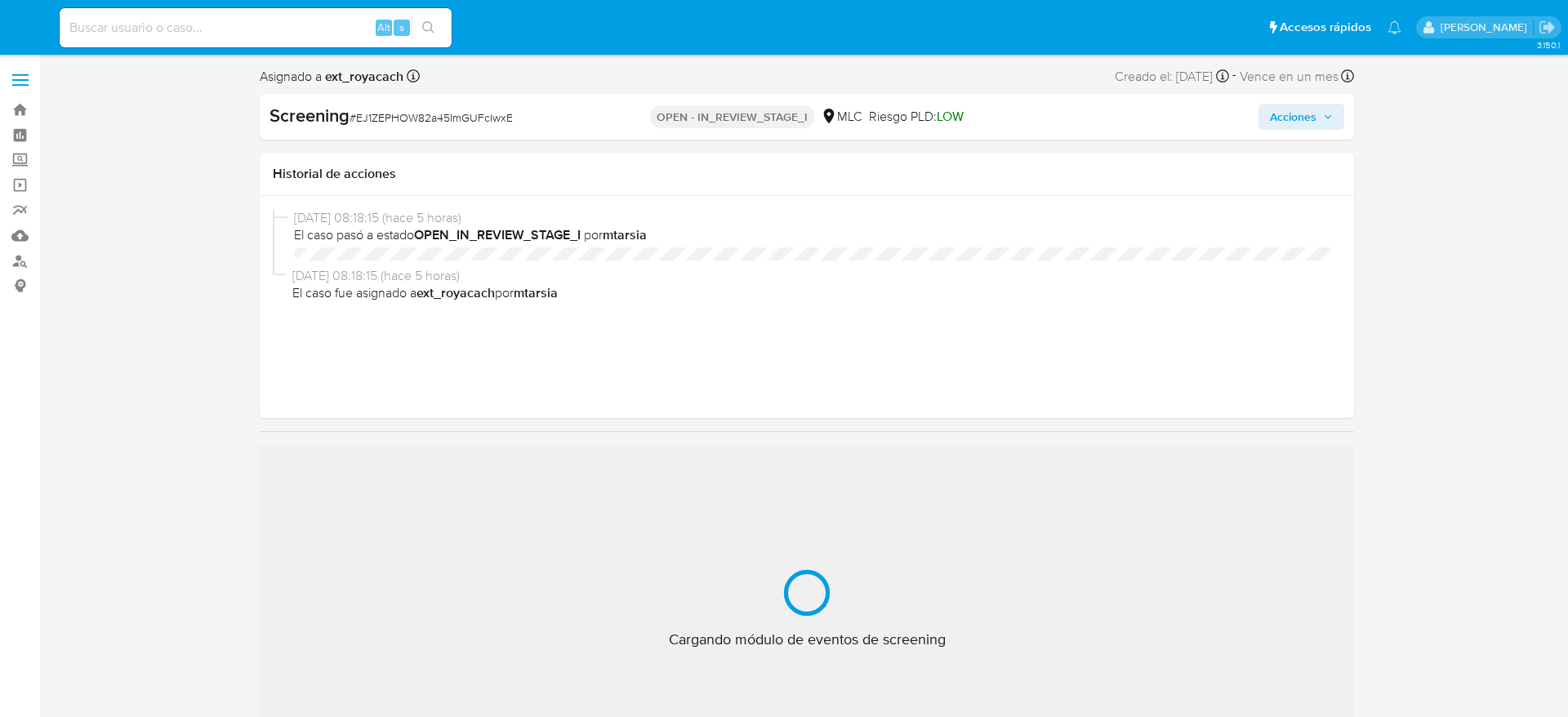
select select "10"
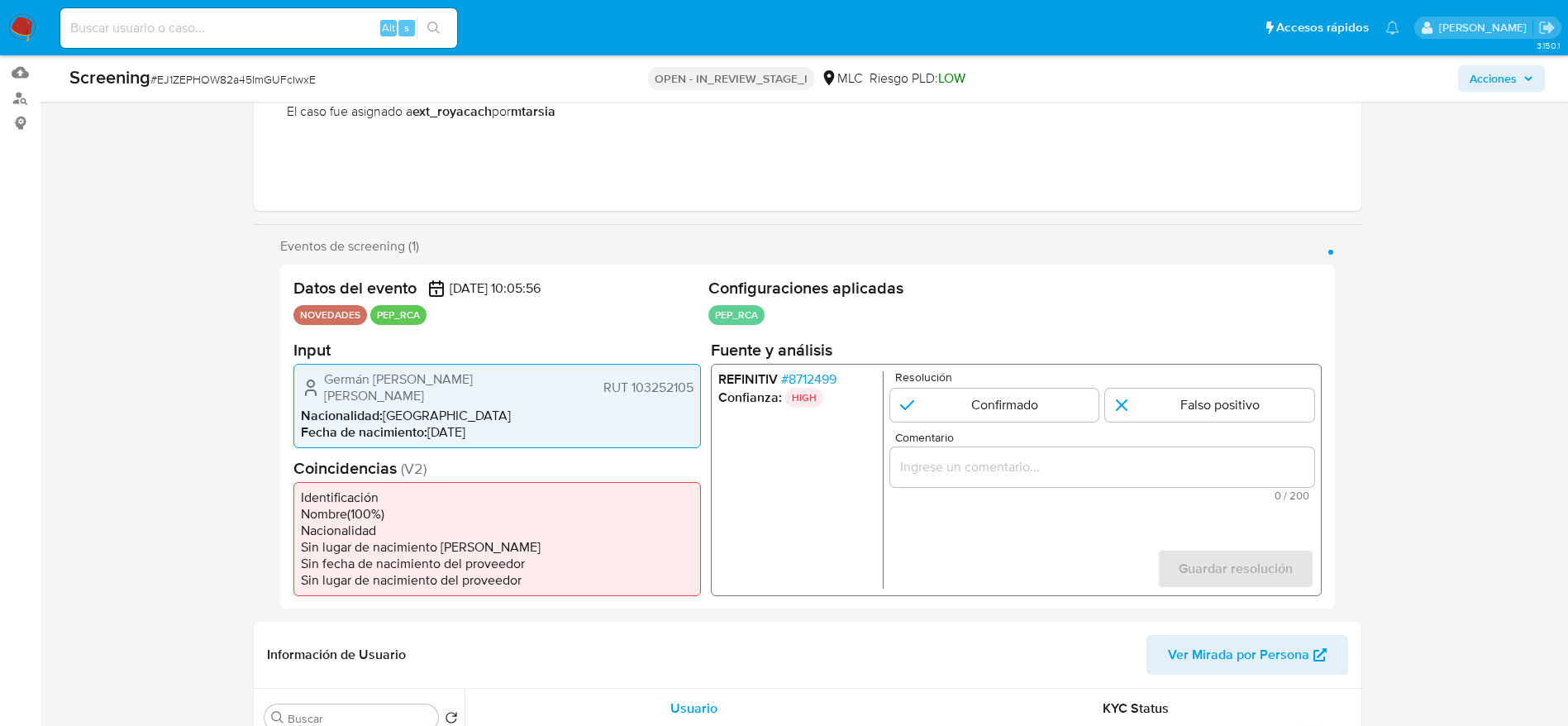
scroll to position [248, 0]
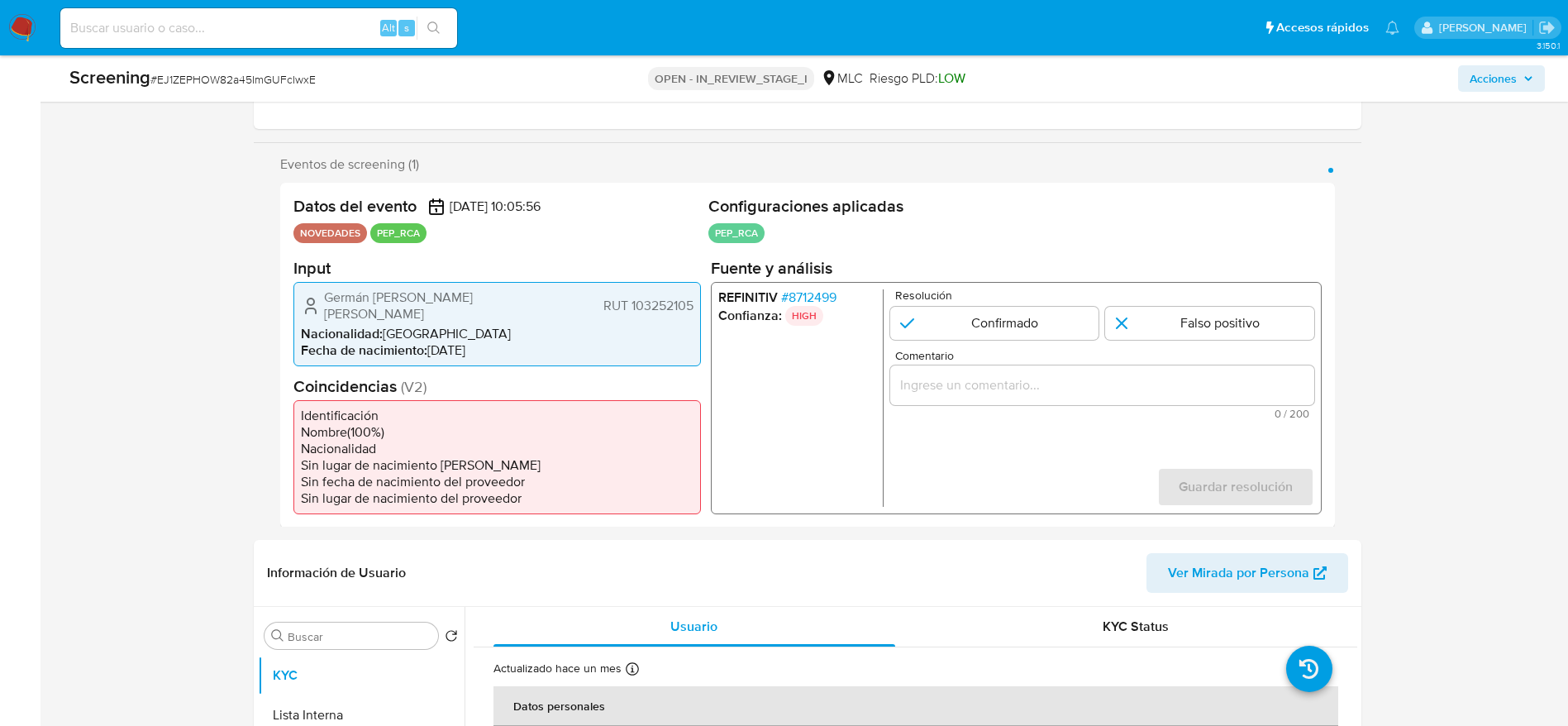
click at [809, 297] on span "# 8712499" at bounding box center [808, 297] width 56 height 17
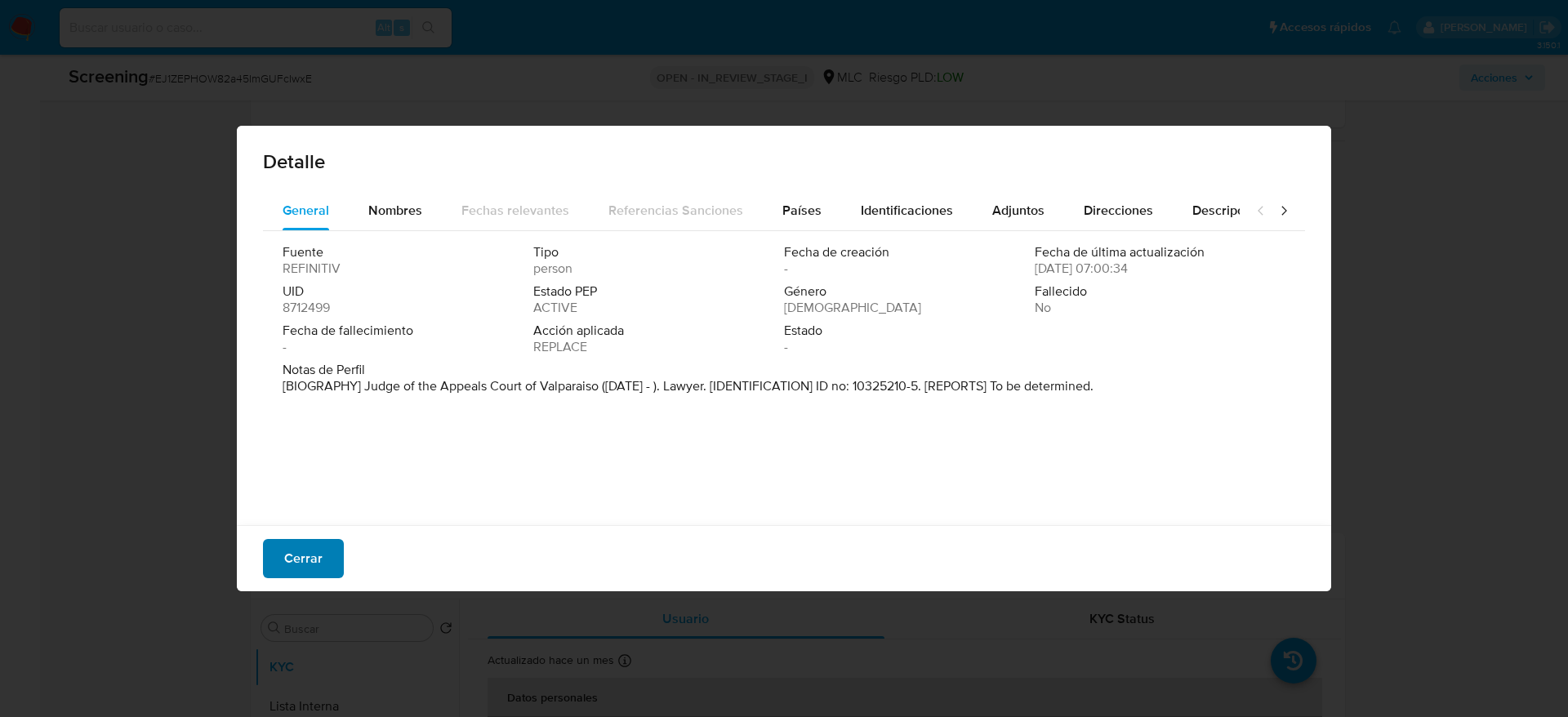
click at [320, 572] on span "Cerrar" at bounding box center [303, 558] width 39 height 36
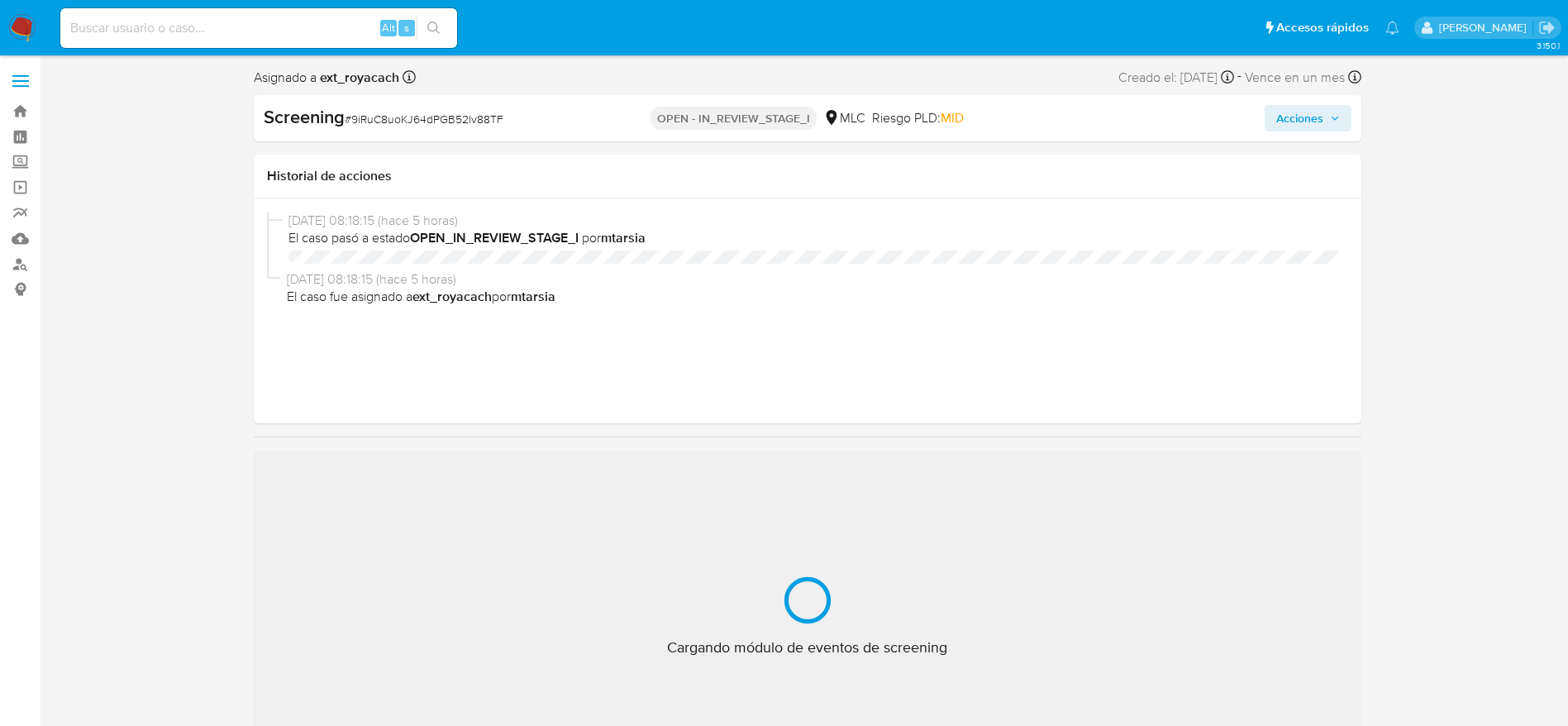
select select "10"
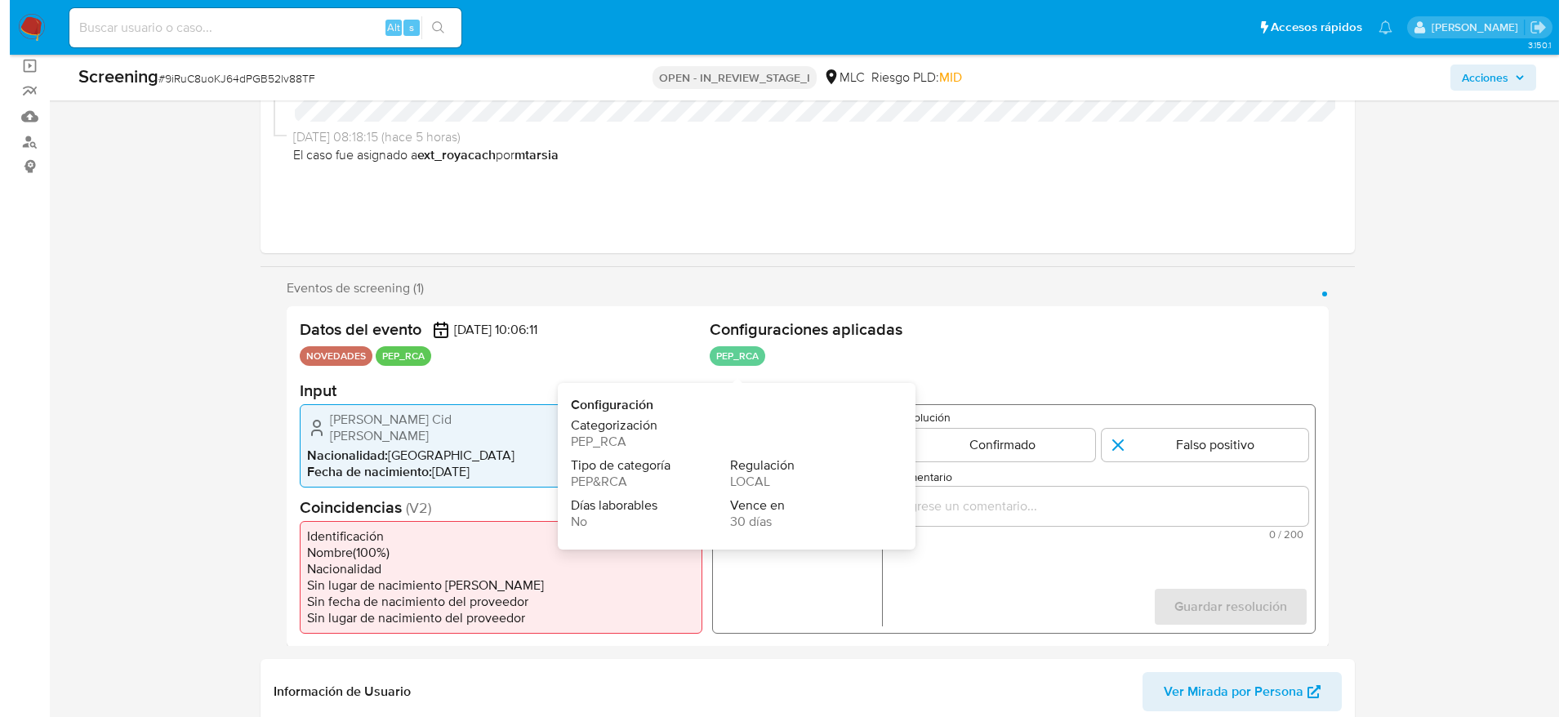
scroll to position [245, 0]
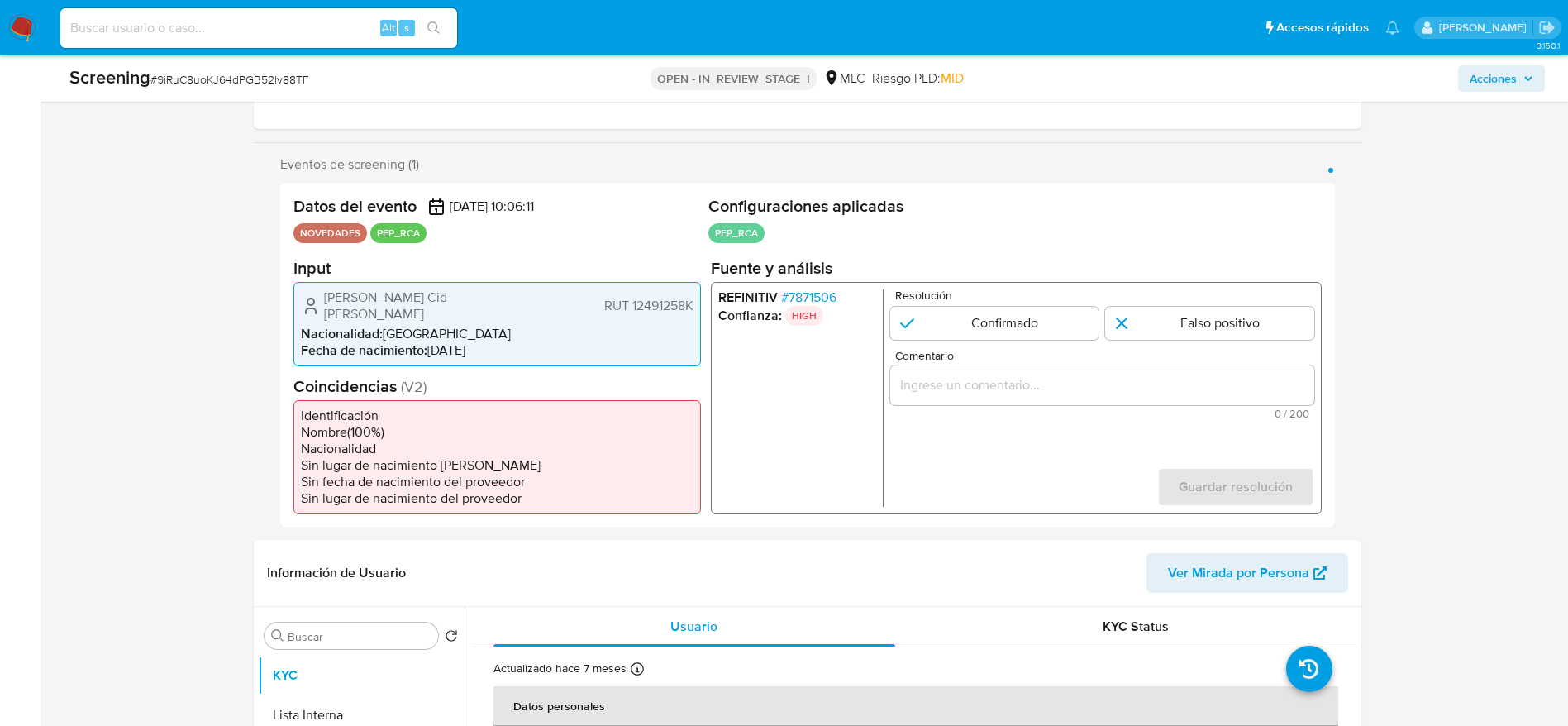
click at [807, 298] on span "# 7871506" at bounding box center [808, 297] width 56 height 17
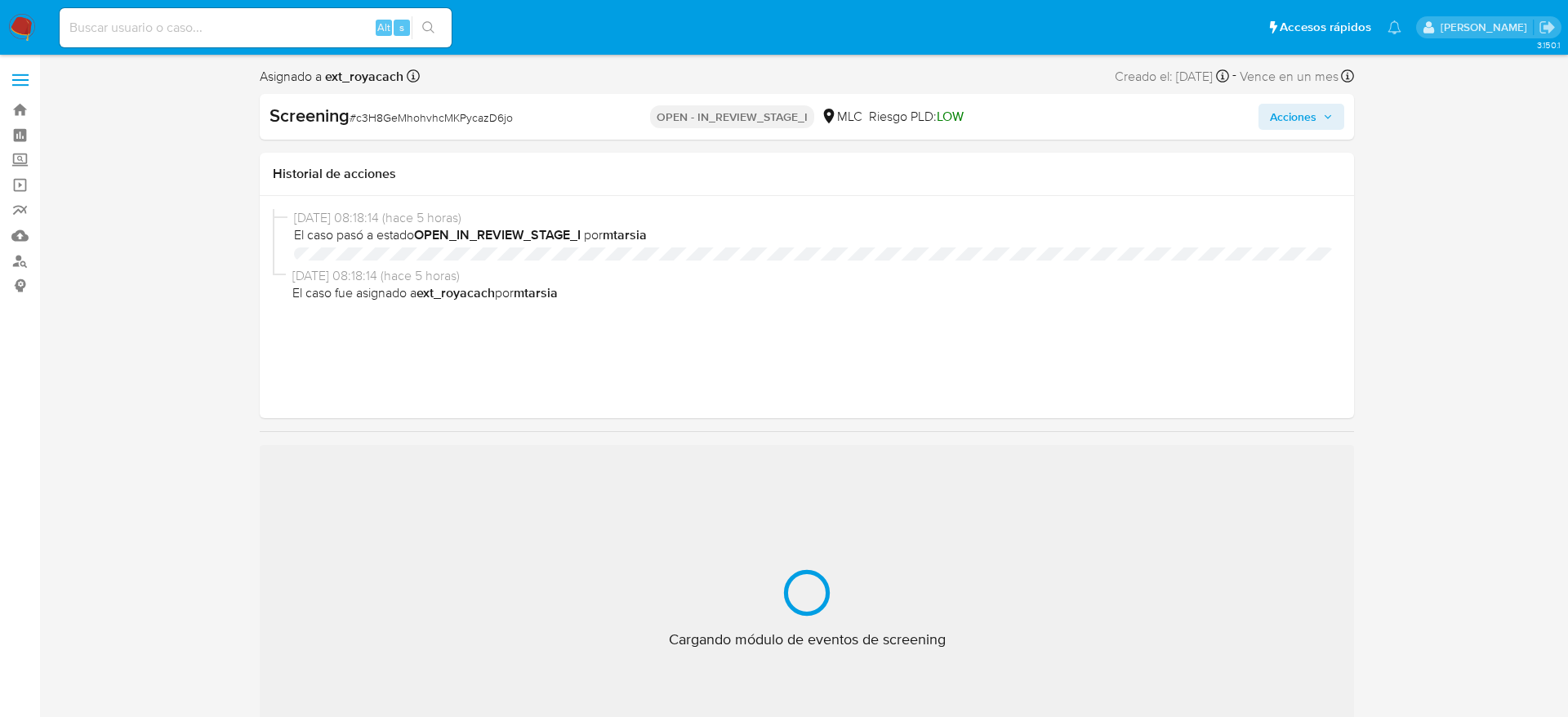
select select "10"
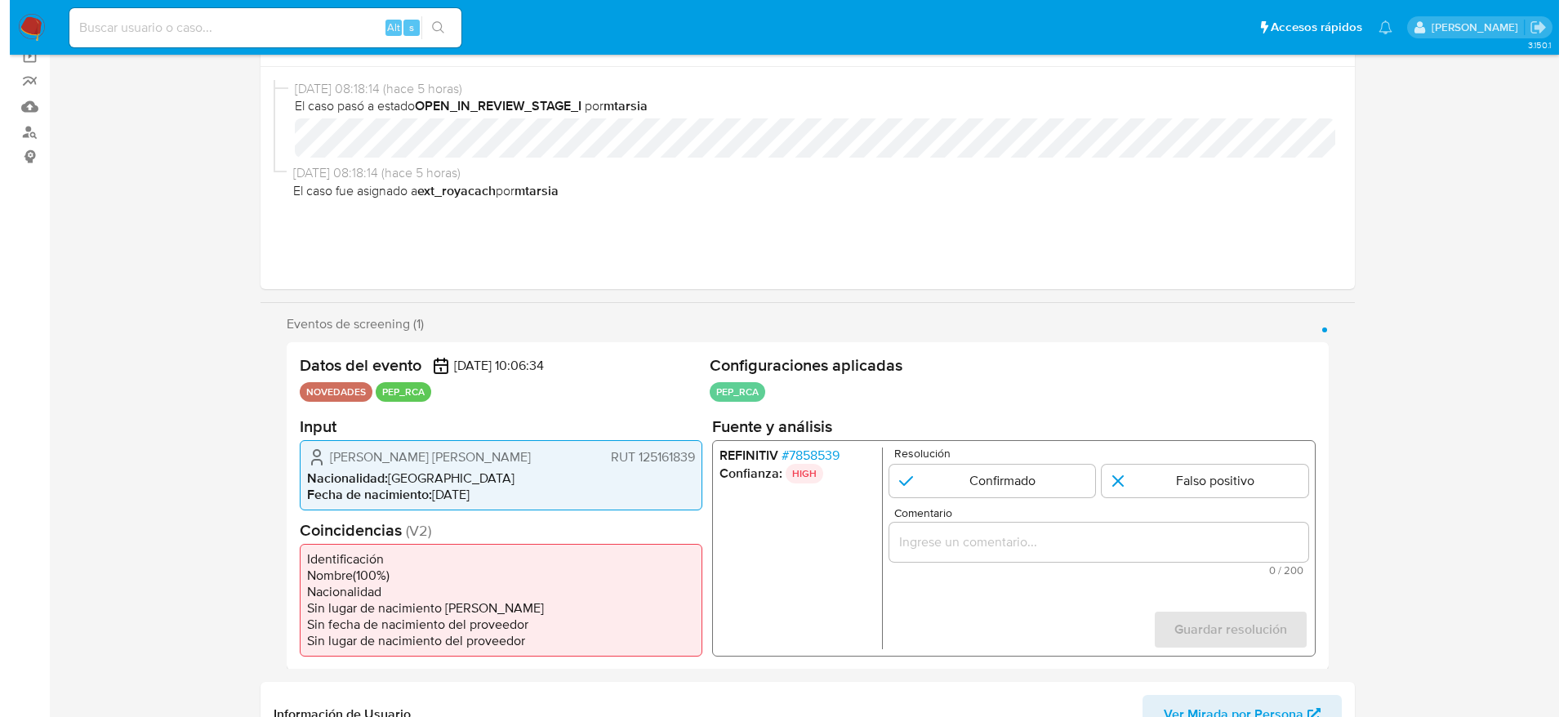
scroll to position [245, 0]
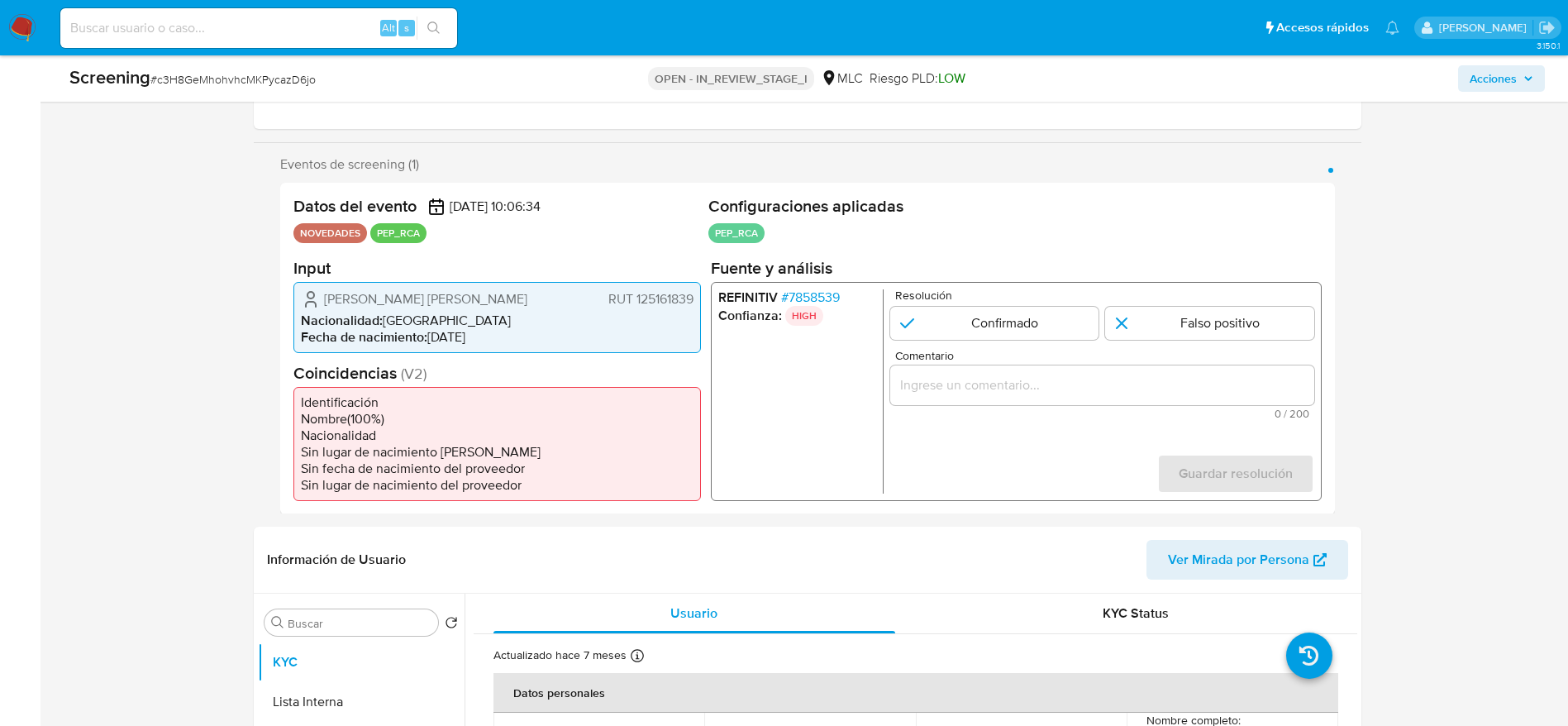
click at [813, 297] on span "# 7858539" at bounding box center [809, 297] width 58 height 17
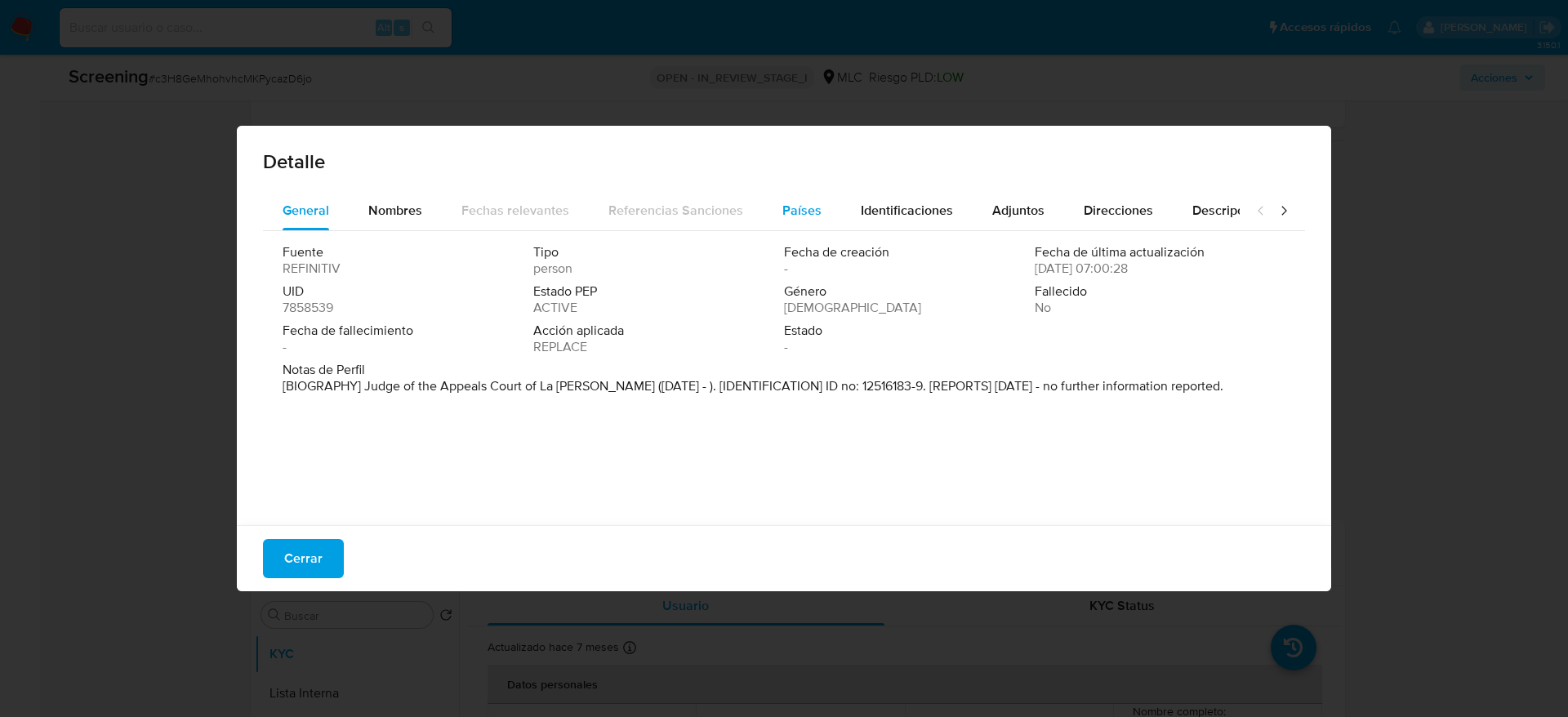
click at [814, 210] on button "Países" at bounding box center [801, 210] width 78 height 39
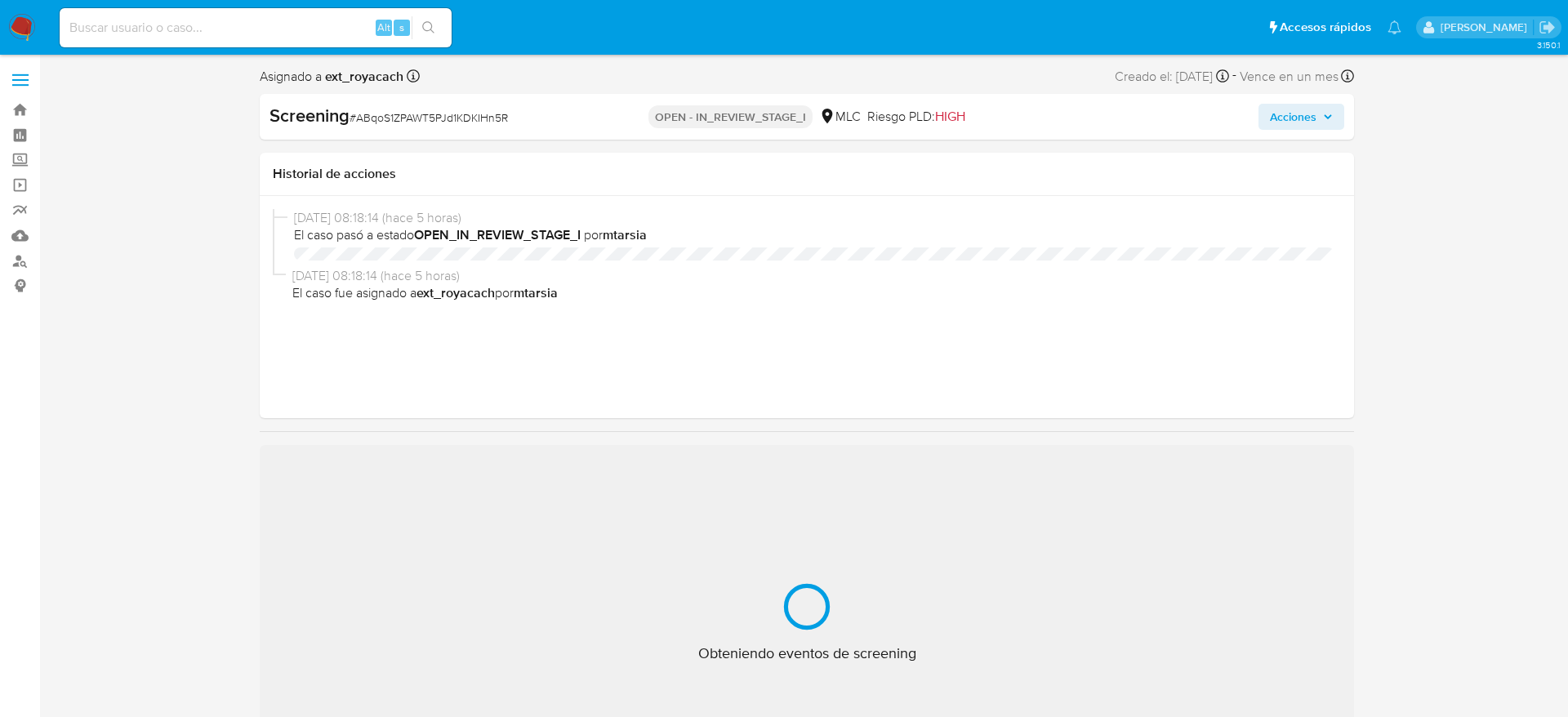
select select "10"
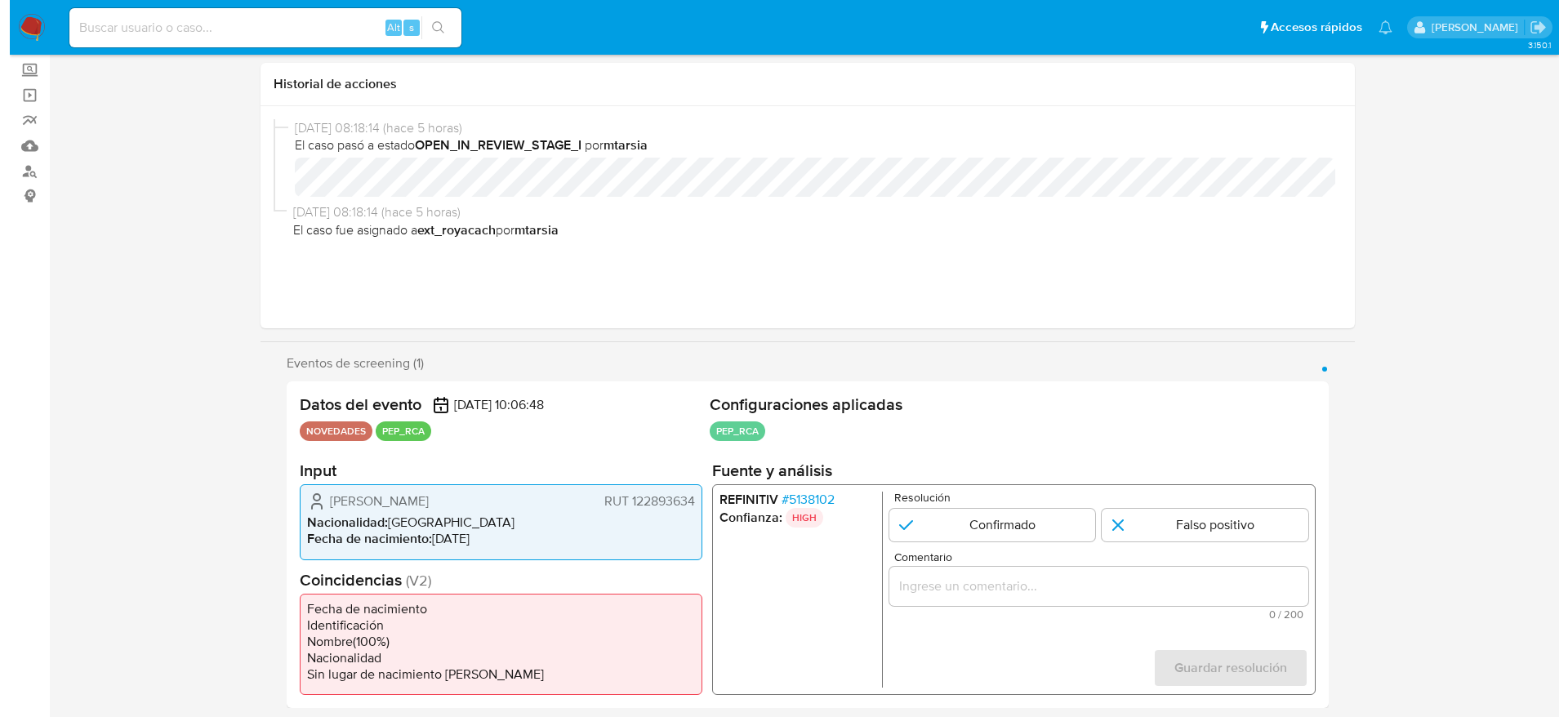
scroll to position [245, 0]
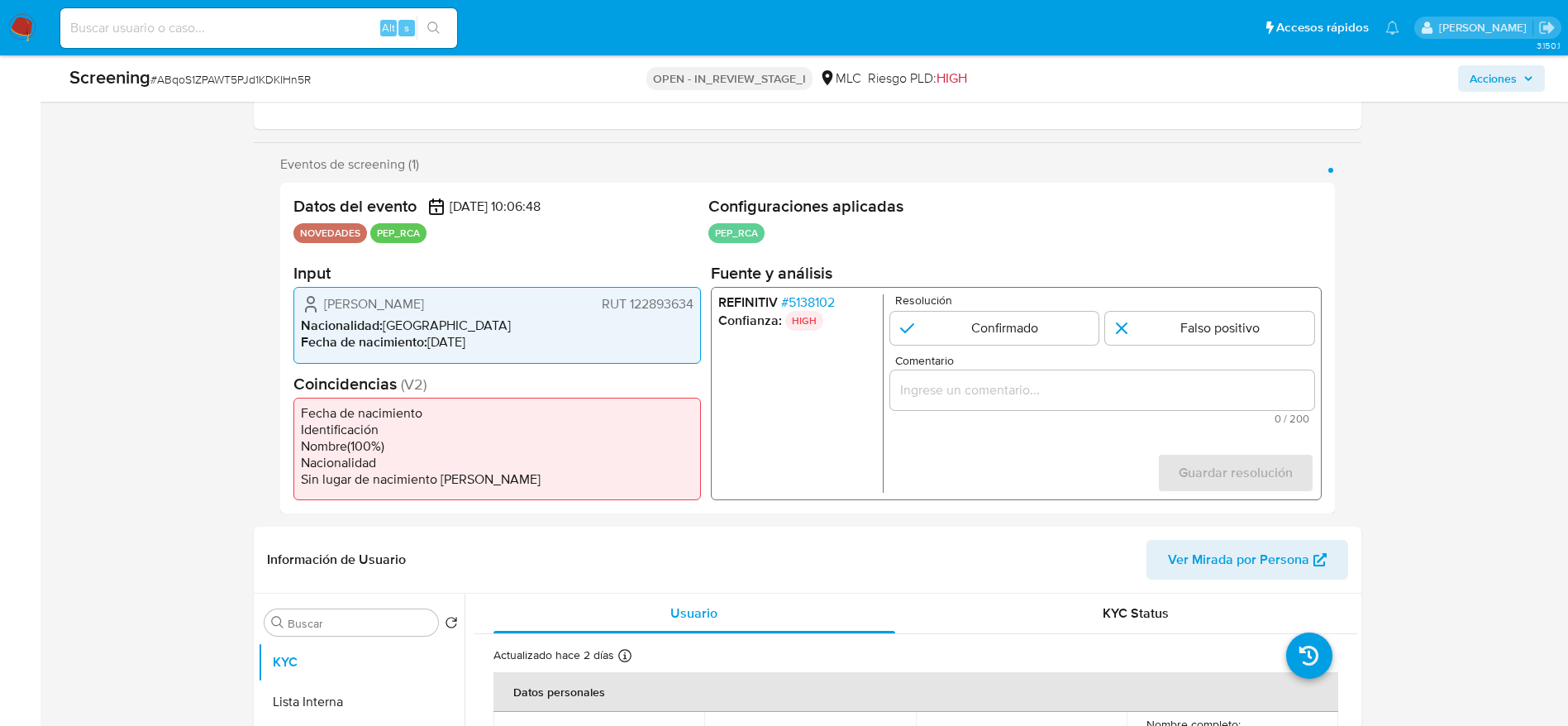
click at [825, 294] on span "# 5138102" at bounding box center [808, 302] width 54 height 17
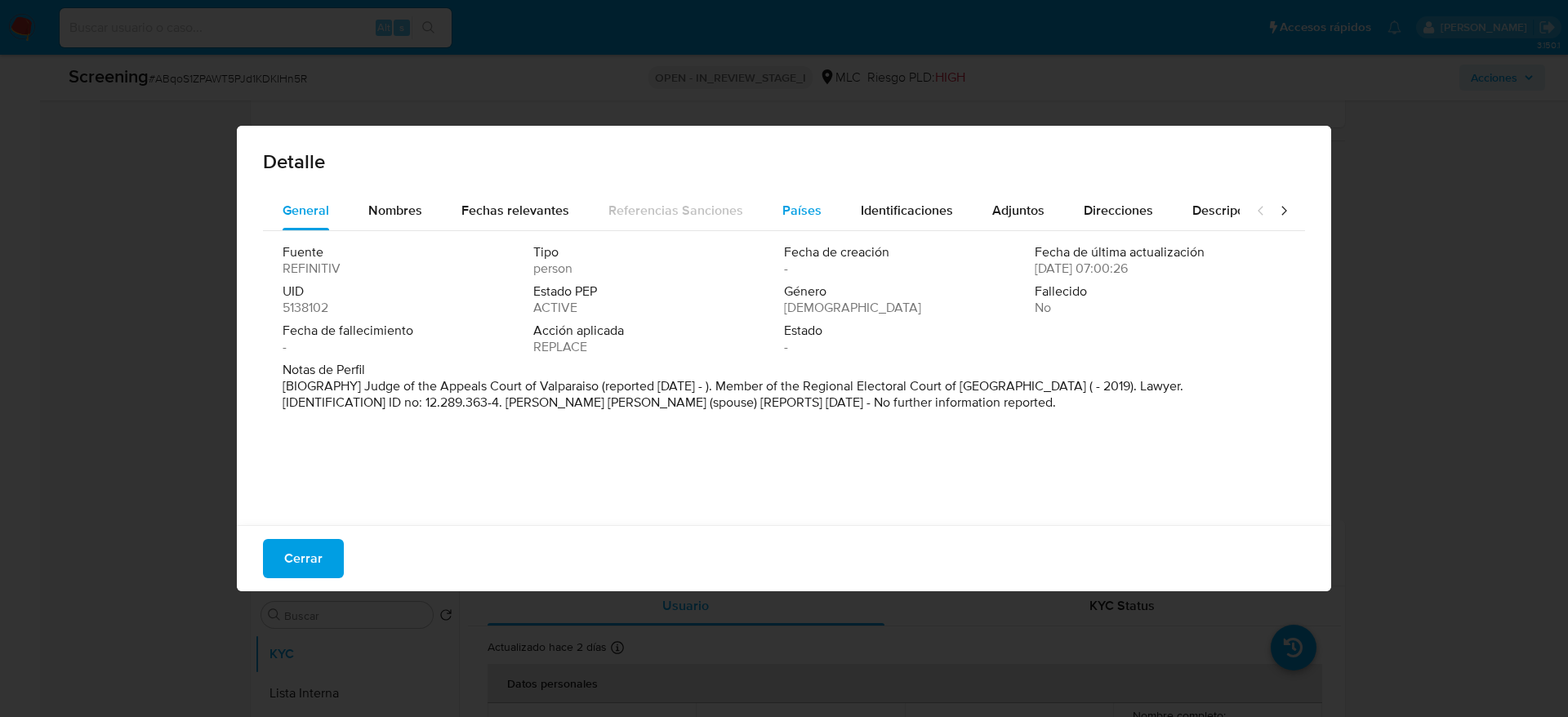
click at [806, 209] on span "Países" at bounding box center [801, 210] width 39 height 19
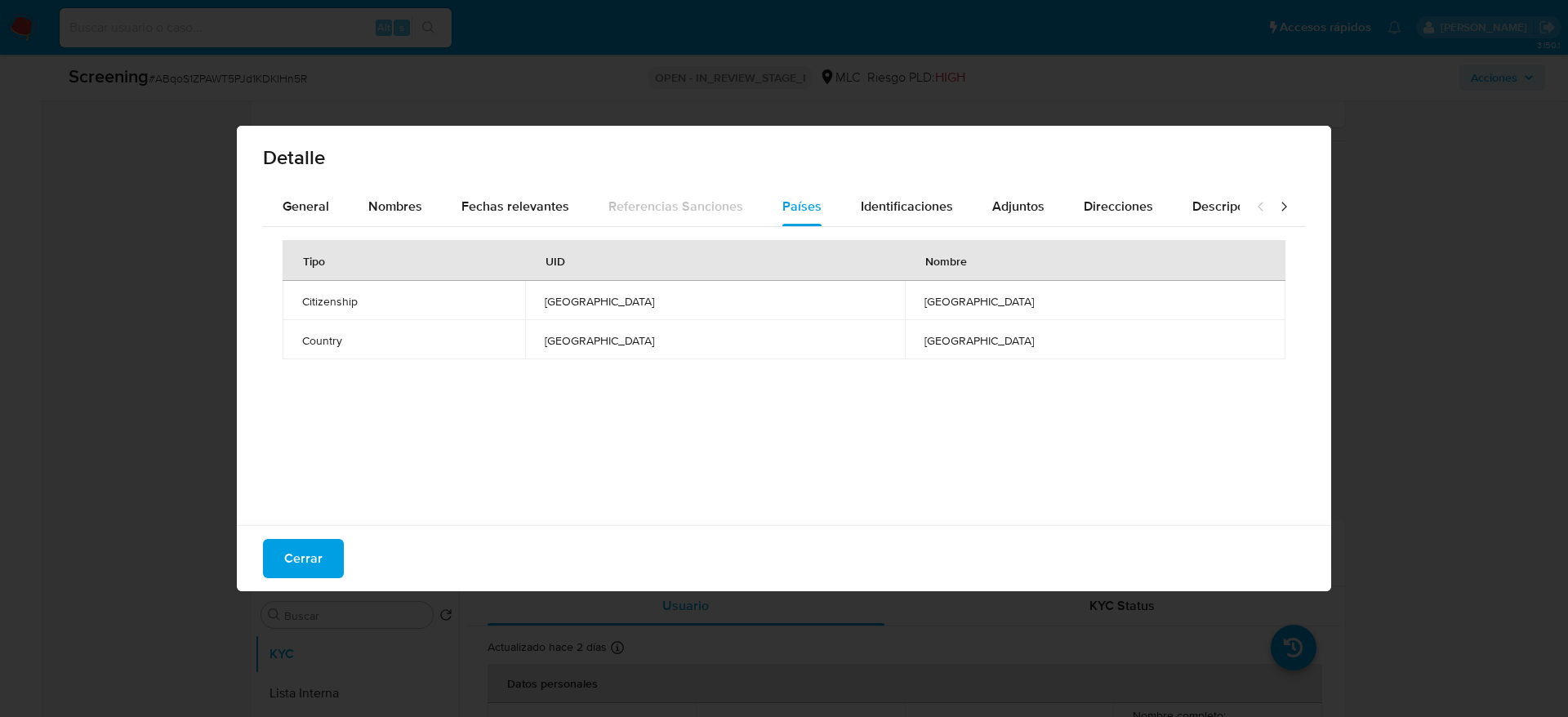
scroll to position [5, 0]
click at [339, 198] on button "General" at bounding box center [306, 205] width 86 height 39
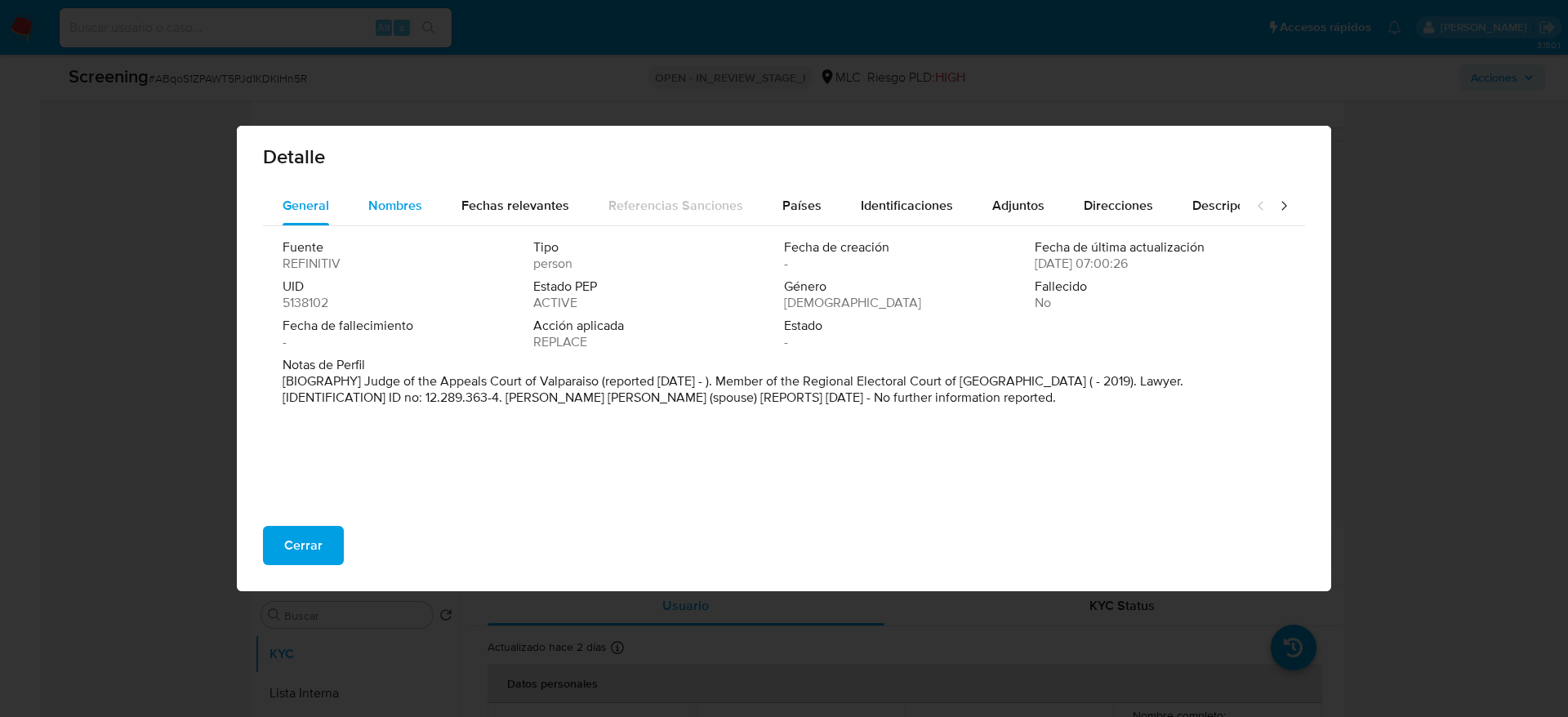
click at [368, 199] on span "Nombres" at bounding box center [395, 205] width 54 height 19
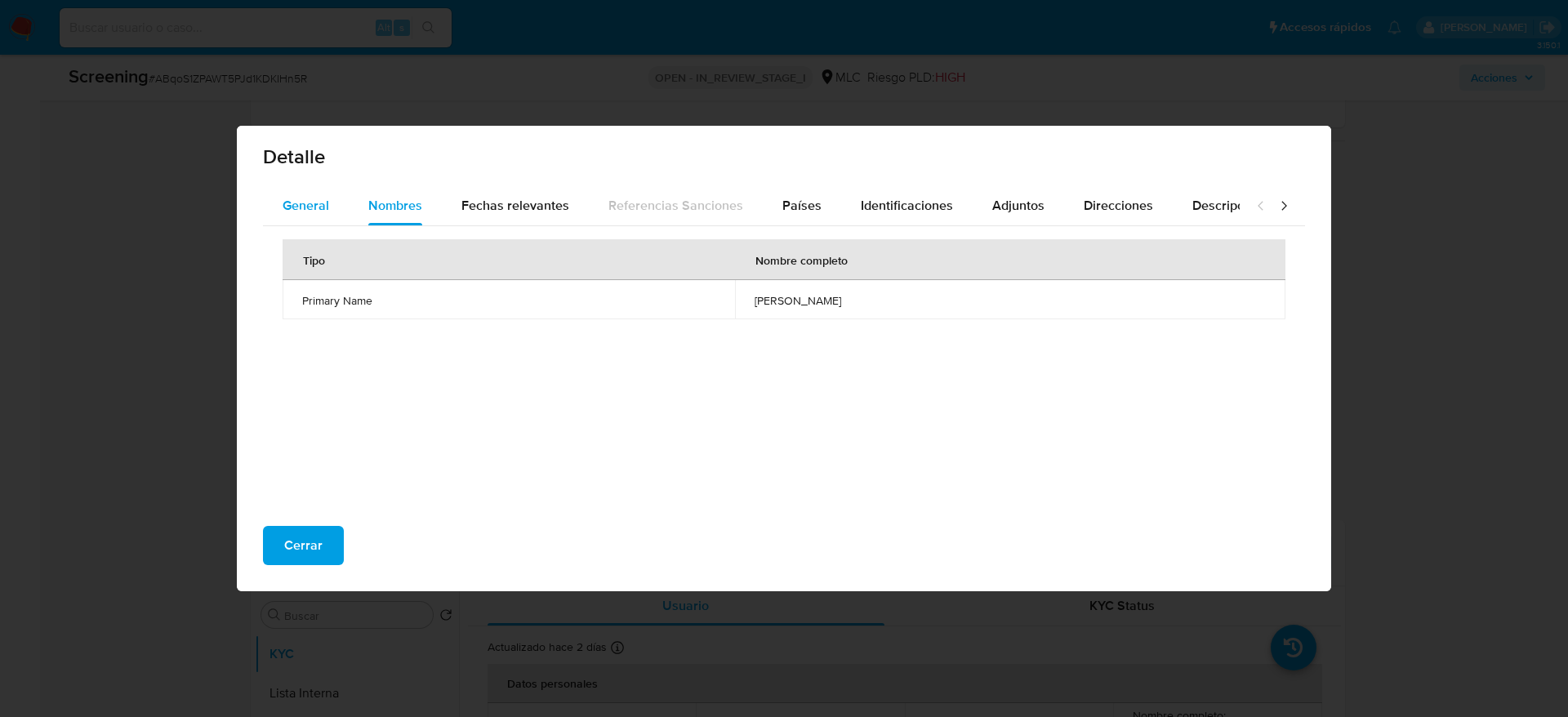
click at [316, 198] on span "General" at bounding box center [306, 205] width 47 height 19
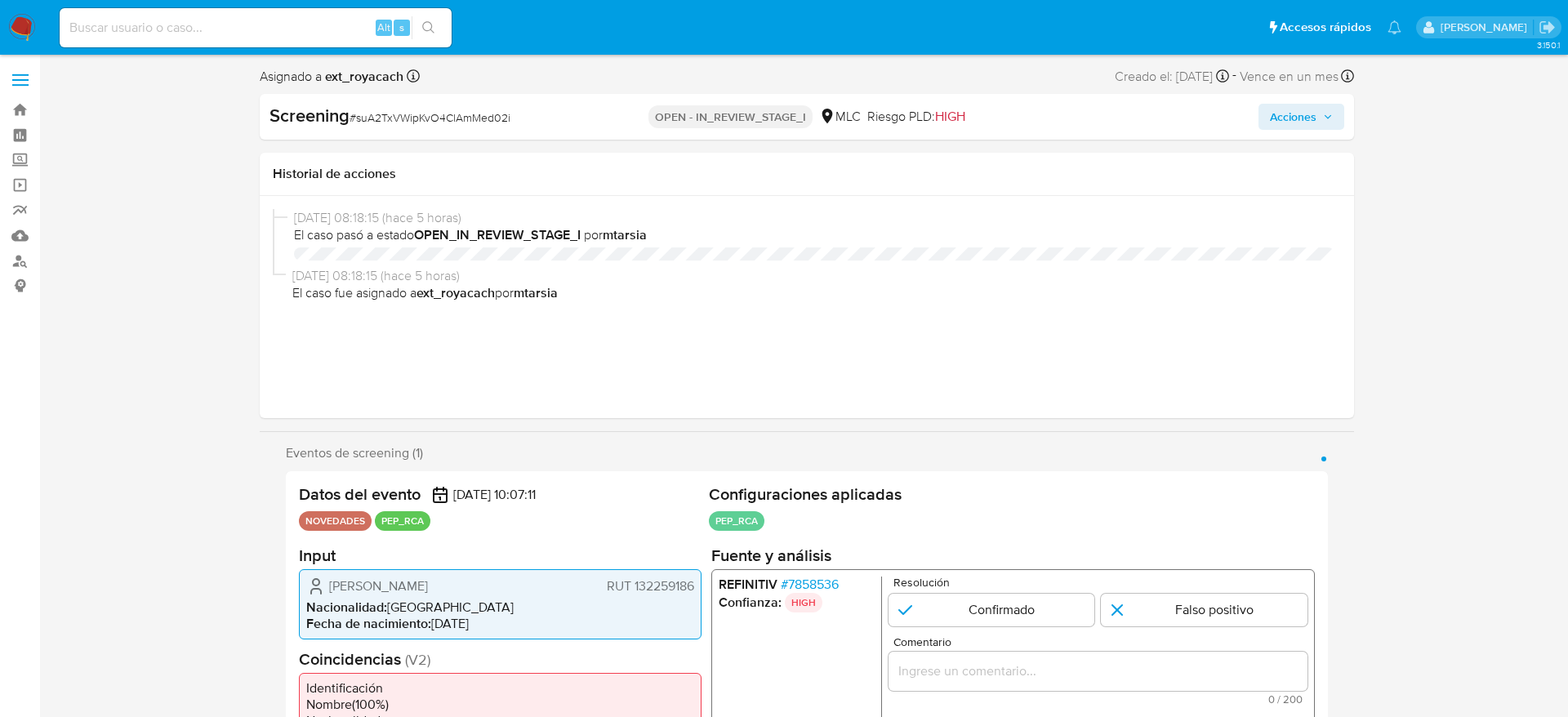
select select "10"
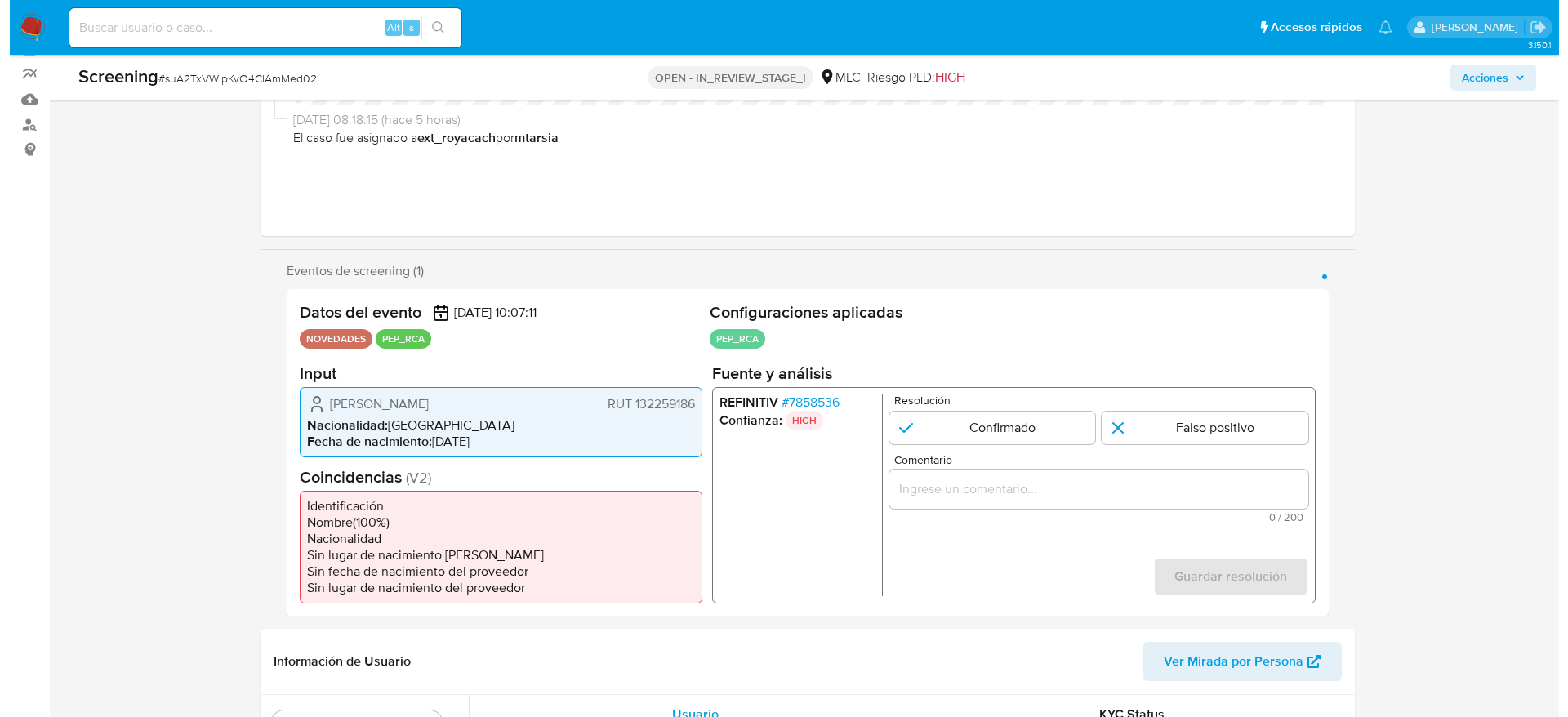
scroll to position [245, 0]
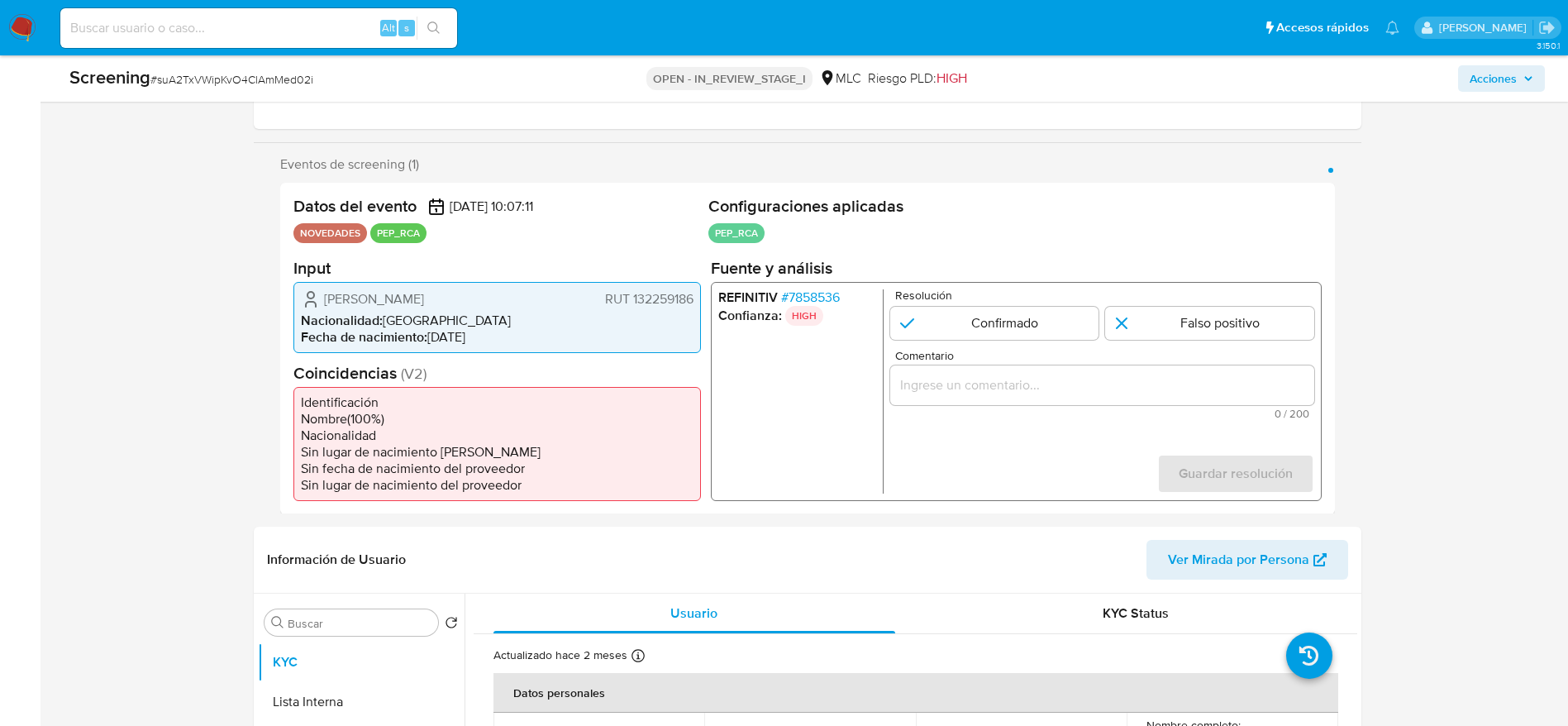
click at [827, 293] on span "# 7858536" at bounding box center [809, 297] width 58 height 17
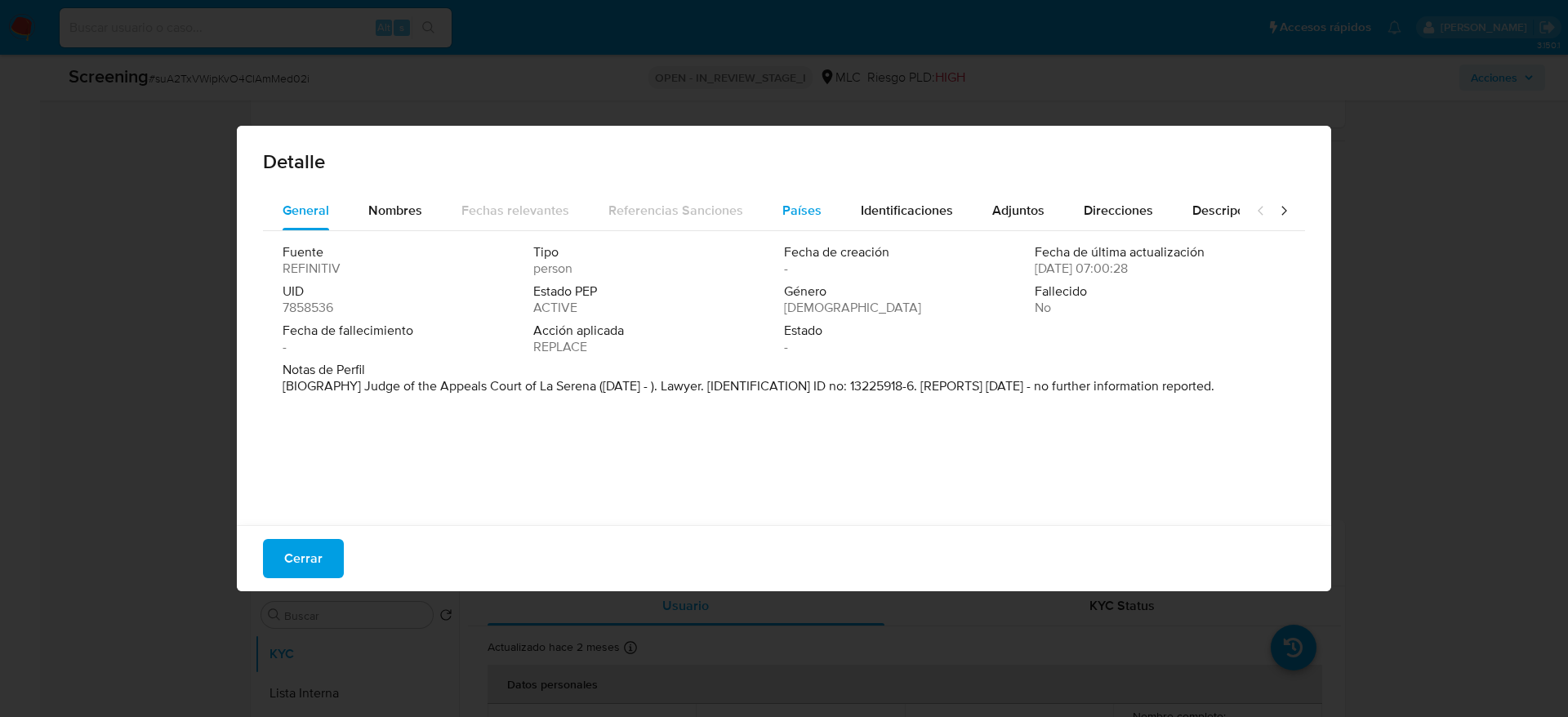
click at [787, 212] on span "Países" at bounding box center [801, 210] width 39 height 19
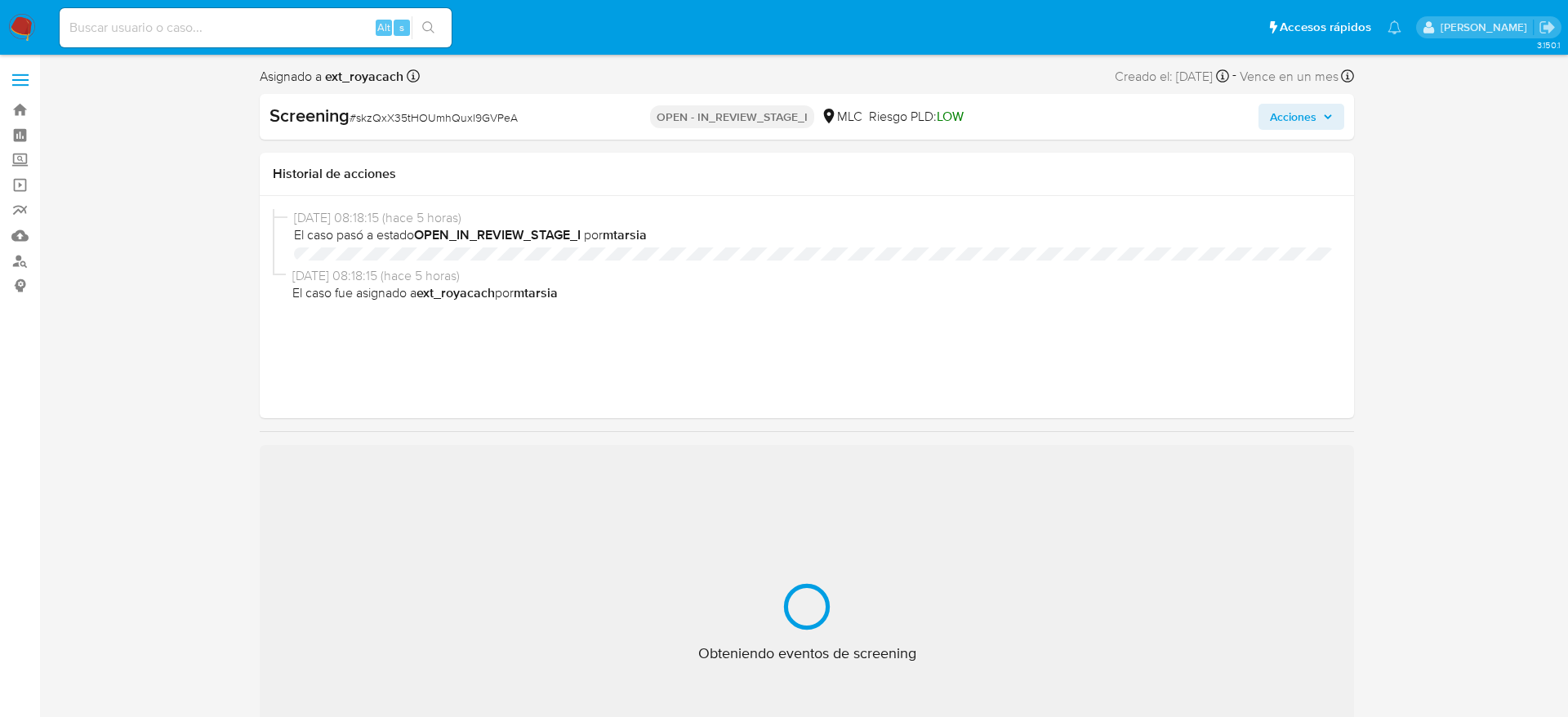
select select "10"
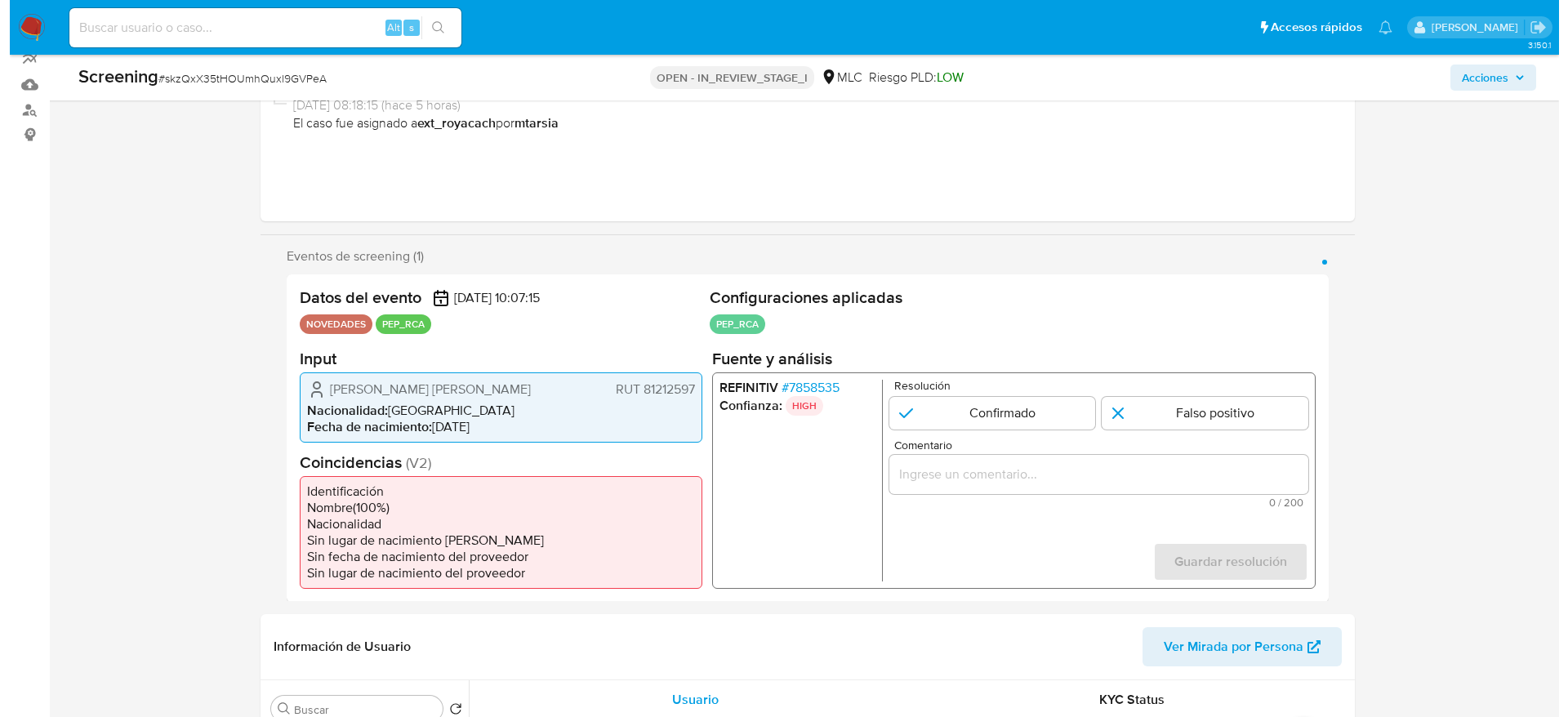
scroll to position [368, 0]
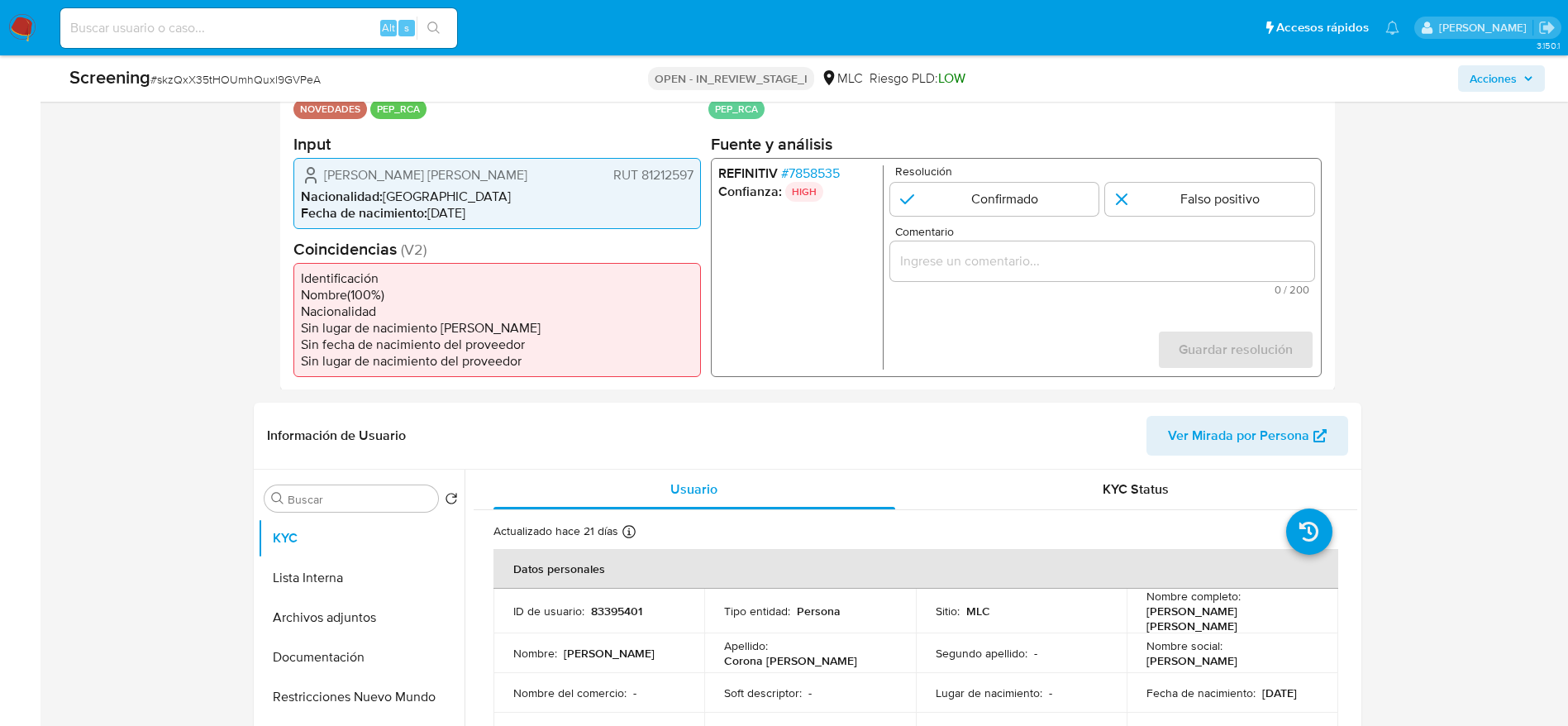
click at [788, 175] on span "# 7858535" at bounding box center [809, 173] width 58 height 17
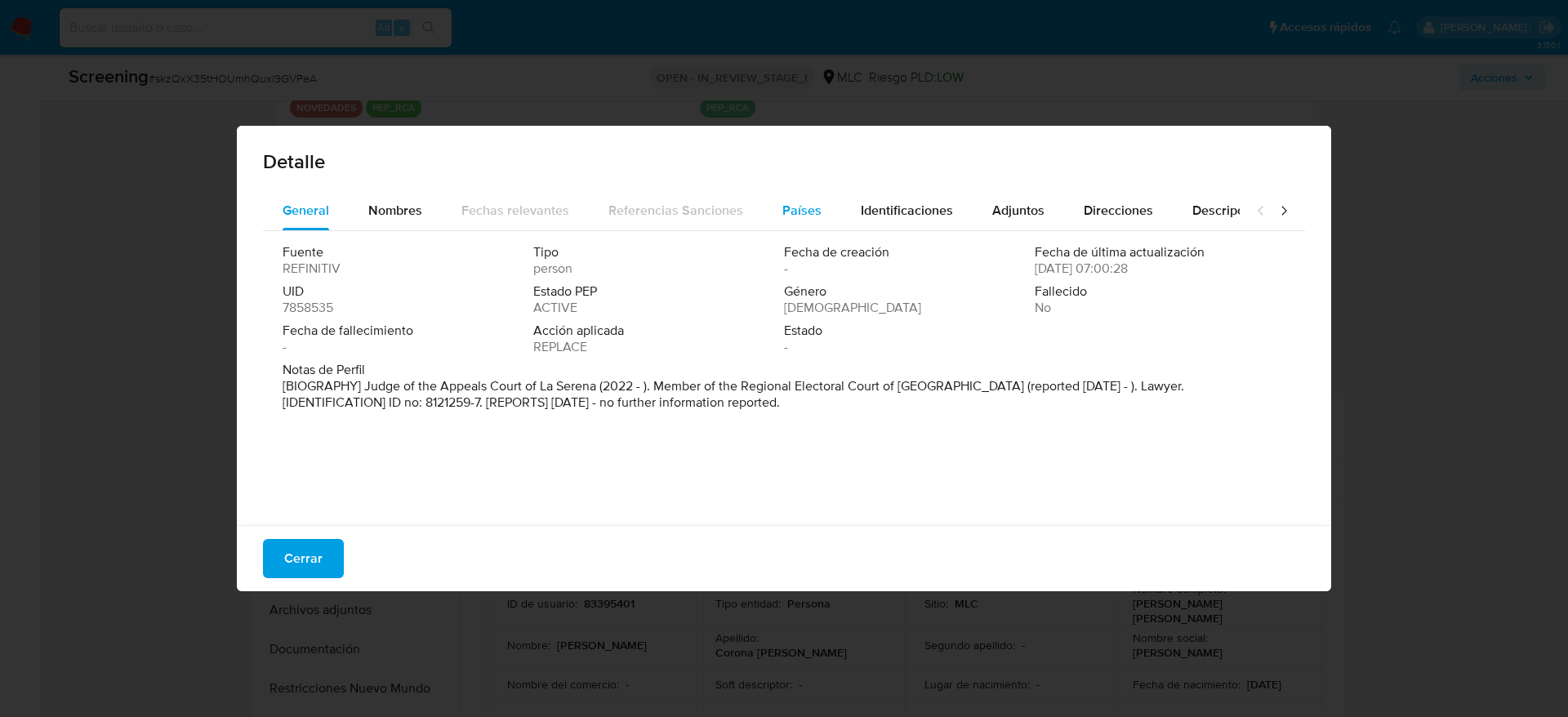
click at [782, 199] on div "Países" at bounding box center [801, 210] width 39 height 39
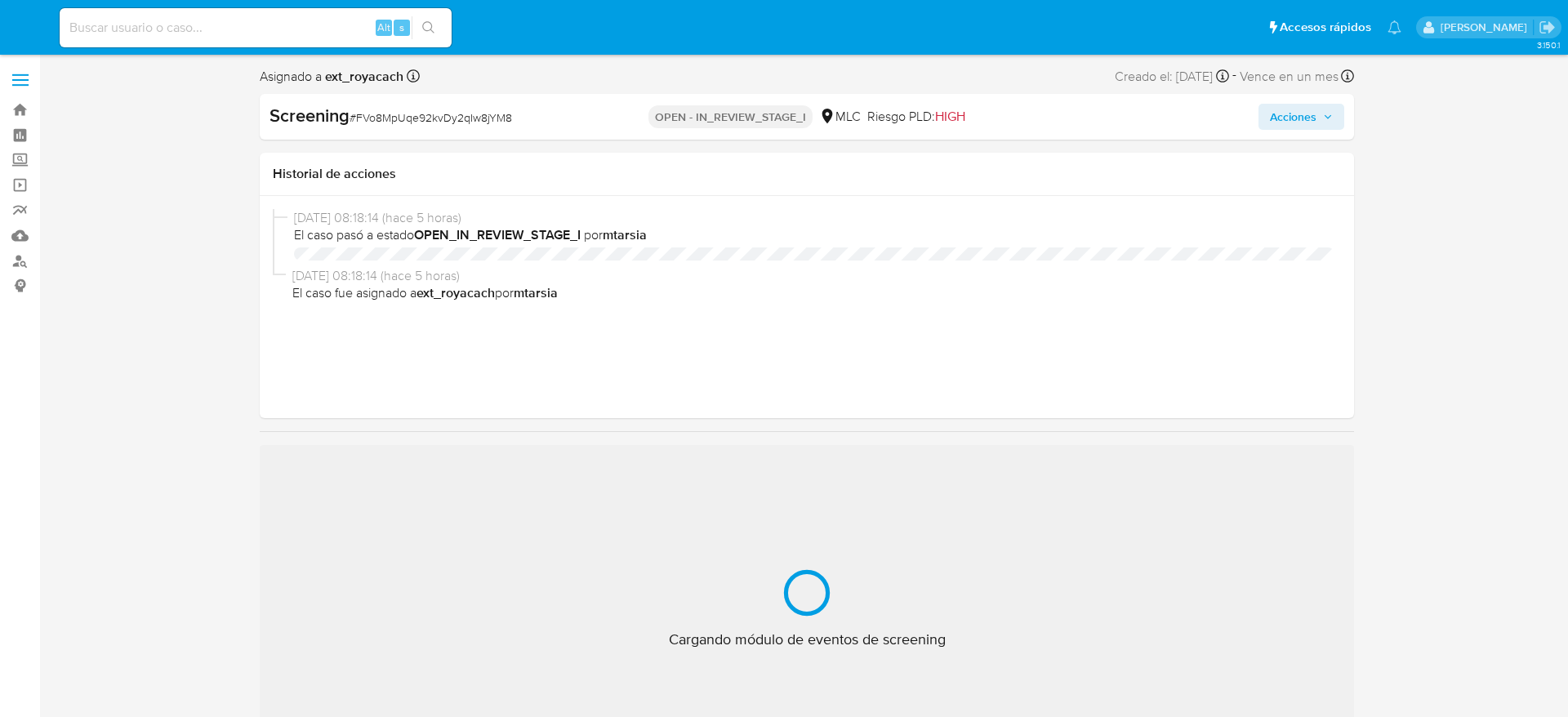
select select "10"
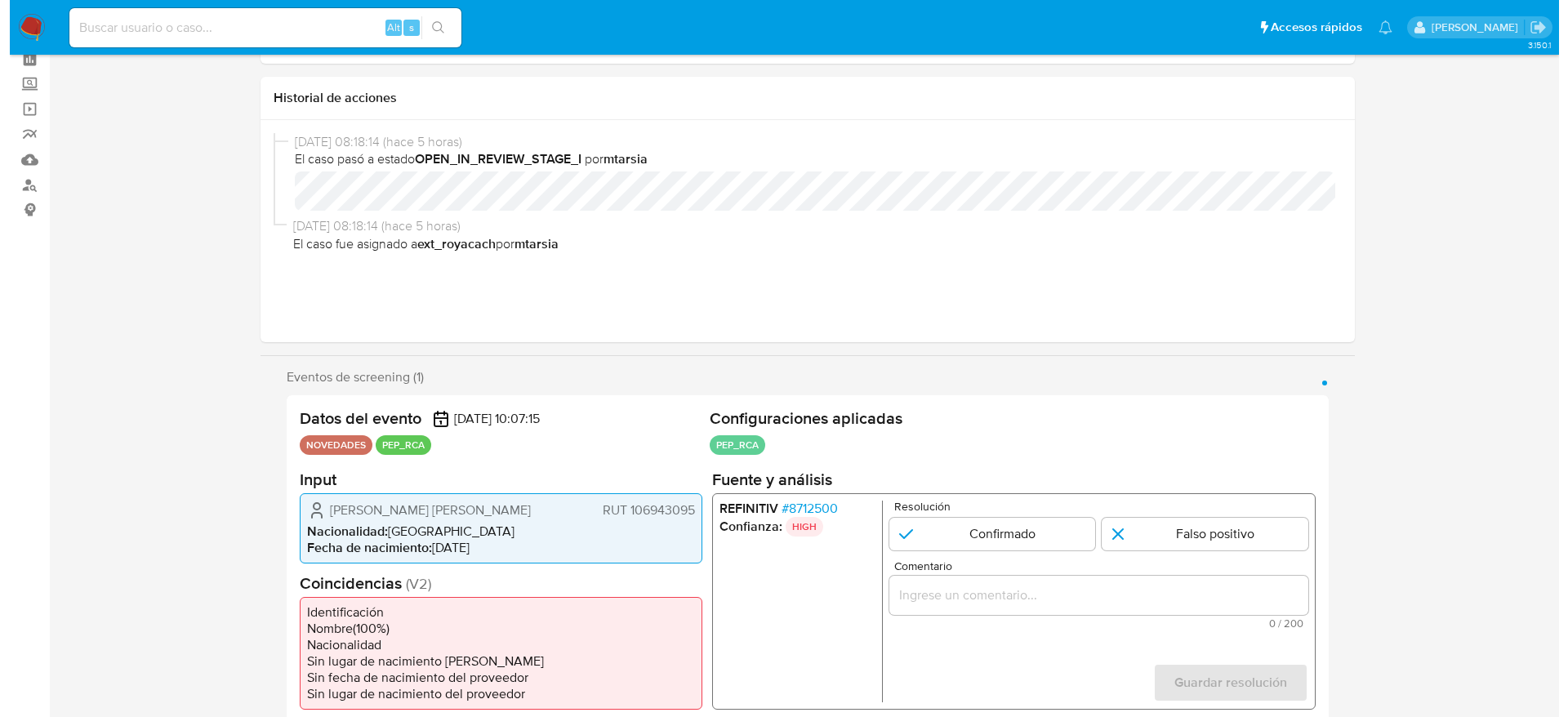
scroll to position [245, 0]
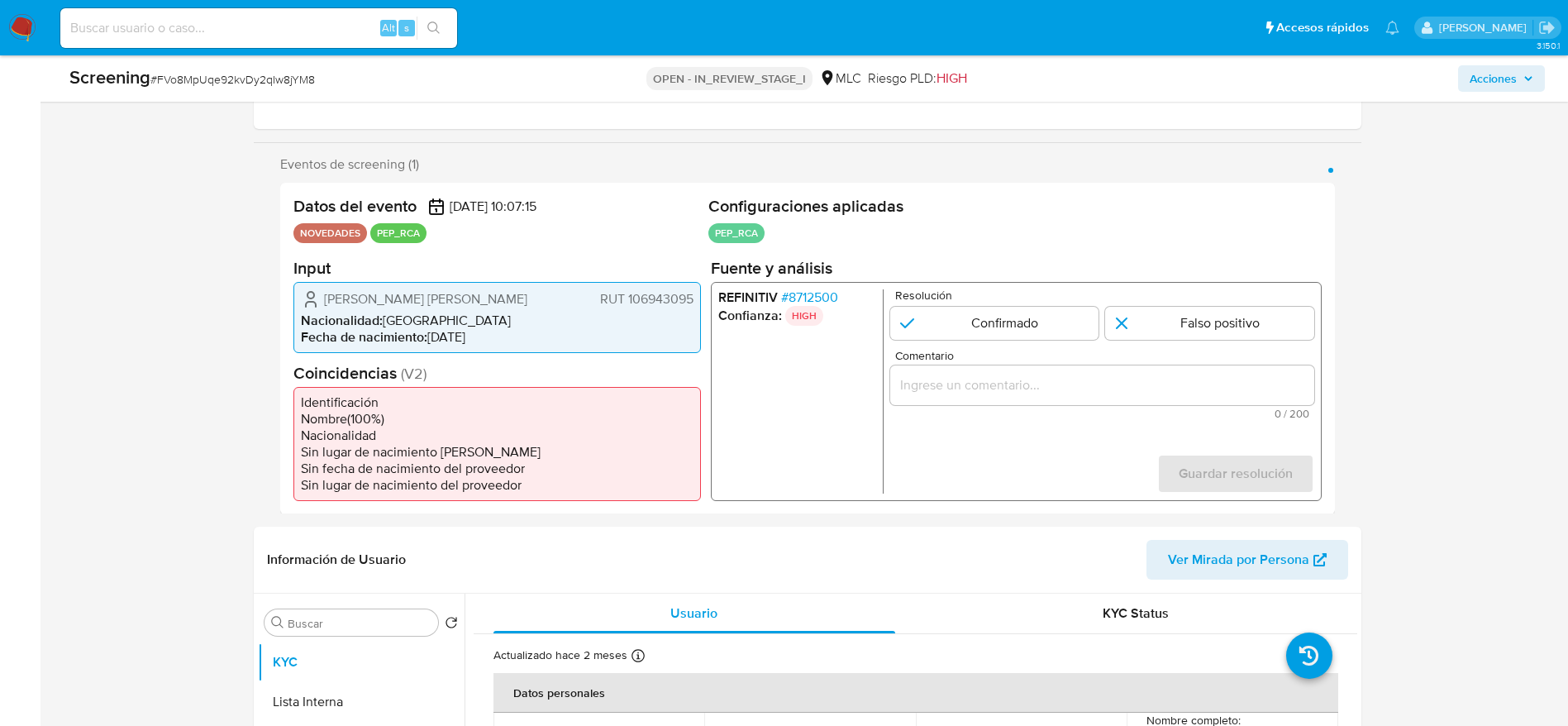
click at [819, 296] on span "# 8712500" at bounding box center [808, 297] width 57 height 17
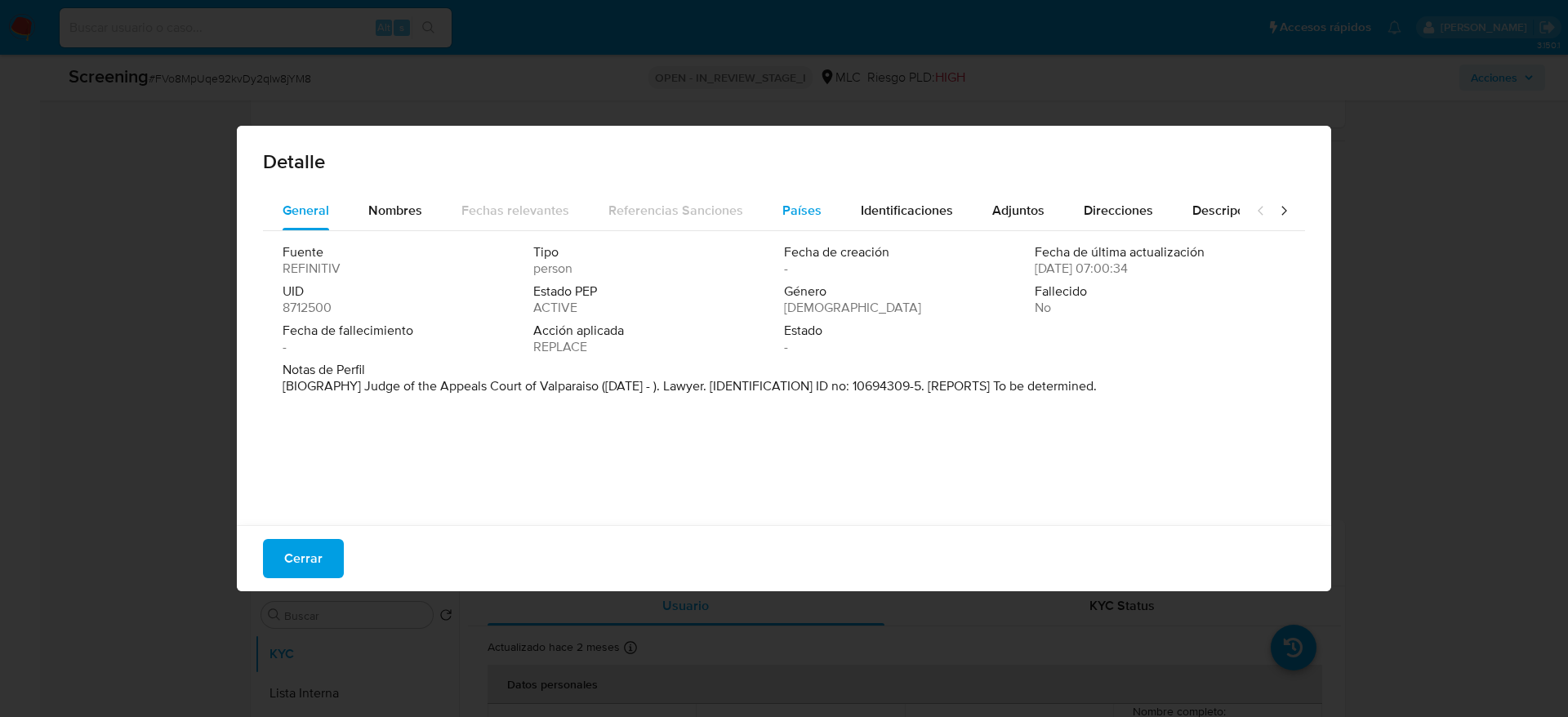
click at [762, 222] on button "Países" at bounding box center [801, 210] width 78 height 39
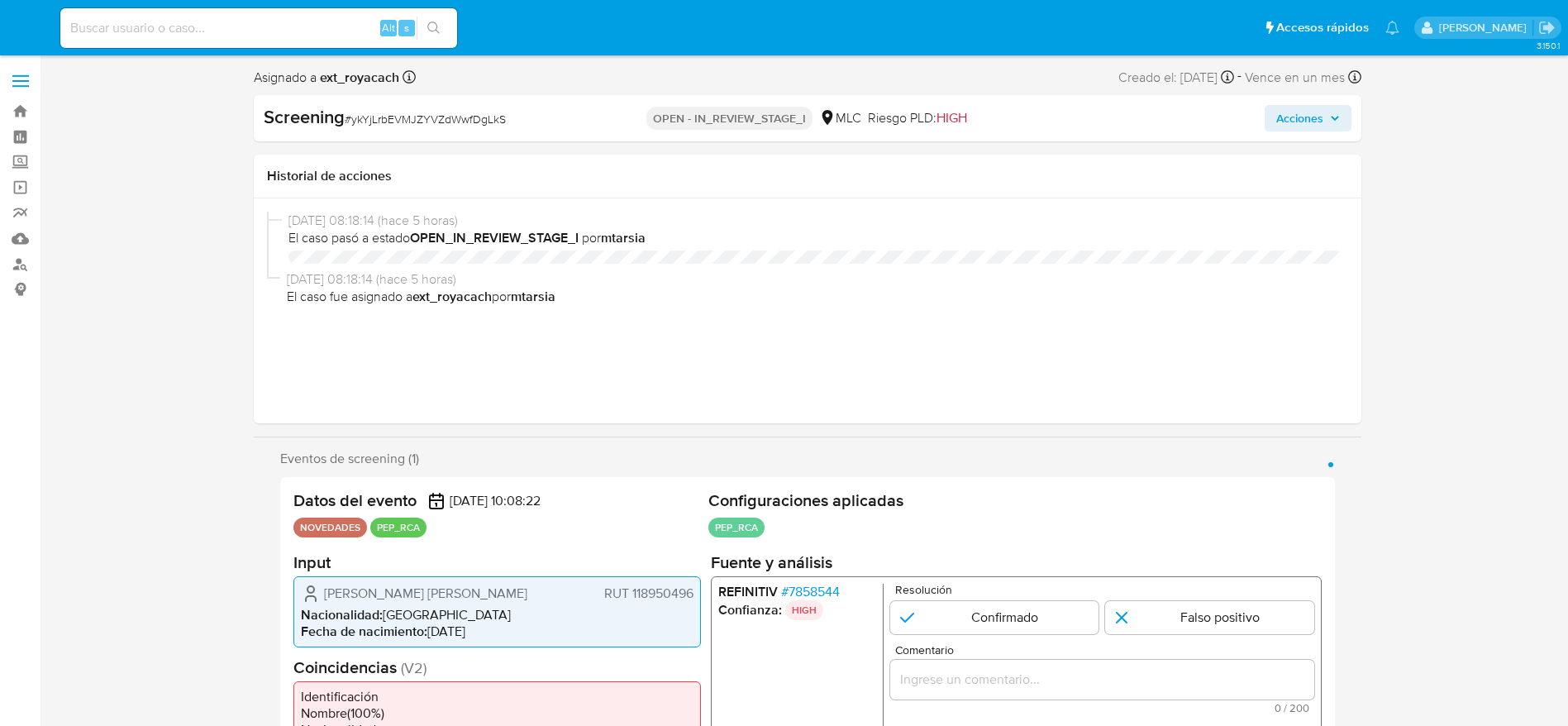
select select "10"
click at [806, 592] on span "# 7858544" at bounding box center [809, 591] width 58 height 17
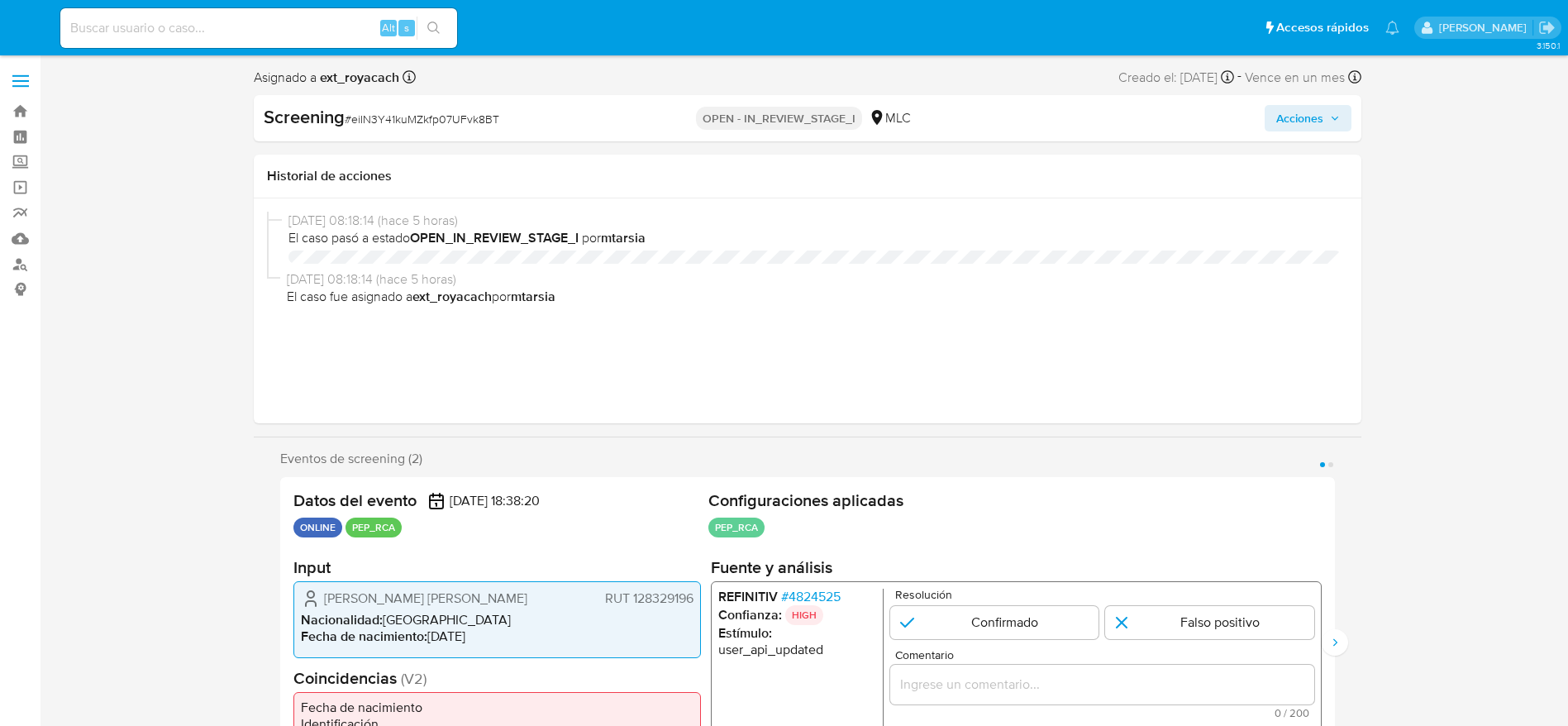
select select "10"
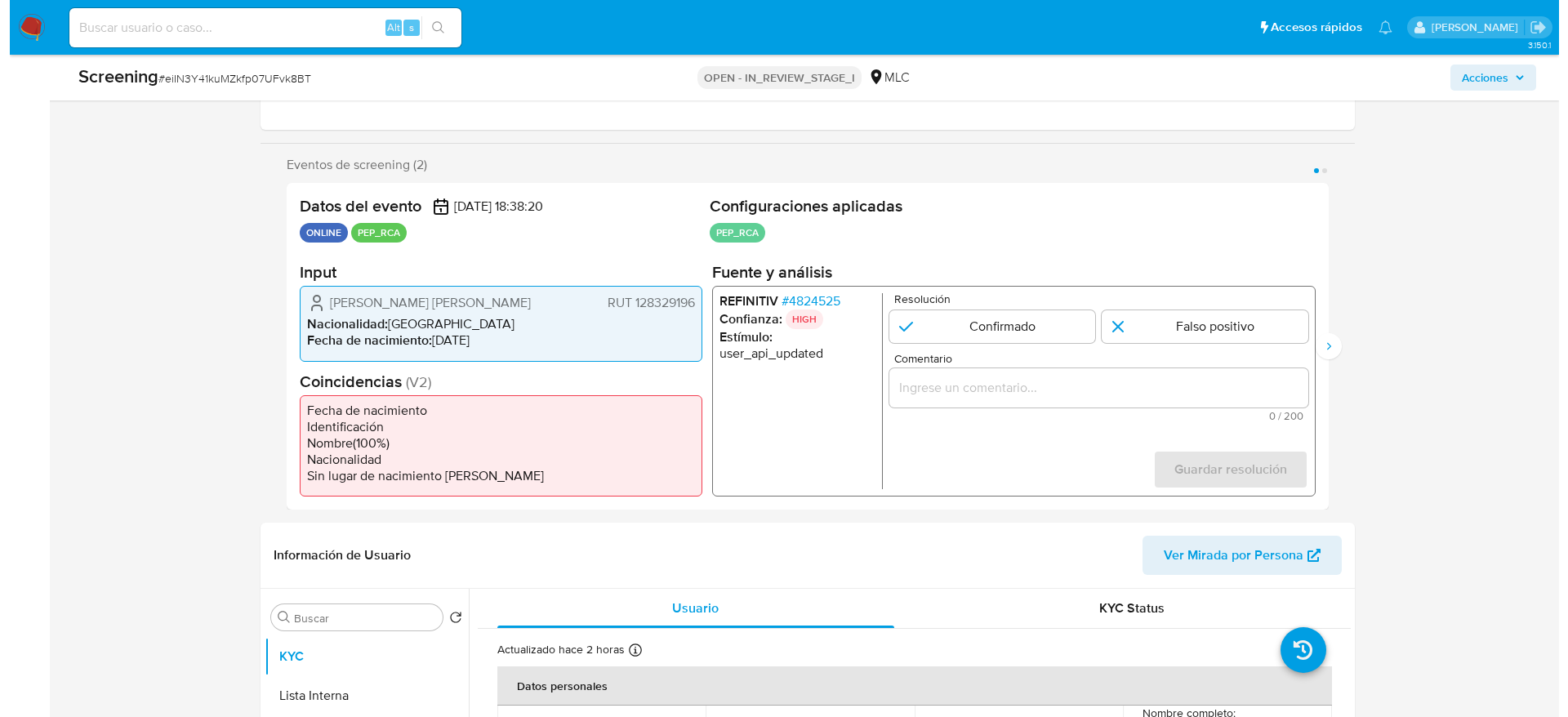
scroll to position [245, 0]
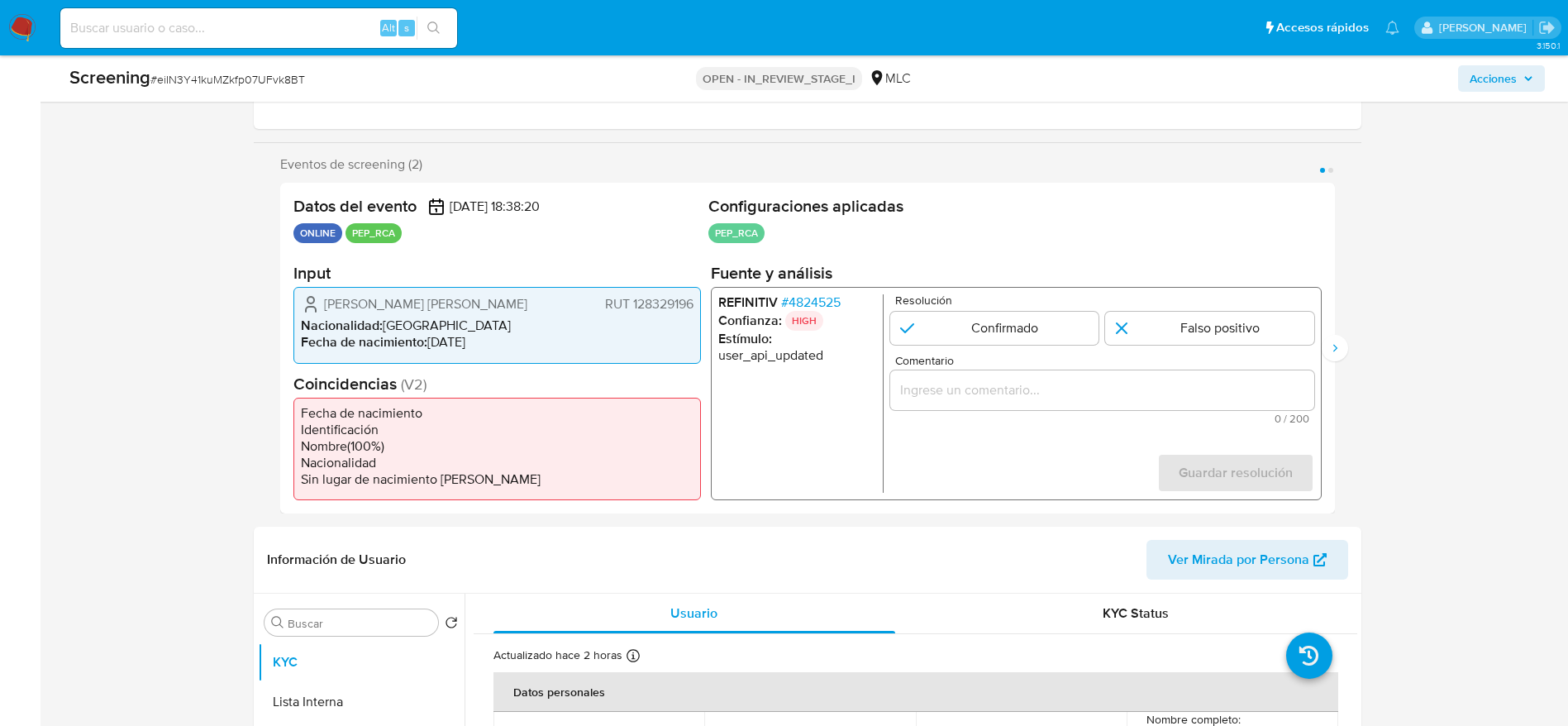
click at [787, 291] on div "REFINITIV # 4824525 Confianza: HIGH Estímulo : user_api_updated Resolución Conf…" at bounding box center [1015, 394] width 610 height 214
click at [783, 310] on span "# 4824525" at bounding box center [810, 302] width 59 height 17
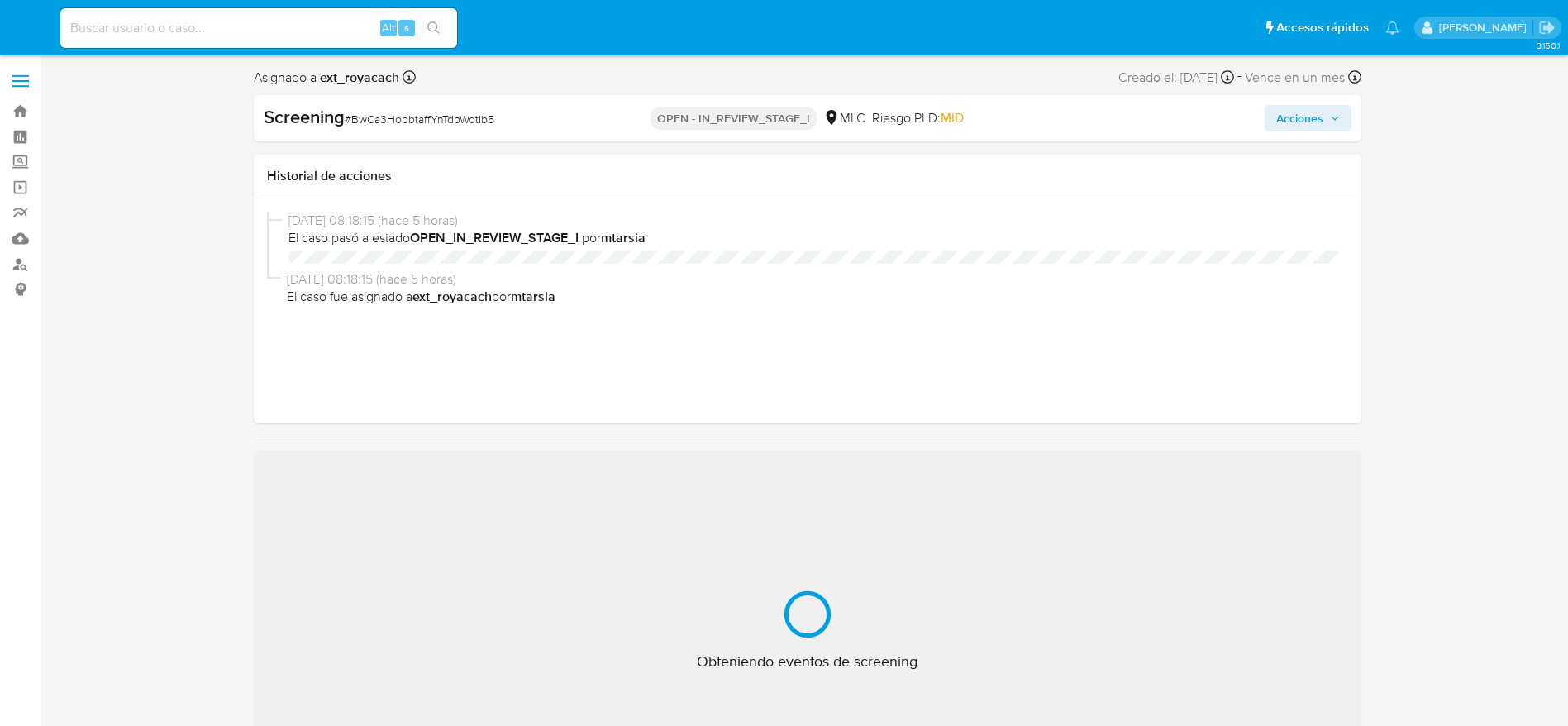
select select "10"
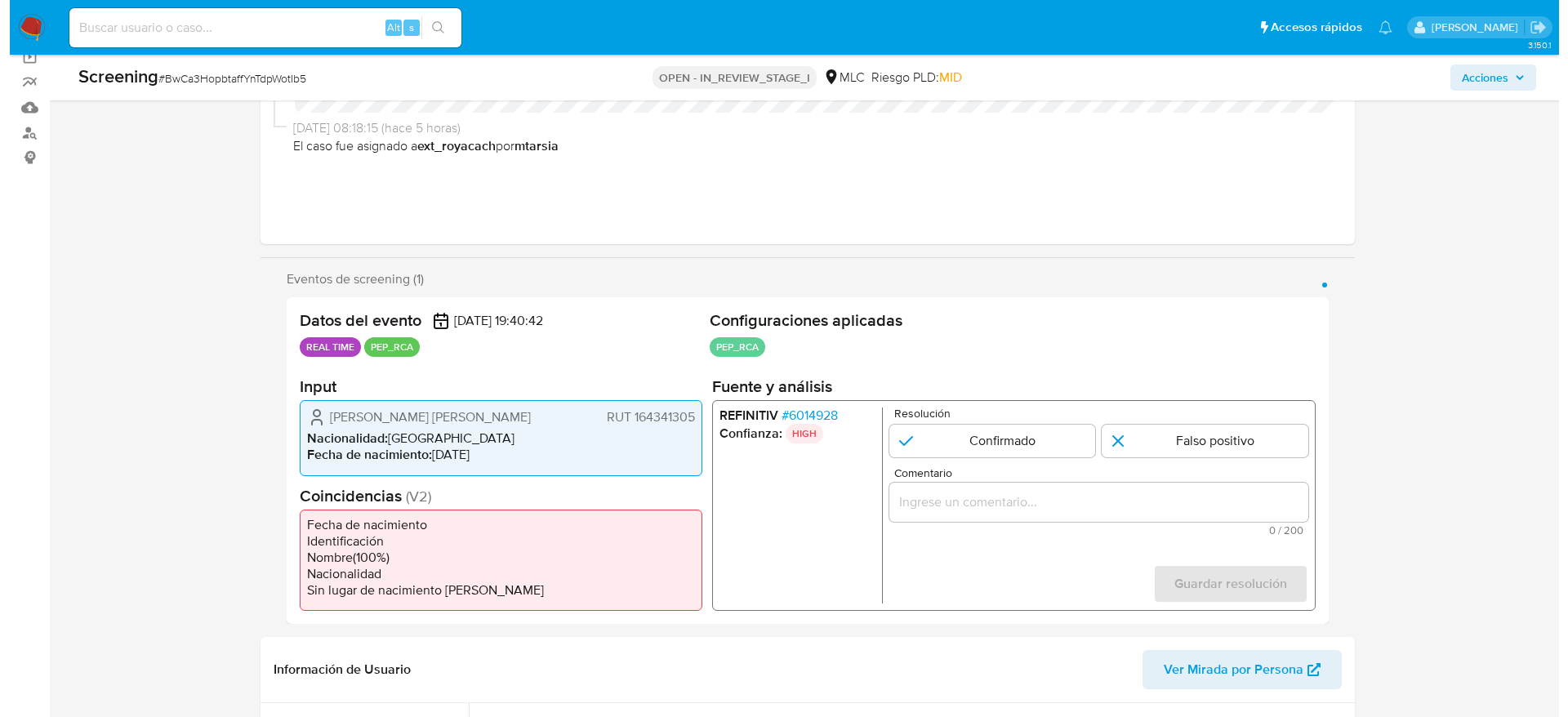
scroll to position [368, 0]
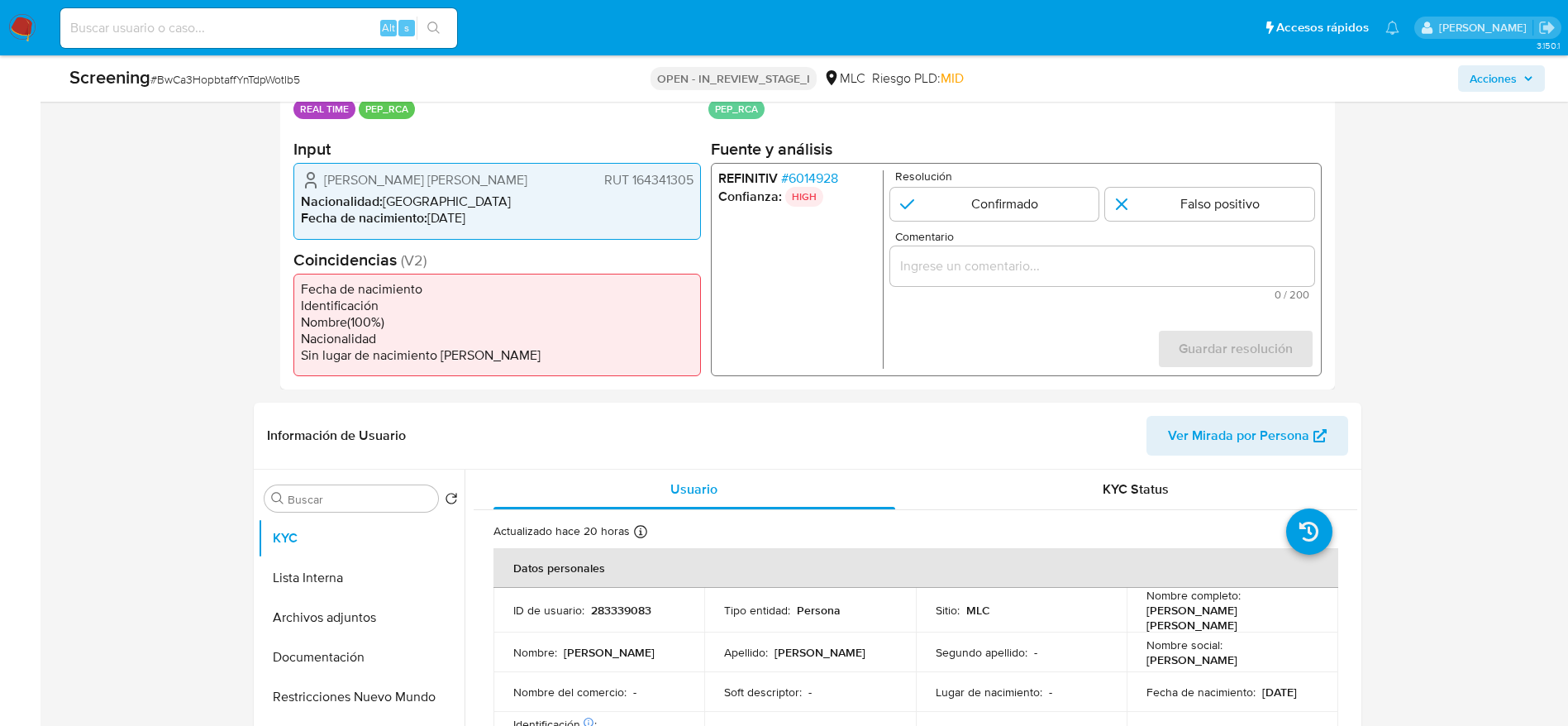
click at [824, 173] on span "# 6014928" at bounding box center [808, 178] width 57 height 17
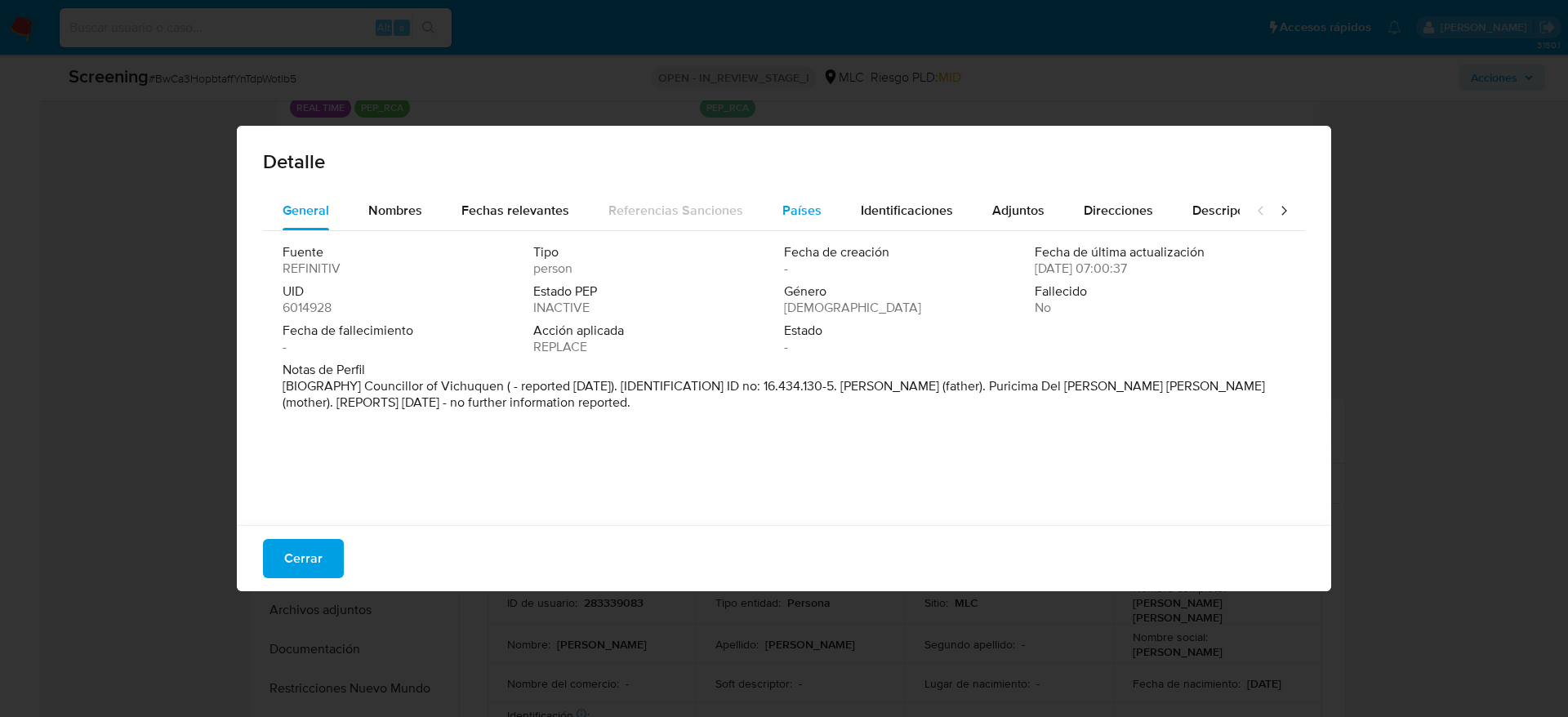
click at [806, 229] on div "Países" at bounding box center [801, 210] width 39 height 39
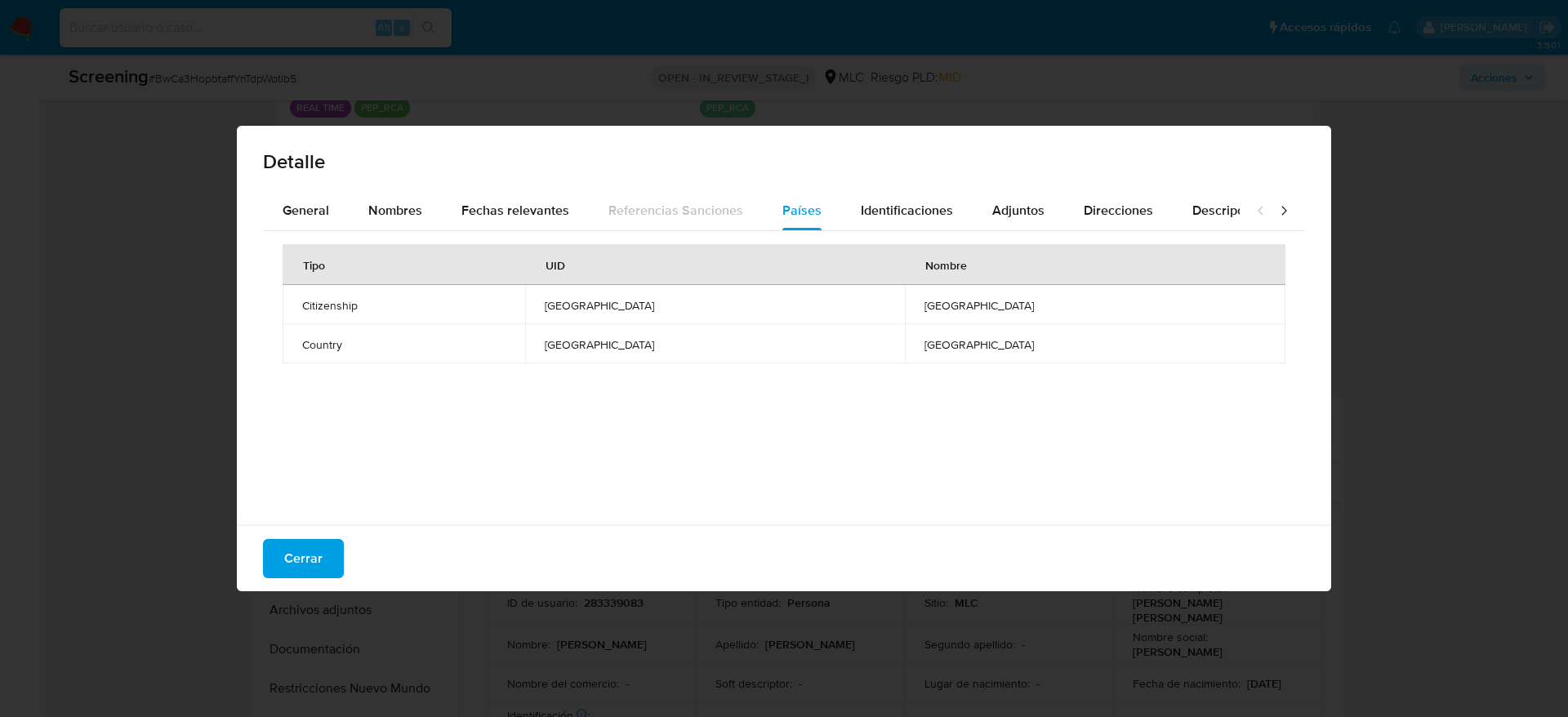
drag, startPoint x: 936, startPoint y: 341, endPoint x: 843, endPoint y: 264, distance: 120.7
click at [905, 342] on td "CHILE" at bounding box center [715, 343] width 381 height 39
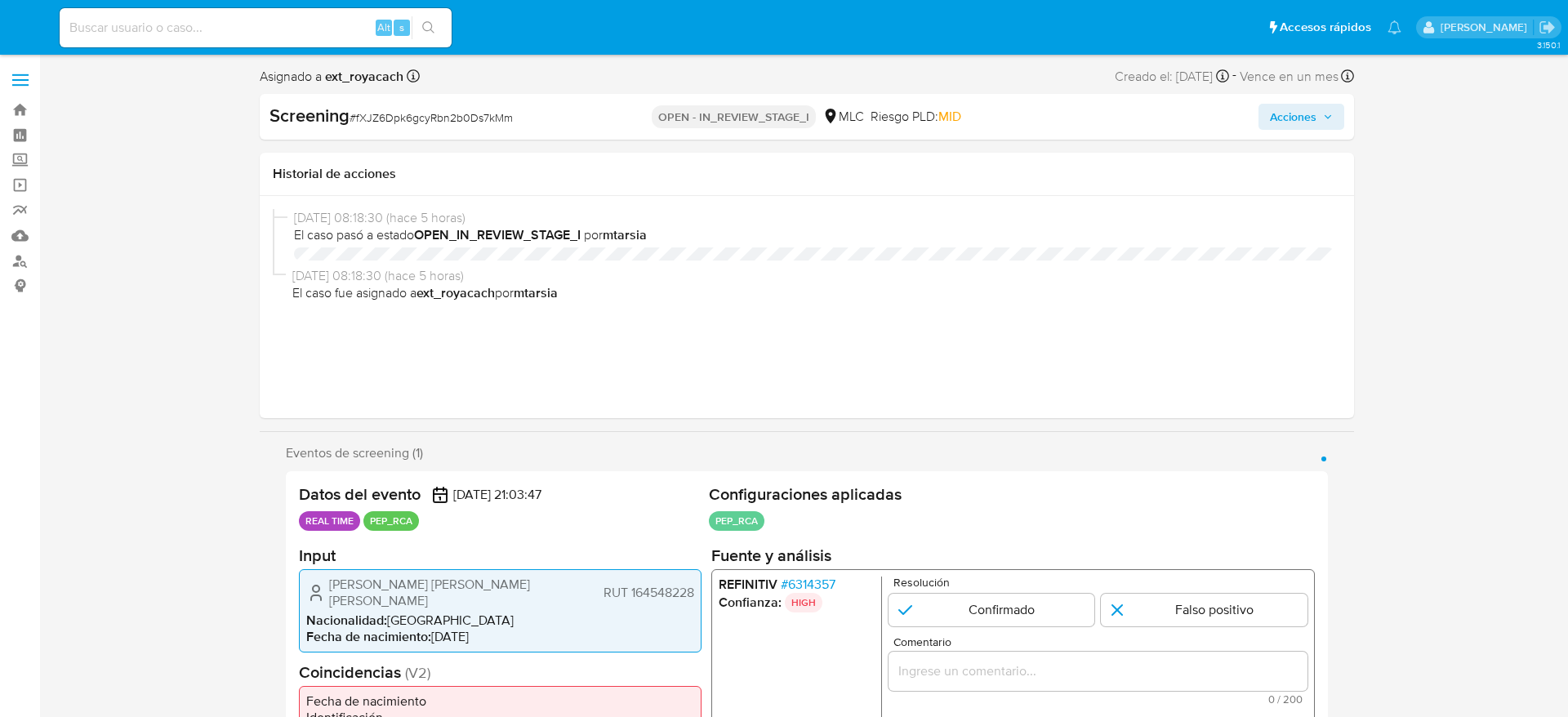
select select "10"
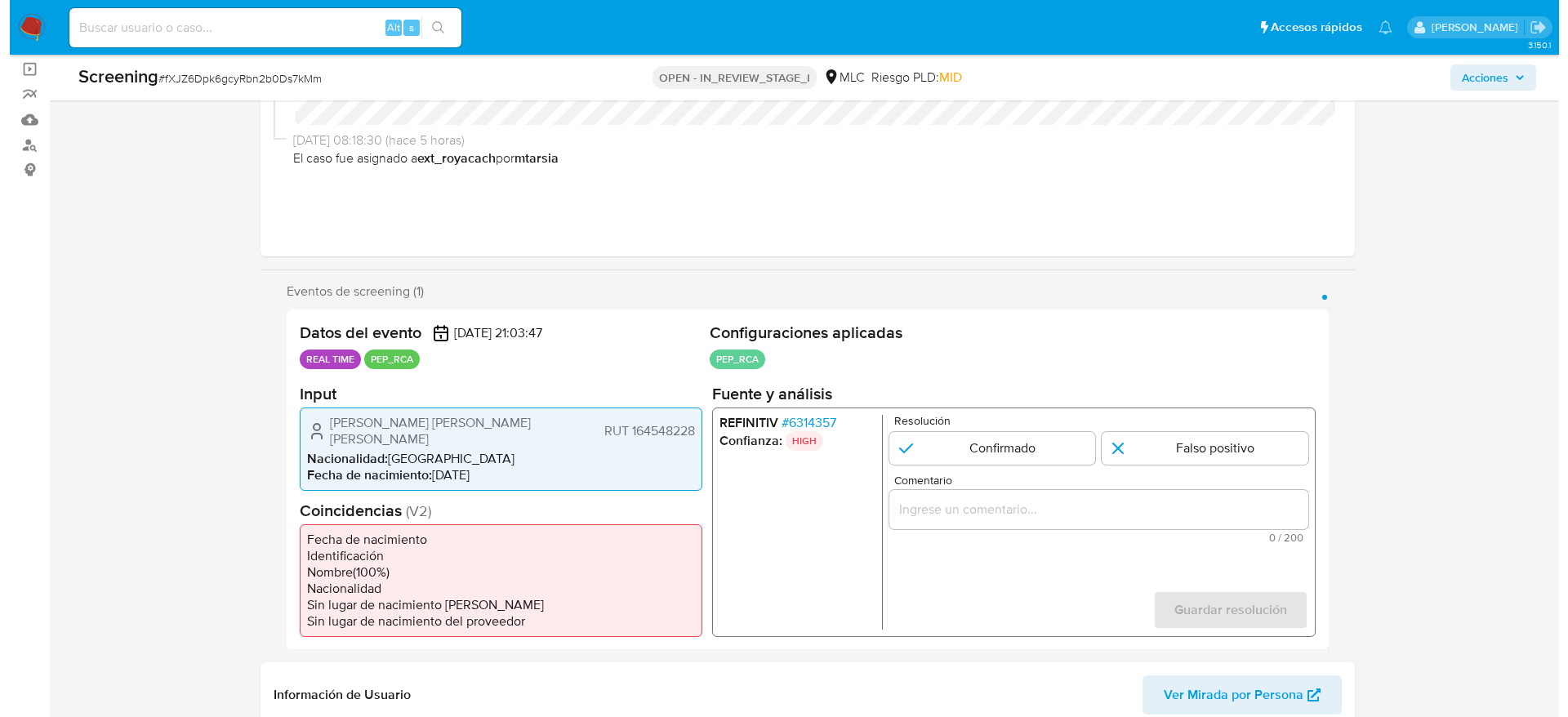
scroll to position [245, 0]
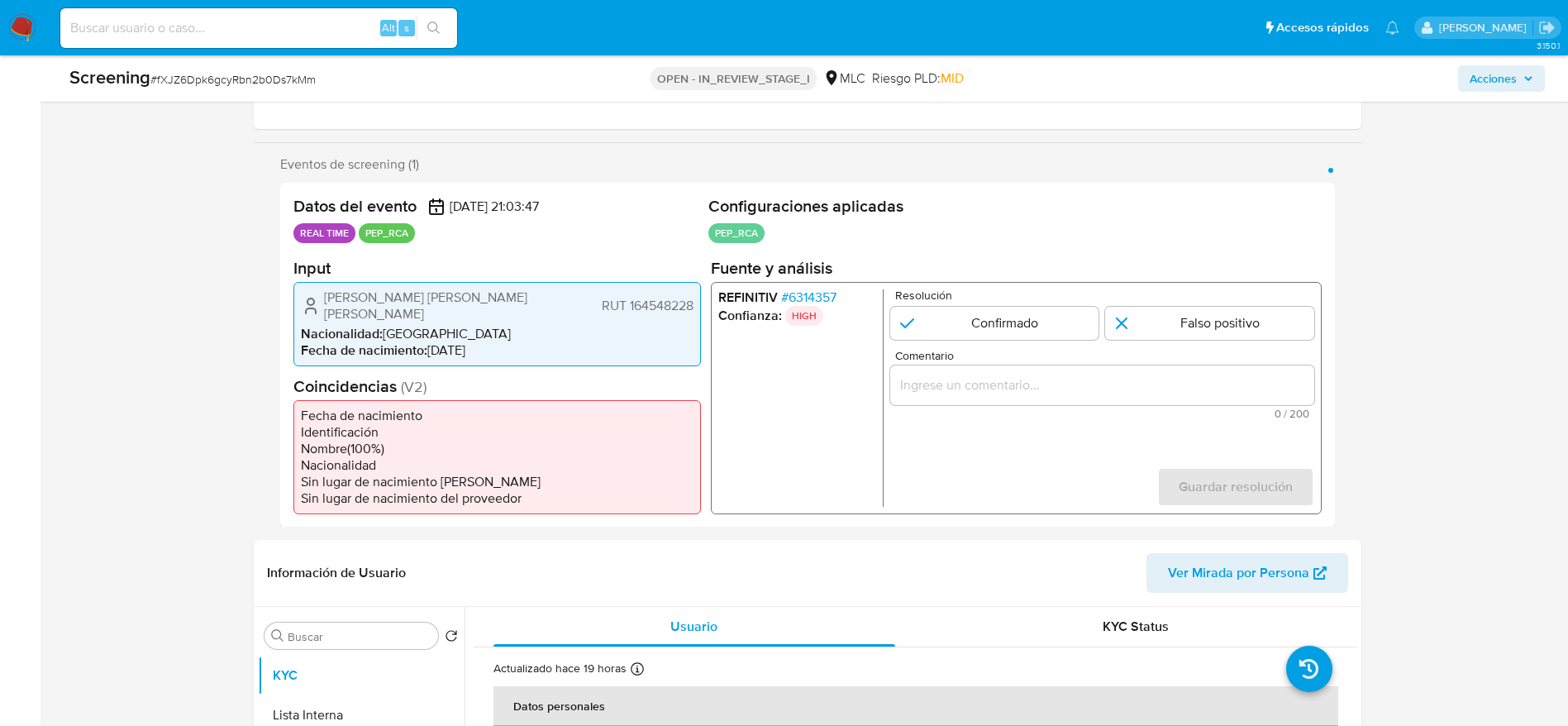
click at [807, 289] on span "# 6314357" at bounding box center [808, 297] width 56 height 17
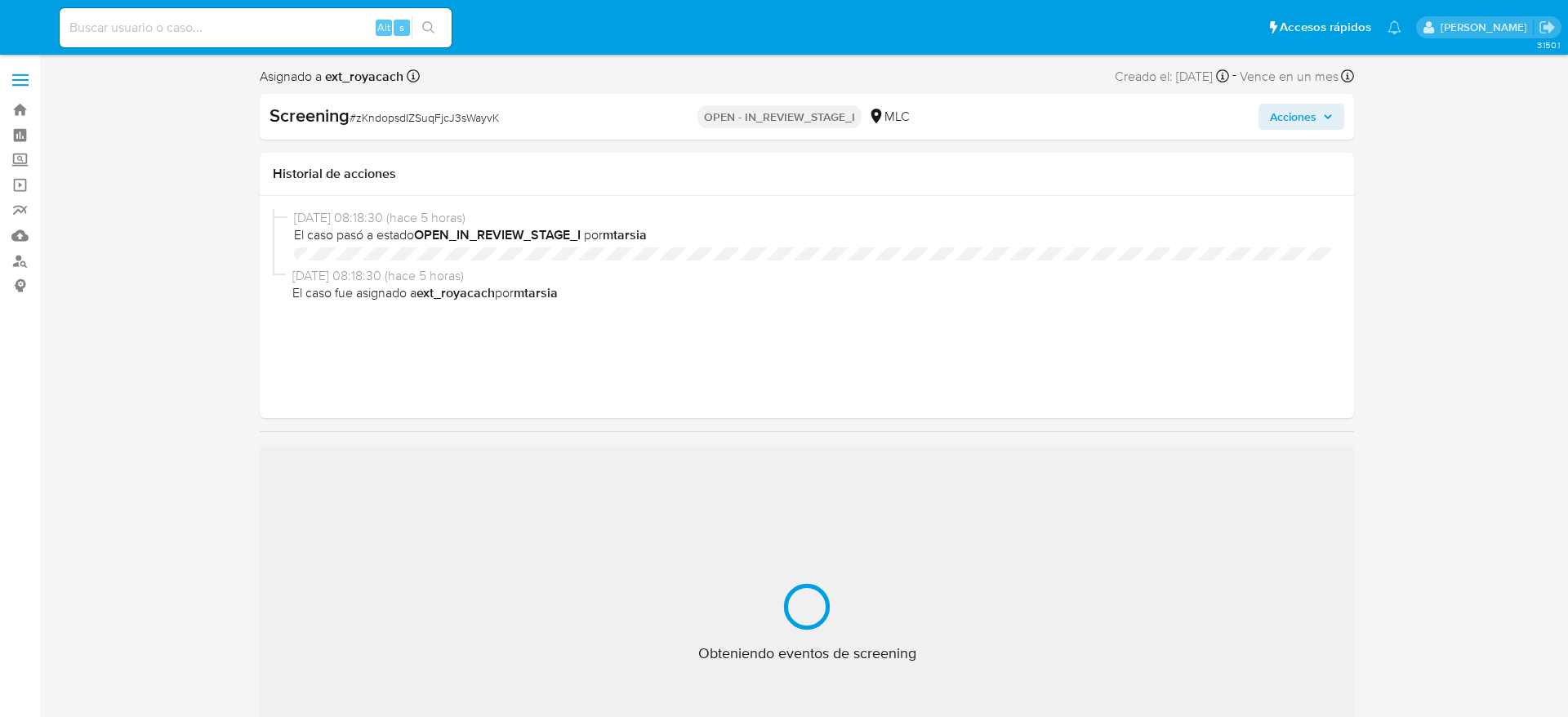
select select "10"
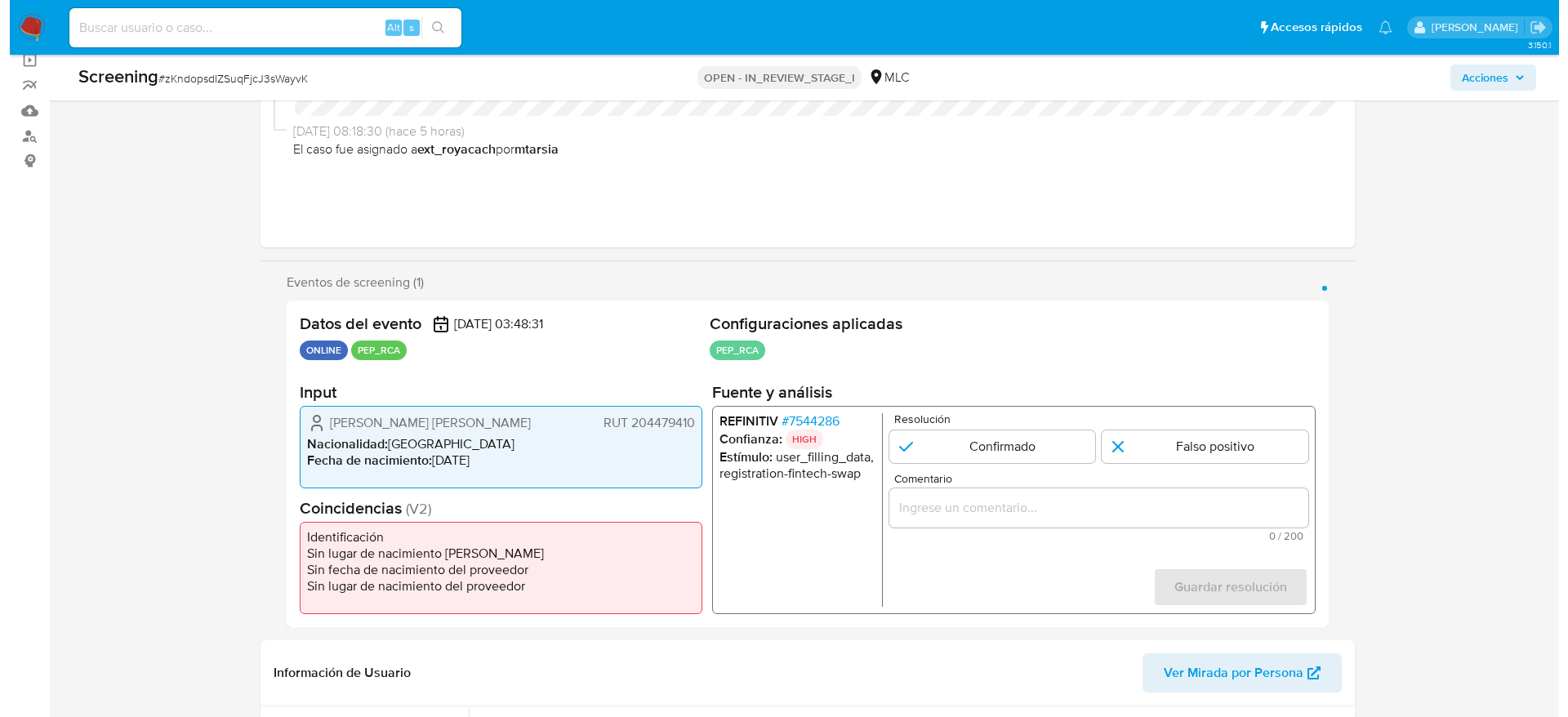
scroll to position [245, 0]
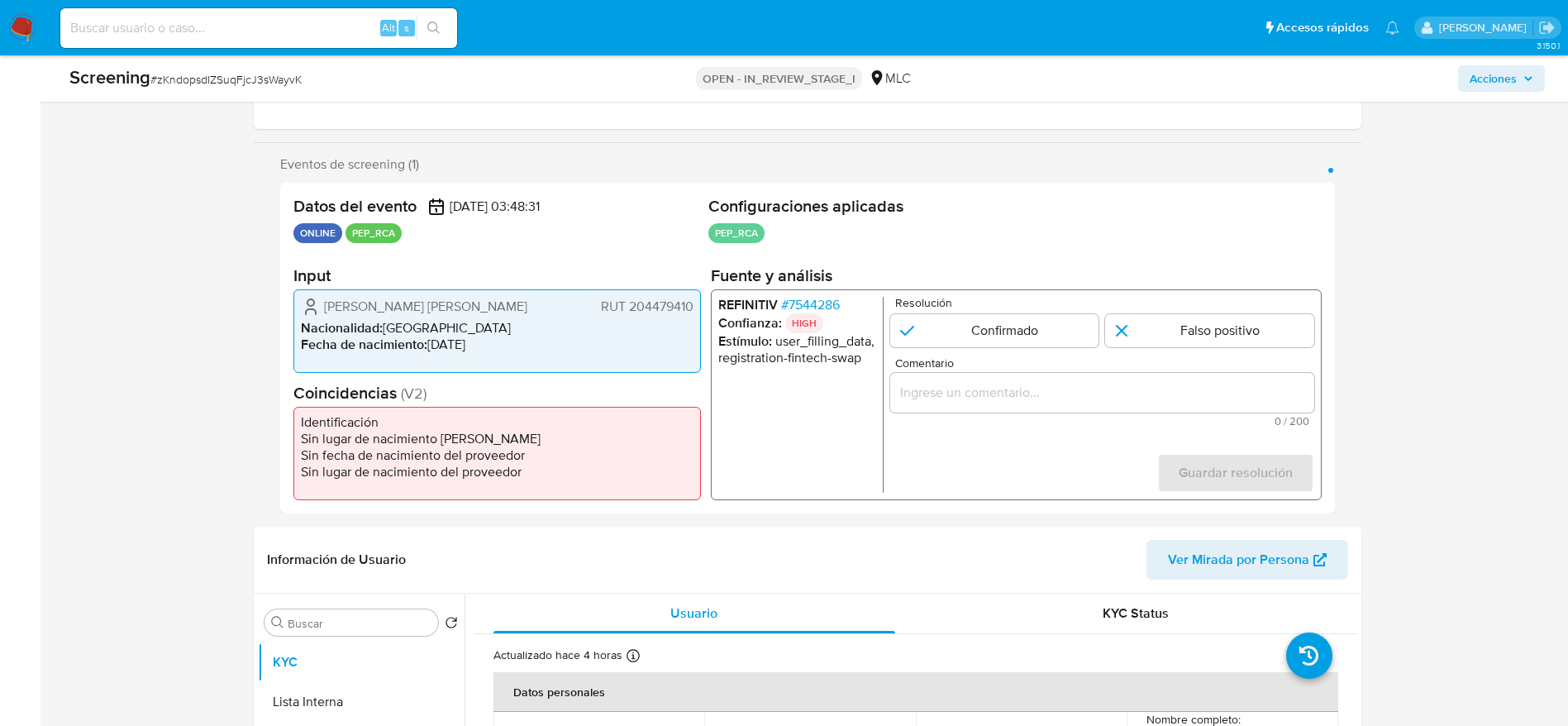
click at [828, 304] on span "# 7544286" at bounding box center [809, 305] width 58 height 17
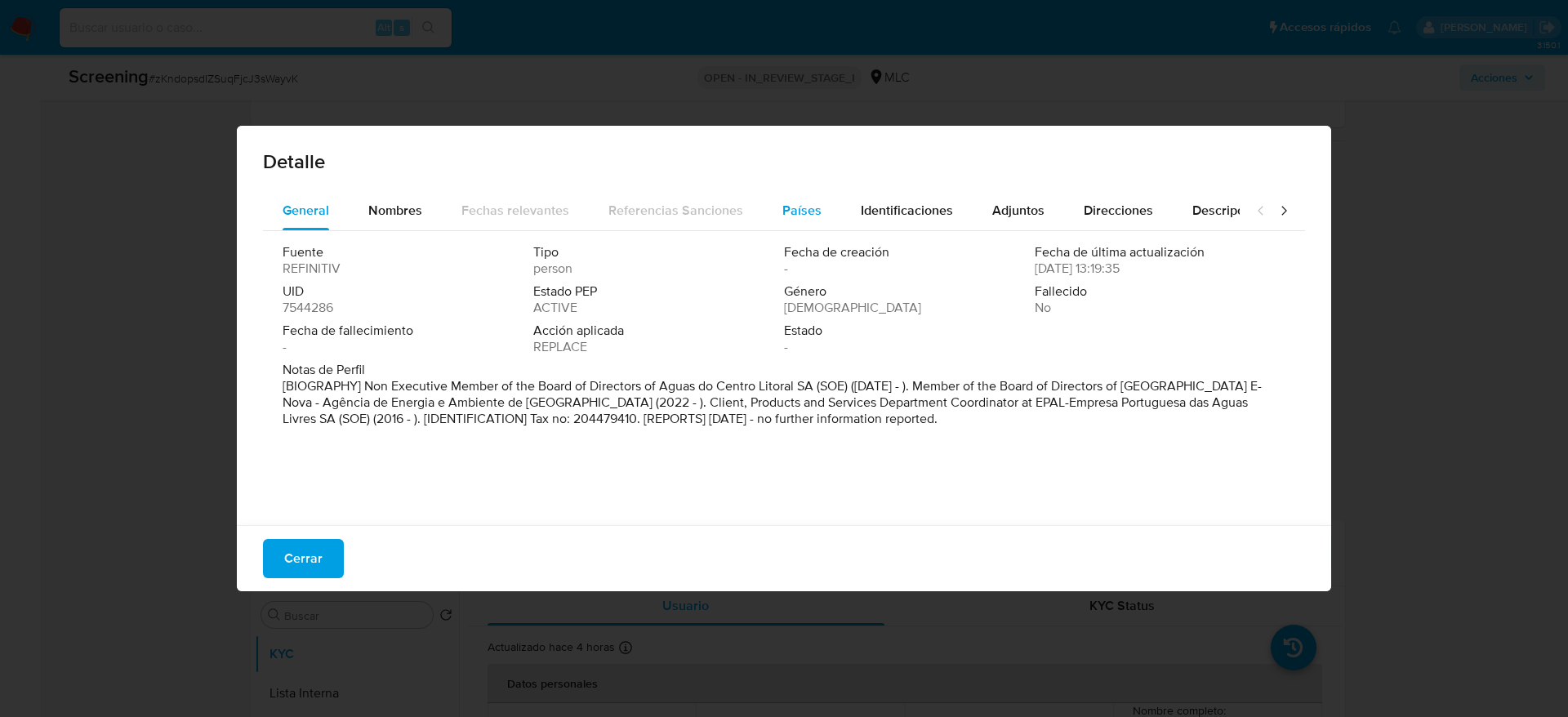
click at [791, 202] on span "Países" at bounding box center [801, 210] width 39 height 19
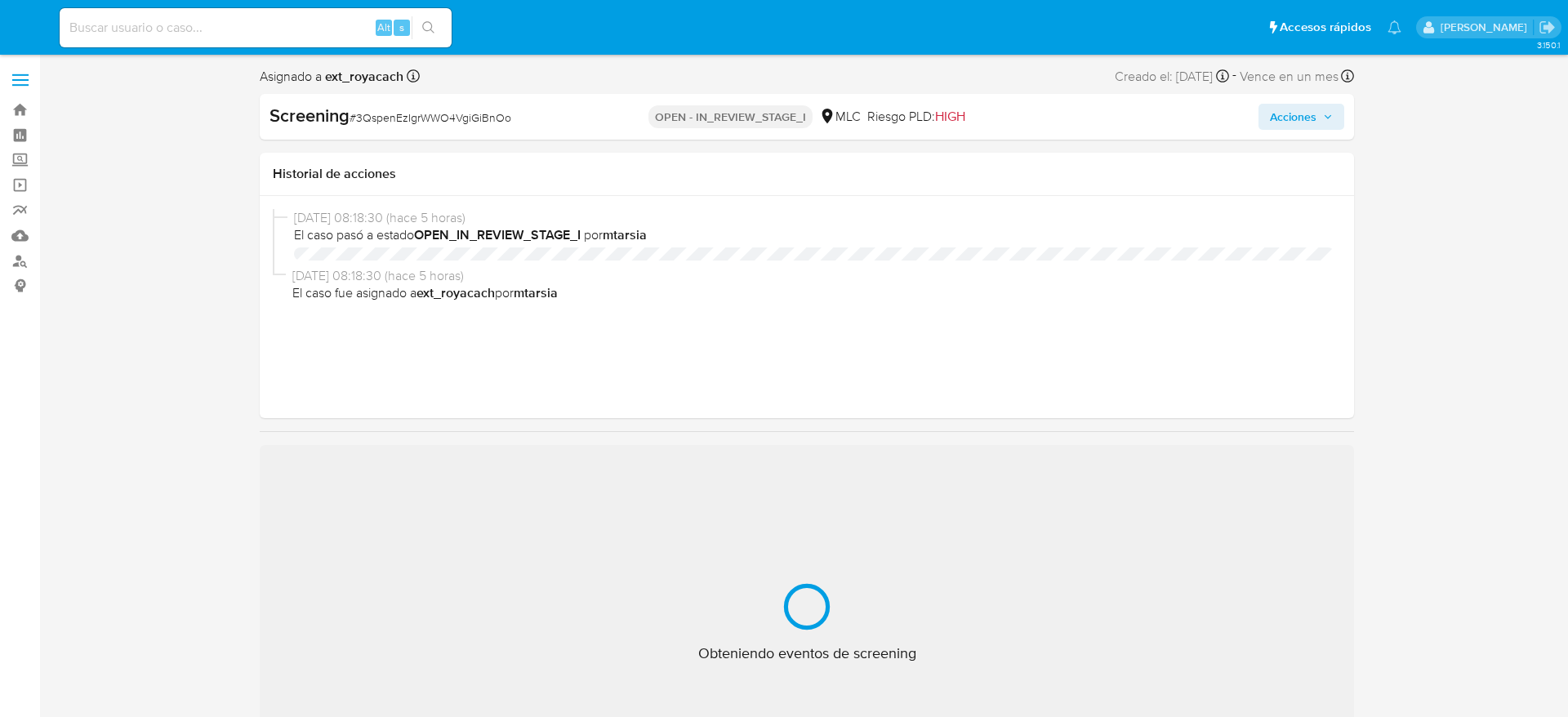
select select "10"
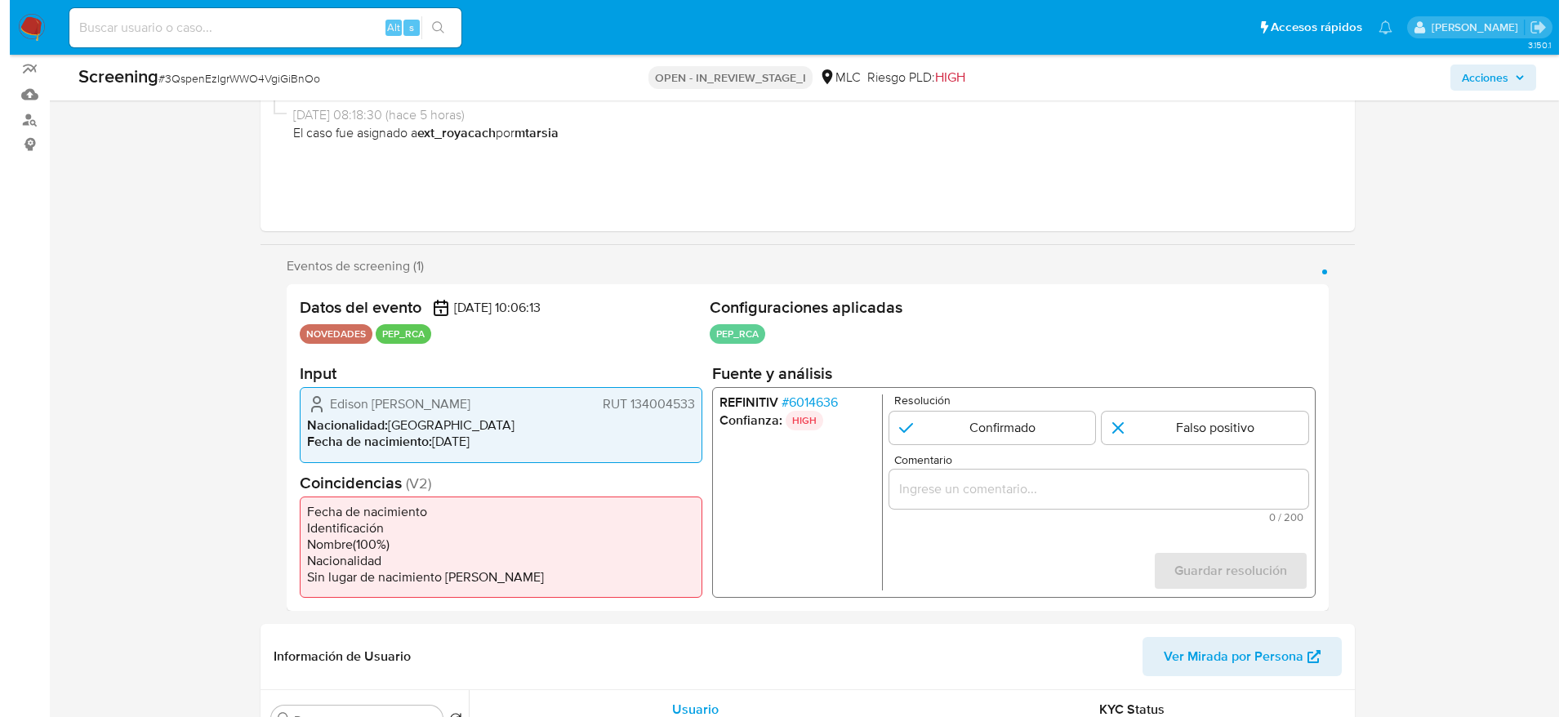
scroll to position [245, 0]
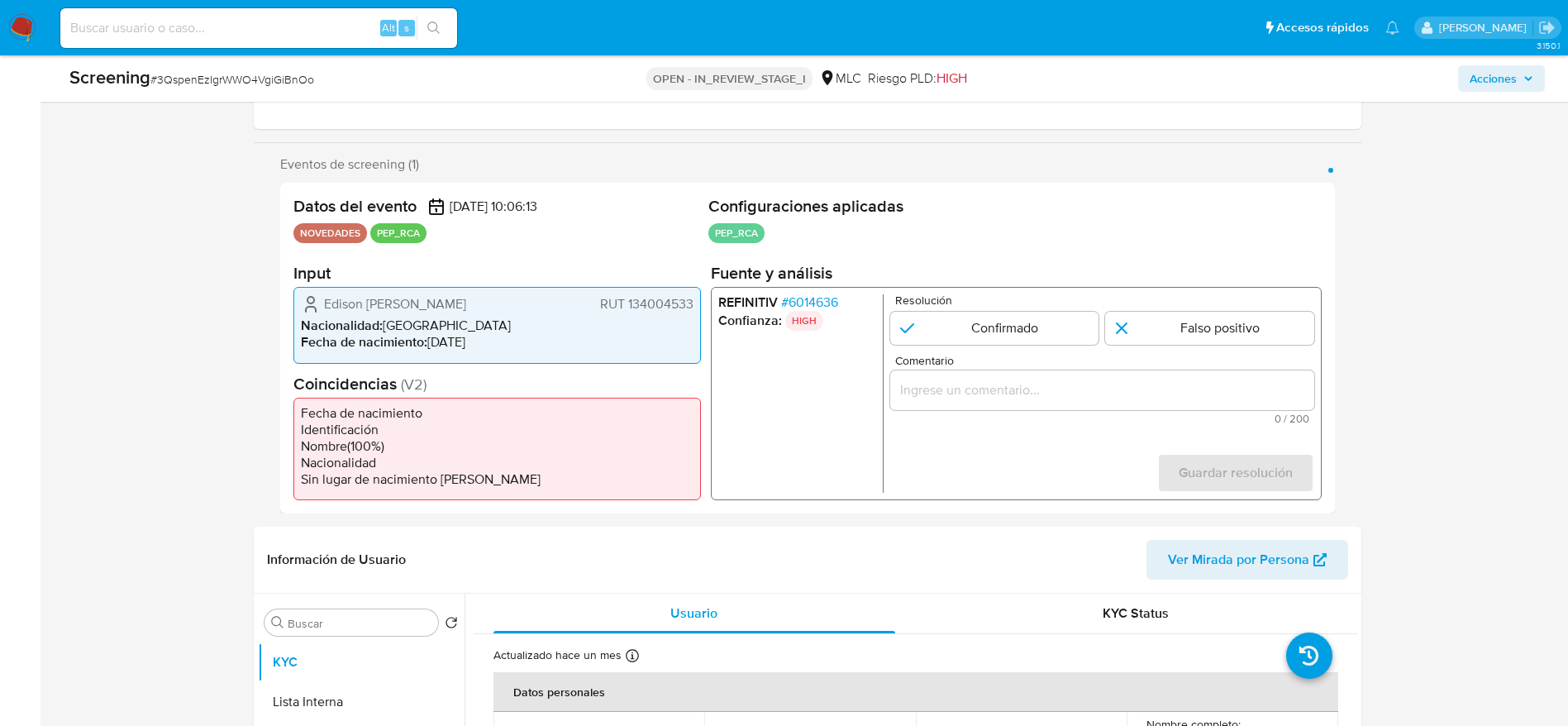
click at [808, 298] on span "# 6014636" at bounding box center [808, 302] width 57 height 17
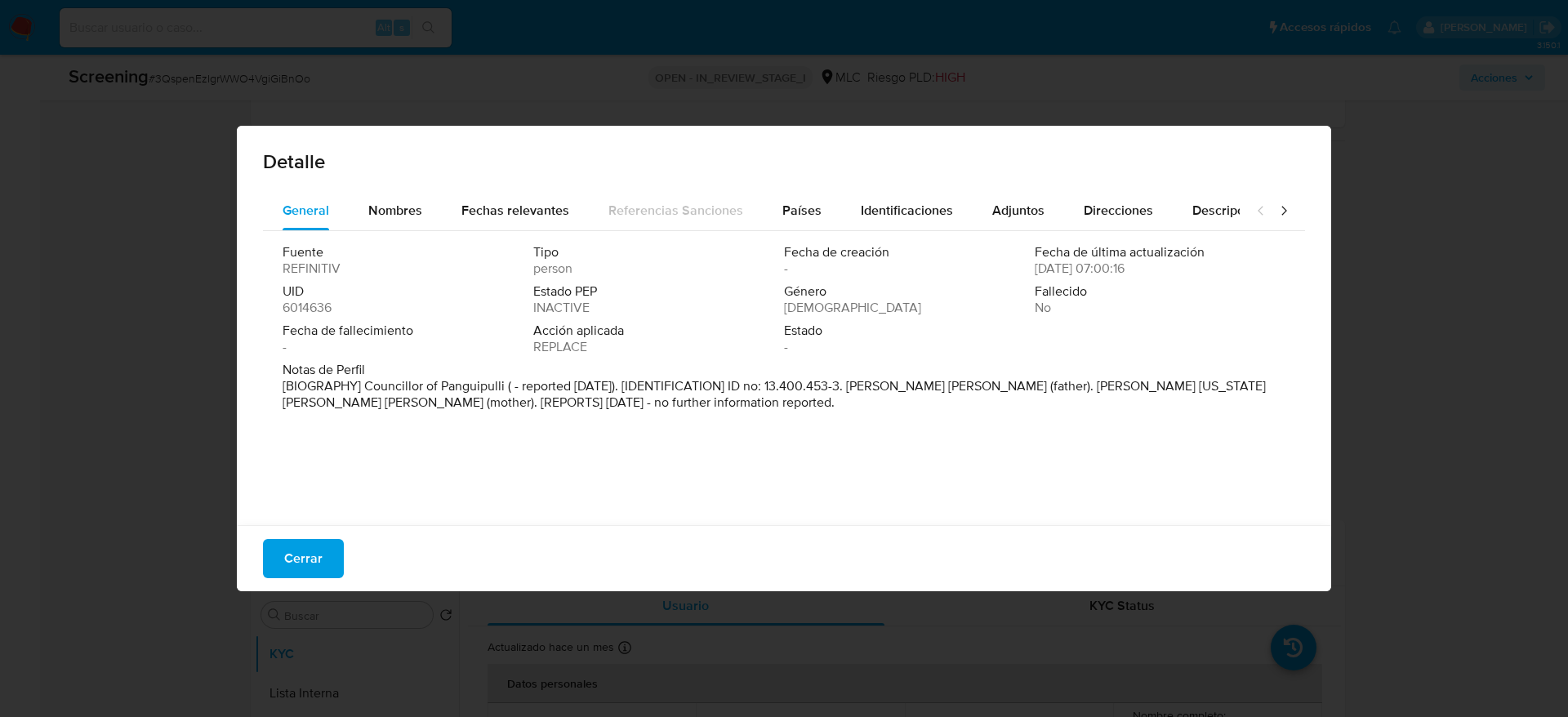
click at [793, 232] on div "Fuente REFINITIV Tipo person Fecha de creación - Fecha de última actualización …" at bounding box center [783, 374] width 1042 height 286
click at [796, 209] on span "Países" at bounding box center [801, 210] width 39 height 19
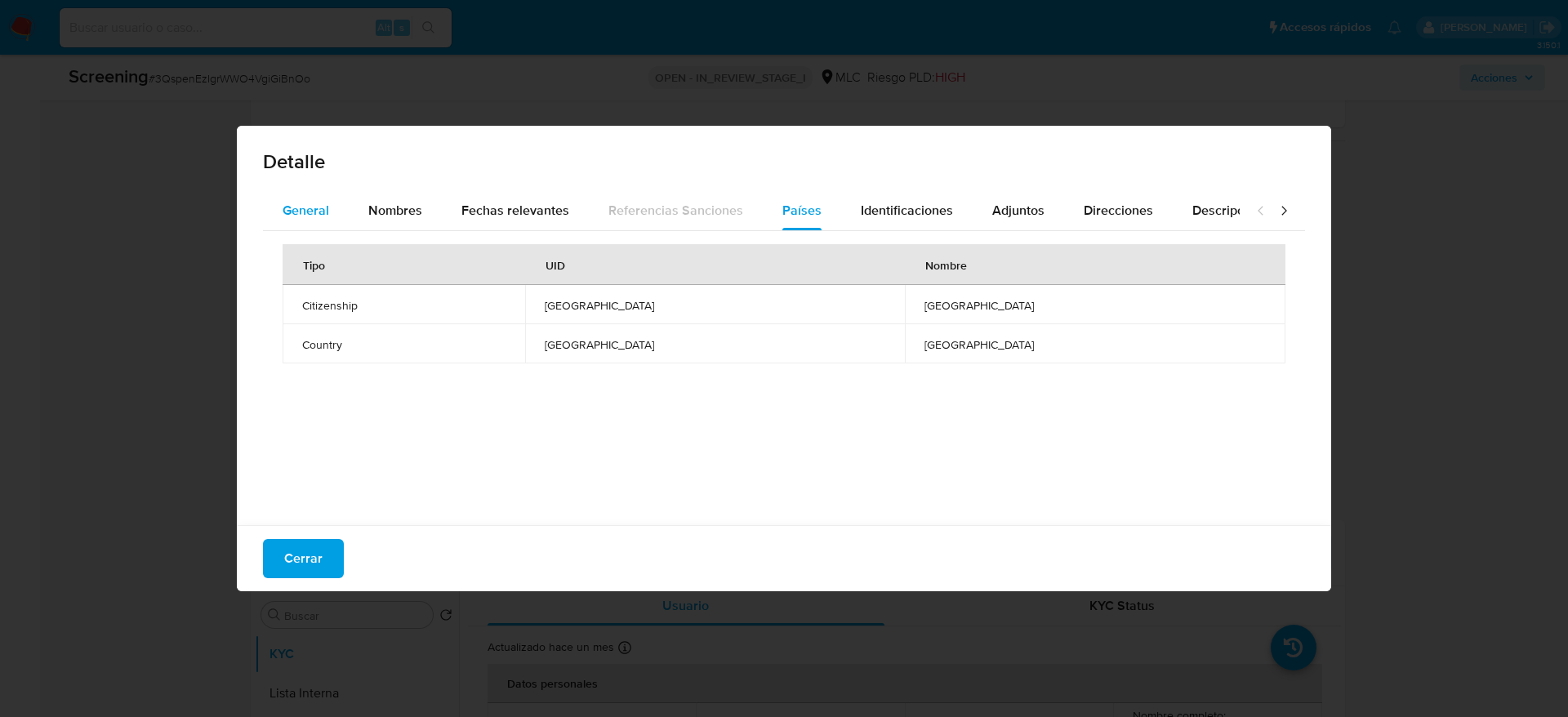
click at [342, 196] on button "General" at bounding box center [306, 210] width 86 height 39
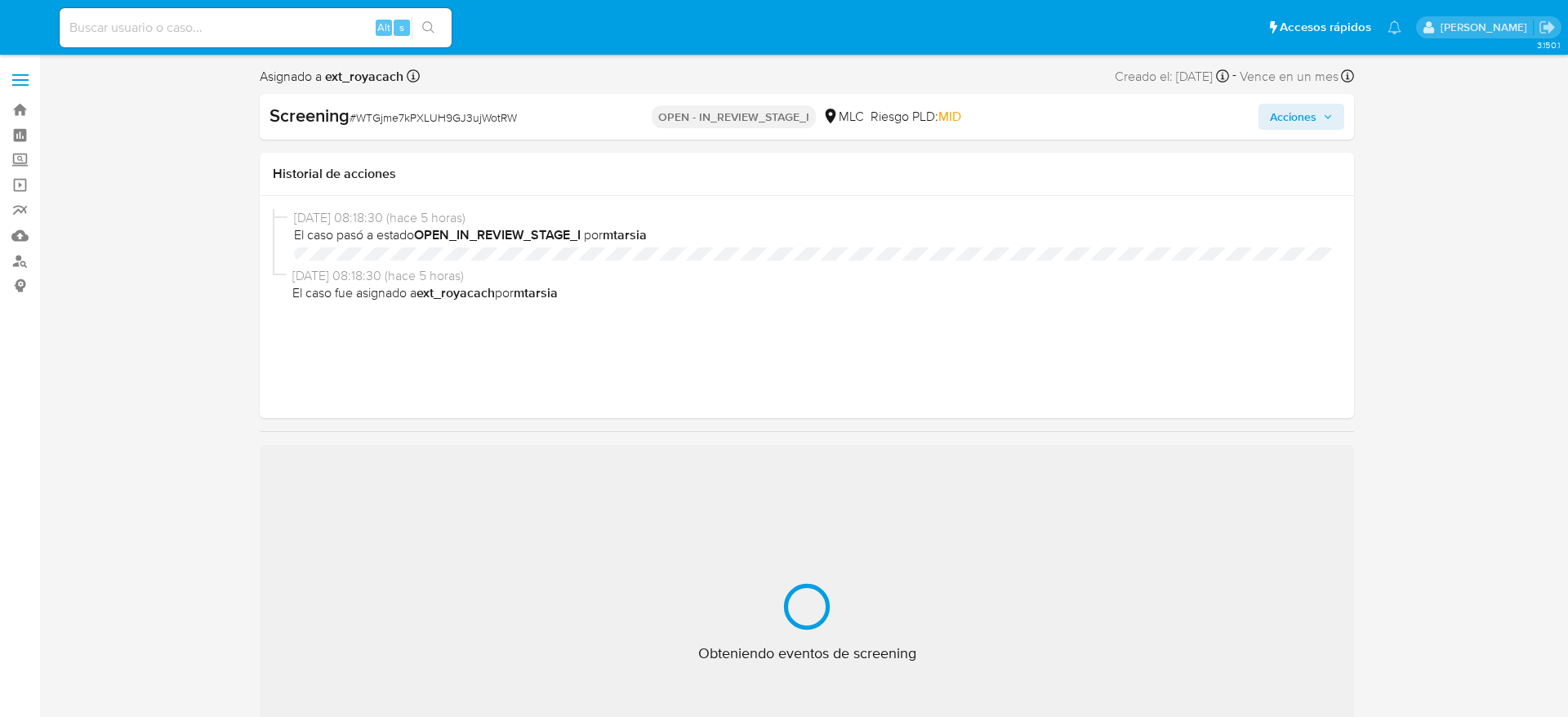
select select "10"
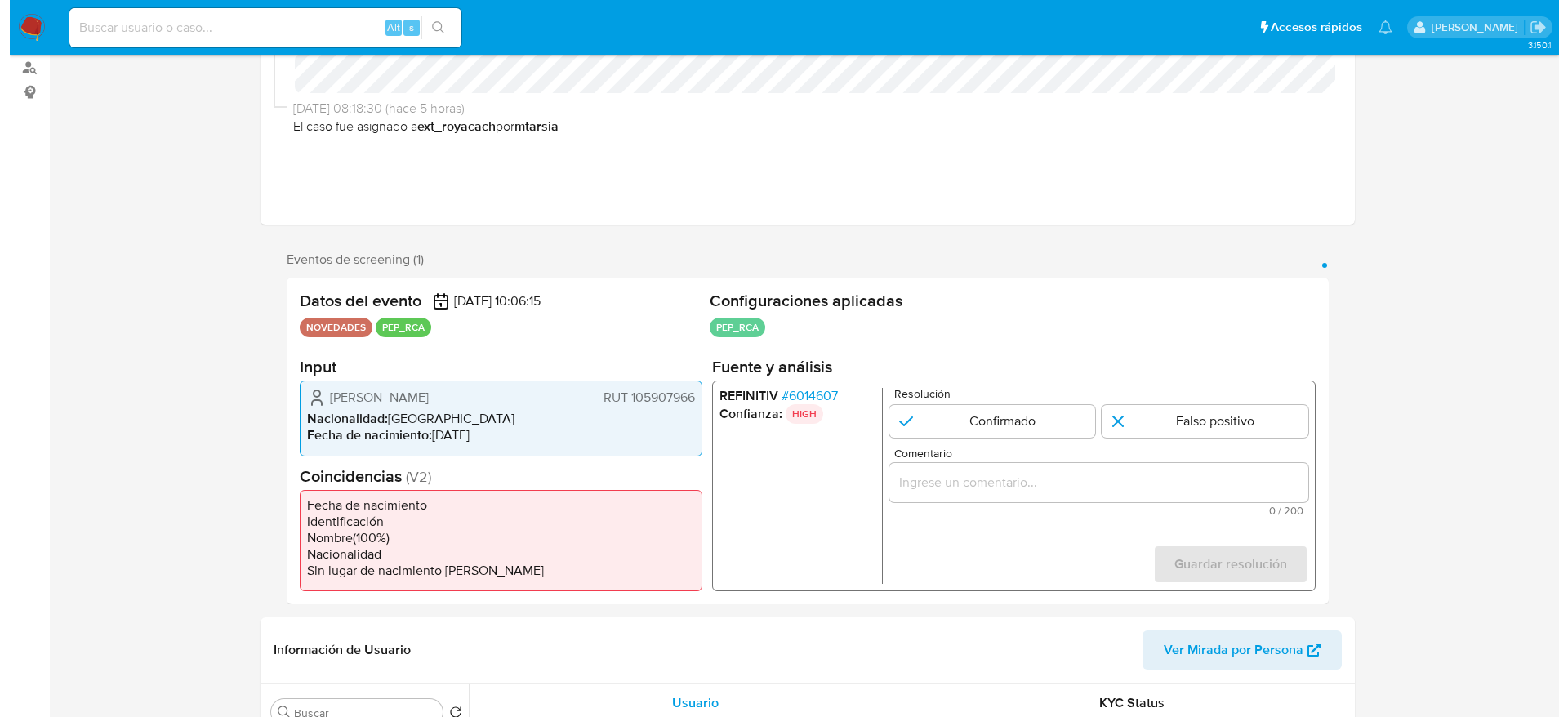
scroll to position [245, 0]
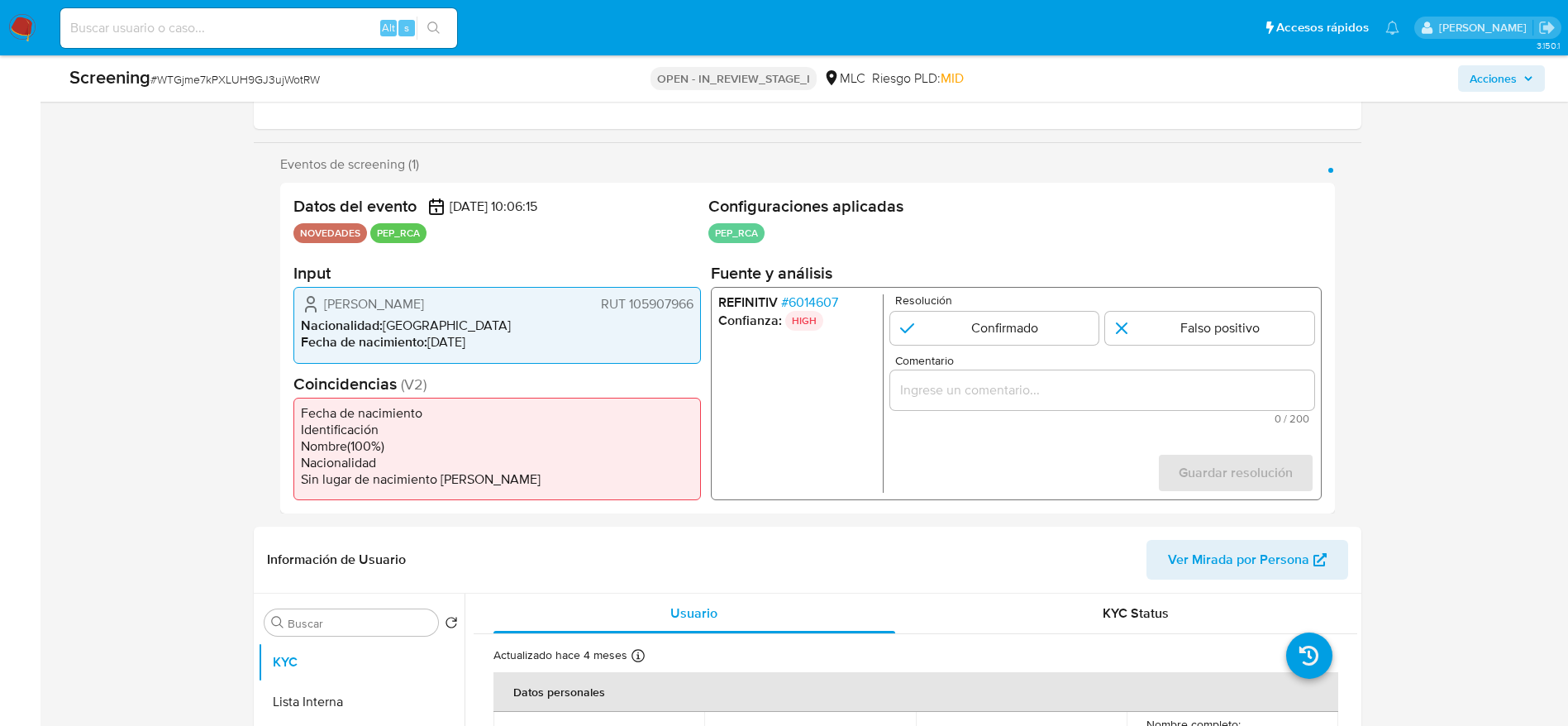
click at [799, 298] on span "# 6014607" at bounding box center [808, 302] width 57 height 17
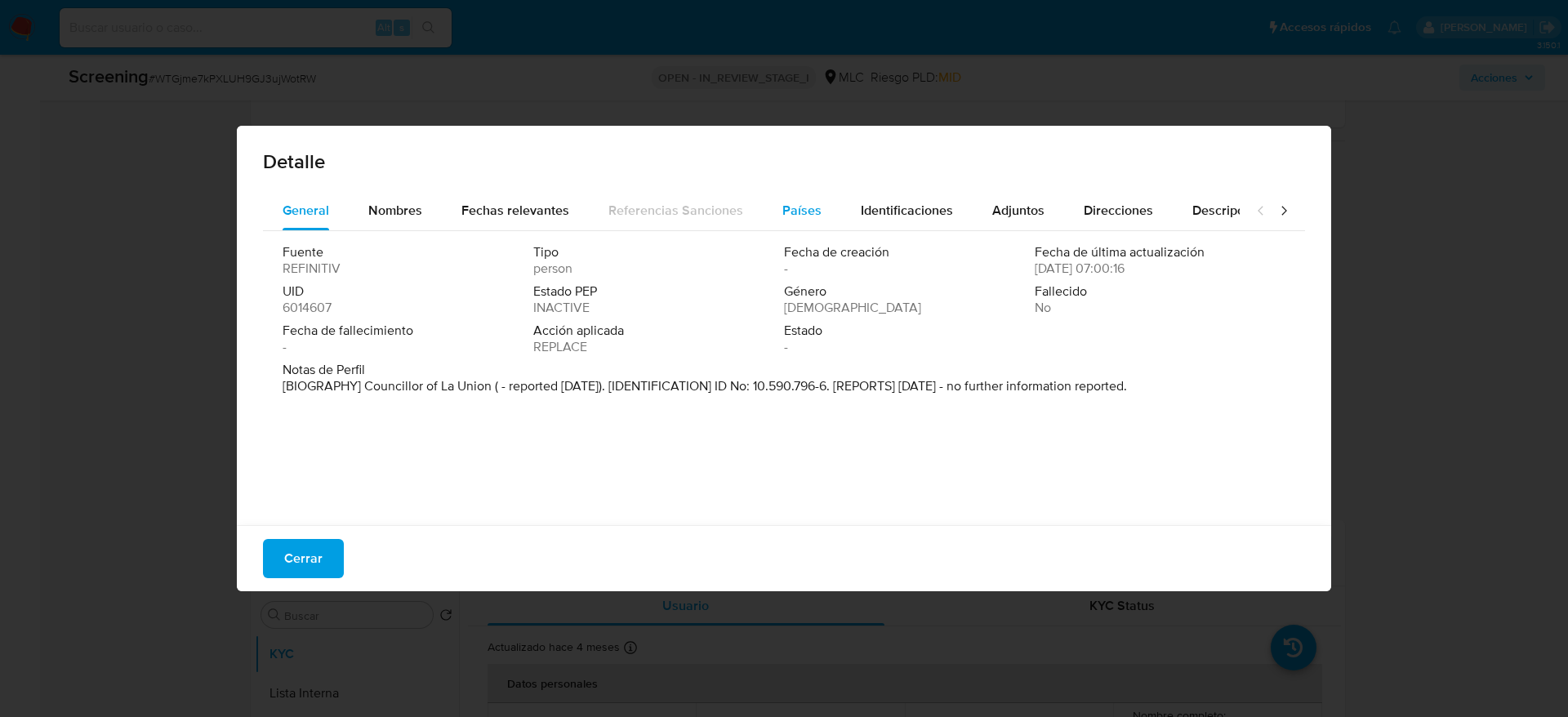
click at [787, 208] on span "Países" at bounding box center [801, 210] width 39 height 19
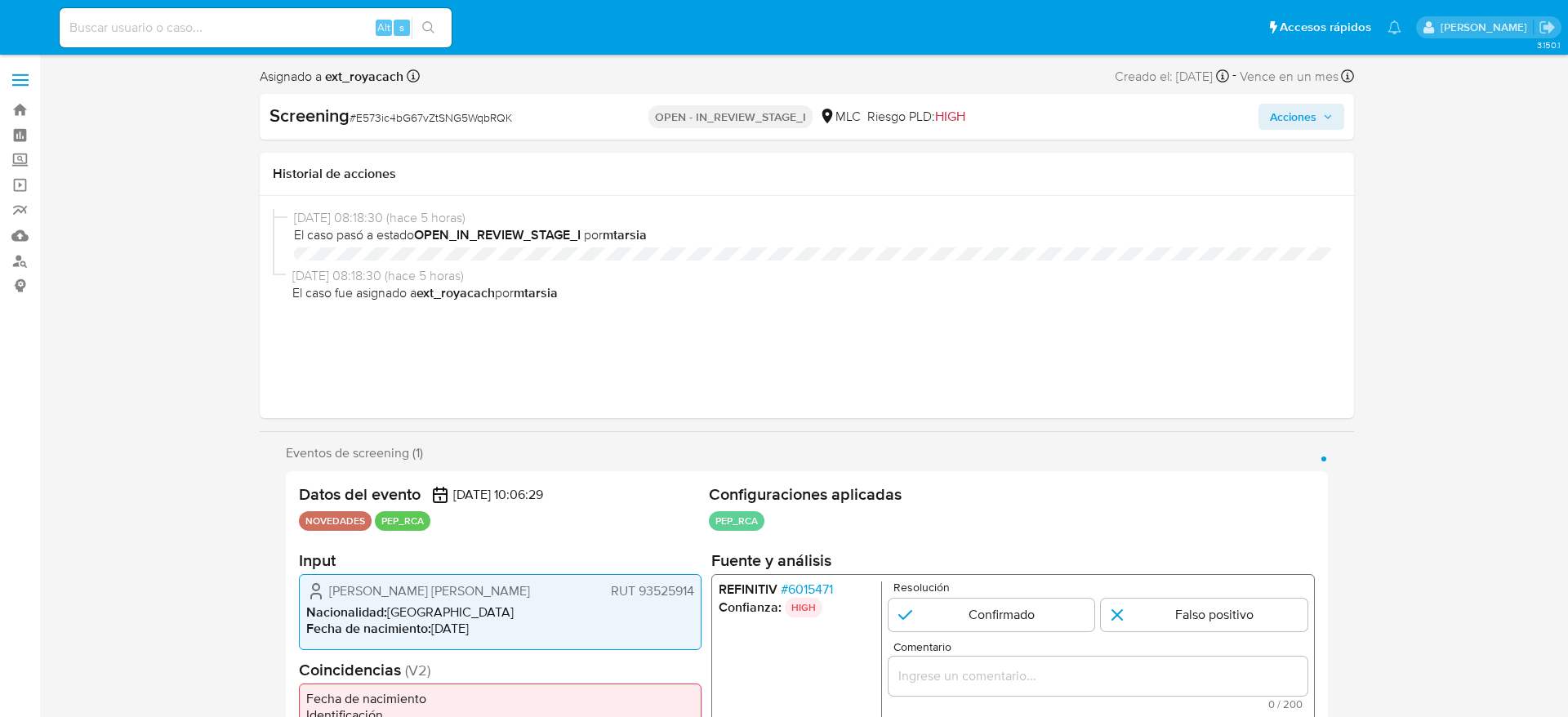
select select "10"
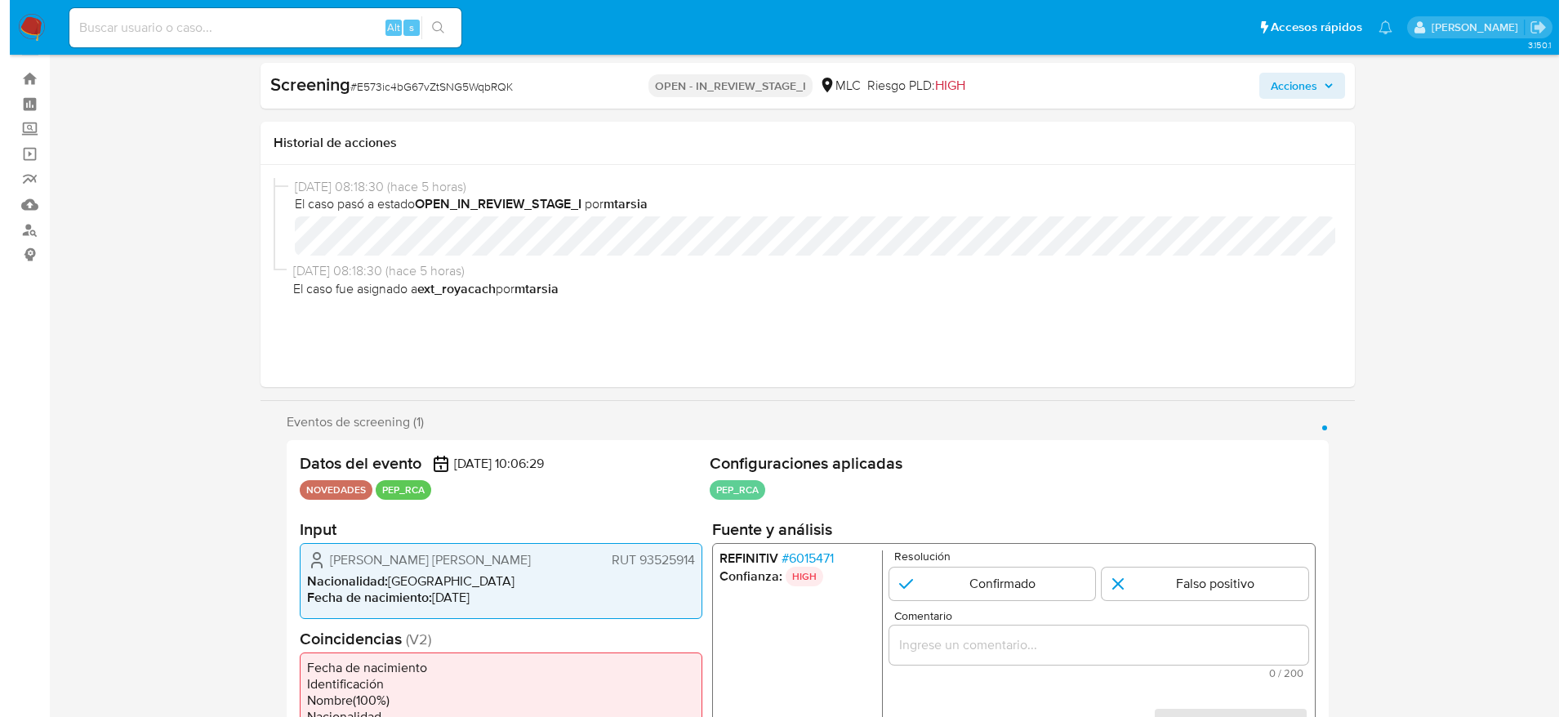
scroll to position [245, 0]
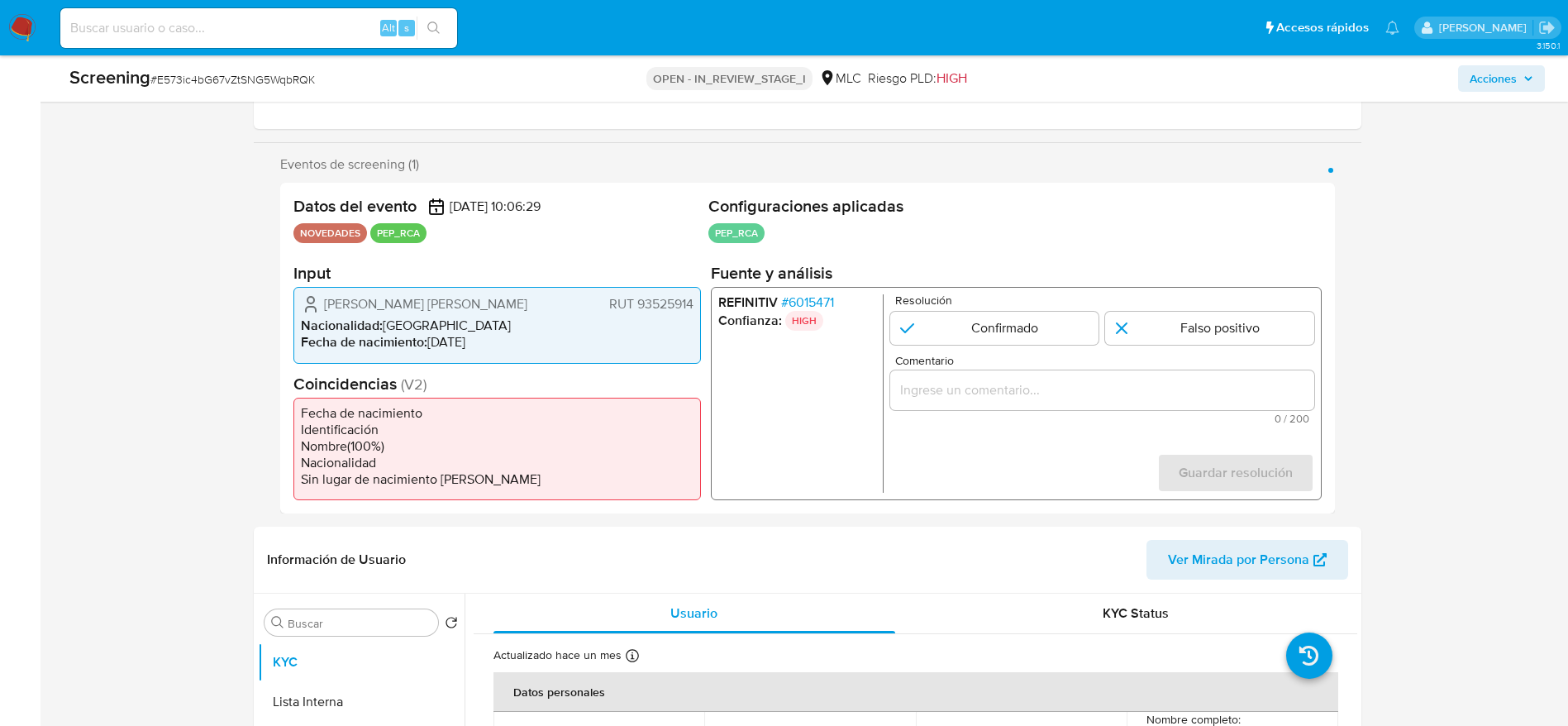
click at [812, 294] on span "# 6015471" at bounding box center [807, 302] width 53 height 17
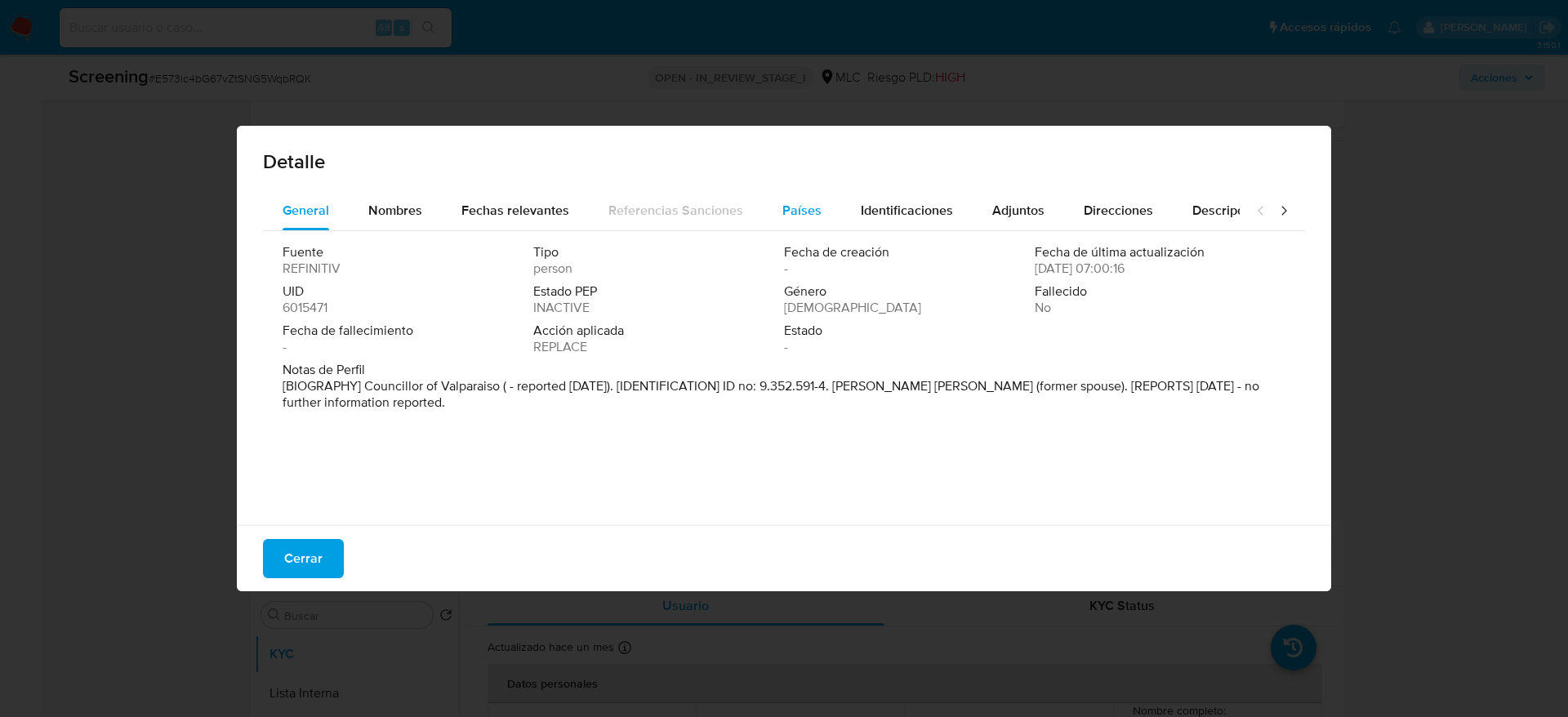
click at [793, 203] on span "Países" at bounding box center [801, 210] width 39 height 19
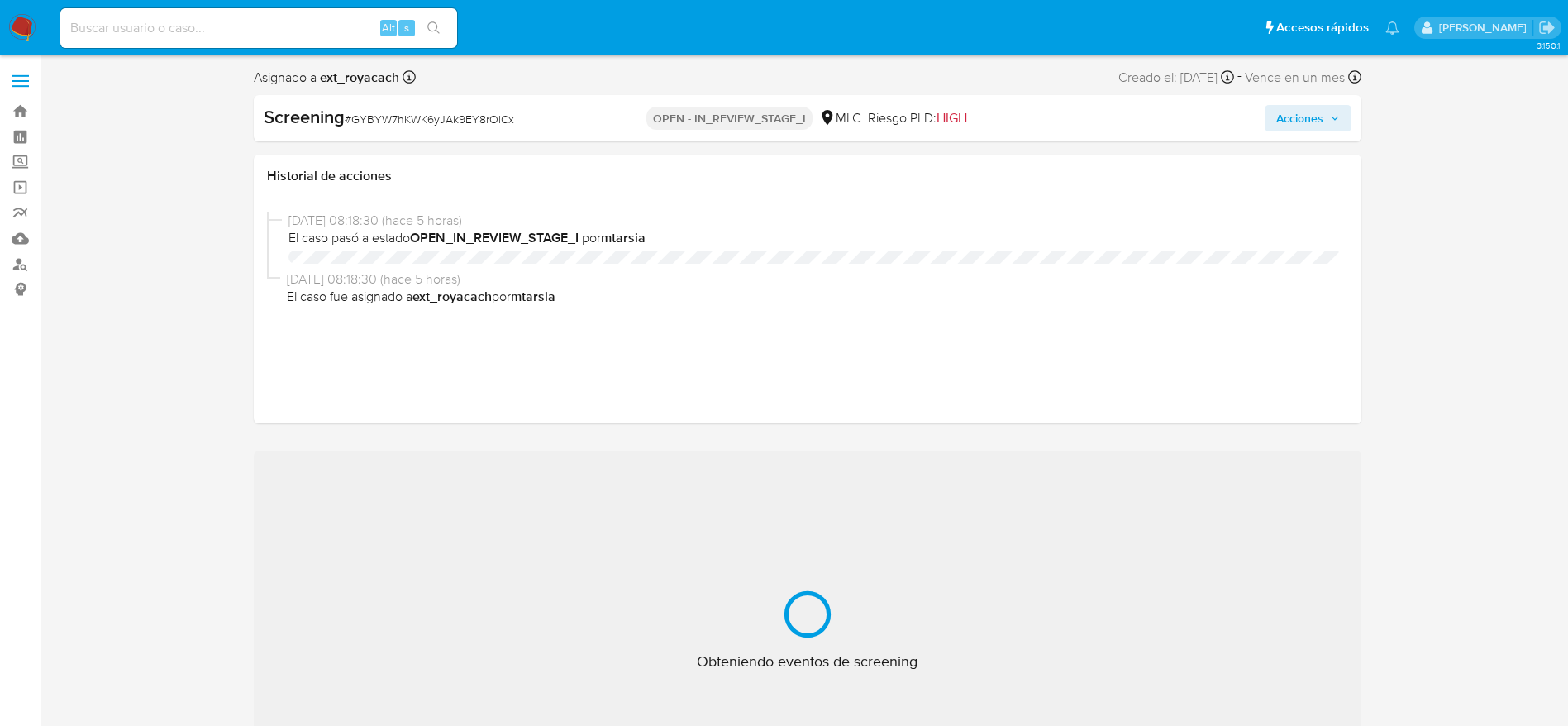
select select "10"
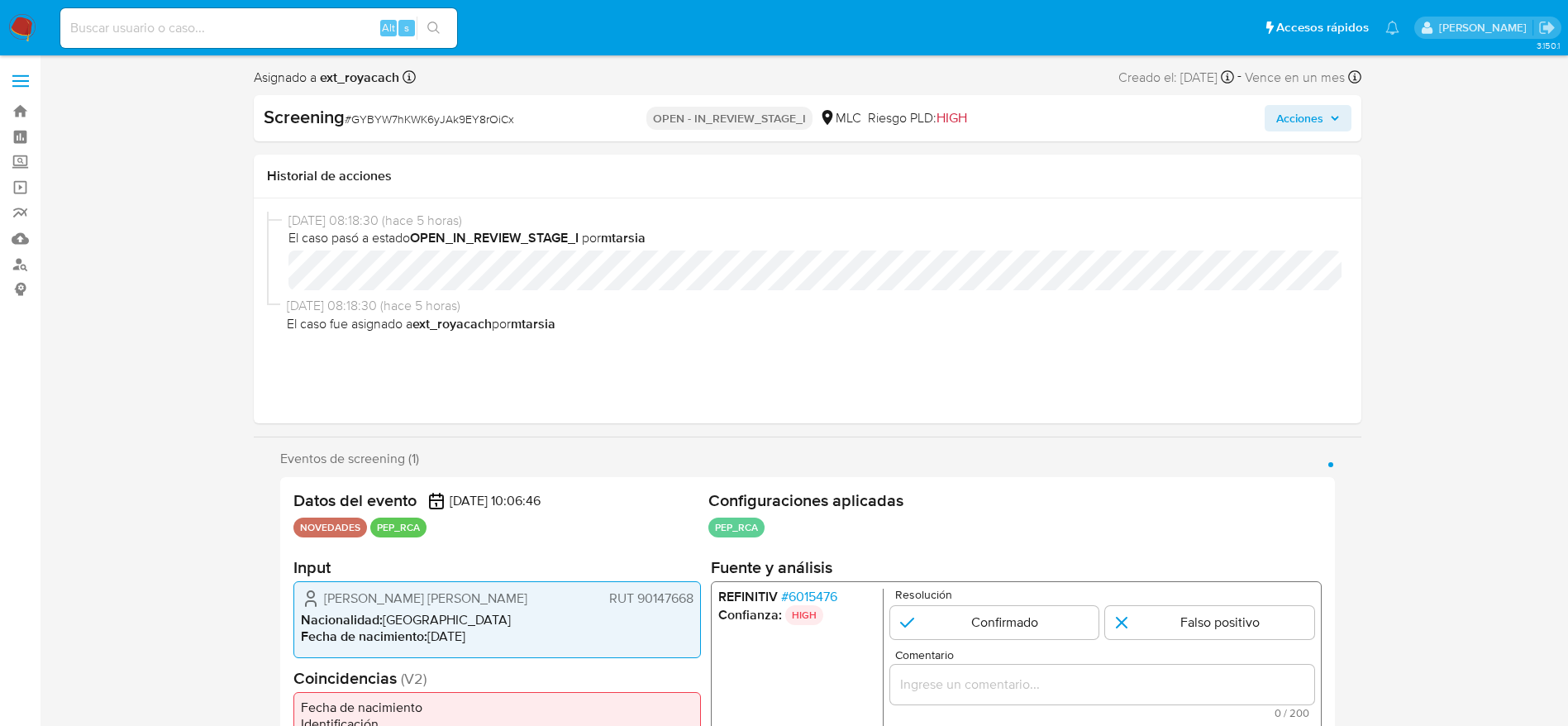
click at [820, 602] on span "# 6015476" at bounding box center [808, 597] width 56 height 17
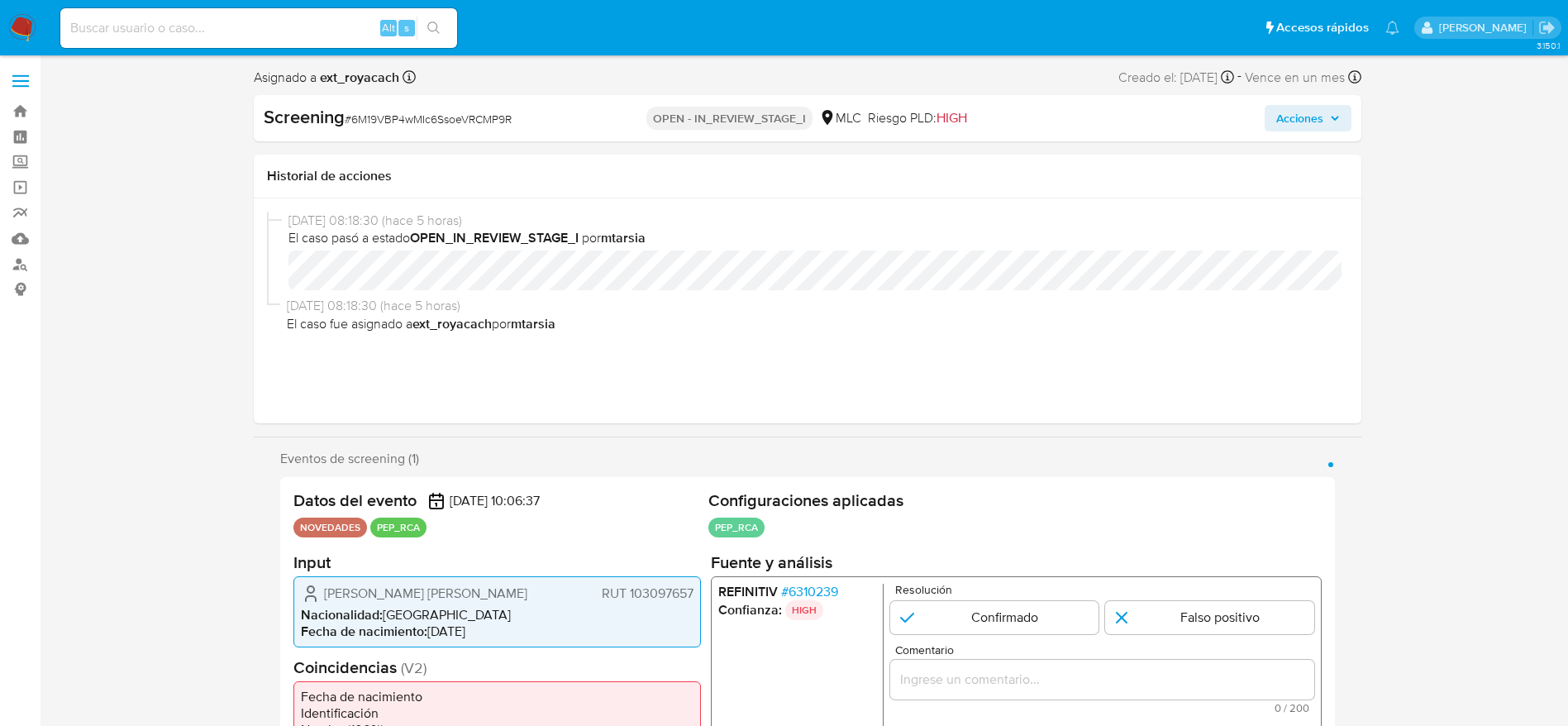
select select "10"
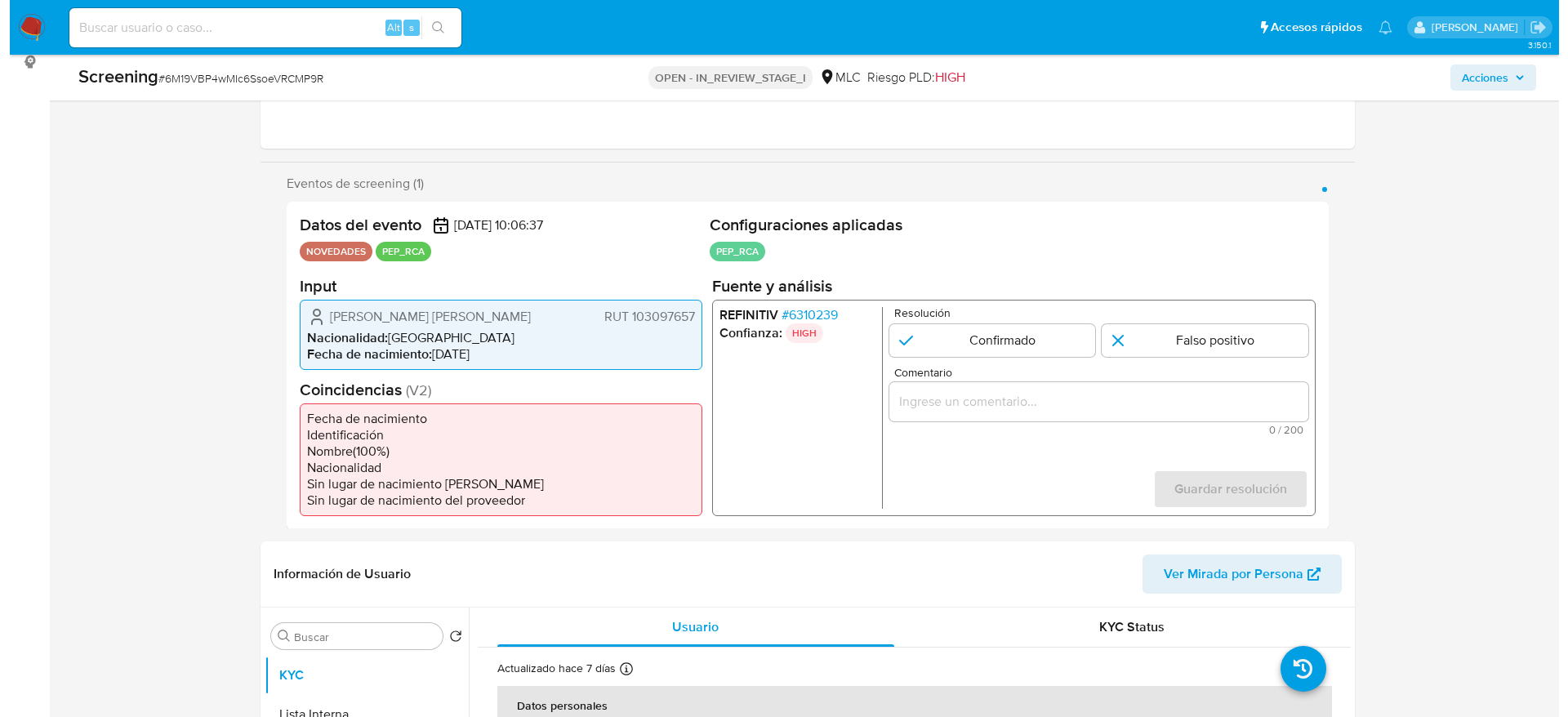
scroll to position [245, 0]
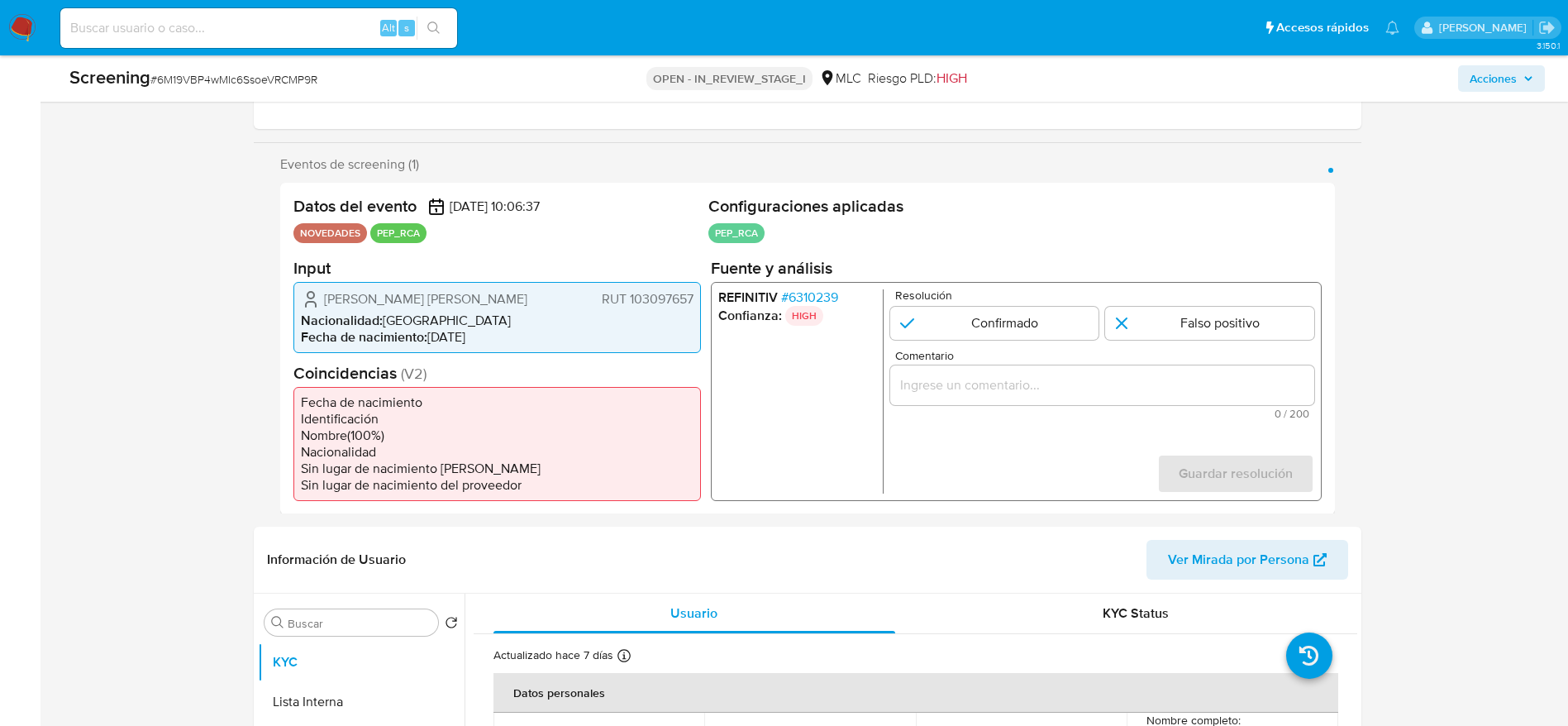
click at [821, 293] on span "# 6310239" at bounding box center [808, 297] width 57 height 17
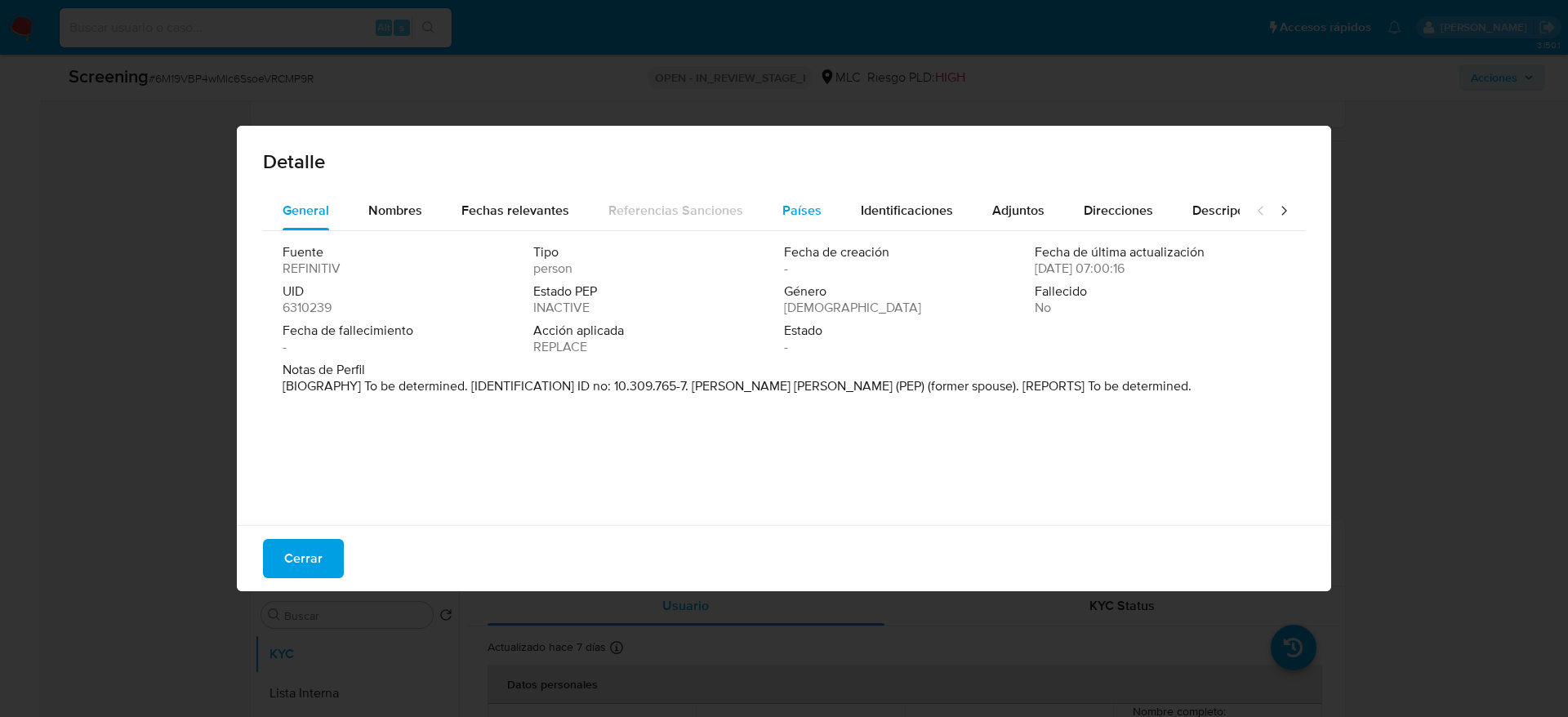
click at [790, 196] on div "Países" at bounding box center [801, 210] width 39 height 39
